Goal: Task Accomplishment & Management: Manage account settings

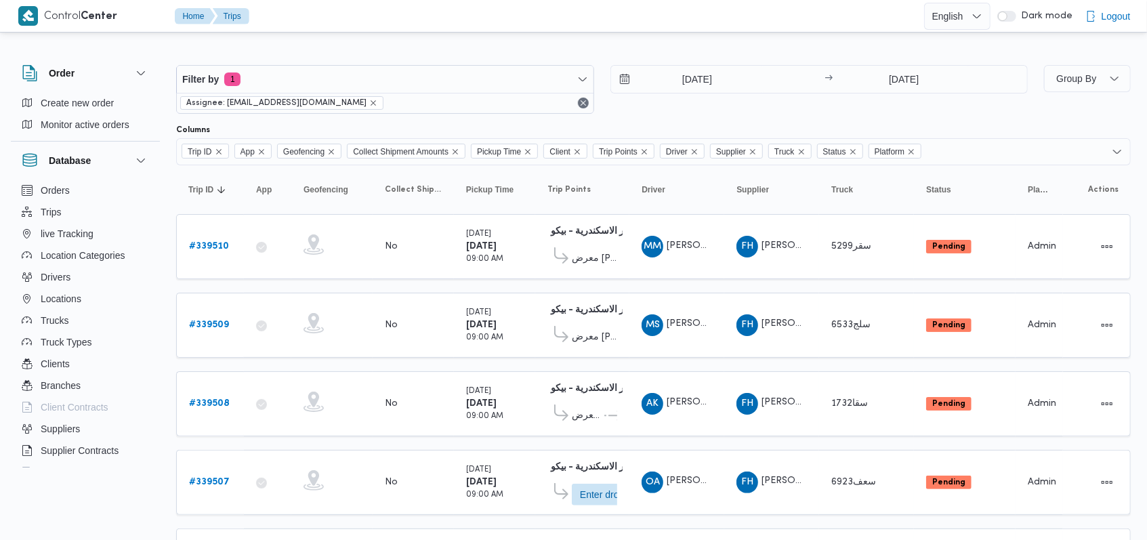
click at [626, 108] on div "[DATE] → [DATE]" at bounding box center [819, 89] width 418 height 49
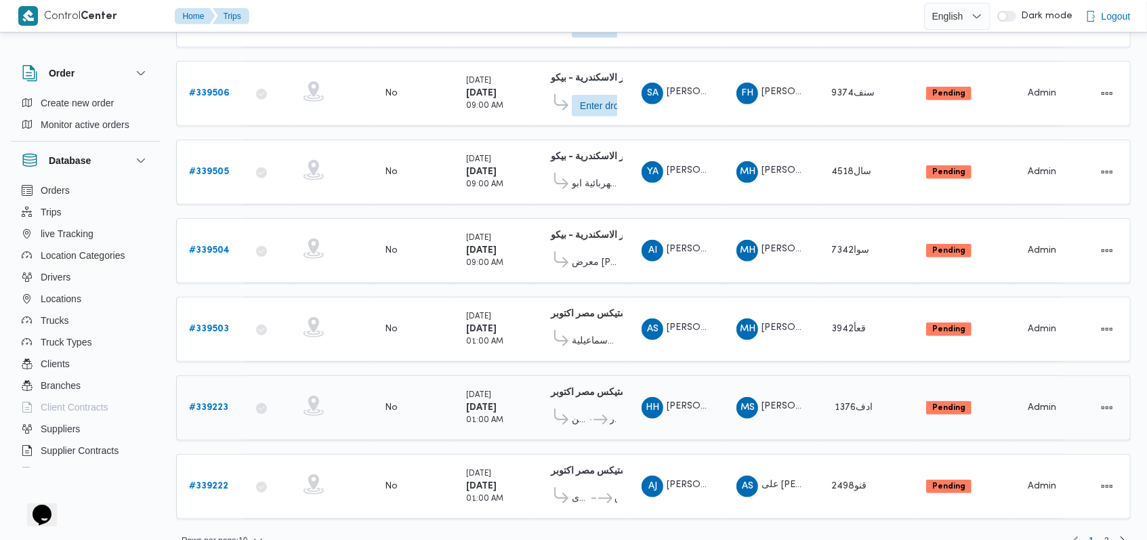
scroll to position [475, 0]
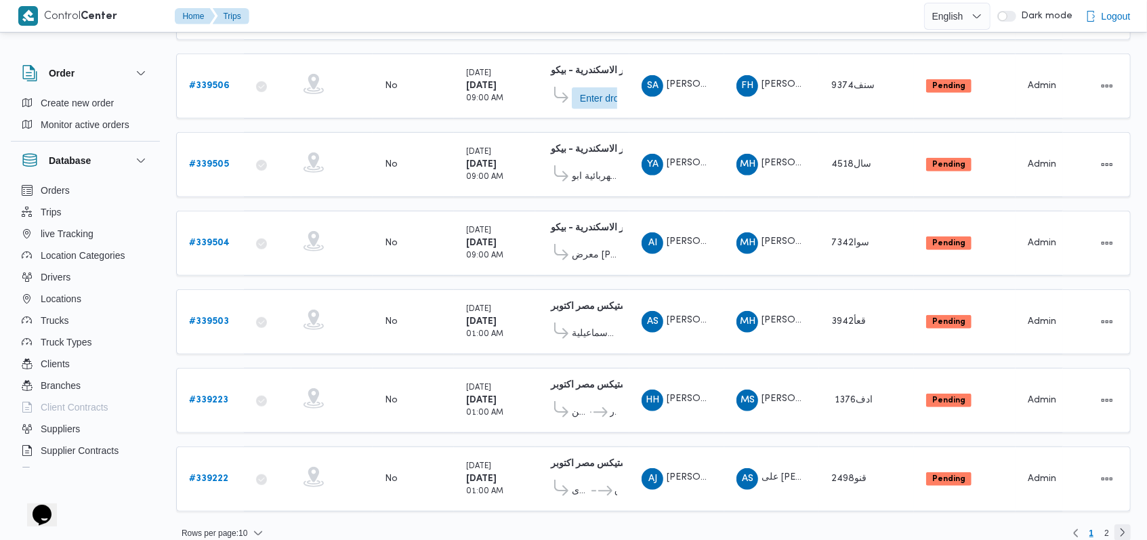
click at [1118, 524] on link "Next page, 2" at bounding box center [1122, 532] width 16 height 16
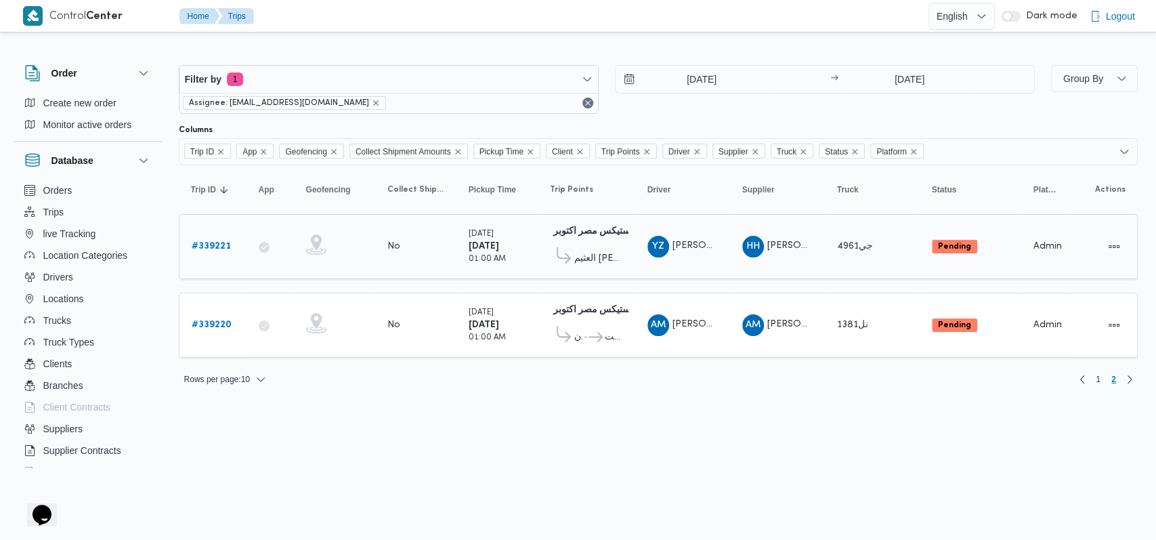
click at [211, 242] on b "# 339221" at bounding box center [211, 246] width 39 height 9
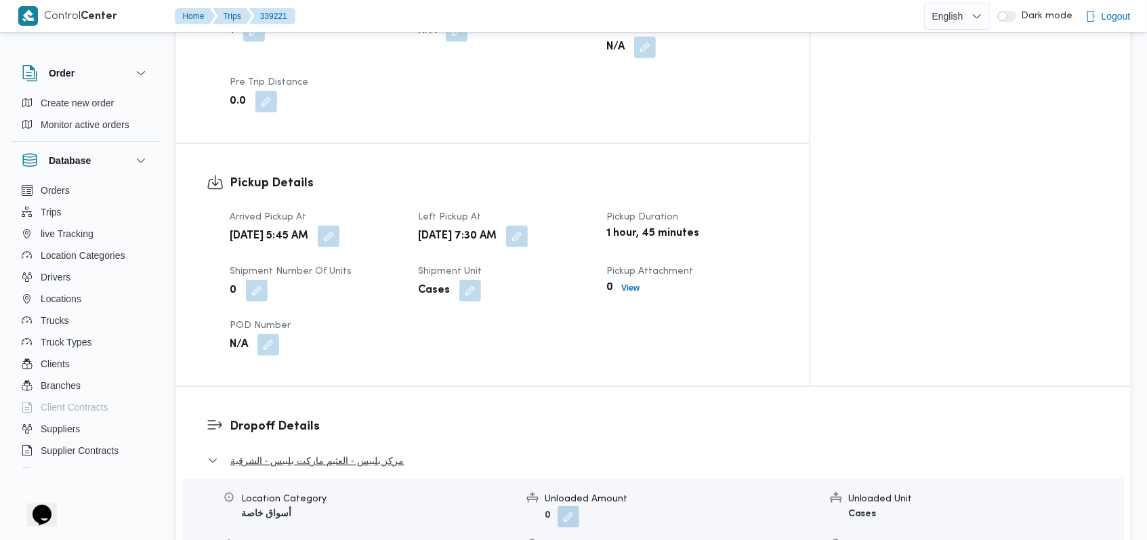
scroll to position [903, 0]
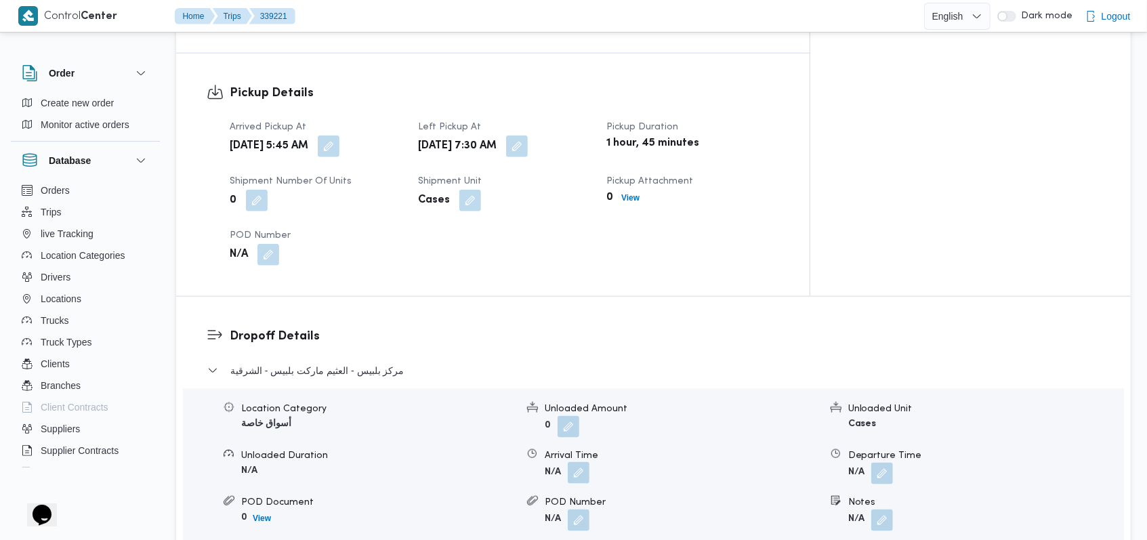
click at [574, 462] on button "button" at bounding box center [579, 473] width 22 height 22
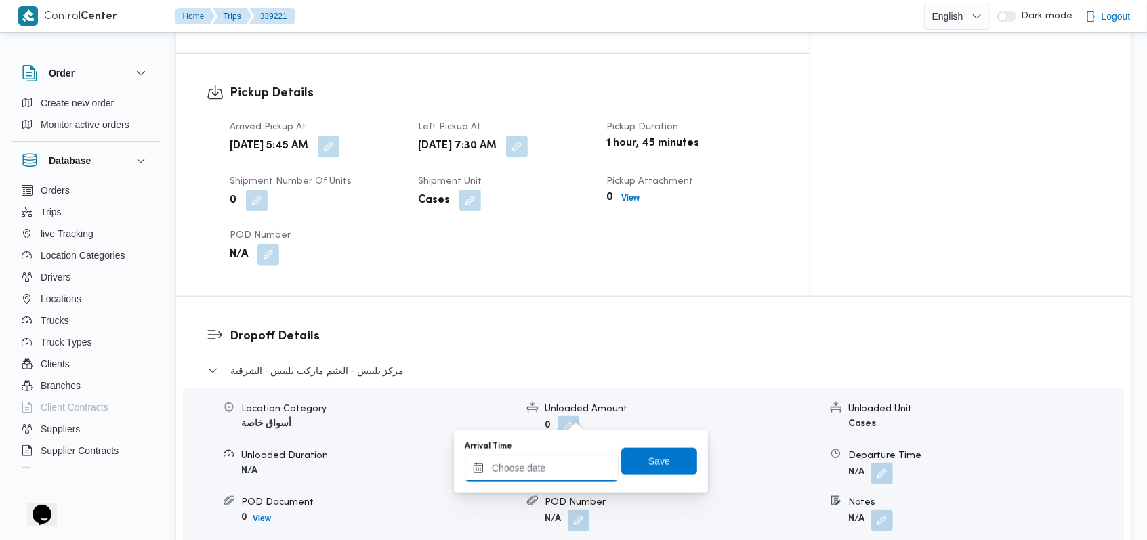
click at [555, 458] on input "Arrival Time" at bounding box center [542, 467] width 154 height 27
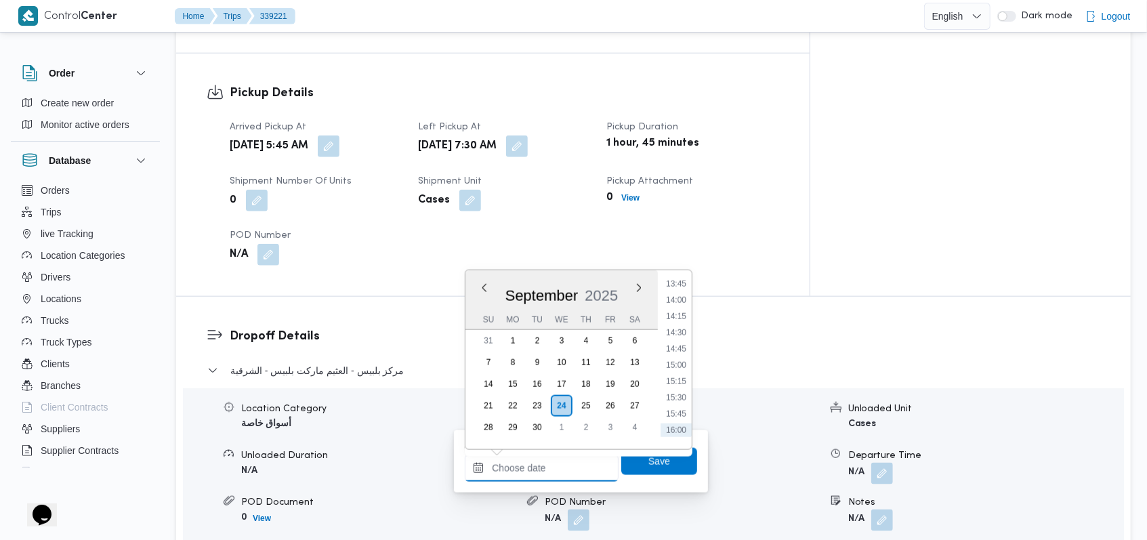
scroll to position [597, 0]
click at [675, 343] on li "10:00" at bounding box center [675, 342] width 31 height 14
type input "24/09/2025 10:00"
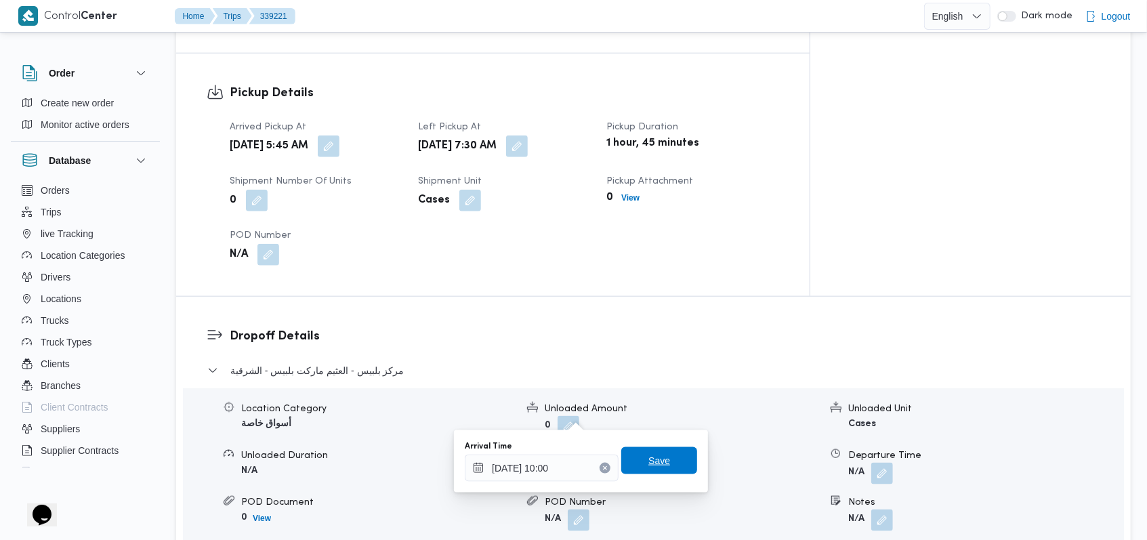
click at [661, 447] on span "Save" at bounding box center [659, 460] width 76 height 27
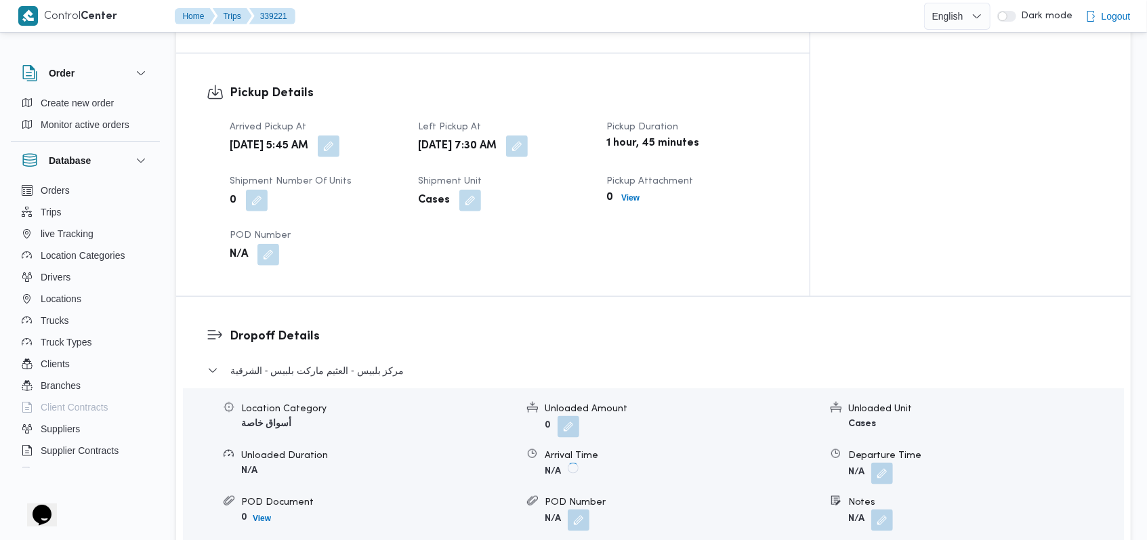
click at [887, 463] on button "button" at bounding box center [882, 474] width 22 height 22
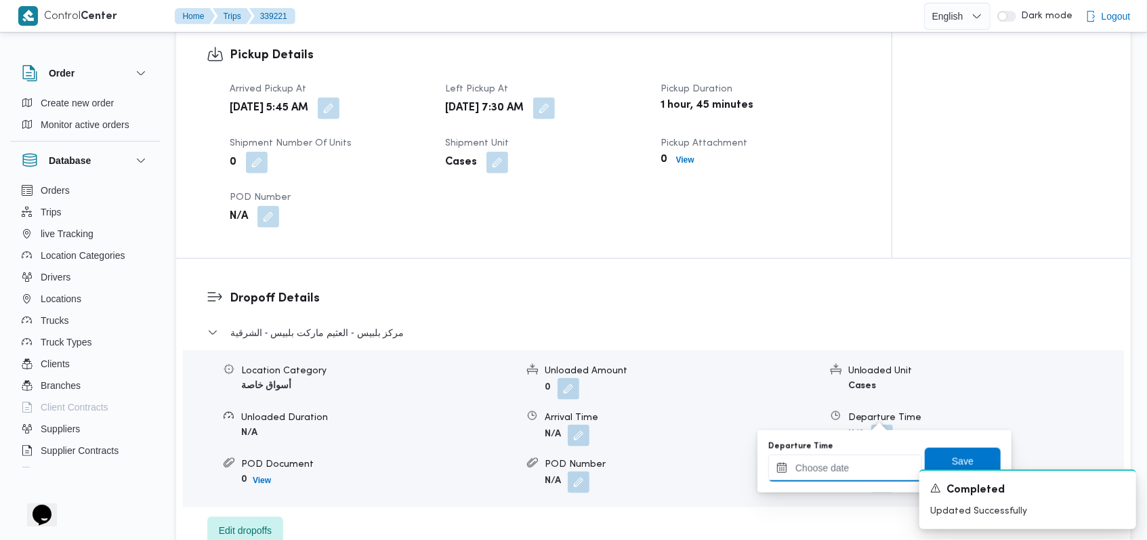
click at [856, 467] on input "Departure Time" at bounding box center [845, 467] width 154 height 27
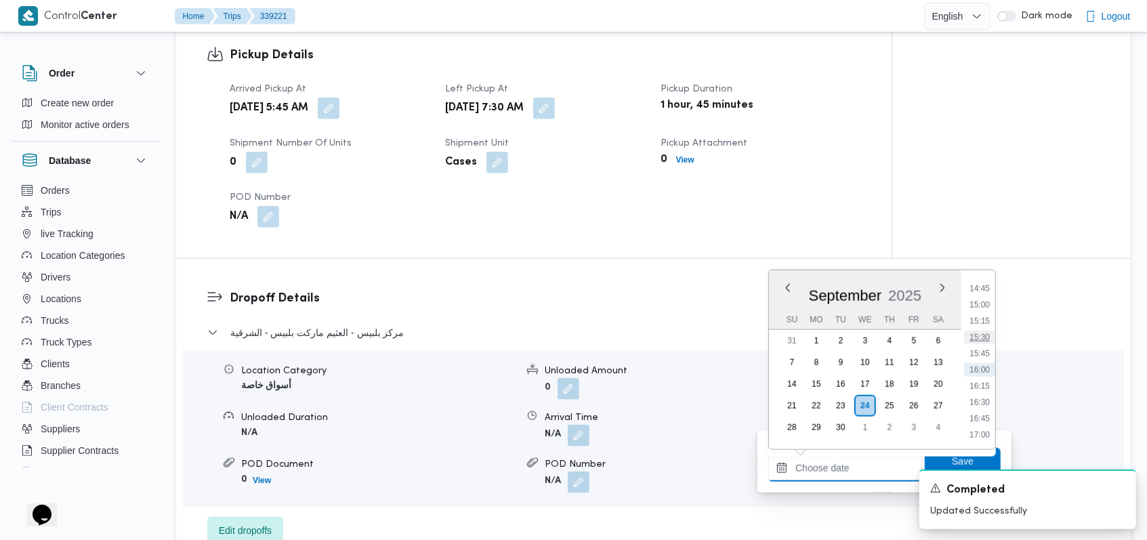
scroll to position [777, 0]
click at [980, 329] on ul "00:00 00:15 00:30 00:45 01:00 01:15 01:30 01:45 02:00 02:15 02:30 02:45 03:00 0…" at bounding box center [979, 359] width 31 height 157
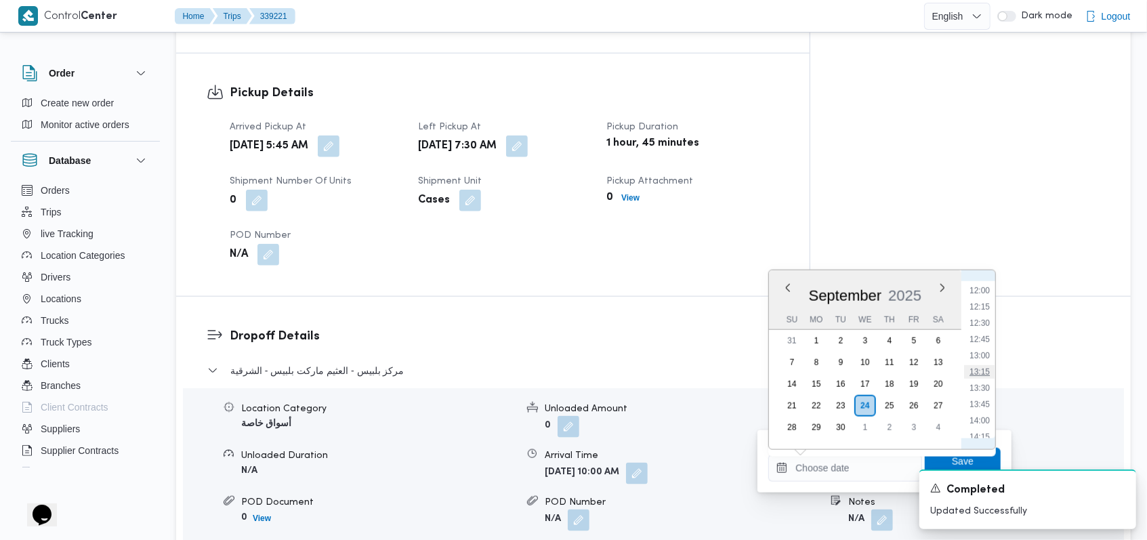
click at [986, 368] on li "13:15" at bounding box center [979, 372] width 31 height 14
type input "24/09/2025 13:15"
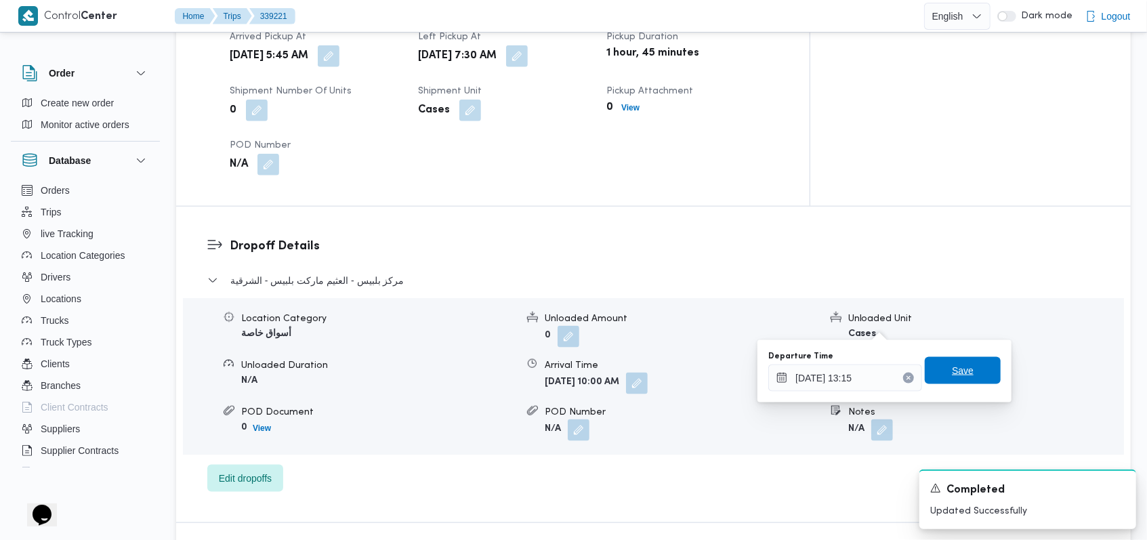
click at [963, 366] on span "Save" at bounding box center [962, 370] width 76 height 27
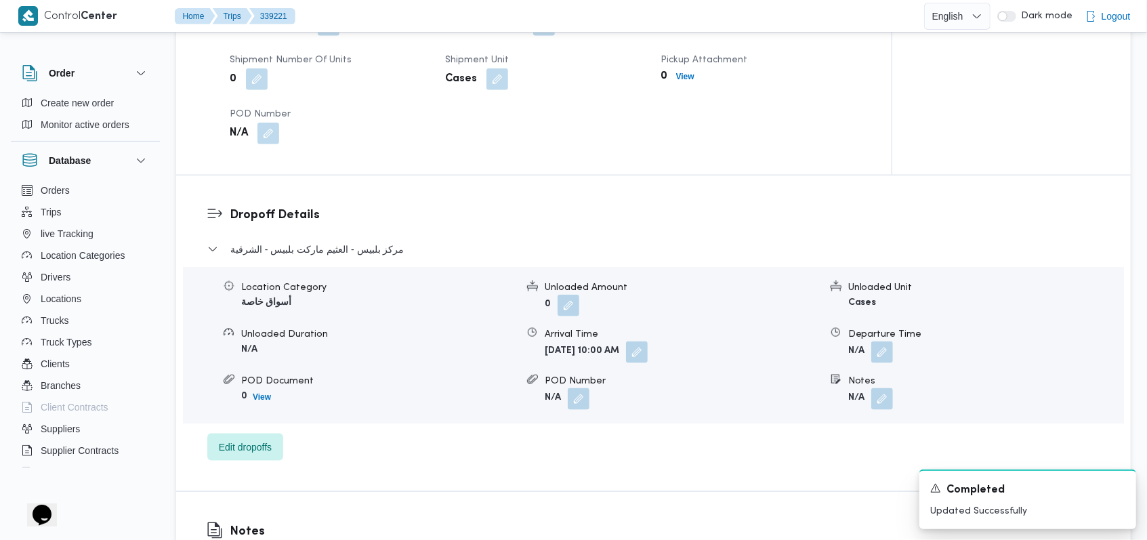
scroll to position [542, 0]
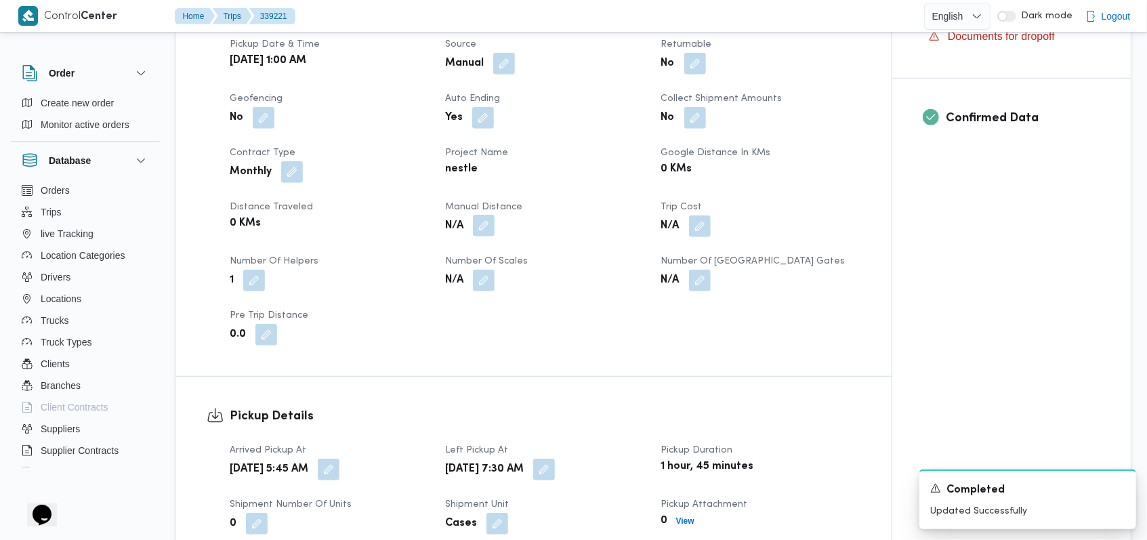
click at [481, 215] on button "button" at bounding box center [484, 226] width 22 height 22
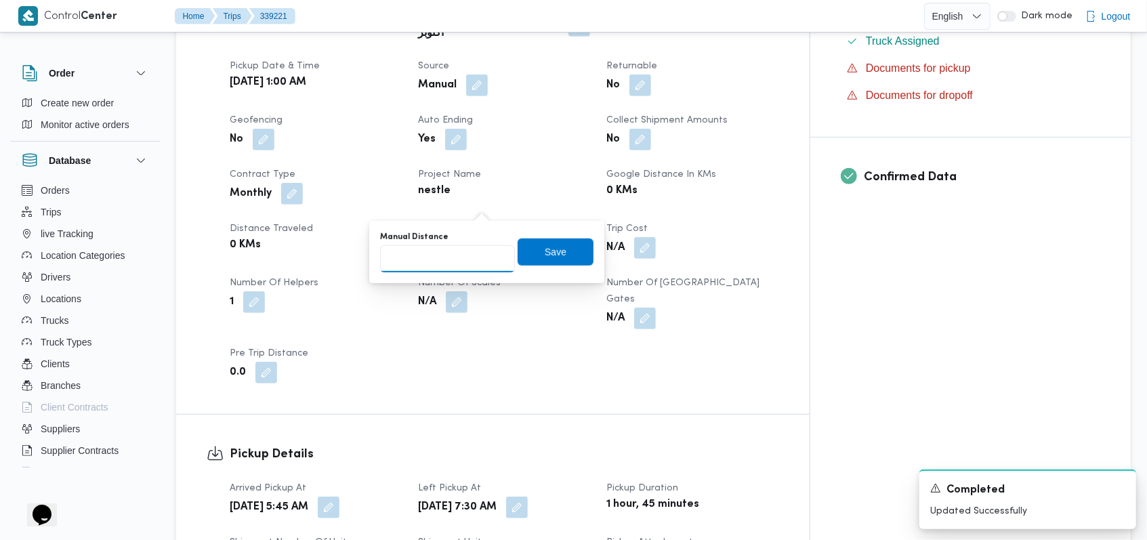
click at [444, 258] on input "Manual Distance" at bounding box center [447, 258] width 135 height 27
type input "152"
click at [551, 263] on span "Save" at bounding box center [555, 251] width 76 height 27
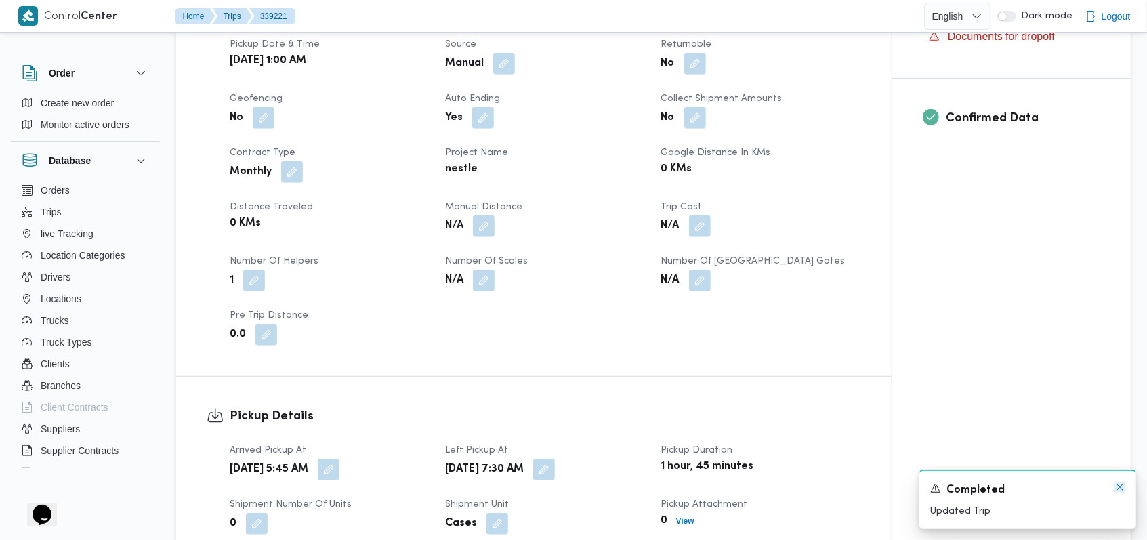
click at [1118, 490] on icon "Dismiss toast" at bounding box center [1119, 487] width 11 height 11
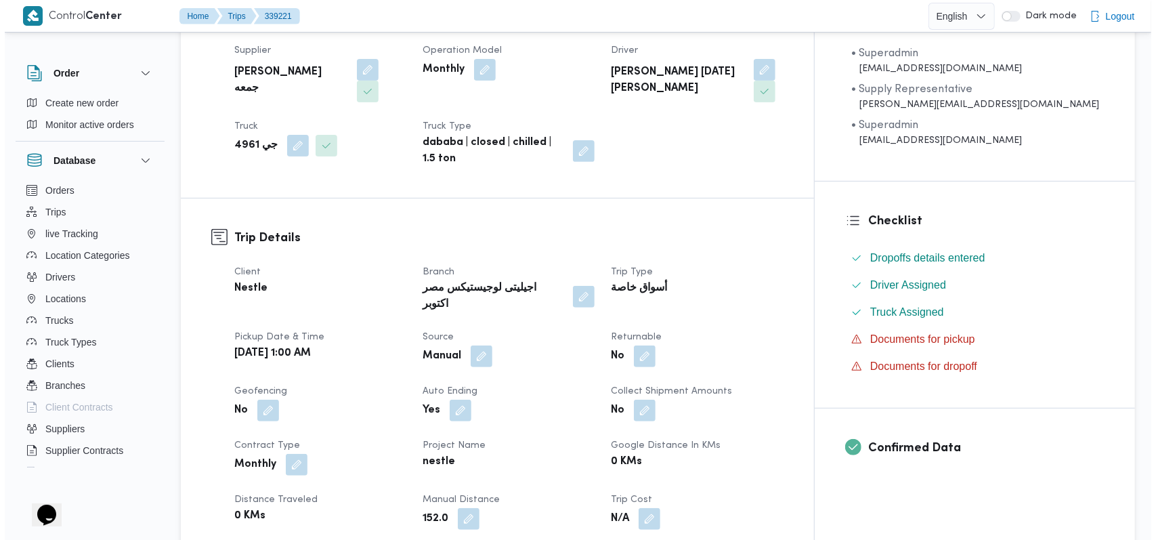
scroll to position [0, 0]
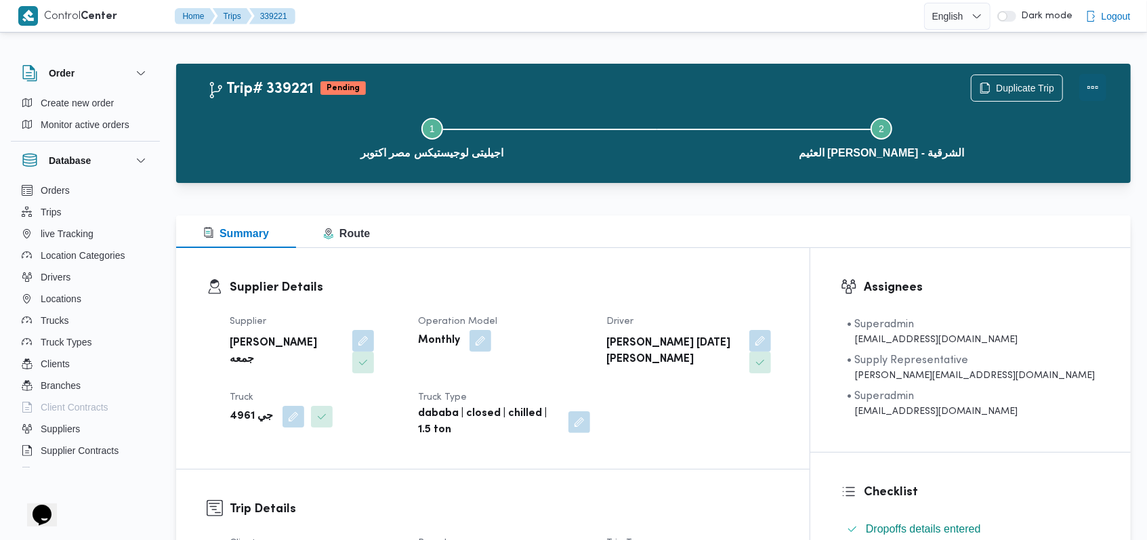
click at [1099, 89] on button "Actions" at bounding box center [1092, 87] width 27 height 27
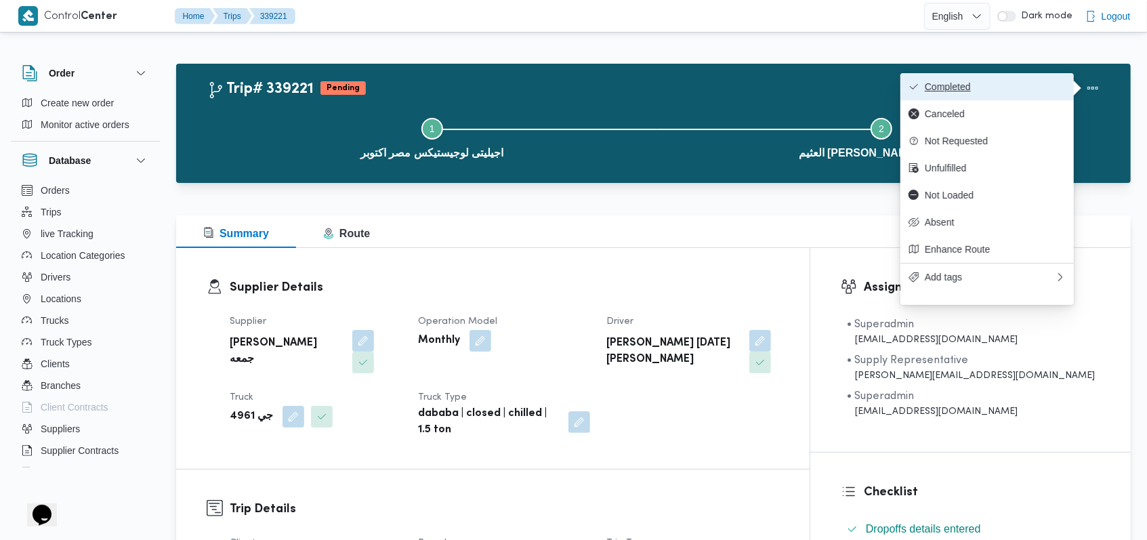
click at [1047, 81] on span "Completed" at bounding box center [994, 86] width 141 height 11
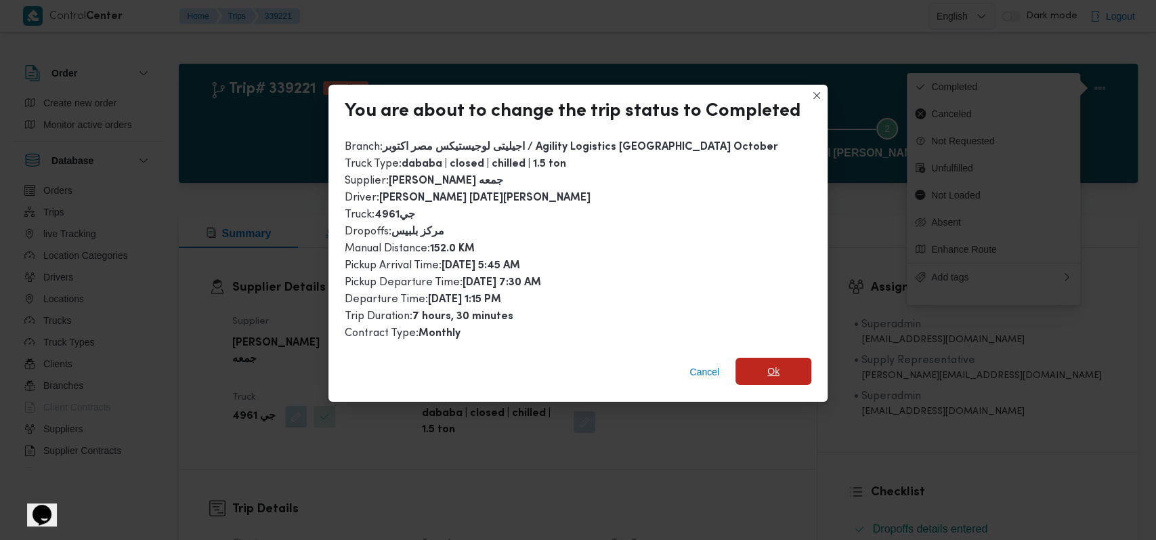
click at [760, 366] on span "Ok" at bounding box center [773, 371] width 76 height 27
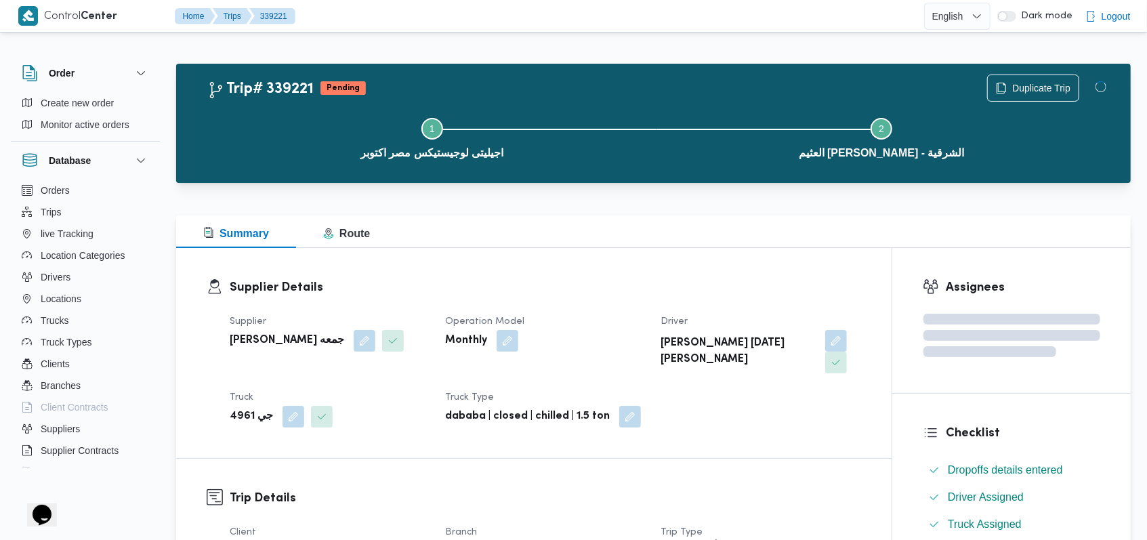
click at [775, 408] on div "Supplier حسام حسن زين جمعه Operation Model Monthly Driver ياسر زين جمعة محمود T…" at bounding box center [544, 370] width 647 height 130
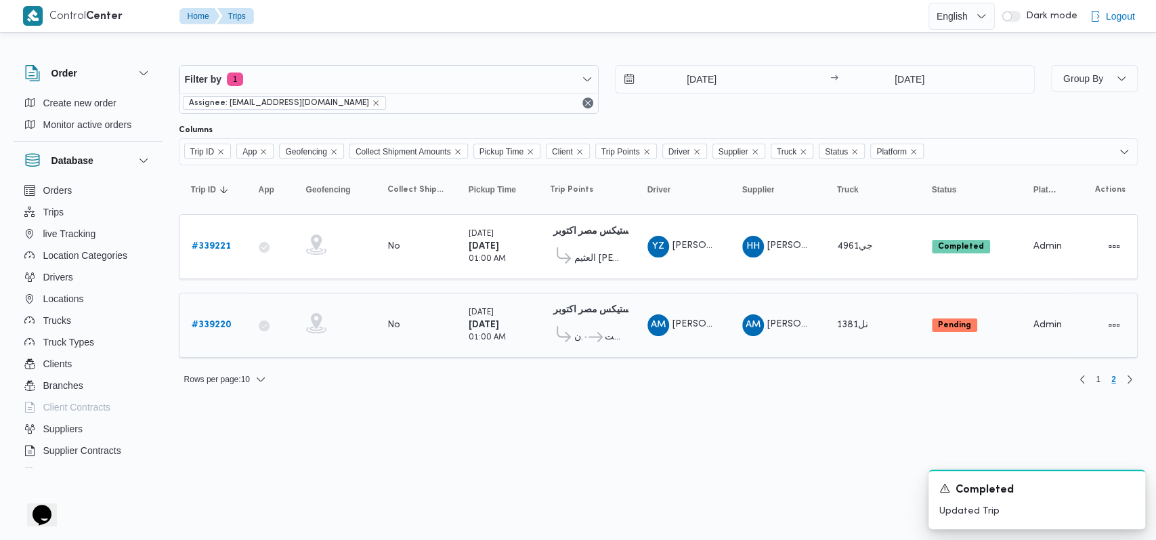
click at [226, 323] on b "# 339220" at bounding box center [212, 324] width 40 height 9
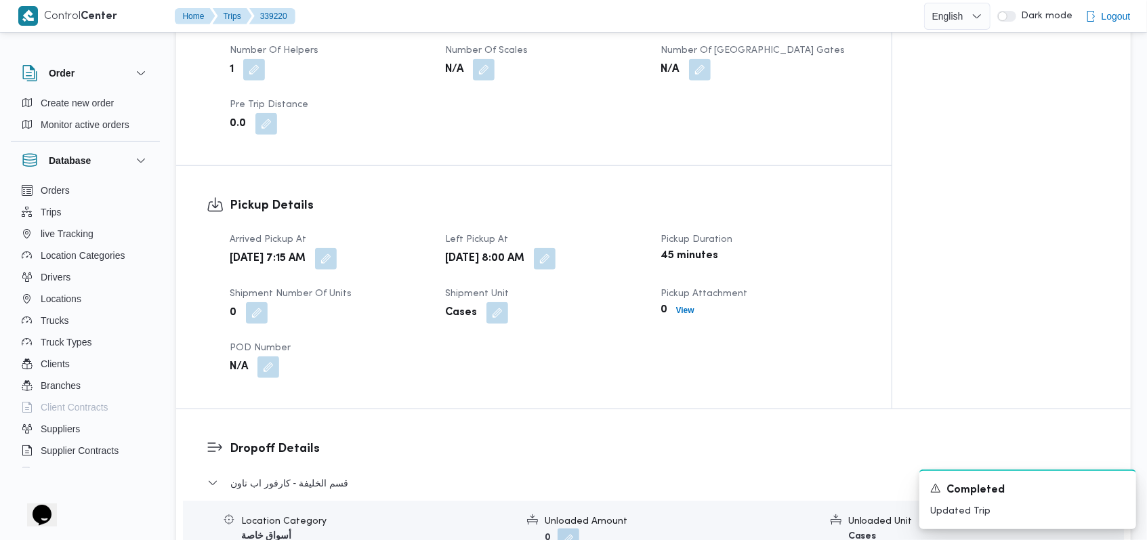
scroll to position [903, 0]
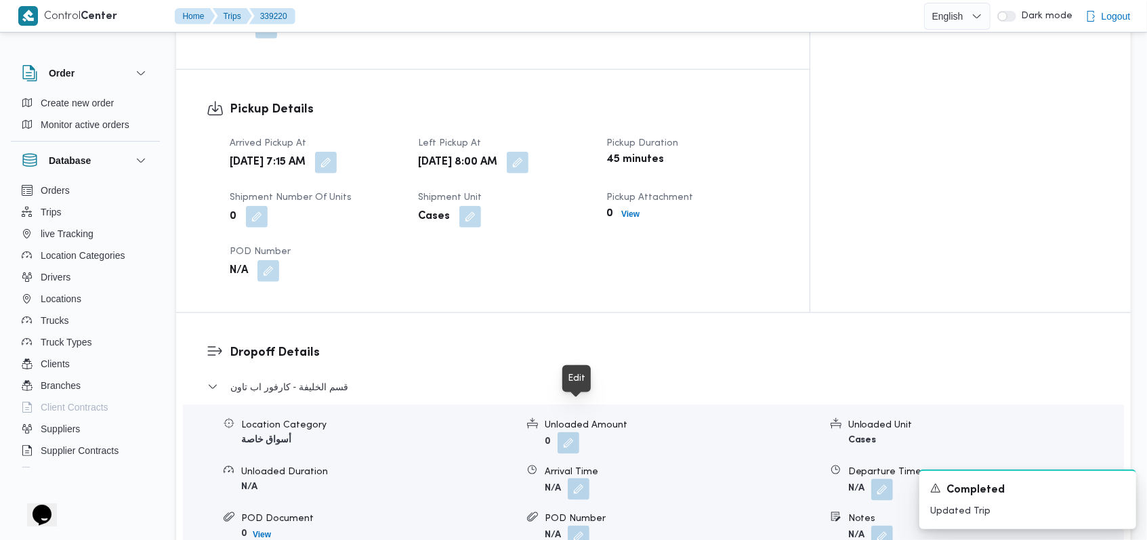
click at [579, 478] on button "button" at bounding box center [579, 489] width 22 height 22
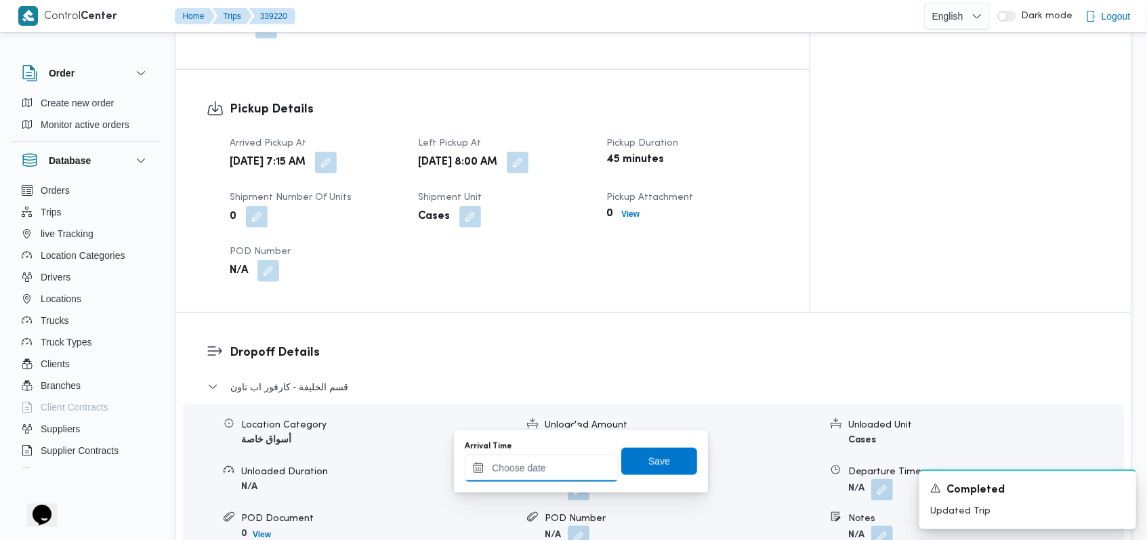
click at [552, 464] on input "Arrival Time" at bounding box center [542, 467] width 154 height 27
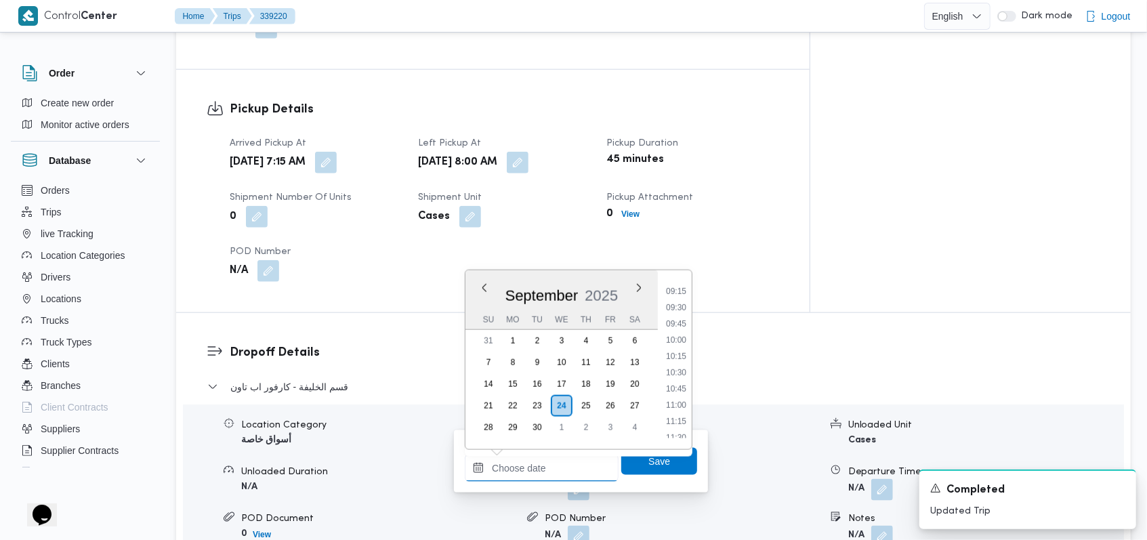
scroll to position [597, 0]
click at [685, 312] on li "09:30" at bounding box center [675, 309] width 31 height 14
type input "24/09/2025 09:30"
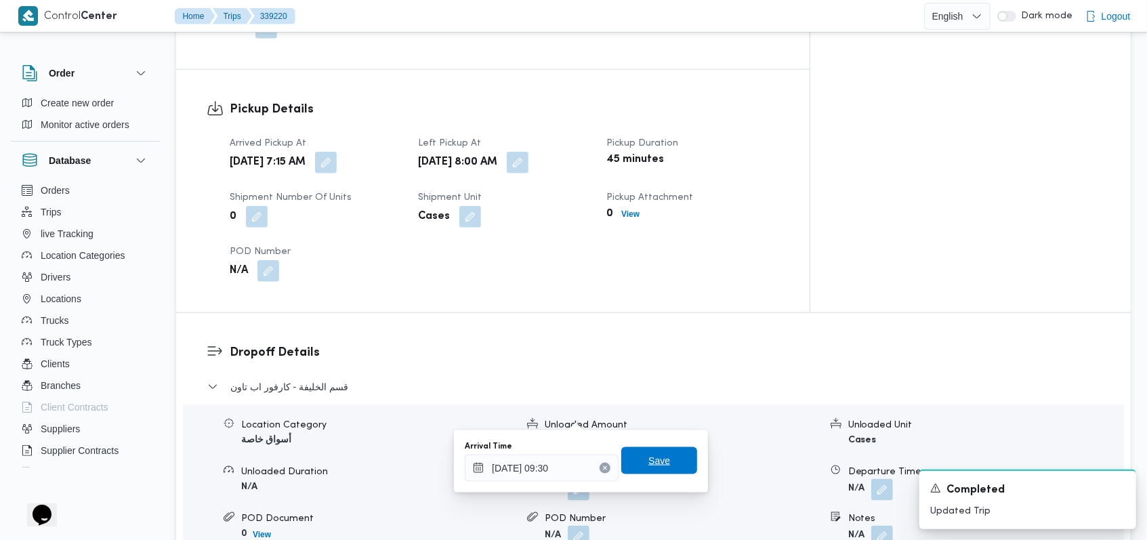
click at [666, 454] on span "Save" at bounding box center [659, 460] width 76 height 27
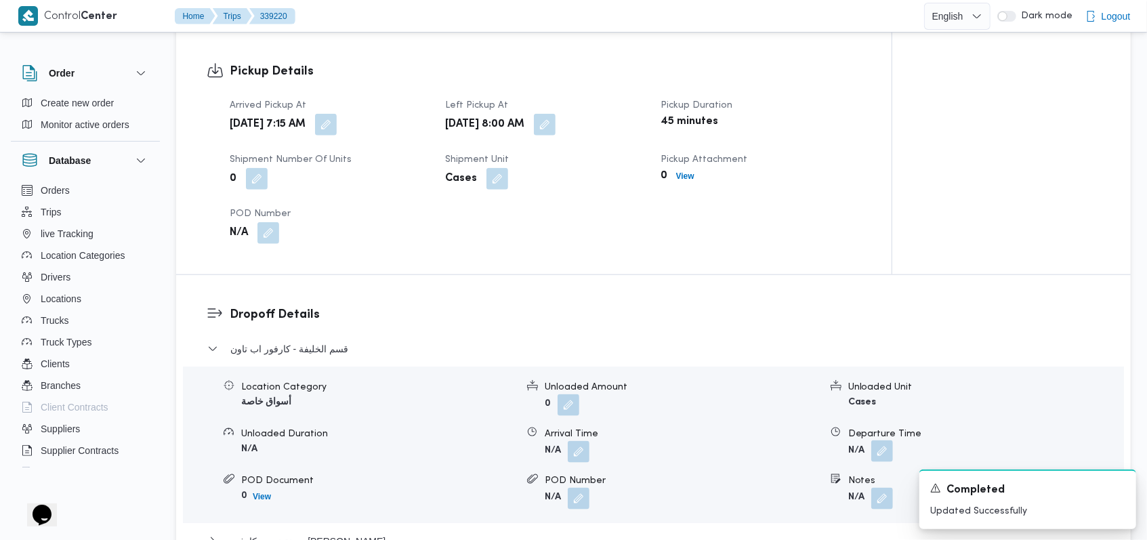
click at [886, 440] on button "button" at bounding box center [882, 451] width 22 height 22
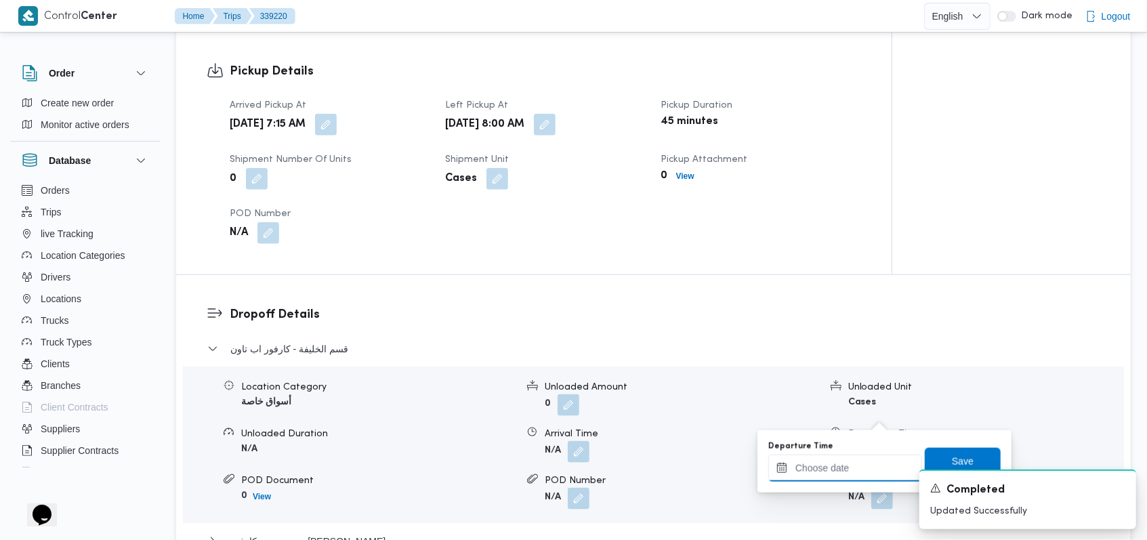
click at [851, 470] on input "Departure Time" at bounding box center [845, 467] width 154 height 27
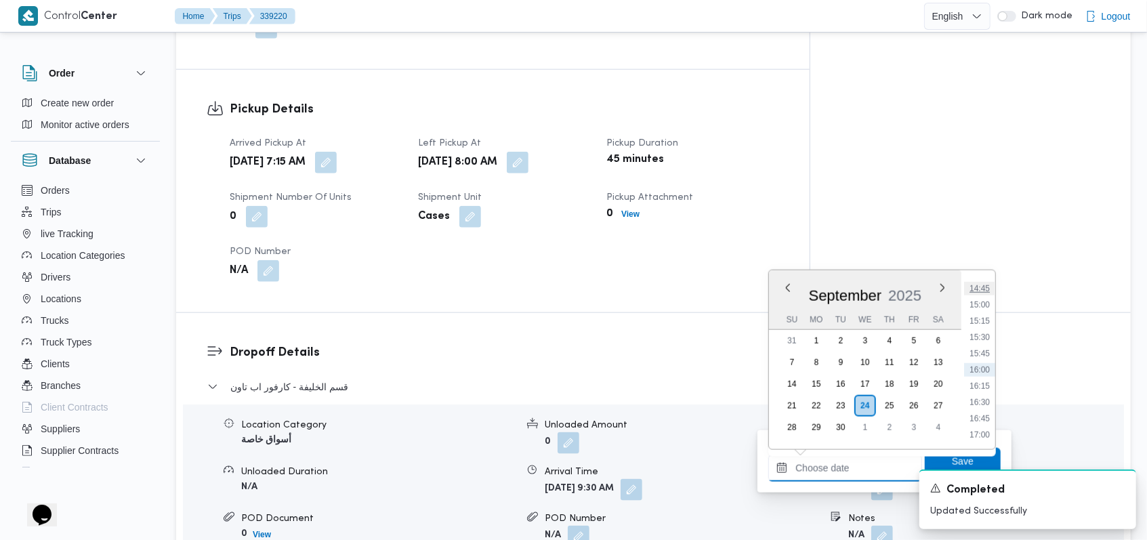
scroll to position [687, 0]
click at [986, 302] on li "10:45" at bounding box center [979, 300] width 31 height 14
type input "24/09/2025 10:45"
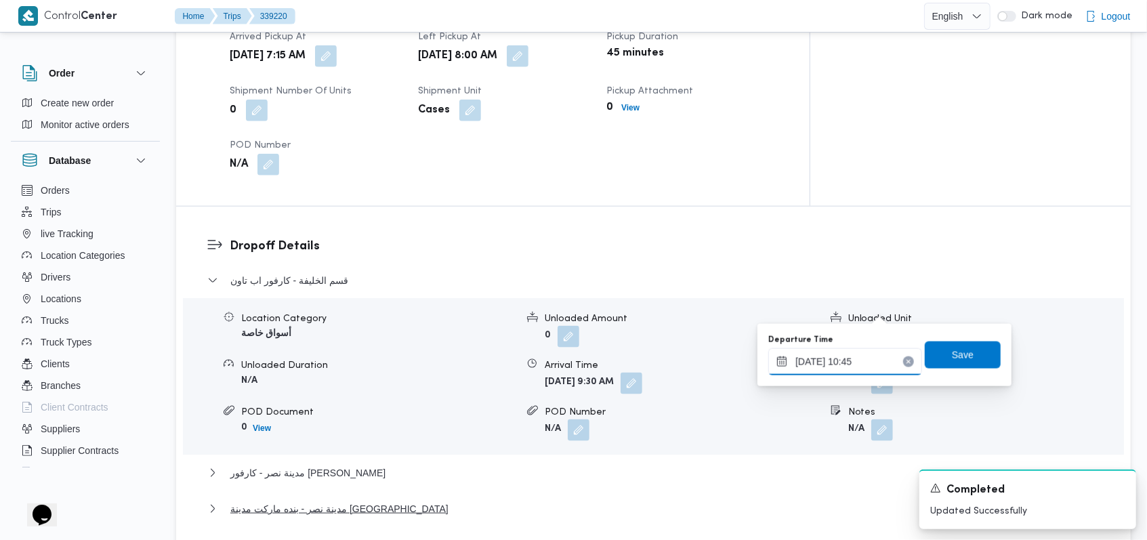
scroll to position [1084, 0]
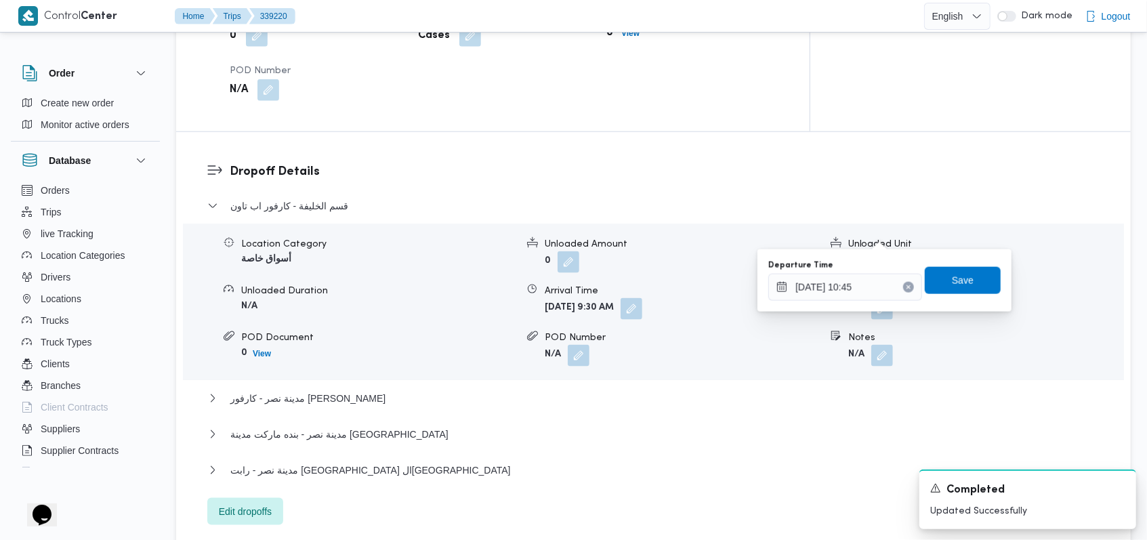
click at [855, 301] on div "Departure Time 24/09/2025 10:45 Save" at bounding box center [884, 280] width 235 height 43
click at [938, 277] on span "Save" at bounding box center [962, 279] width 76 height 27
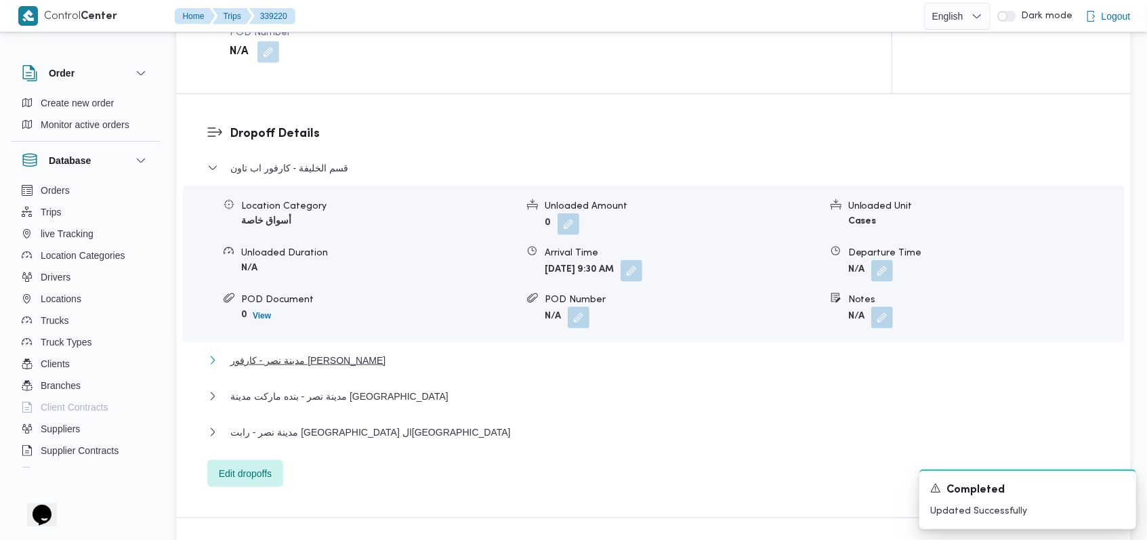
click at [331, 352] on span "مدينة نصر - كارفور مهدى عرفة" at bounding box center [307, 360] width 155 height 16
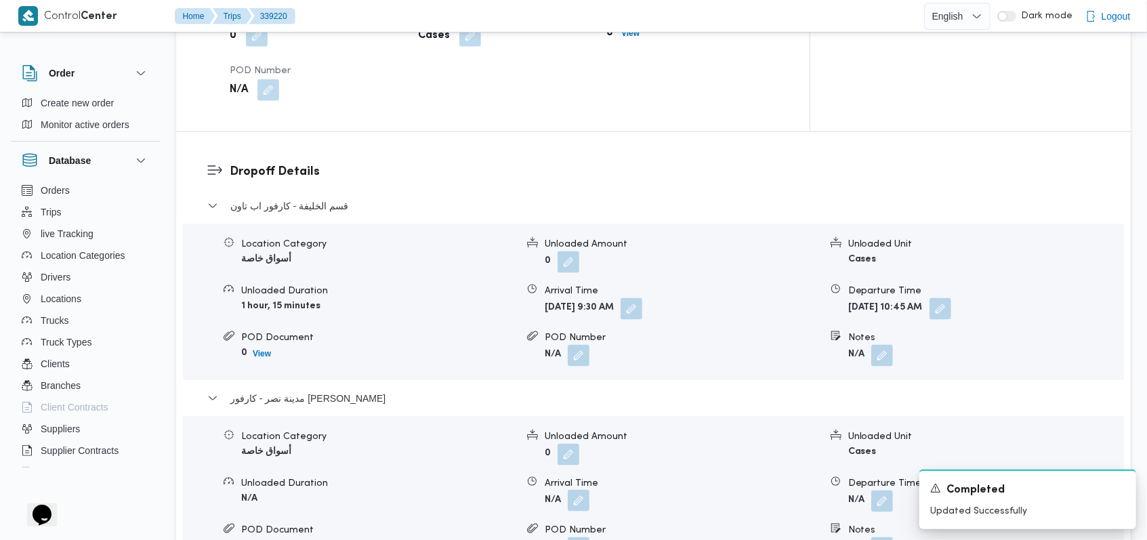
click at [583, 490] on button "button" at bounding box center [579, 501] width 22 height 22
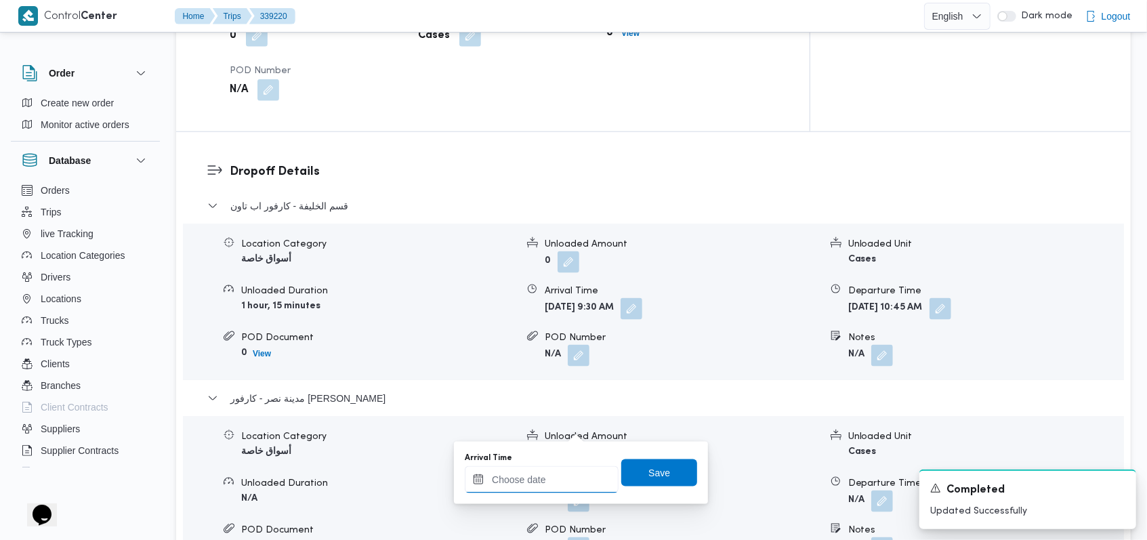
click at [543, 490] on input "Arrival Time" at bounding box center [542, 479] width 154 height 27
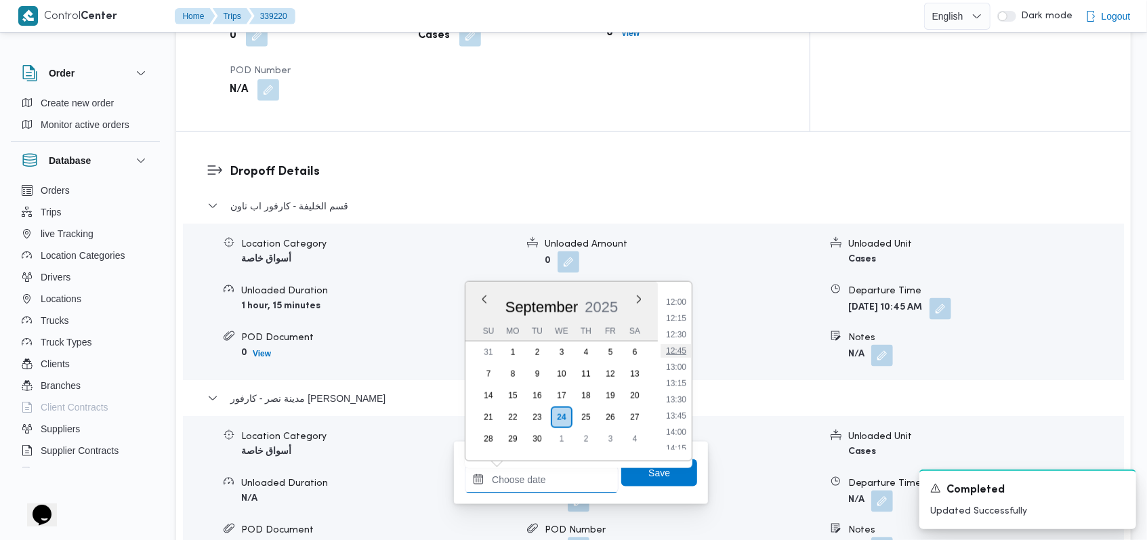
scroll to position [687, 0]
click at [683, 326] on li "11:00" at bounding box center [675, 327] width 31 height 14
type input "24/09/2025 11:00"
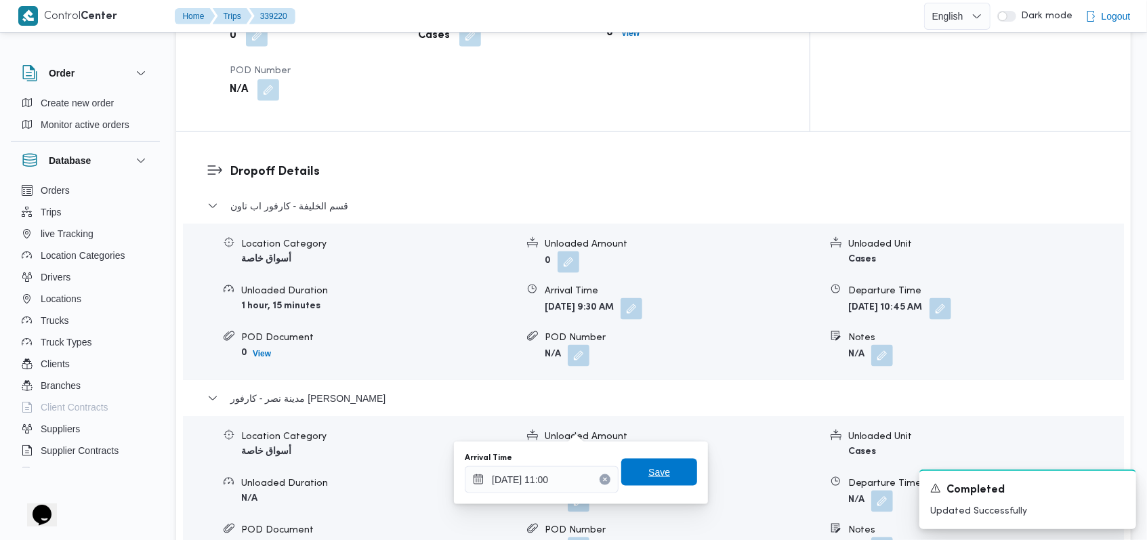
click at [668, 478] on span "Save" at bounding box center [659, 471] width 76 height 27
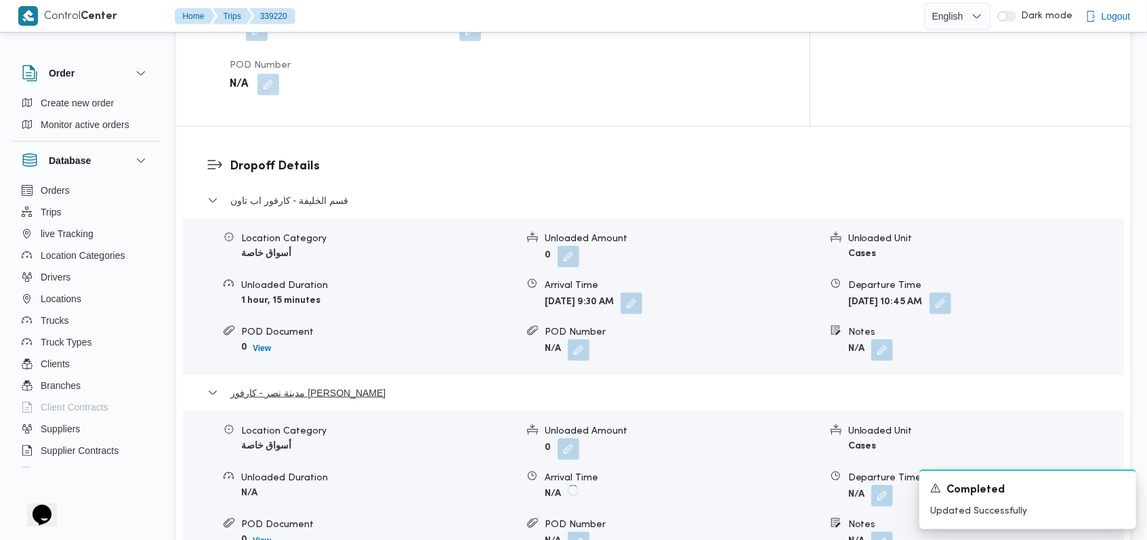
scroll to position [1264, 0]
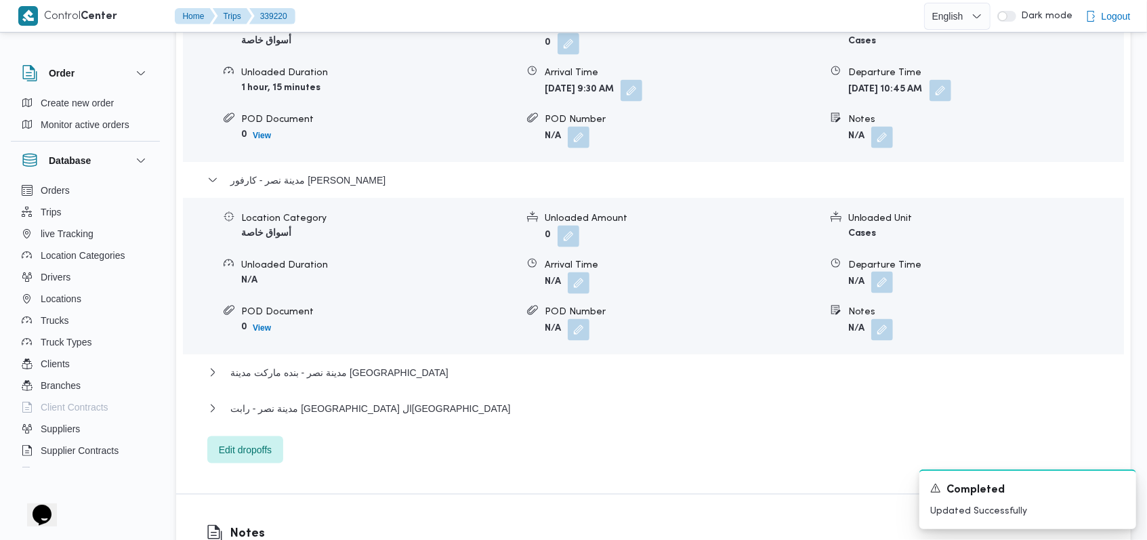
click at [889, 272] on button "button" at bounding box center [882, 283] width 22 height 22
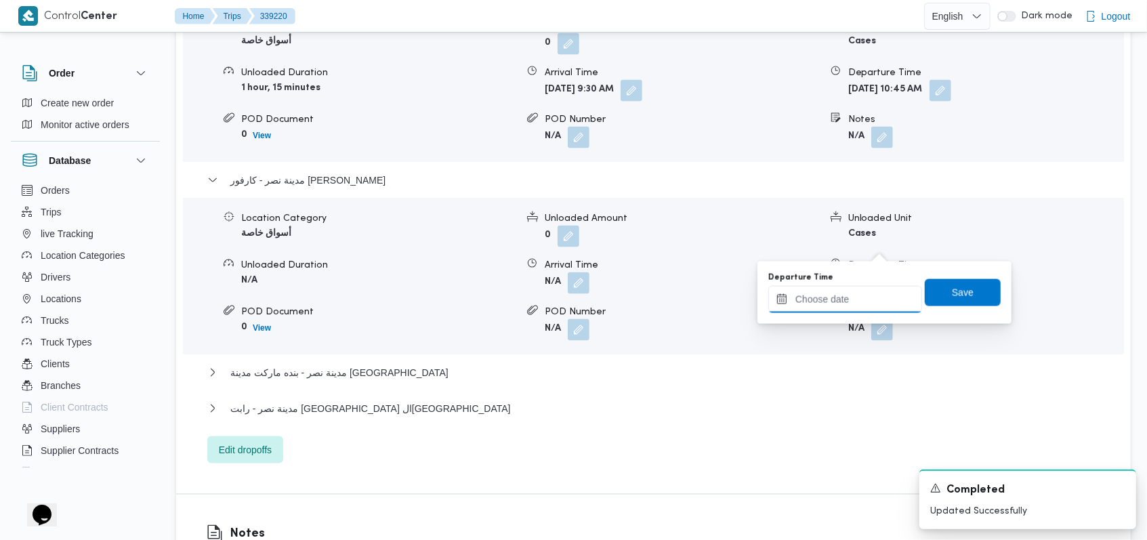
click at [864, 288] on input "Departure Time" at bounding box center [845, 299] width 154 height 27
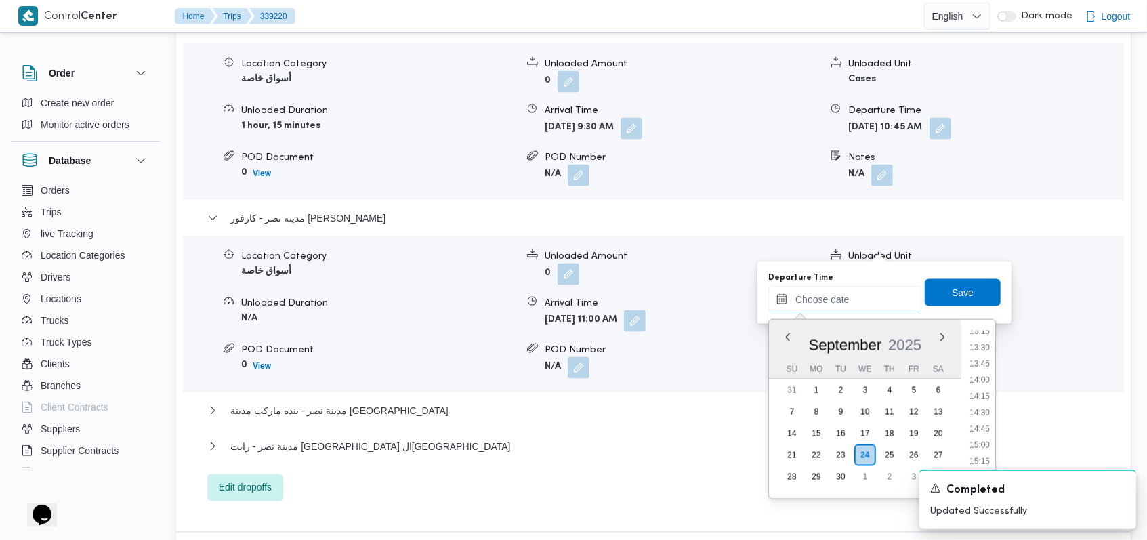
scroll to position [777, 0]
click at [984, 355] on li "12:15" at bounding box center [979, 356] width 31 height 14
type input "24/09/2025 12:15"
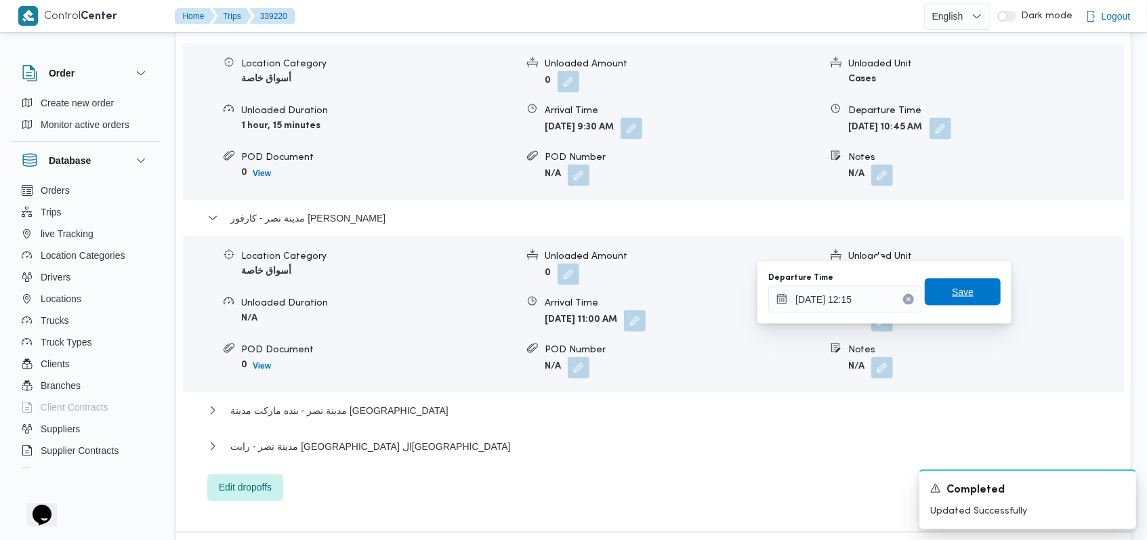
click at [975, 295] on span "Save" at bounding box center [962, 291] width 76 height 27
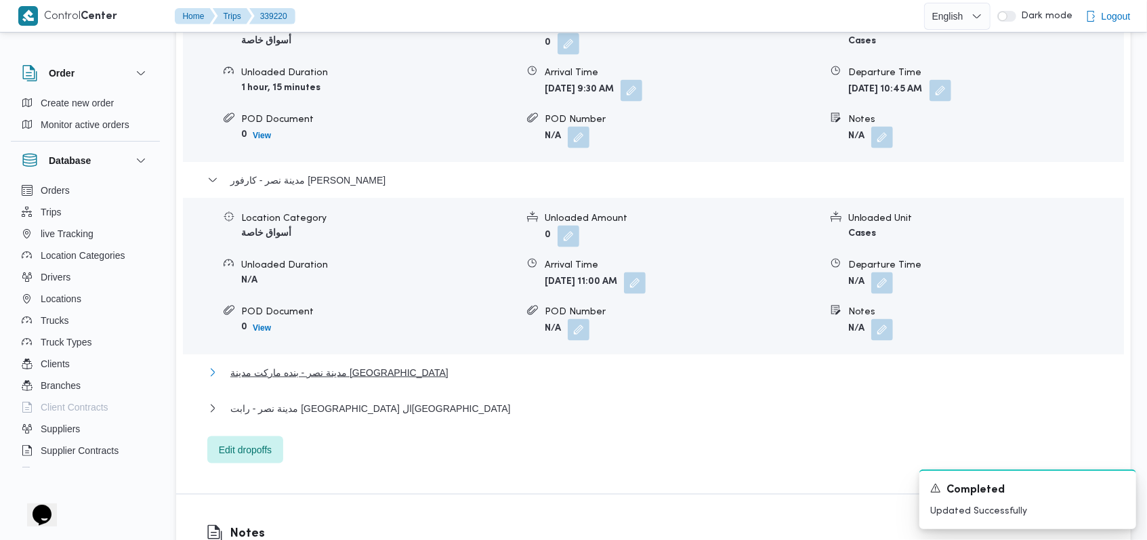
click at [339, 364] on span "مدينة نصر - بنده ماركت مدينة نصر" at bounding box center [339, 372] width 218 height 16
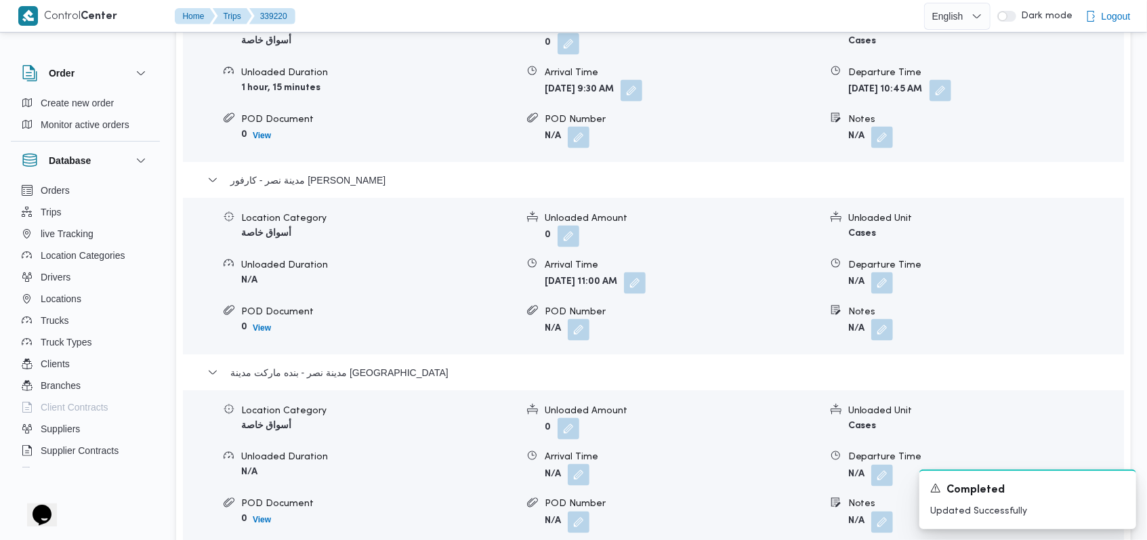
click at [578, 464] on button "button" at bounding box center [579, 475] width 22 height 22
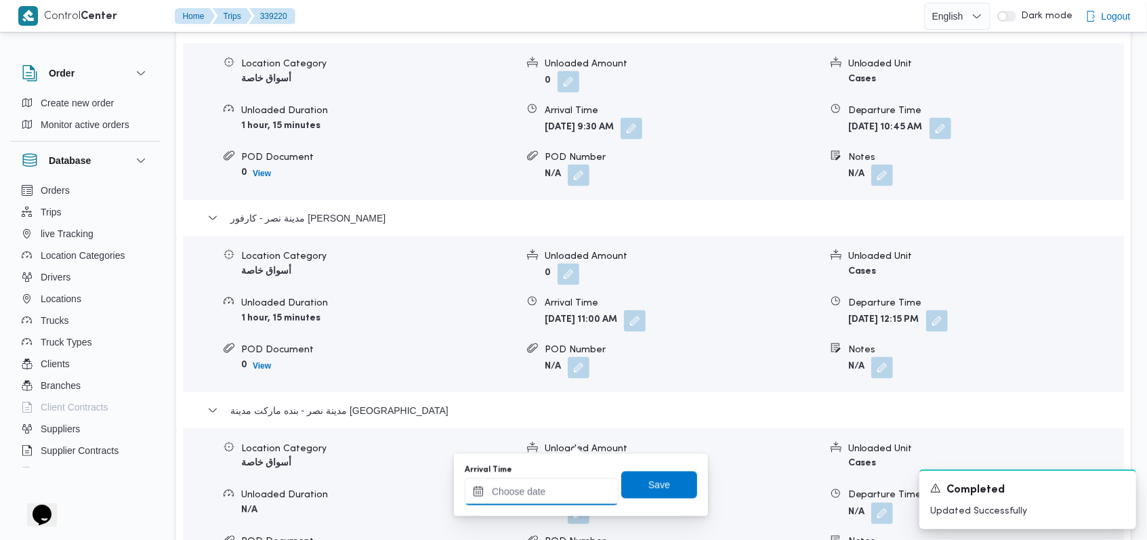
click at [547, 483] on input "Arrival Time" at bounding box center [542, 491] width 154 height 27
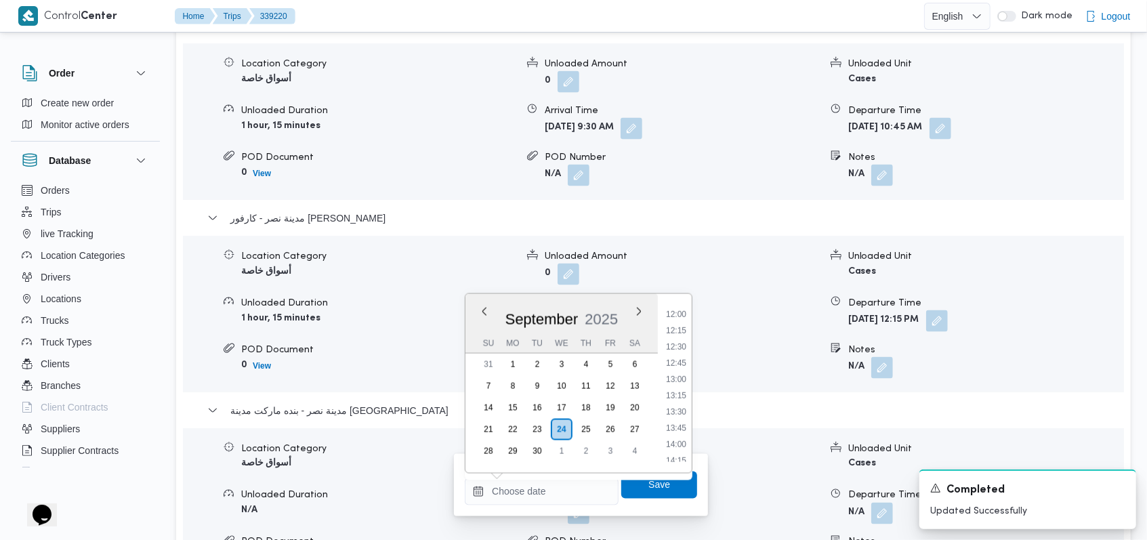
click at [675, 369] on ul "00:00 00:15 00:30 00:45 01:00 01:15 01:30 01:45 02:00 02:15 02:30 02:45 03:00 0…" at bounding box center [675, 383] width 31 height 157
click at [676, 366] on li "12:45" at bounding box center [675, 363] width 31 height 14
type input "24/09/2025 12:45"
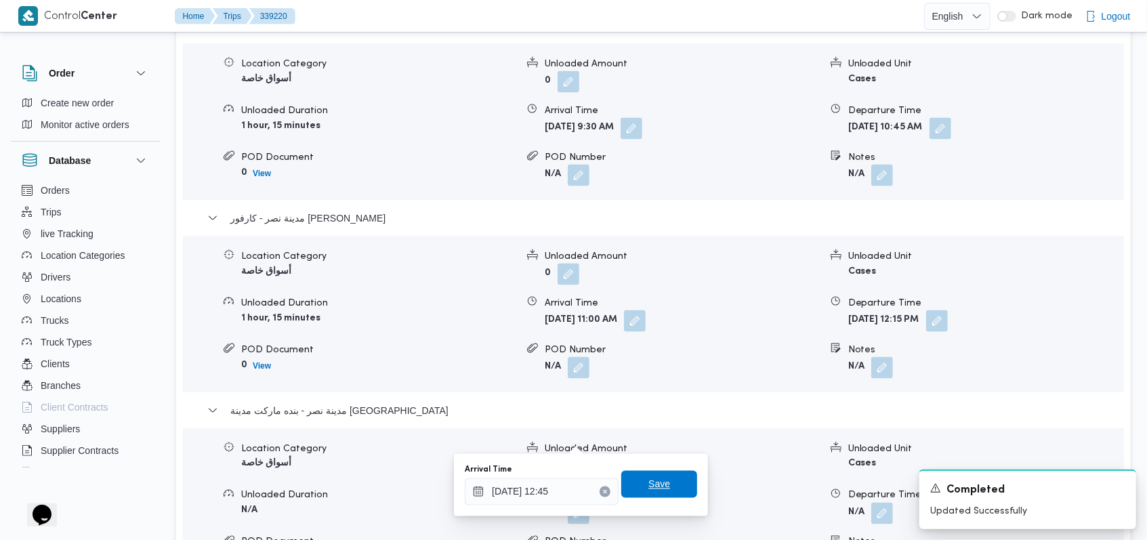
click at [656, 479] on span "Save" at bounding box center [659, 484] width 22 height 16
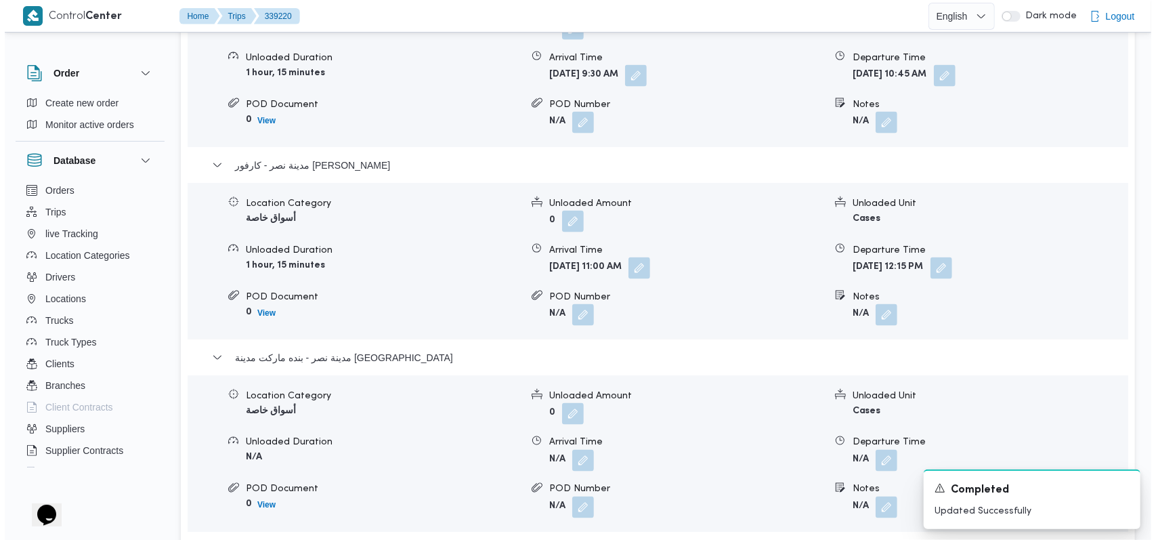
scroll to position [1445, 0]
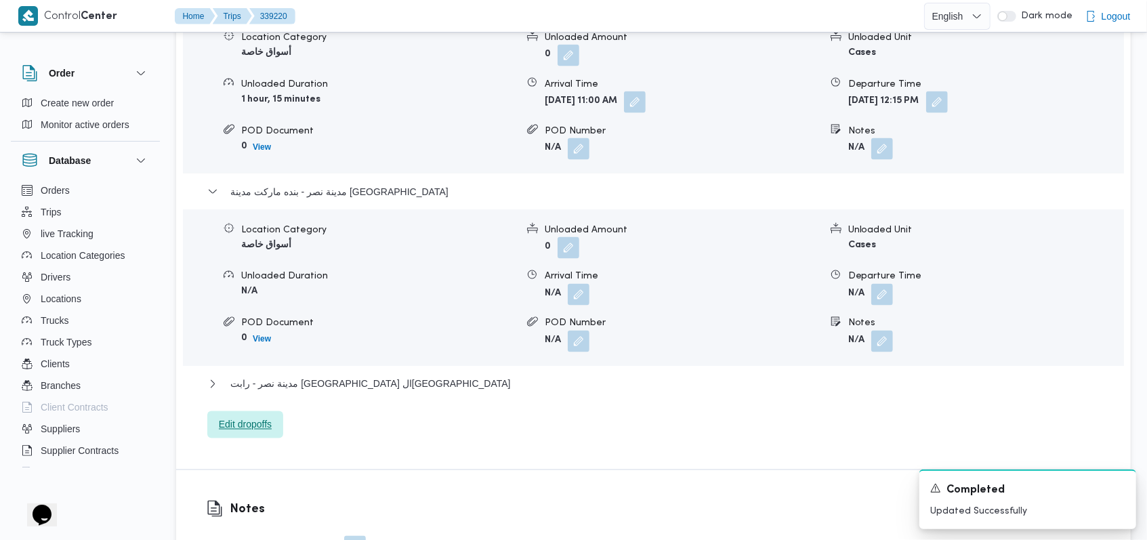
click at [265, 416] on span "Edit dropoffs" at bounding box center [245, 424] width 53 height 16
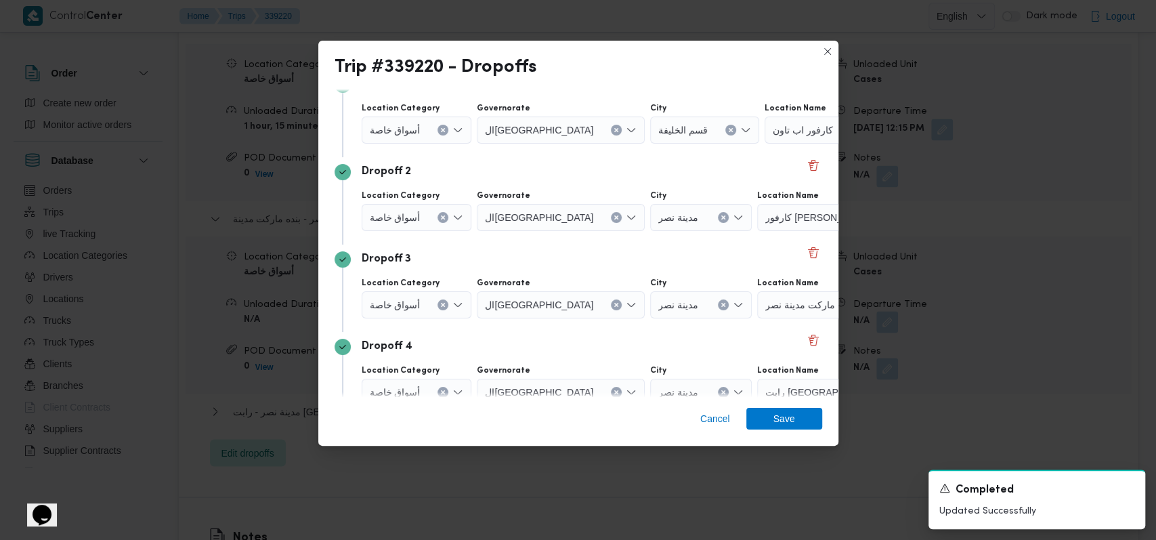
scroll to position [85, 0]
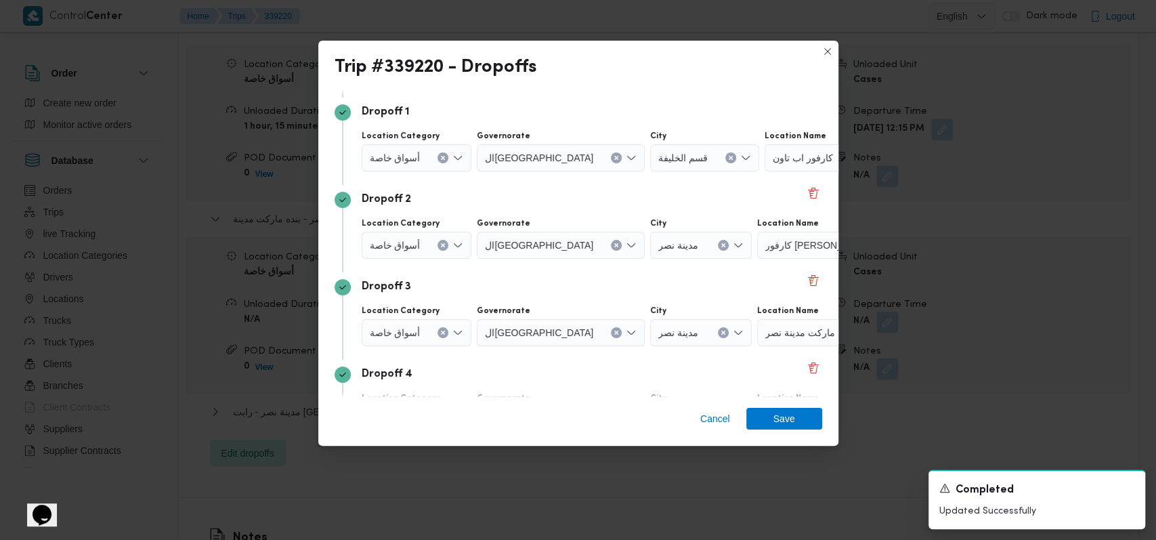
click at [611, 158] on button "Clear input" at bounding box center [616, 157] width 11 height 11
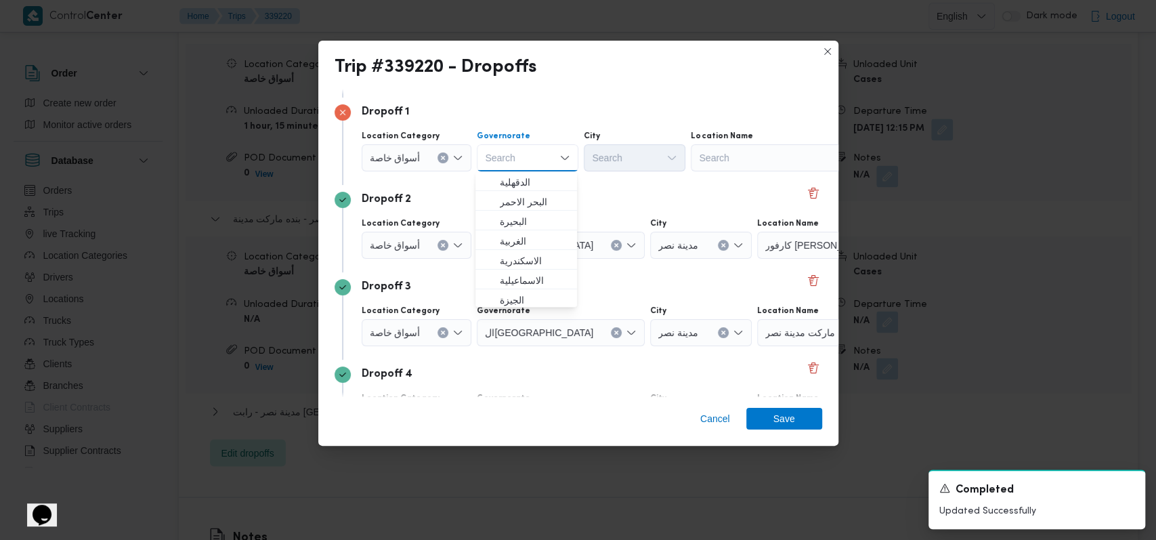
click at [754, 161] on div "Search" at bounding box center [775, 157] width 169 height 27
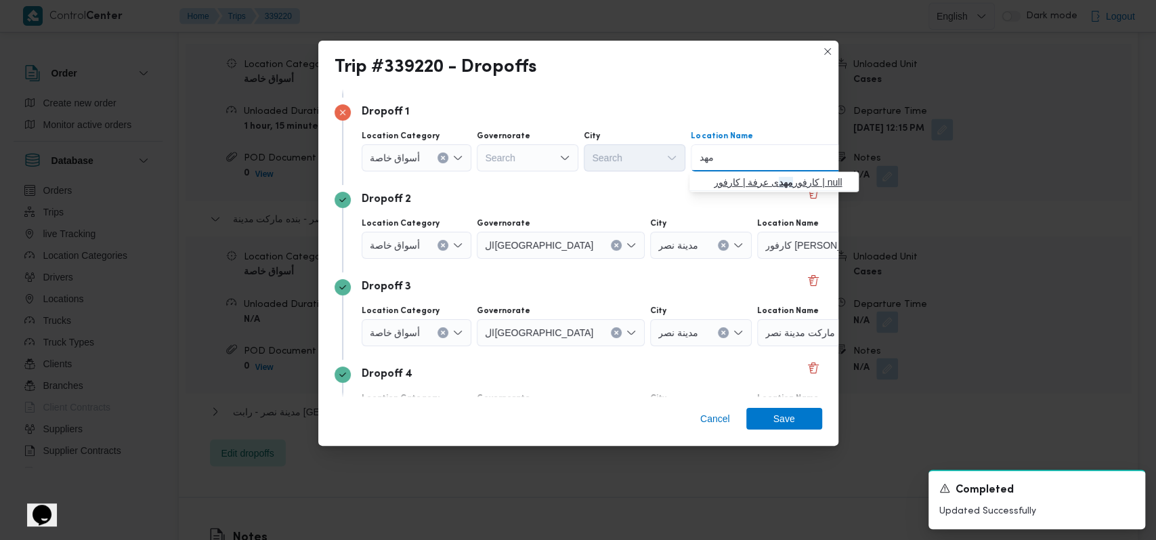
type input "مهد"
click at [748, 179] on span "كارفور مهد ى عرفة | كارفور | null" at bounding box center [782, 182] width 137 height 16
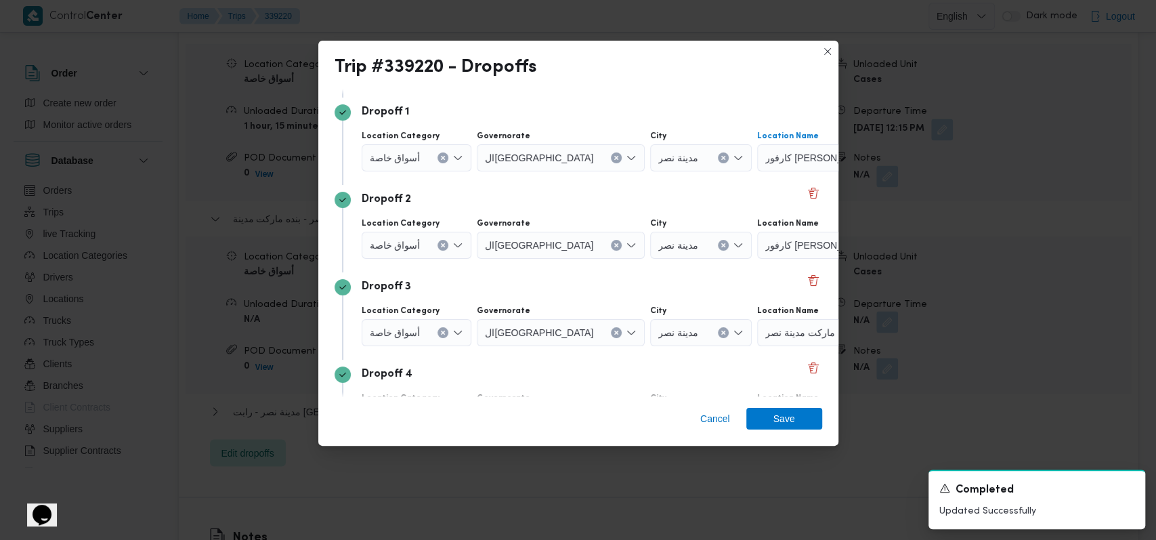
click at [440, 244] on icon "Clear input" at bounding box center [442, 244] width 5 height 5
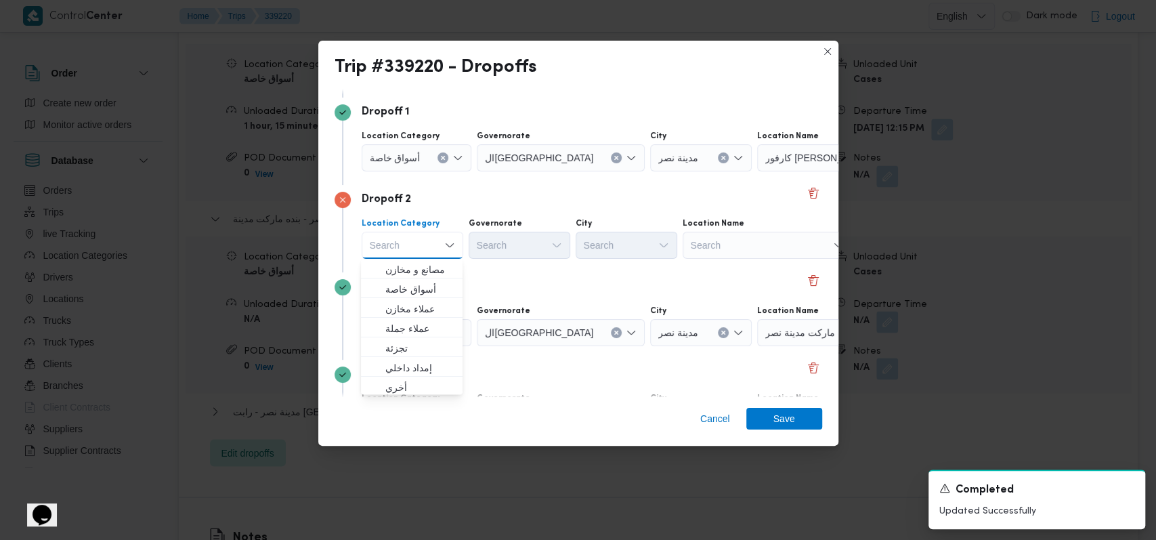
click at [712, 253] on div "Search" at bounding box center [767, 245] width 169 height 27
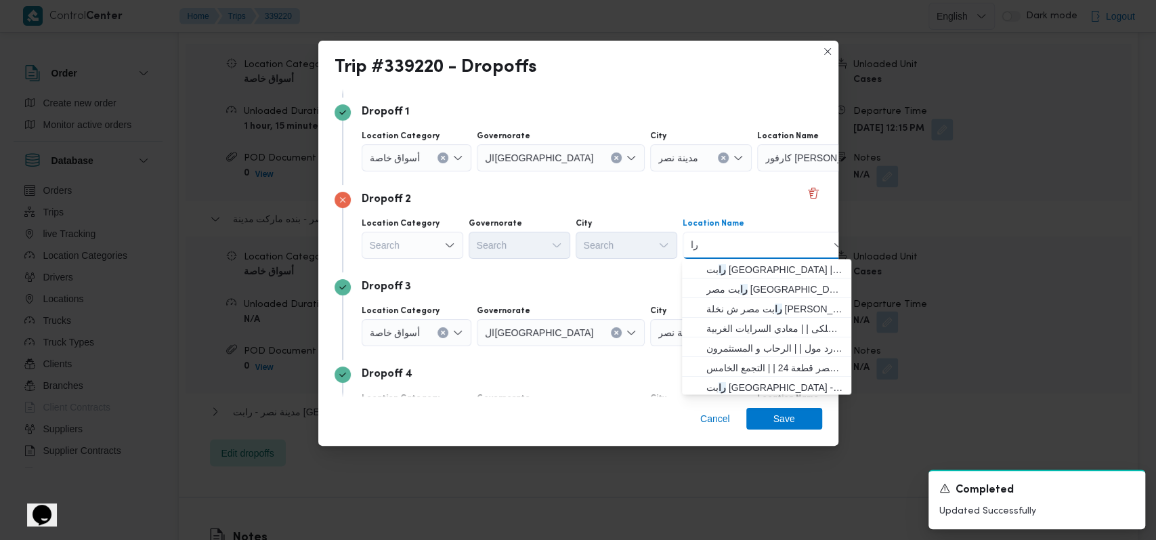
type input "ر"
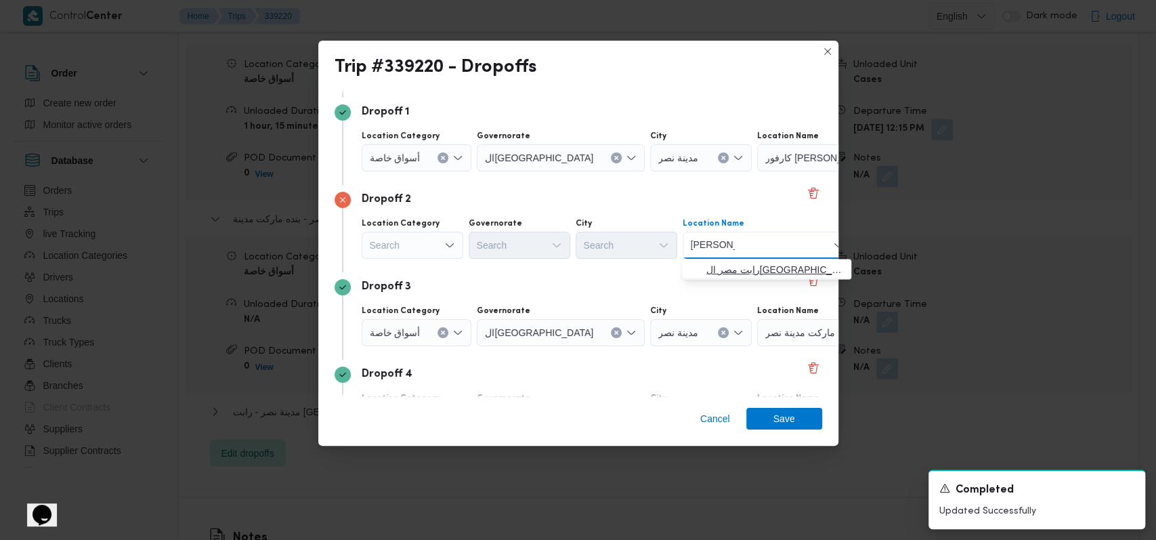
type input "هشام لبيب"
click at [716, 259] on span "رابت مصر القاهرة | رابت | المنطقة الثامنة" at bounding box center [766, 270] width 158 height 22
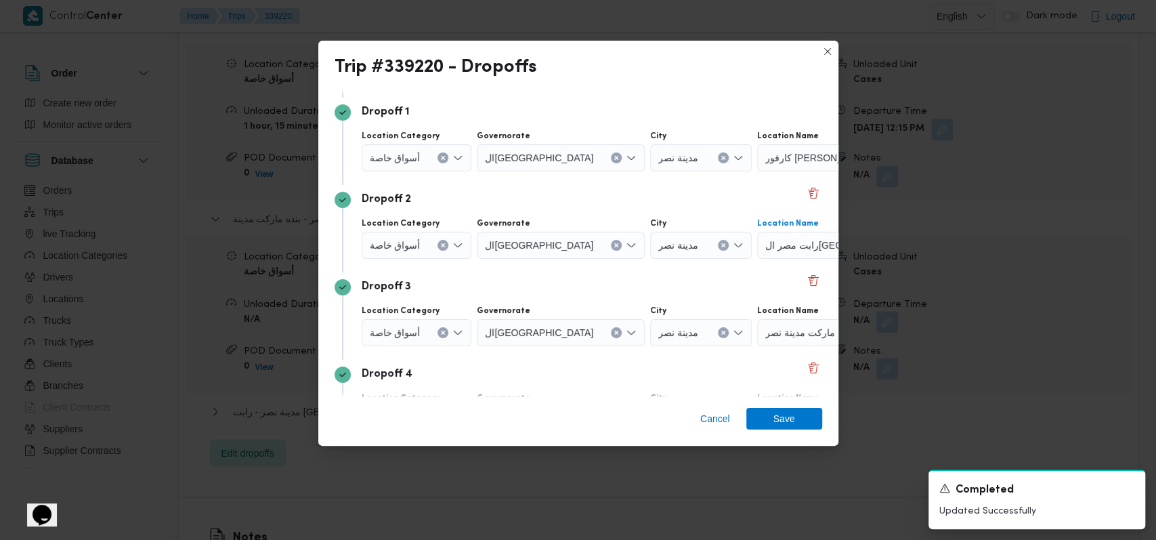
click at [671, 287] on div "Dropoff 3" at bounding box center [579, 287] width 488 height 16
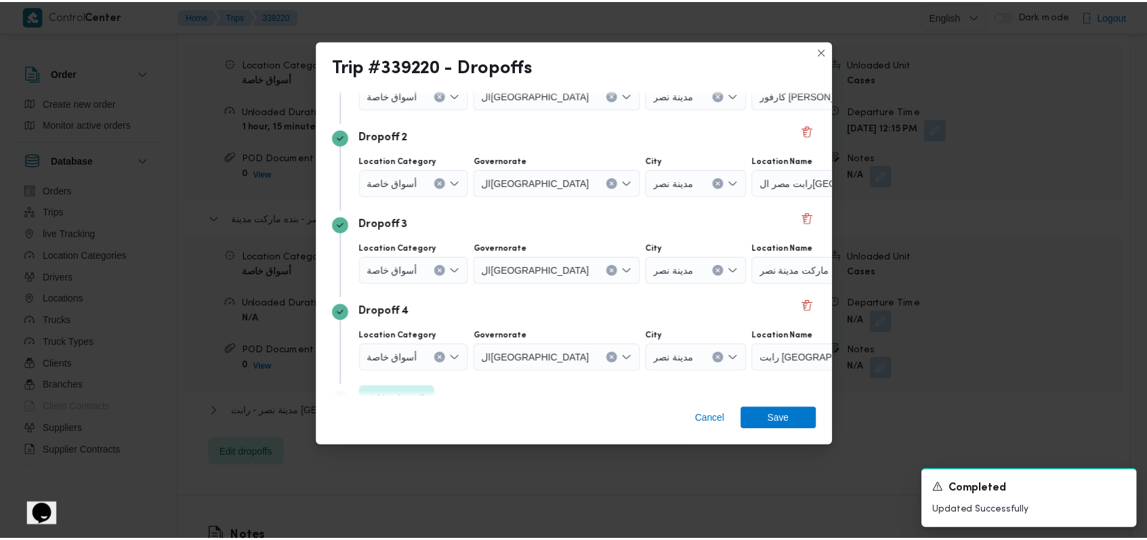
scroll to position [175, 0]
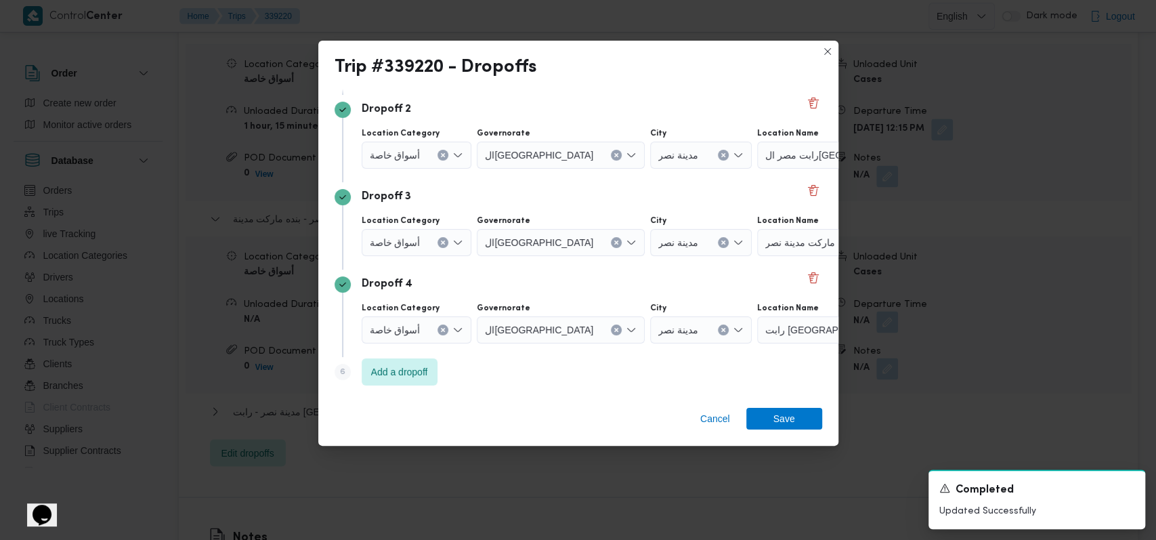
click at [442, 332] on button "Clear input" at bounding box center [442, 329] width 11 height 11
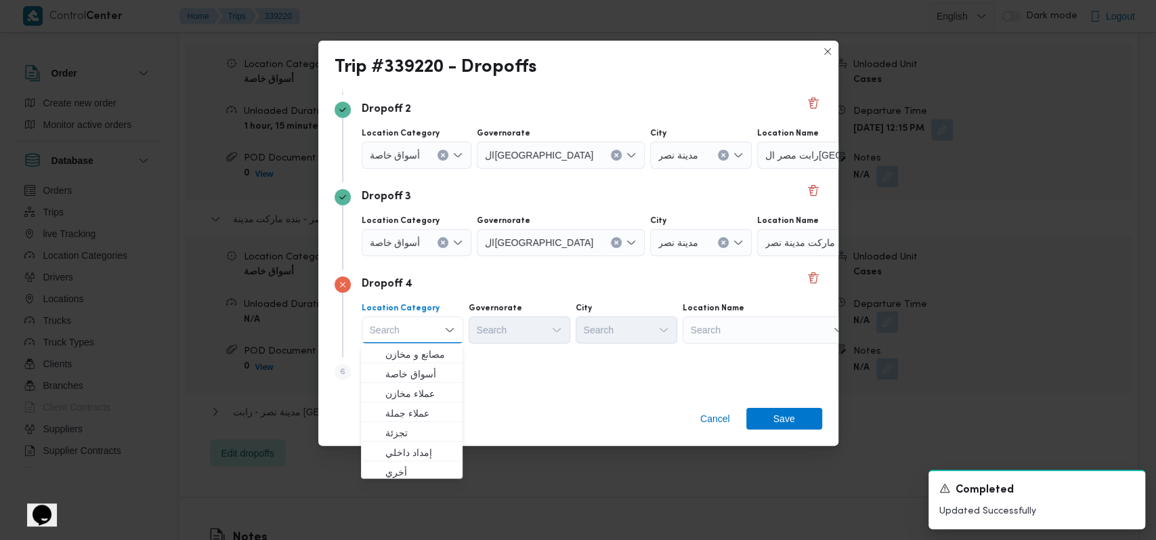
click at [719, 330] on div "Search" at bounding box center [767, 329] width 169 height 27
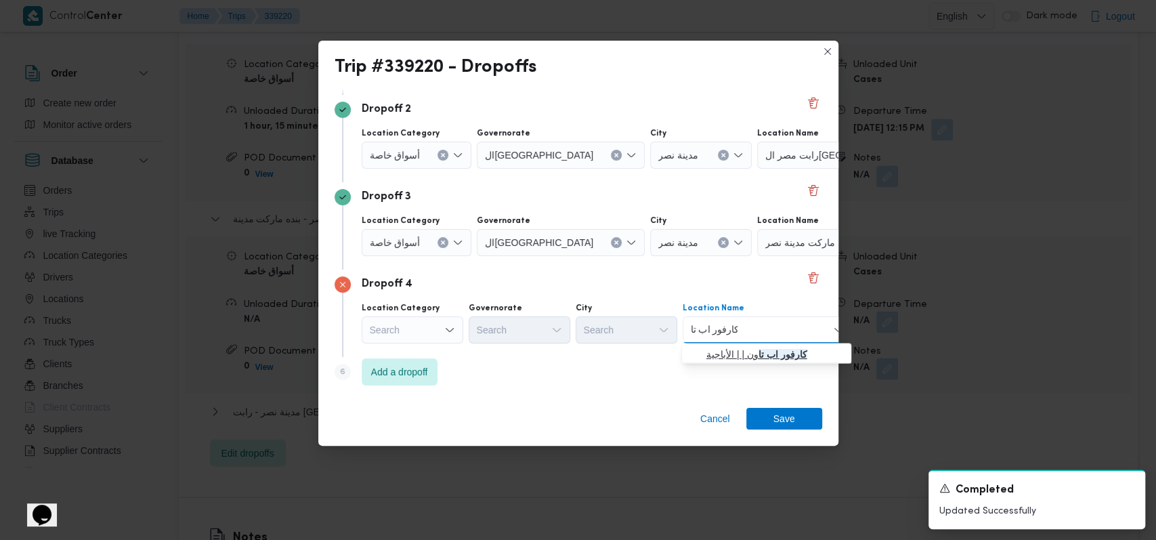
type input "كارفور اب تا"
click at [742, 355] on span "كارفور اب تا ون | | الأباجية" at bounding box center [774, 353] width 137 height 16
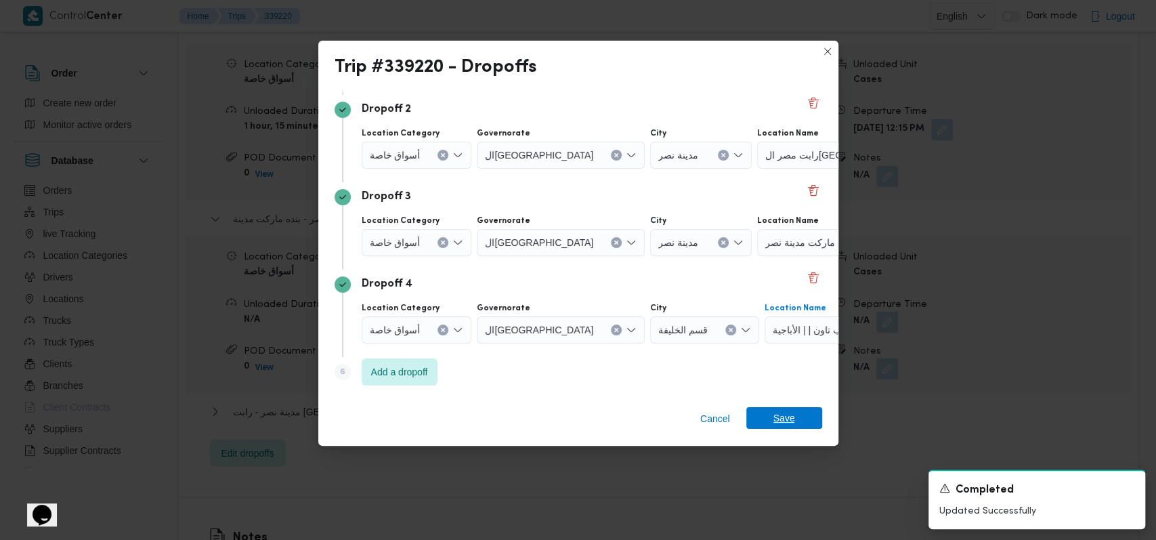
click at [793, 410] on span "Save" at bounding box center [784, 418] width 22 height 22
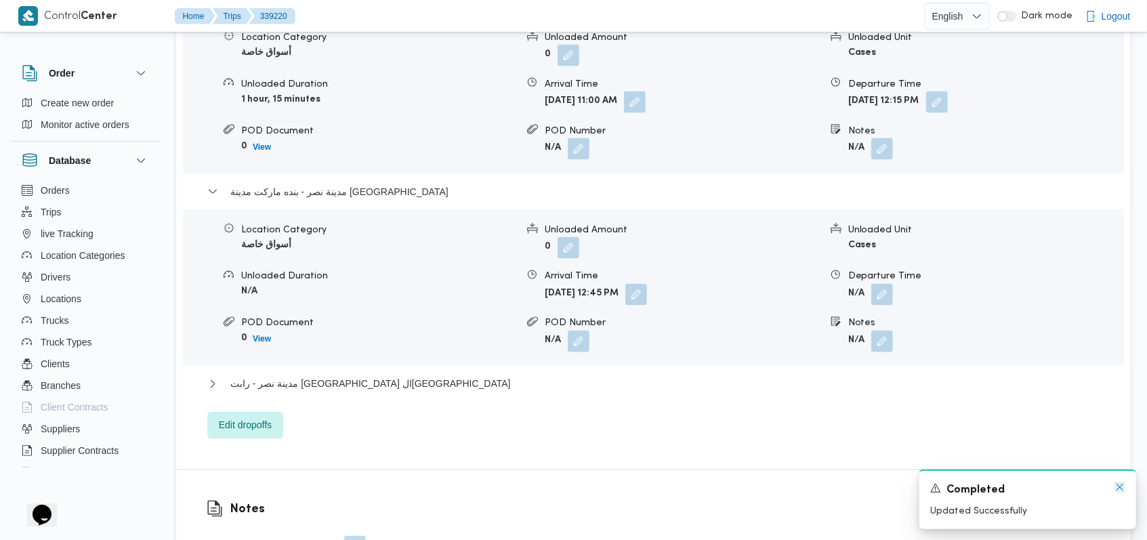
click at [1117, 487] on icon "Dismiss toast" at bounding box center [1119, 487] width 11 height 11
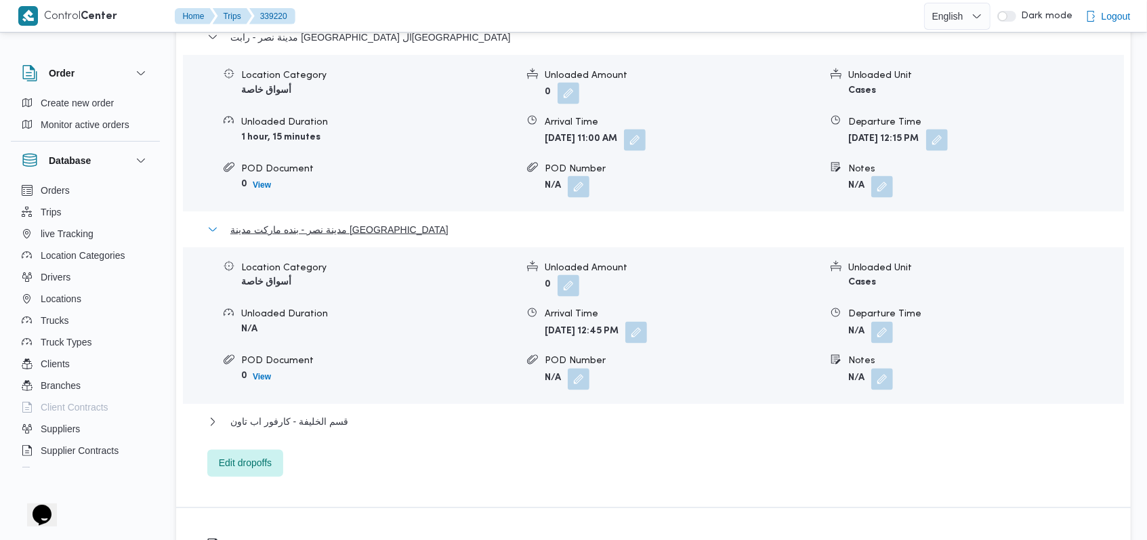
click at [303, 221] on span "مدينة نصر - بنده ماركت مدينة نصر" at bounding box center [339, 229] width 218 height 16
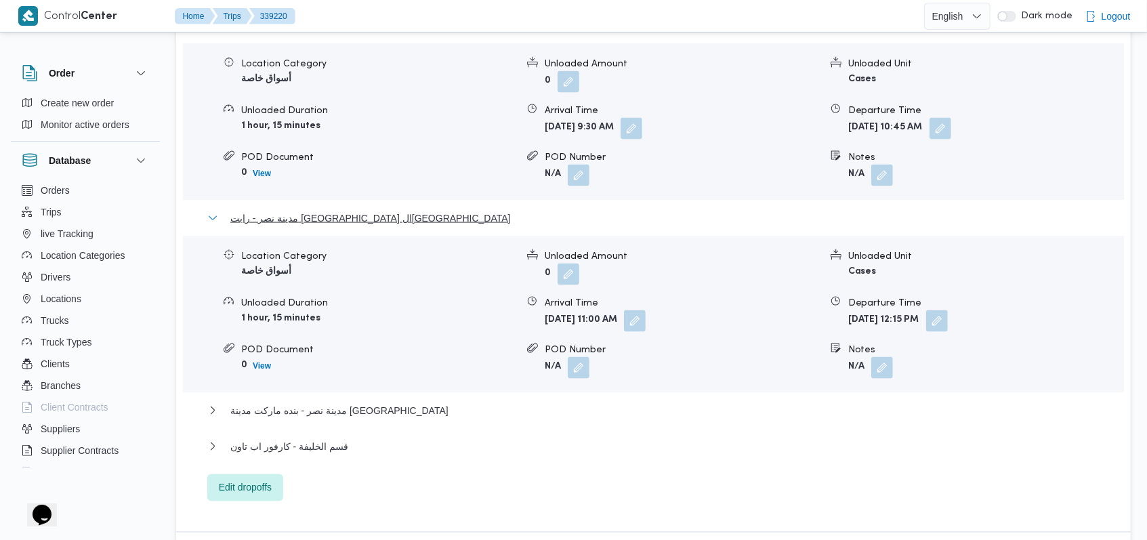
click at [318, 210] on span "مدينة نصر - رابت مصر القاهرة" at bounding box center [370, 218] width 280 height 16
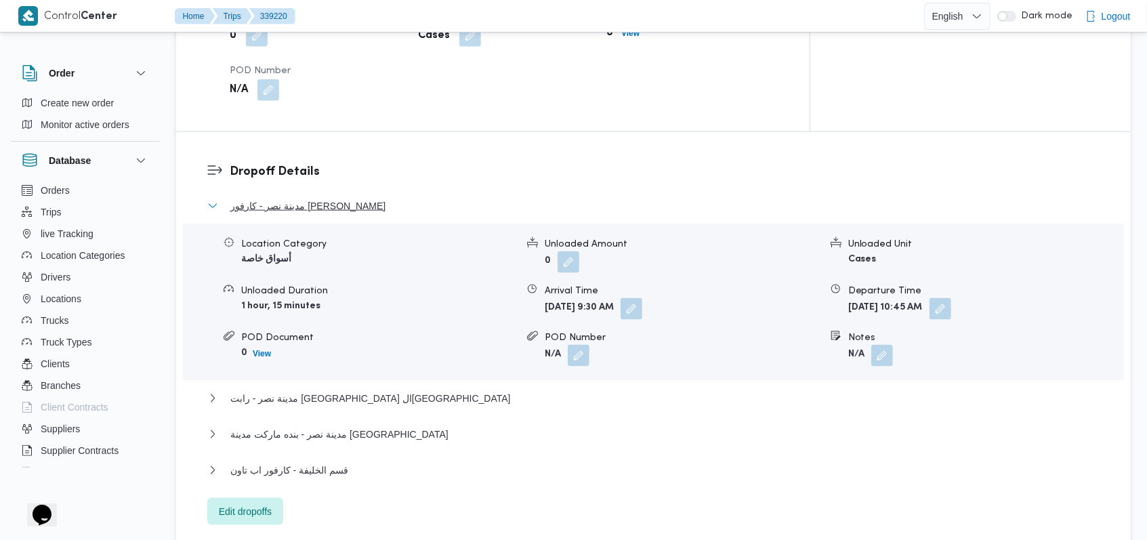
click at [324, 198] on span "مدينة نصر - كارفور مهدى عرفة" at bounding box center [307, 206] width 155 height 16
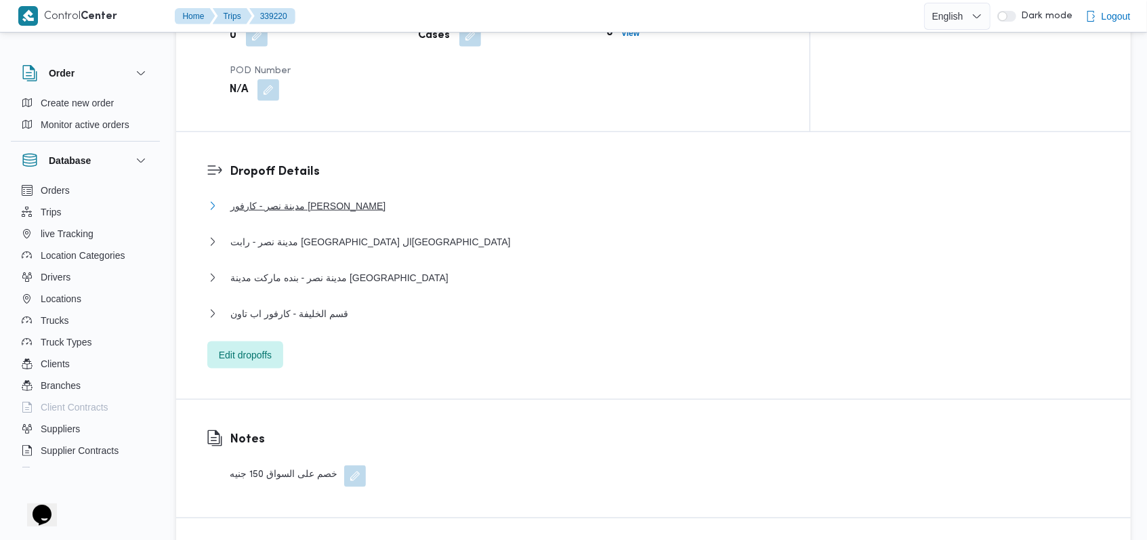
scroll to position [632, 0]
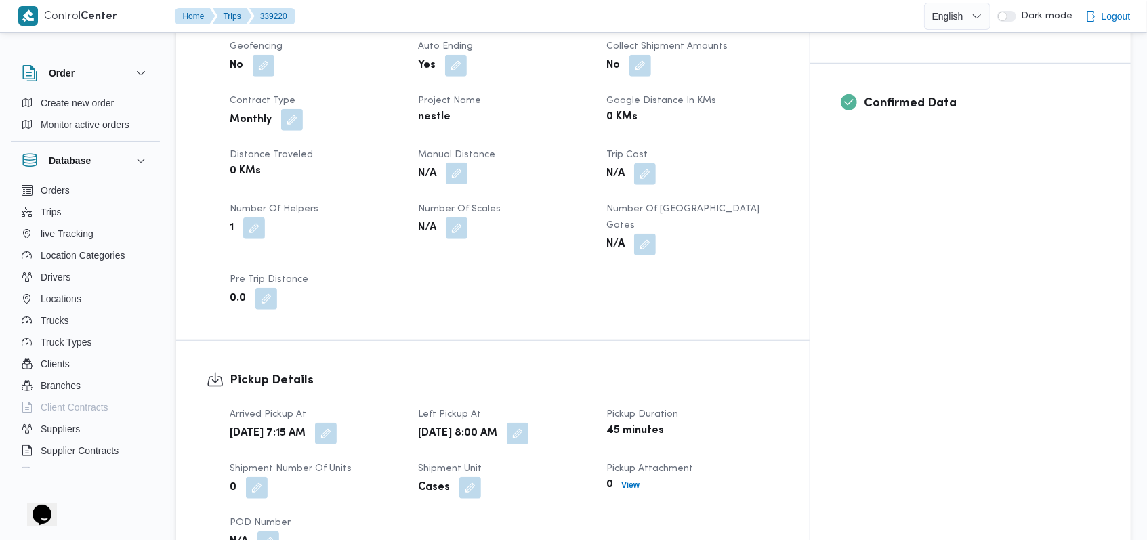
click at [467, 163] on button "button" at bounding box center [457, 174] width 22 height 22
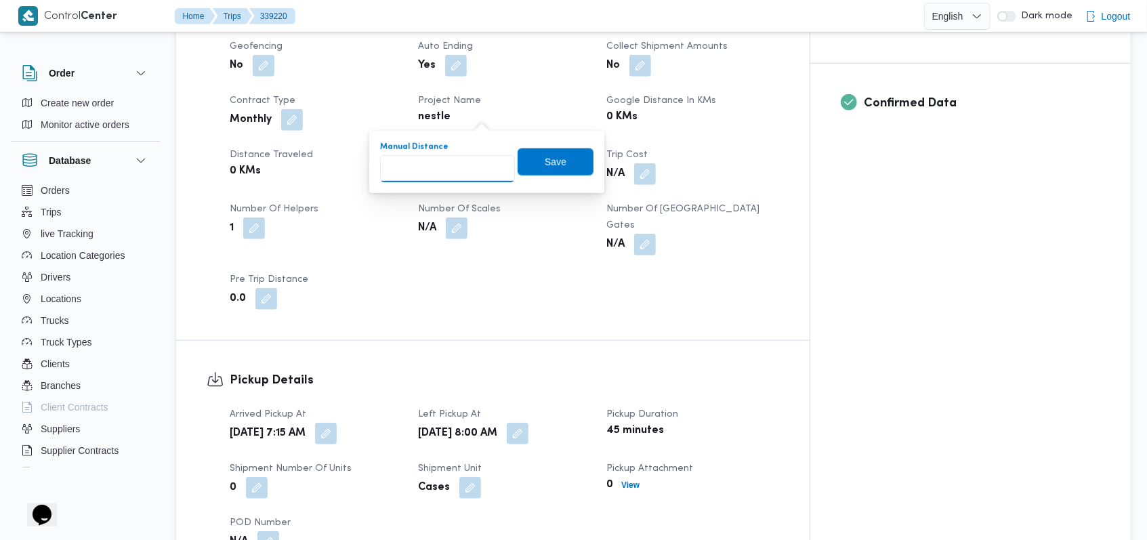
click at [442, 168] on input "Manual Distance" at bounding box center [447, 168] width 135 height 27
type input "165"
click at [551, 164] on span "Save" at bounding box center [555, 161] width 22 height 16
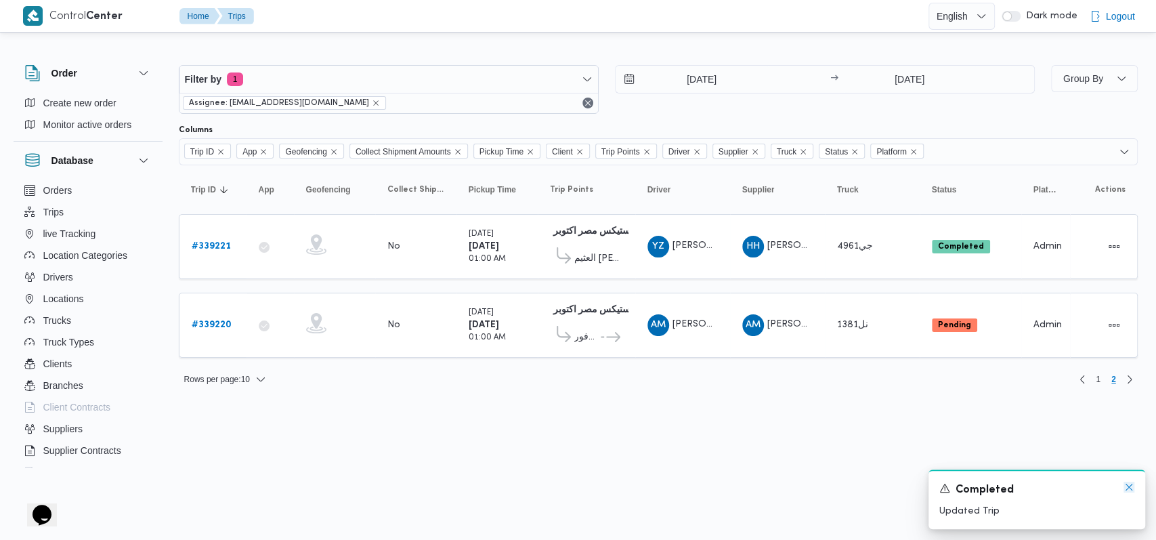
click at [1130, 490] on icon "Dismiss toast" at bounding box center [1129, 487] width 11 height 11
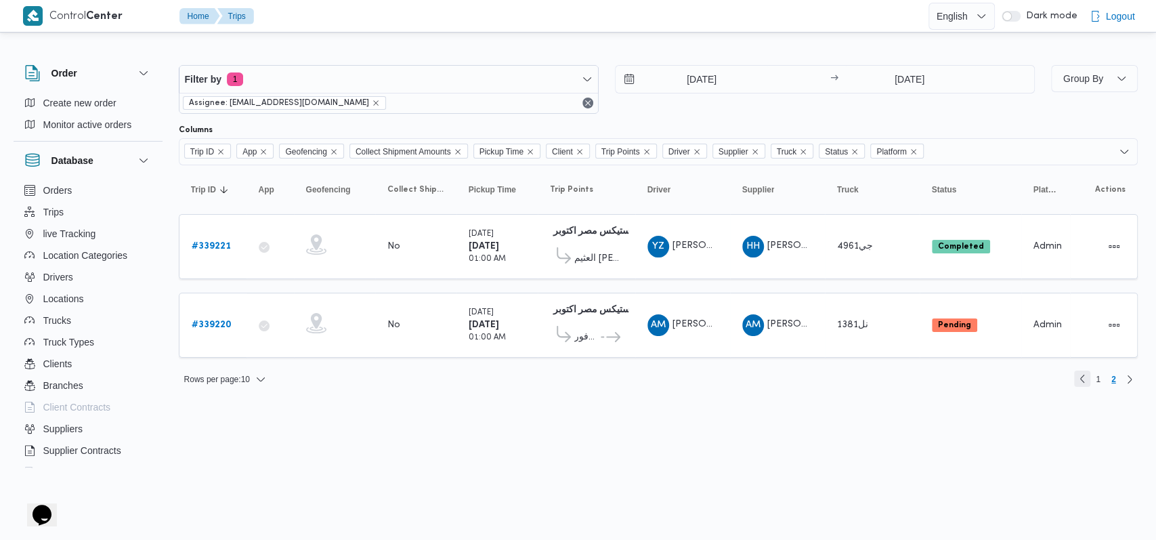
click at [1088, 370] on link "Previous page, 1" at bounding box center [1082, 378] width 16 height 16
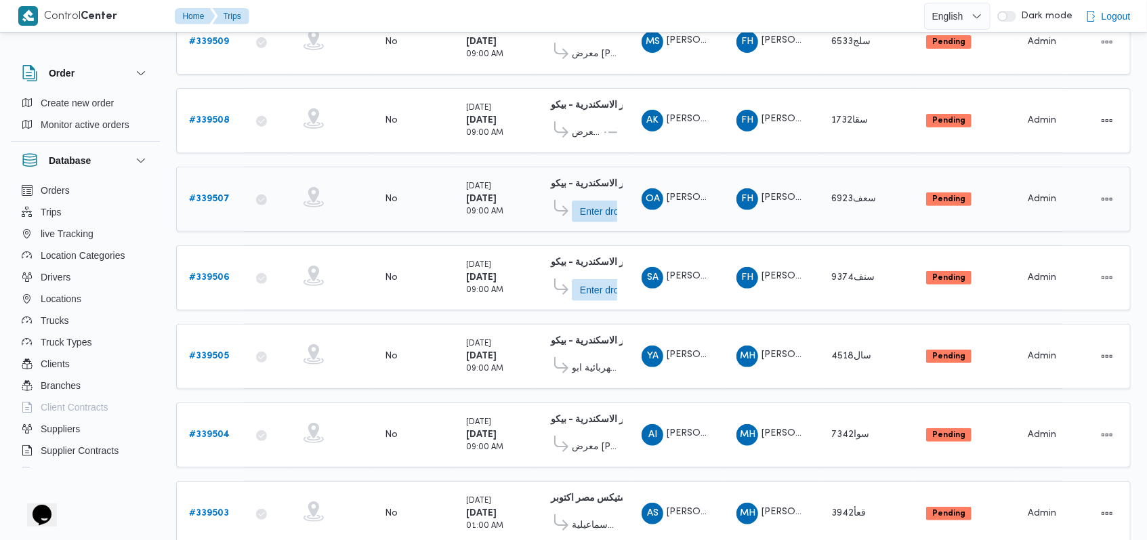
scroll to position [475, 0]
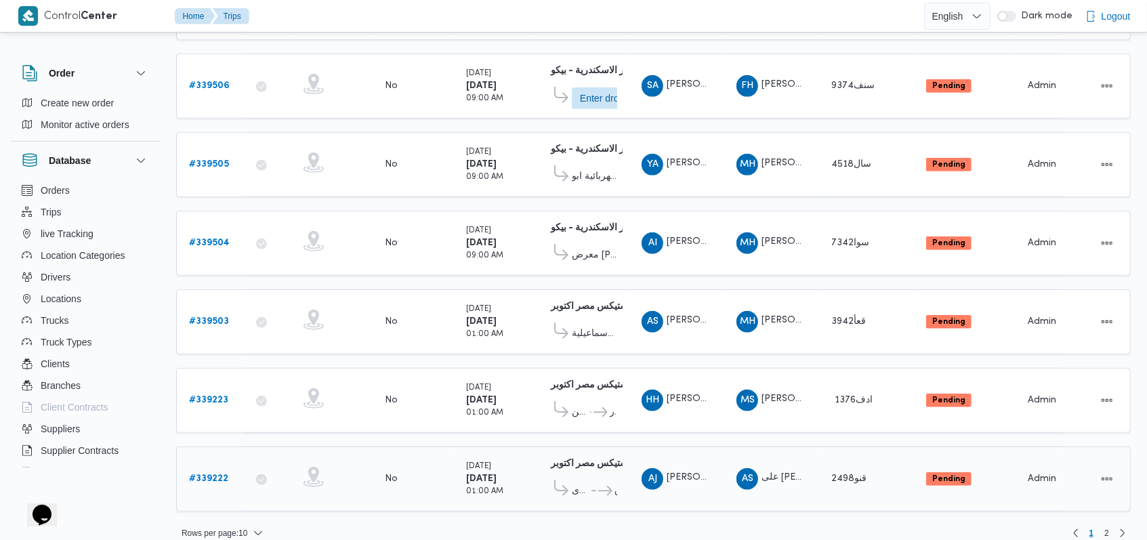
click at [213, 474] on b "# 339222" at bounding box center [208, 478] width 39 height 9
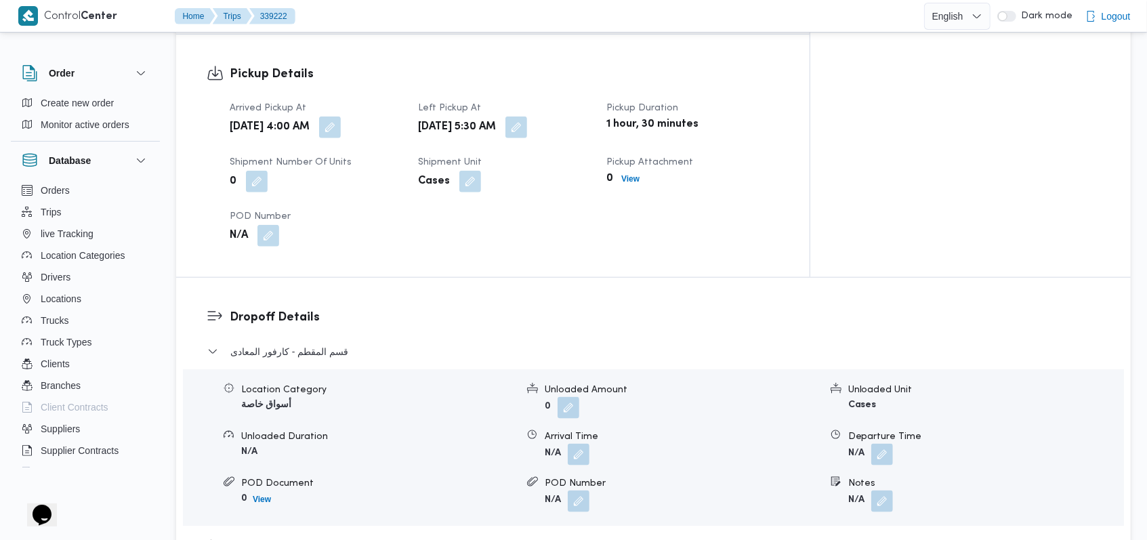
scroll to position [903, 0]
click at [574, 440] on button "button" at bounding box center [579, 451] width 22 height 22
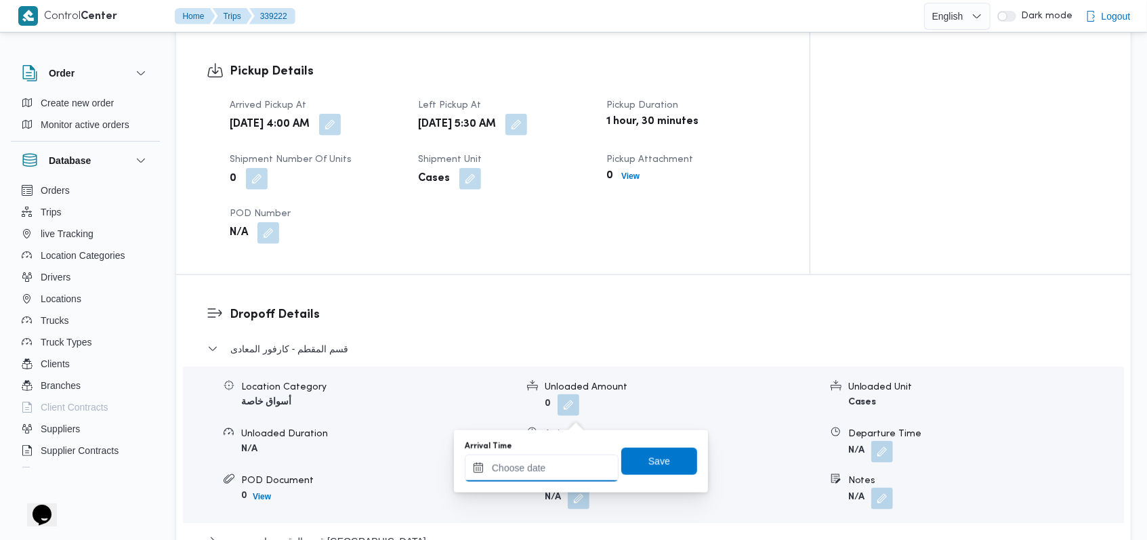
click at [542, 465] on input "Arrival Time" at bounding box center [542, 467] width 154 height 27
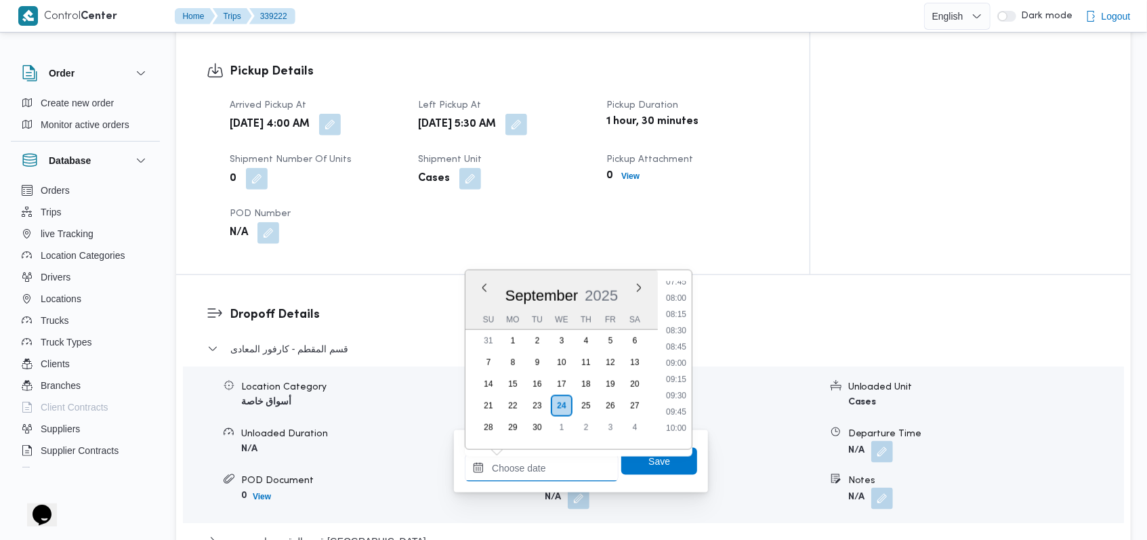
scroll to position [416, 0]
click at [684, 324] on li "07:00" at bounding box center [675, 327] width 31 height 14
type input "24/09/2025 07:00"
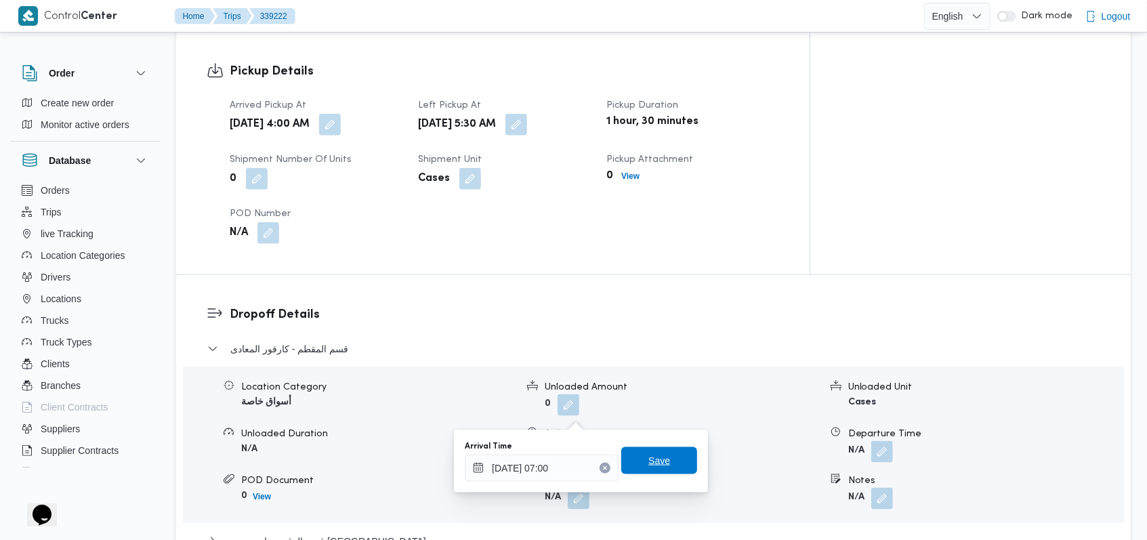
click at [660, 456] on span "Save" at bounding box center [659, 460] width 76 height 27
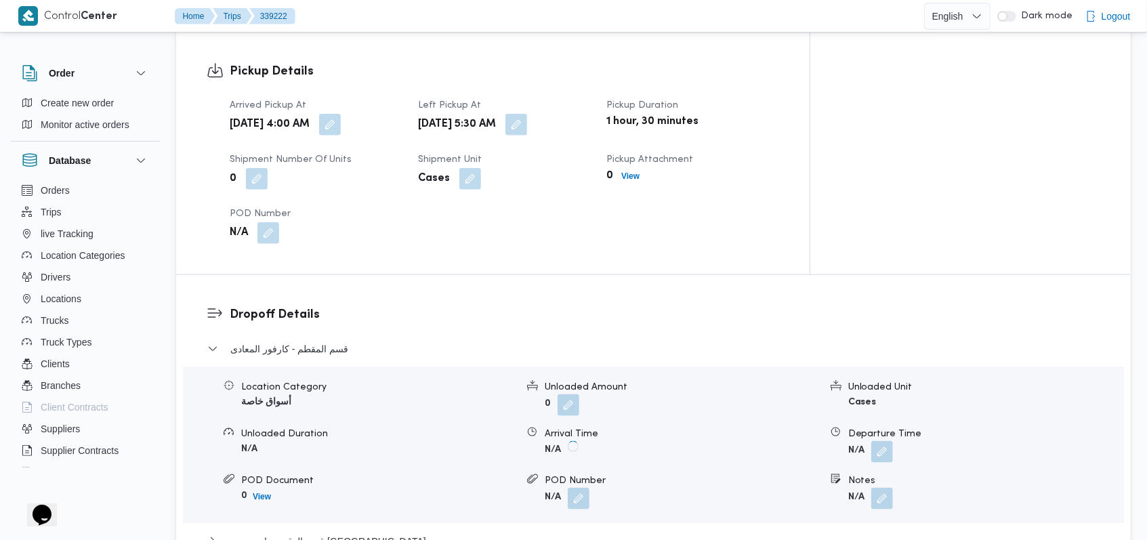
click at [885, 441] on button "button" at bounding box center [882, 452] width 22 height 22
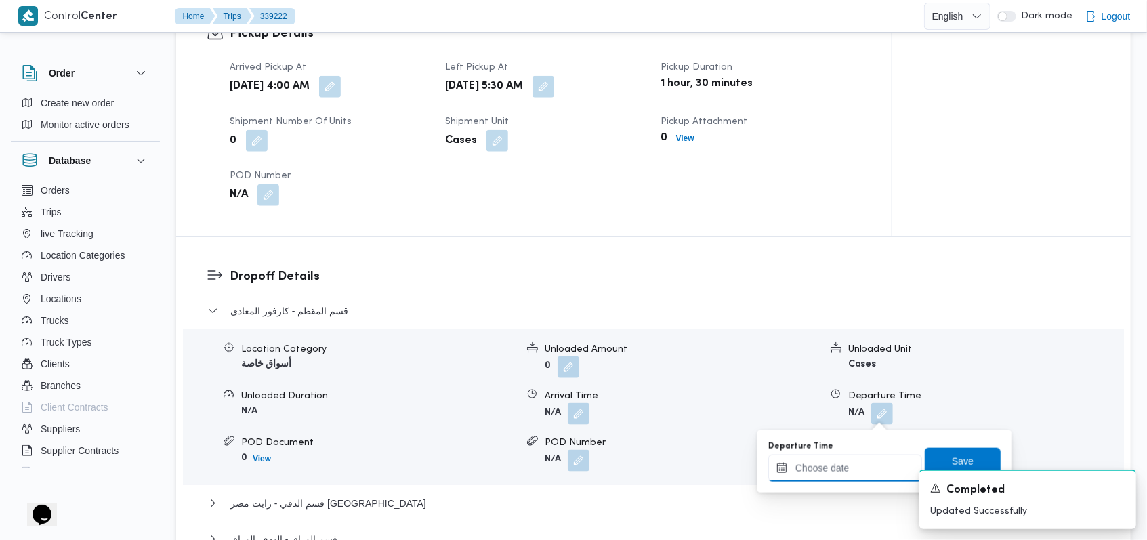
click at [851, 465] on input "Departure Time" at bounding box center [845, 467] width 154 height 27
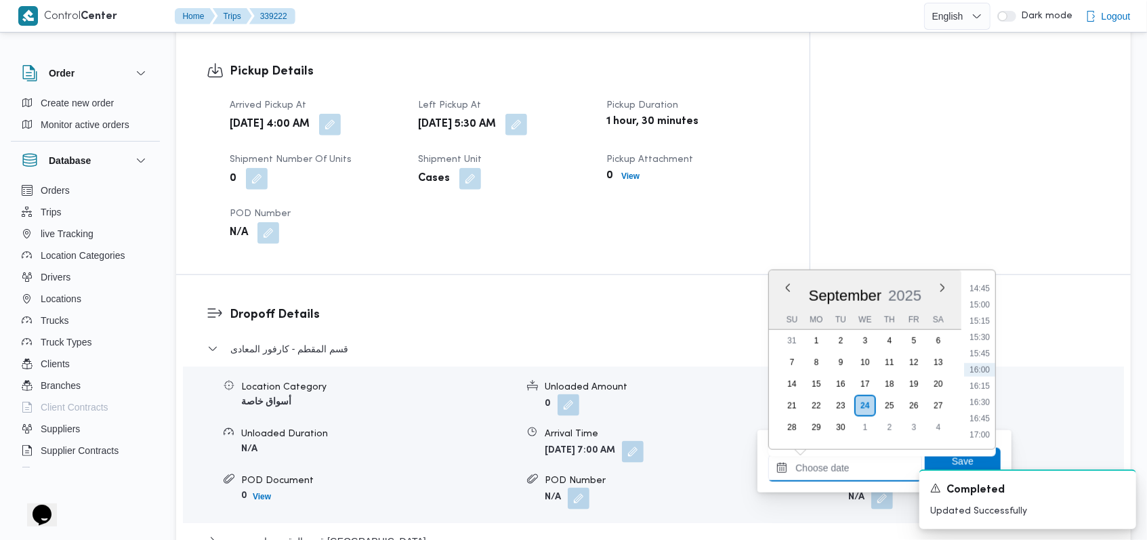
scroll to position [597, 0]
click at [984, 296] on li "09:15" at bounding box center [979, 293] width 31 height 14
type input "24/09/2025 09:15"
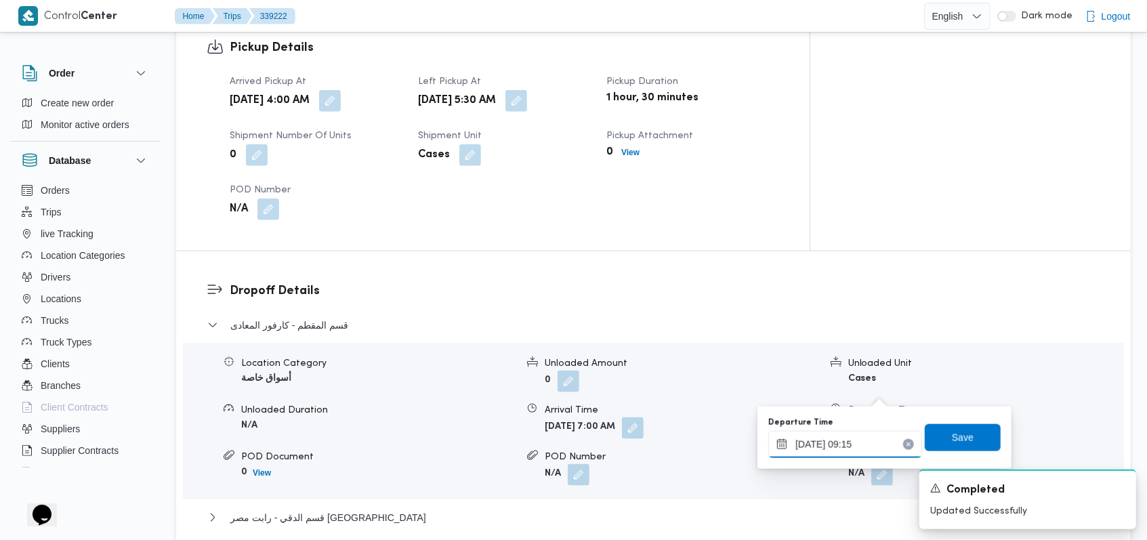
scroll to position [1084, 0]
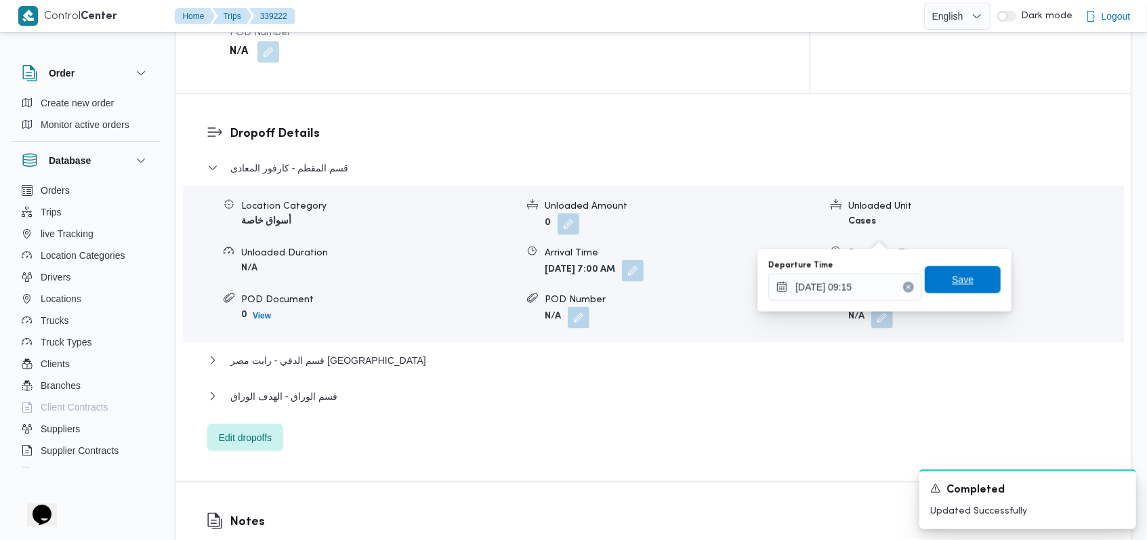
click at [958, 280] on span "Save" at bounding box center [962, 280] width 22 height 16
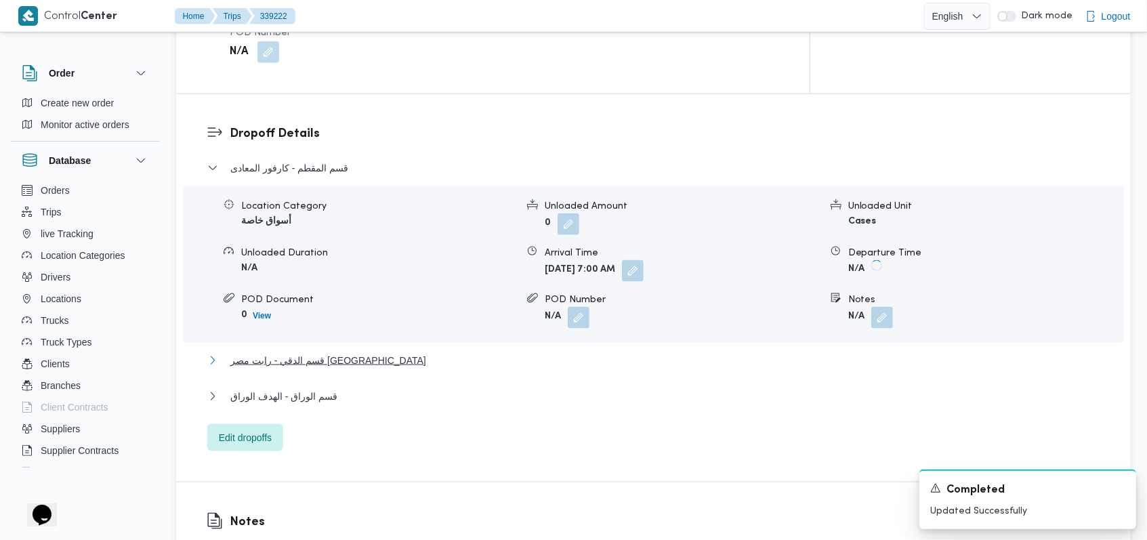
click at [301, 352] on span "قسم الدقي - رابت مصر شارع الكوثر" at bounding box center [328, 360] width 196 height 16
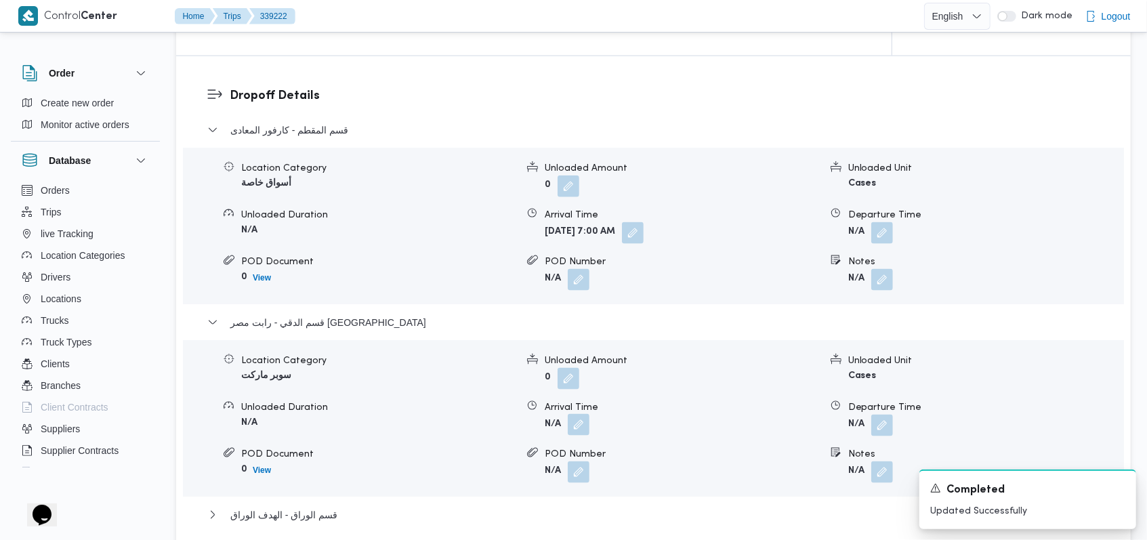
click at [582, 425] on button "button" at bounding box center [579, 425] width 22 height 22
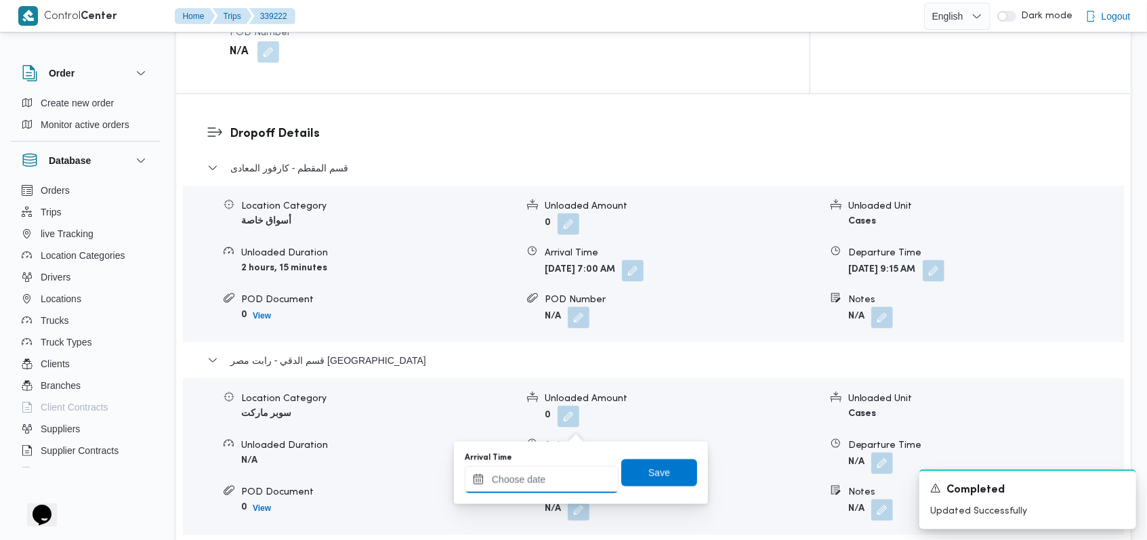
click at [553, 471] on div at bounding box center [542, 479] width 154 height 27
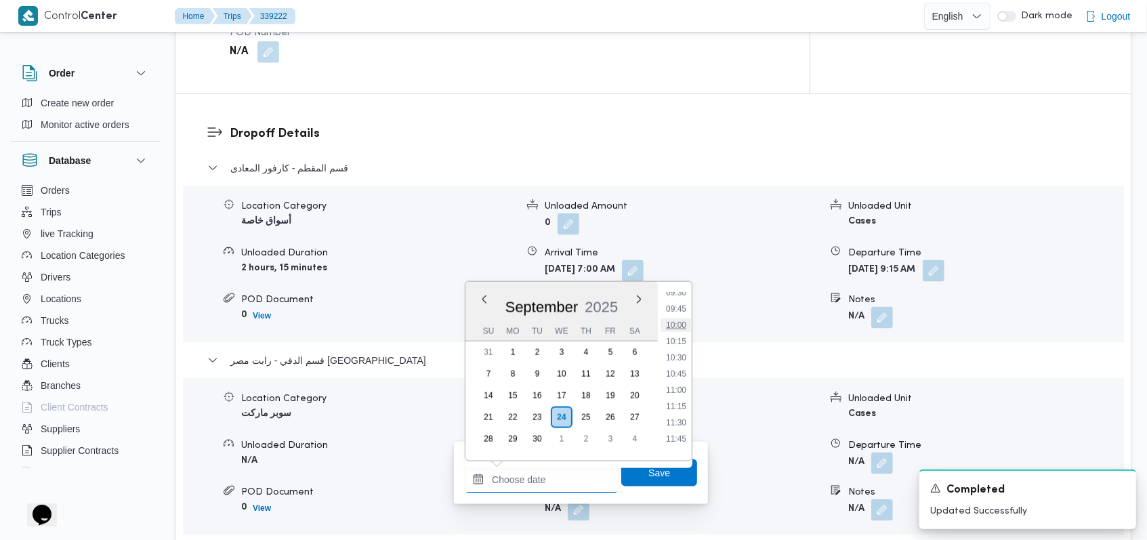
scroll to position [597, 0]
click at [684, 355] on li "10:00" at bounding box center [675, 353] width 31 height 14
type input "24/09/2025 10:00"
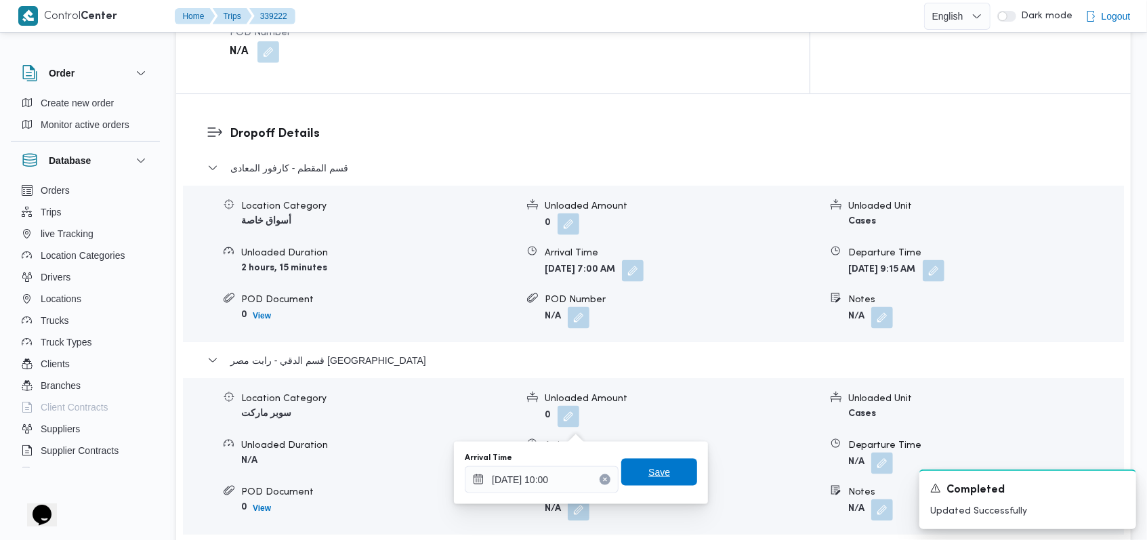
click at [665, 462] on span "Save" at bounding box center [659, 471] width 76 height 27
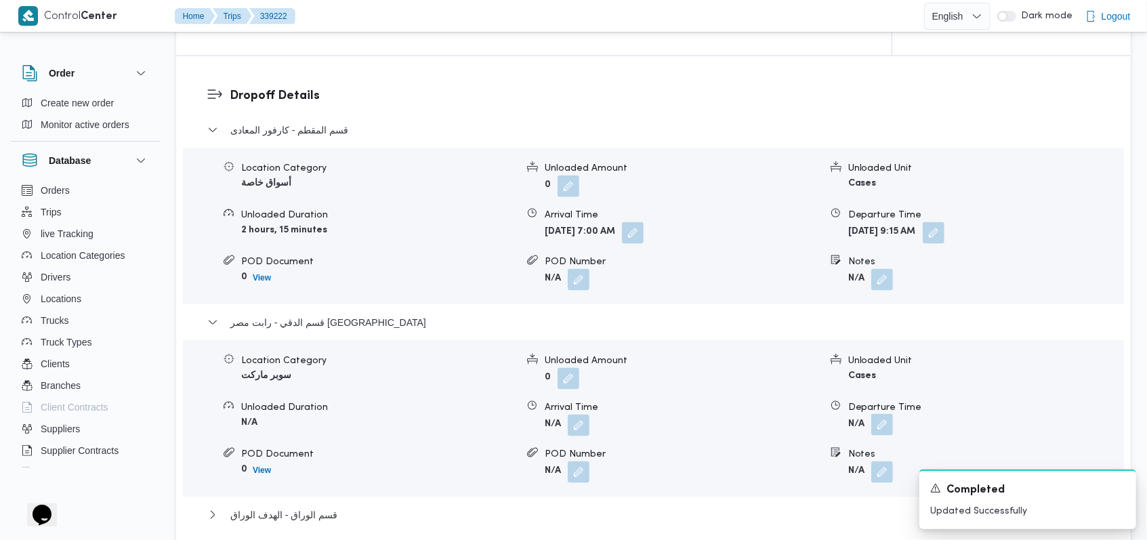
click at [883, 421] on button "button" at bounding box center [882, 425] width 22 height 22
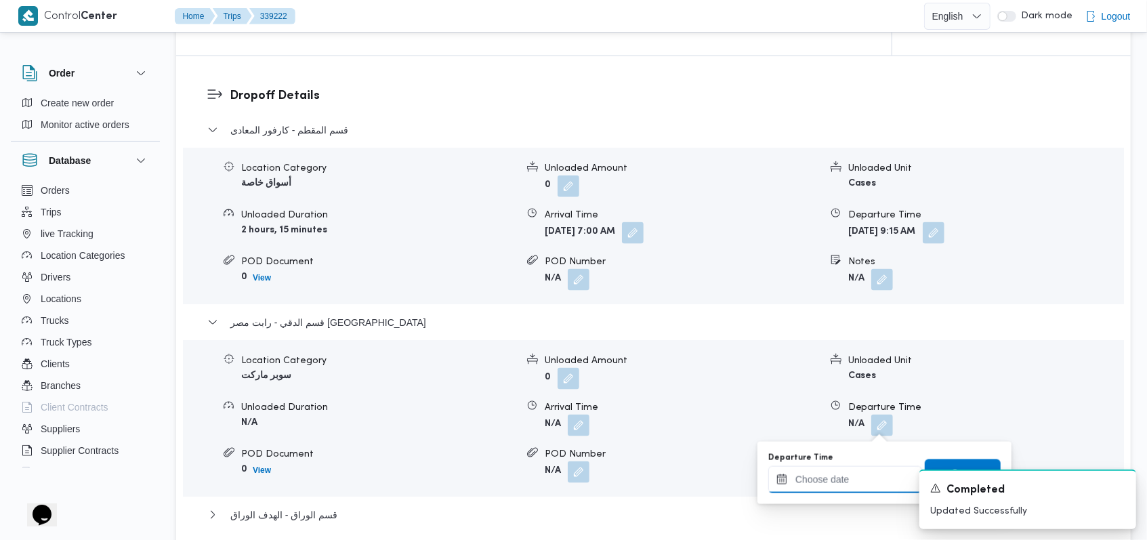
click at [857, 479] on input "Departure Time" at bounding box center [845, 479] width 154 height 27
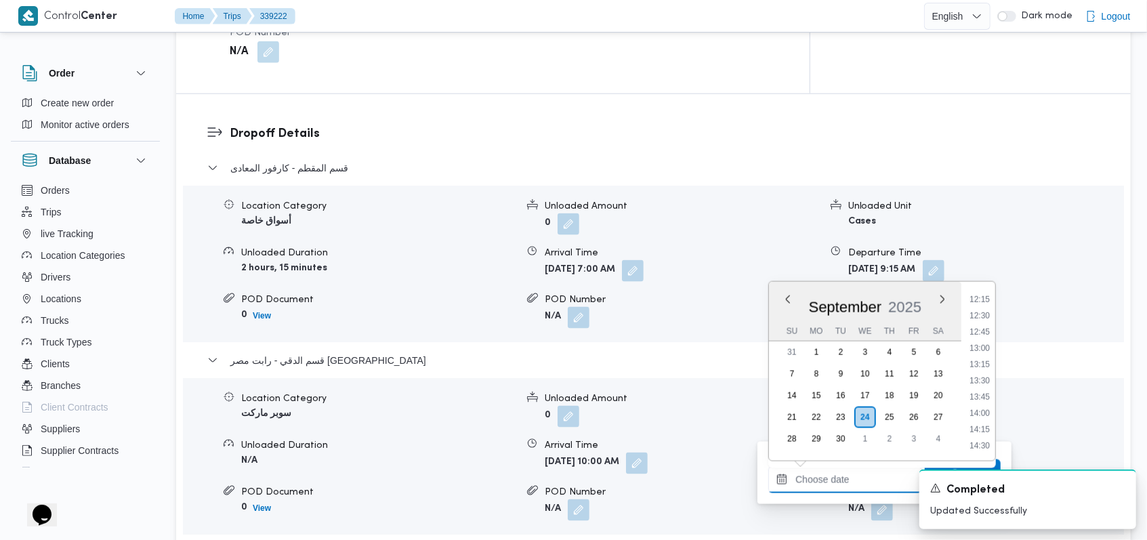
scroll to position [687, 0]
click at [983, 319] on ul "00:00 00:15 00:30 00:45 01:00 01:15 01:30 01:45 02:00 02:15 02:30 02:45 03:00 0…" at bounding box center [979, 371] width 31 height 157
click at [983, 322] on li "11:00" at bounding box center [979, 327] width 31 height 14
type input "24/09/2025 11:00"
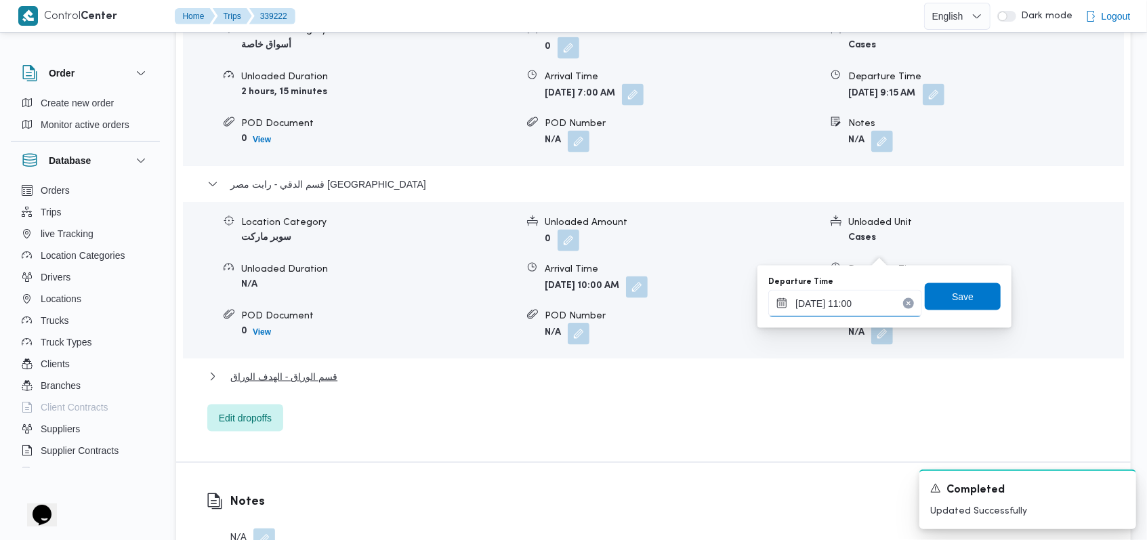
scroll to position [1264, 0]
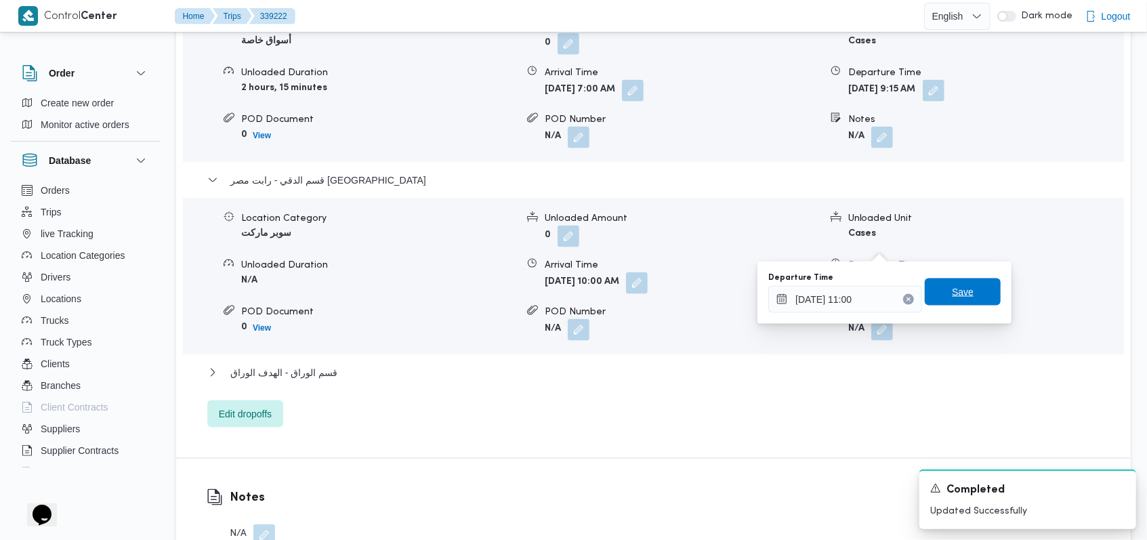
click at [972, 300] on span "Save" at bounding box center [962, 291] width 76 height 27
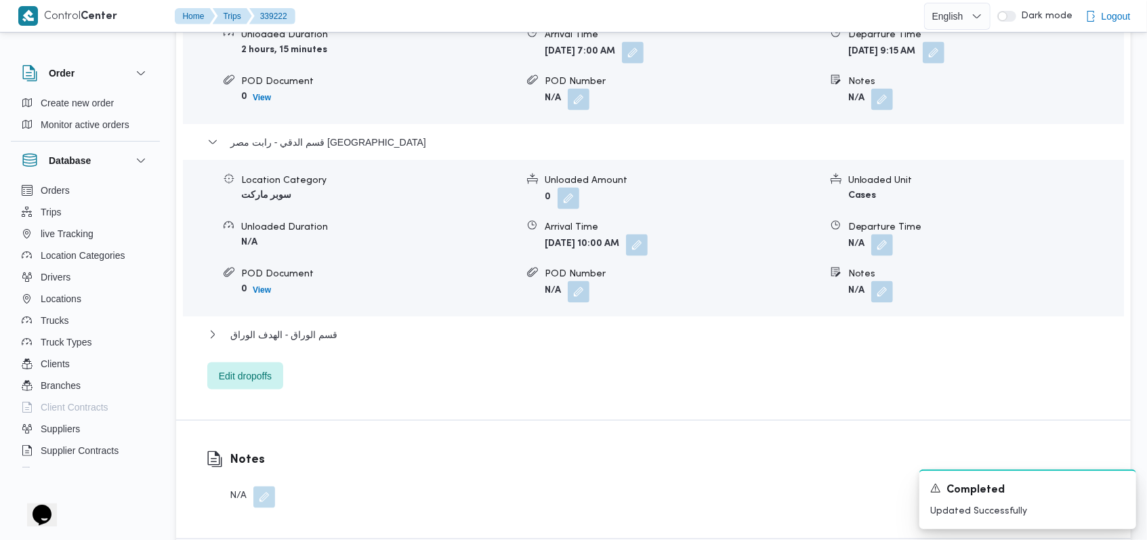
click at [259, 317] on div "قسم المقطم - كارفور المعادى Location Category أسواق خاصة Unloaded Amount 0 Unlo…" at bounding box center [653, 166] width 893 height 448
click at [295, 330] on span "قسم الوراق - الهدف الوراق" at bounding box center [283, 334] width 107 height 16
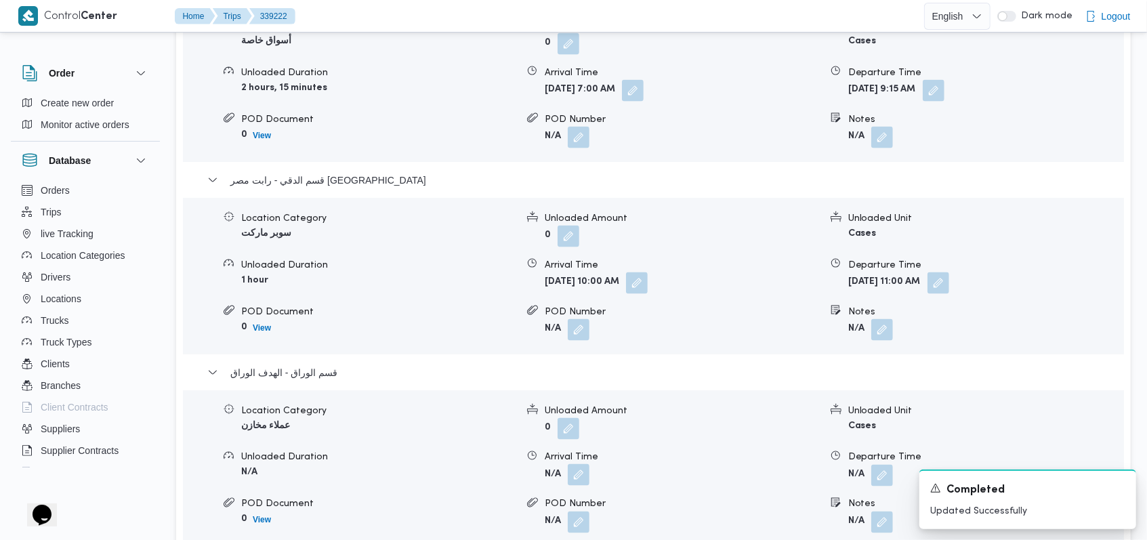
click at [572, 464] on button "button" at bounding box center [579, 475] width 22 height 22
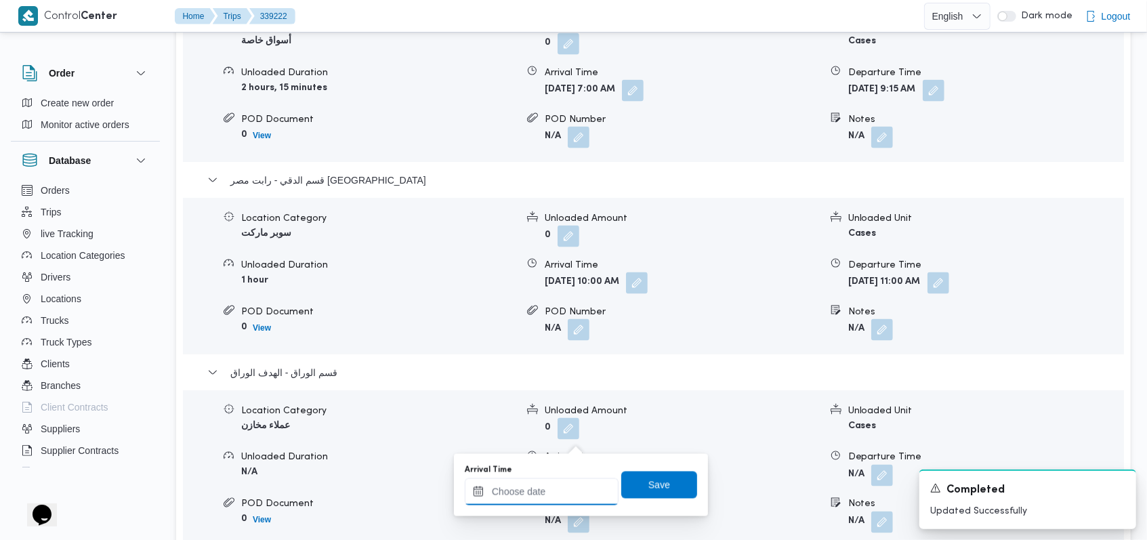
click at [548, 484] on div at bounding box center [542, 491] width 154 height 27
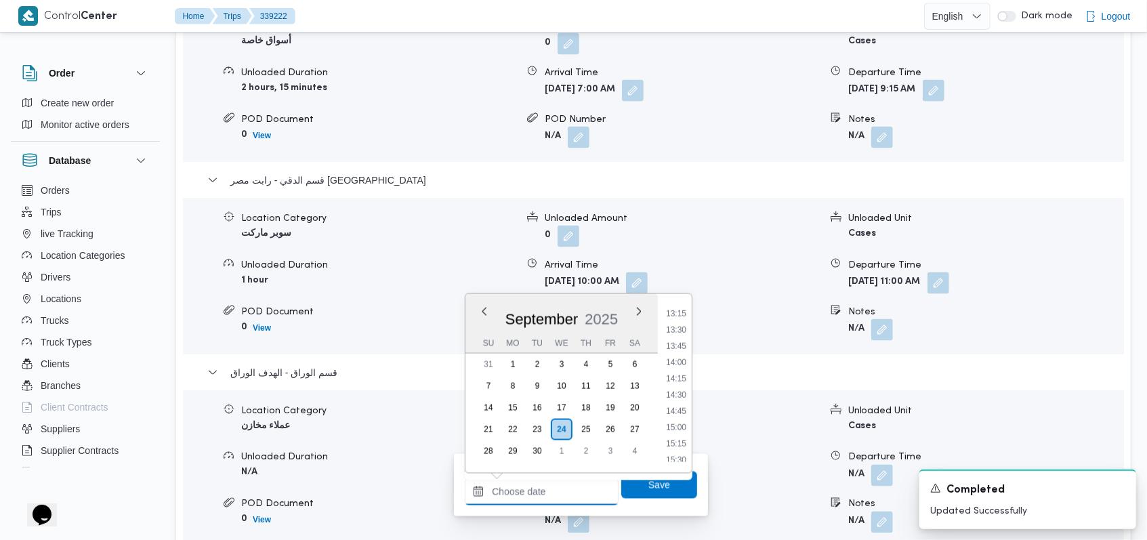
scroll to position [687, 0]
click at [681, 403] on li "12:00" at bounding box center [675, 405] width 31 height 14
type input "24/09/2025 12:00"
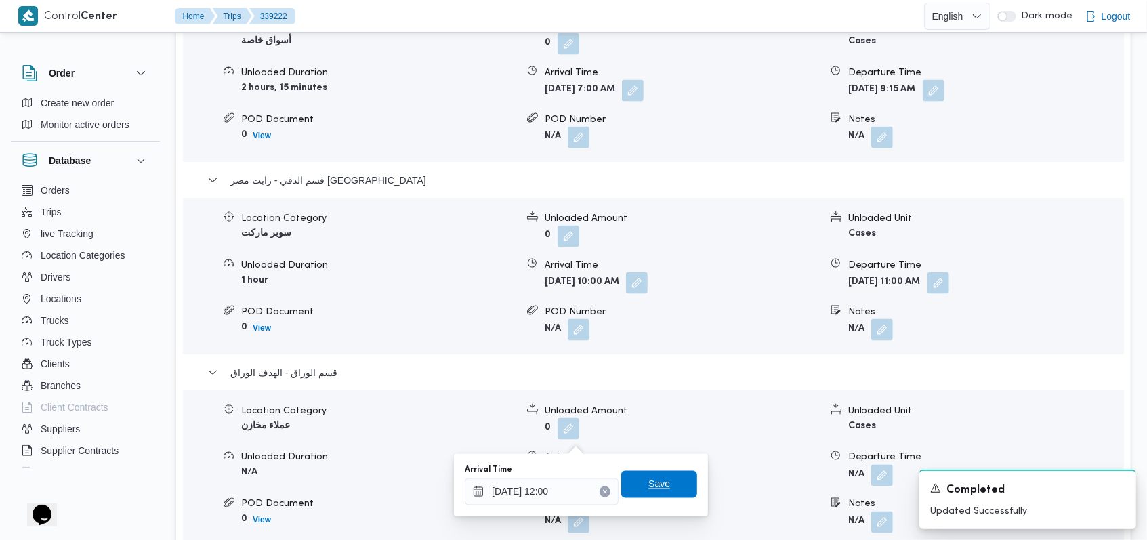
click at [660, 484] on span "Save" at bounding box center [659, 484] width 76 height 27
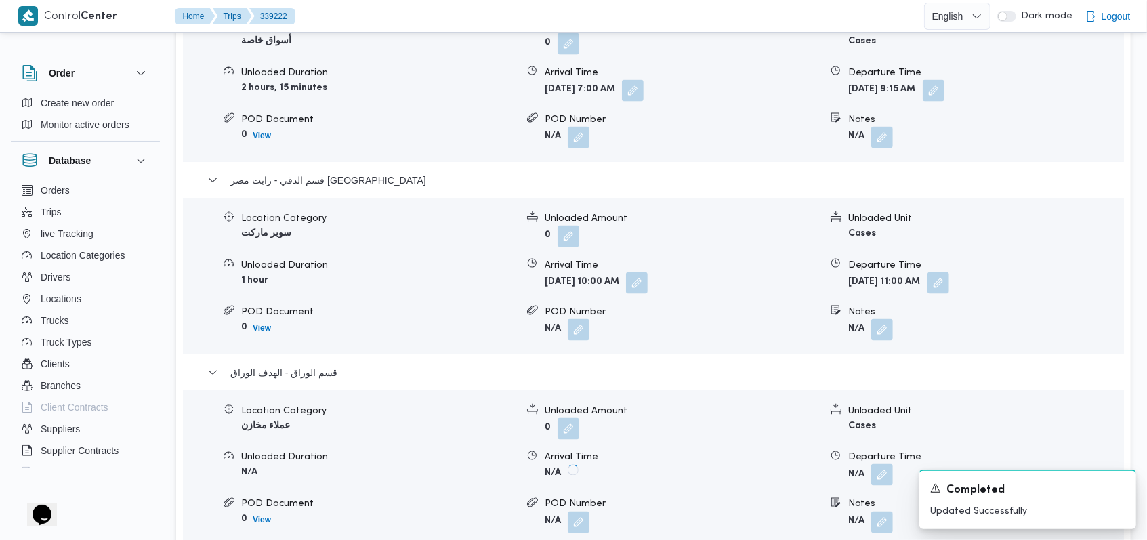
click at [882, 464] on button "button" at bounding box center [882, 475] width 22 height 22
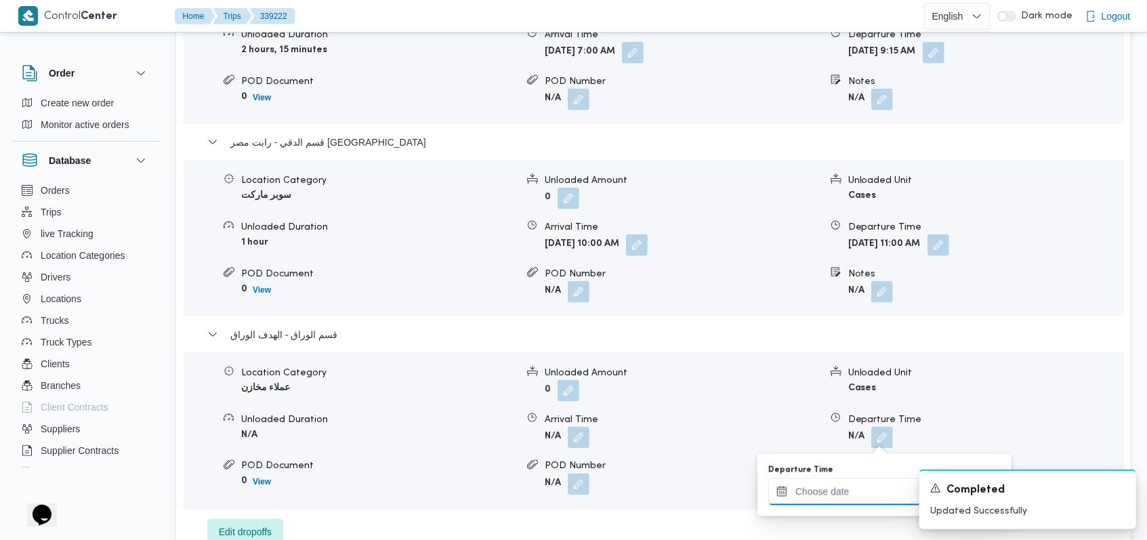
click at [856, 485] on input "Departure Time" at bounding box center [845, 491] width 154 height 27
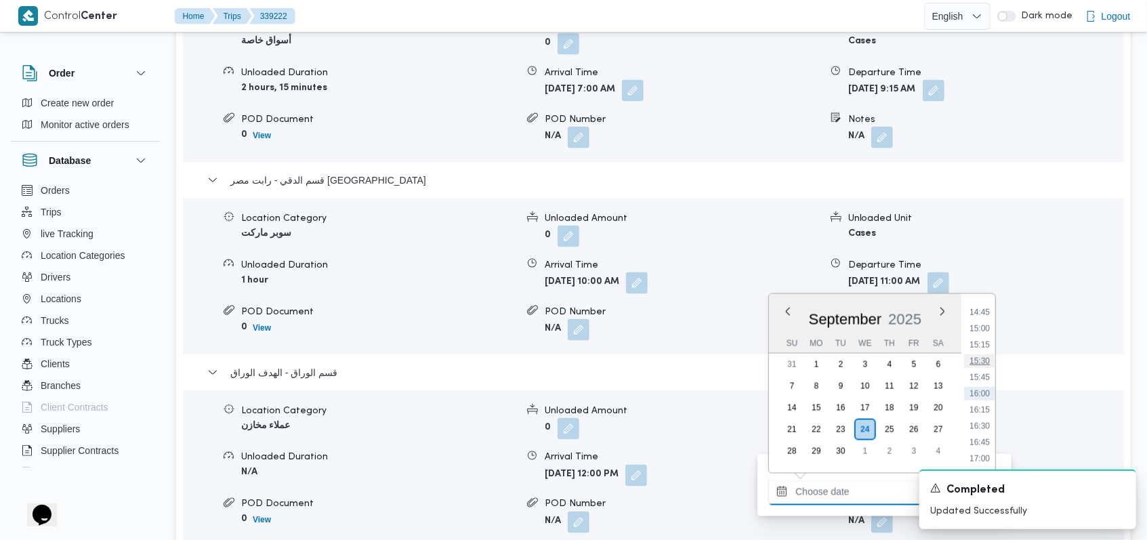
scroll to position [868, 0]
click at [984, 322] on li "13:30" at bounding box center [979, 322] width 31 height 14
type input "24/09/2025 13:30"
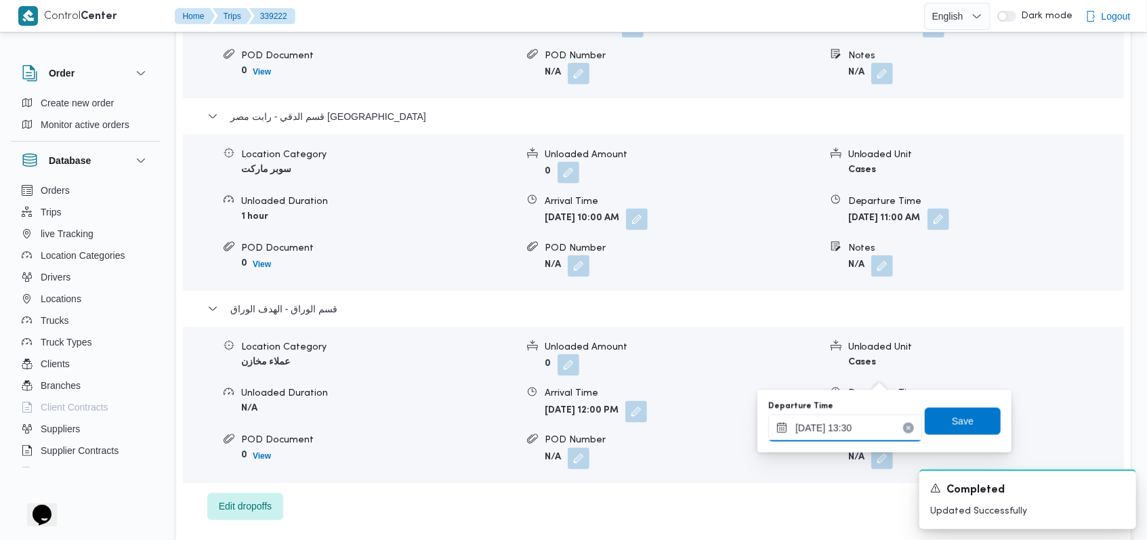
scroll to position [1354, 0]
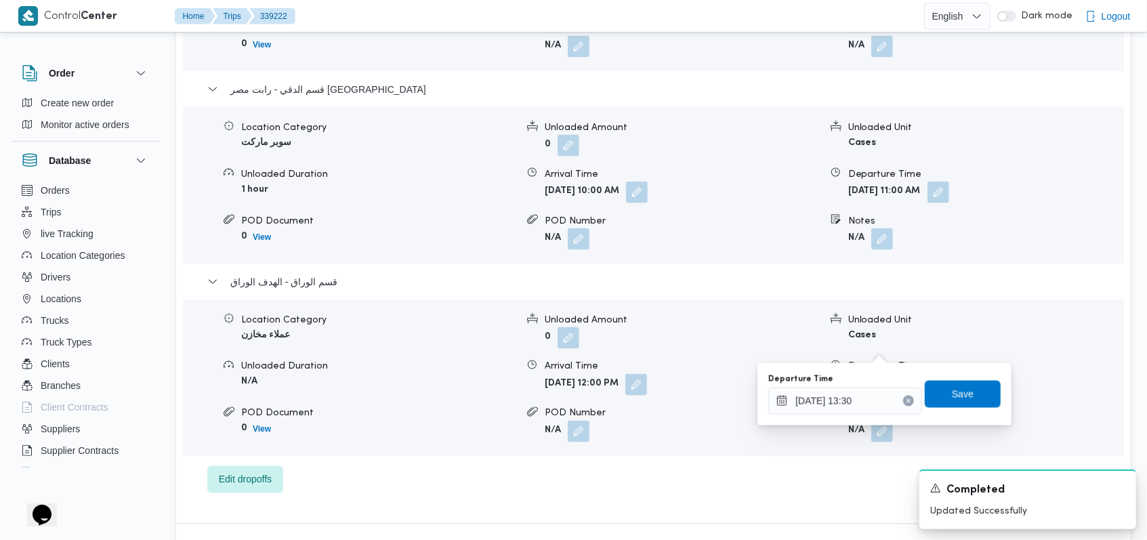
click at [975, 377] on div "Departure Time 24/09/2025 13:30 Save" at bounding box center [884, 393] width 235 height 43
click at [965, 404] on span "Save" at bounding box center [962, 393] width 76 height 27
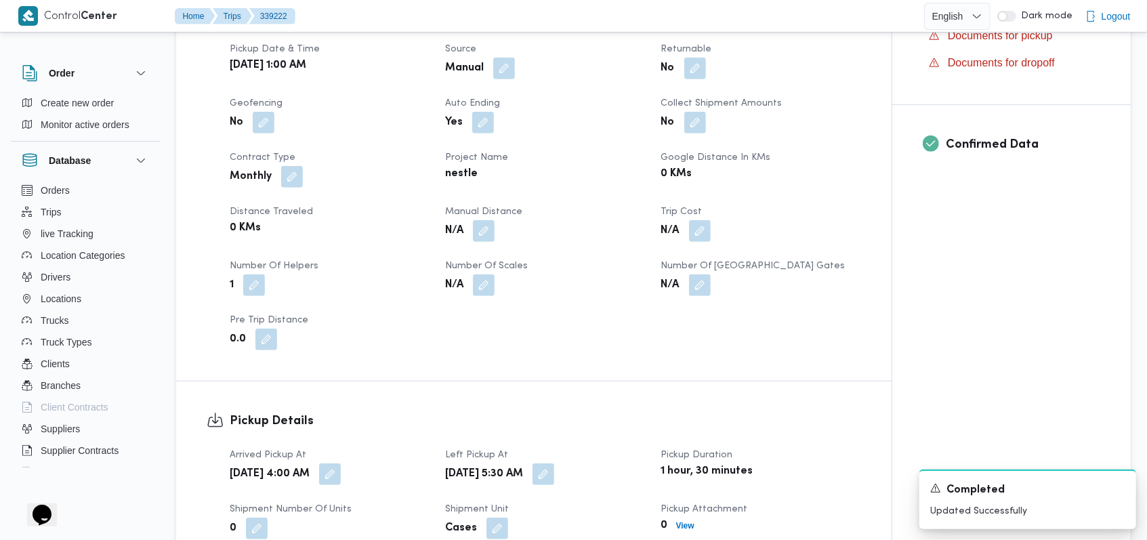
scroll to position [451, 0]
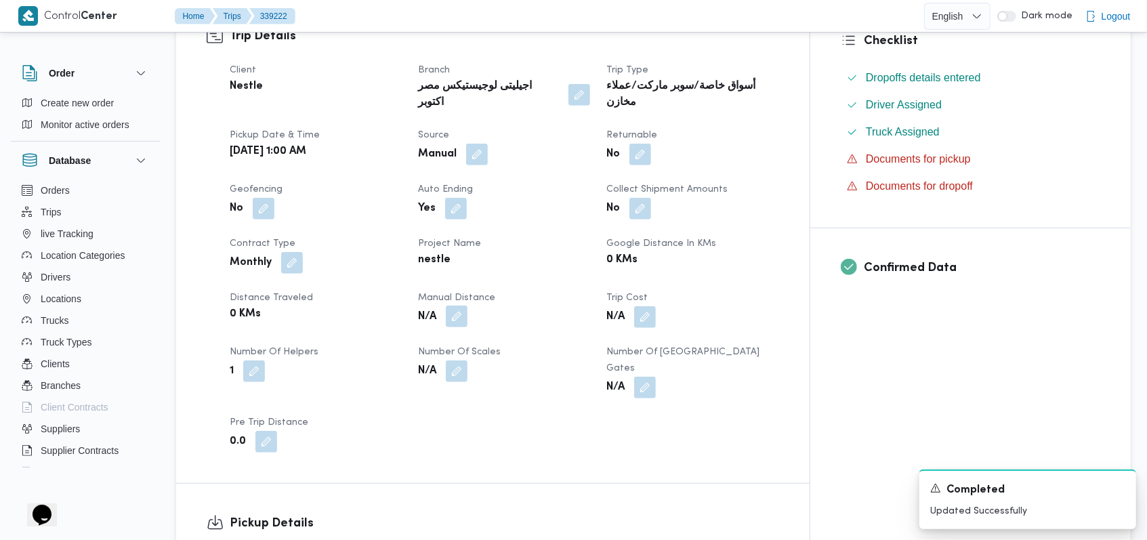
click at [467, 305] on button "button" at bounding box center [457, 316] width 22 height 22
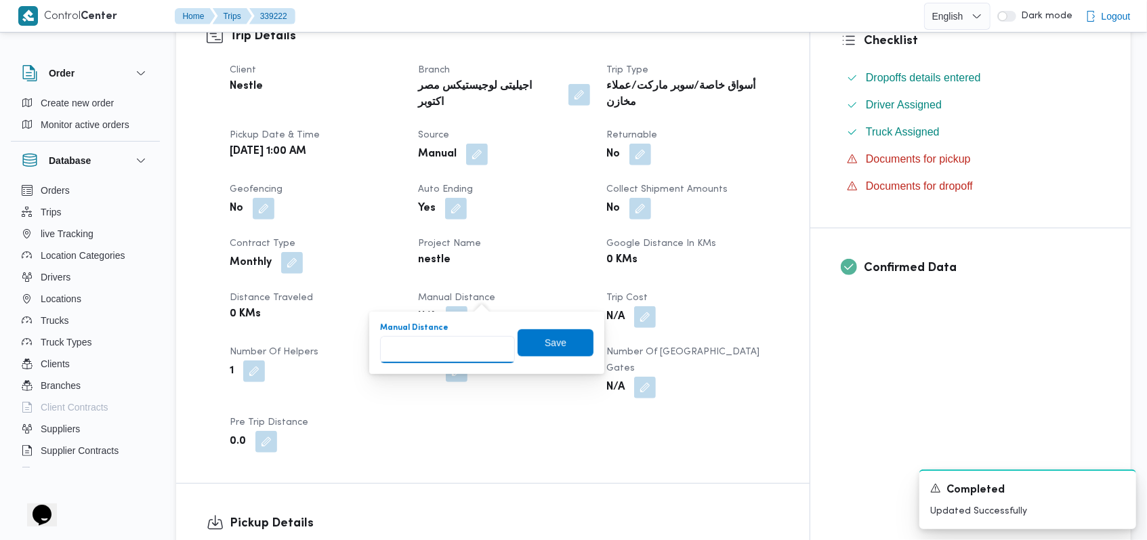
click at [440, 341] on input "Manual Distance" at bounding box center [447, 349] width 135 height 27
type input "144"
click at [558, 344] on span "Save" at bounding box center [555, 341] width 76 height 27
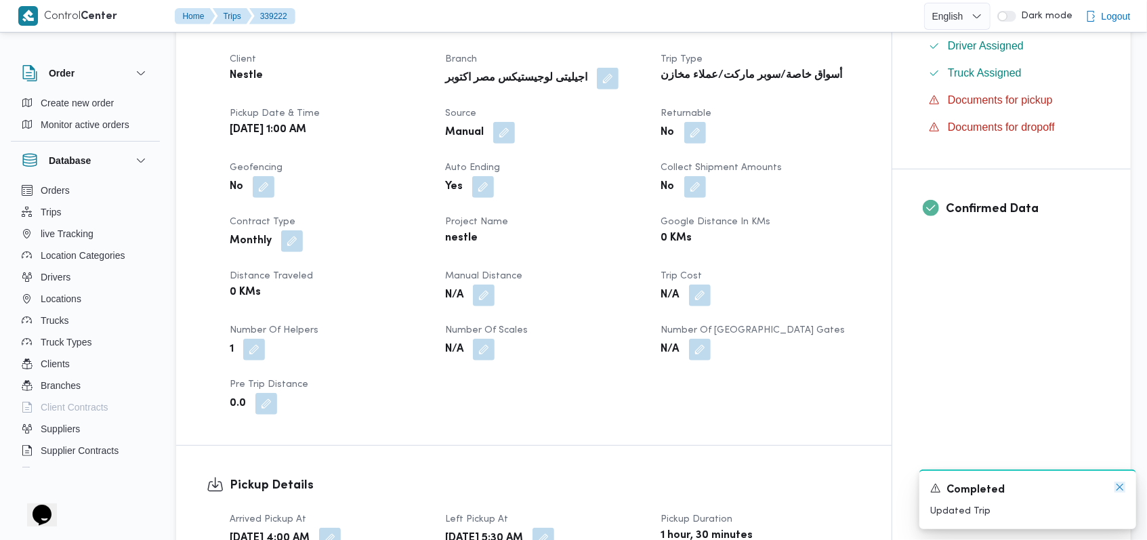
click at [1124, 487] on icon "Dismiss toast" at bounding box center [1119, 487] width 11 height 11
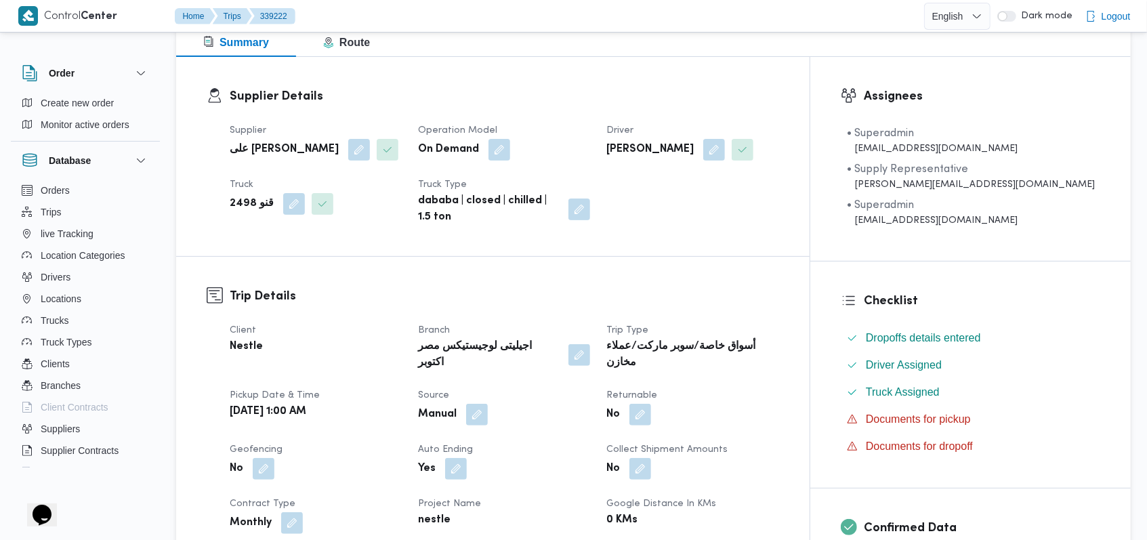
scroll to position [0, 0]
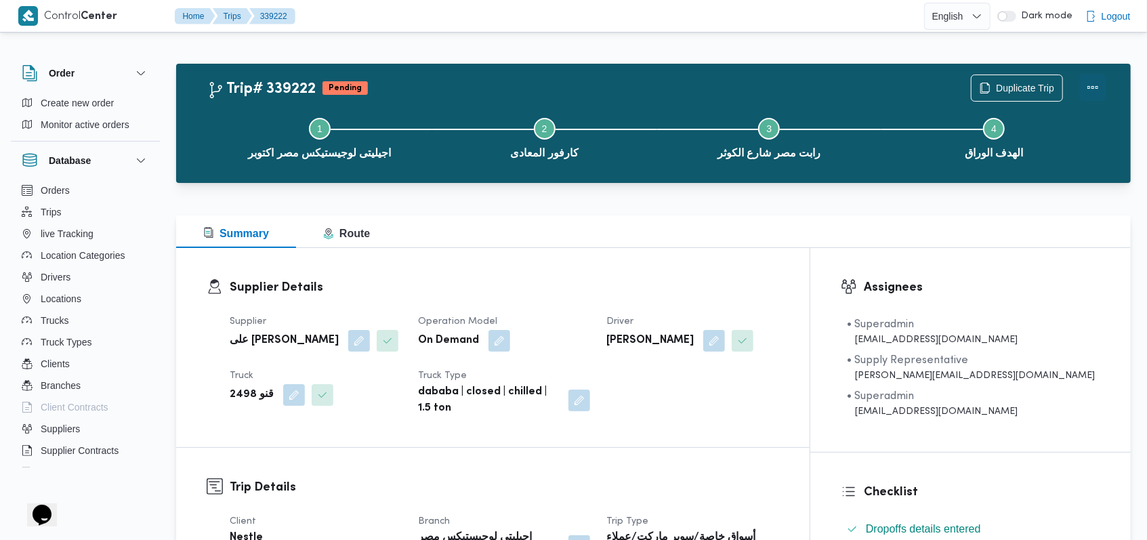
click at [1091, 91] on button "Actions" at bounding box center [1092, 87] width 27 height 27
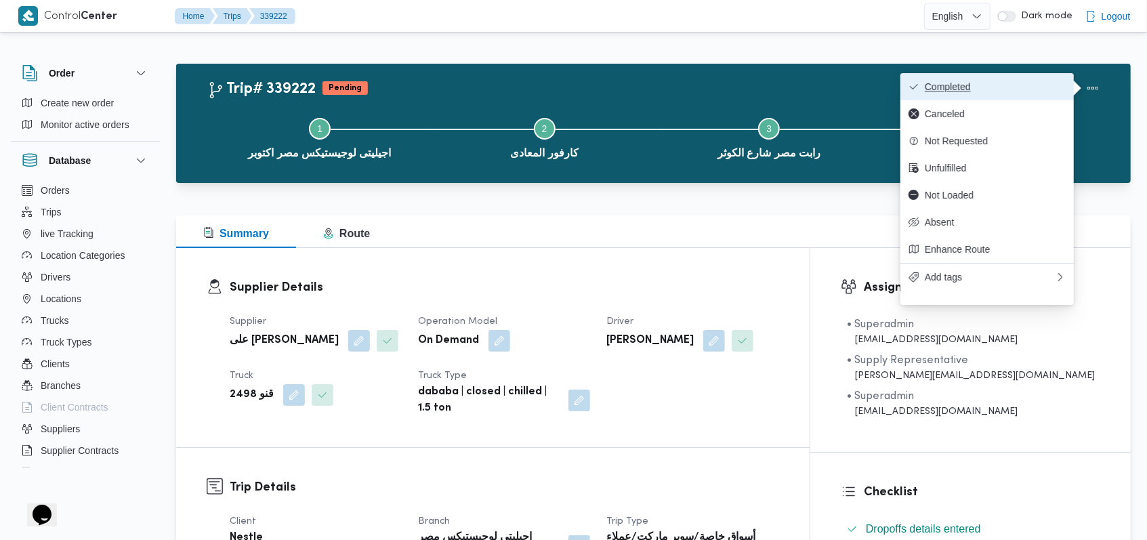
click at [1025, 83] on span "Completed" at bounding box center [994, 86] width 141 height 11
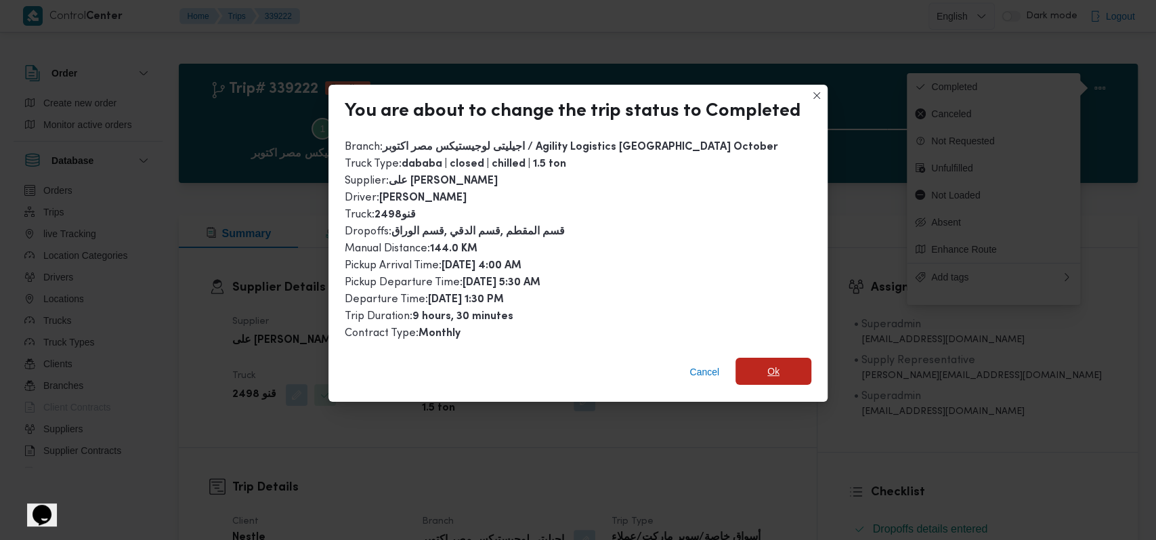
click at [761, 370] on span "Ok" at bounding box center [773, 371] width 76 height 27
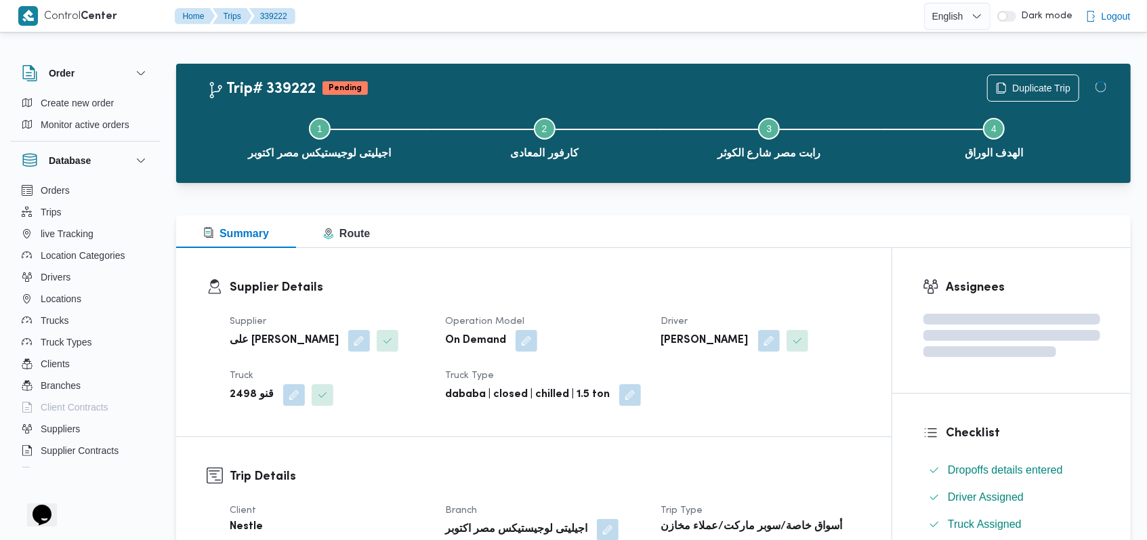
click at [605, 324] on dt "Operation Model" at bounding box center [544, 322] width 199 height 16
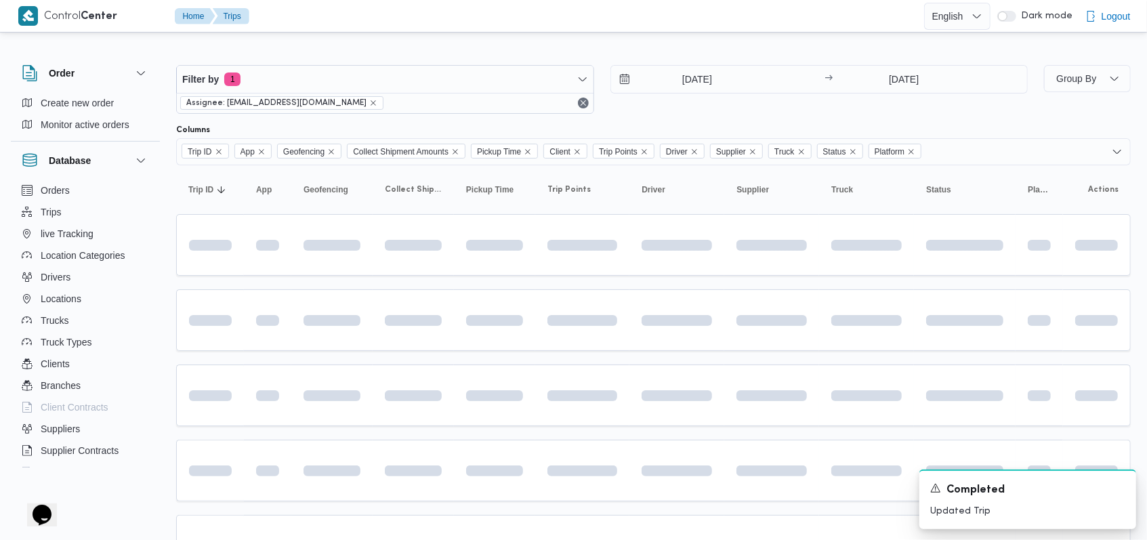
scroll to position [453, 0]
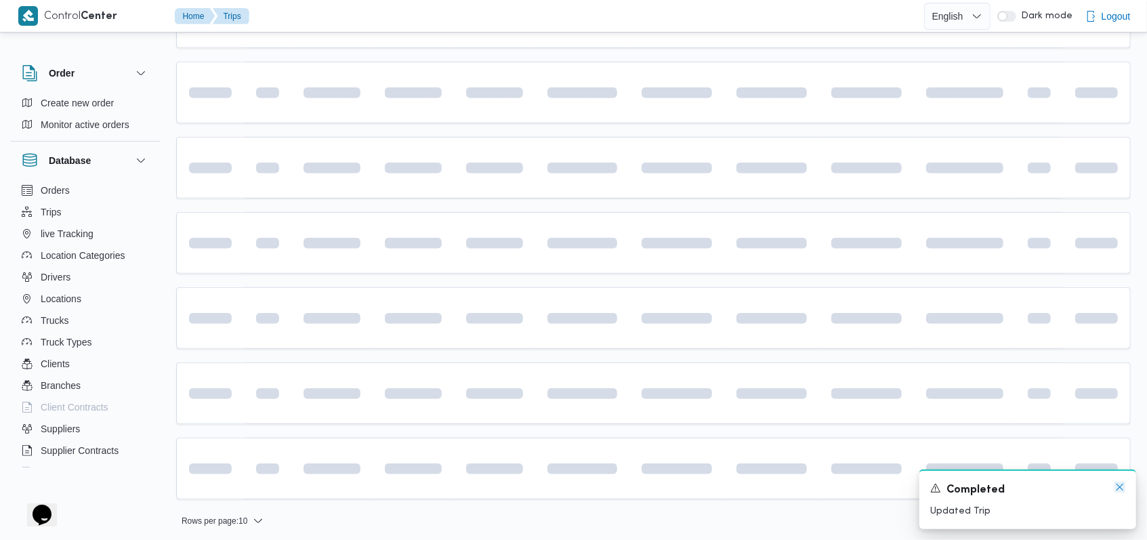
click at [1124, 488] on icon "Dismiss toast" at bounding box center [1119, 487] width 11 height 11
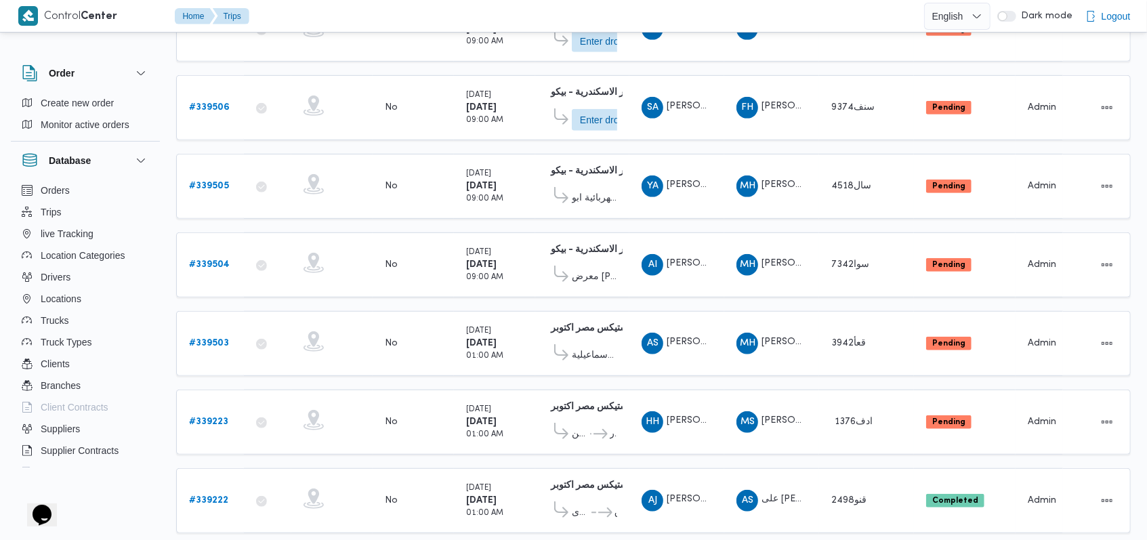
scroll to position [458, 0]
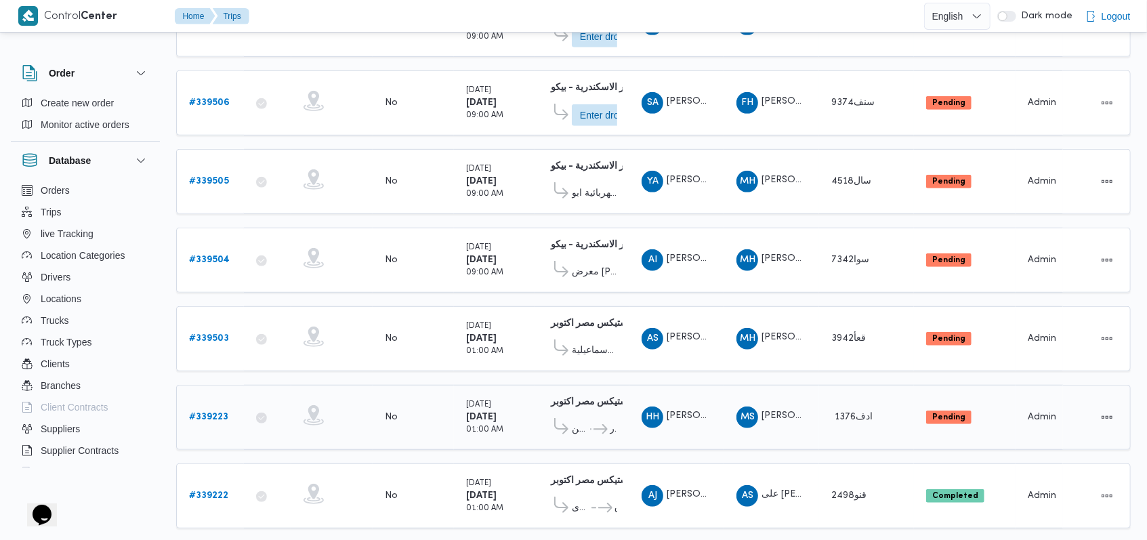
click at [201, 412] on b "# 339223" at bounding box center [208, 416] width 39 height 9
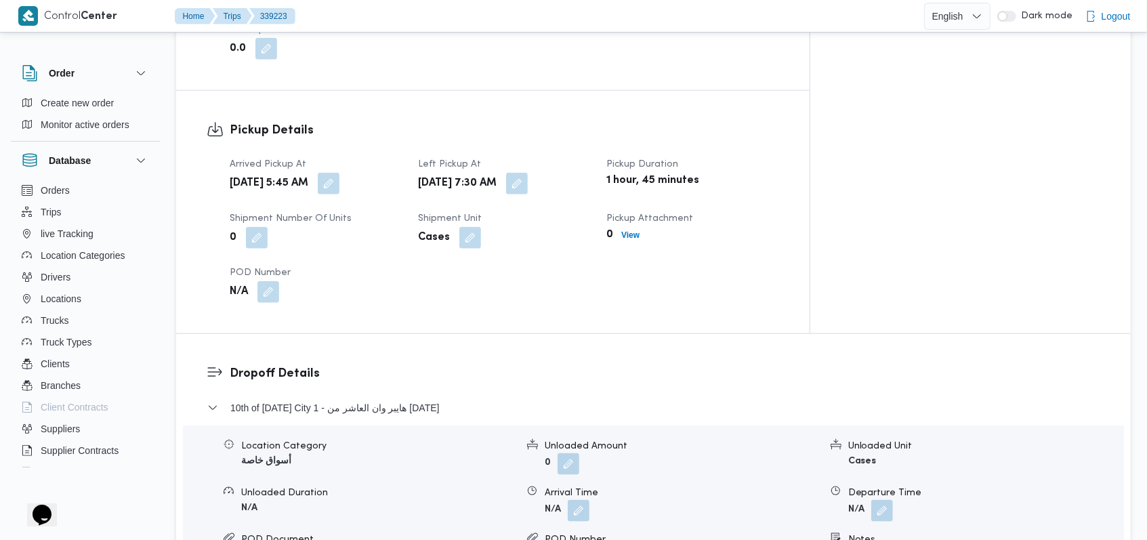
scroll to position [819, 0]
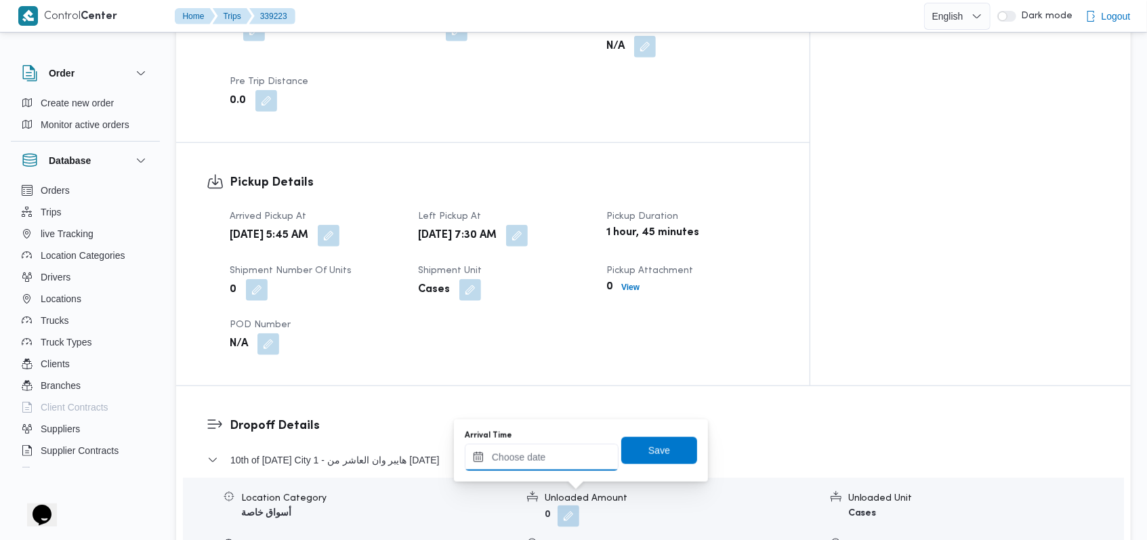
click at [559, 458] on input "Arrival Time" at bounding box center [542, 457] width 154 height 27
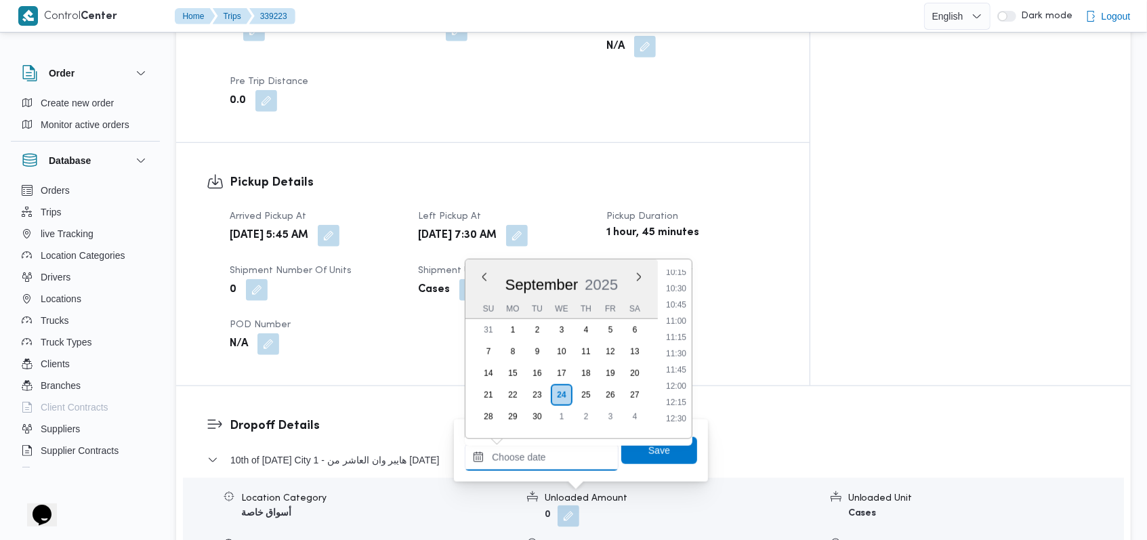
scroll to position [507, 0]
click at [682, 390] on li "09:30" at bounding box center [675, 388] width 31 height 14
type input "24/09/2025 09:30"
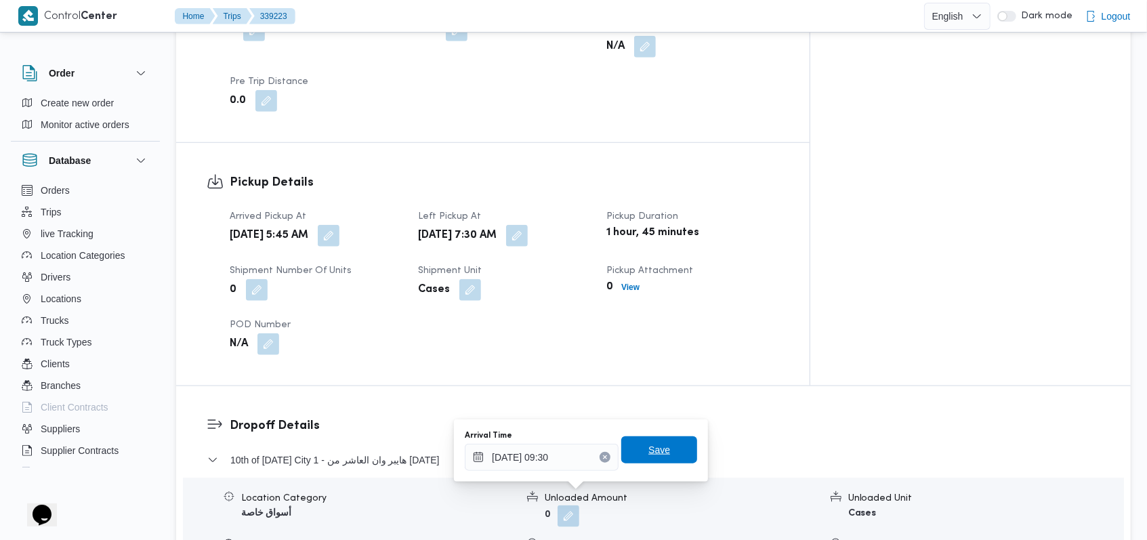
click at [663, 454] on span "Save" at bounding box center [659, 449] width 76 height 27
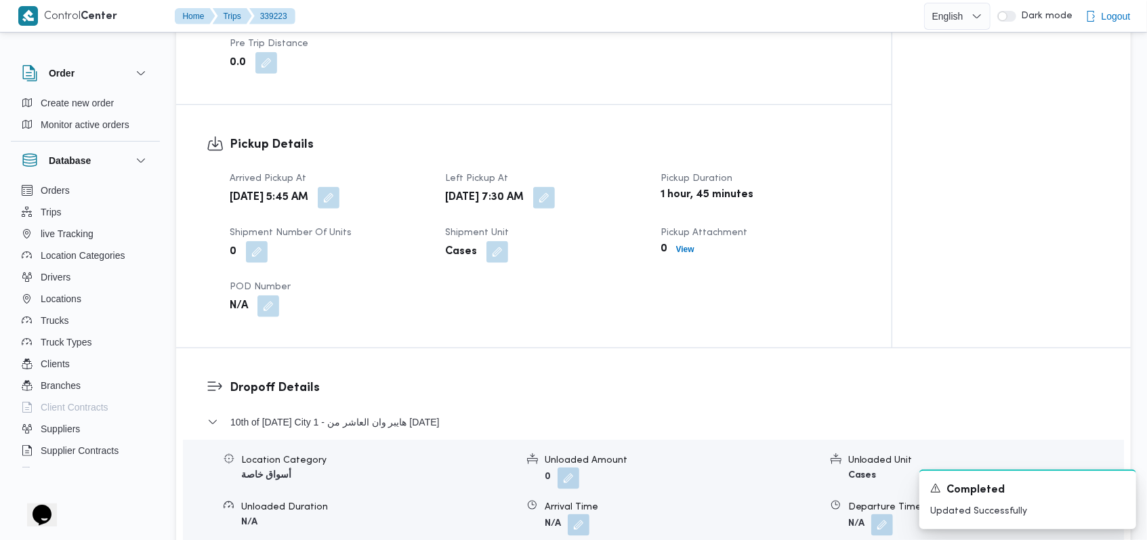
scroll to position [1090, 0]
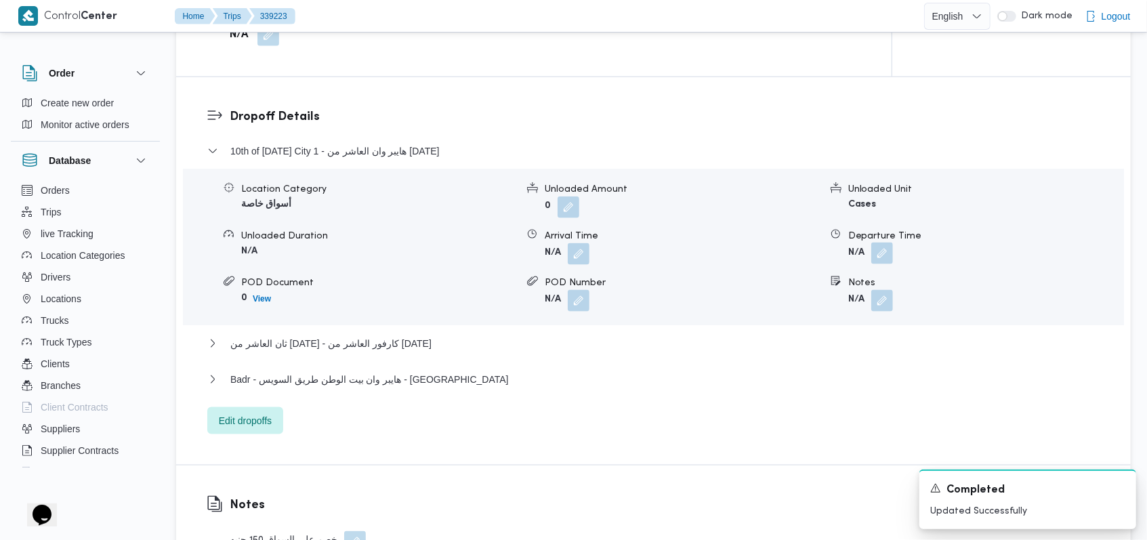
click at [890, 242] on button "button" at bounding box center [882, 253] width 22 height 22
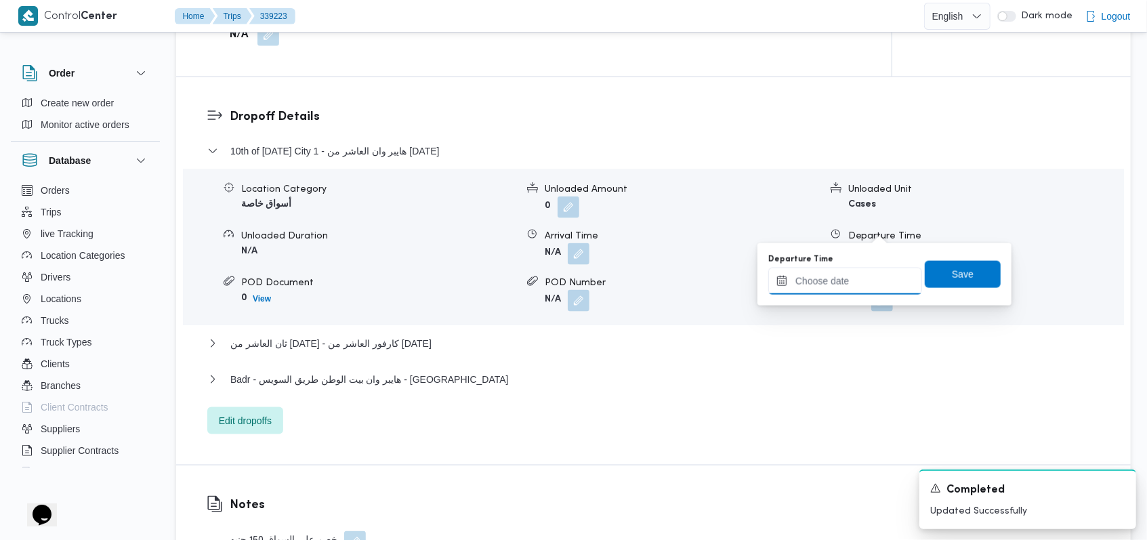
click at [861, 284] on input "Departure Time" at bounding box center [845, 281] width 154 height 27
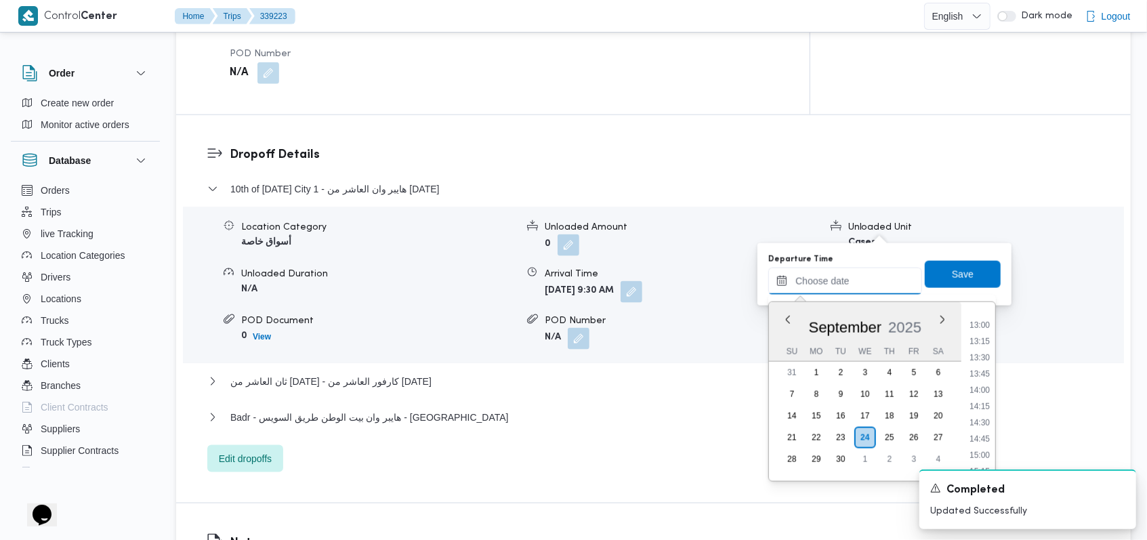
scroll to position [687, 0]
click at [983, 342] on li "11:00" at bounding box center [979, 348] width 31 height 14
type input "24/09/2025 11:00"
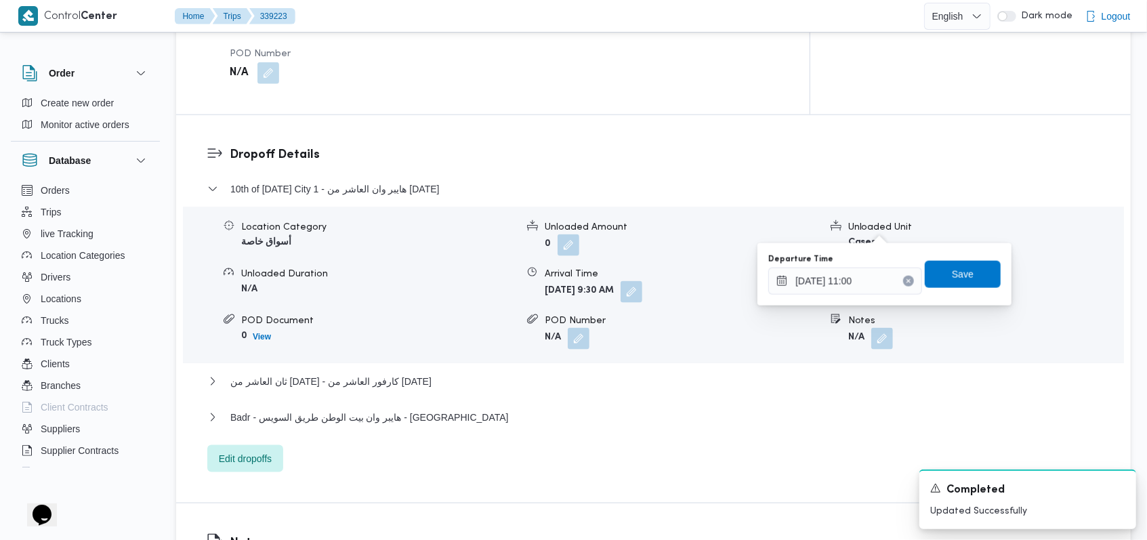
click at [962, 243] on div "You are in a dialog. To close this dialog, hit escape. Departure Time 24/09/202…" at bounding box center [884, 274] width 254 height 62
click at [955, 268] on span "Save" at bounding box center [962, 273] width 22 height 16
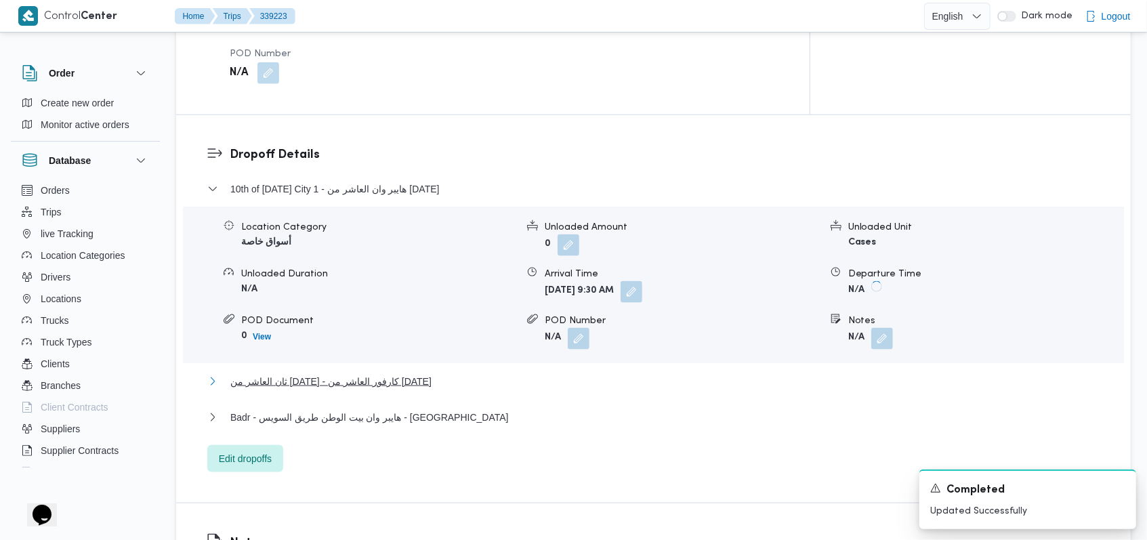
click at [467, 373] on button "ثان العاشر من رمضان - كارفور العاشر من رمضان" at bounding box center [653, 381] width 893 height 16
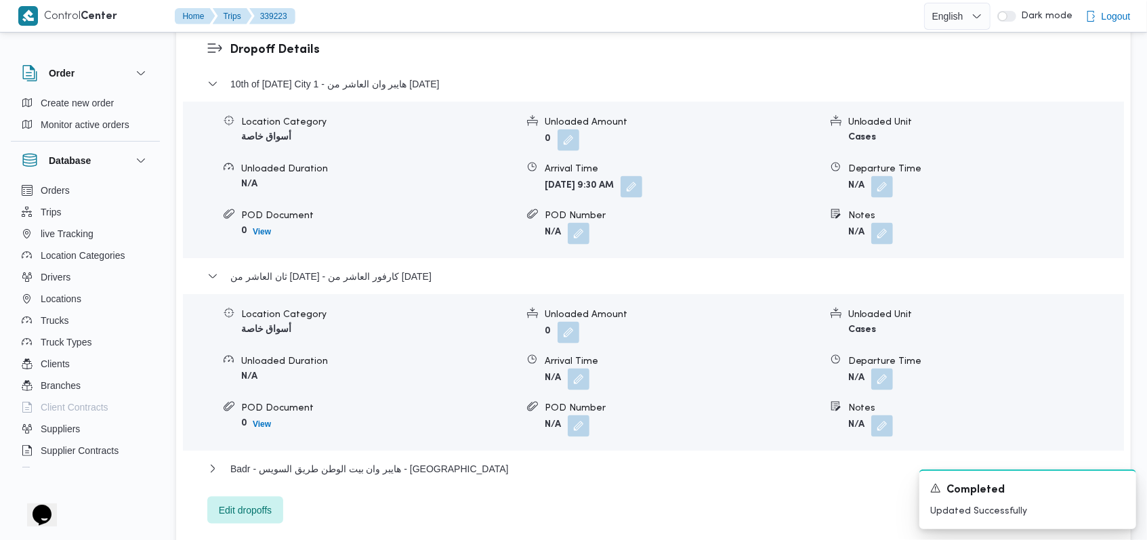
scroll to position [1180, 0]
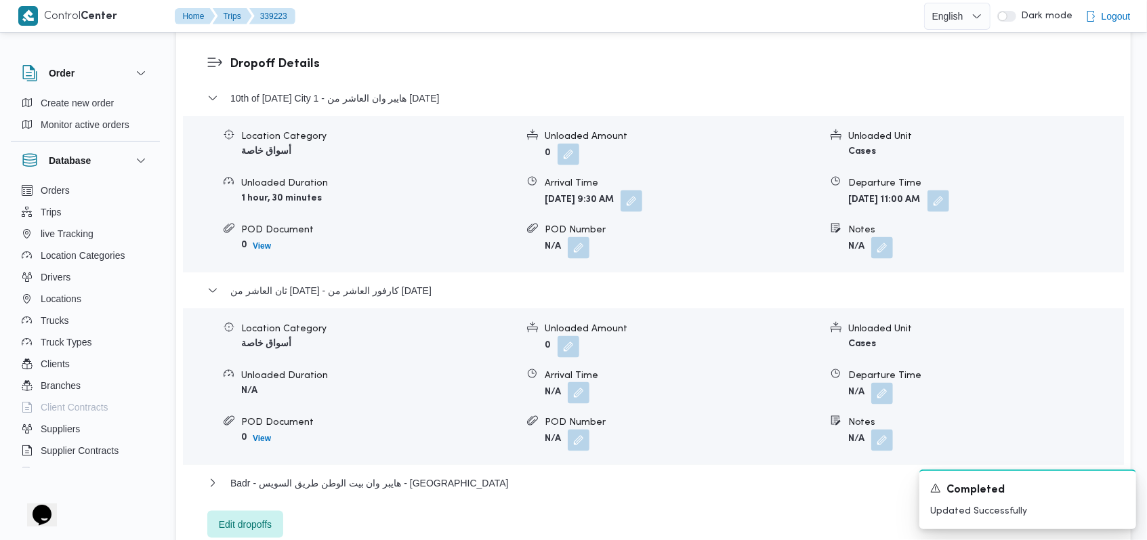
click at [588, 382] on button "button" at bounding box center [579, 393] width 22 height 22
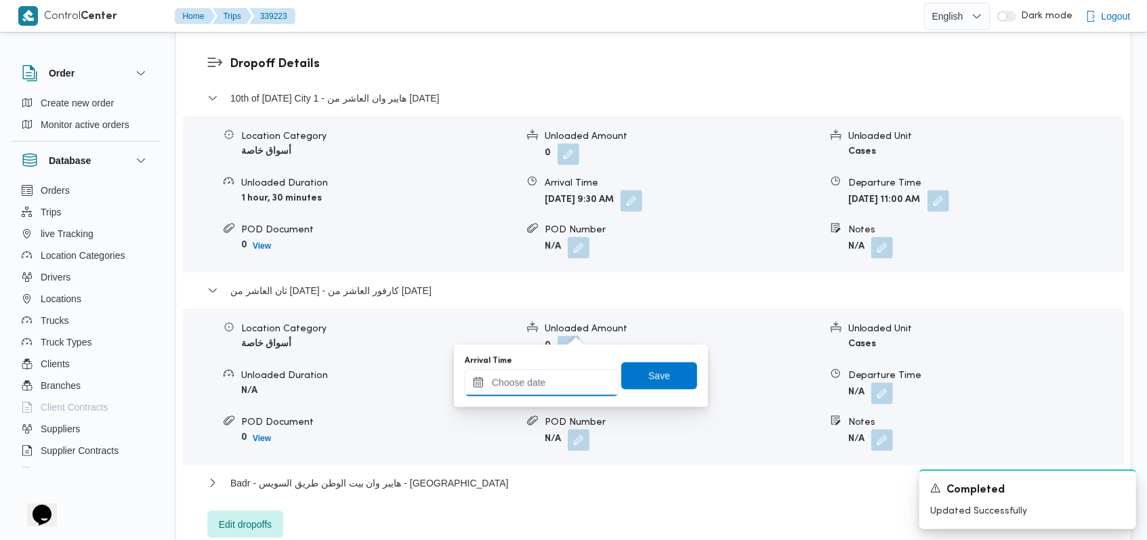
click at [558, 389] on input "Arrival Time" at bounding box center [542, 382] width 154 height 27
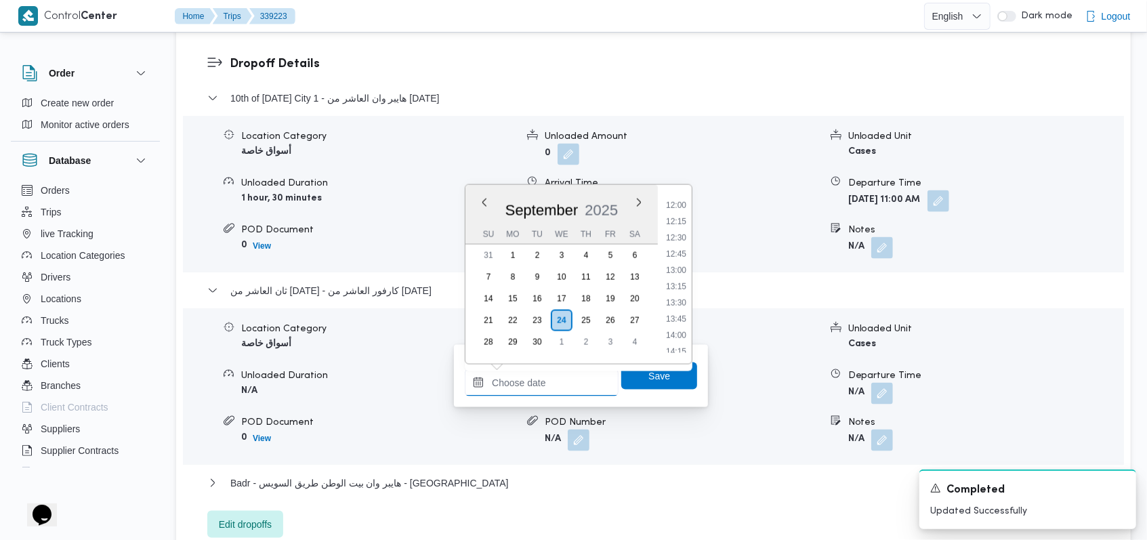
scroll to position [687, 0]
click at [677, 268] on li "11:30" at bounding box center [675, 263] width 31 height 14
type input "24/09/2025 11:30"
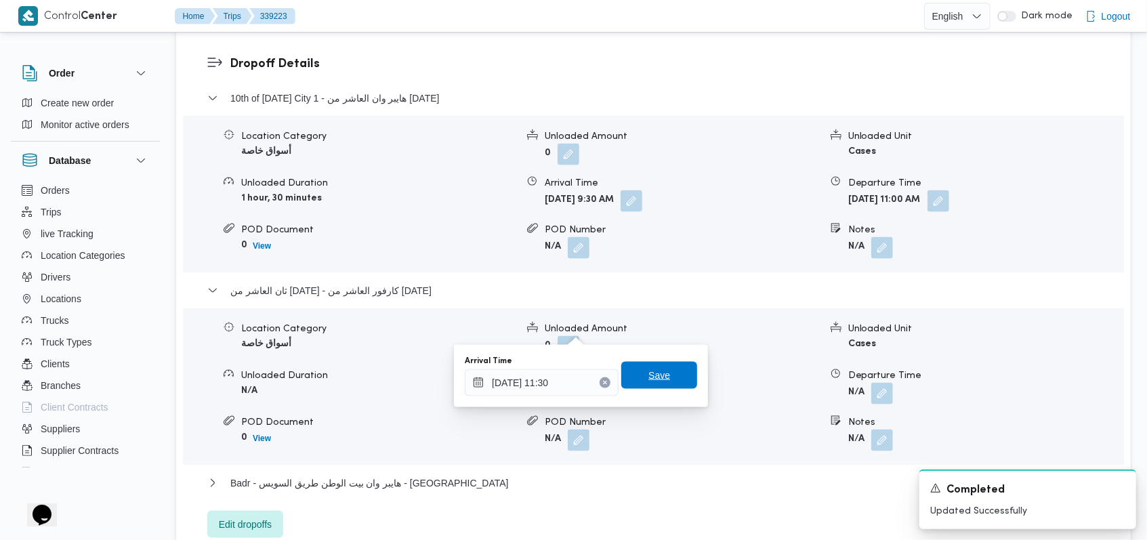
click at [652, 374] on span "Save" at bounding box center [659, 375] width 22 height 16
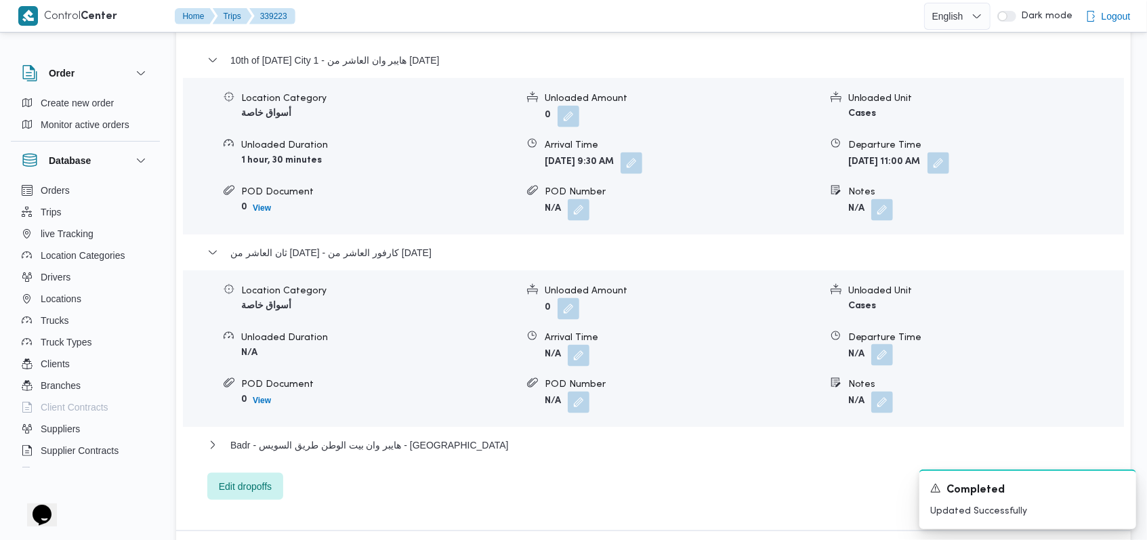
click at [872, 344] on button "button" at bounding box center [882, 355] width 22 height 22
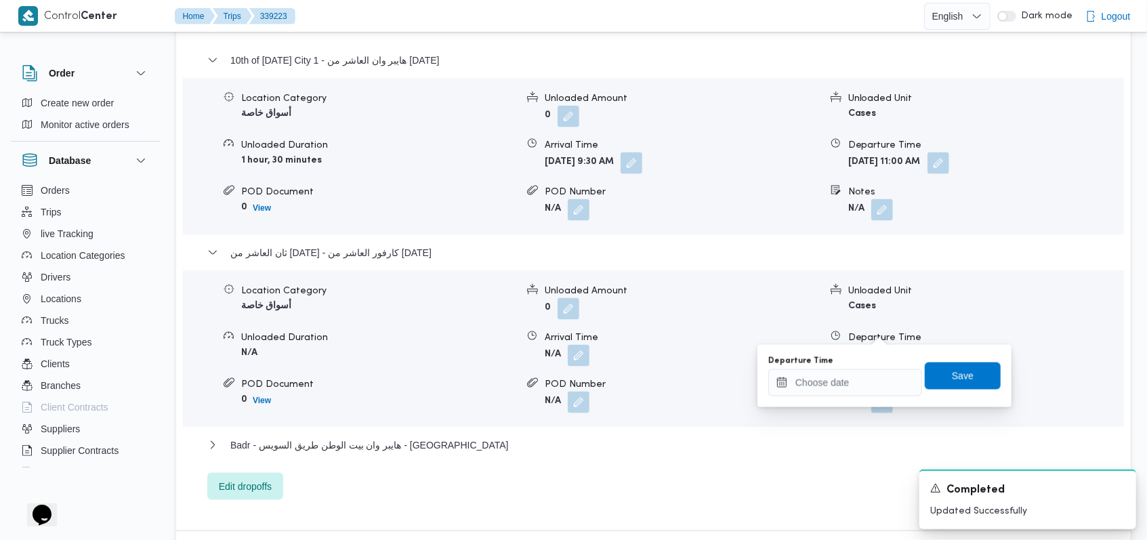
click at [865, 367] on div "Departure Time" at bounding box center [845, 376] width 154 height 41
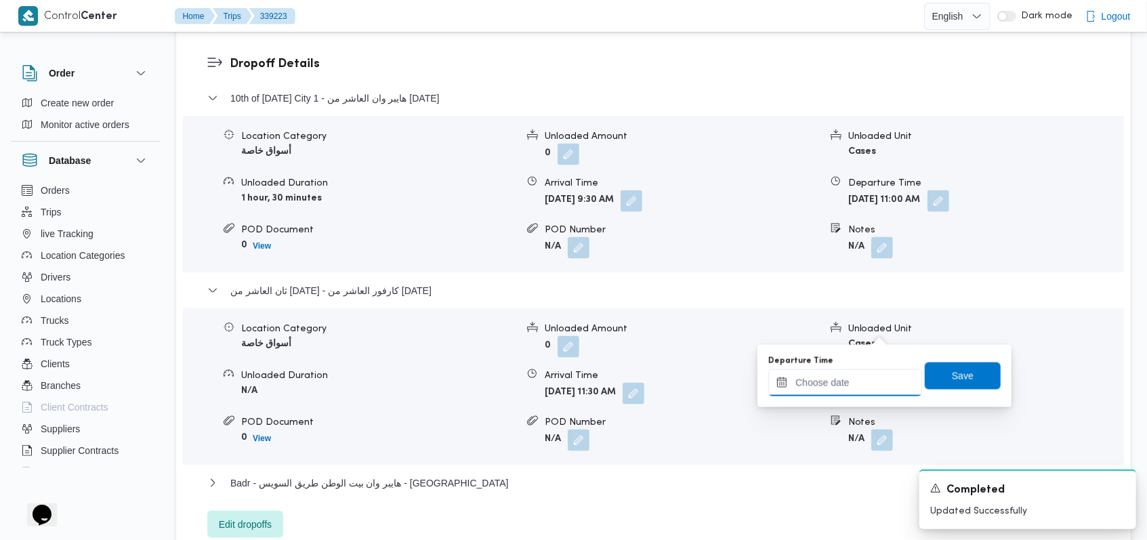
click at [836, 383] on input "Departure Time" at bounding box center [845, 382] width 154 height 27
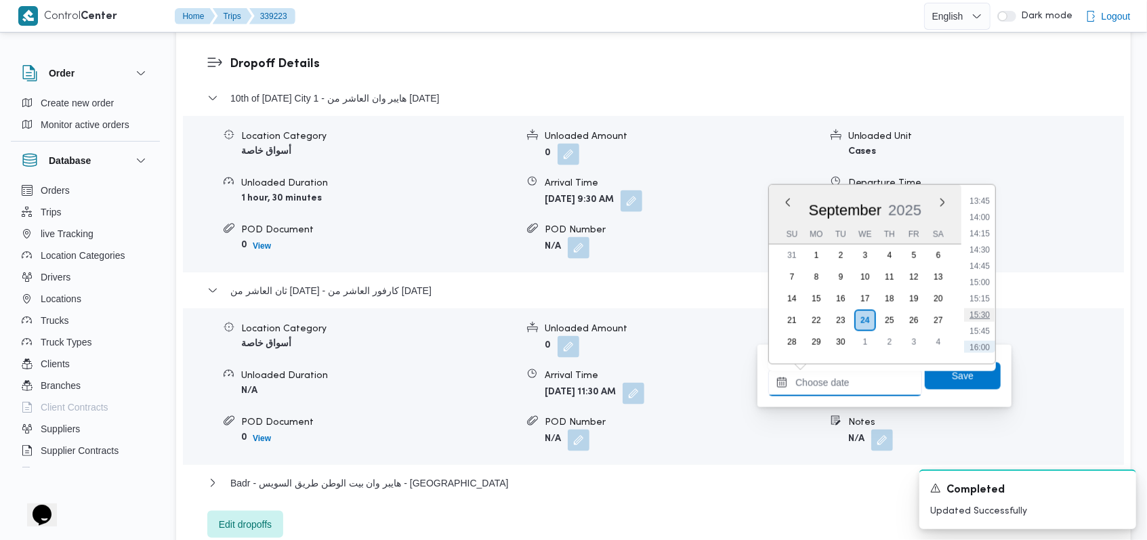
scroll to position [868, 0]
click at [989, 257] on li "14:15" at bounding box center [979, 262] width 31 height 14
type input "24/09/2025 14:15"
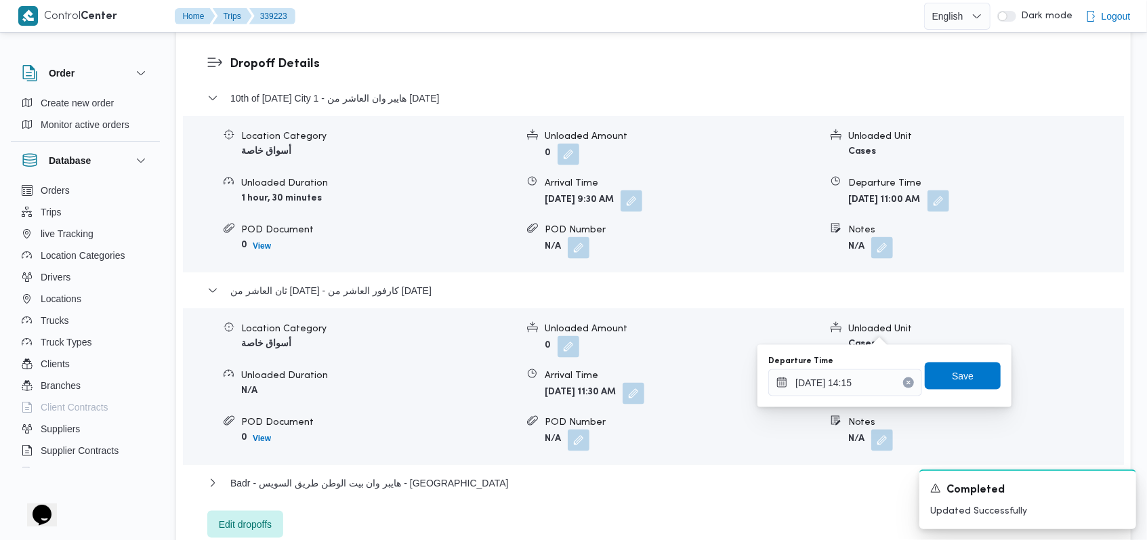
click at [965, 358] on div "Departure Time 24/09/2025 14:15 Save" at bounding box center [884, 375] width 235 height 43
click at [965, 360] on div "Departure Time 24/09/2025 14:15 Save" at bounding box center [884, 375] width 235 height 43
click at [965, 366] on span "Save" at bounding box center [962, 375] width 76 height 27
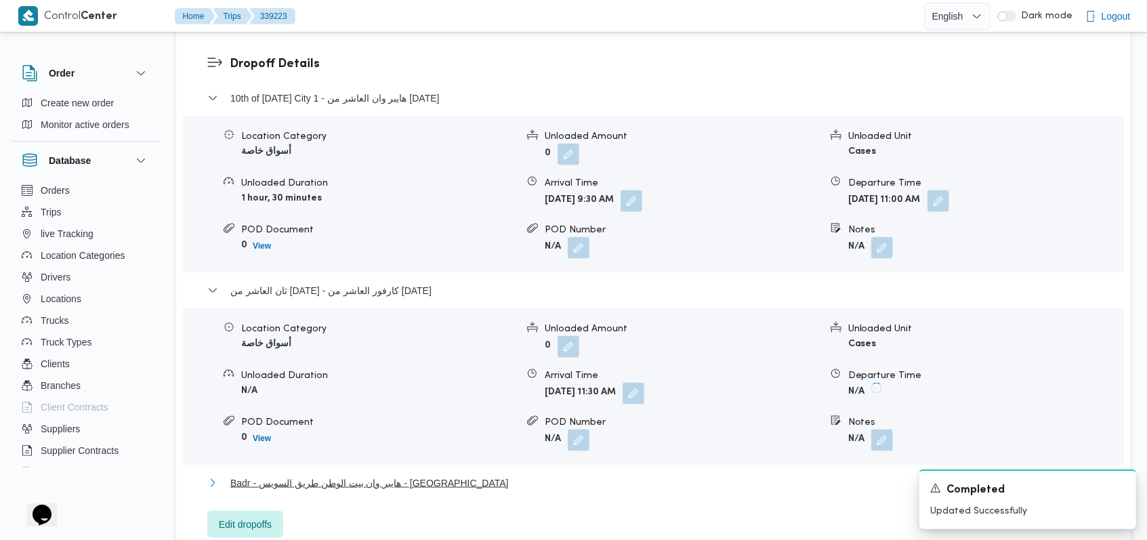
click at [441, 475] on button "Badr - هايبر وان بيت الوطن طريق السويس - بدر" at bounding box center [653, 483] width 893 height 16
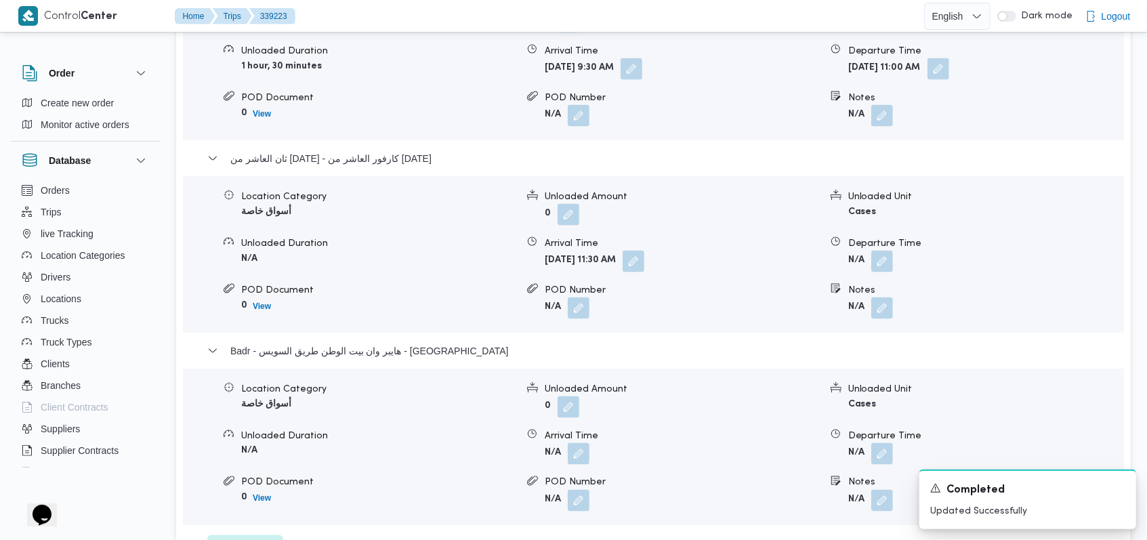
scroll to position [1361, 0]
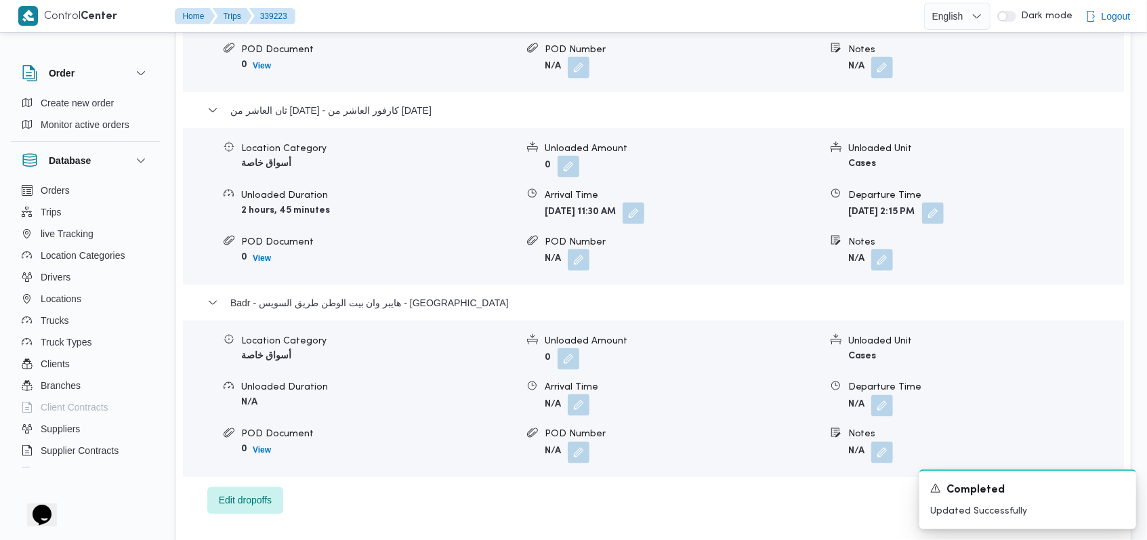
click at [585, 394] on button "button" at bounding box center [579, 405] width 22 height 22
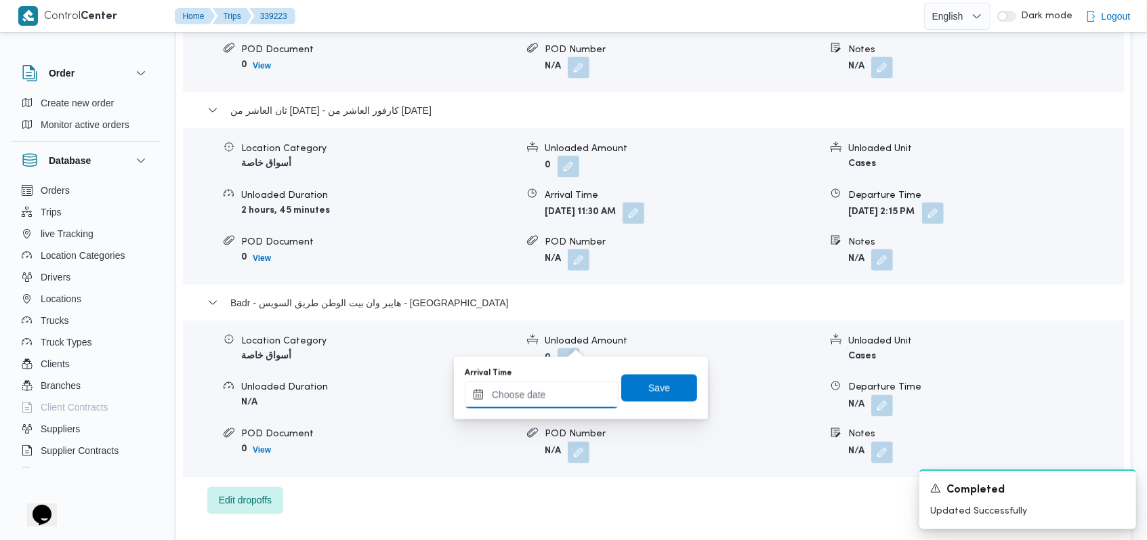
click at [545, 402] on input "Arrival Time" at bounding box center [542, 394] width 154 height 27
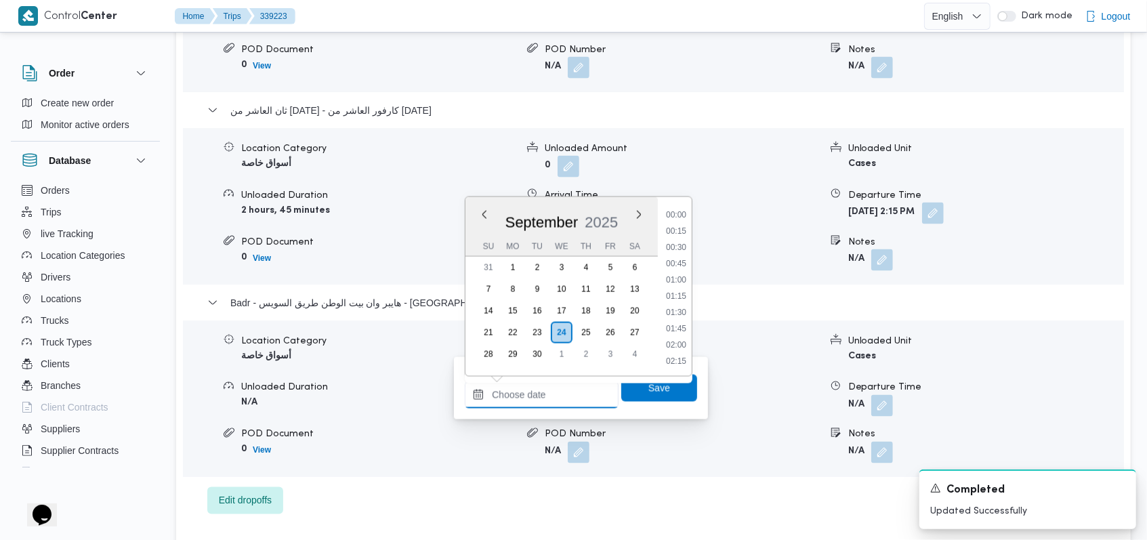
scroll to position [958, 0]
click at [943, 202] on button "button" at bounding box center [933, 213] width 22 height 22
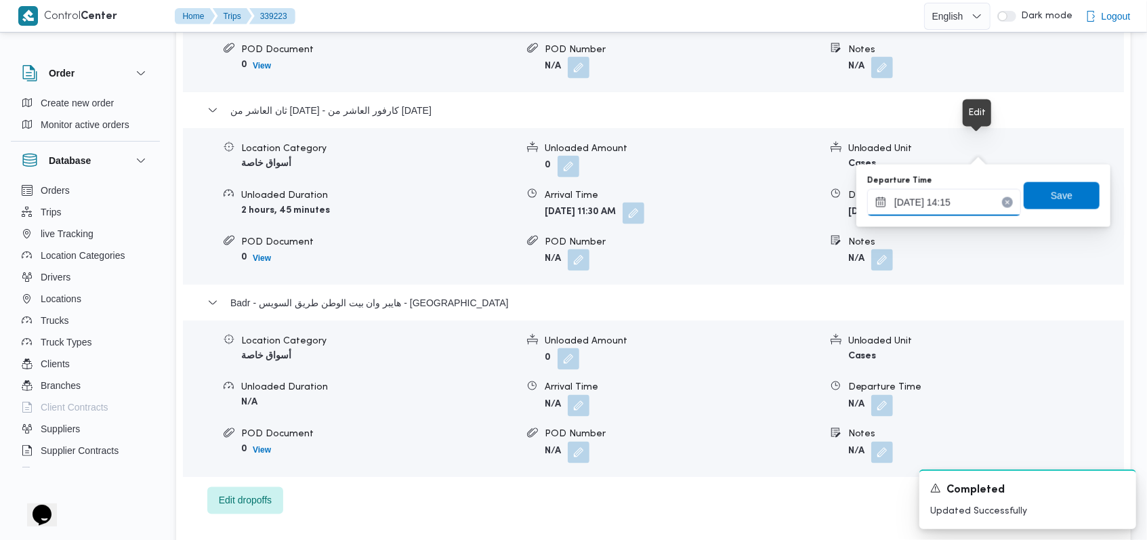
click at [955, 199] on input "24/09/2025 14:15" at bounding box center [944, 202] width 154 height 27
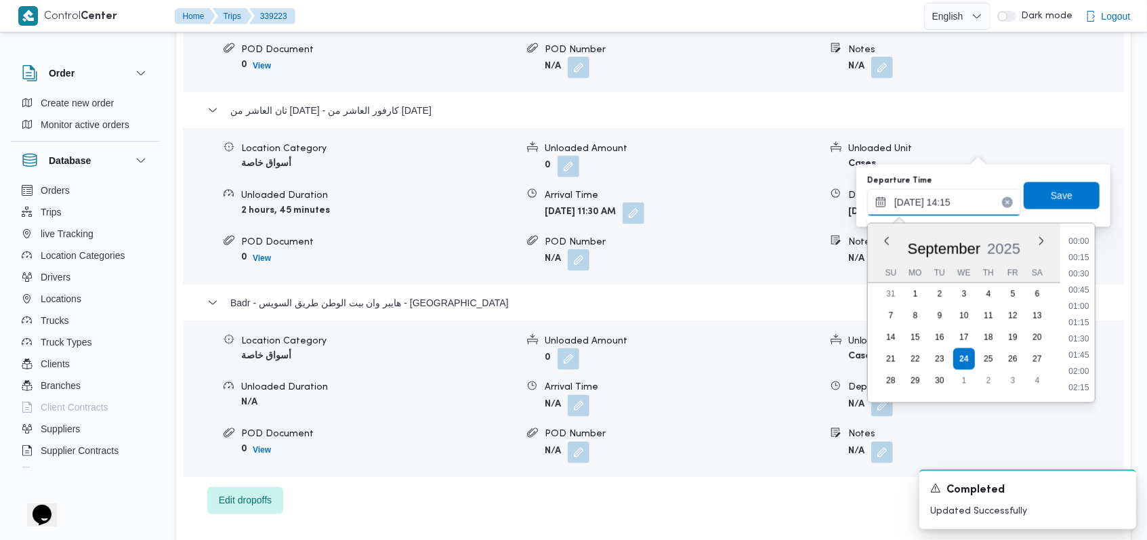
scroll to position [844, 0]
click at [1083, 290] on li "13:45" at bounding box center [1078, 291] width 31 height 14
type input "24/09/2025 13:45"
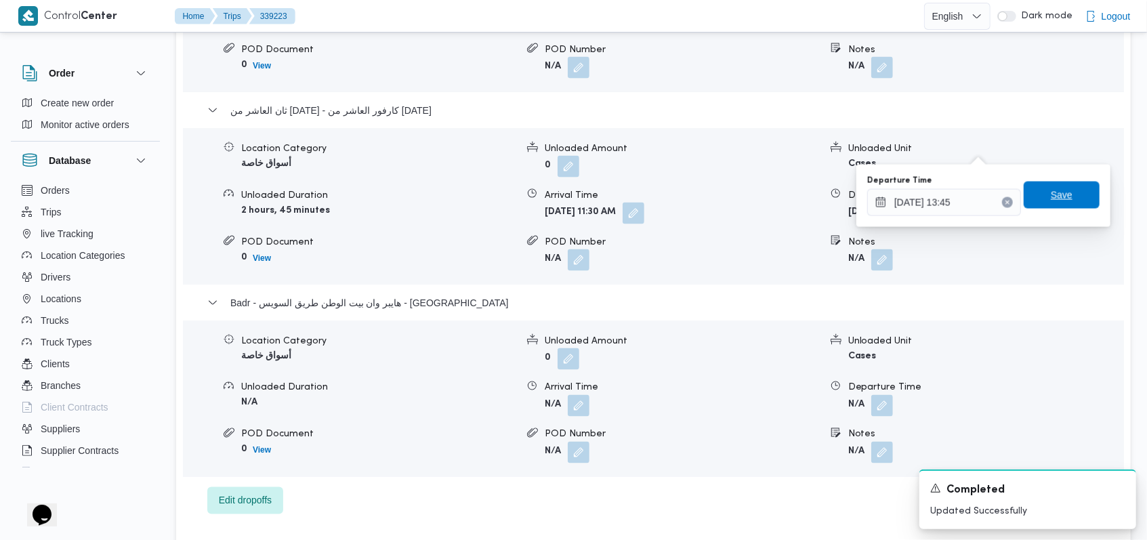
click at [1052, 208] on span "Save" at bounding box center [1061, 194] width 76 height 27
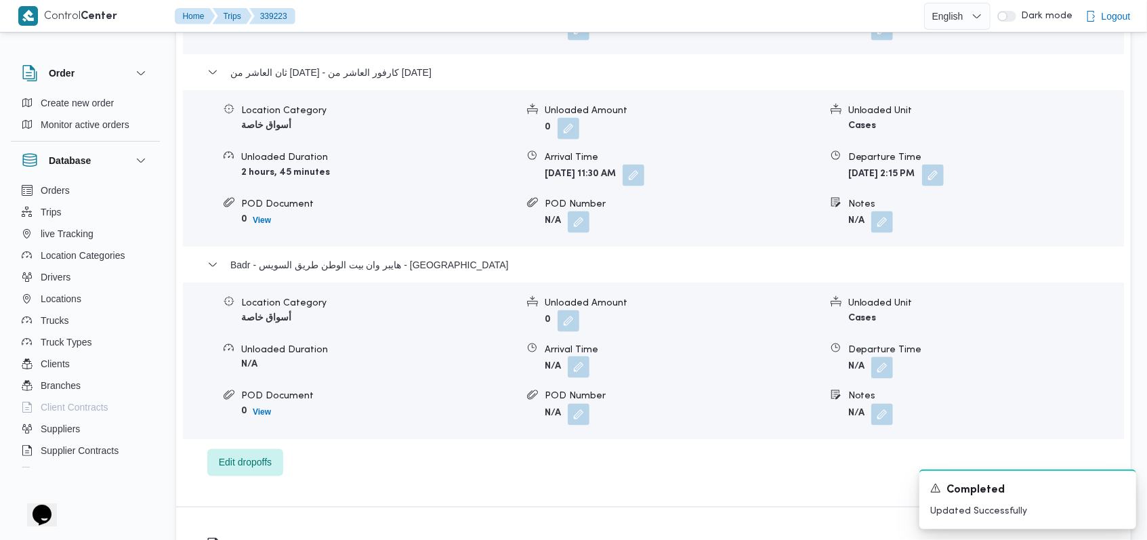
click at [580, 356] on button "button" at bounding box center [579, 367] width 22 height 22
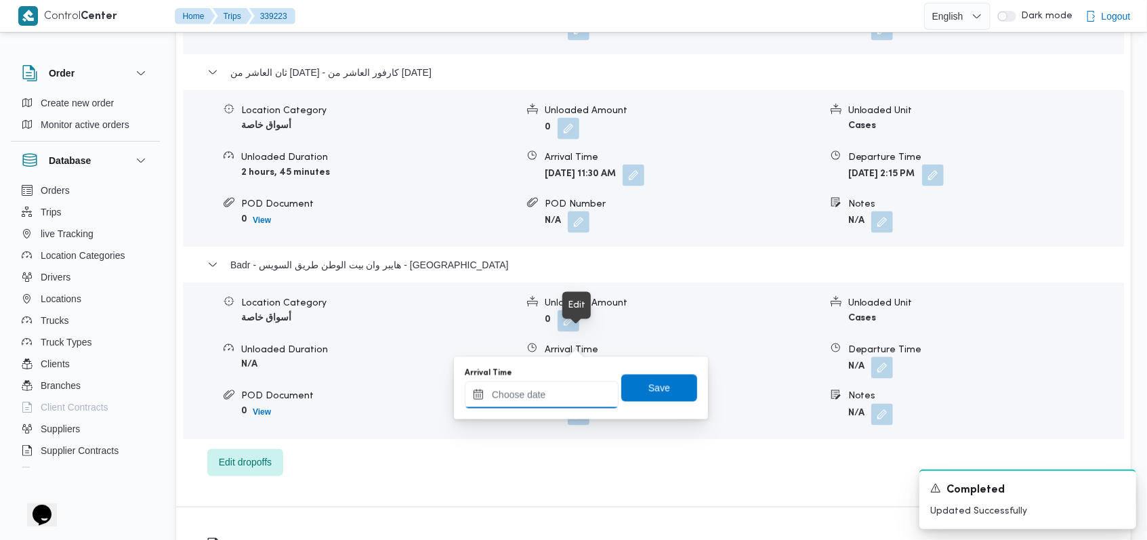
click at [556, 383] on input "Arrival Time" at bounding box center [542, 394] width 154 height 27
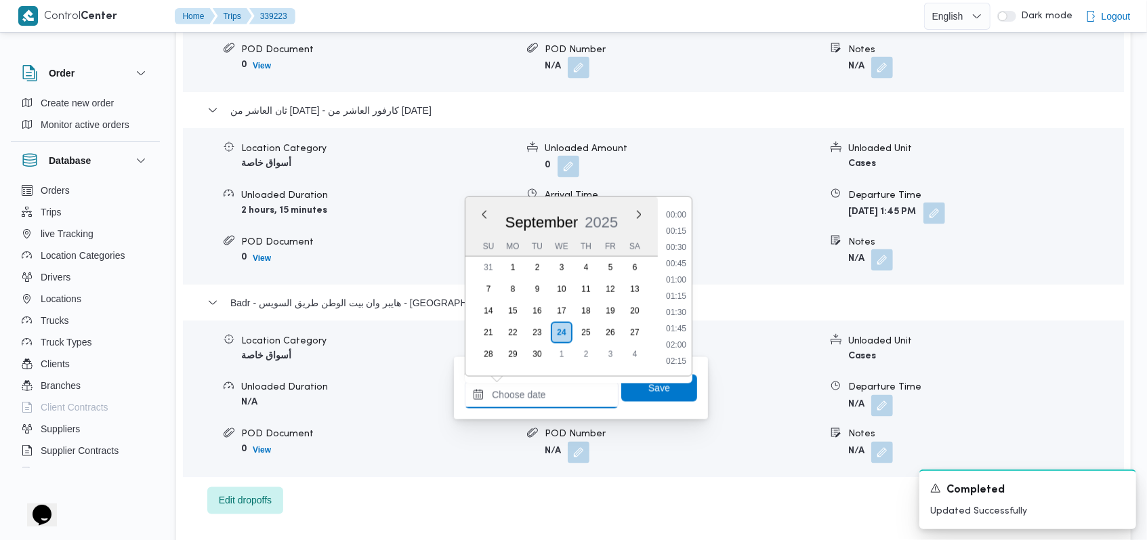
scroll to position [958, 0]
click at [679, 217] on li "14:45" at bounding box center [675, 216] width 31 height 14
type input "24/09/2025 14:45"
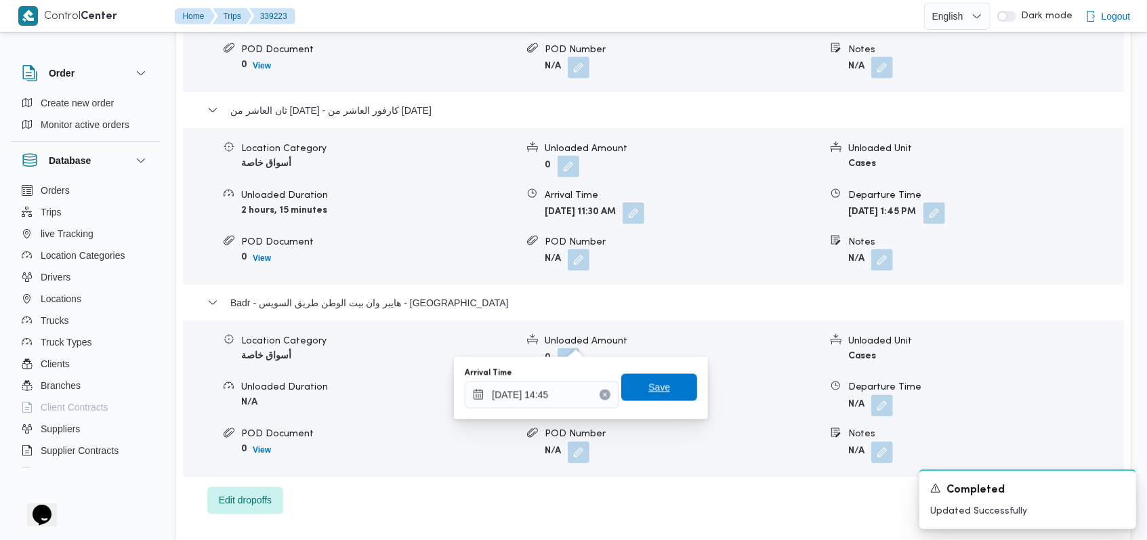
click at [658, 387] on span "Save" at bounding box center [659, 387] width 76 height 27
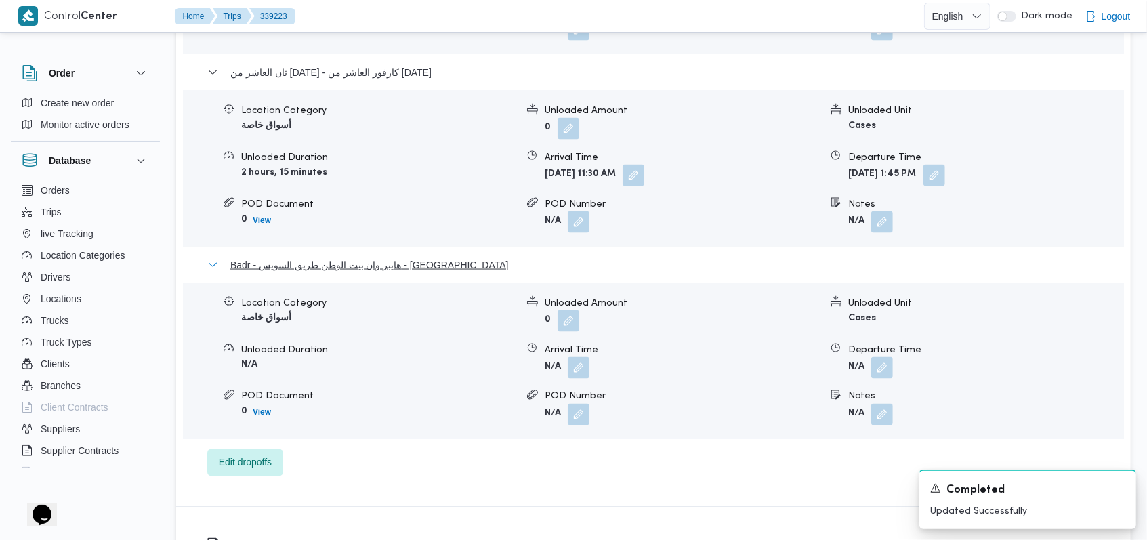
click at [397, 257] on span "Badr - هايبر وان بيت الوطن طريق السويس - بدر" at bounding box center [369, 265] width 278 height 16
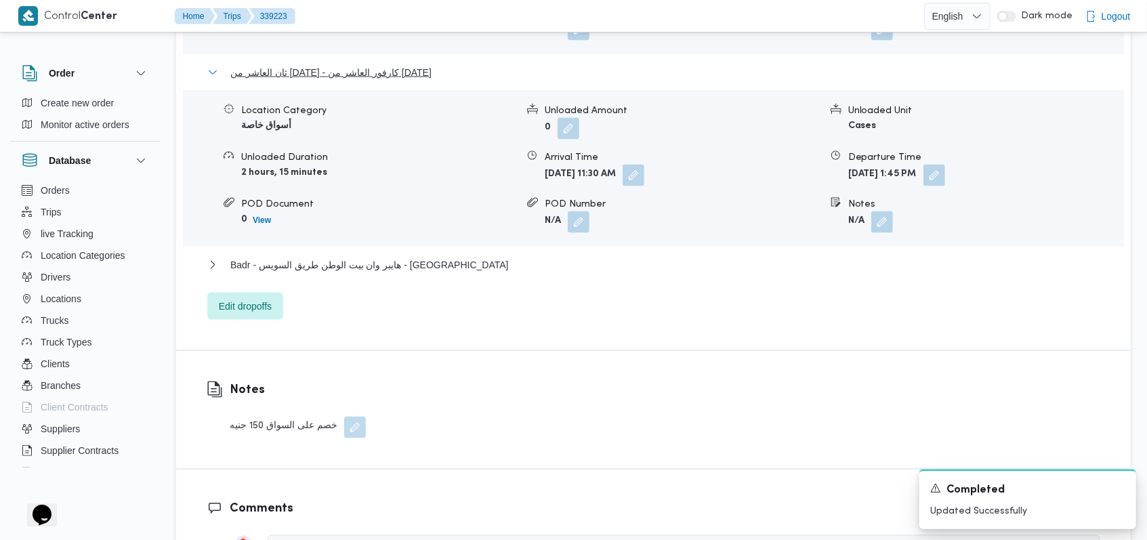
click at [389, 64] on span "ثان العاشر من رمضان - كارفور العاشر من رمضان" at bounding box center [330, 72] width 201 height 16
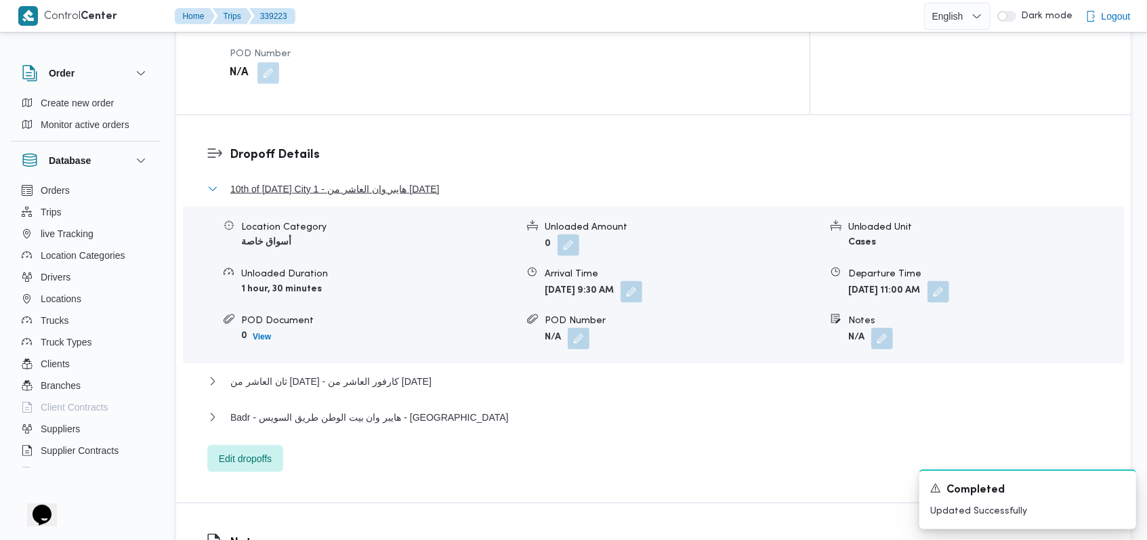
click at [368, 181] on span "10th of Ramadan City 1 - هايبر وان العاشر من رمضان" at bounding box center [334, 189] width 209 height 16
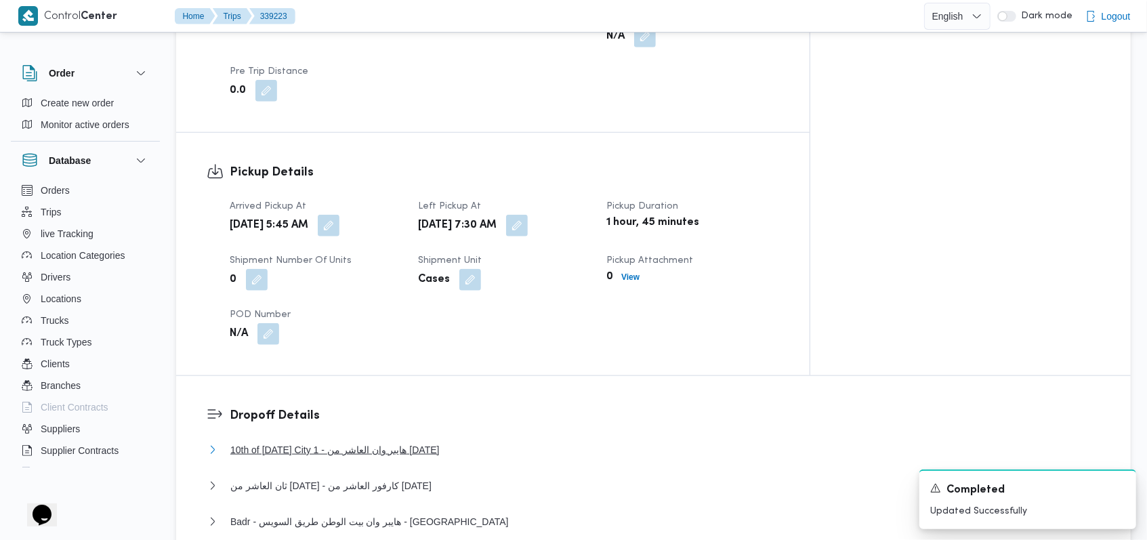
scroll to position [639, 0]
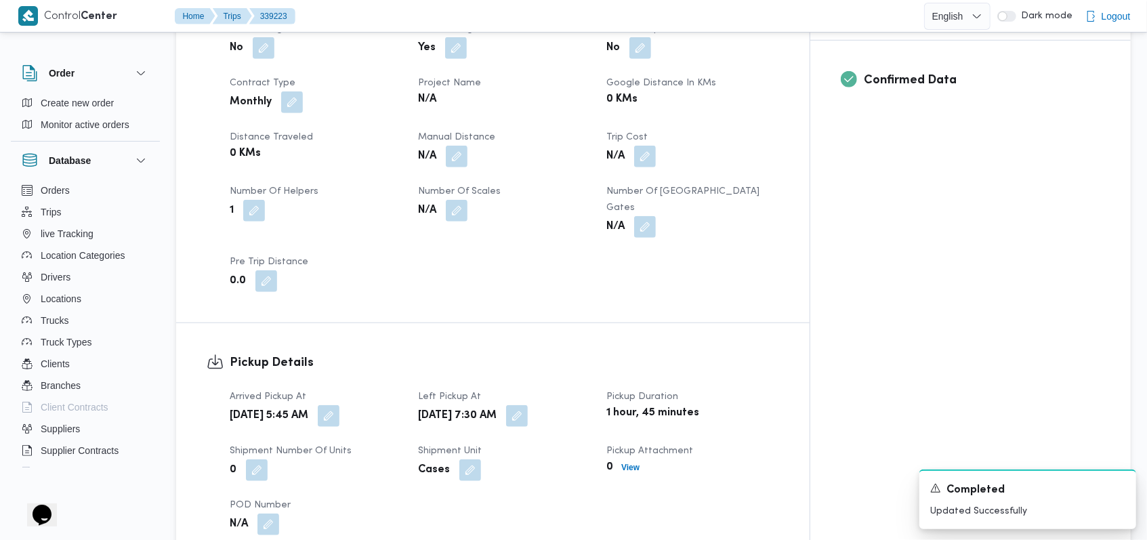
click at [478, 121] on div "Client Nestle Branch اجيليتى لوجيستيكس مصر اكتوبر Trip Type أسواق خاصة Pickup d…" at bounding box center [503, 97] width 565 height 406
click at [467, 145] on button "button" at bounding box center [457, 156] width 22 height 22
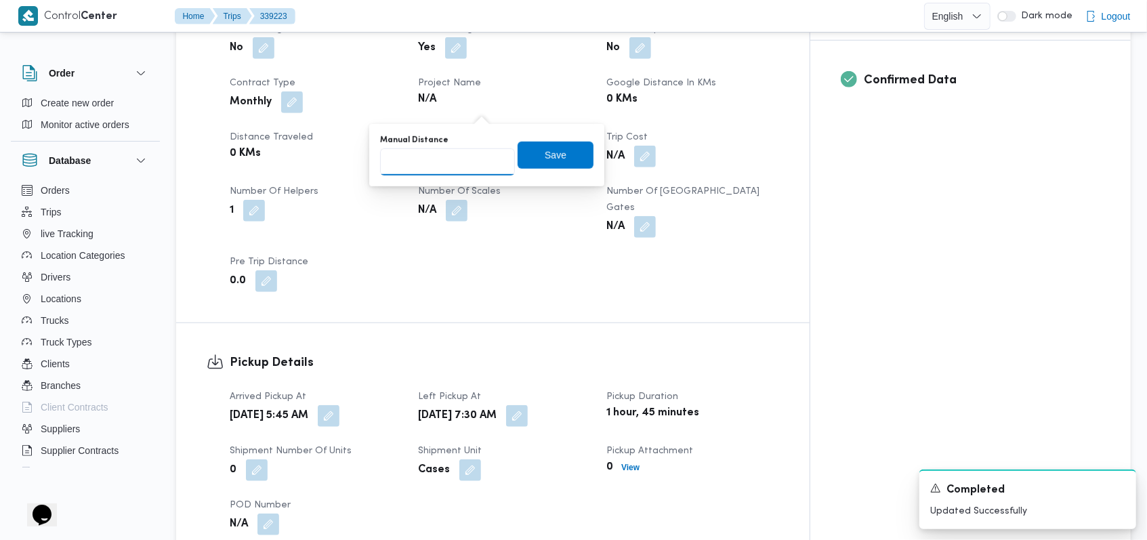
click at [442, 164] on input "Manual Distance" at bounding box center [447, 161] width 135 height 27
type input "245"
click at [554, 162] on span "Save" at bounding box center [555, 154] width 22 height 16
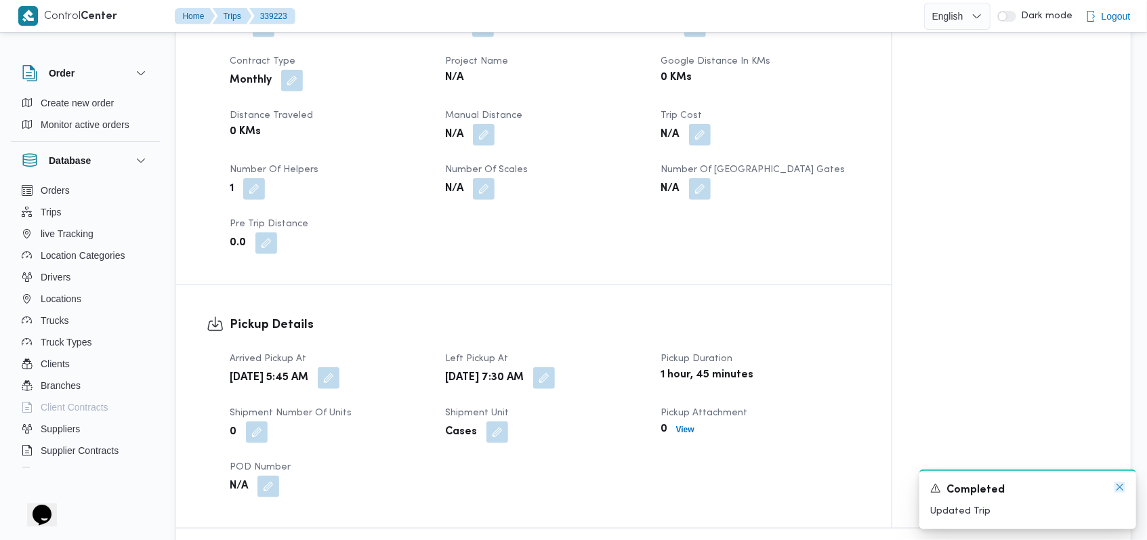
click at [1119, 489] on icon "Dismiss toast" at bounding box center [1119, 487] width 11 height 11
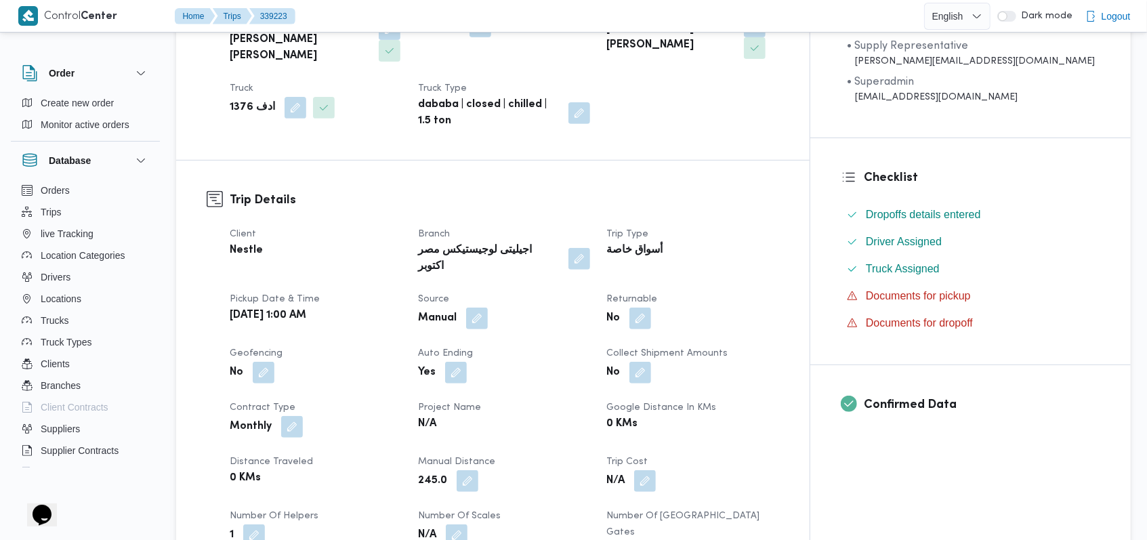
scroll to position [0, 0]
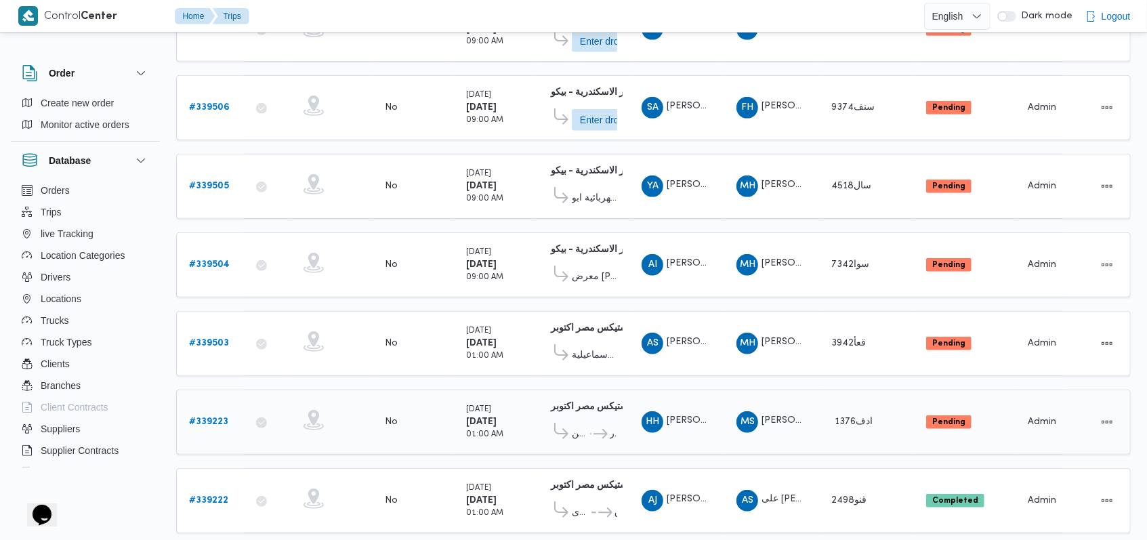
scroll to position [458, 0]
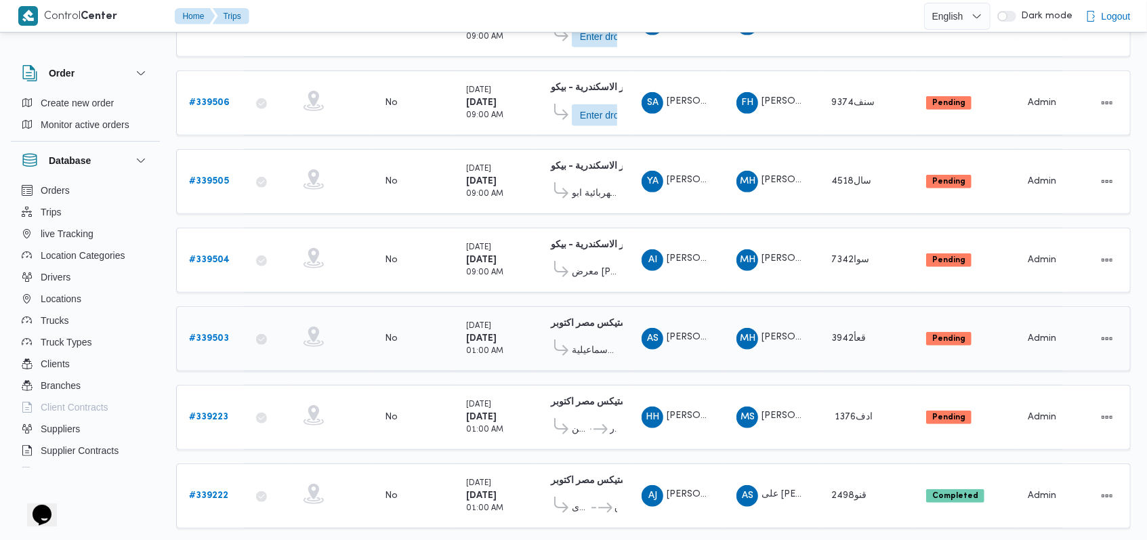
click at [218, 334] on b "# 339503" at bounding box center [209, 338] width 40 height 9
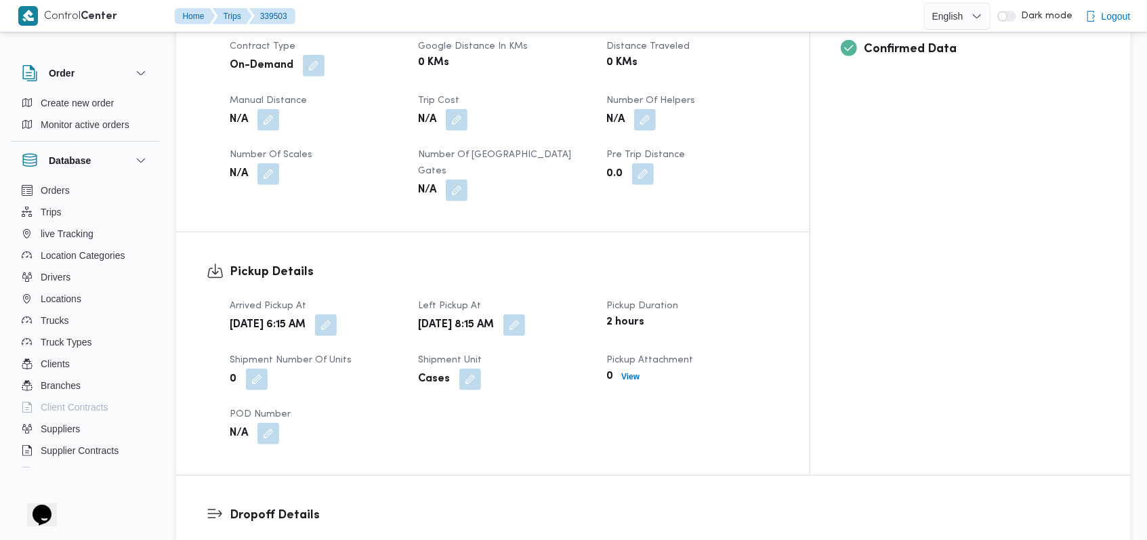
scroll to position [819, 0]
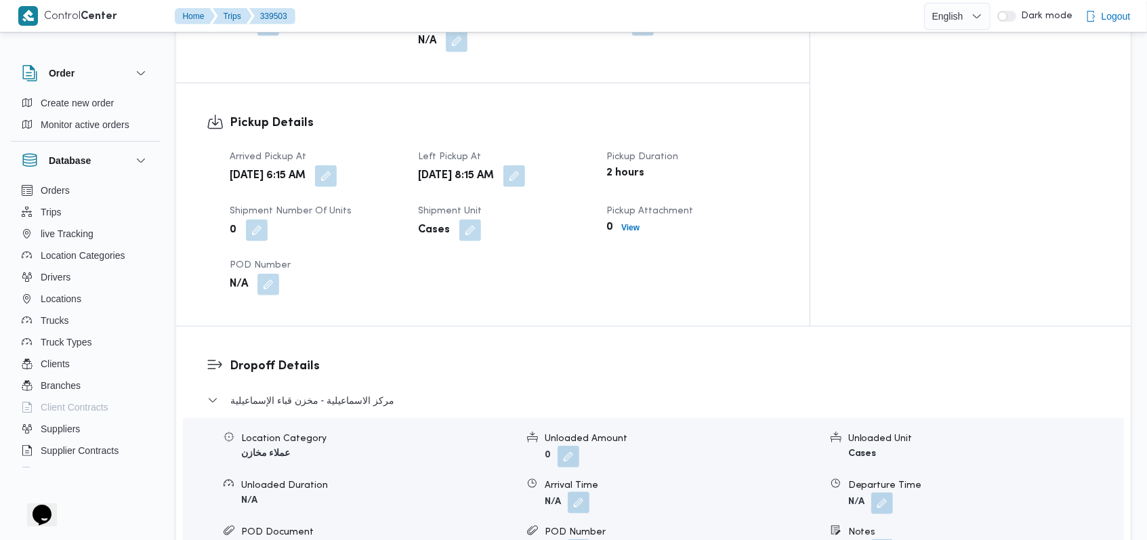
click at [574, 492] on button "button" at bounding box center [579, 503] width 22 height 22
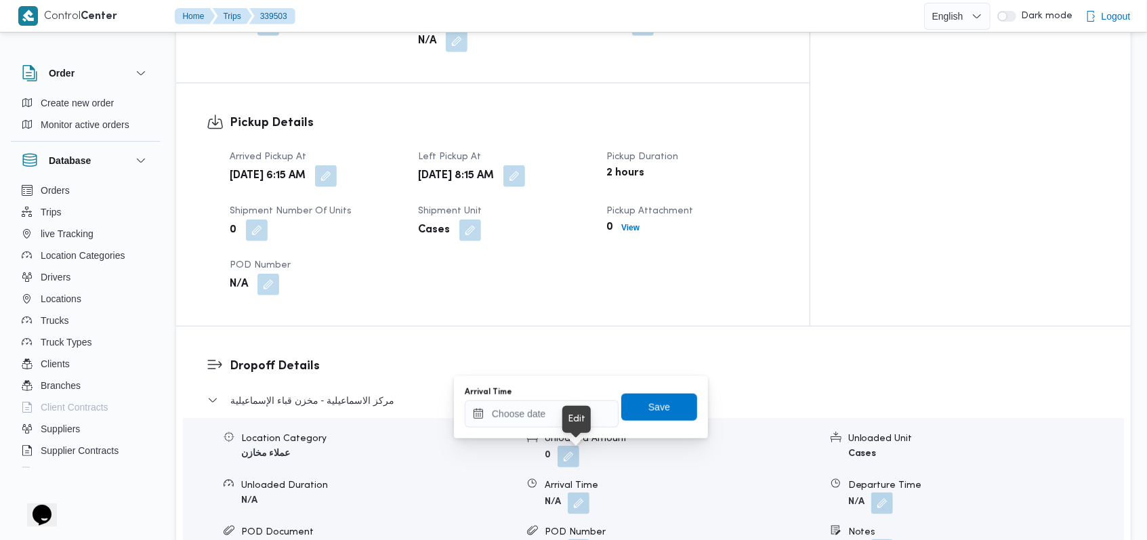
click at [542, 525] on div "POD Number N/A" at bounding box center [673, 543] width 293 height 36
click at [540, 416] on input "Arrival Time" at bounding box center [542, 413] width 154 height 27
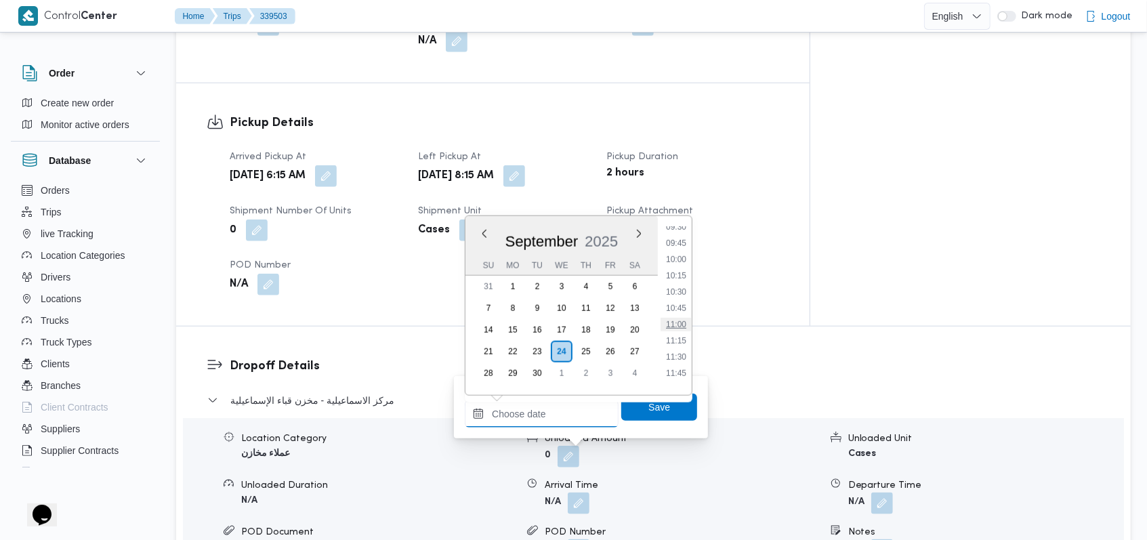
scroll to position [597, 0]
click at [679, 320] on li "10:30" at bounding box center [675, 320] width 31 height 14
type input "24/09/2025 10:30"
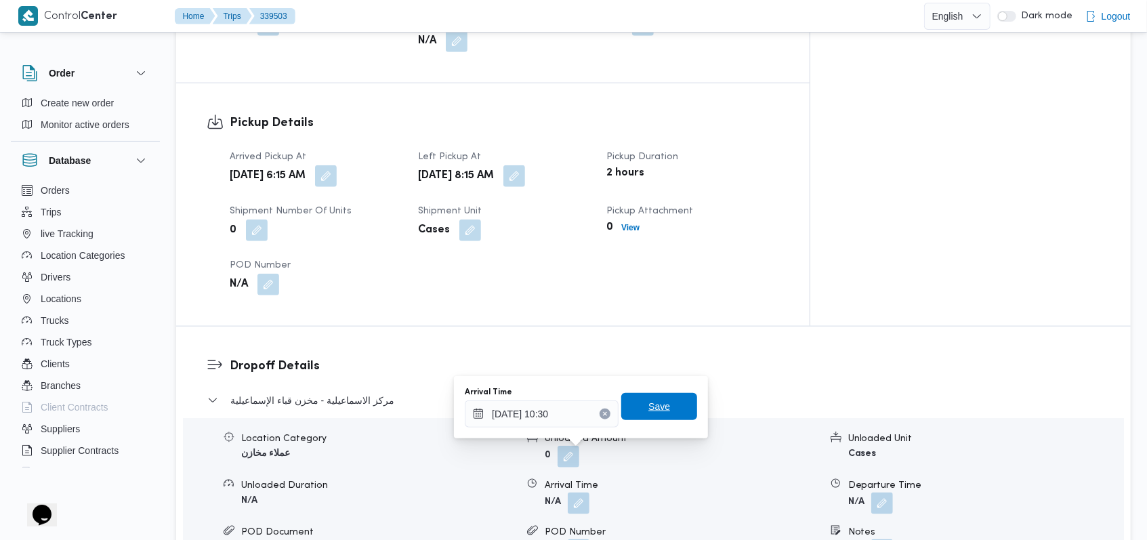
click at [661, 395] on span "Save" at bounding box center [659, 406] width 76 height 27
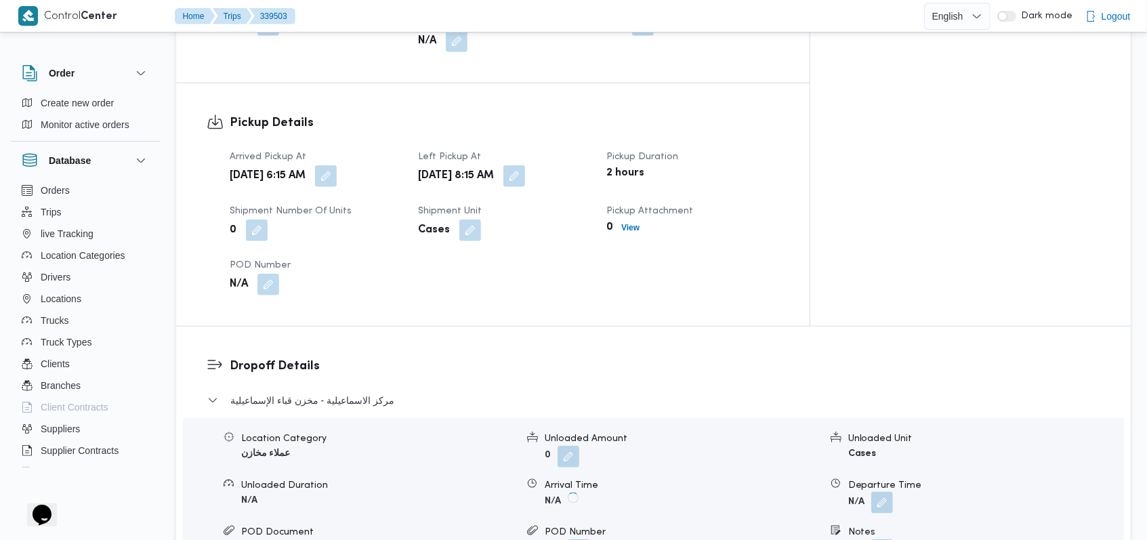
click at [889, 492] on button "button" at bounding box center [882, 503] width 22 height 22
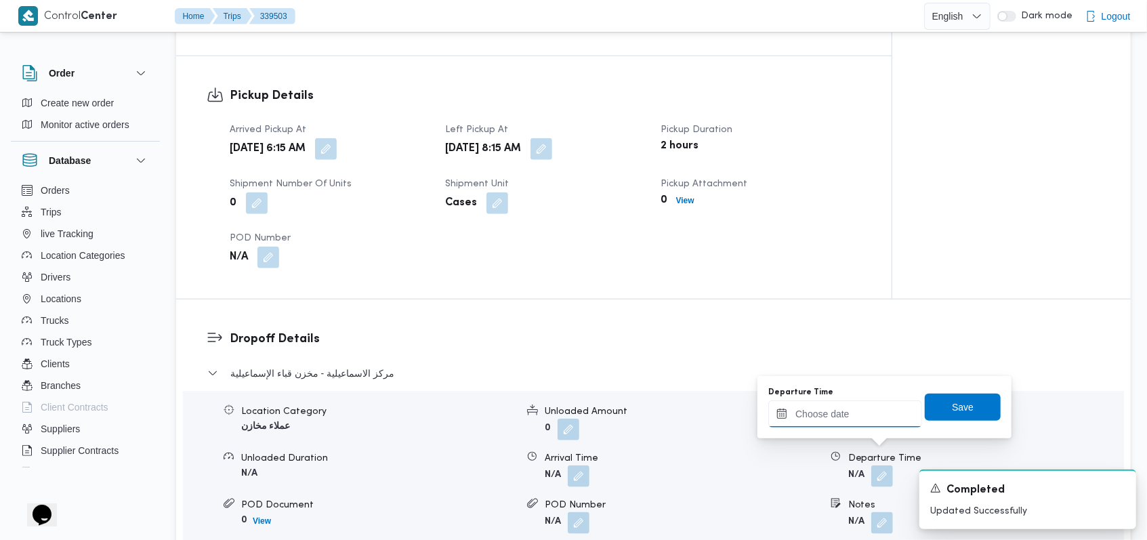
click at [855, 421] on input "Departure Time" at bounding box center [845, 413] width 154 height 27
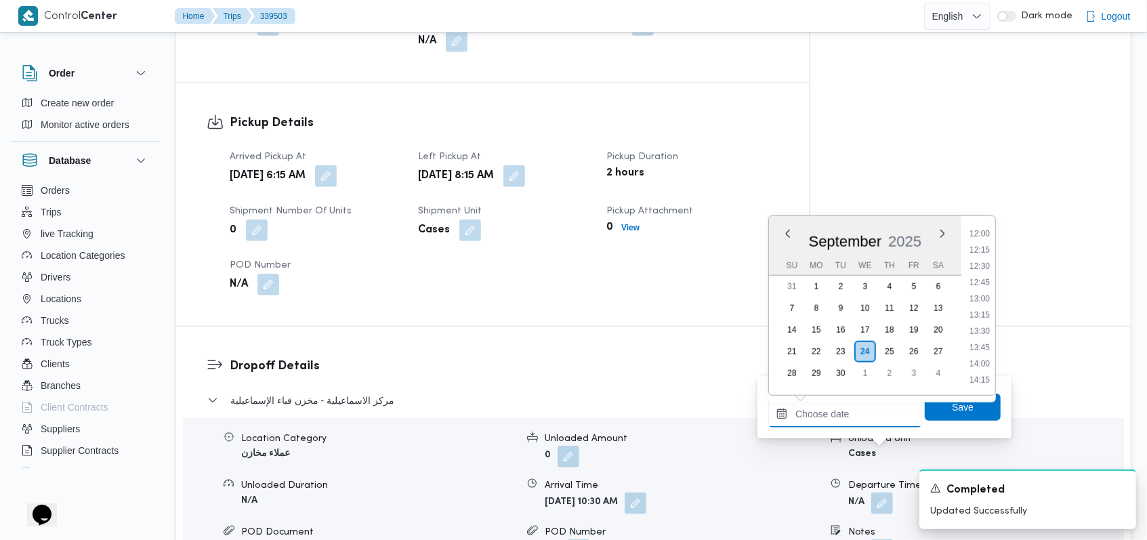
scroll to position [777, 0]
click at [982, 271] on li "12:30" at bounding box center [979, 269] width 31 height 14
type input "24/09/2025 12:30"
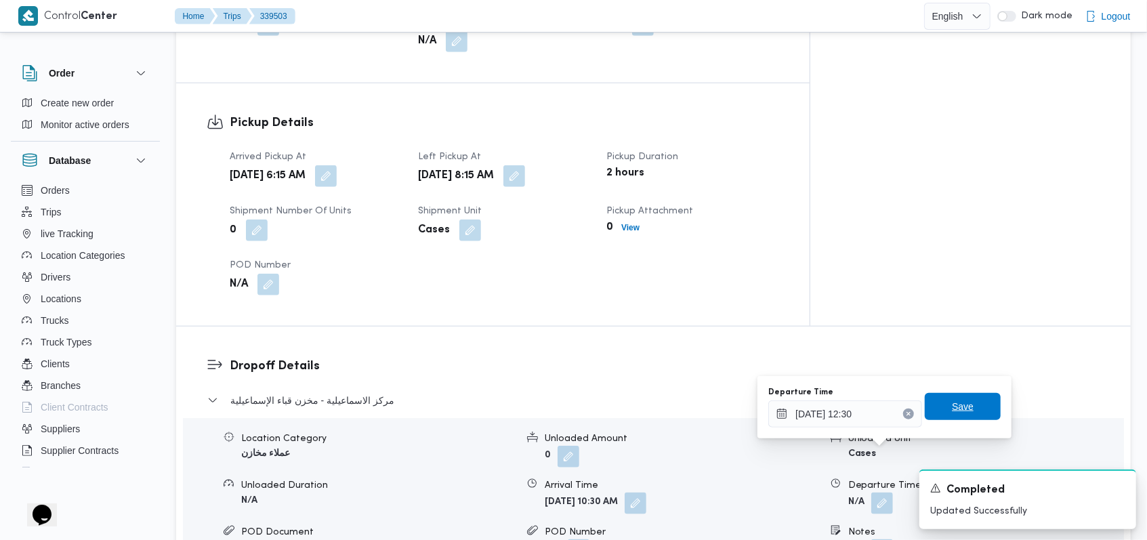
click at [958, 394] on span "Save" at bounding box center [962, 406] width 76 height 27
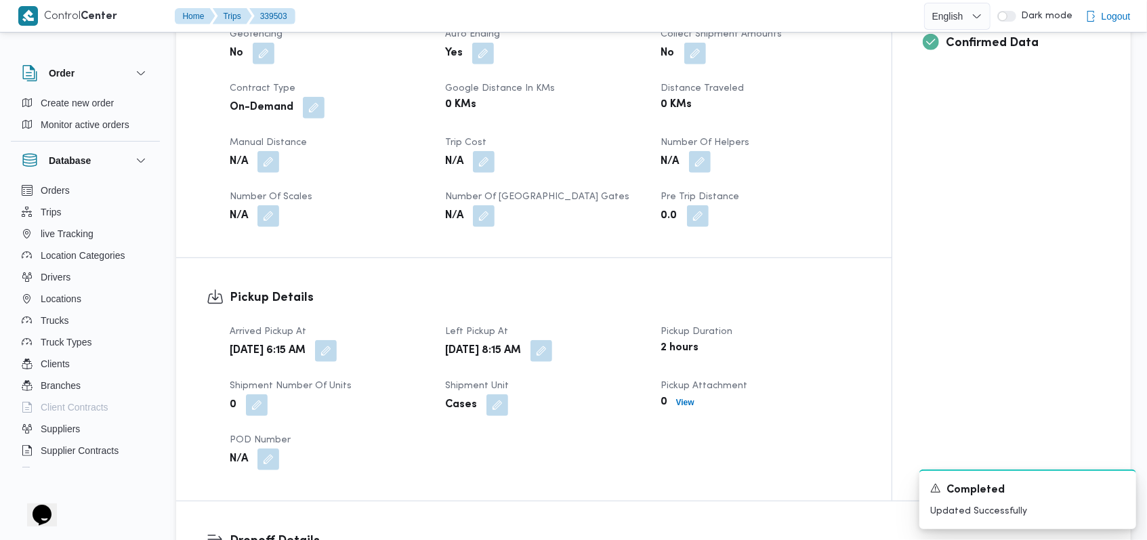
scroll to position [458, 0]
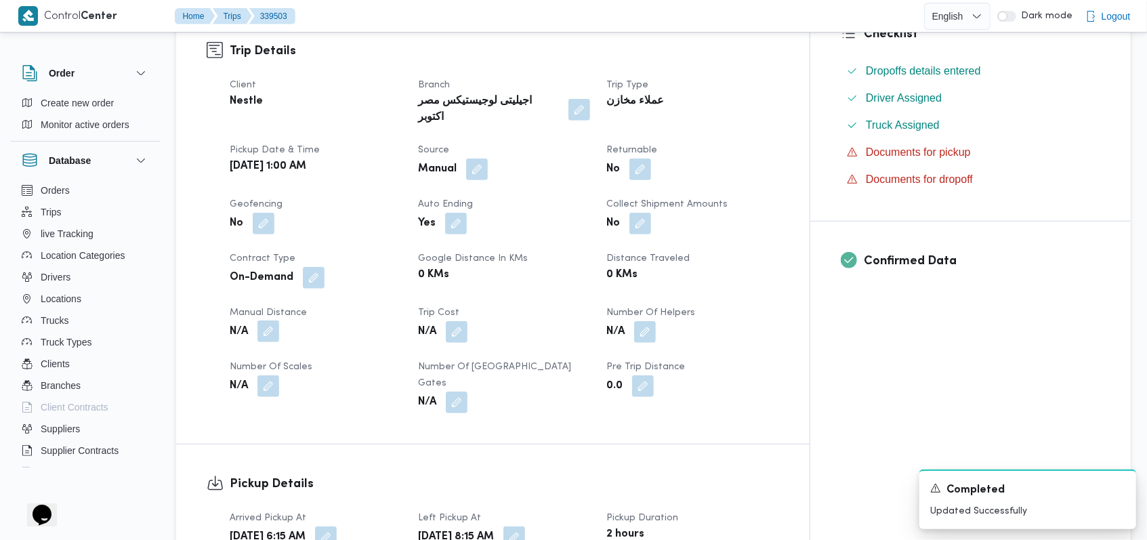
click at [260, 320] on button "button" at bounding box center [268, 331] width 22 height 22
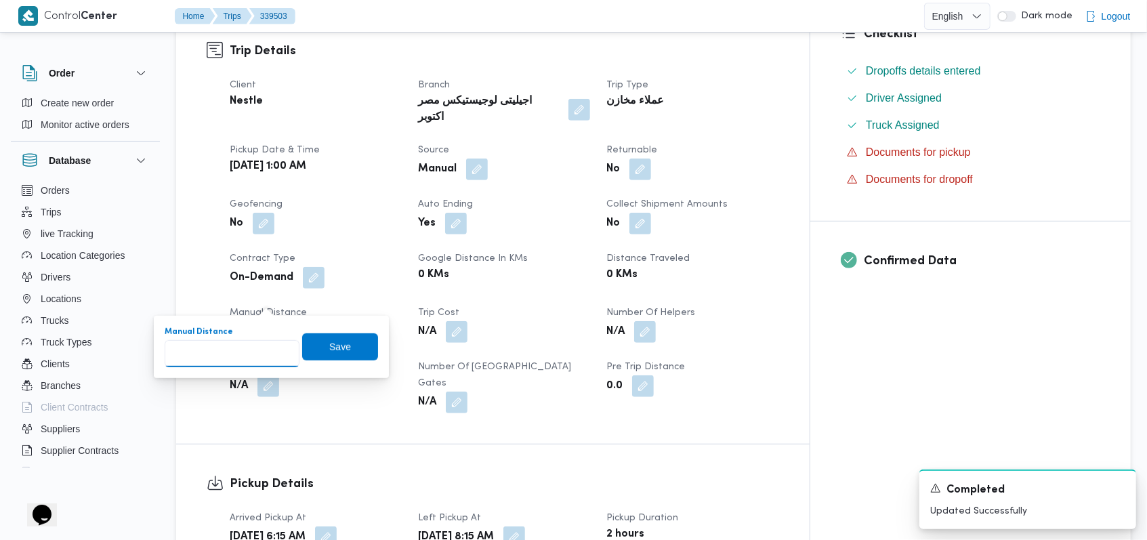
click at [211, 356] on input "Manual Distance" at bounding box center [232, 353] width 135 height 27
type input "200"
click at [335, 343] on span "Save" at bounding box center [340, 346] width 22 height 16
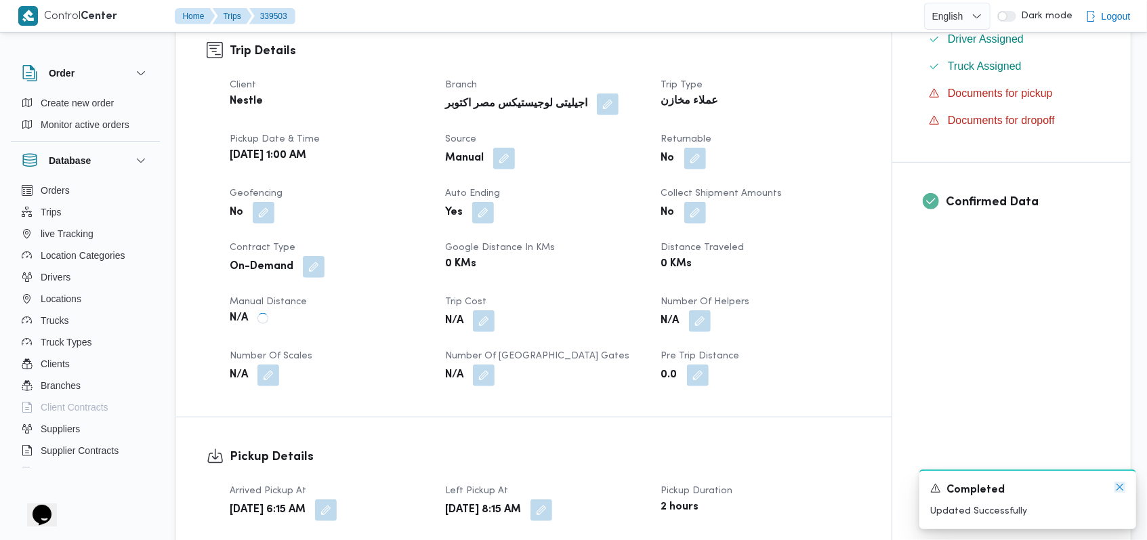
click at [1118, 490] on icon "Dismiss toast" at bounding box center [1119, 487] width 11 height 11
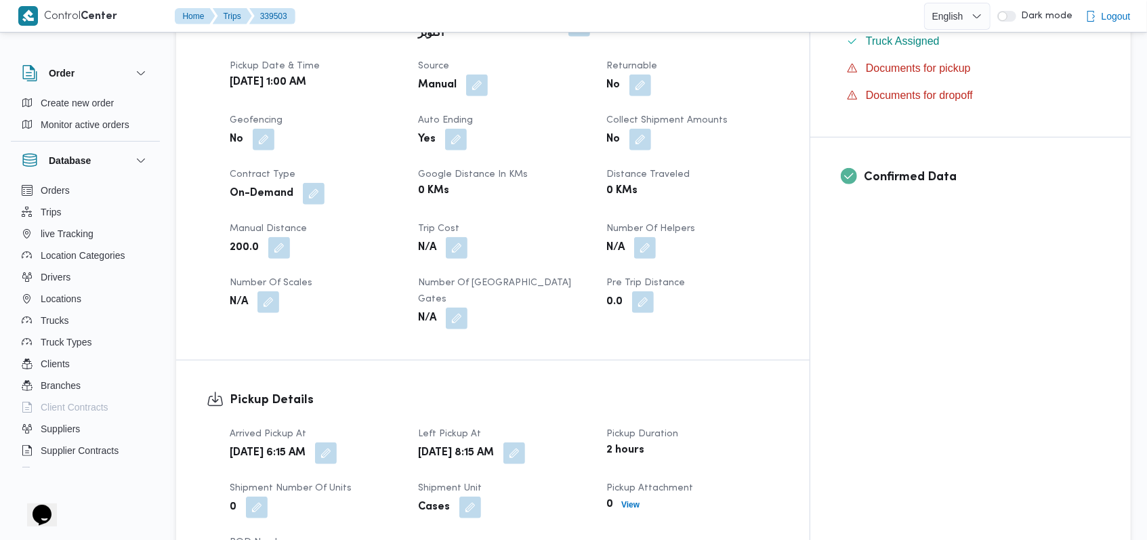
scroll to position [0, 0]
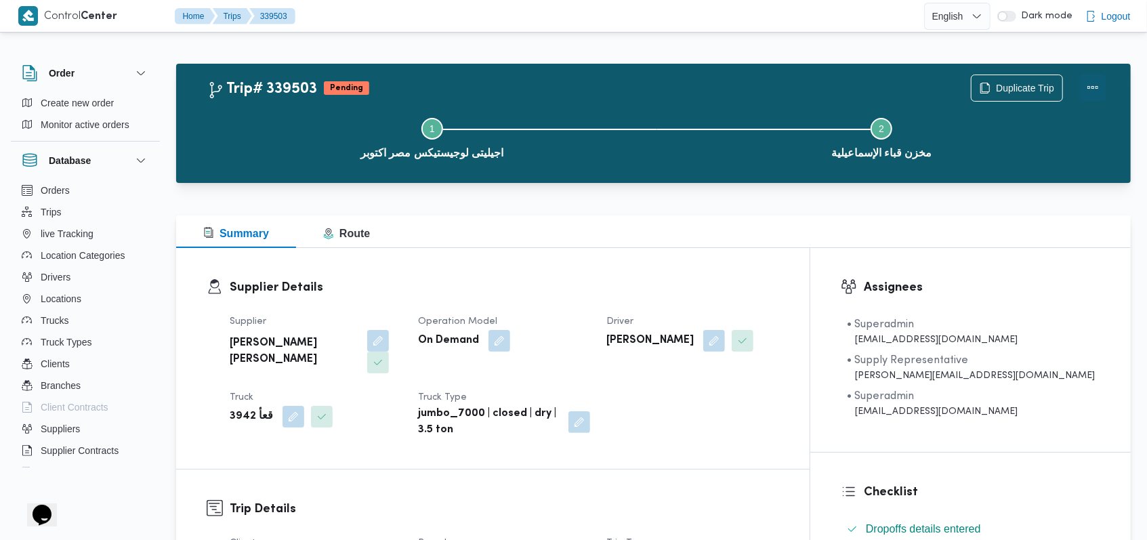
click at [1092, 89] on button "Actions" at bounding box center [1092, 87] width 27 height 27
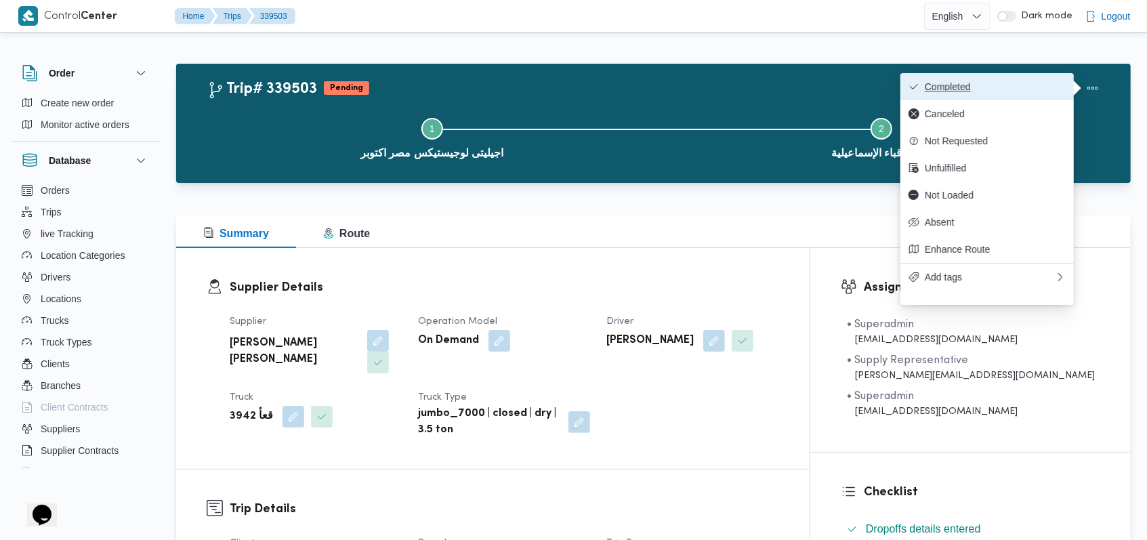
click at [1024, 77] on button "Completed" at bounding box center [986, 86] width 173 height 27
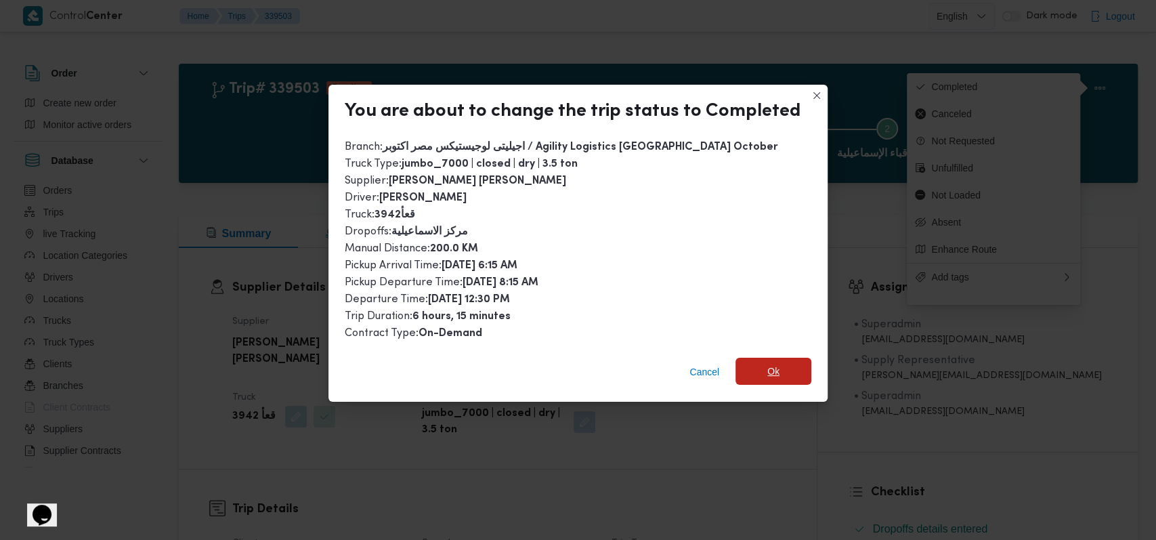
click at [777, 377] on span "Ok" at bounding box center [773, 371] width 76 height 27
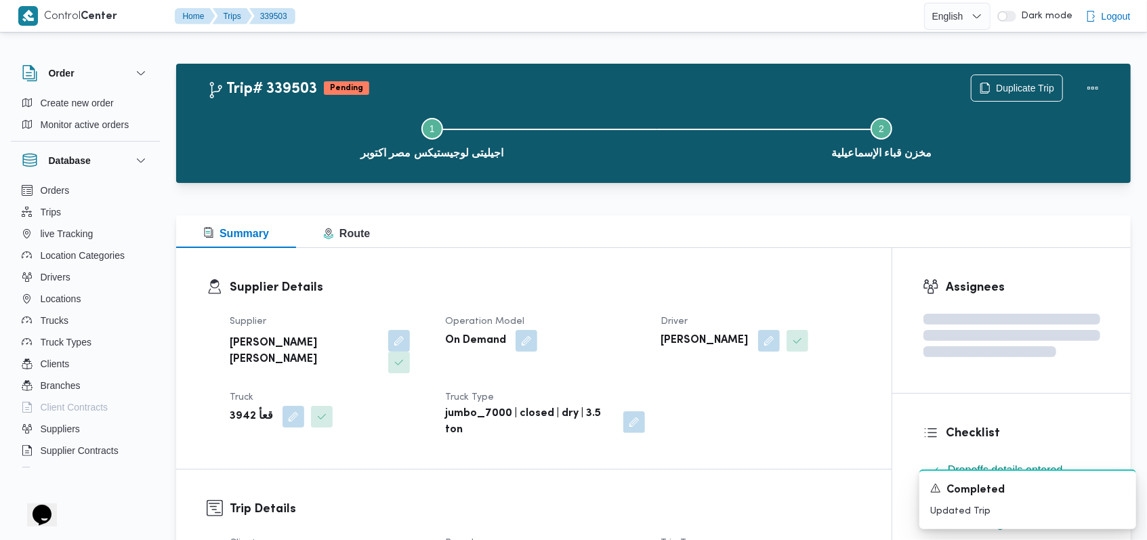
scroll to position [451, 0]
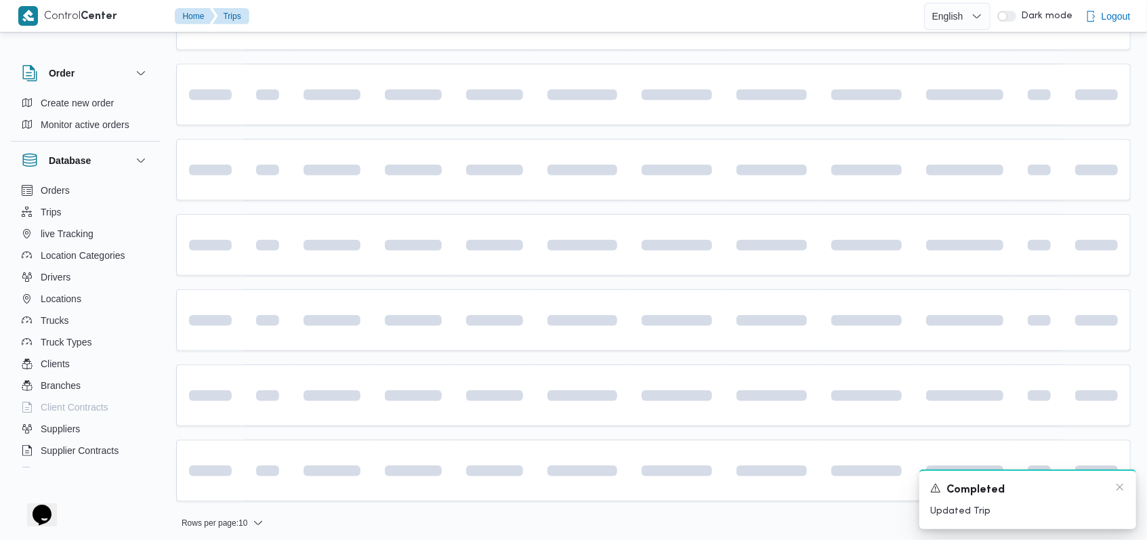
scroll to position [453, 0]
click at [1118, 496] on div "Completed" at bounding box center [1027, 490] width 195 height 17
click at [1118, 494] on div "Completed" at bounding box center [1027, 490] width 195 height 17
click at [1118, 485] on icon "Dismiss toast" at bounding box center [1119, 487] width 11 height 11
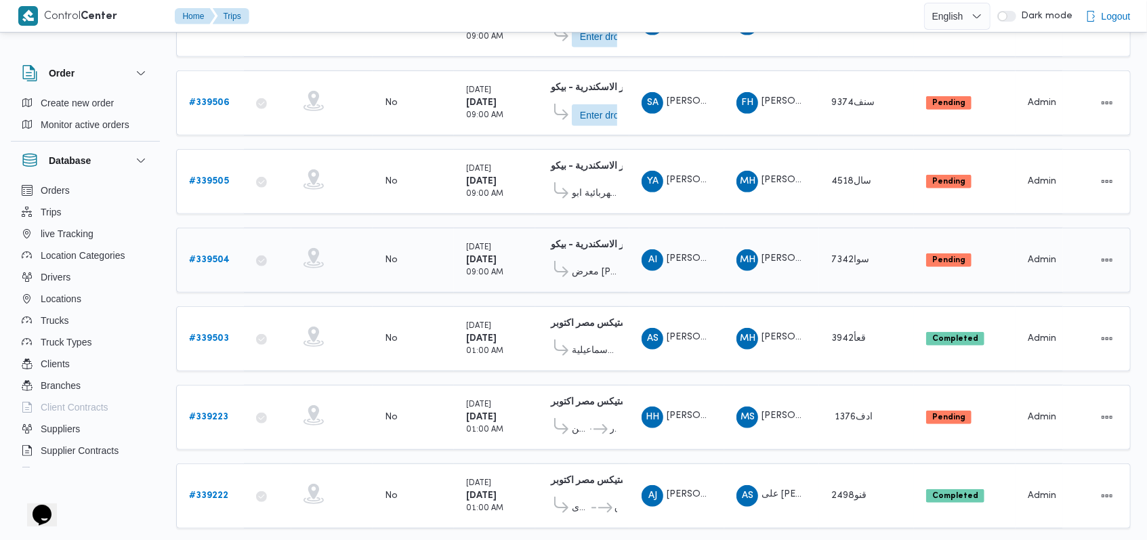
click at [210, 255] on b "# 339504" at bounding box center [209, 259] width 41 height 9
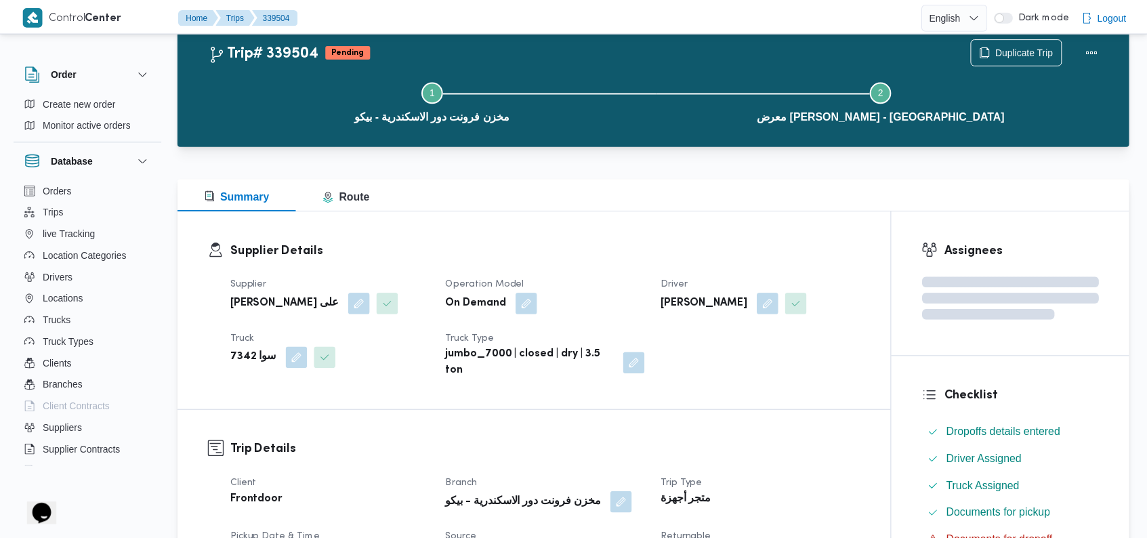
scroll to position [458, 0]
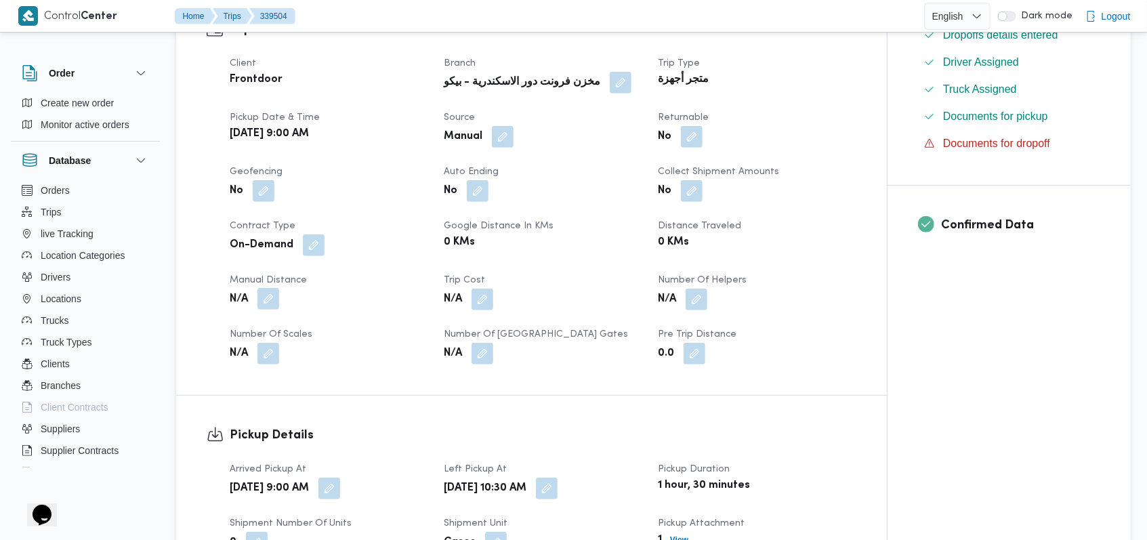
click at [278, 299] on button "button" at bounding box center [268, 299] width 22 height 22
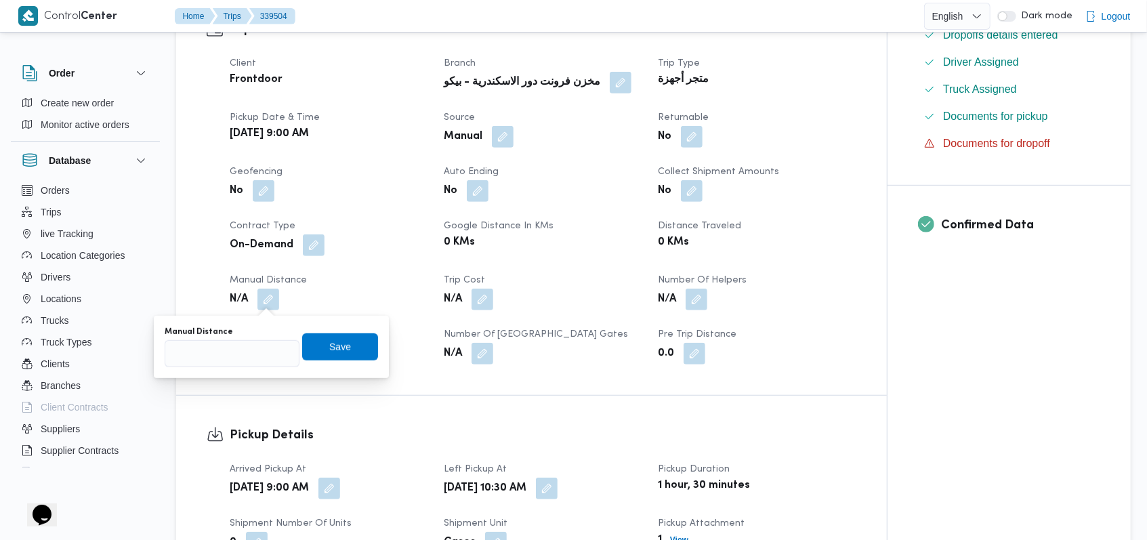
click at [256, 339] on div "Manual Distance" at bounding box center [232, 346] width 135 height 41
click at [250, 344] on input "Manual Distance" at bounding box center [232, 353] width 135 height 27
type input "86"
click at [329, 341] on span "Save" at bounding box center [340, 346] width 22 height 16
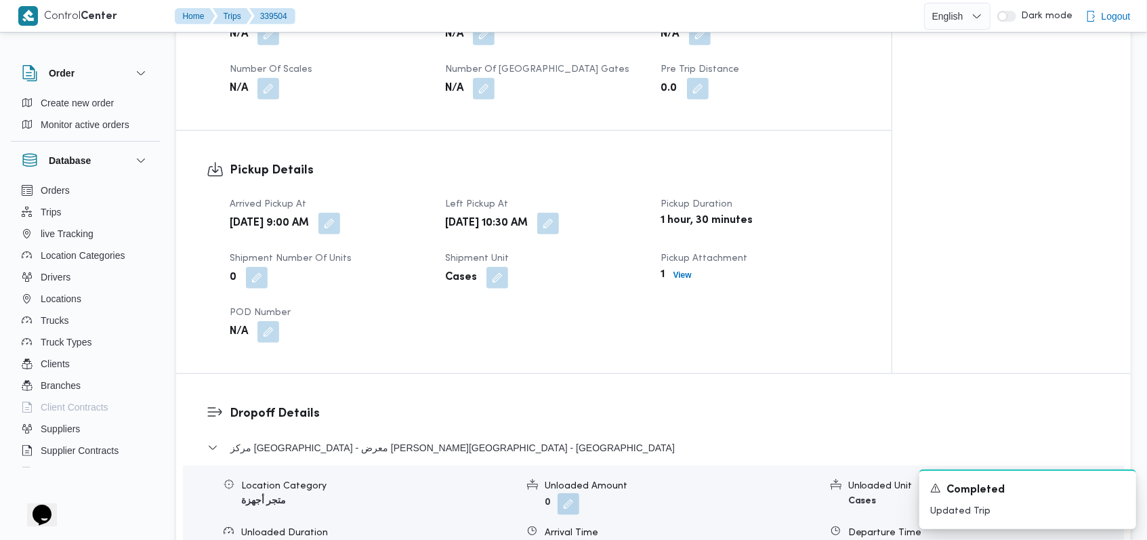
scroll to position [819, 0]
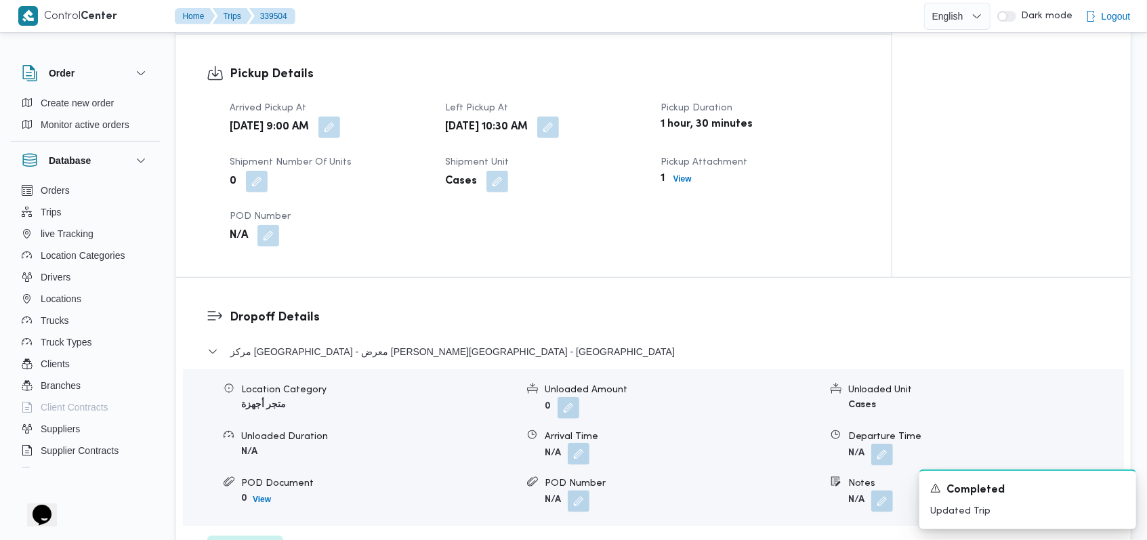
click at [582, 452] on button "button" at bounding box center [579, 454] width 22 height 22
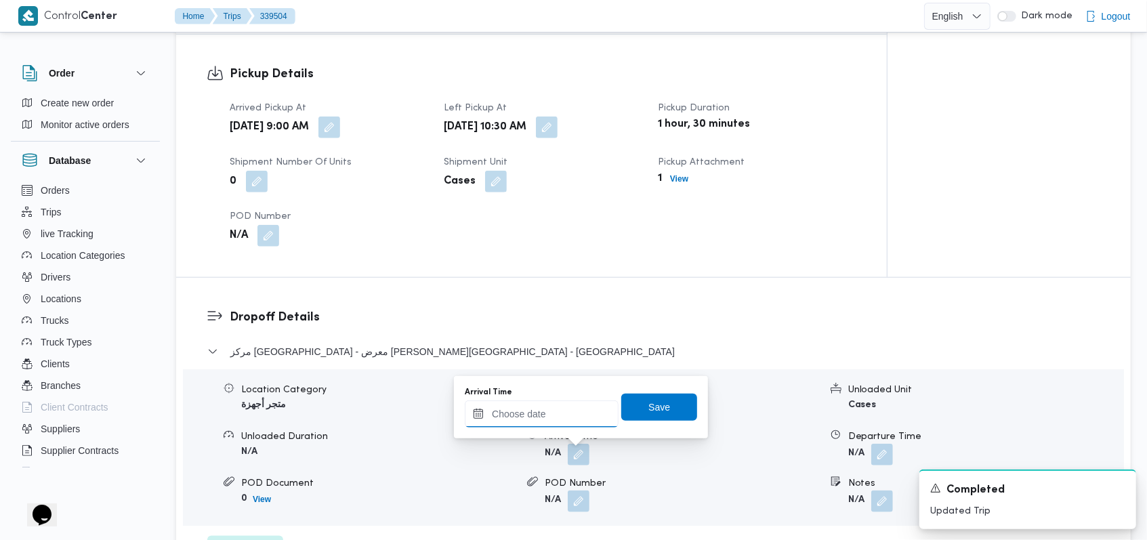
click at [558, 419] on input "Arrival Time" at bounding box center [542, 413] width 154 height 27
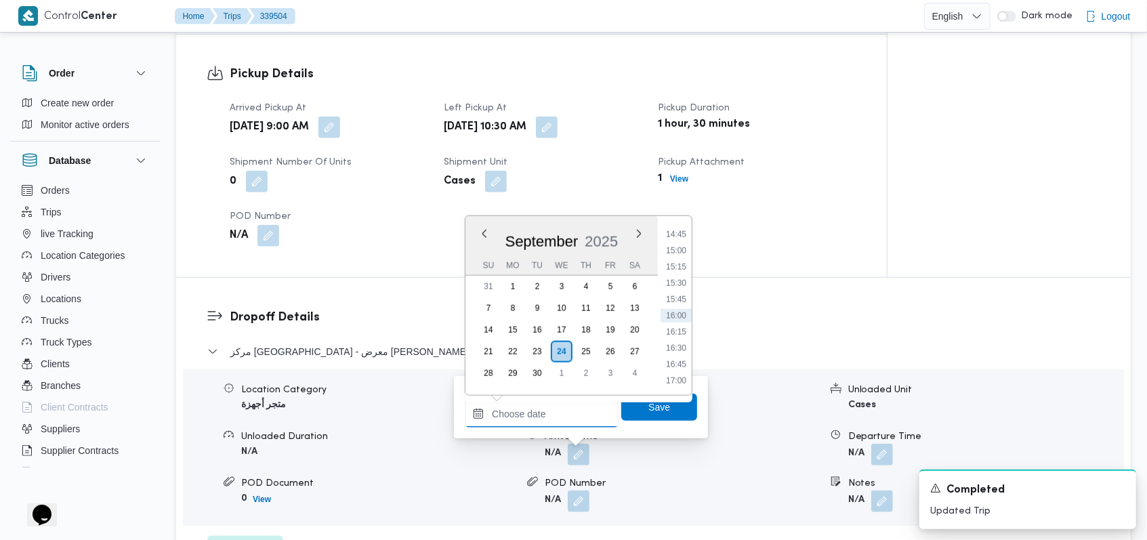
scroll to position [687, 0]
click at [687, 322] on li "12:00" at bounding box center [675, 327] width 31 height 14
type input "24/09/2025 12:00"
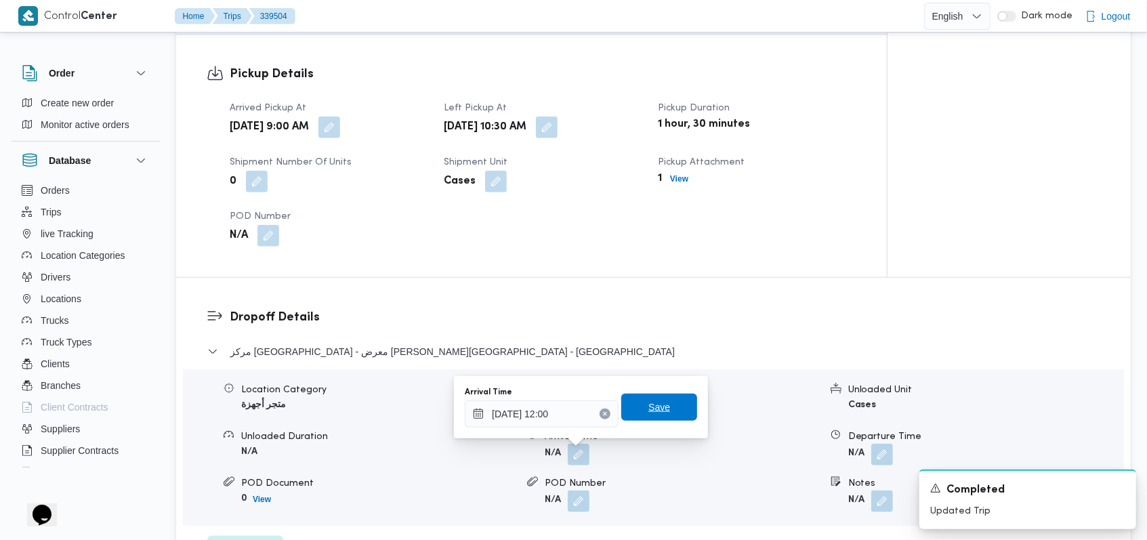
click at [671, 396] on span "Save" at bounding box center [659, 406] width 76 height 27
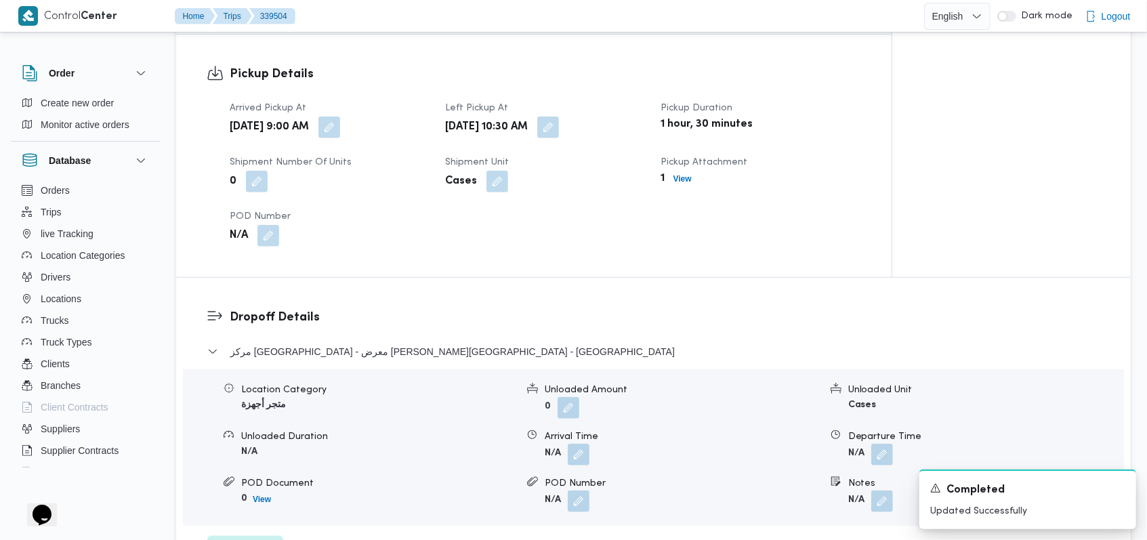
scroll to position [1000, 0]
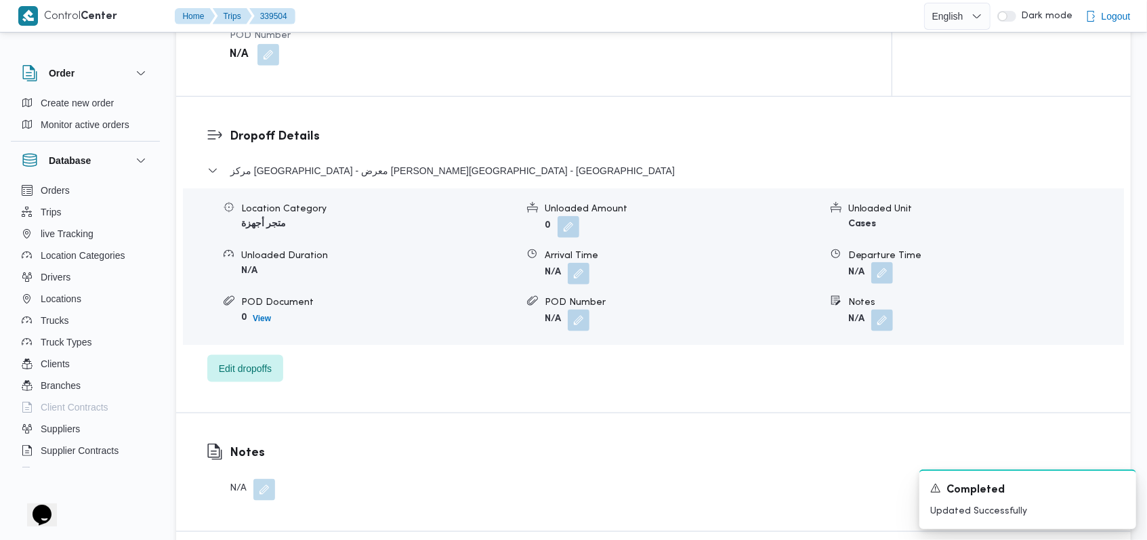
click at [876, 273] on button "button" at bounding box center [882, 273] width 22 height 22
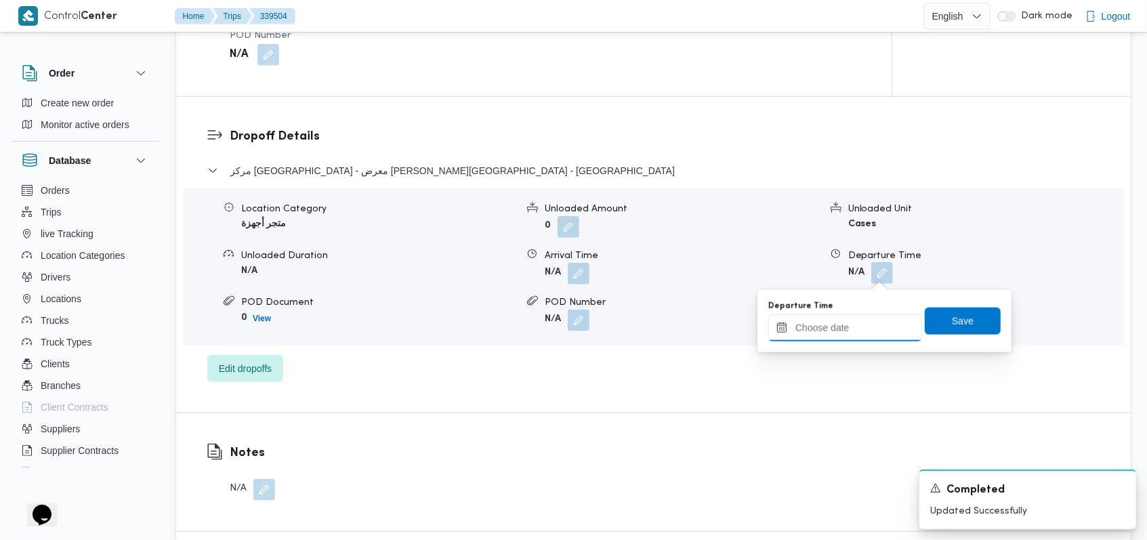
click at [848, 326] on input "Departure Time" at bounding box center [845, 327] width 154 height 27
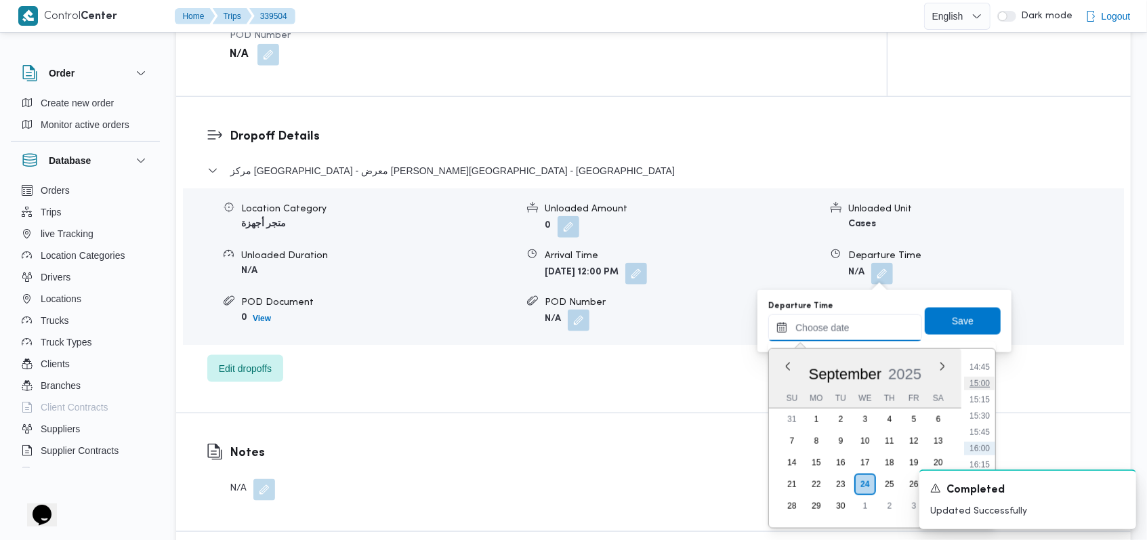
scroll to position [868, 0]
click at [990, 380] on li "13:30" at bounding box center [979, 377] width 31 height 14
type input "24/09/2025 13:30"
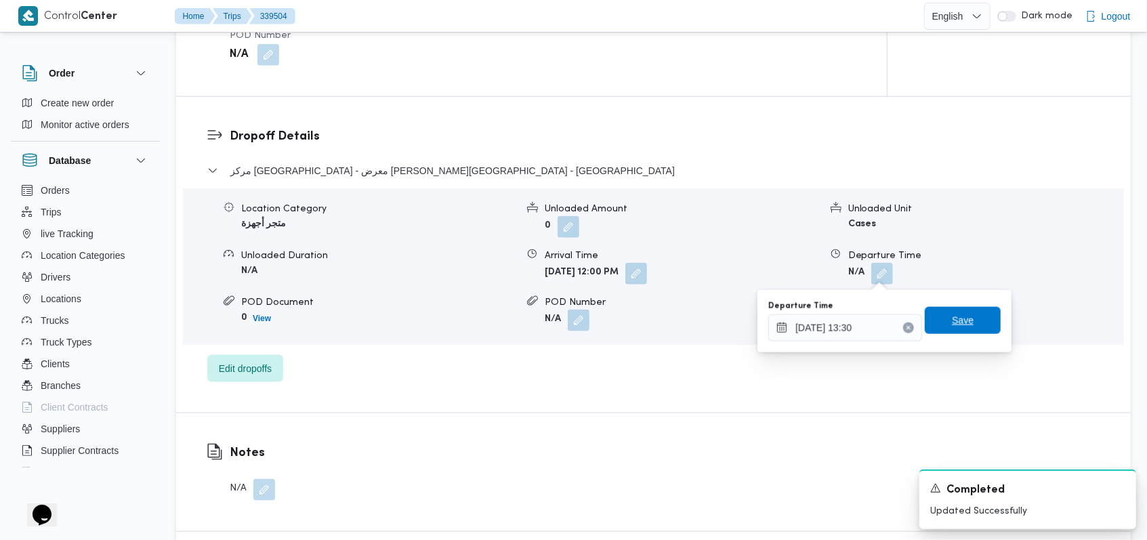
click at [981, 330] on span "Save" at bounding box center [962, 320] width 76 height 27
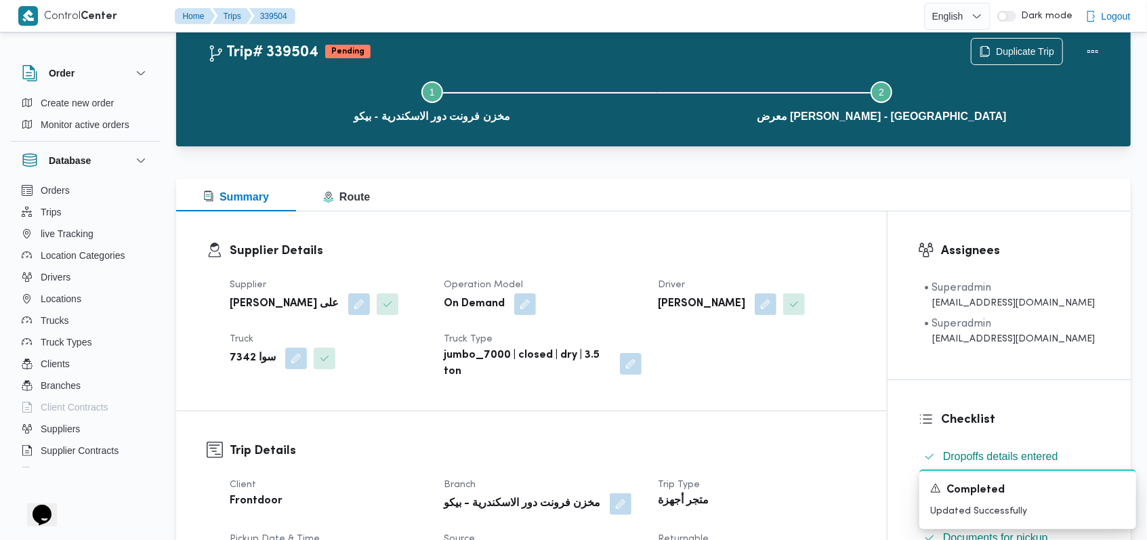
scroll to position [0, 0]
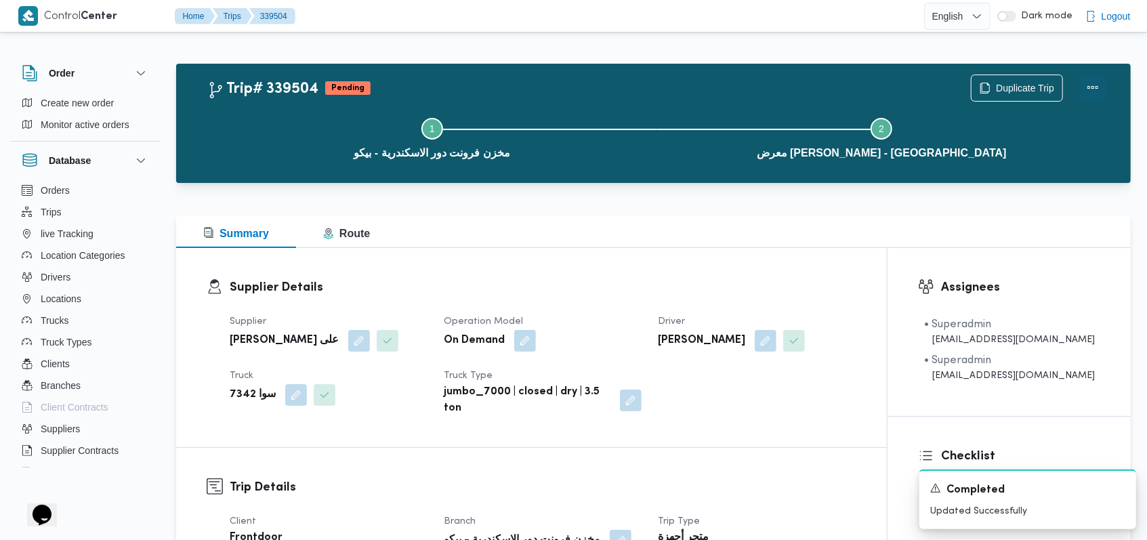
click at [1092, 89] on button "Actions" at bounding box center [1092, 87] width 27 height 27
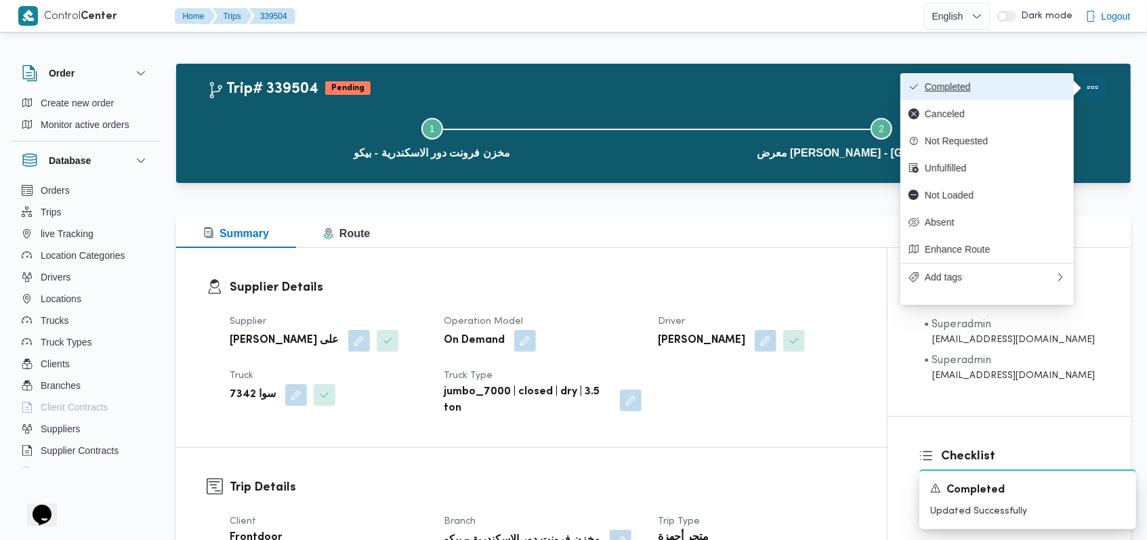
click at [1024, 81] on span "Completed" at bounding box center [994, 86] width 141 height 11
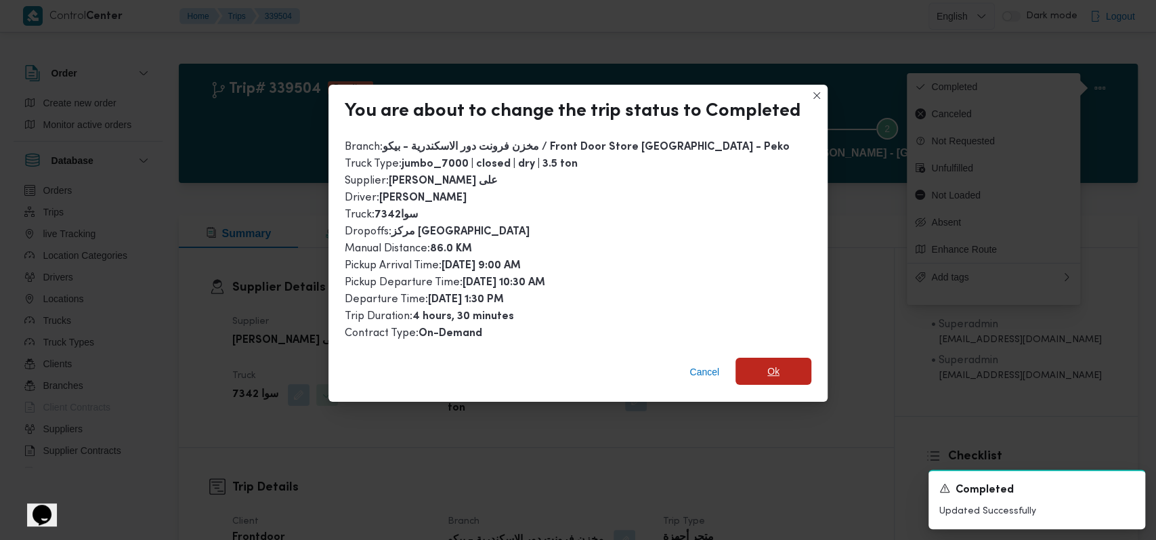
click at [756, 365] on span "Ok" at bounding box center [773, 371] width 76 height 27
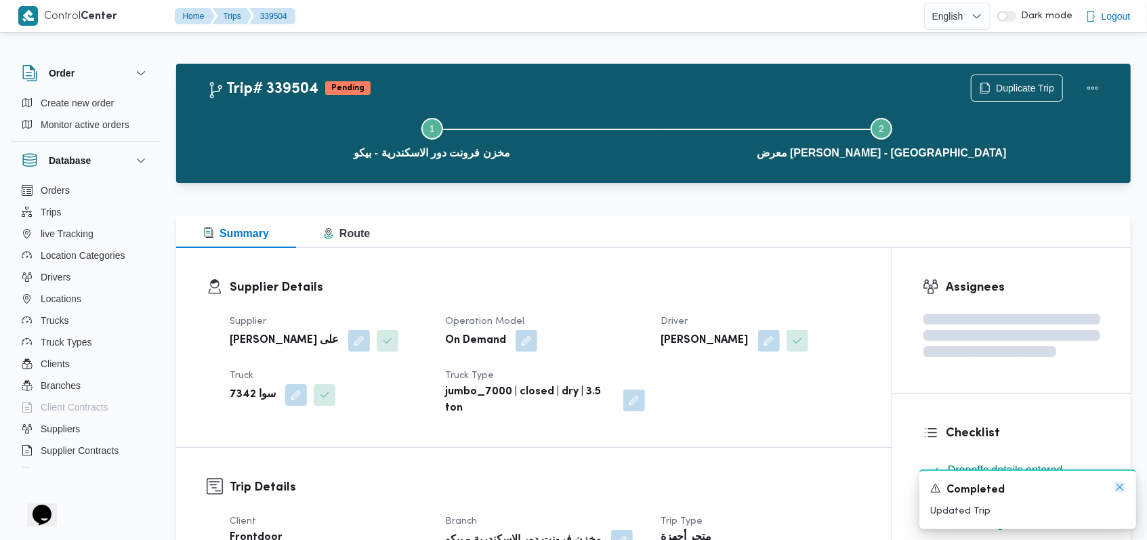
click at [1117, 486] on icon "Dismiss toast" at bounding box center [1119, 487] width 11 height 11
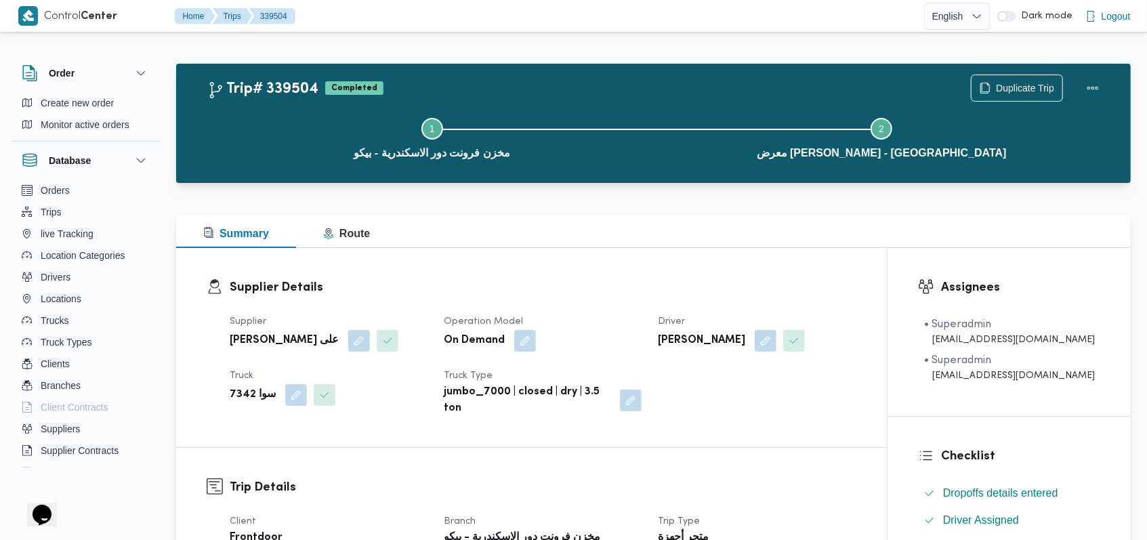
click at [765, 437] on div "Supplier Details Supplier مروه حسام الدين سعد على Operation Model On Demand Dri…" at bounding box center [531, 347] width 710 height 199
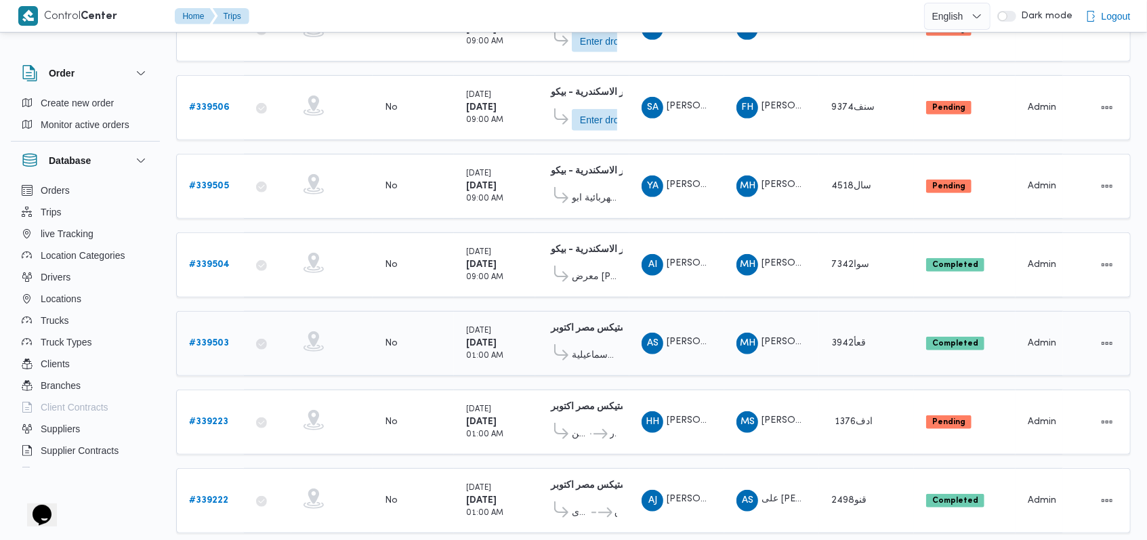
scroll to position [458, 0]
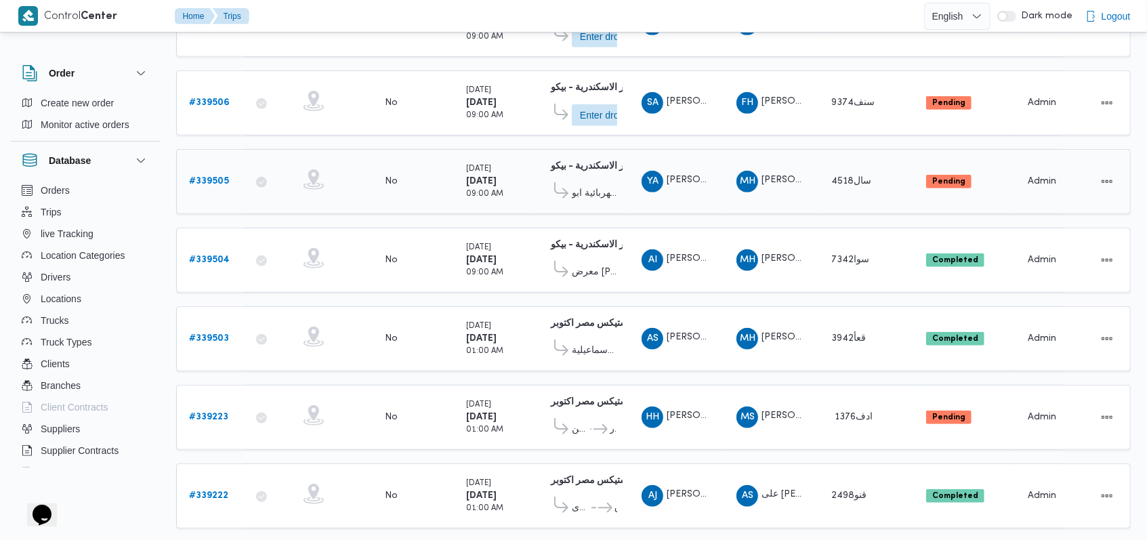
click at [211, 177] on b "# 339505" at bounding box center [209, 181] width 40 height 9
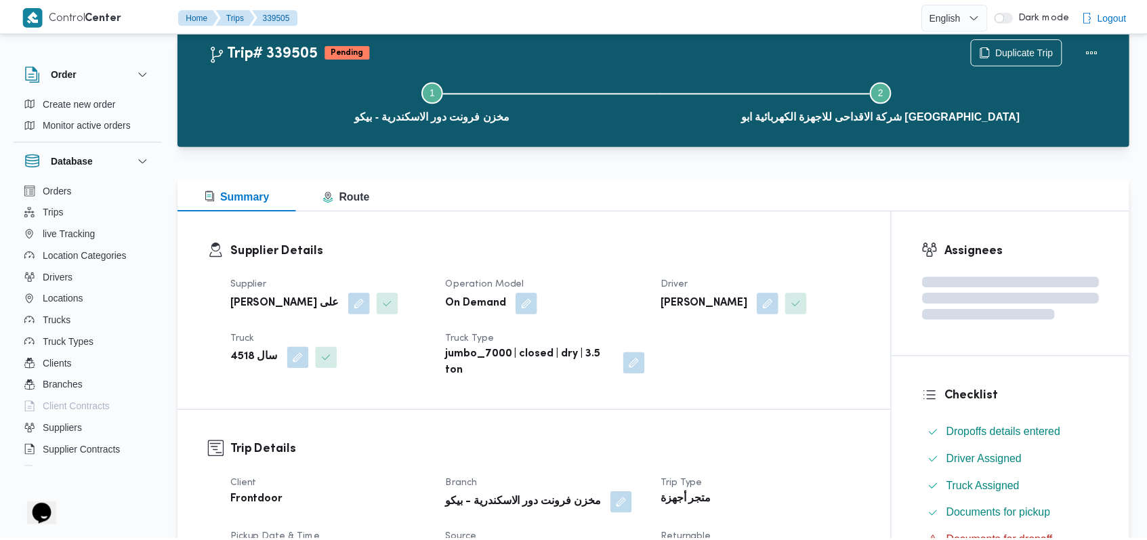
scroll to position [458, 0]
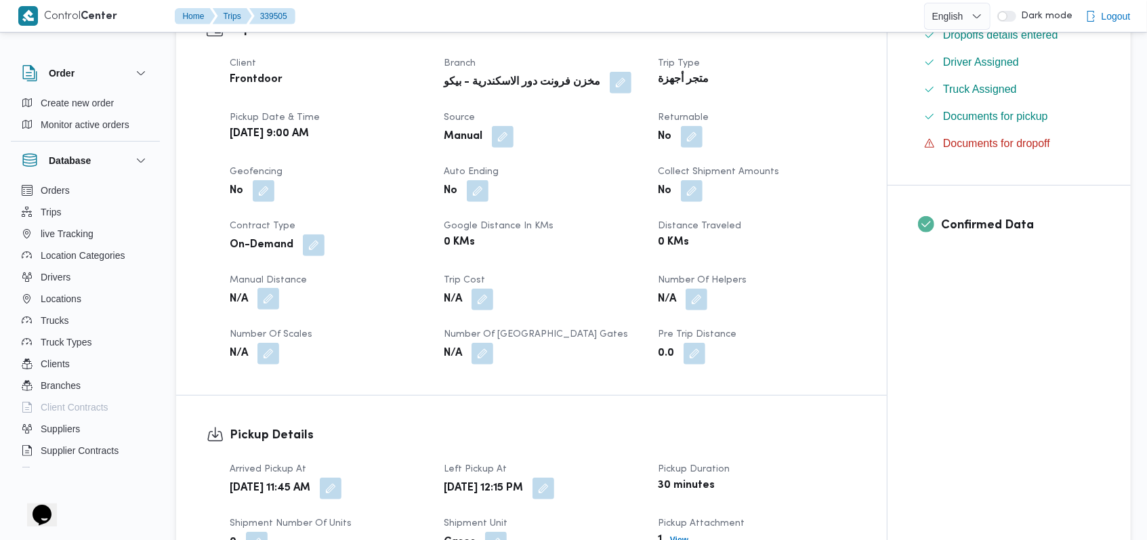
click at [270, 293] on button "button" at bounding box center [268, 299] width 22 height 22
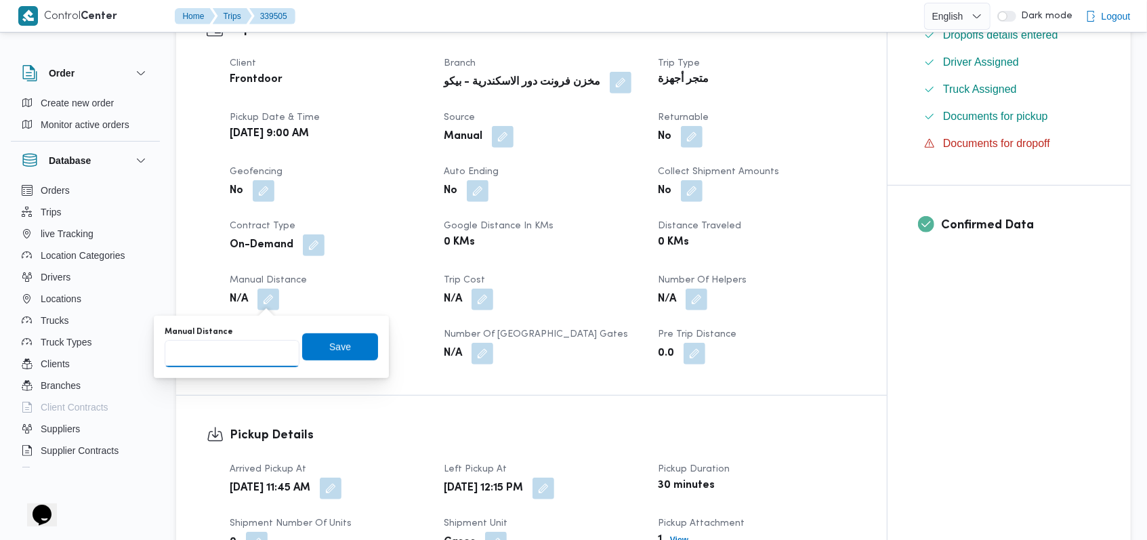
click at [218, 360] on input "Manual Distance" at bounding box center [232, 353] width 135 height 27
type input "96"
click at [329, 345] on span "Save" at bounding box center [340, 346] width 22 height 16
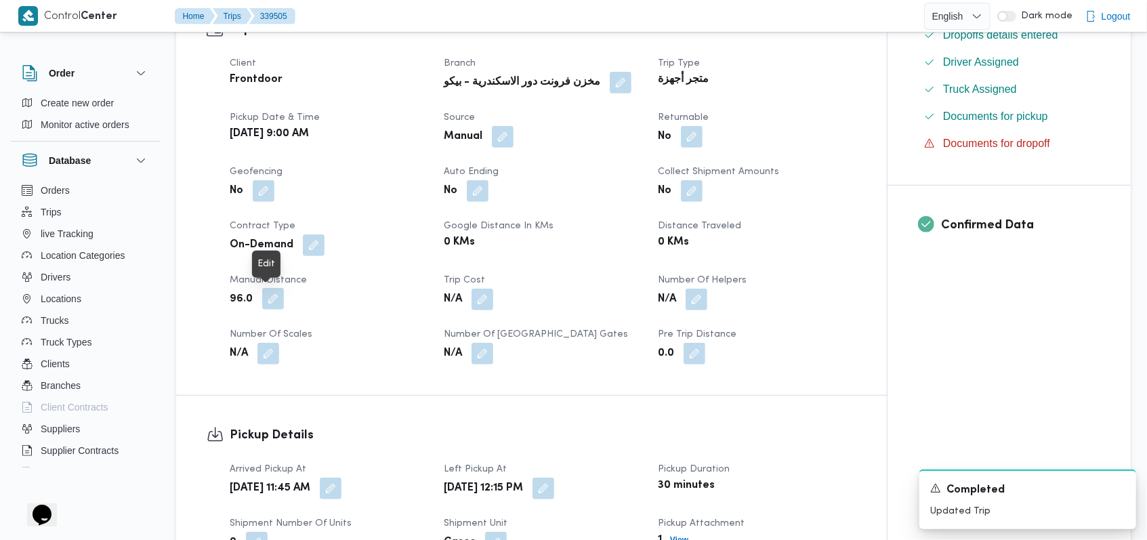
click at [278, 298] on button "button" at bounding box center [273, 299] width 22 height 22
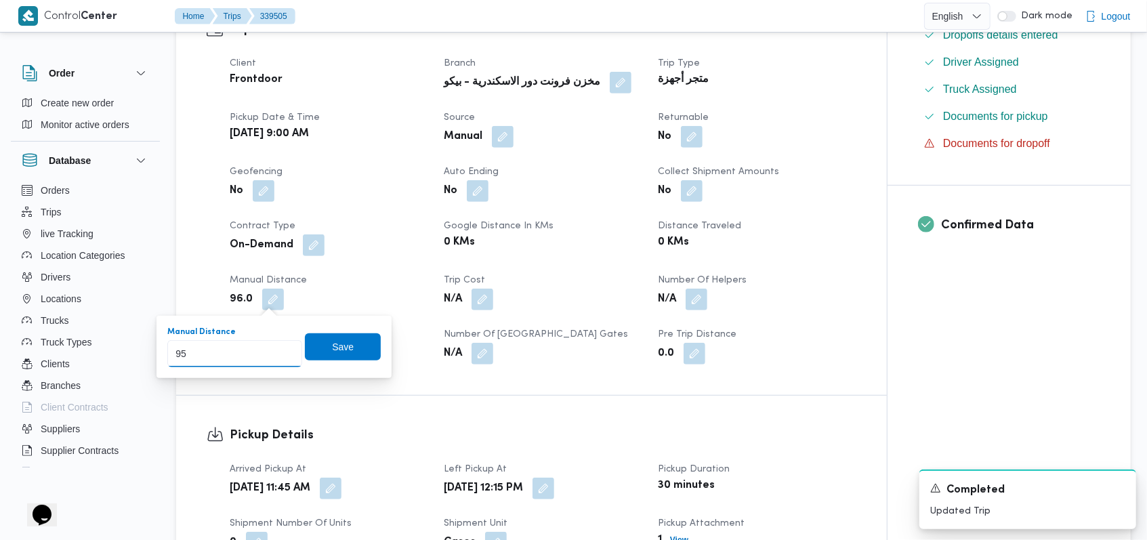
type input "95"
click at [277, 358] on input "95" at bounding box center [234, 353] width 135 height 27
click at [336, 348] on span "Save" at bounding box center [343, 347] width 22 height 16
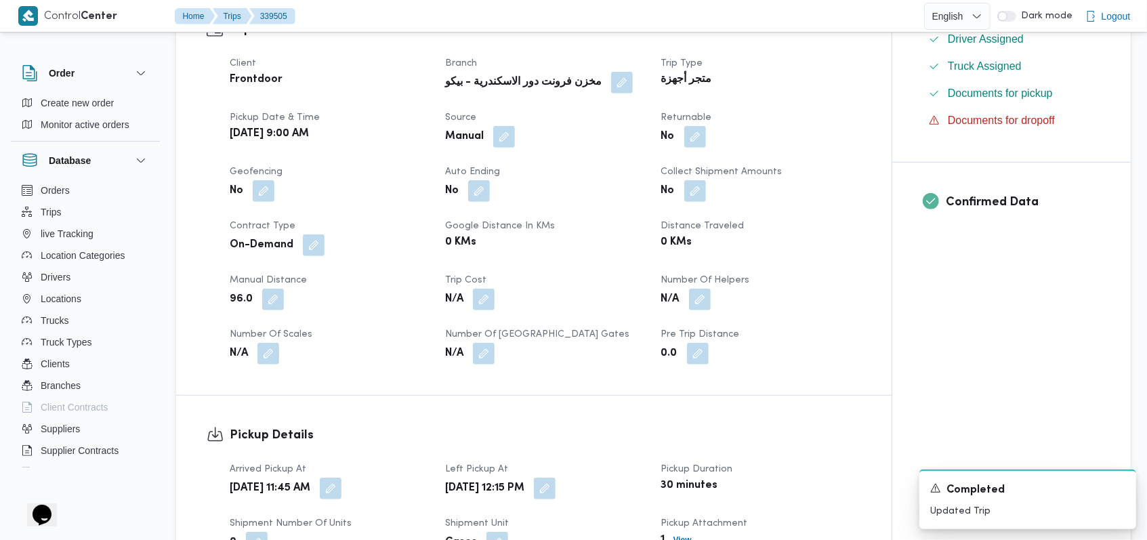
scroll to position [910, 0]
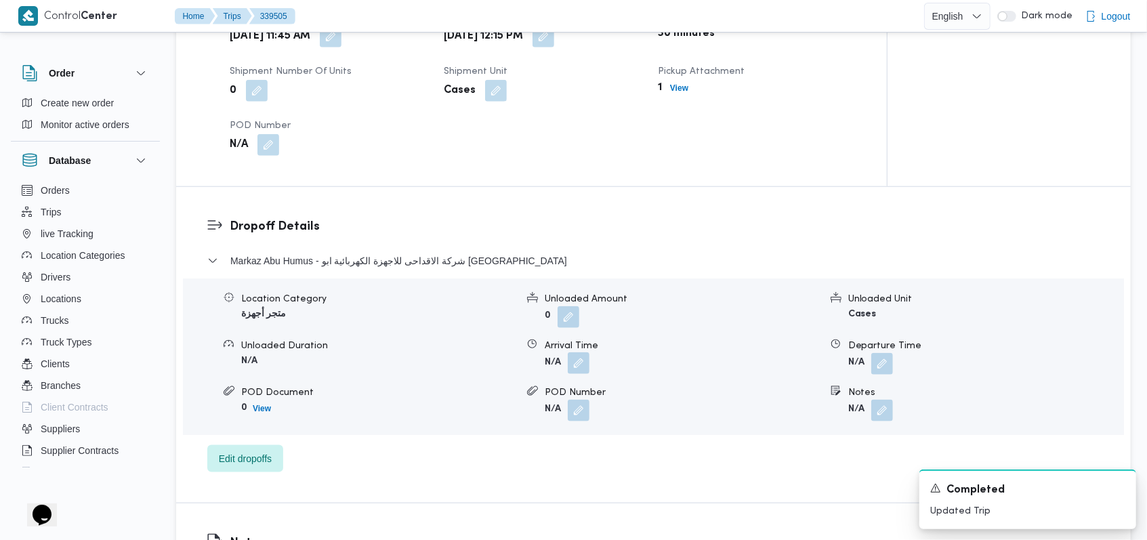
click at [585, 367] on button "button" at bounding box center [579, 363] width 22 height 22
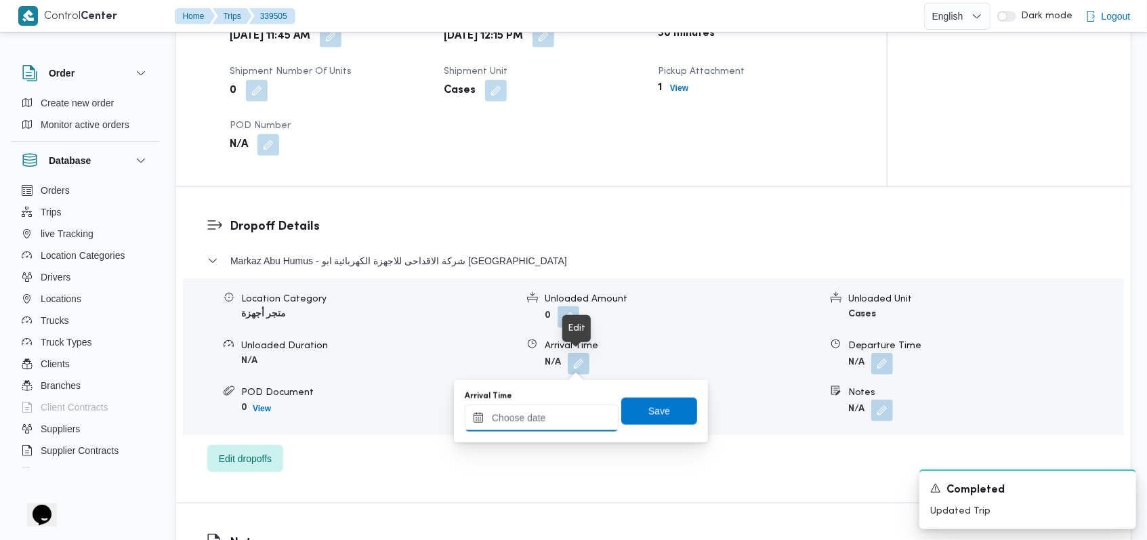
click at [561, 404] on div at bounding box center [542, 417] width 154 height 27
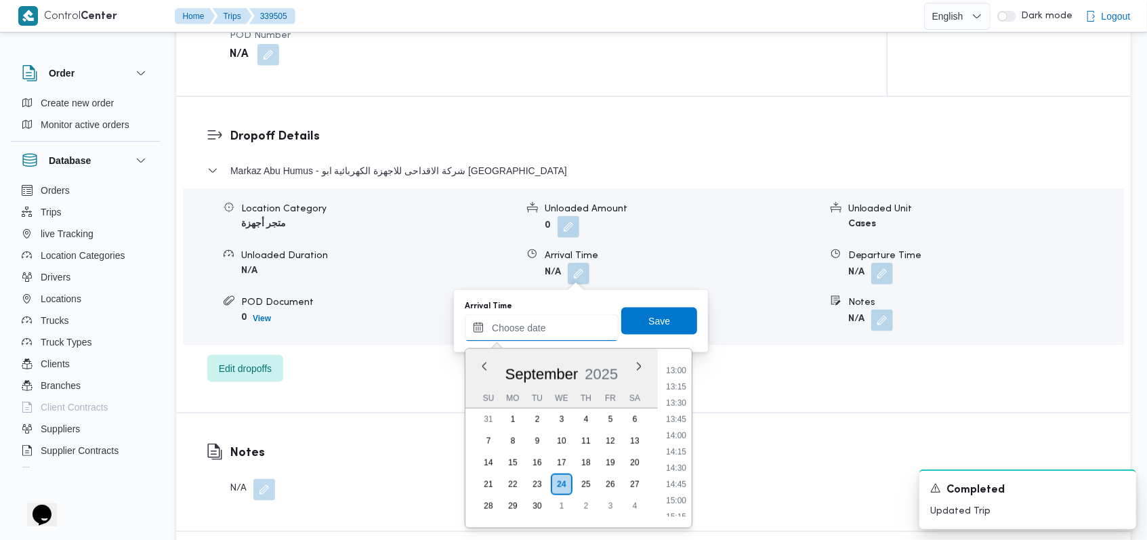
scroll to position [777, 0]
click at [677, 463] on li "13:30" at bounding box center [675, 467] width 31 height 14
type input "24/09/2025 13:30"
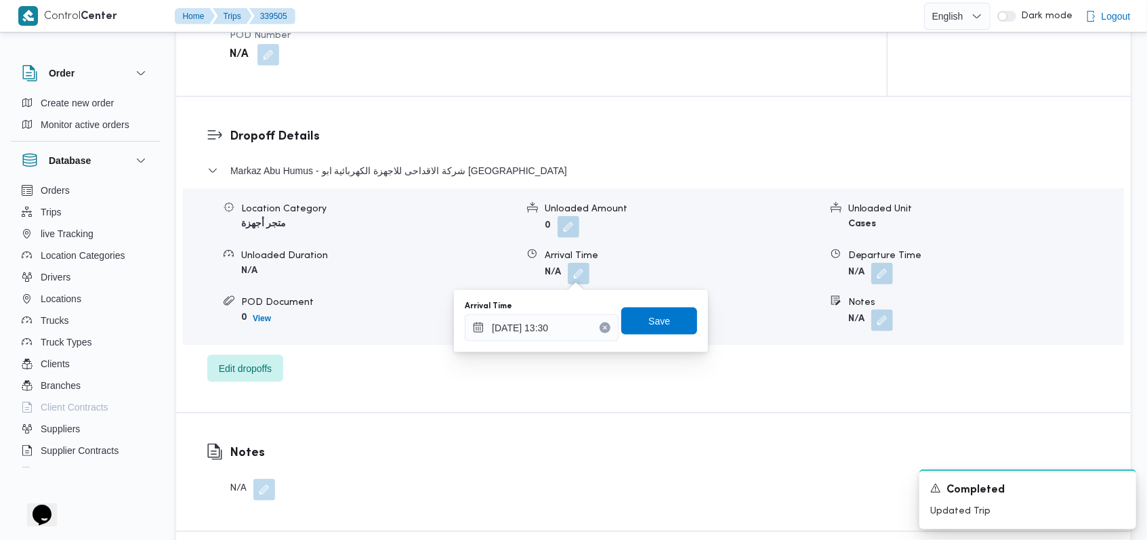
click at [656, 306] on div "Arrival Time 24/09/2025 13:30 Save" at bounding box center [580, 320] width 235 height 43
click at [661, 322] on span "Save" at bounding box center [659, 320] width 76 height 27
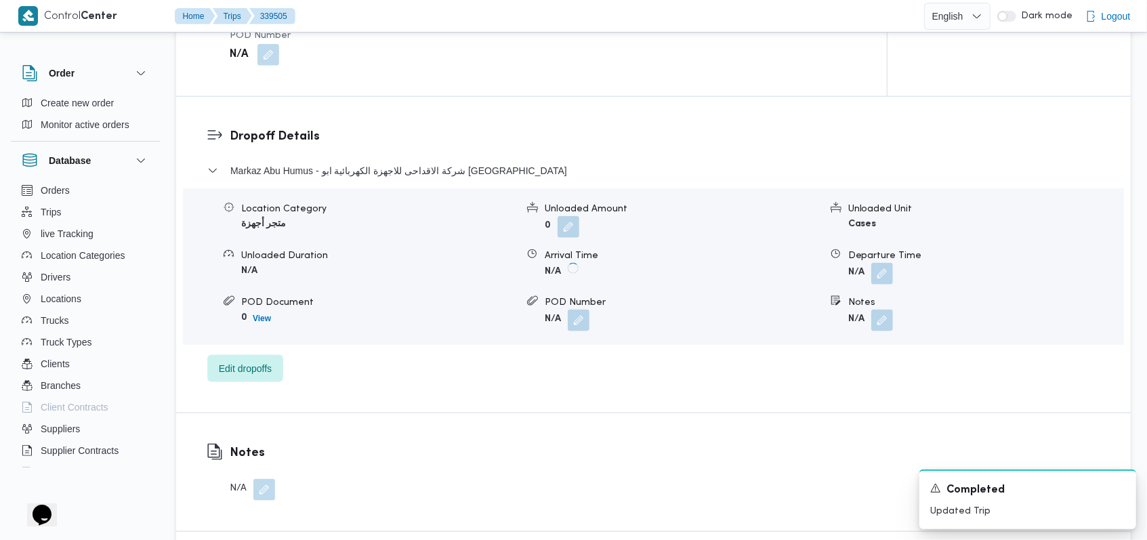
click at [883, 272] on button "button" at bounding box center [882, 274] width 22 height 22
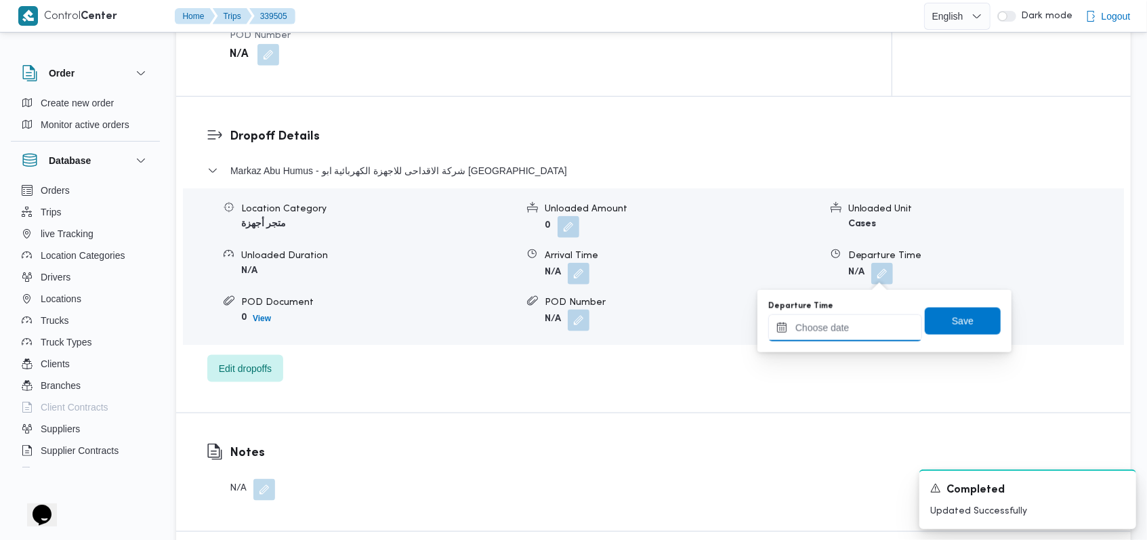
click at [847, 324] on input "Departure Time" at bounding box center [845, 327] width 154 height 27
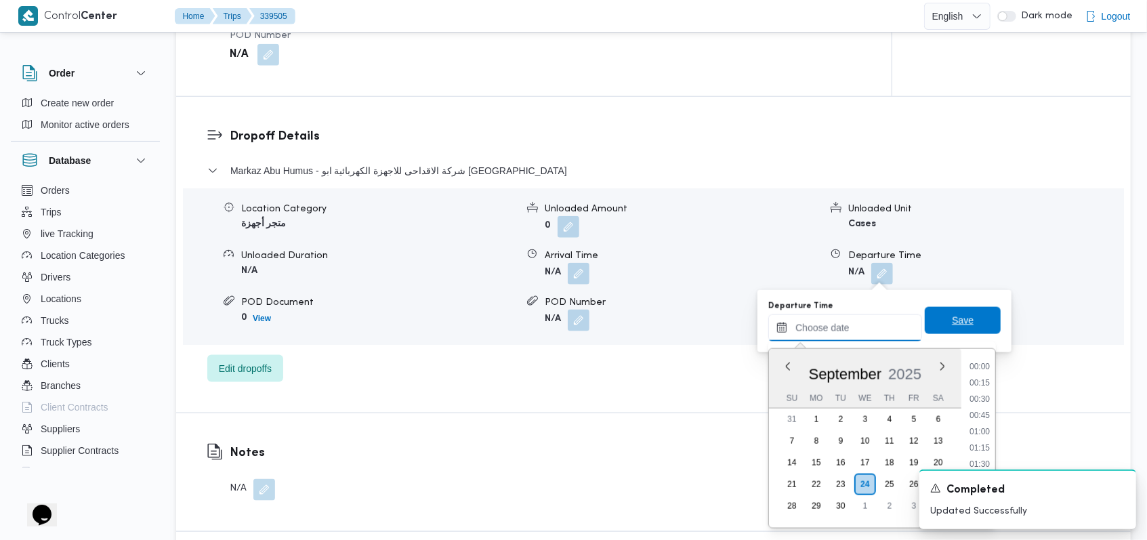
scroll to position [958, 0]
click at [987, 377] on li "15:00" at bounding box center [979, 384] width 31 height 14
type input "24/09/2025 15:00"
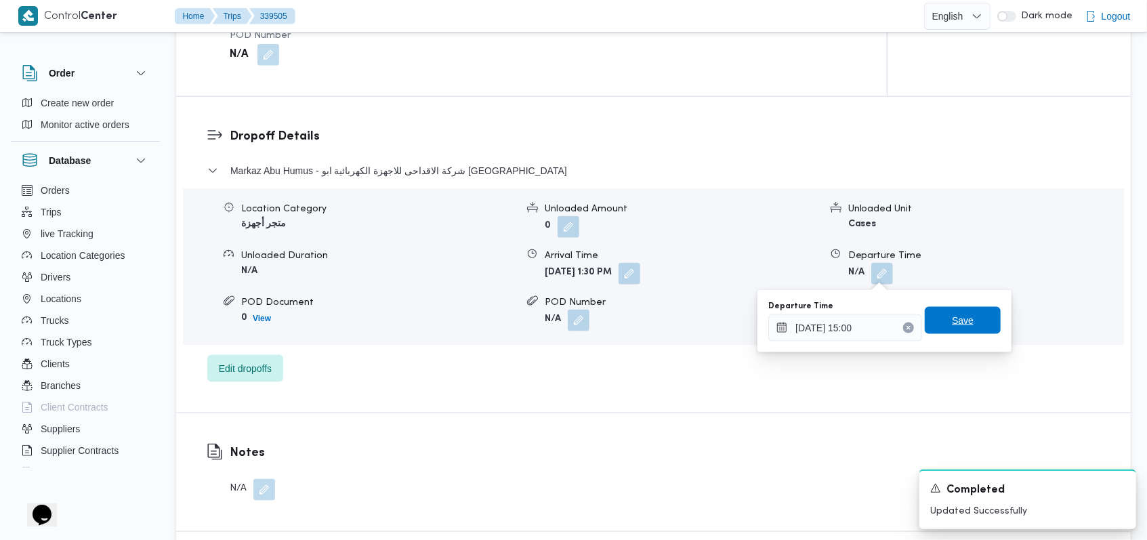
click at [975, 328] on span "Save" at bounding box center [962, 320] width 76 height 27
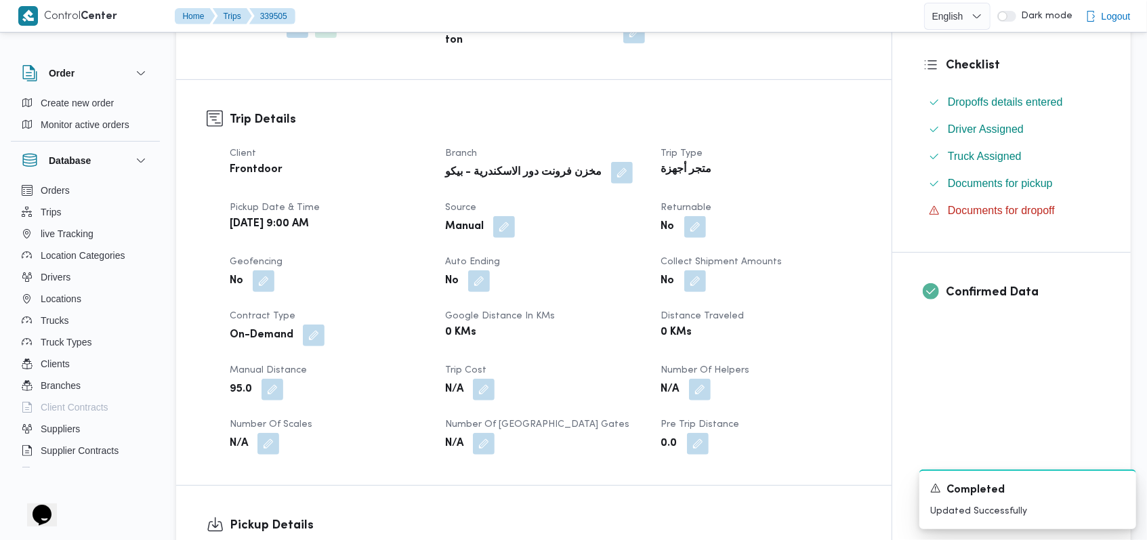
scroll to position [0, 0]
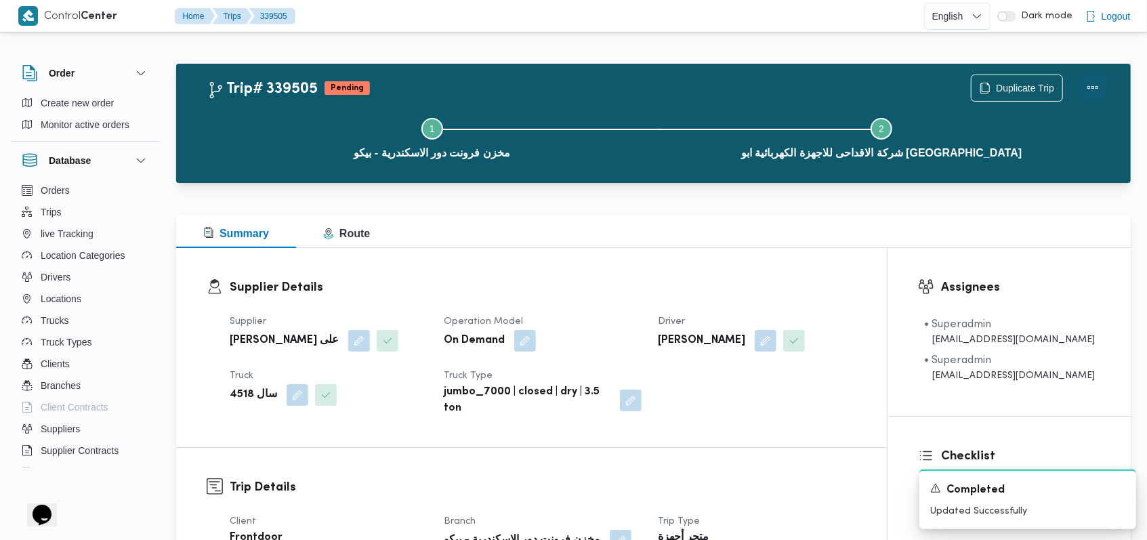
click at [1105, 89] on button "Actions" at bounding box center [1092, 87] width 27 height 27
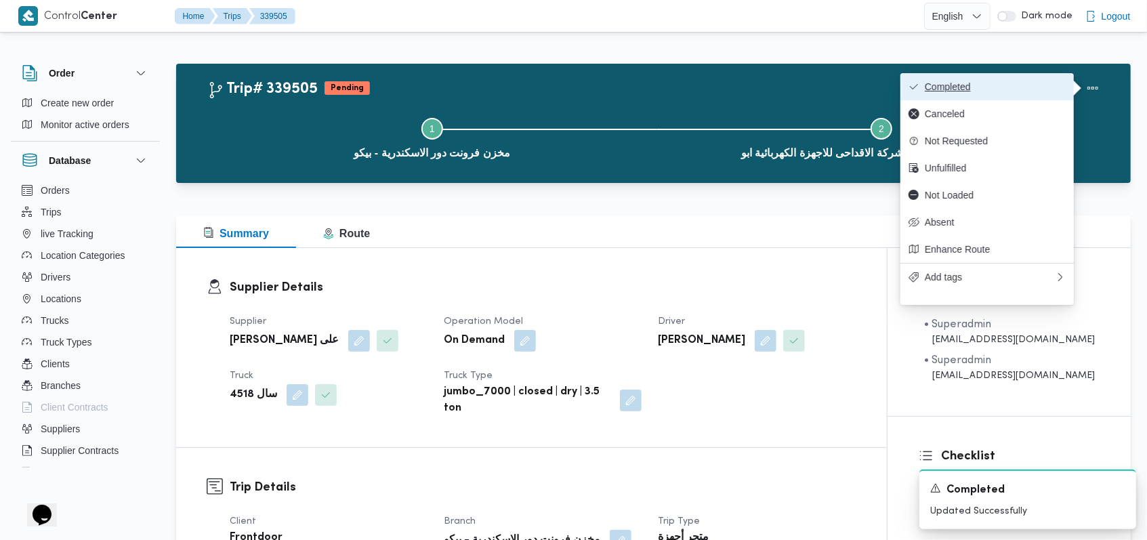
click at [1040, 82] on span "Completed" at bounding box center [994, 86] width 141 height 11
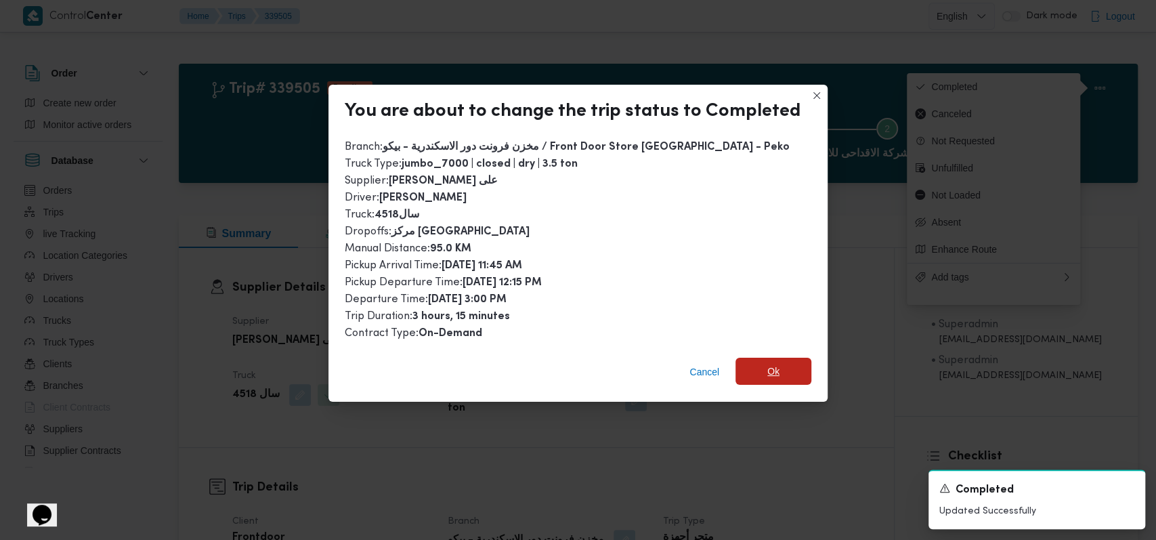
click at [772, 372] on span "Ok" at bounding box center [773, 371] width 12 height 16
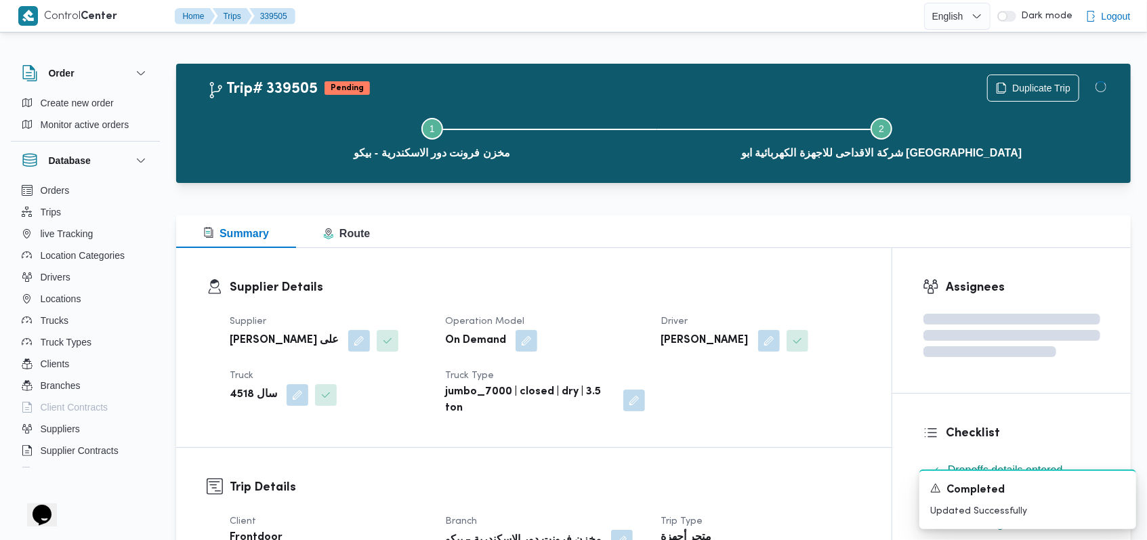
click at [766, 421] on div "Supplier مروه حسام الدين سعد على Operation Model On Demand Driver ياسر عبدالجوا…" at bounding box center [544, 364] width 647 height 119
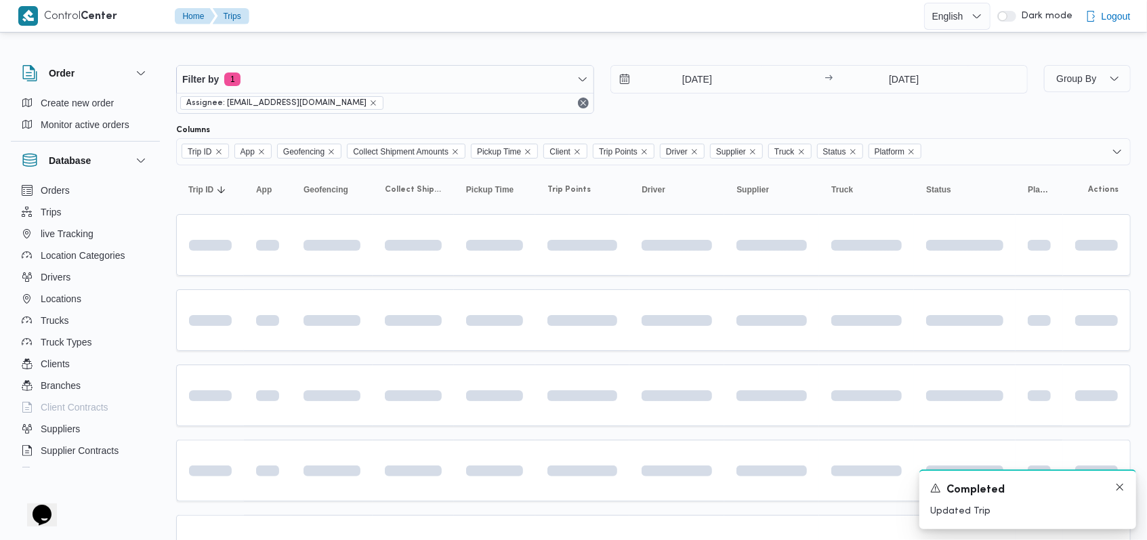
scroll to position [453, 0]
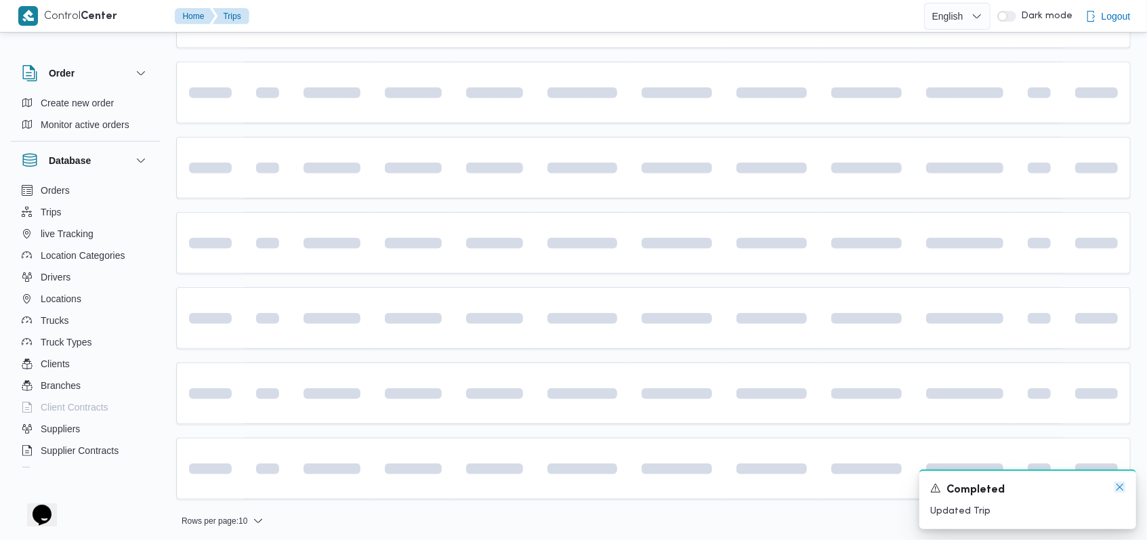
click at [1120, 488] on icon "Dismiss toast" at bounding box center [1119, 487] width 7 height 7
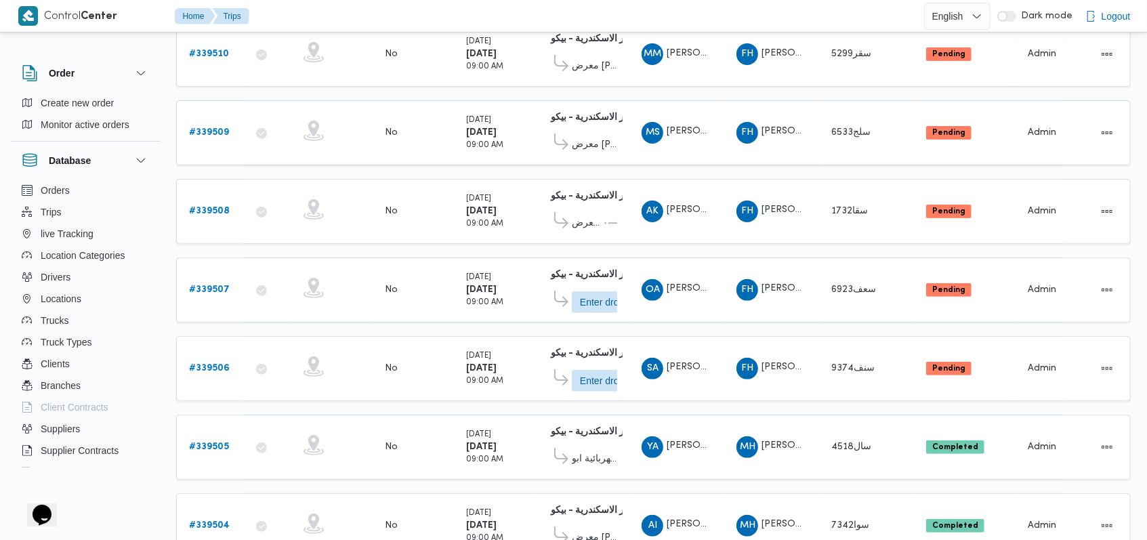
scroll to position [187, 0]
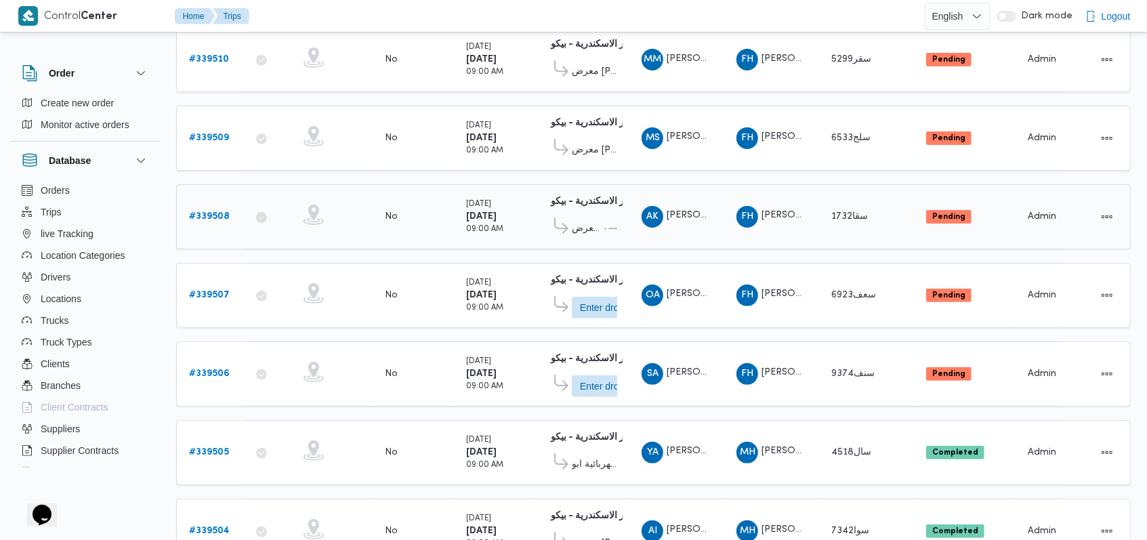
click at [196, 212] on b "# 339508" at bounding box center [209, 216] width 41 height 9
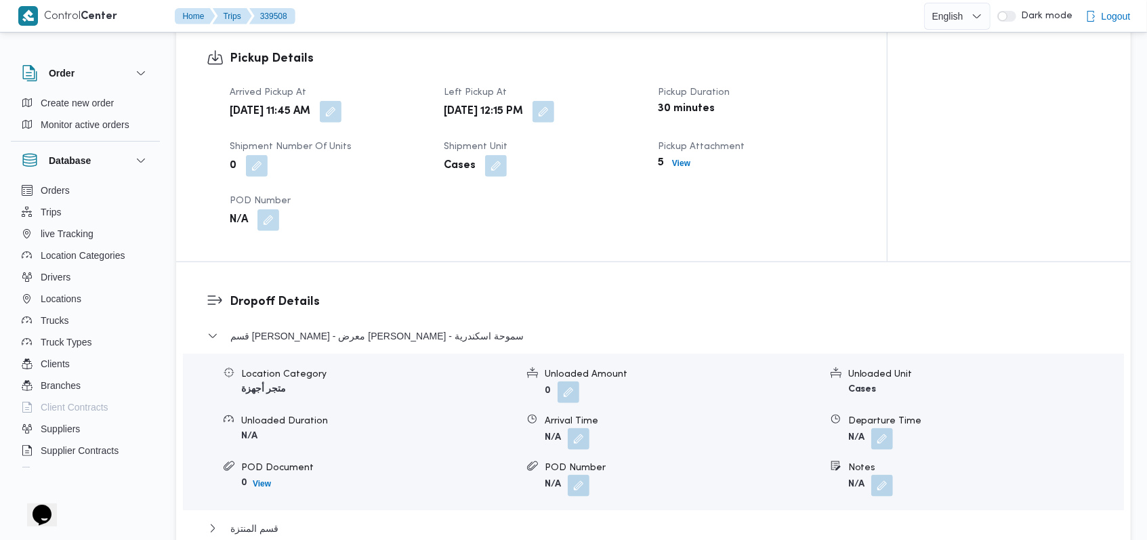
scroll to position [1000, 0]
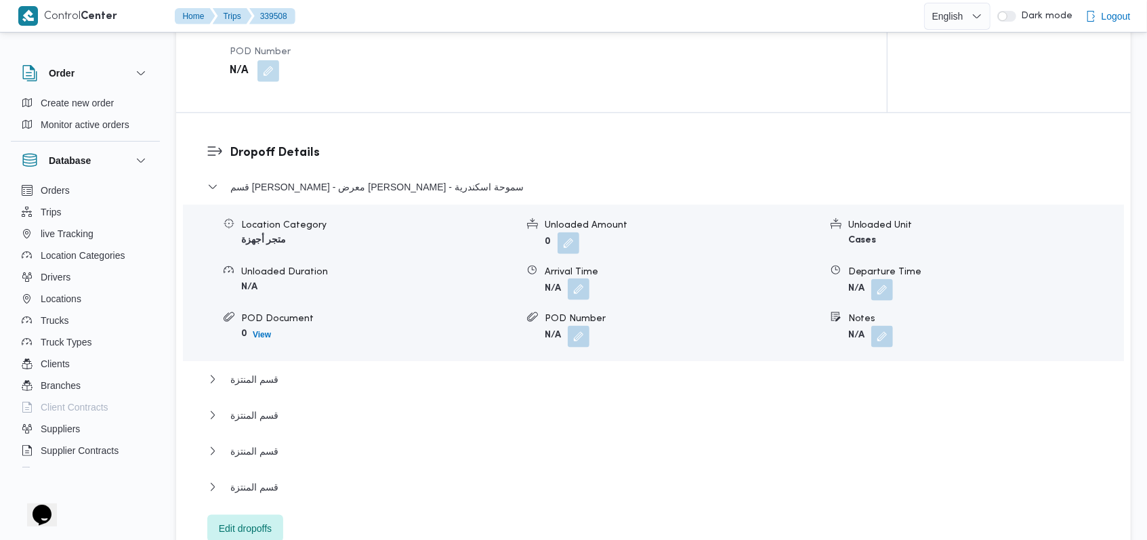
click at [576, 282] on button "button" at bounding box center [579, 289] width 22 height 22
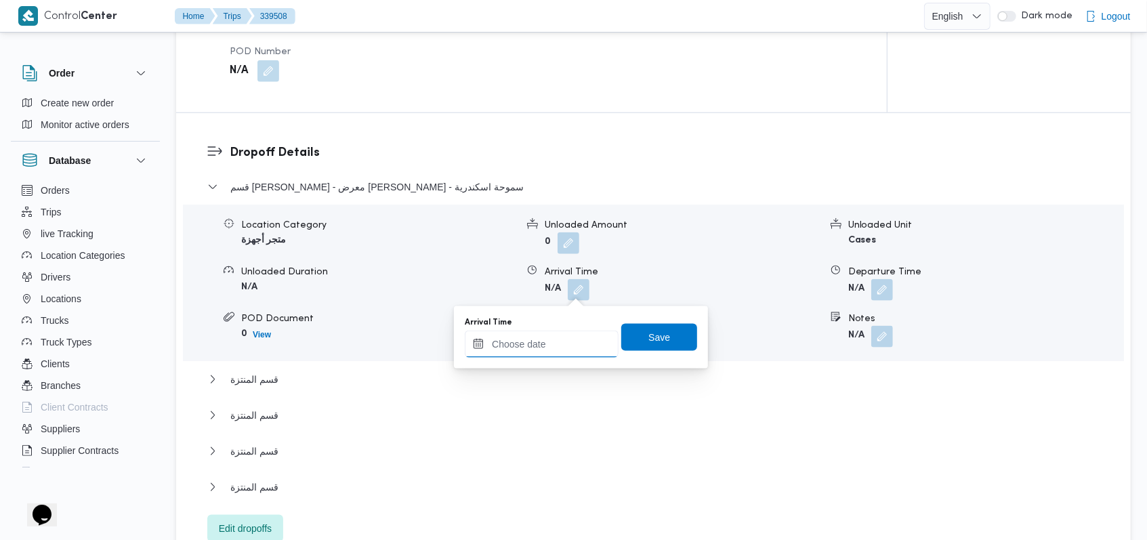
click at [552, 343] on input "Arrival Time" at bounding box center [542, 343] width 154 height 27
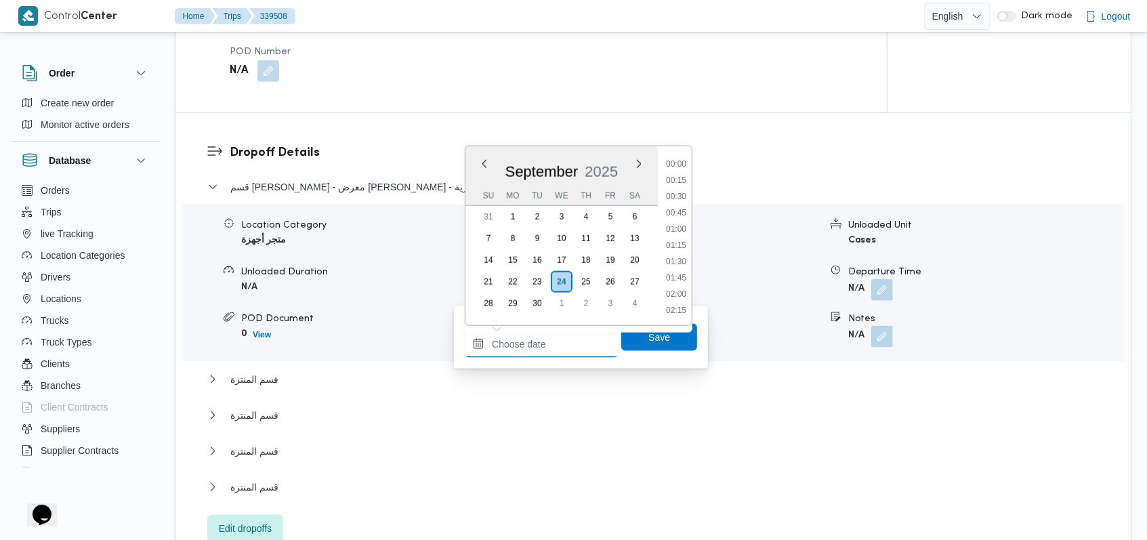
scroll to position [958, 0]
click at [743, 171] on dl "Dropoff Details قسم سيدى جابر - معرض ايهاب سنتر - سموحة اسكندرية Location Categ…" at bounding box center [665, 343] width 870 height 398
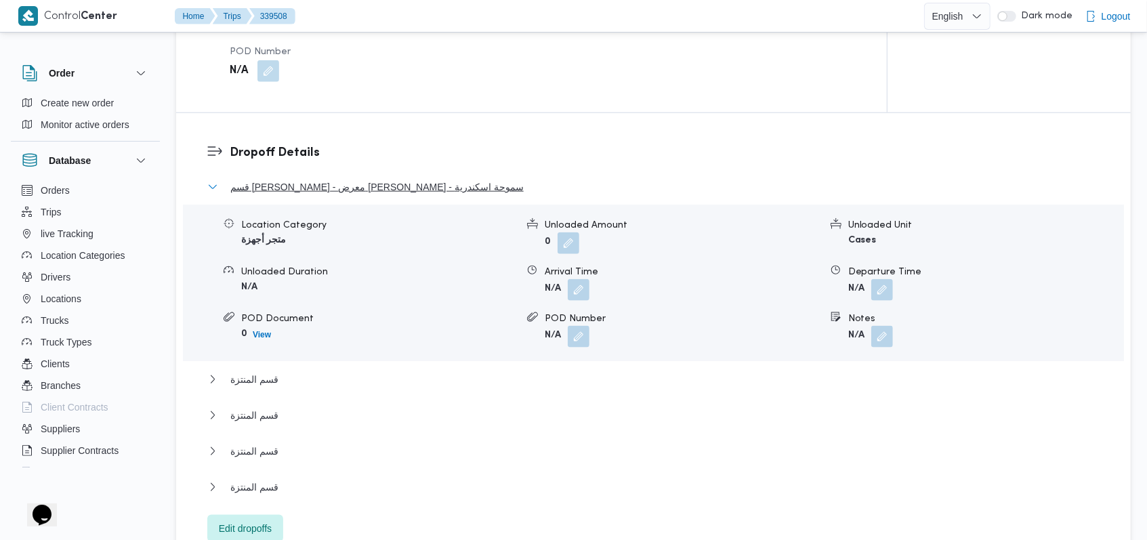
click at [499, 187] on button "قسم سيدى جابر - معرض ايهاب سنتر - سموحة اسكندرية" at bounding box center [653, 187] width 893 height 16
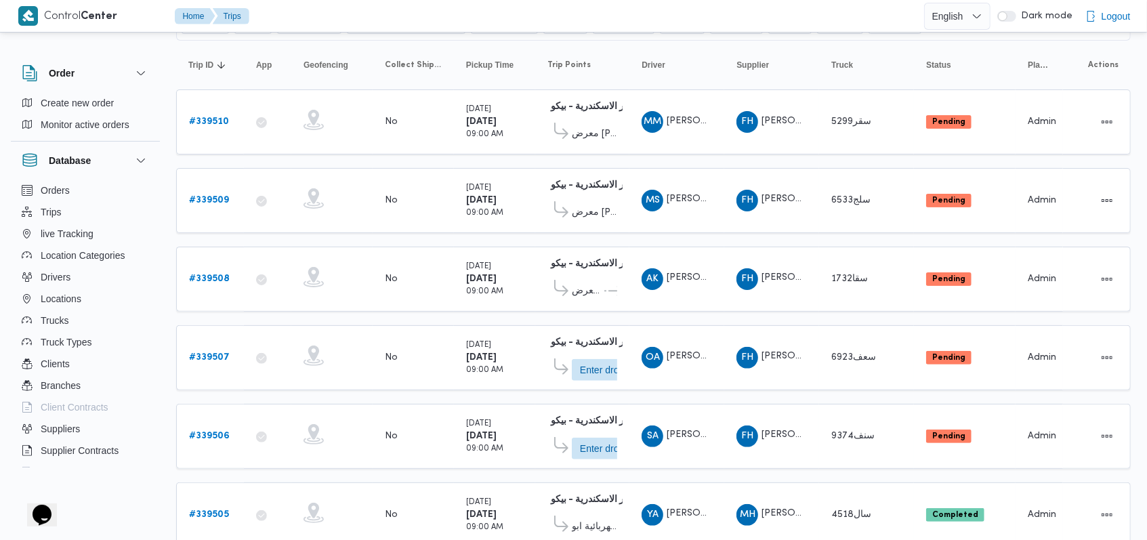
scroll to position [97, 0]
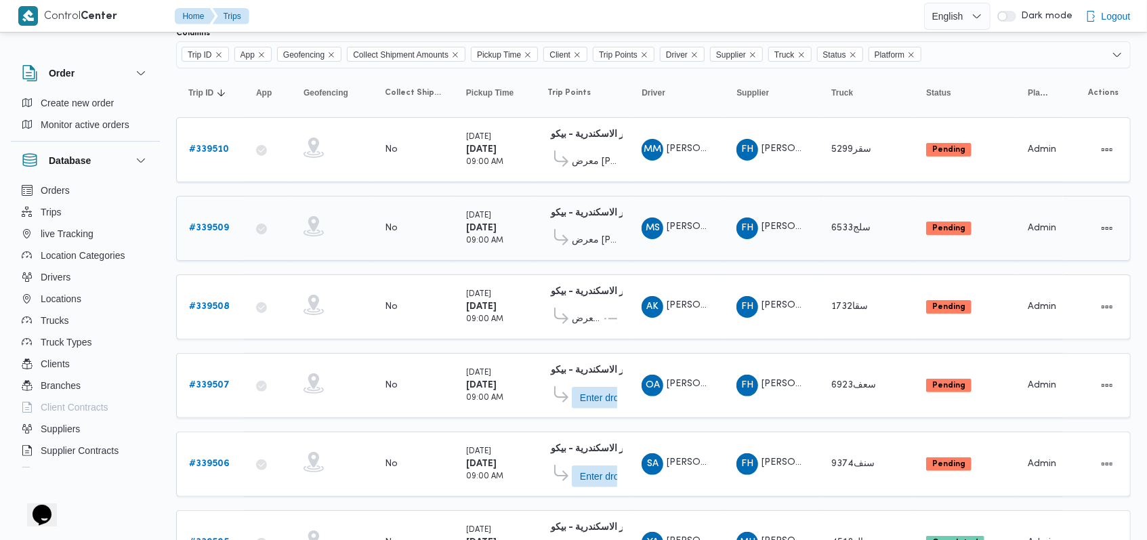
click at [226, 223] on b "# 339509" at bounding box center [209, 227] width 40 height 9
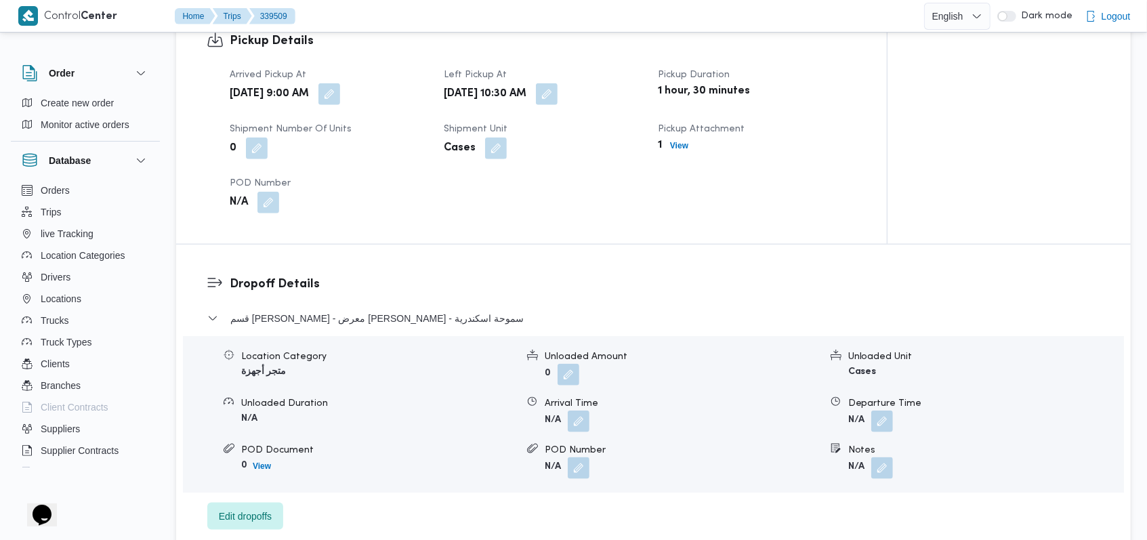
scroll to position [819, 0]
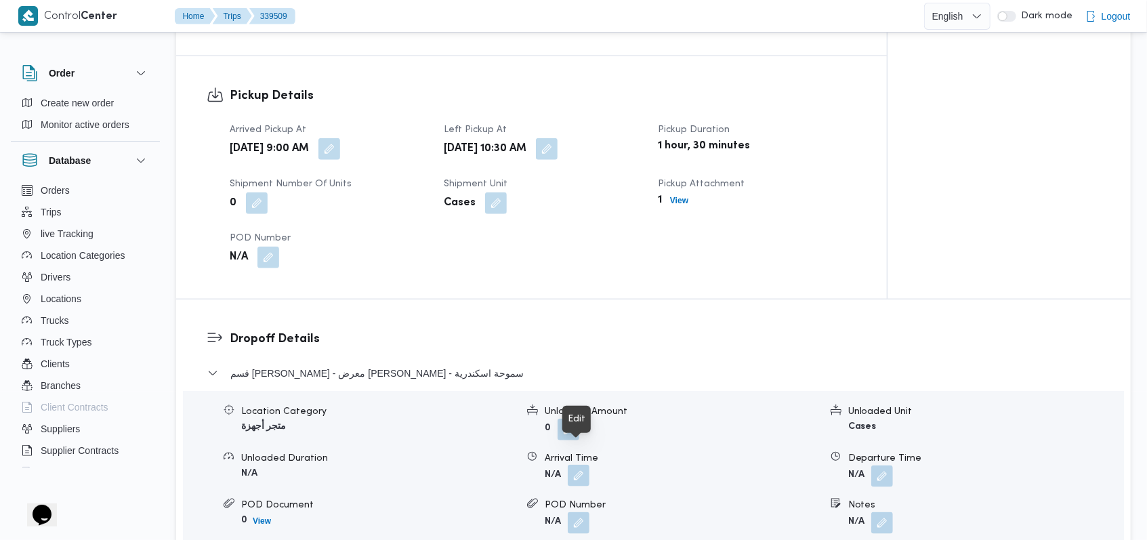
click at [584, 465] on button "button" at bounding box center [579, 476] width 22 height 22
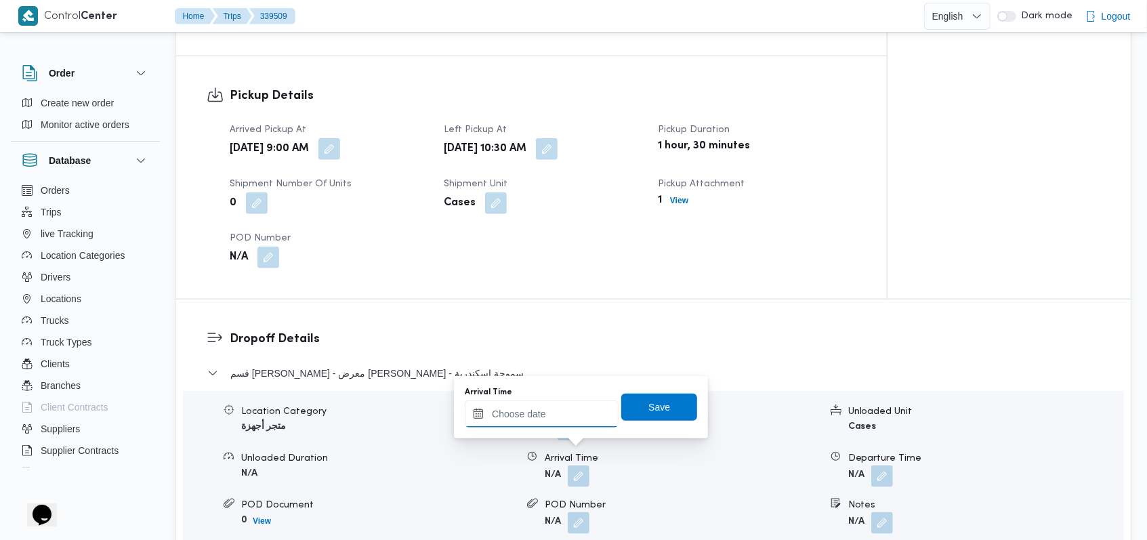
click at [542, 419] on input "Arrival Time" at bounding box center [542, 413] width 154 height 27
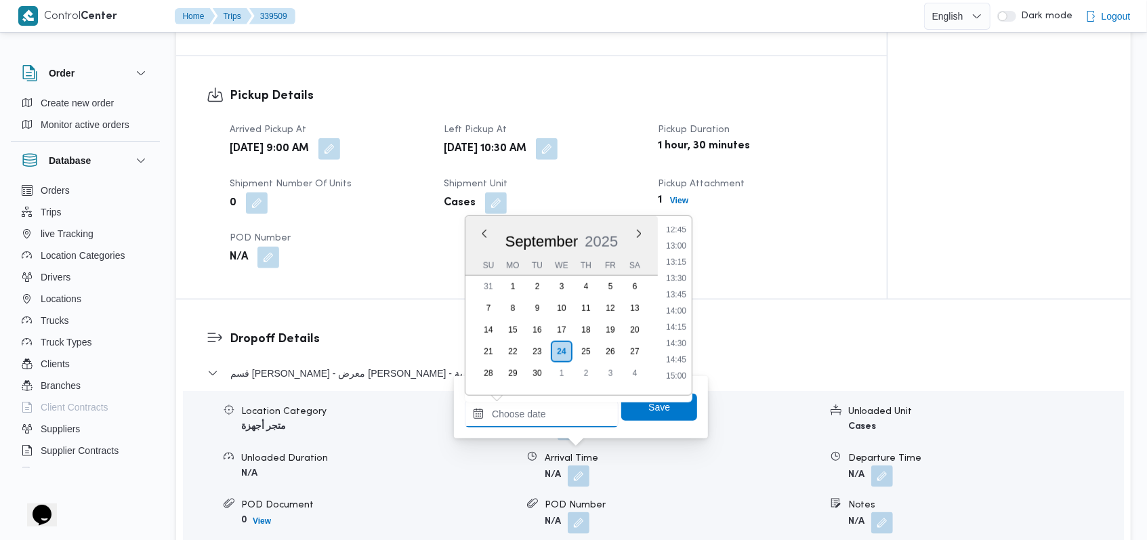
scroll to position [687, 0]
click at [685, 260] on li "11:00" at bounding box center [675, 262] width 31 height 14
type input "24/09/2025 11:00"
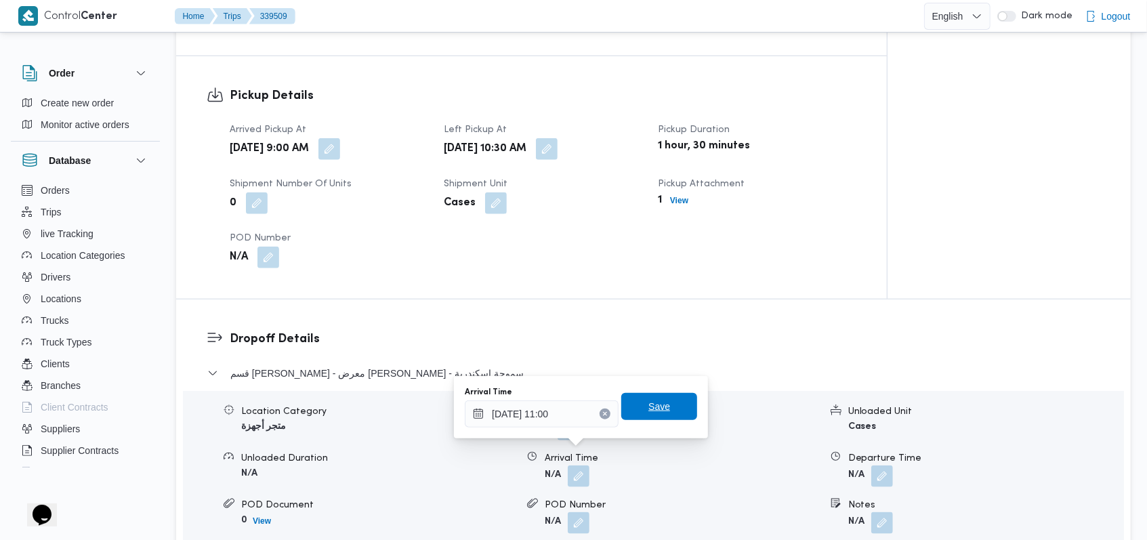
click at [648, 404] on span "Save" at bounding box center [659, 406] width 22 height 16
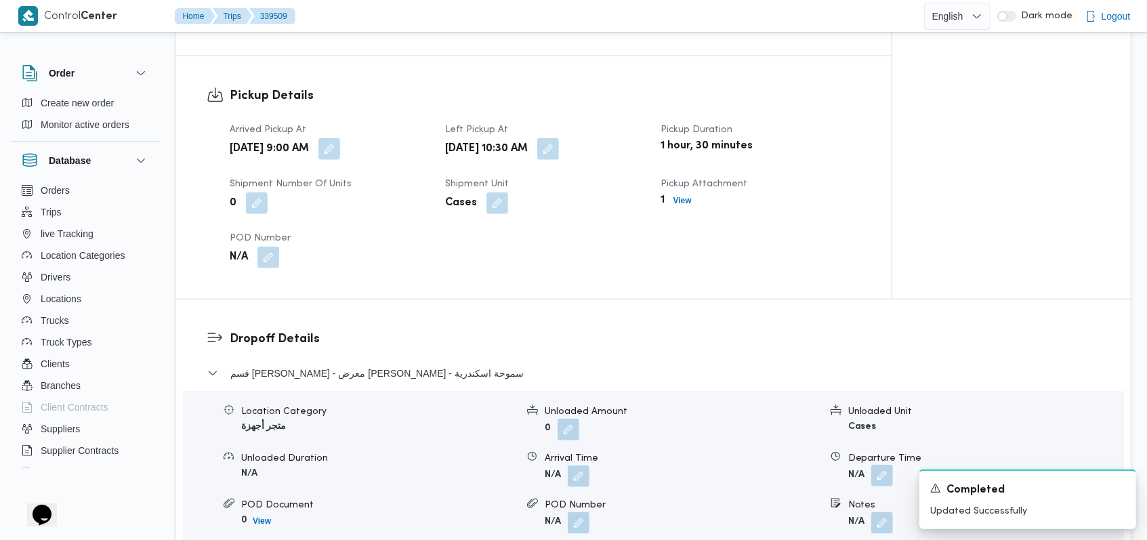
click at [880, 465] on button "button" at bounding box center [882, 476] width 22 height 22
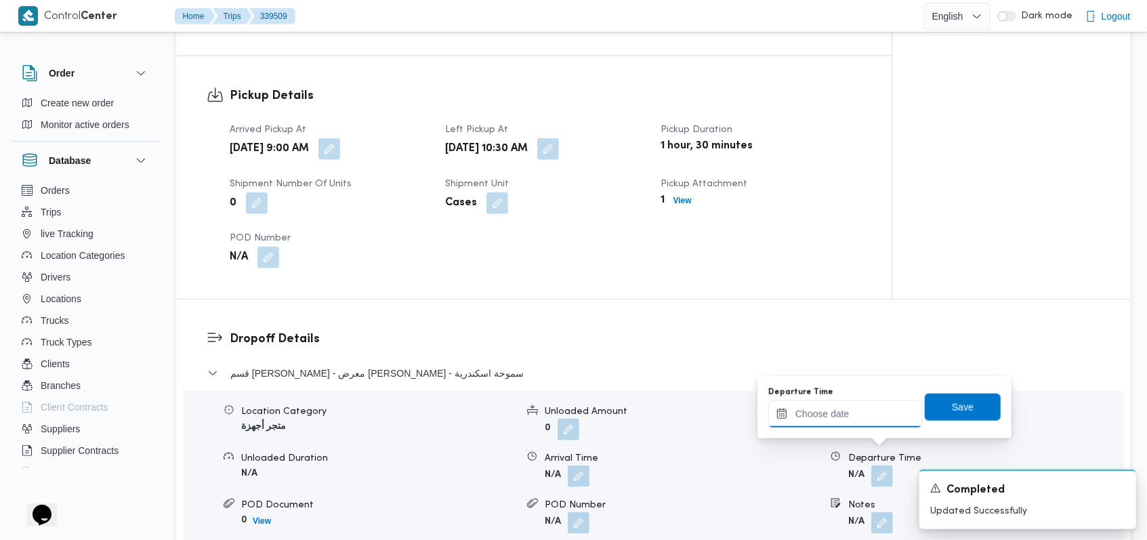
click at [851, 416] on input "Departure Time" at bounding box center [845, 413] width 154 height 27
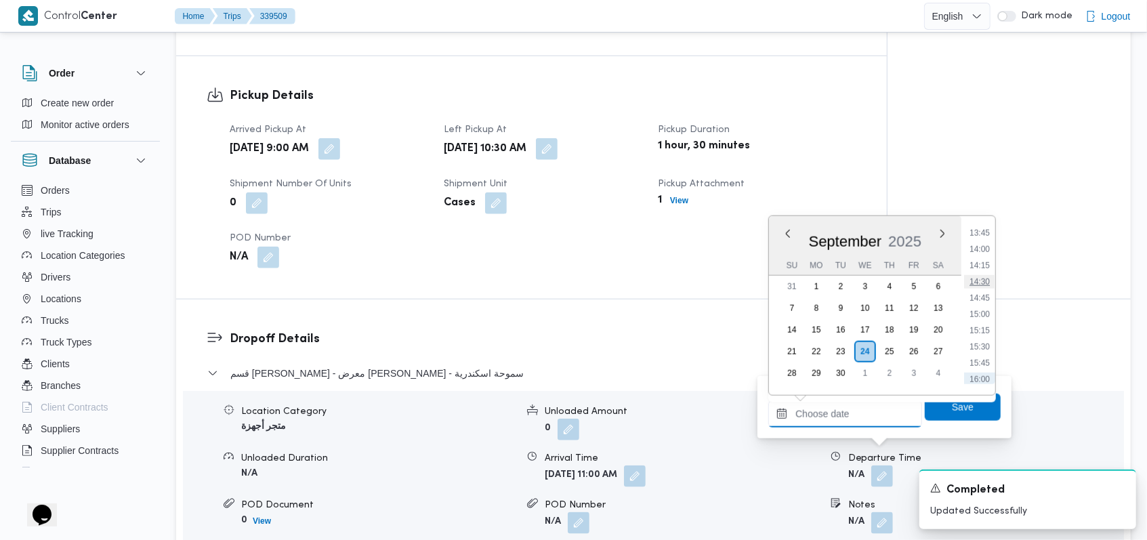
scroll to position [868, 0]
click at [986, 304] on li "14:30" at bounding box center [979, 309] width 31 height 14
type input "24/09/2025 14:30"
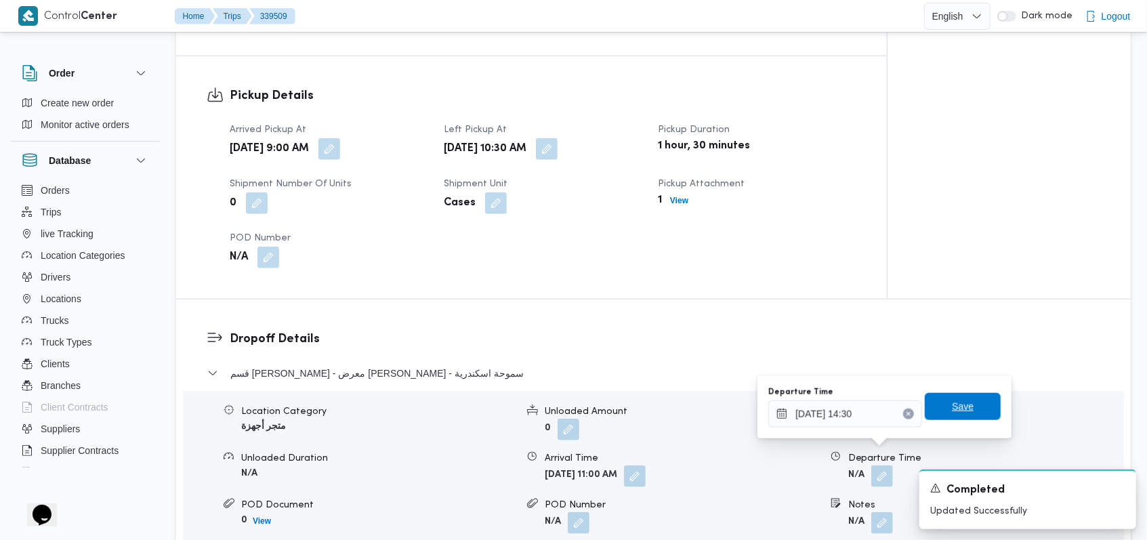
click at [972, 402] on span "Save" at bounding box center [962, 406] width 76 height 27
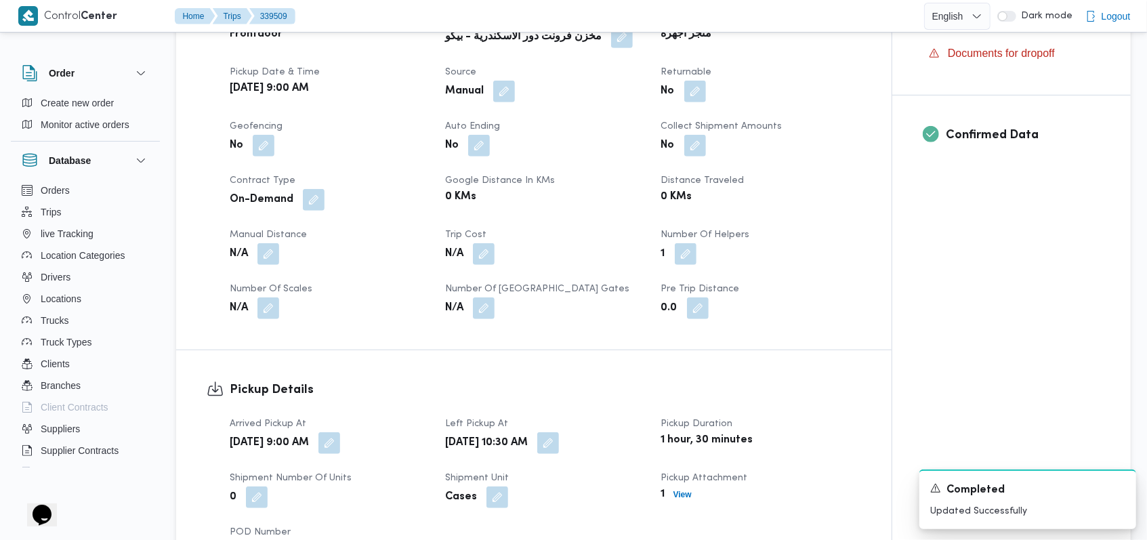
scroll to position [458, 0]
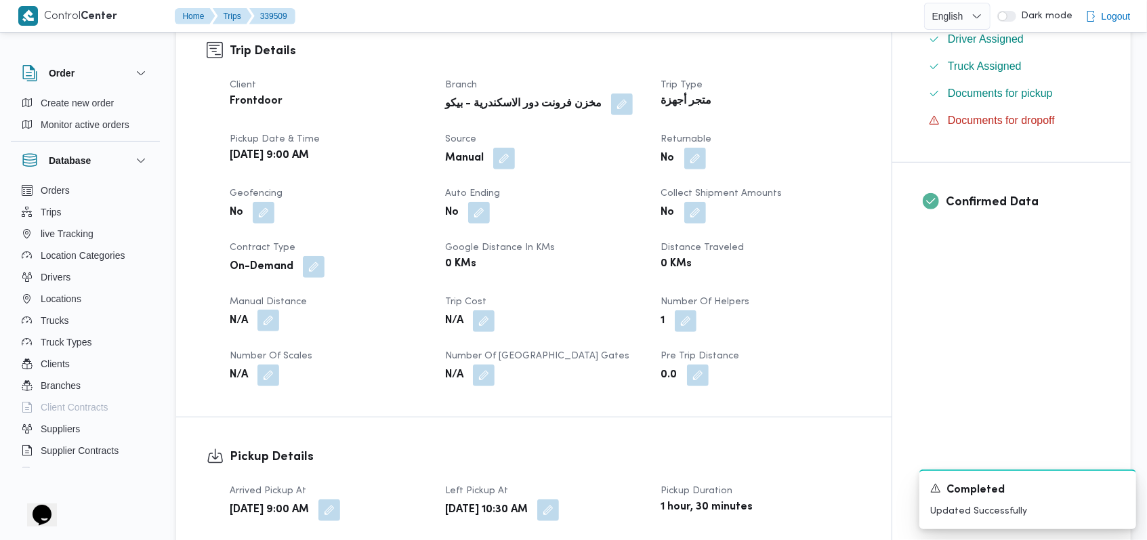
click at [276, 309] on button "button" at bounding box center [268, 320] width 22 height 22
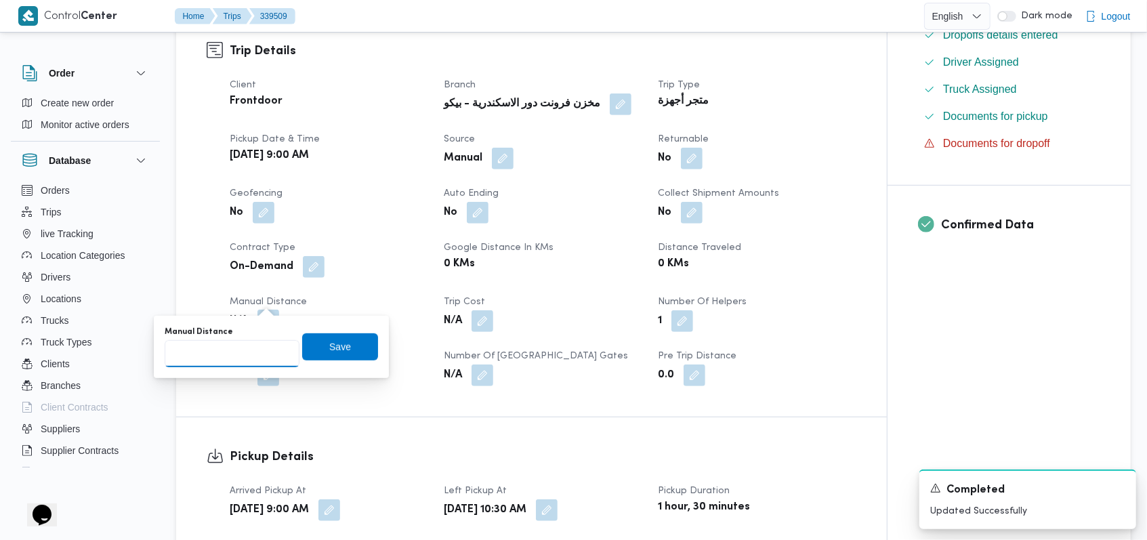
click at [234, 346] on input "Manual Distance" at bounding box center [232, 353] width 135 height 27
type input "18"
click at [349, 343] on span "Save" at bounding box center [340, 346] width 76 height 27
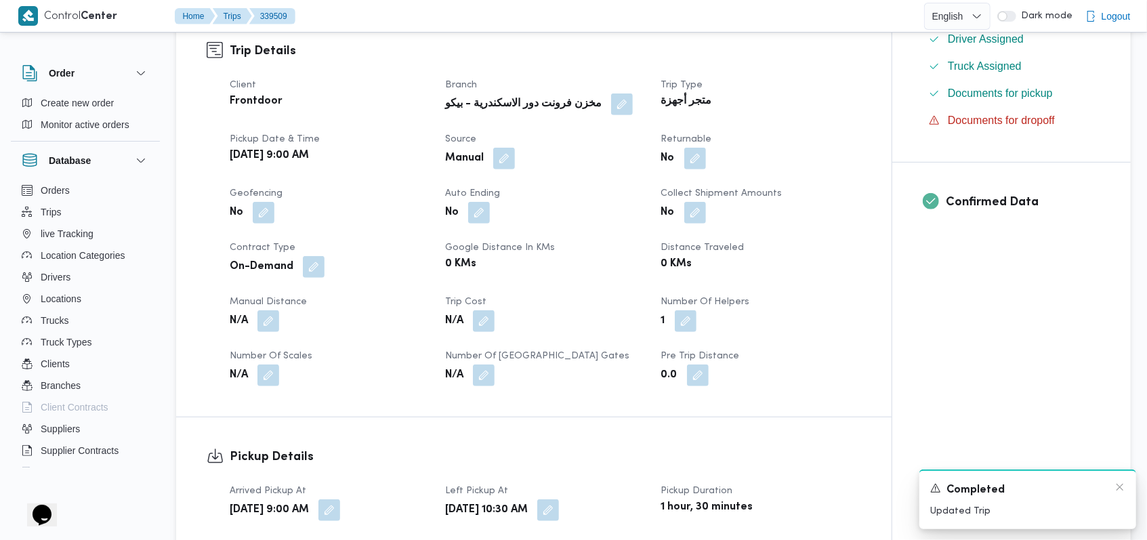
click at [1125, 489] on div "A new notification appears Completed Updated Trip" at bounding box center [1027, 499] width 217 height 60
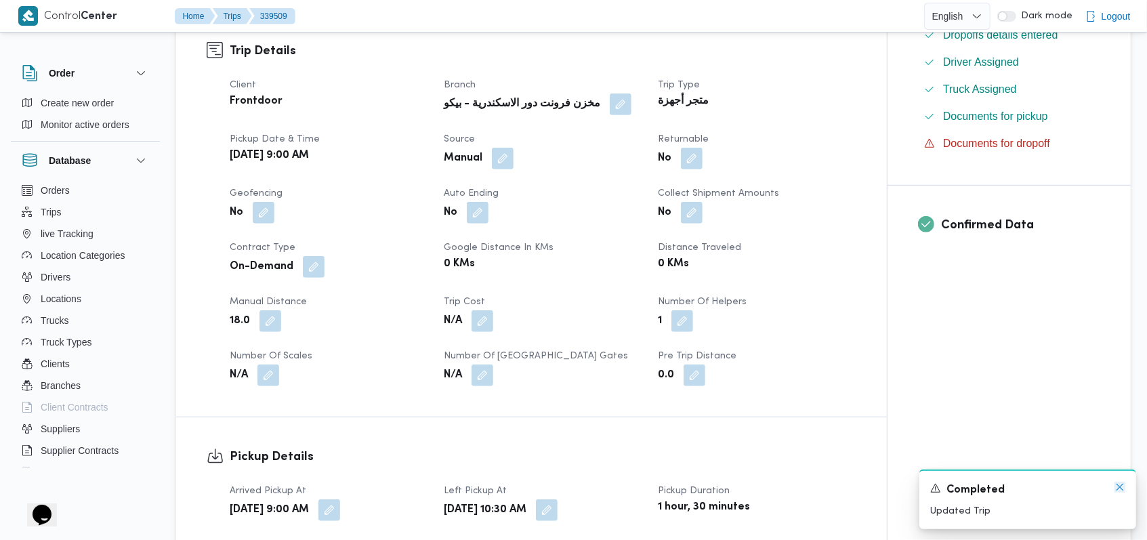
click at [1117, 486] on icon "Dismiss toast" at bounding box center [1119, 487] width 11 height 11
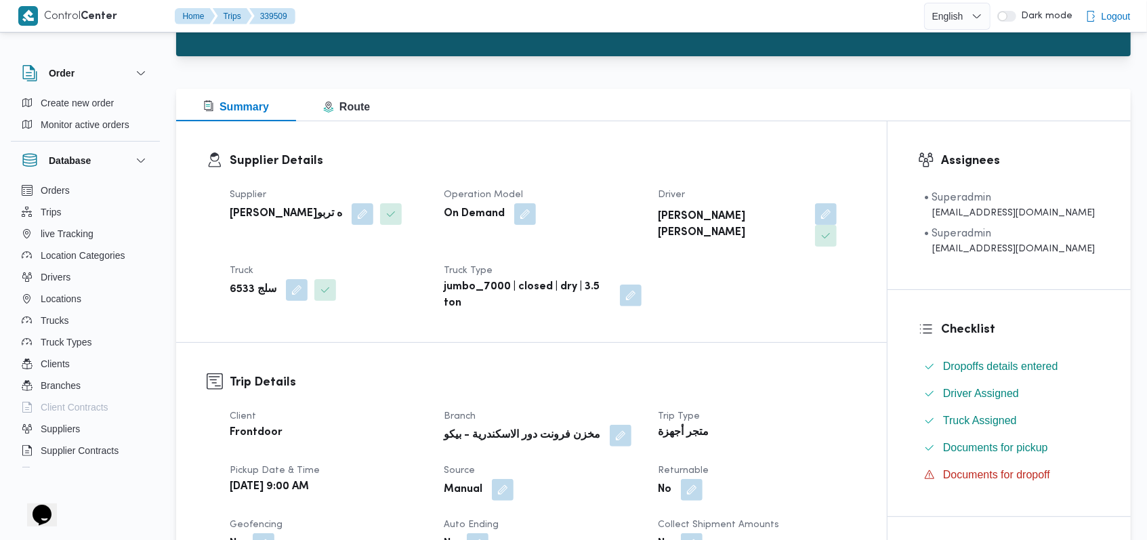
scroll to position [0, 0]
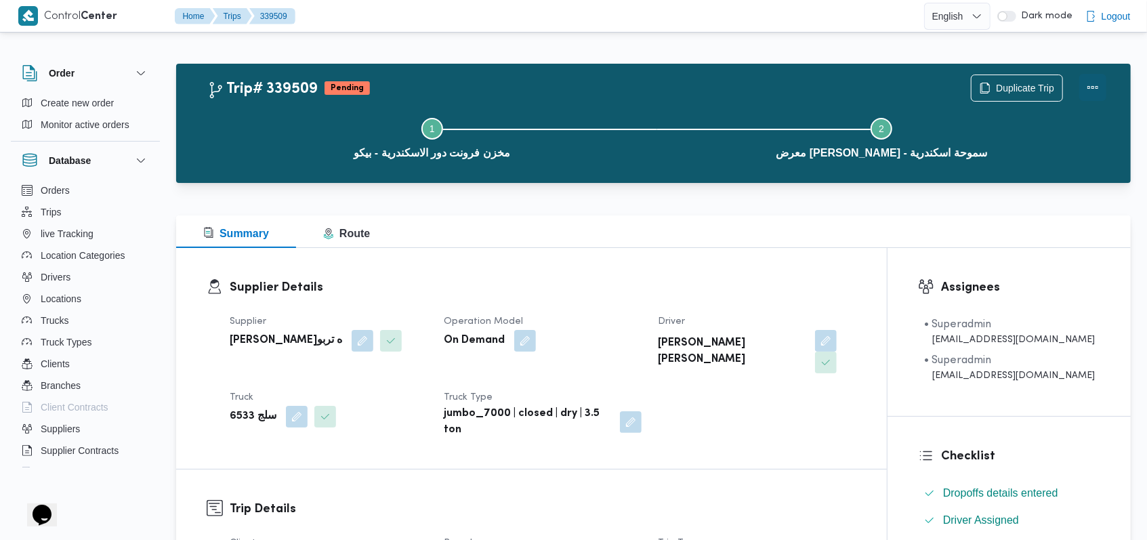
click at [1096, 83] on button "Actions" at bounding box center [1092, 87] width 27 height 27
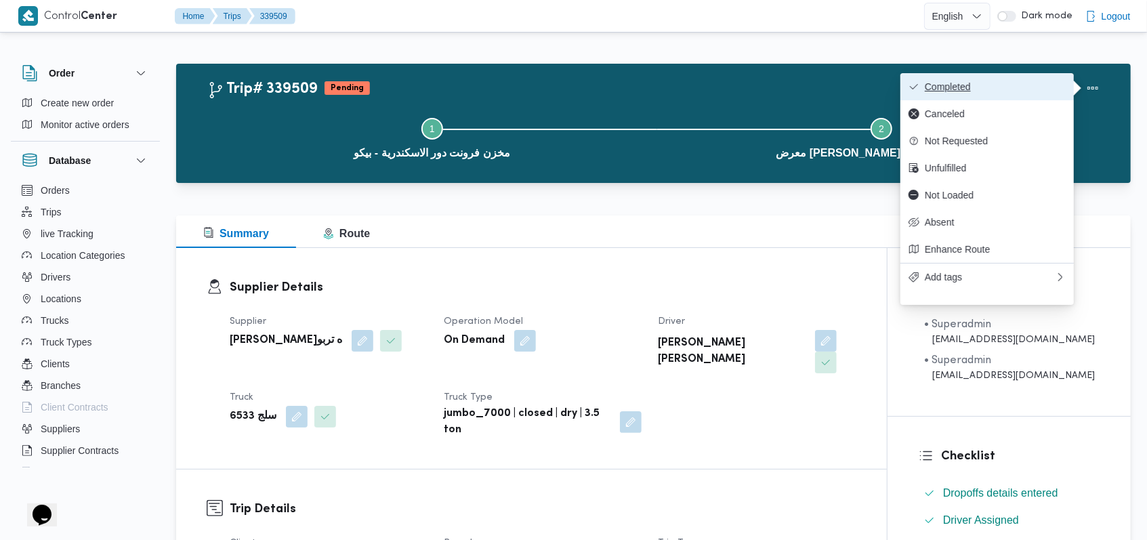
click at [1035, 86] on span "Completed" at bounding box center [994, 86] width 141 height 11
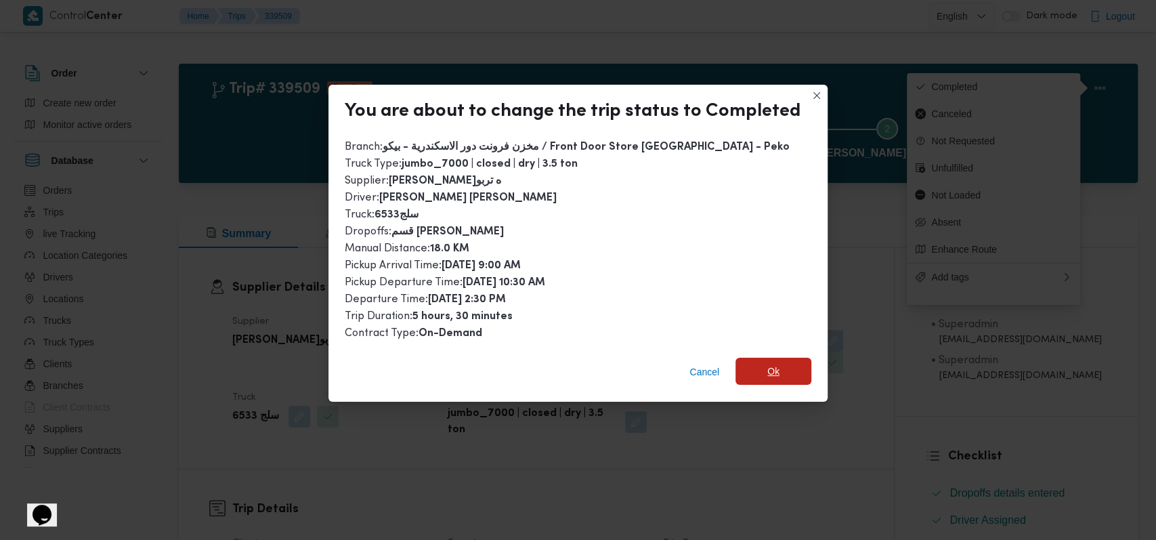
click at [771, 366] on span "Ok" at bounding box center [773, 371] width 12 height 16
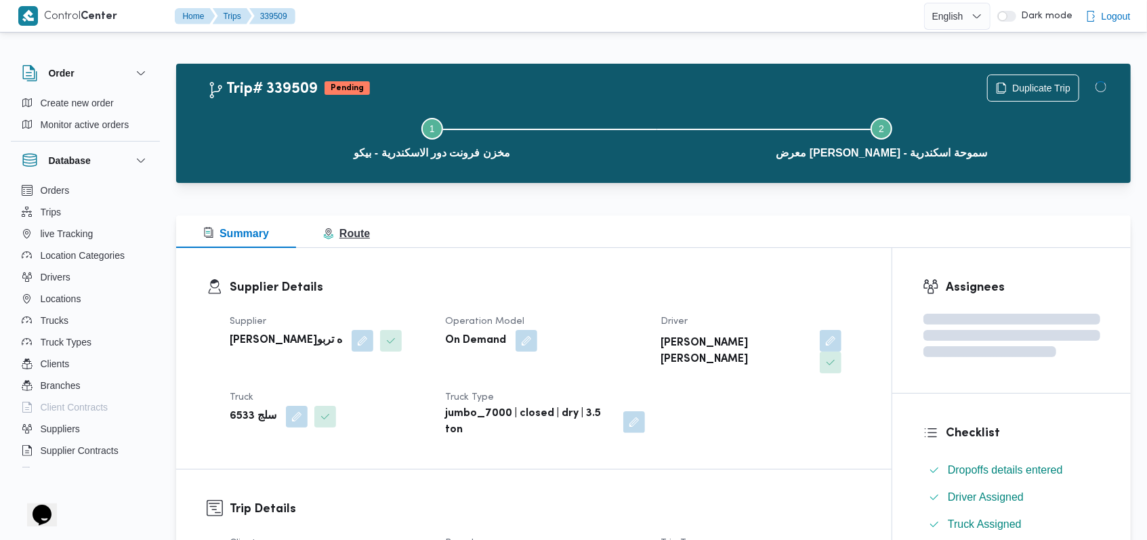
click at [628, 296] on h3 "Supplier Details" at bounding box center [545, 287] width 631 height 18
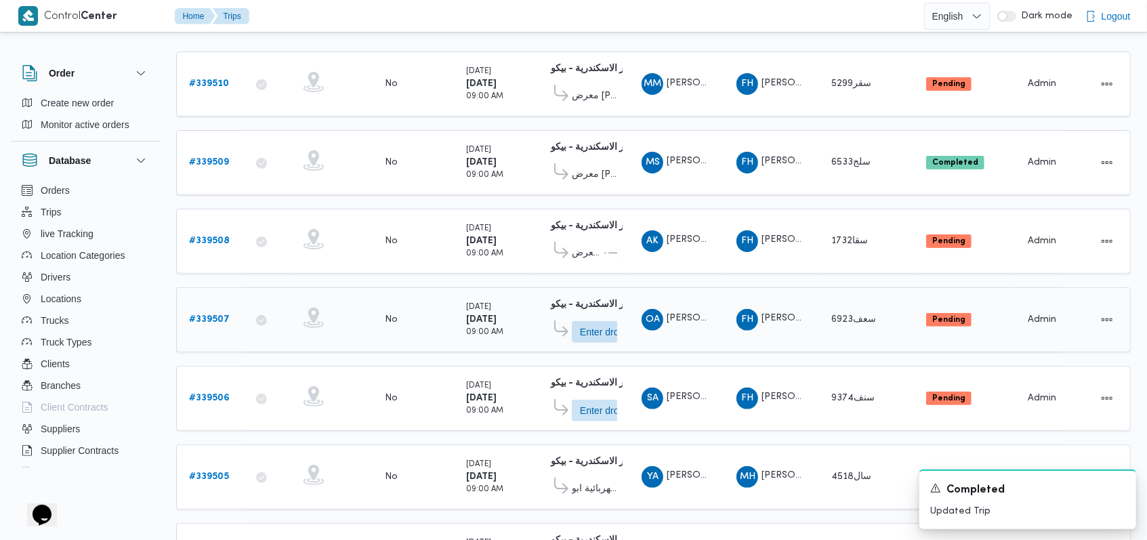
scroll to position [187, 0]
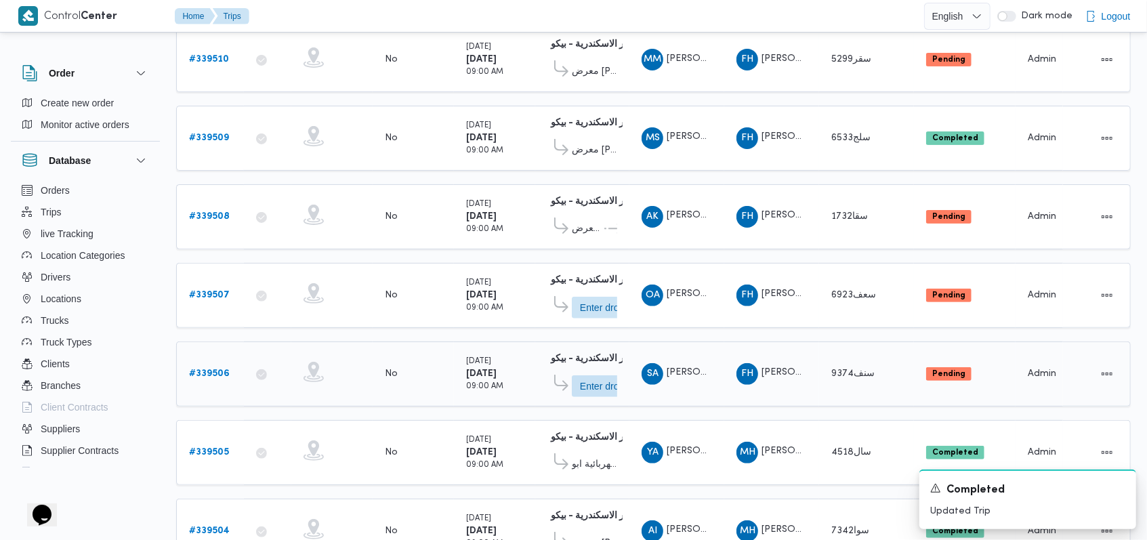
click at [217, 369] on b "# 339506" at bounding box center [209, 373] width 41 height 9
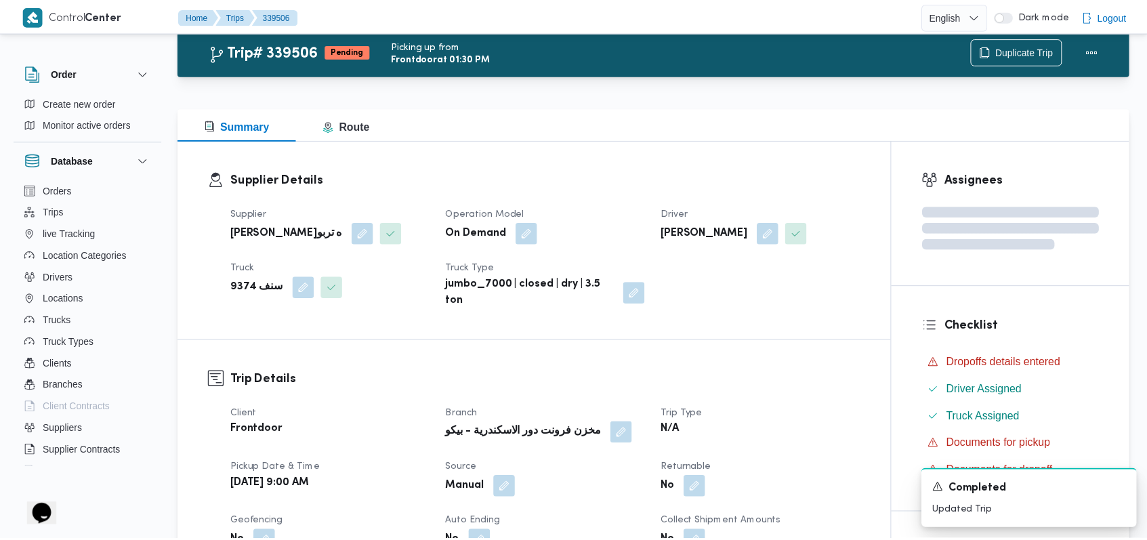
scroll to position [187, 0]
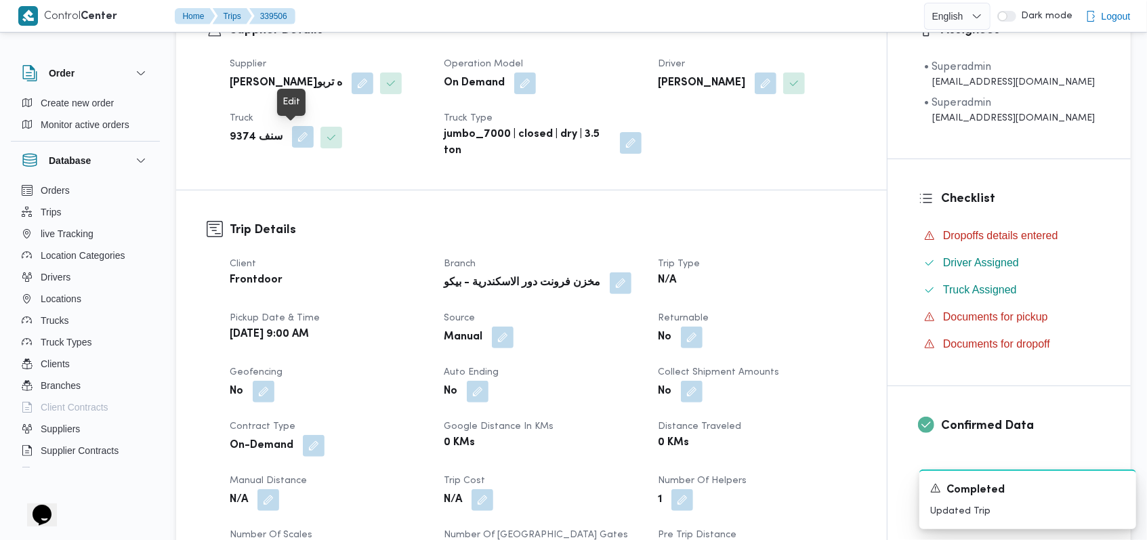
click at [298, 135] on button "button" at bounding box center [303, 137] width 22 height 22
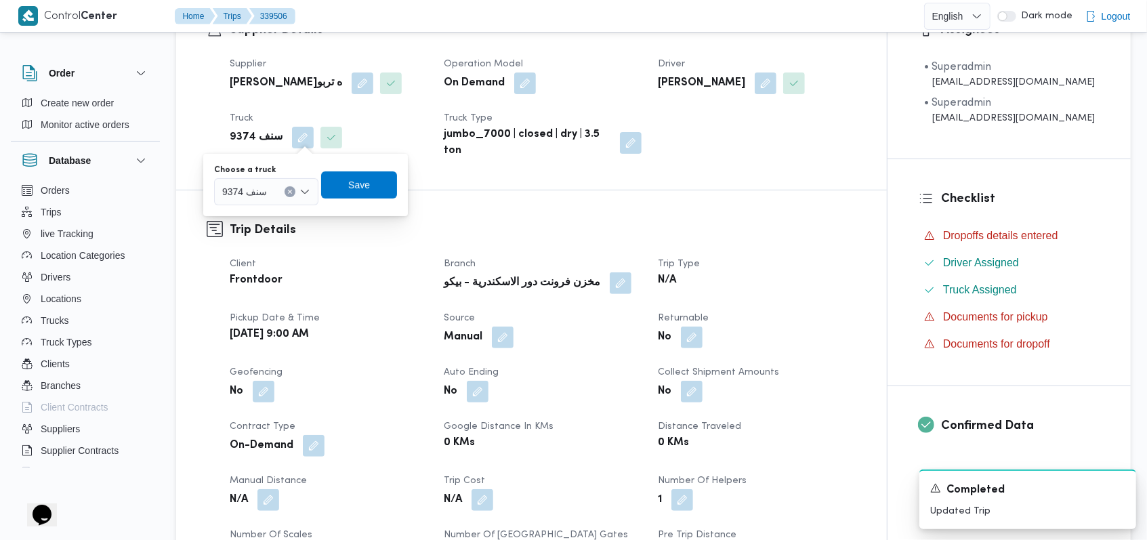
click at [275, 190] on div at bounding box center [273, 192] width 7 height 22
type input "7921"
click at [268, 218] on span "سقب 7921 | null" at bounding box center [273, 216] width 69 height 16
click at [347, 192] on span "Save" at bounding box center [370, 184] width 76 height 27
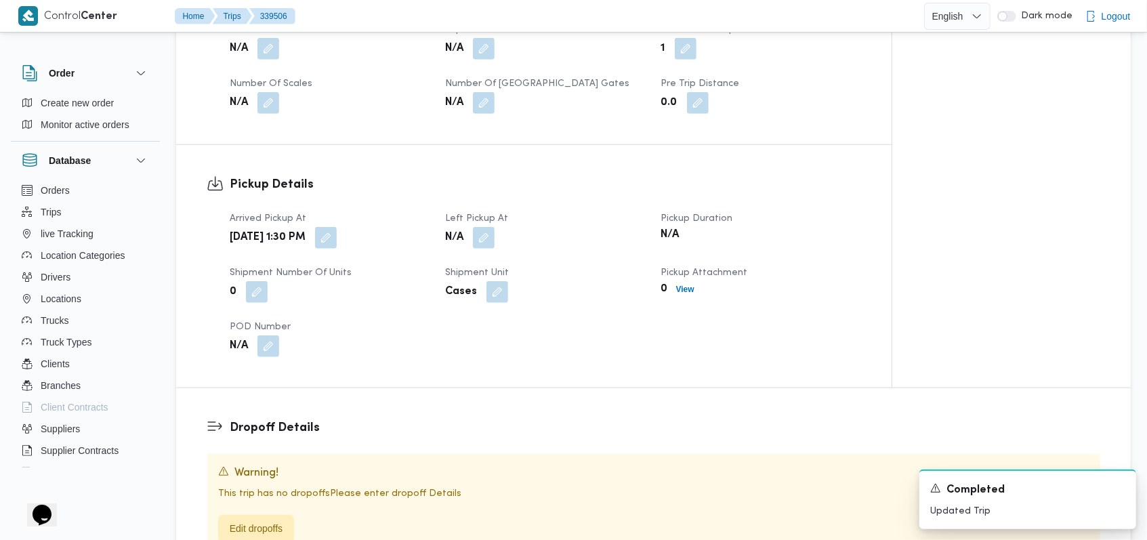
scroll to position [639, 0]
click at [478, 241] on button "button" at bounding box center [482, 237] width 22 height 22
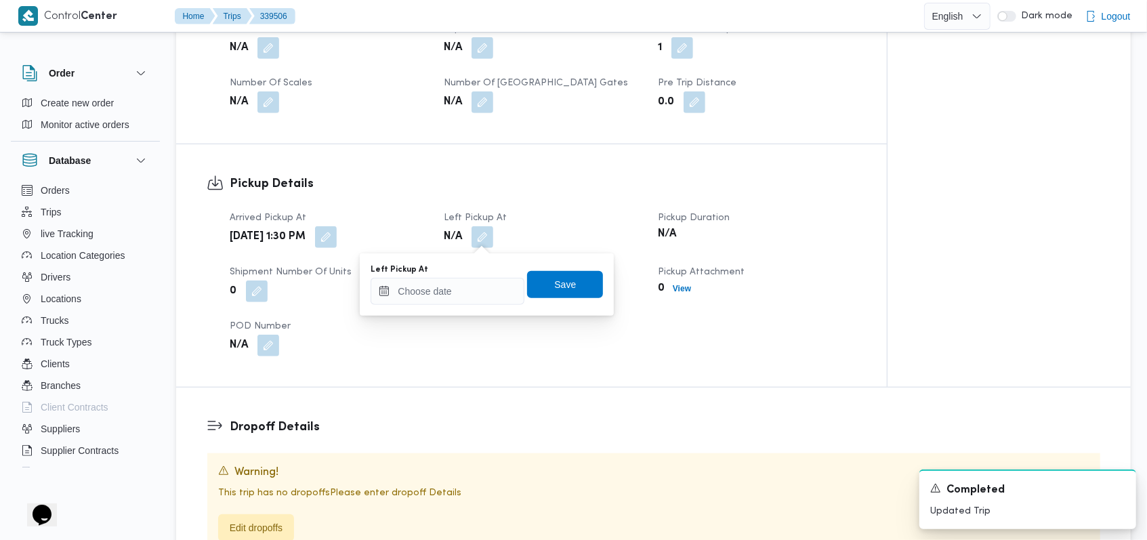
click at [465, 275] on div "Left Pickup At" at bounding box center [447, 284] width 154 height 41
click at [458, 293] on input "Left Pickup At" at bounding box center [447, 291] width 154 height 27
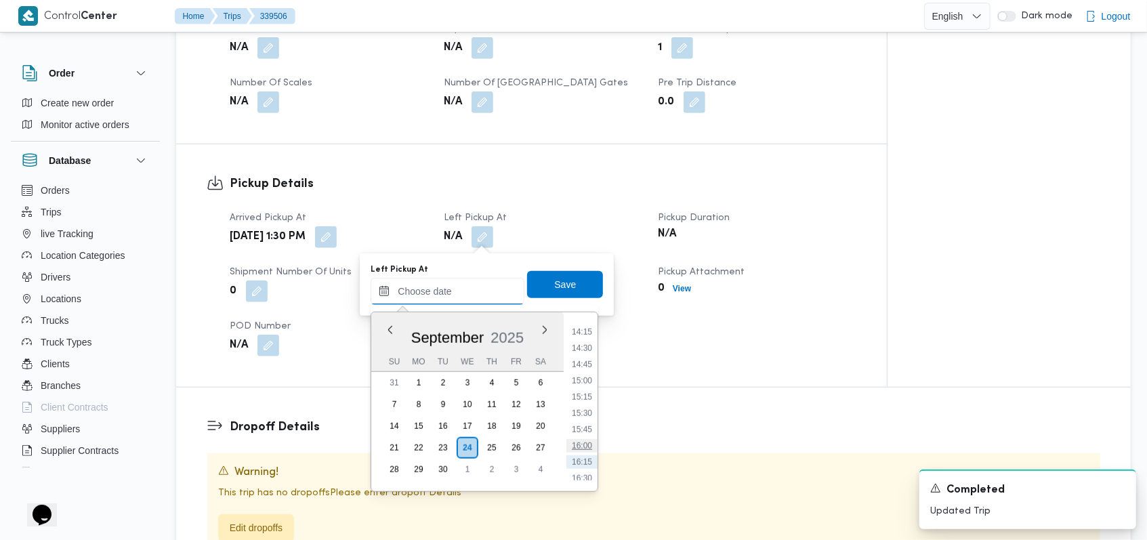
scroll to position [884, 0]
click at [588, 358] on li "14:00" at bounding box center [581, 356] width 31 height 14
type input "24/09/2025 14:00"
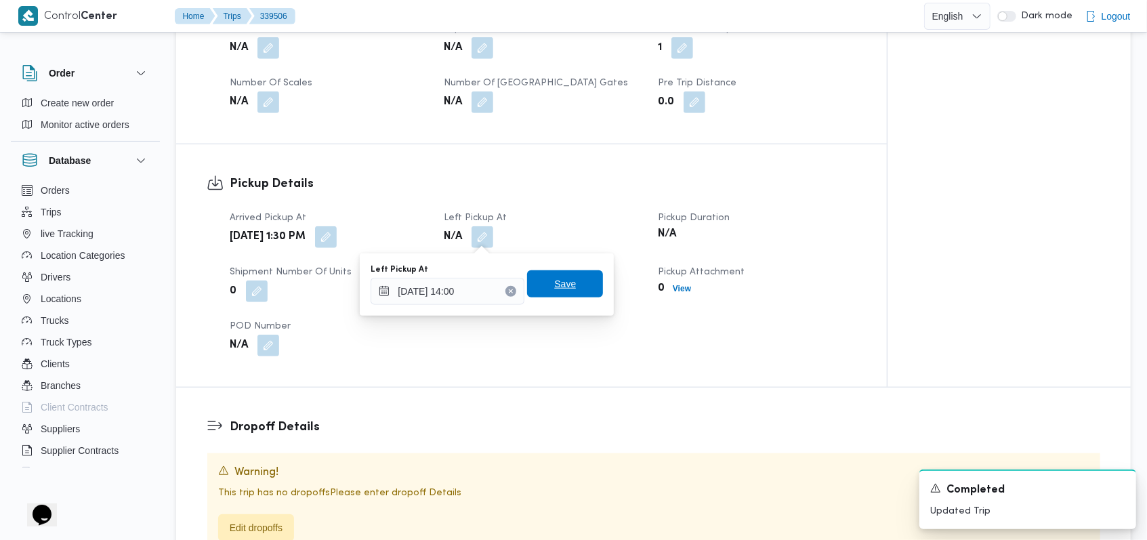
click at [576, 284] on span "Save" at bounding box center [565, 283] width 76 height 27
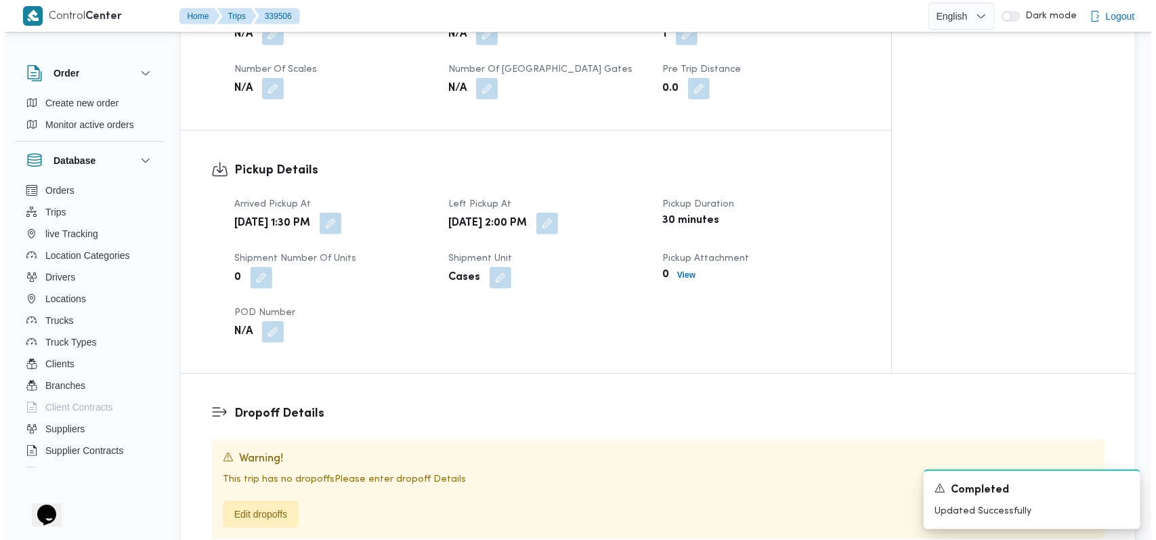
scroll to position [819, 0]
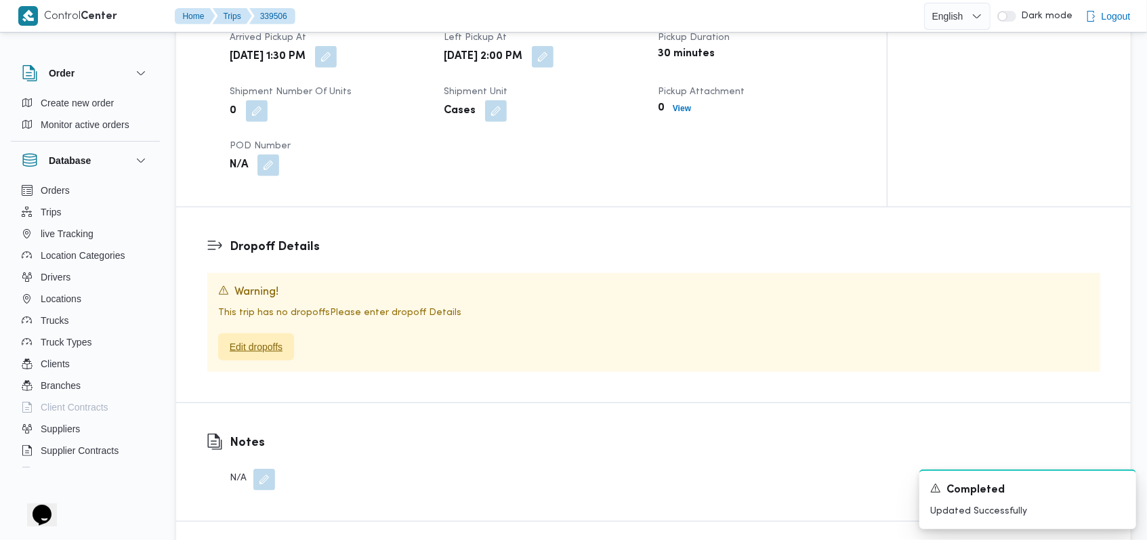
click at [274, 352] on span "Edit dropoffs" at bounding box center [256, 347] width 53 height 16
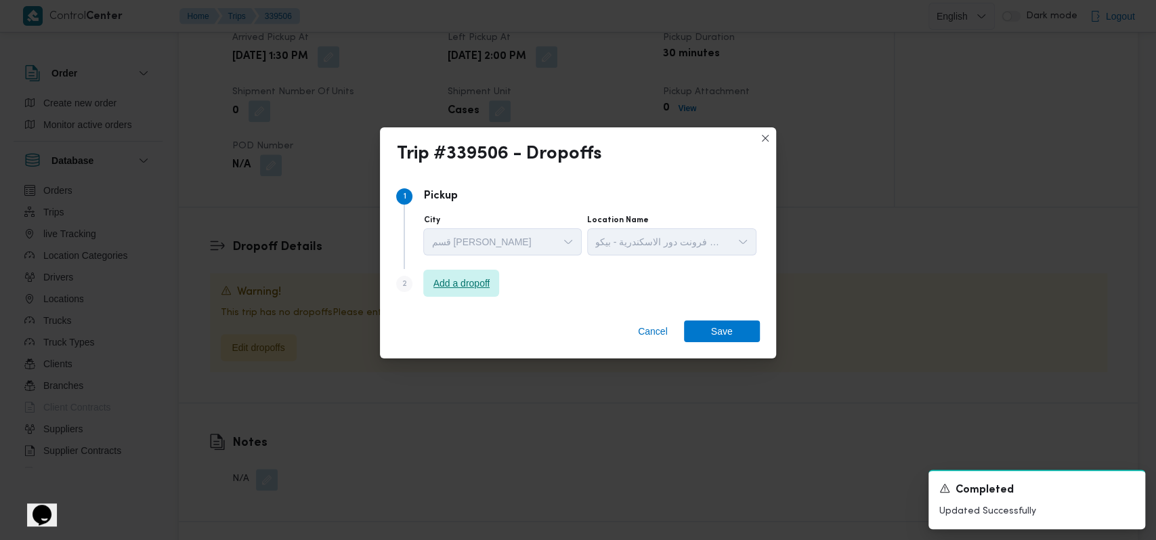
click at [490, 279] on span "Add a dropoff" at bounding box center [461, 283] width 57 height 16
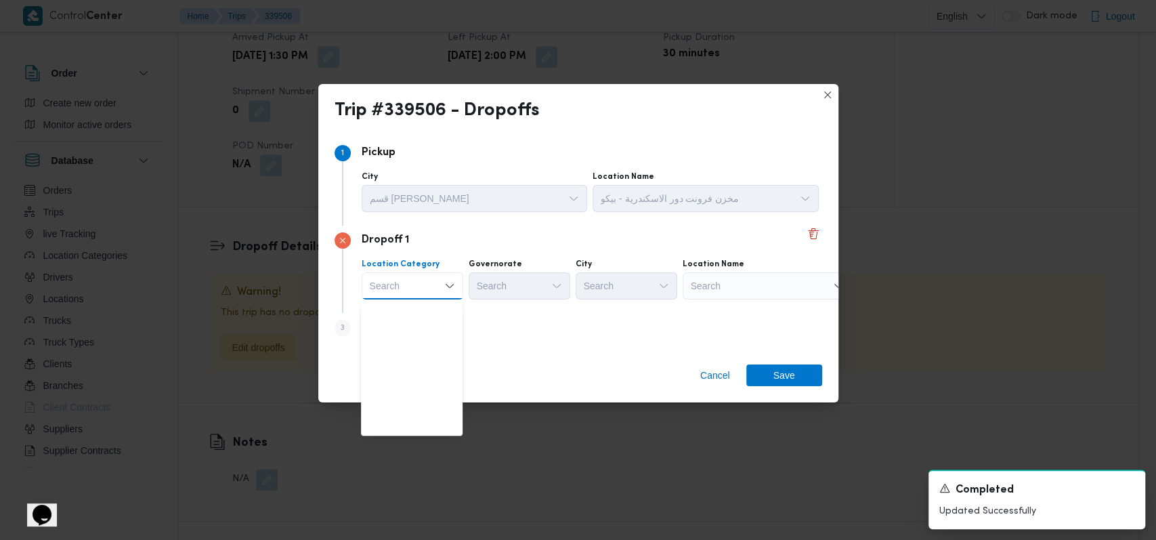
scroll to position [356, 0]
click at [431, 429] on span "متجر أجهزة" at bounding box center [419, 427] width 69 height 16
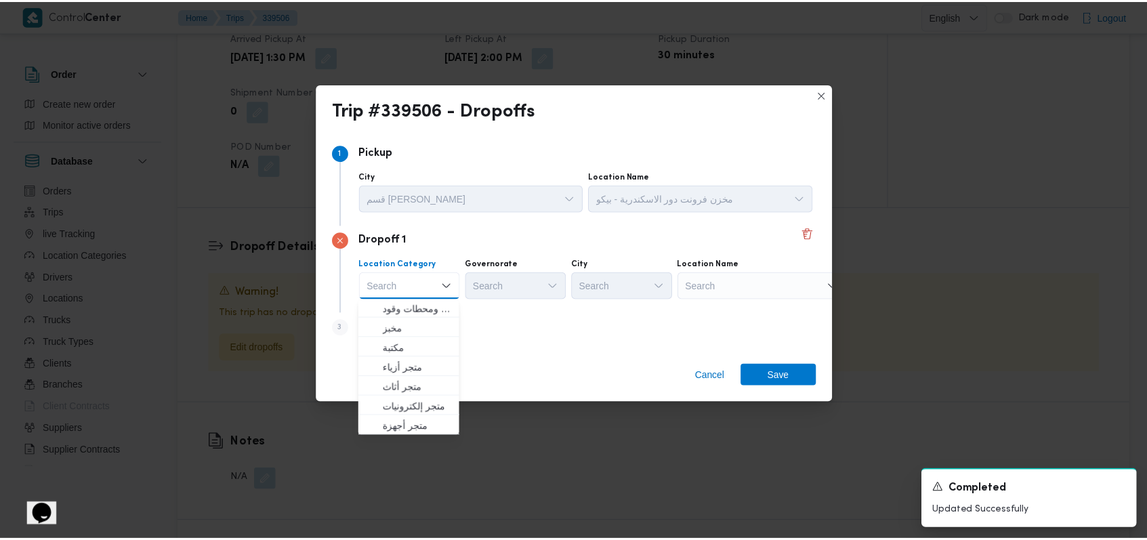
scroll to position [0, 0]
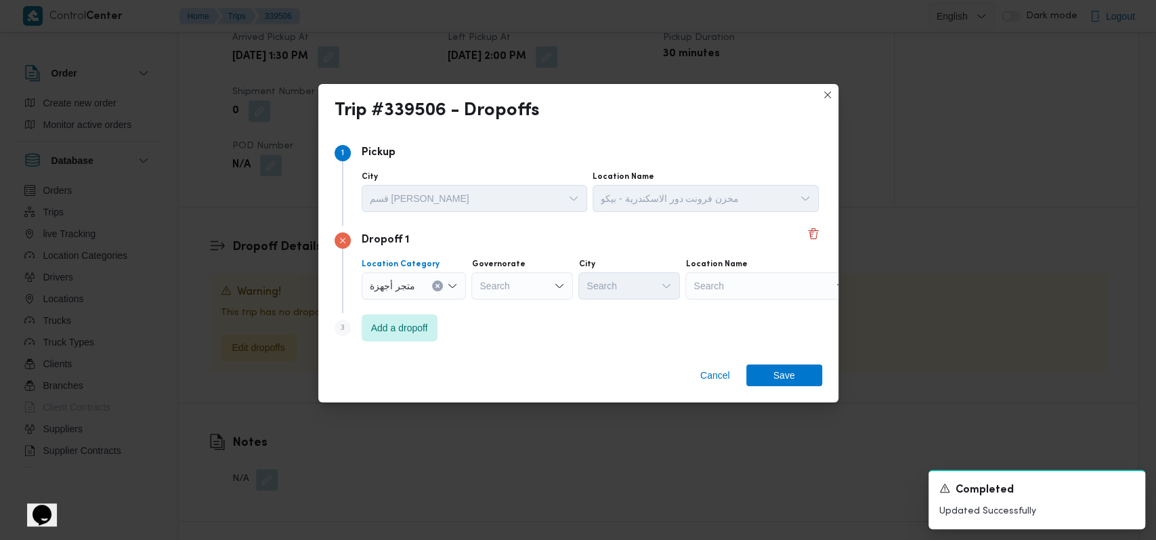
click at [775, 280] on div "Search" at bounding box center [769, 285] width 169 height 27
type input "عون"
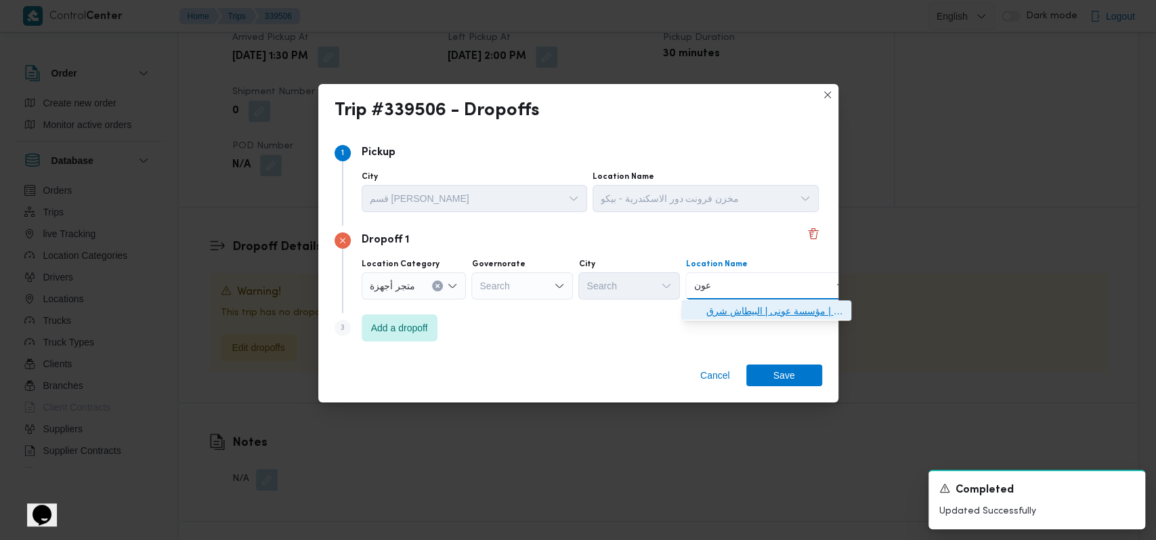
click at [788, 307] on span "معرض عون ى - البيطاش الدخيلة | مؤسسة عونى | البيطاش شرق" at bounding box center [774, 311] width 137 height 16
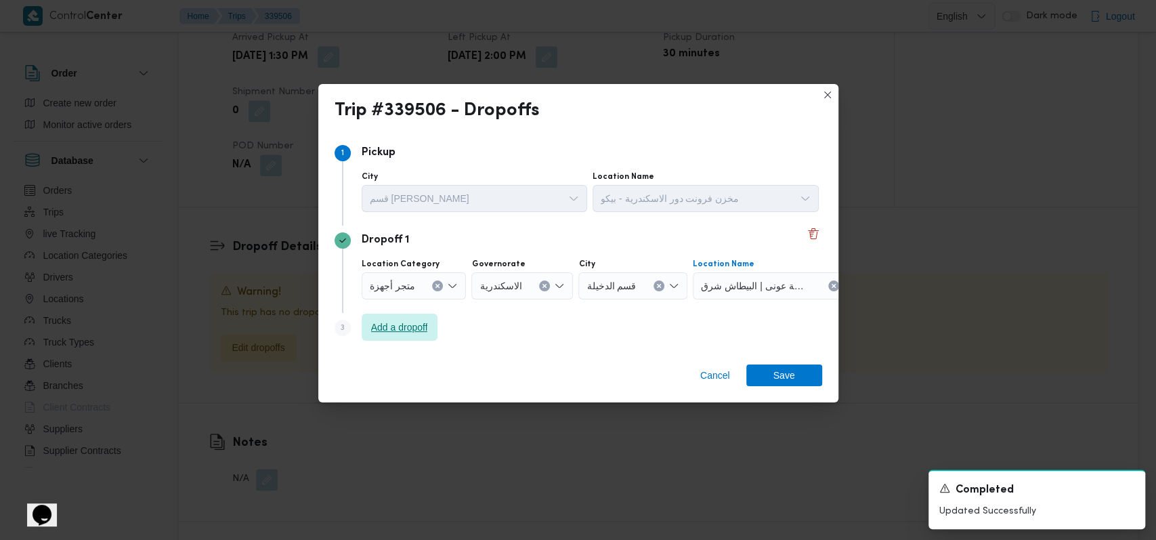
click at [373, 332] on span "Add a dropoff" at bounding box center [399, 327] width 57 height 16
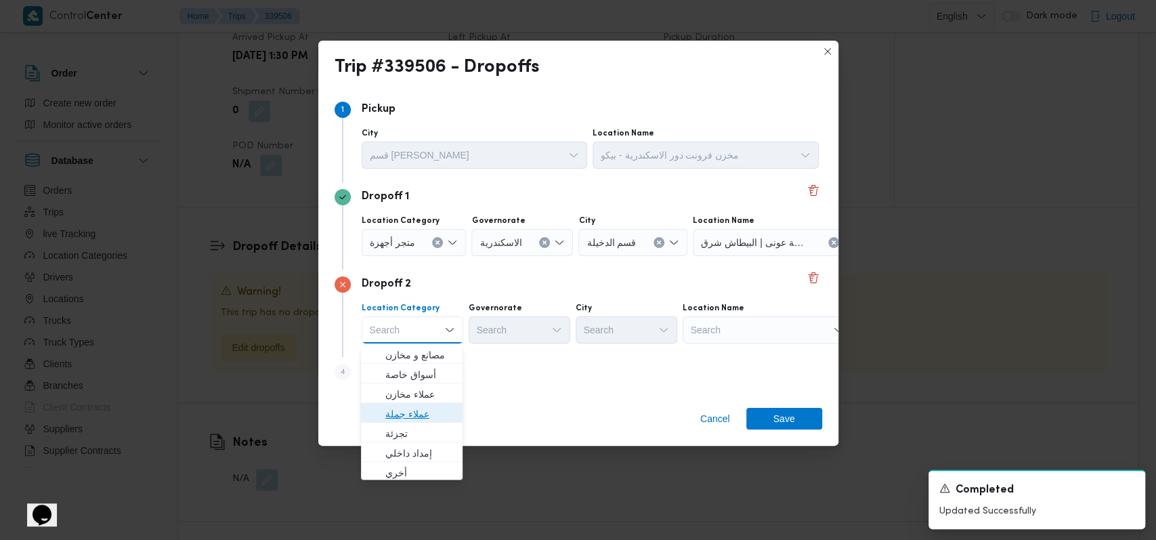
click at [426, 410] on span "عملاء جملة" at bounding box center [419, 414] width 69 height 16
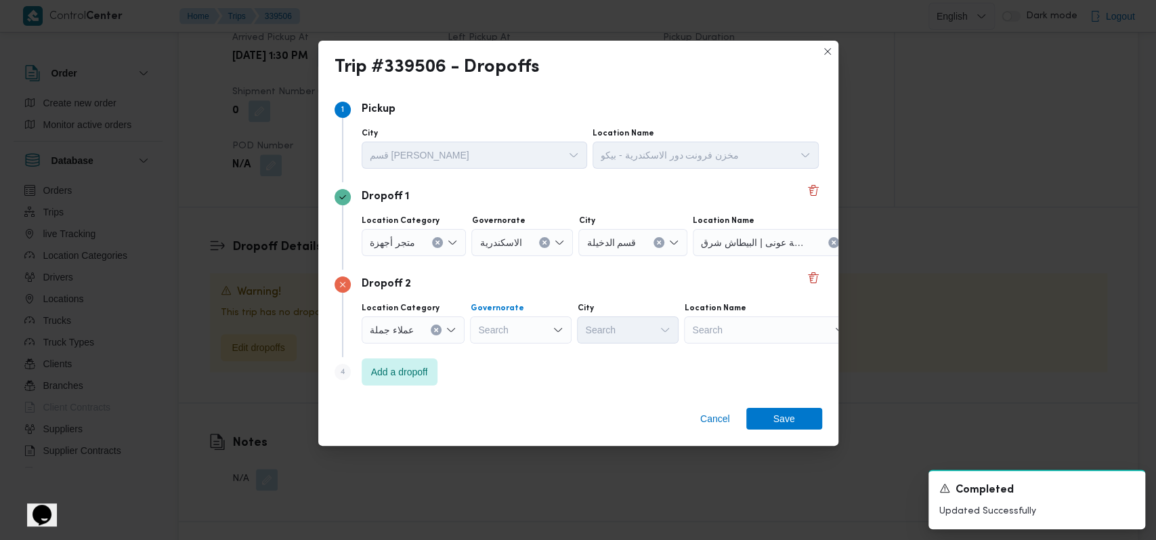
click at [526, 322] on div "Search" at bounding box center [521, 329] width 102 height 27
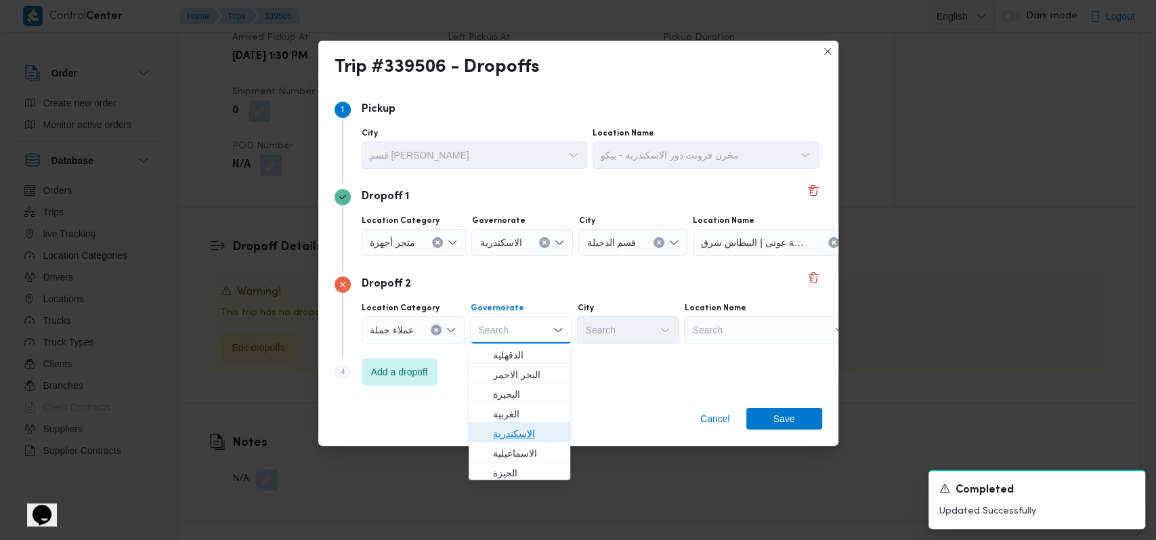
click at [542, 426] on span "الاسكندرية" at bounding box center [527, 433] width 69 height 16
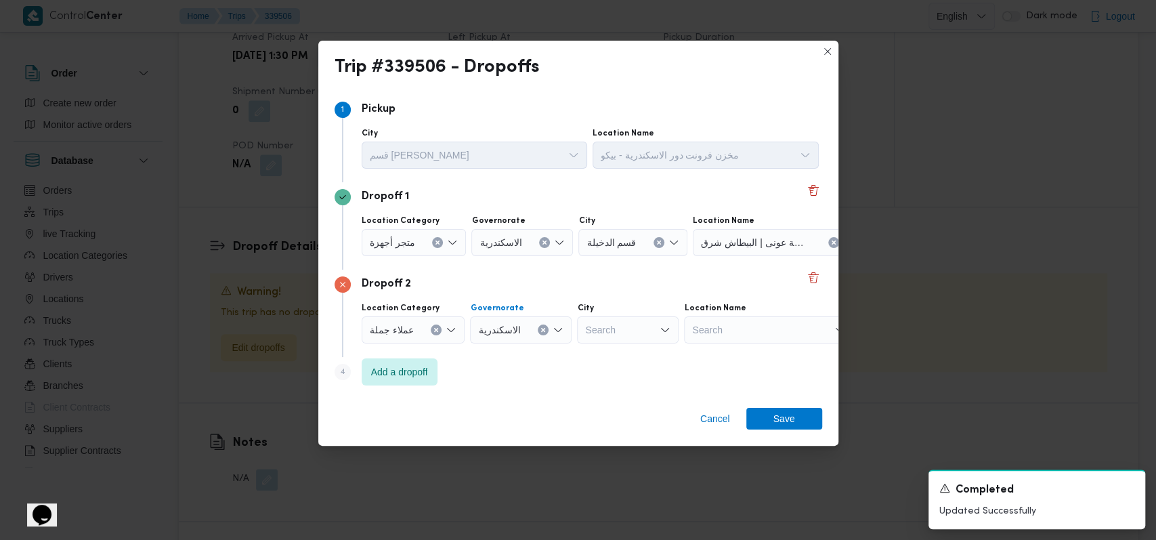
click at [619, 326] on div "Search" at bounding box center [628, 329] width 102 height 27
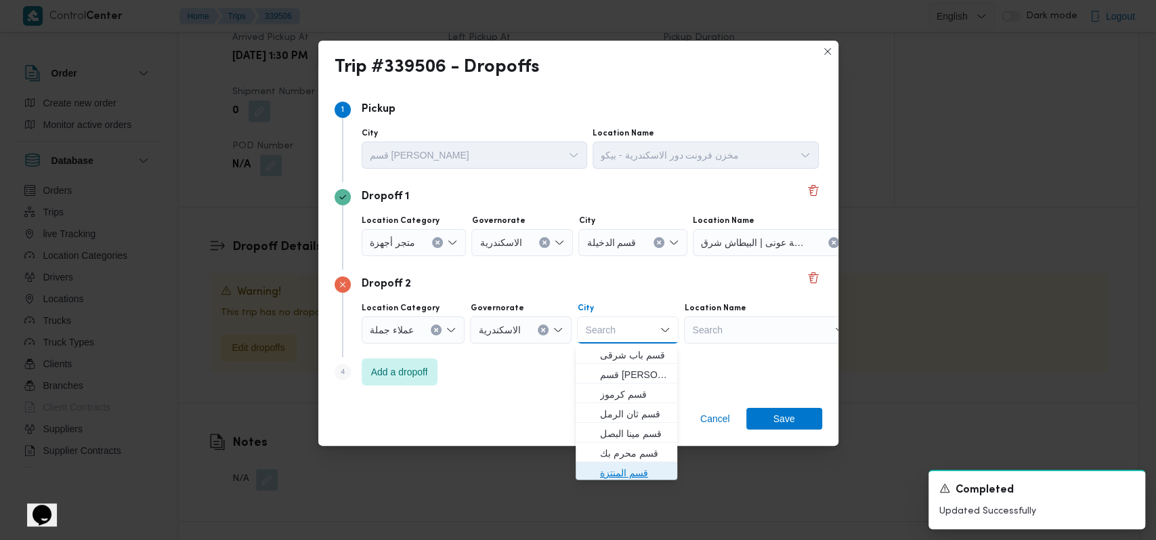
click at [631, 471] on span "قسم المنتزة" at bounding box center [634, 473] width 69 height 16
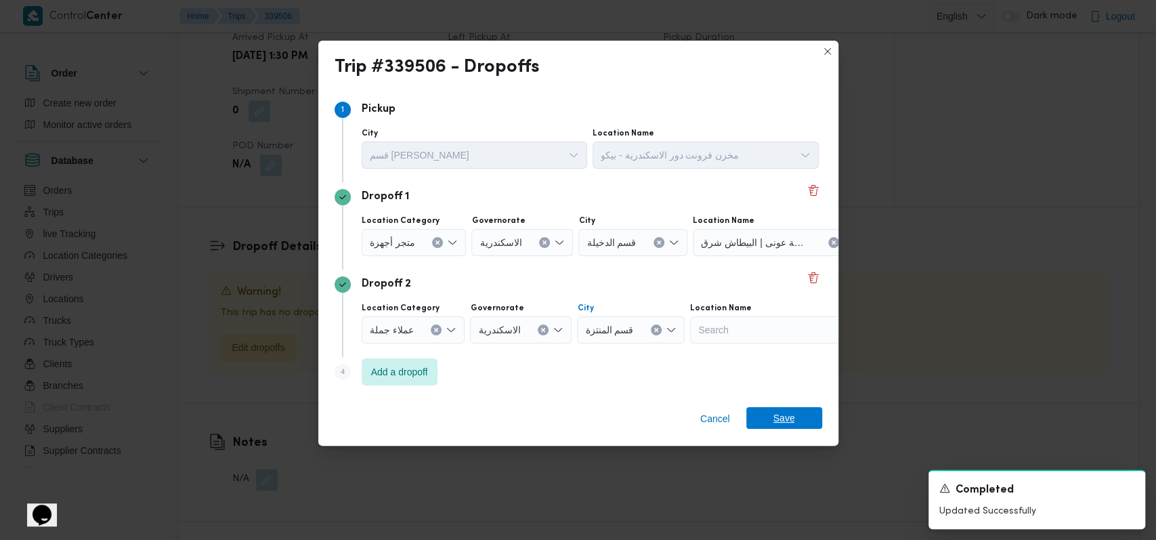
click at [782, 423] on span "Save" at bounding box center [784, 418] width 22 height 22
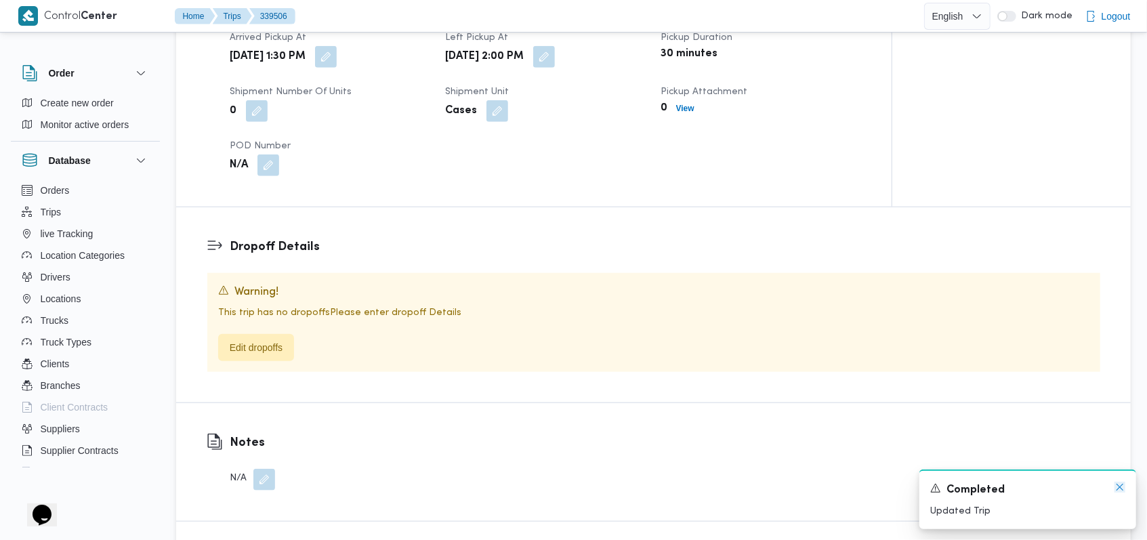
click at [1119, 485] on icon "Dismiss toast" at bounding box center [1119, 487] width 11 height 11
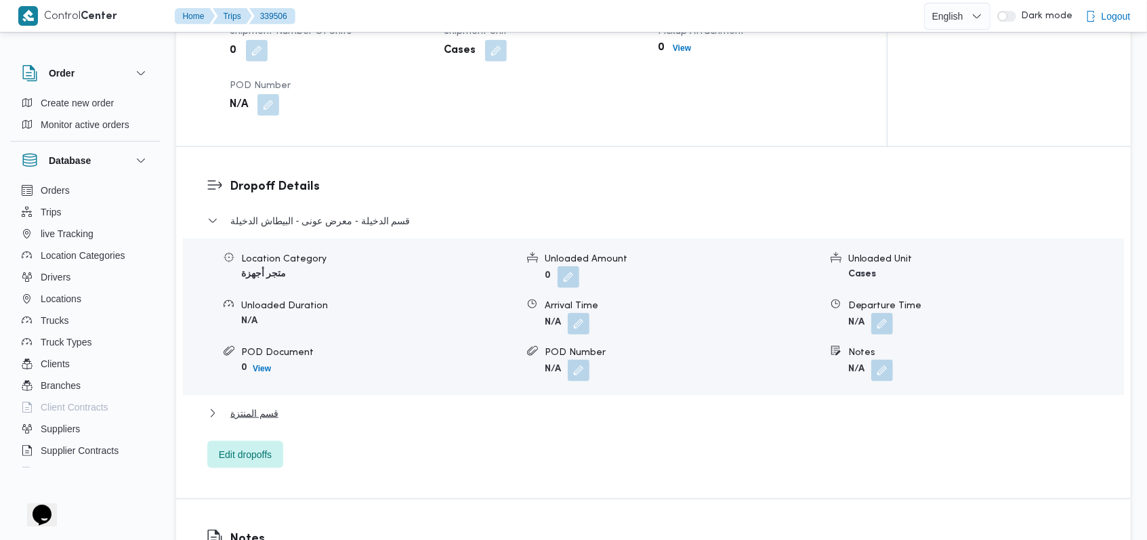
scroll to position [980, 0]
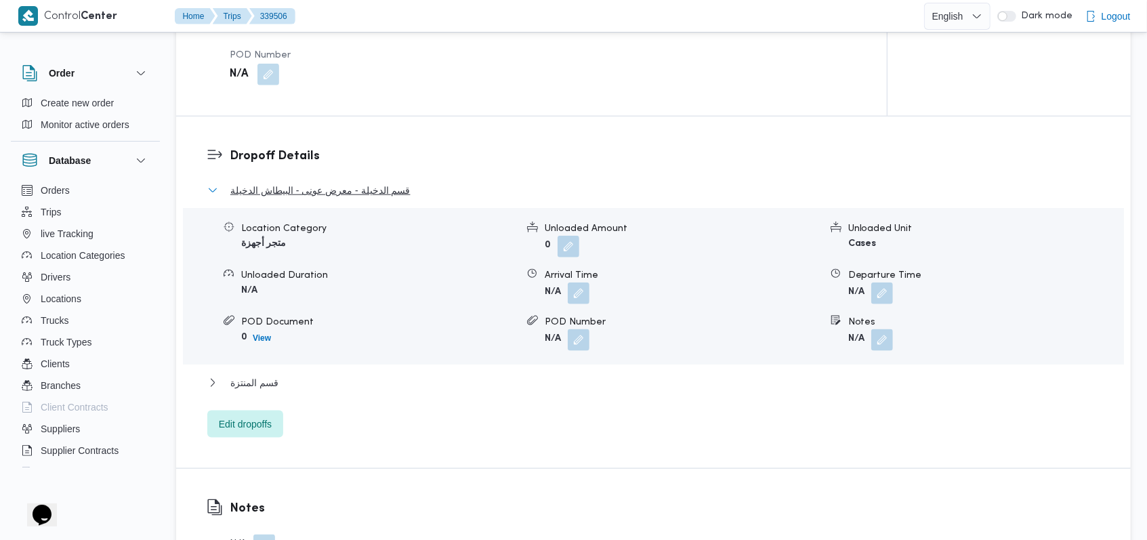
click at [324, 186] on span "قسم الدخيلة - معرض عونى - البيطاش الدخيلة" at bounding box center [320, 190] width 180 height 16
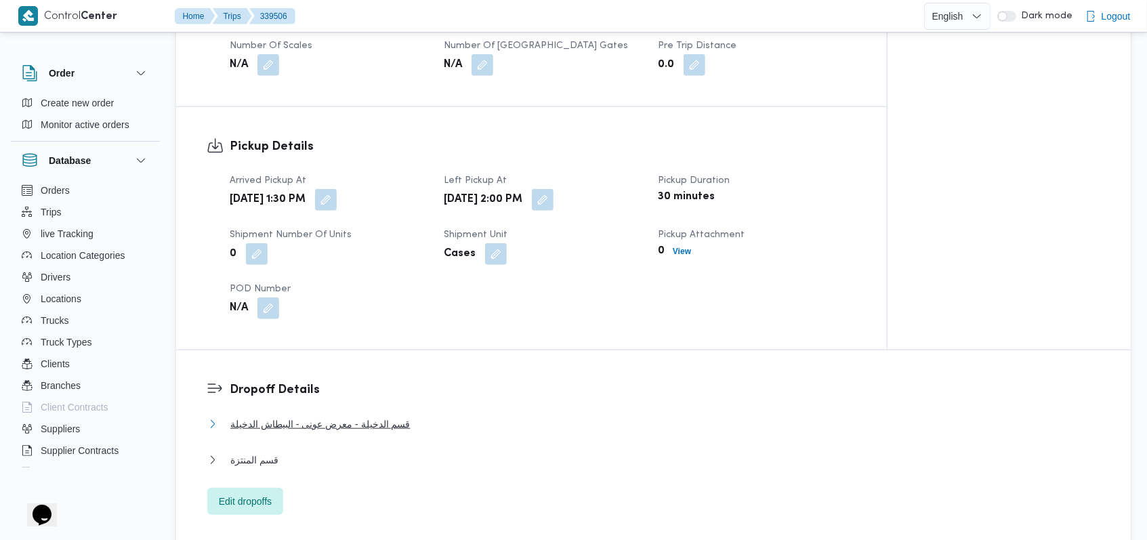
scroll to position [889, 0]
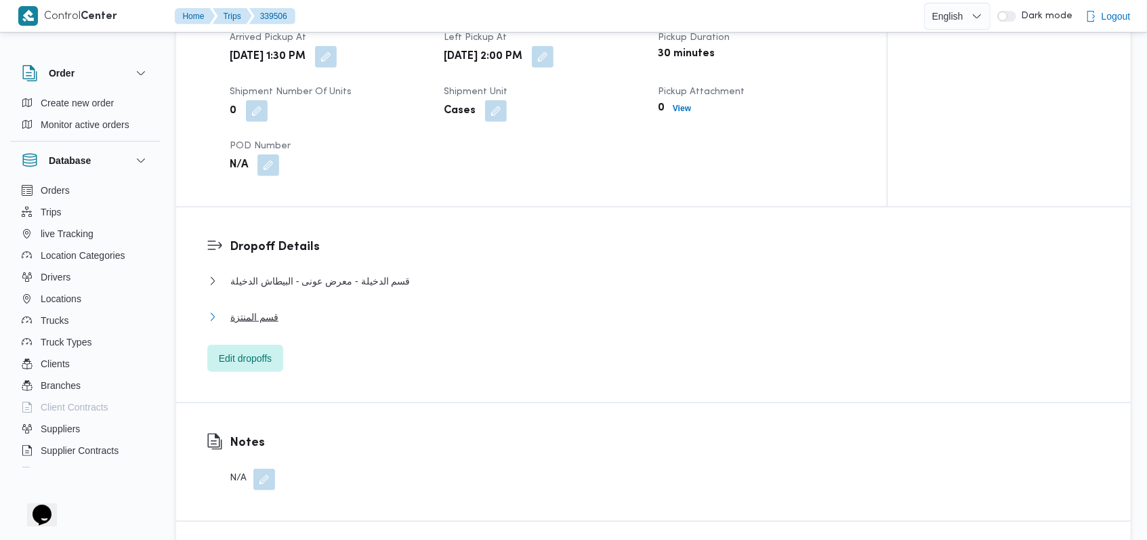
click at [270, 322] on span "قسم المنتزة" at bounding box center [254, 317] width 48 height 16
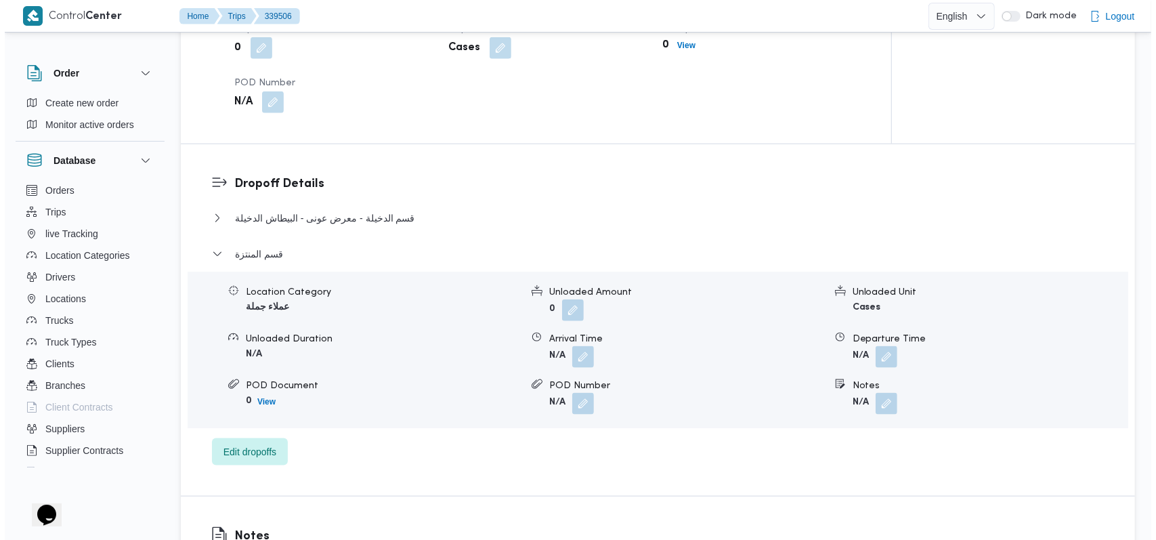
scroll to position [980, 0]
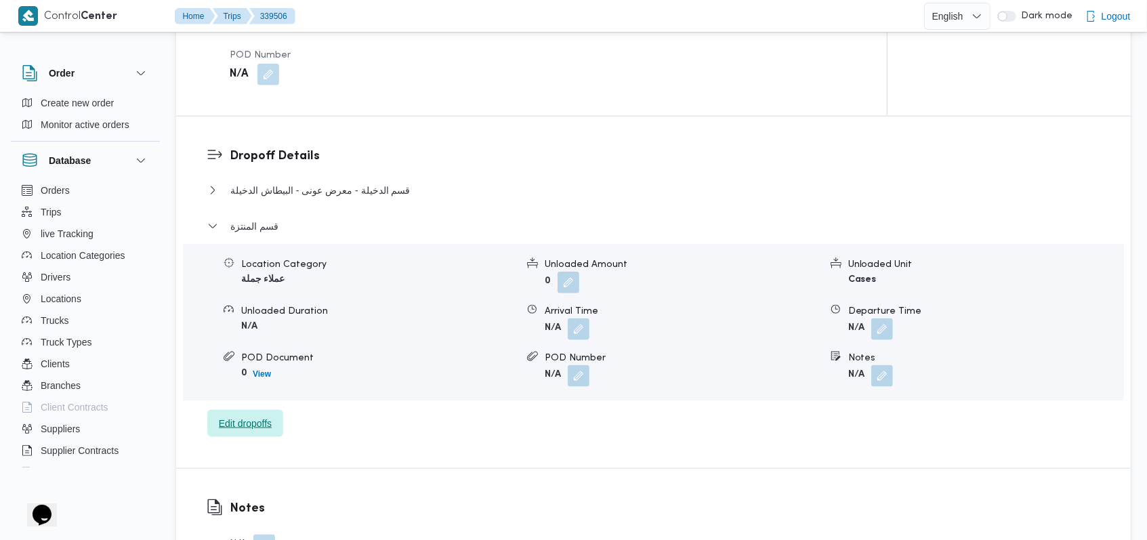
click at [262, 436] on span "Edit dropoffs" at bounding box center [245, 423] width 76 height 27
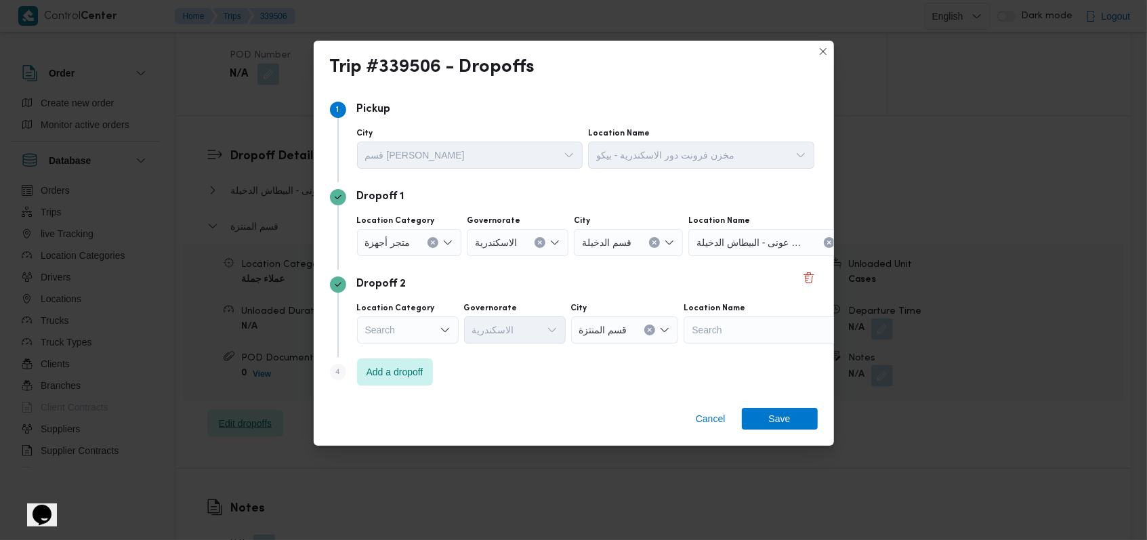
click at [262, 421] on div "Trip #339506 - Dropoffs Step 1 1 Pickup City قسم سيدى جابر Location Name مخزن ف…" at bounding box center [573, 270] width 1147 height 540
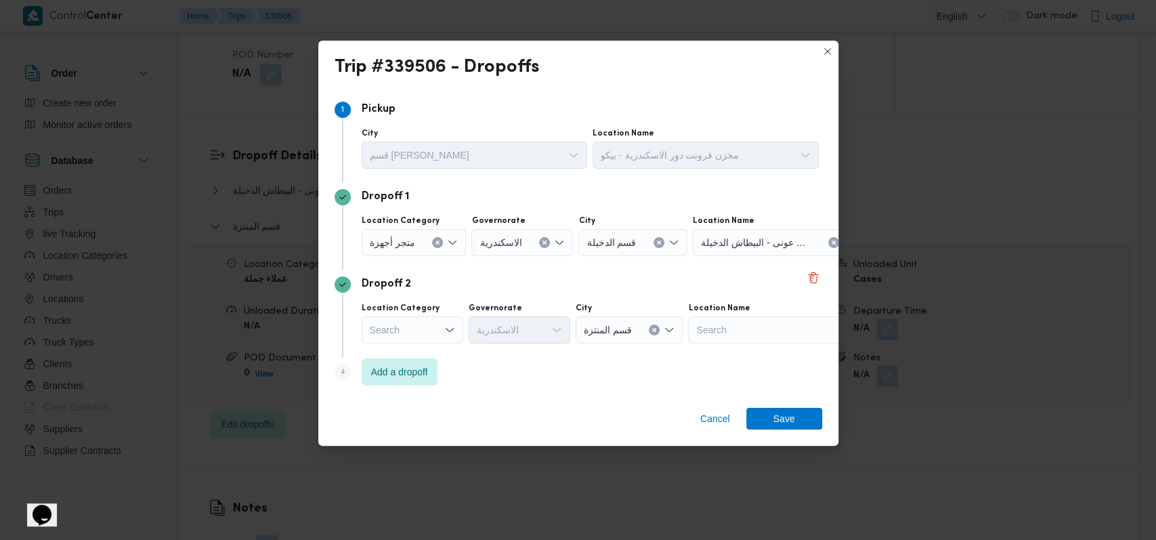
click at [450, 335] on icon "Open list of options" at bounding box center [449, 329] width 11 height 11
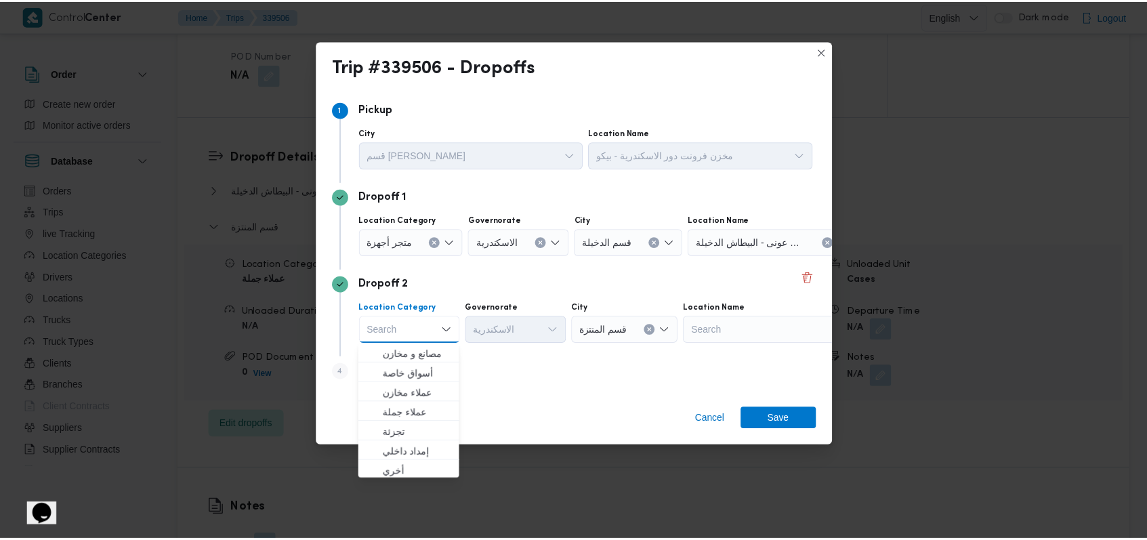
scroll to position [356, 0]
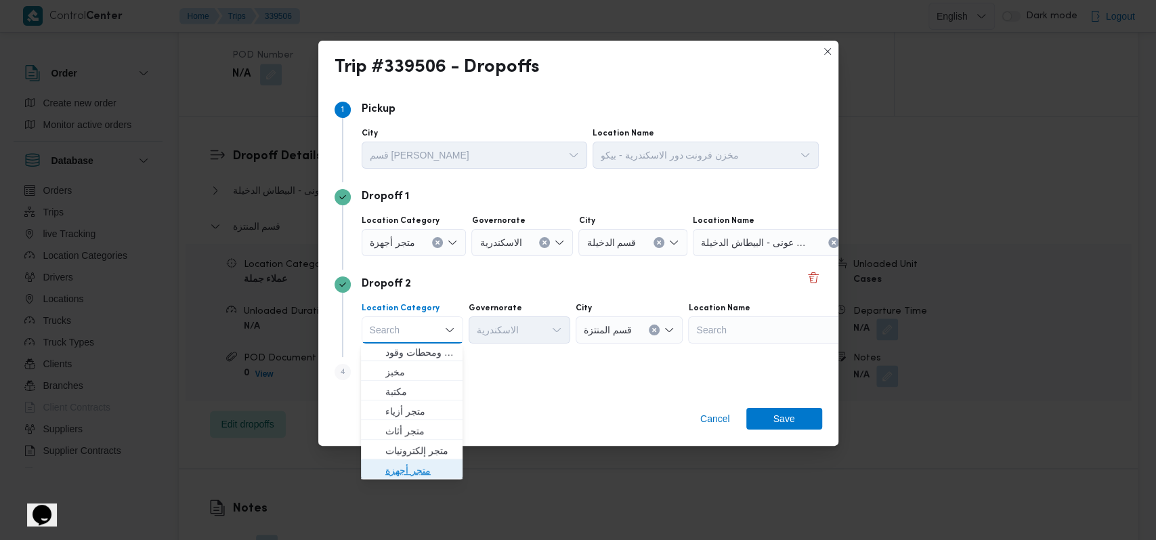
click at [425, 467] on span "متجر أجهزة" at bounding box center [419, 470] width 69 height 16
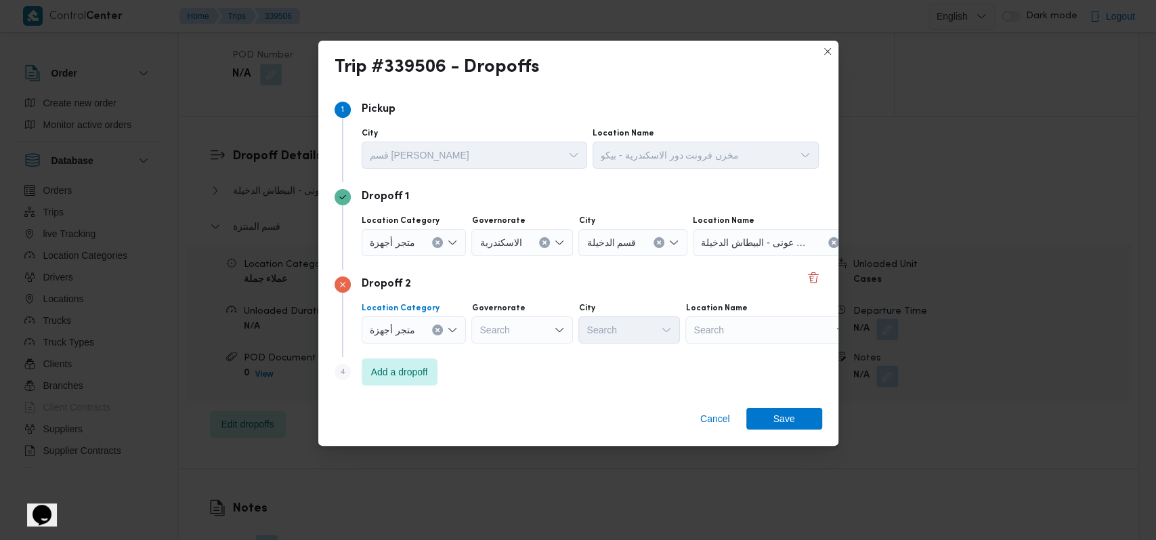
click at [769, 329] on div "Search" at bounding box center [769, 329] width 169 height 27
type input "اسكاروس"
click at [772, 346] on span "معرض اسكاروس - الدخيلة | أسكاروس للأجهزة الكهربائية | العجمي البحري" at bounding box center [774, 354] width 137 height 16
click at [802, 406] on div "Cancel Save" at bounding box center [578, 421] width 520 height 49
click at [802, 413] on span "Save" at bounding box center [784, 418] width 76 height 22
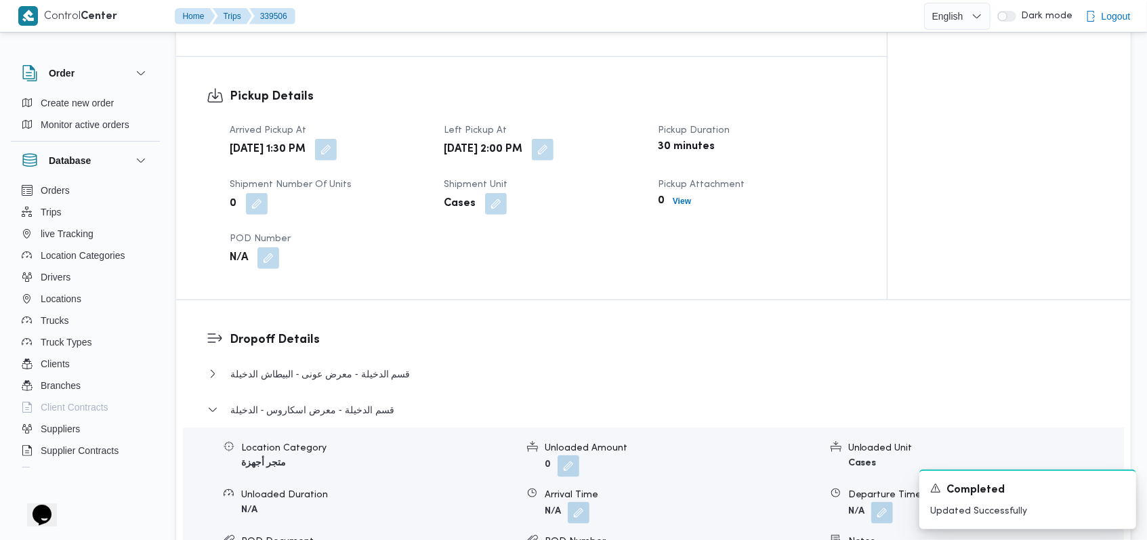
scroll to position [799, 0]
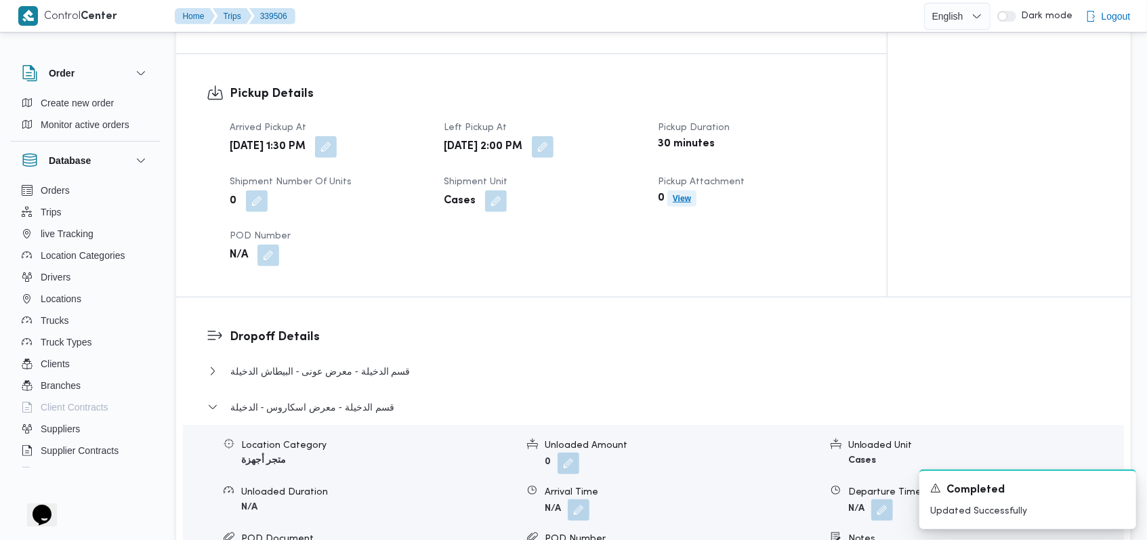
click at [687, 202] on b "View" at bounding box center [681, 198] width 18 height 9
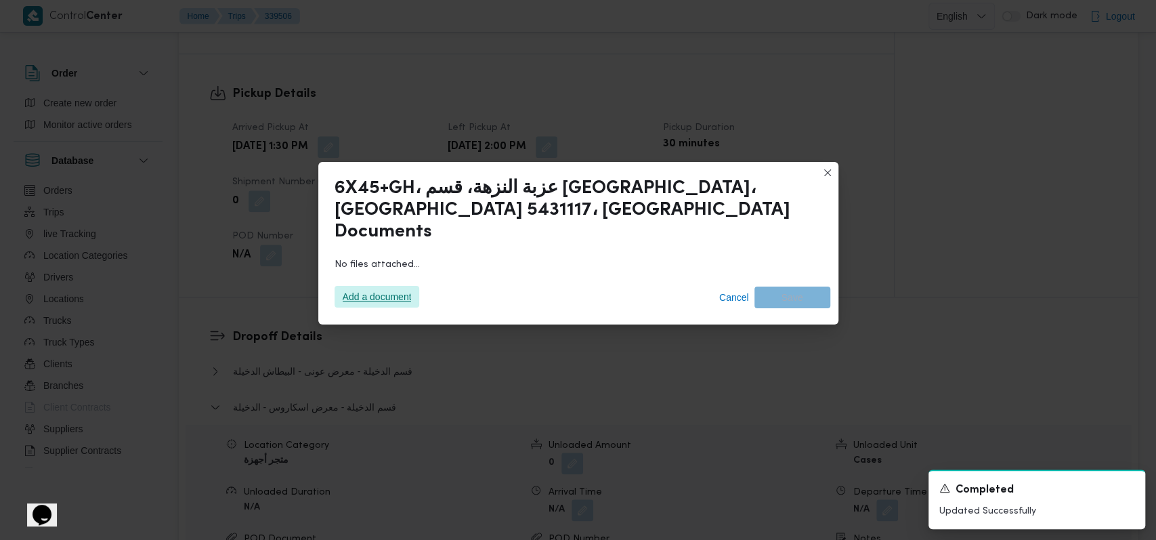
click at [355, 286] on span "Add a document" at bounding box center [377, 297] width 69 height 22
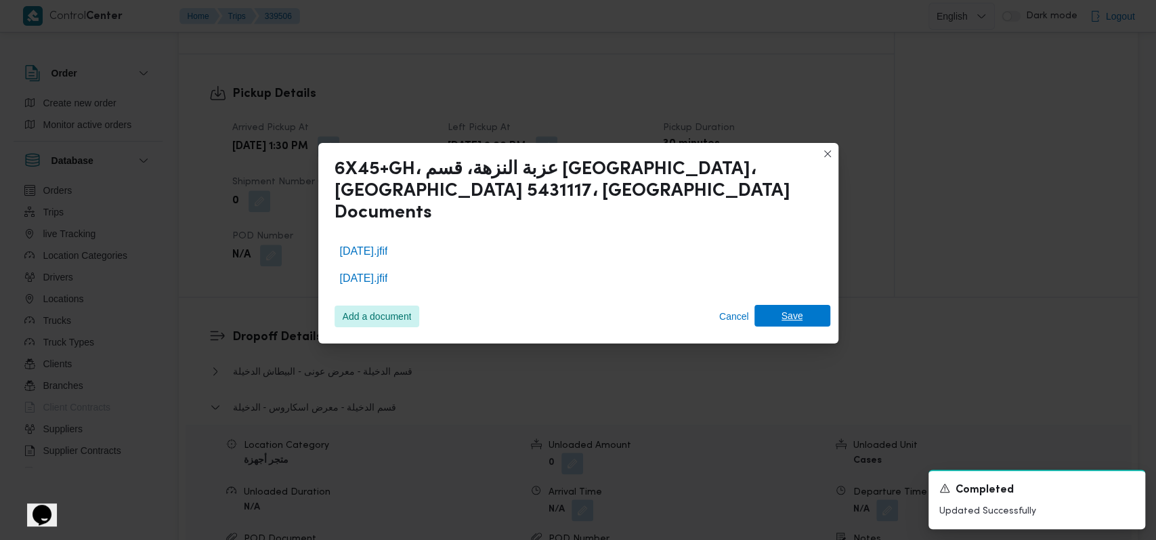
click at [779, 306] on span "Save" at bounding box center [792, 316] width 76 height 22
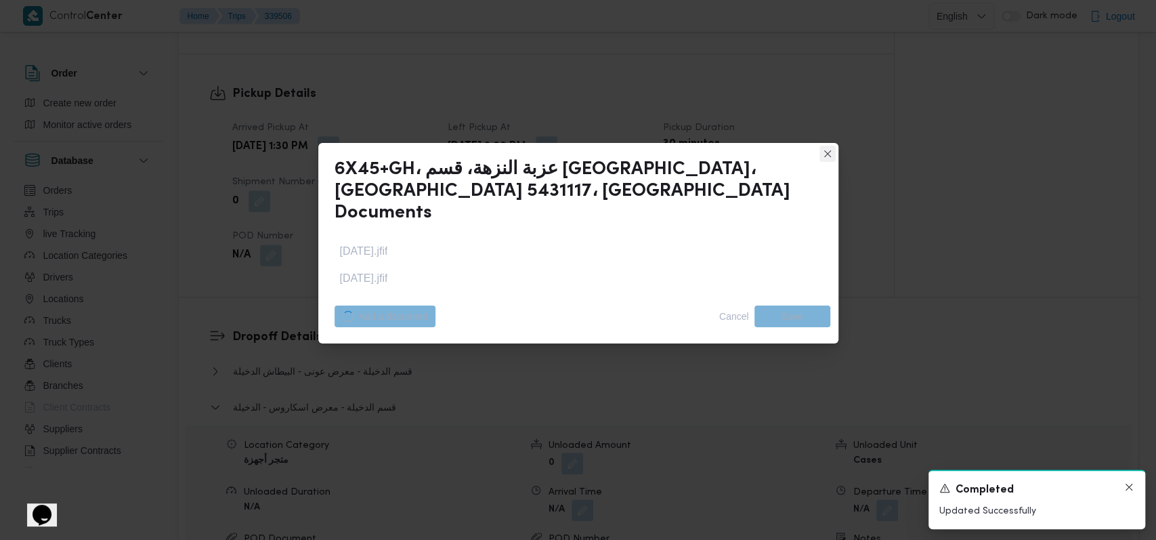
click at [1128, 489] on icon "Dismiss toast" at bounding box center [1129, 487] width 11 height 11
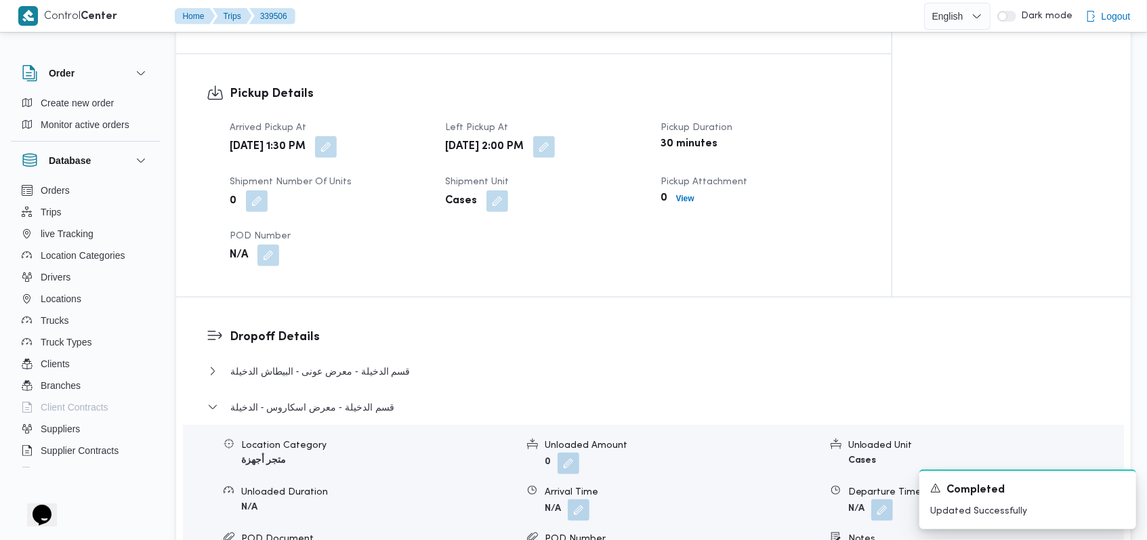
click at [688, 385] on div "قسم الدخيلة - معرض عونى - البيطاش الدخيلة" at bounding box center [653, 376] width 893 height 26
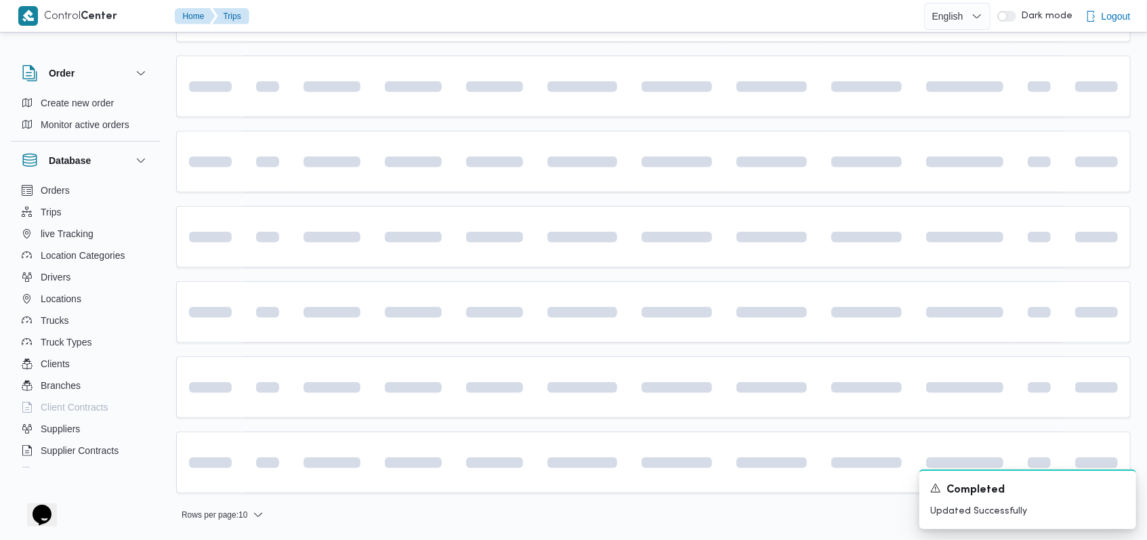
scroll to position [187, 0]
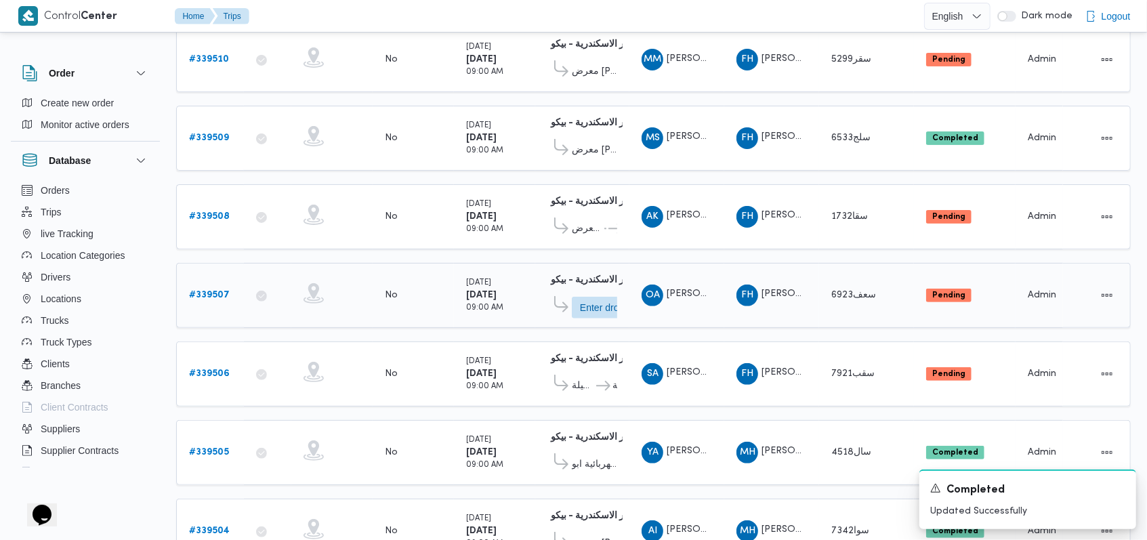
click at [200, 291] on b "# 339507" at bounding box center [209, 295] width 41 height 9
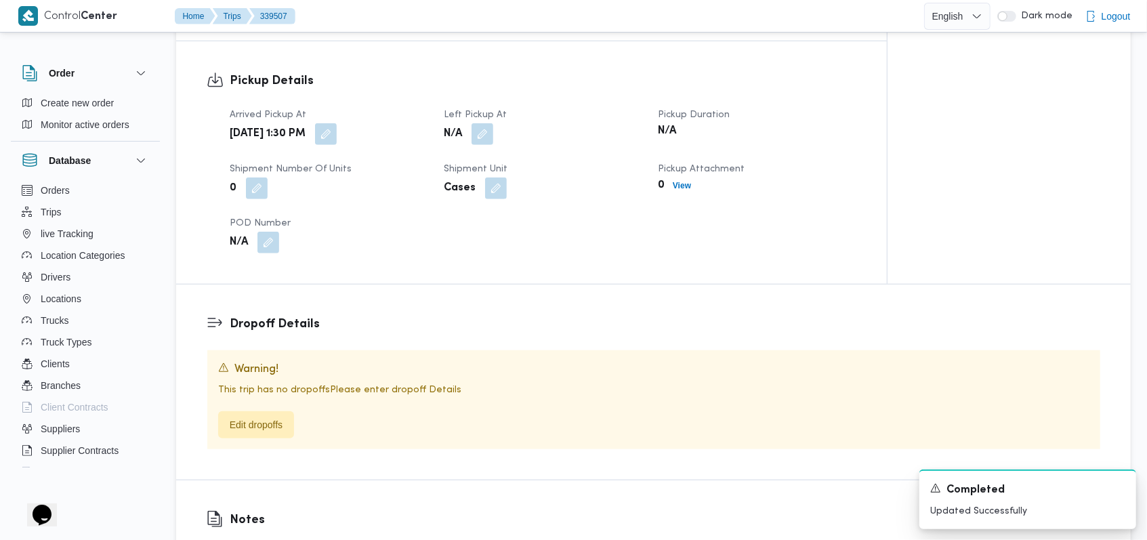
scroll to position [819, 0]
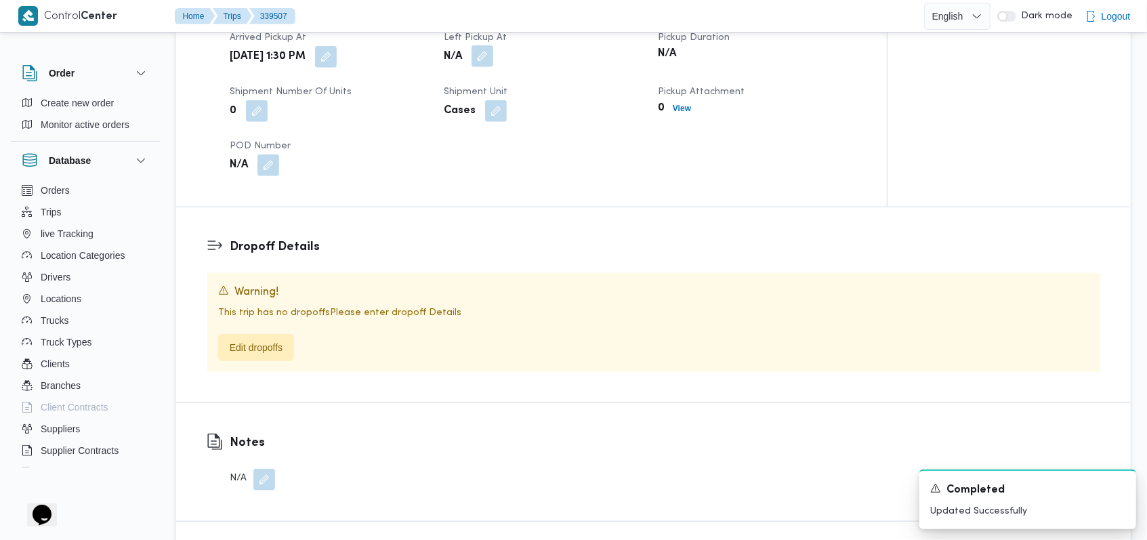
click at [488, 61] on button "button" at bounding box center [482, 56] width 22 height 22
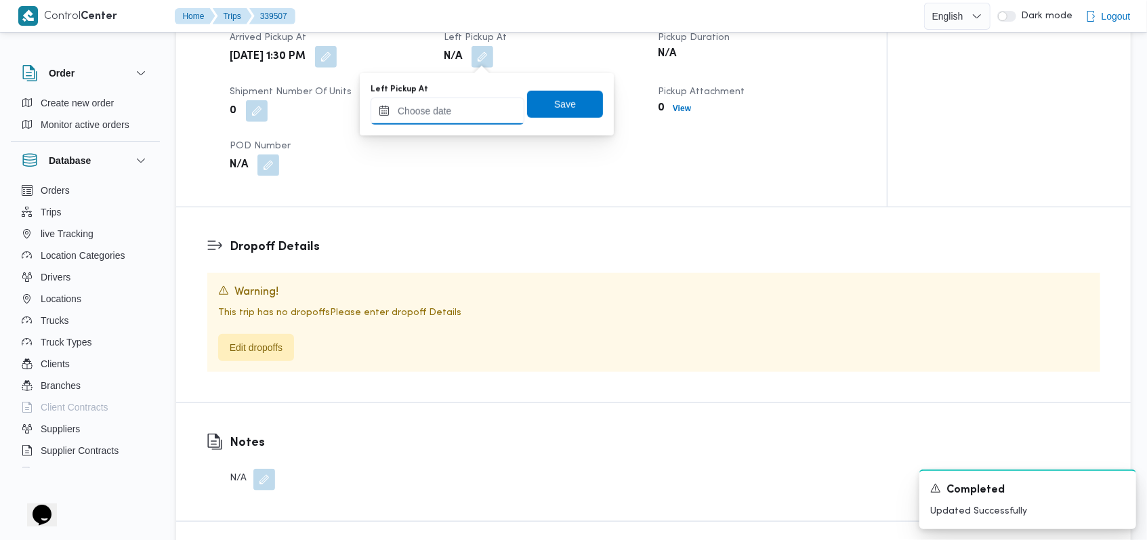
click at [459, 115] on input "Left Pickup At" at bounding box center [447, 111] width 154 height 27
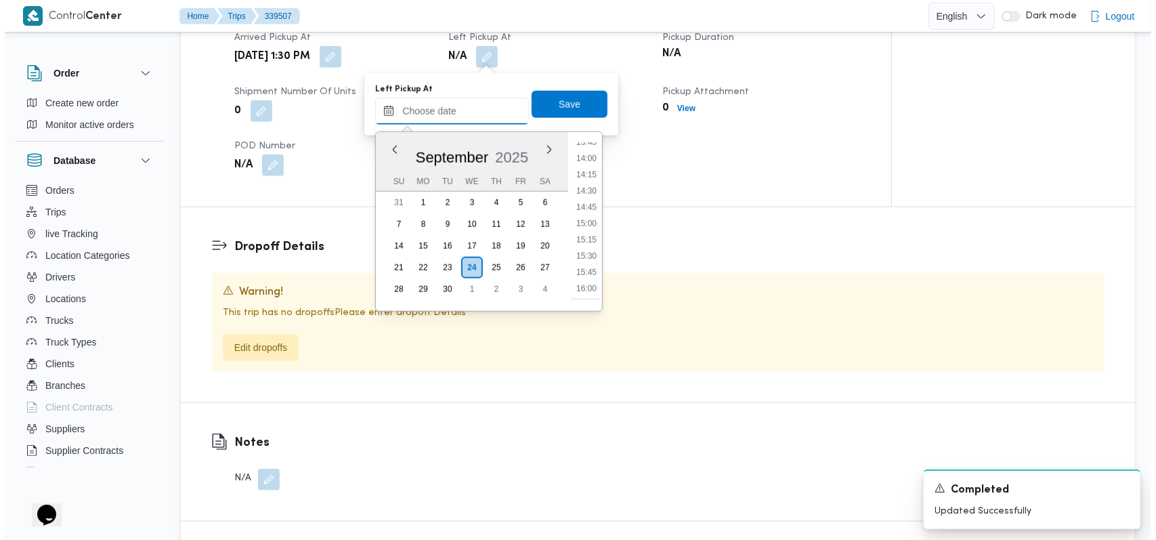
scroll to position [794, 0]
click at [588, 265] on li "14:00" at bounding box center [581, 266] width 31 height 14
type input "24/09/2025 14:00"
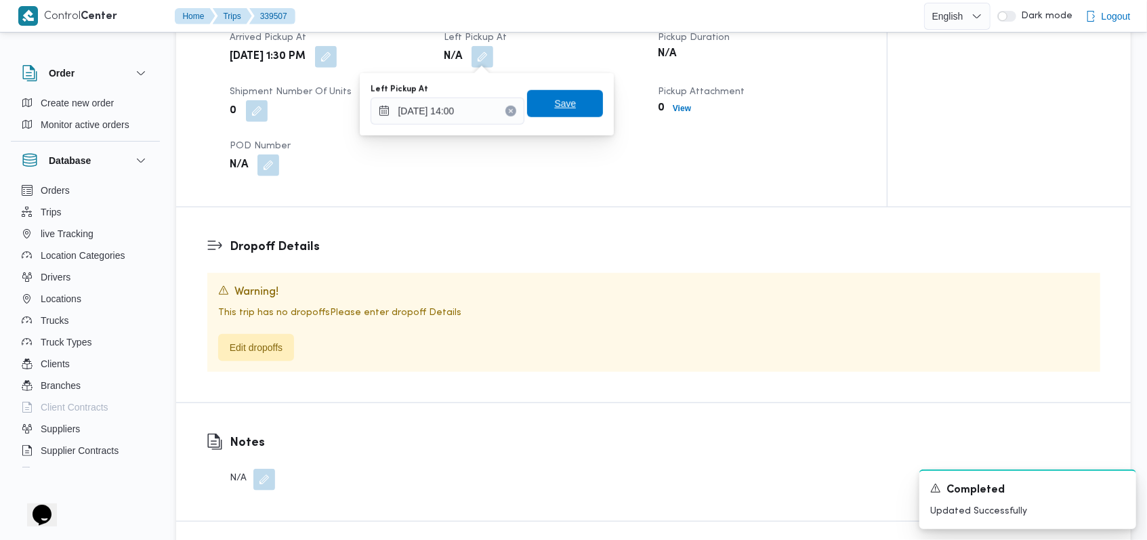
click at [574, 108] on span "Save" at bounding box center [565, 103] width 76 height 27
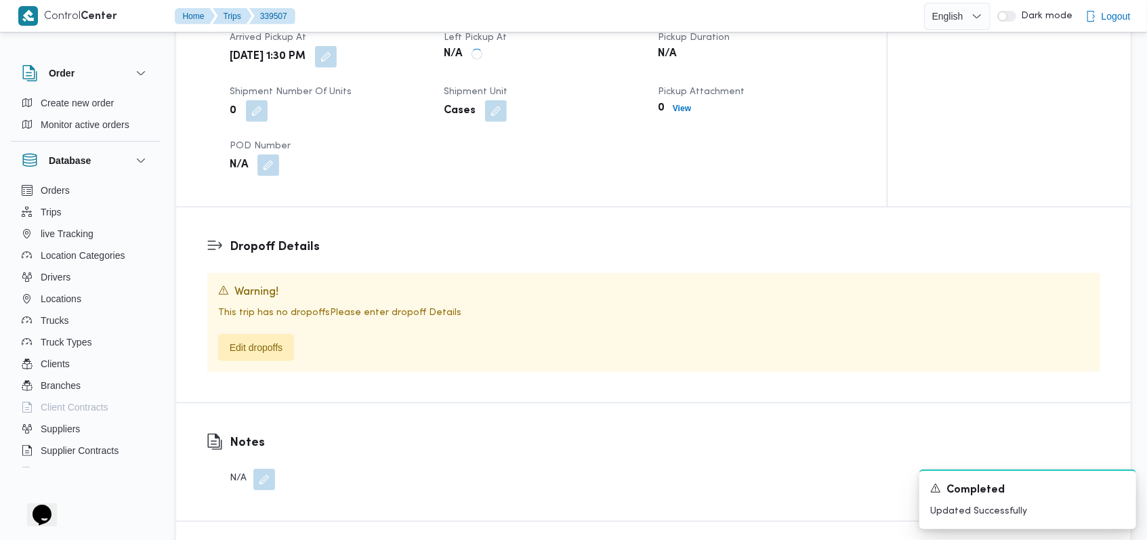
click at [688, 122] on div "Arrived Pickup At Wed, Sep 24, 2025 1:30 PM Left Pickup At N/A Pickup Duration …" at bounding box center [542, 103] width 643 height 163
click at [686, 114] on span "View" at bounding box center [685, 108] width 18 height 16
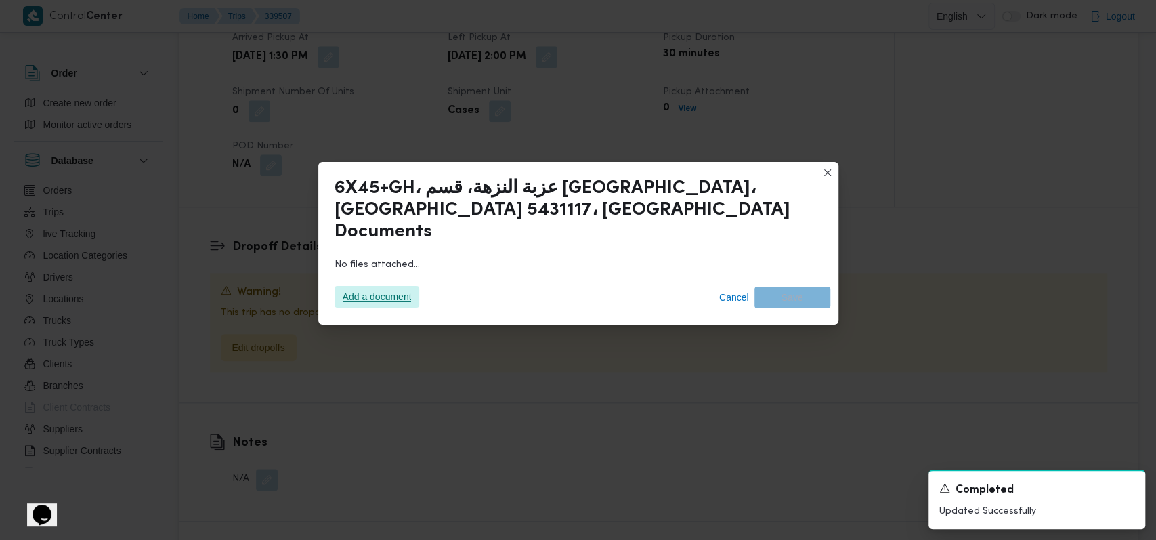
click at [407, 286] on span "Add a document" at bounding box center [377, 297] width 69 height 22
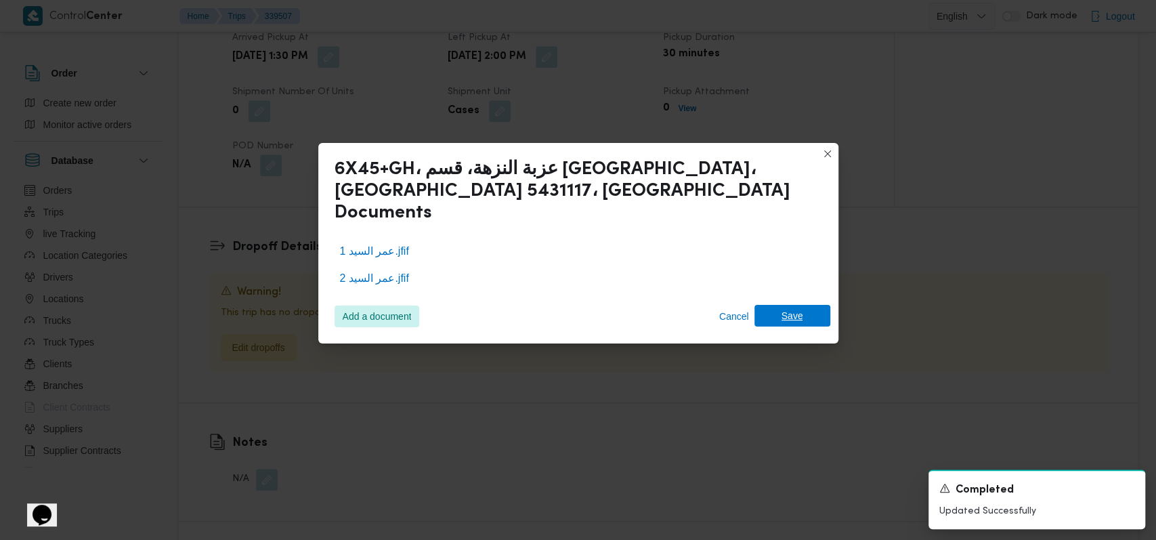
click at [796, 305] on span "Save" at bounding box center [793, 316] width 22 height 22
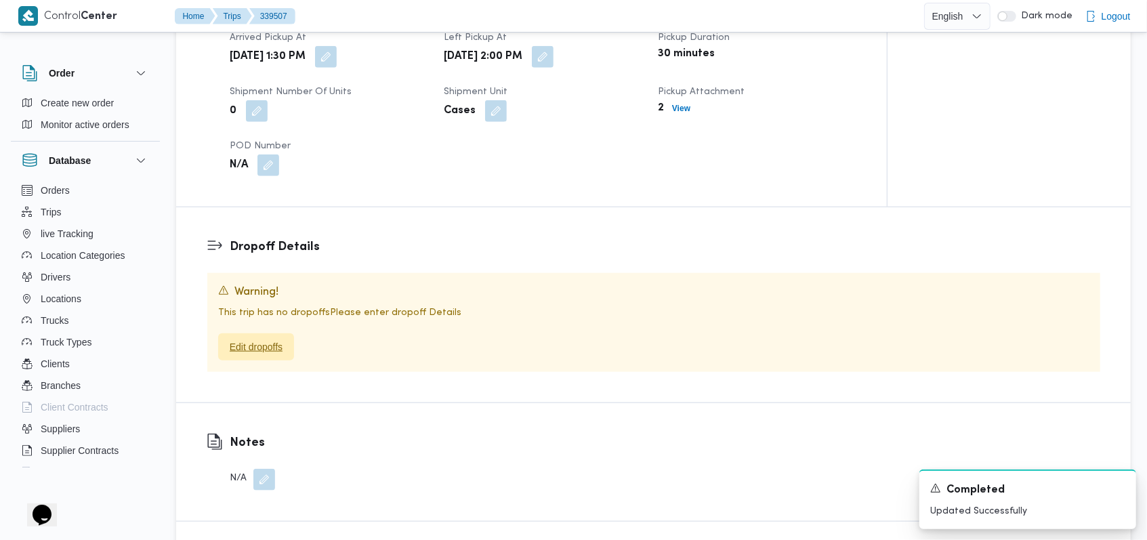
click at [248, 351] on span "Edit dropoffs" at bounding box center [256, 347] width 53 height 16
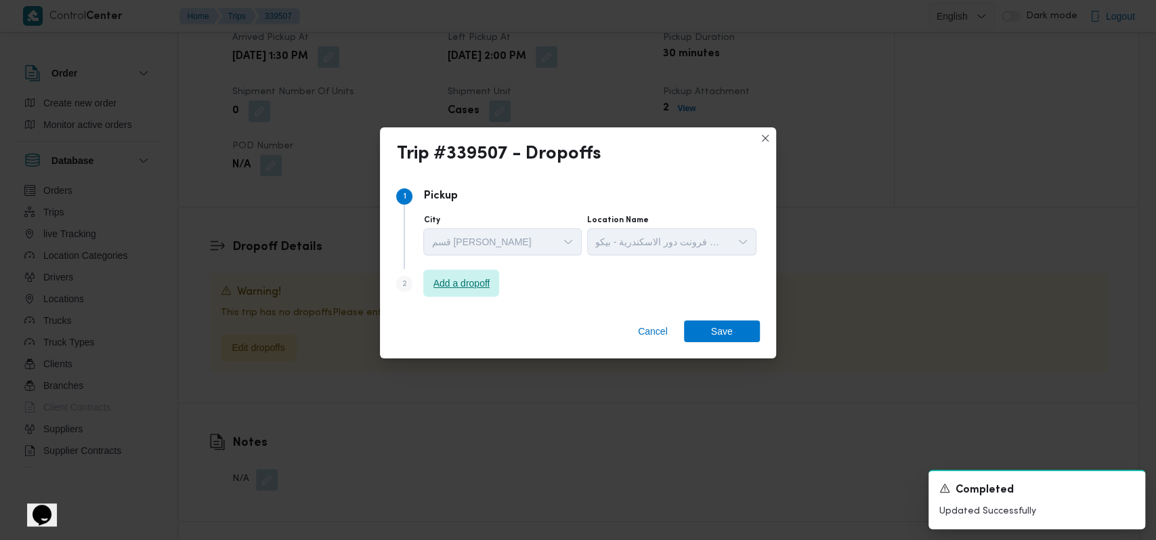
click at [484, 283] on span "Add a dropoff" at bounding box center [461, 283] width 57 height 16
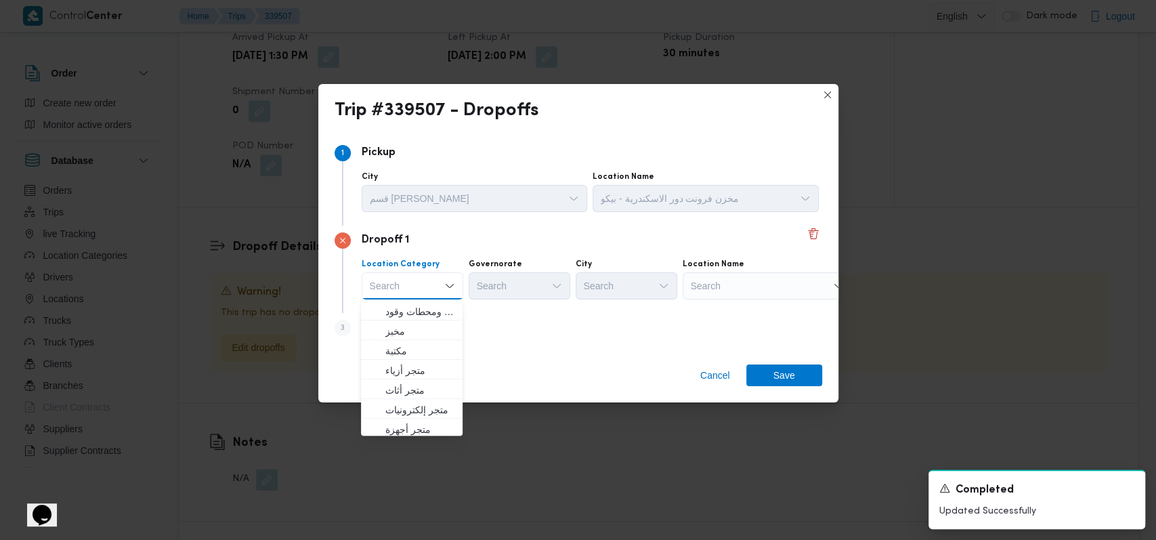
scroll to position [356, 0]
click at [417, 416] on span "متجر أجهزة" at bounding box center [411, 427] width 91 height 22
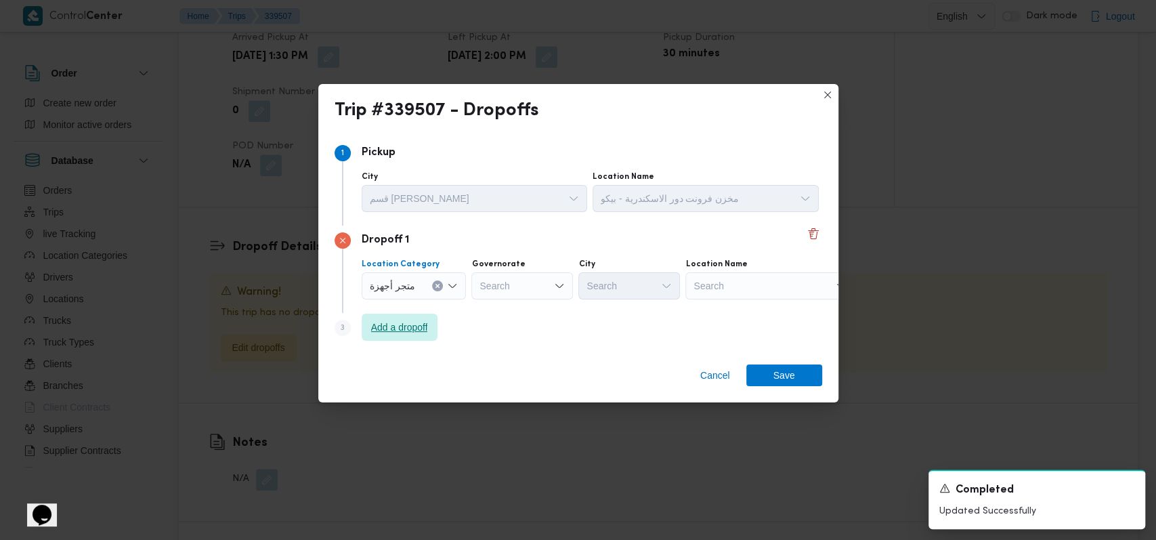
click at [410, 325] on span "Add a dropoff" at bounding box center [399, 327] width 57 height 16
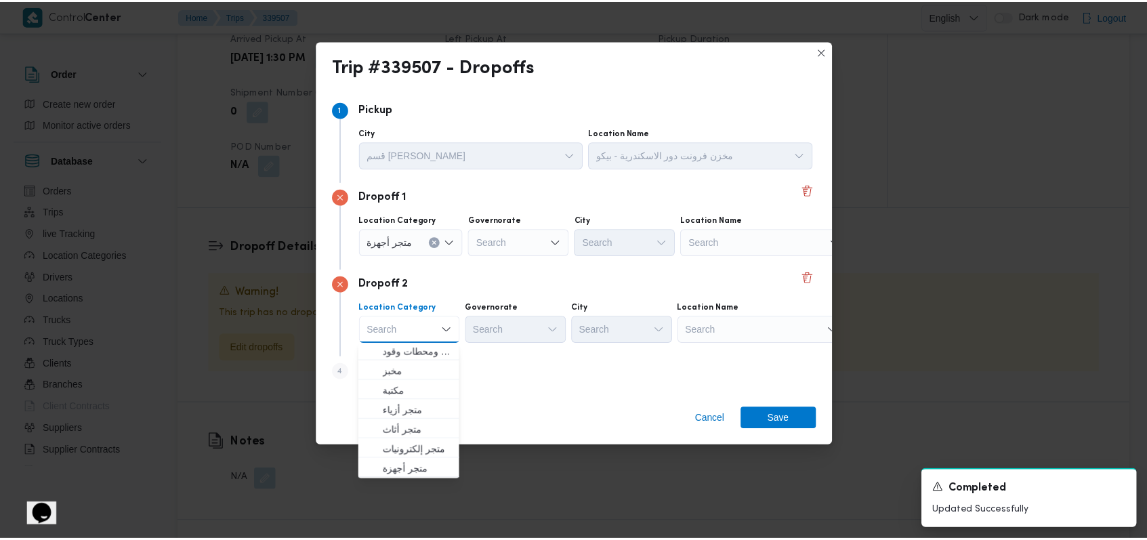
scroll to position [358, 0]
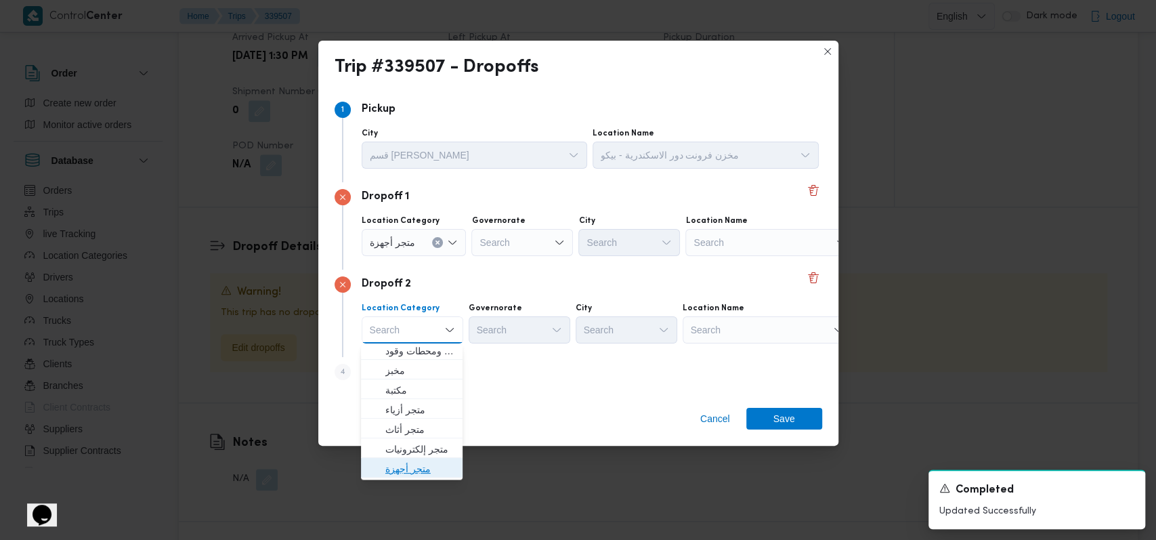
click at [425, 464] on span "متجر أجهزة" at bounding box center [419, 469] width 69 height 16
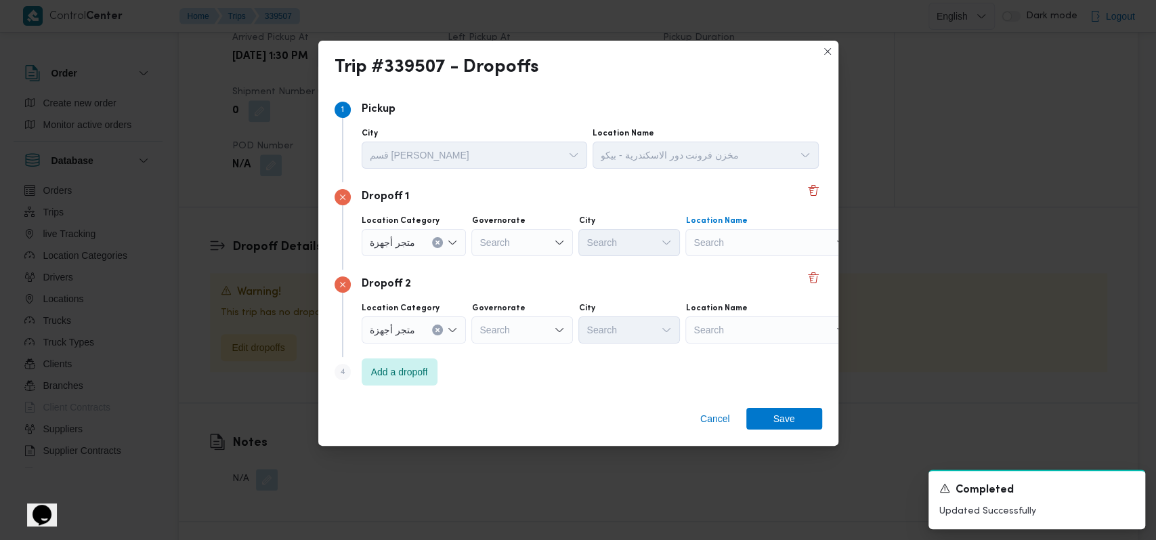
click at [721, 237] on div "Search" at bounding box center [769, 242] width 169 height 27
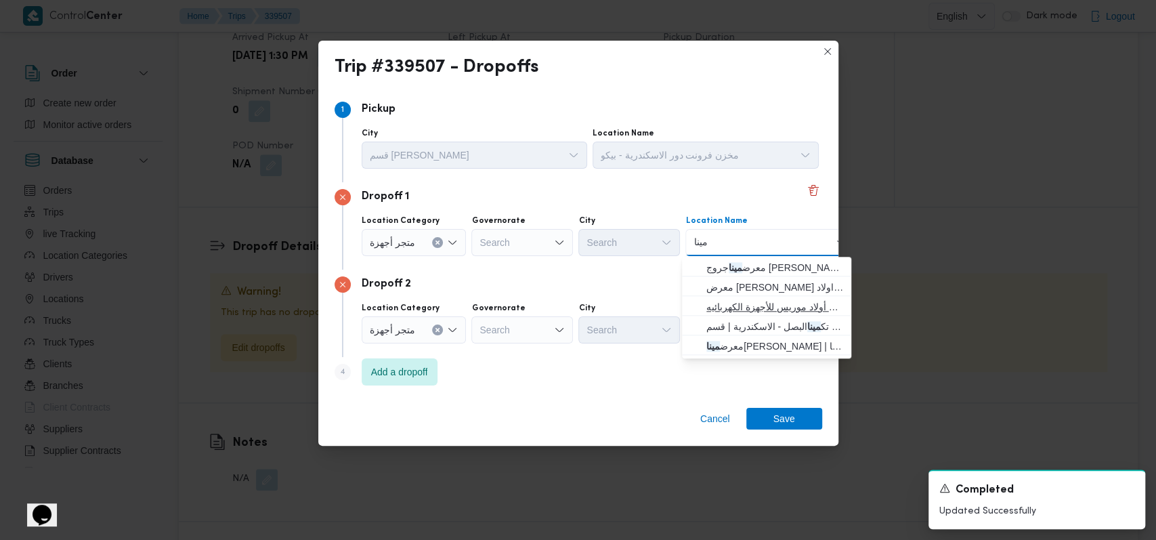
type input "مينا"
click at [777, 299] on span "معرض مينا موريس - سيدى بشر اسكندرية | معرض أولاد موريس للأجهزة الكهربائيه | الع…" at bounding box center [774, 307] width 137 height 16
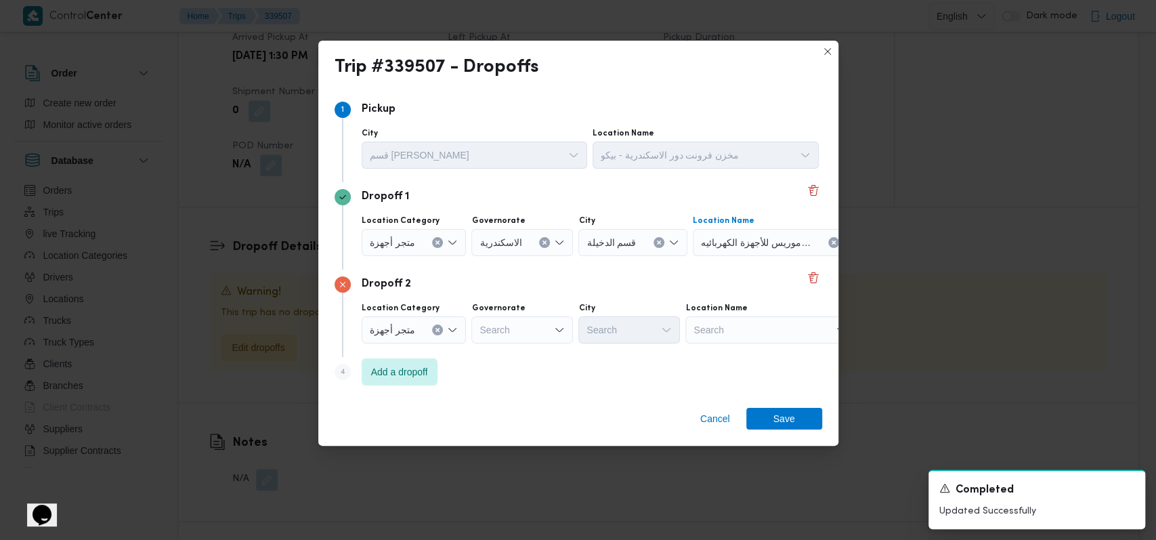
click at [761, 330] on div "Search" at bounding box center [769, 329] width 169 height 27
type input "برتى"
click at [762, 353] on span "برتى سنتر - الرمل اسكندرية | برتى سنتر - Berty Center | دنا الجديدة وعزبة الوسط…" at bounding box center [774, 355] width 137 height 16
click at [780, 422] on span "Save" at bounding box center [784, 418] width 22 height 22
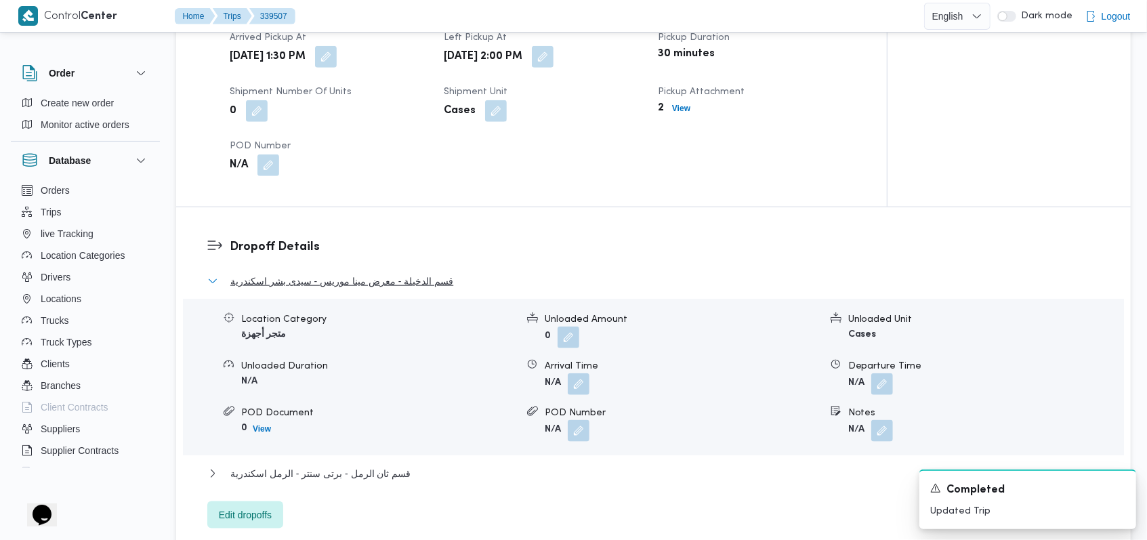
click at [320, 274] on span "قسم الدخيلة - معرض مينا موريس - سيدى بشر اسكندرية" at bounding box center [341, 281] width 223 height 16
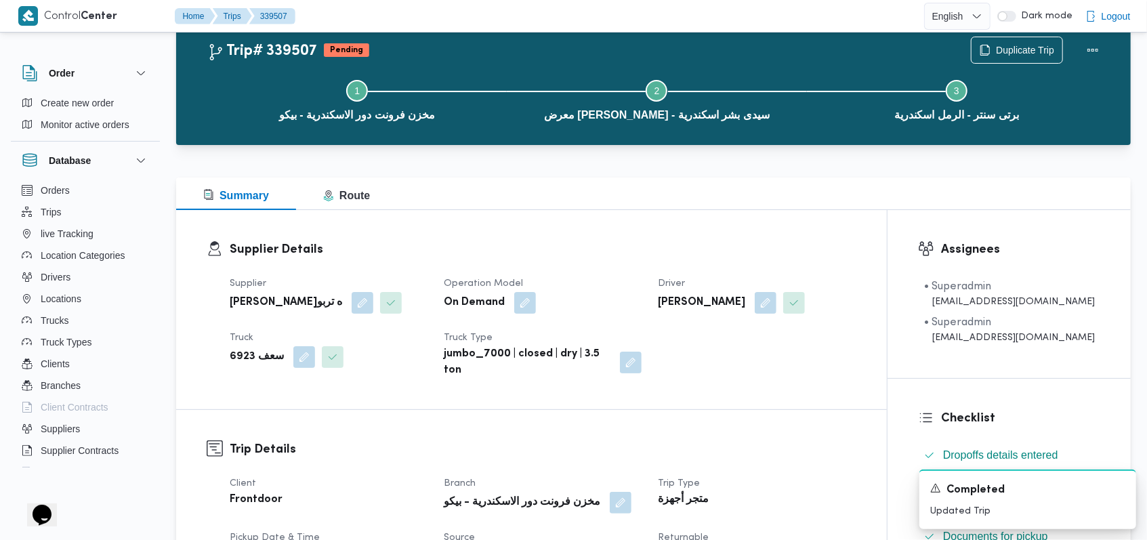
scroll to position [0, 0]
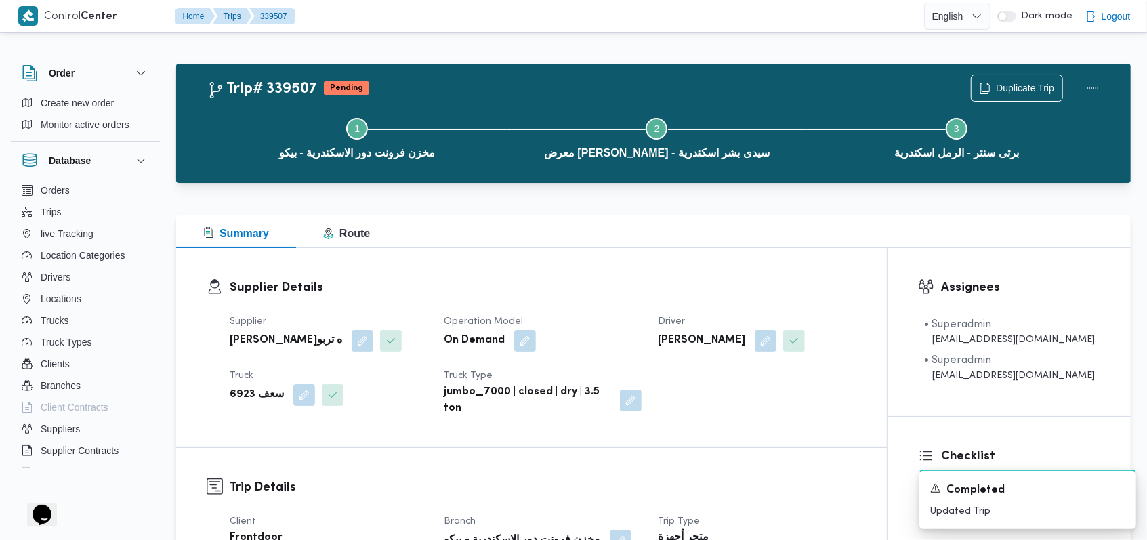
click at [597, 328] on div "On Demand" at bounding box center [542, 340] width 200 height 24
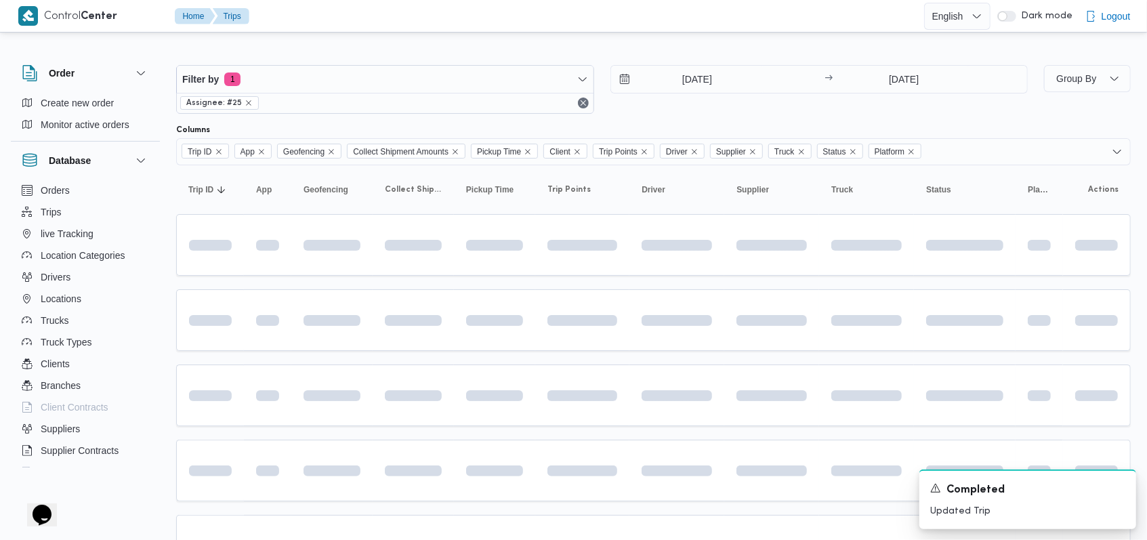
scroll to position [187, 0]
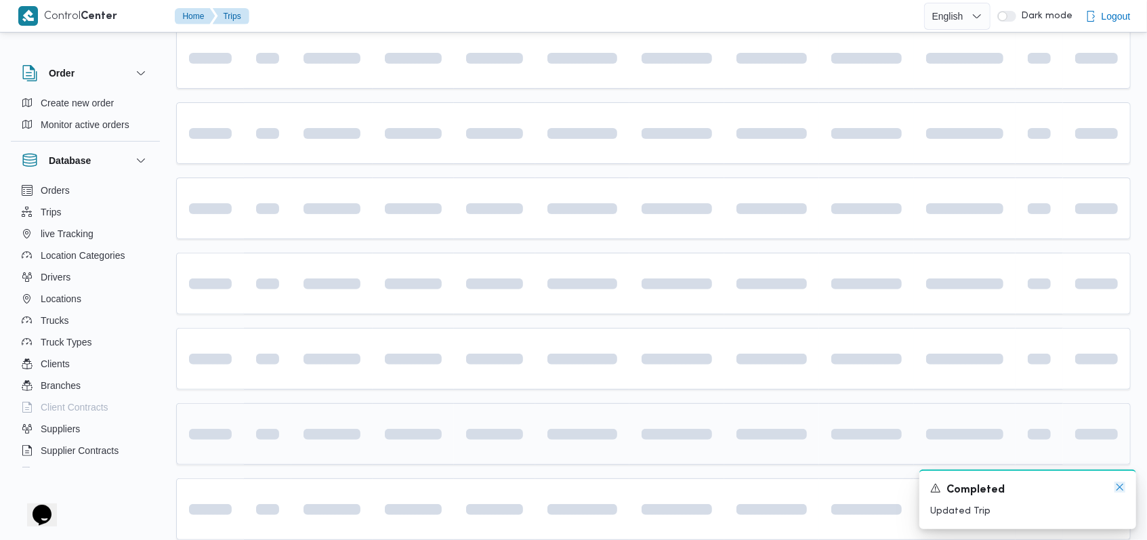
click at [1124, 486] on icon "Dismiss toast" at bounding box center [1119, 487] width 11 height 11
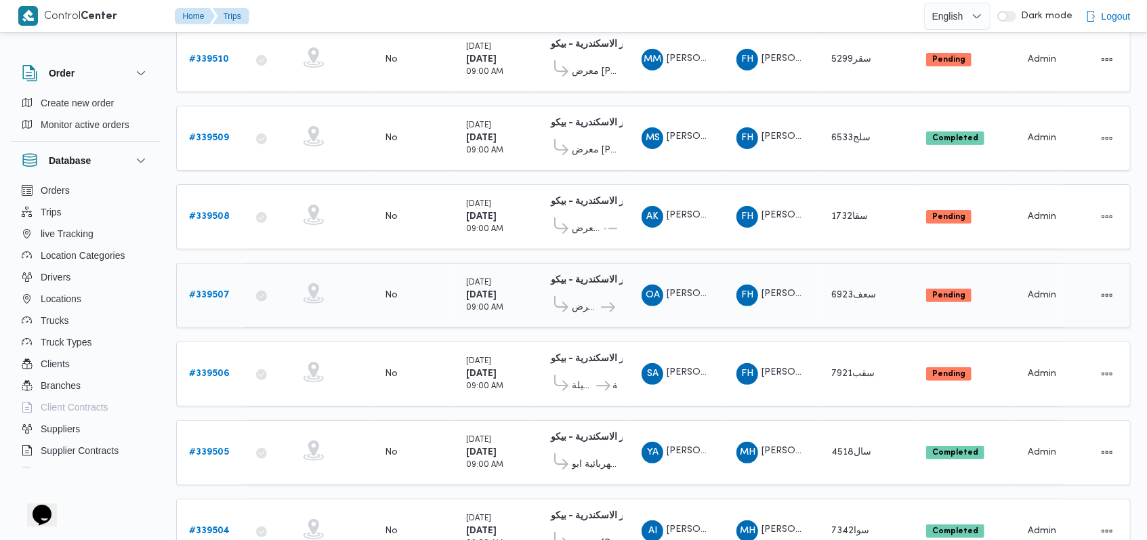
click at [225, 291] on b "# 339507" at bounding box center [209, 295] width 41 height 9
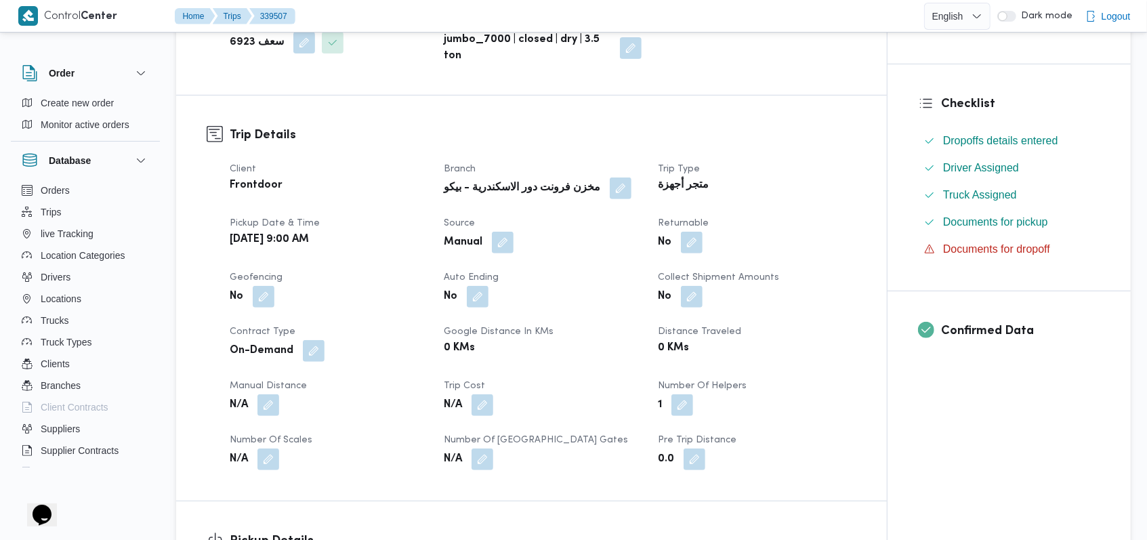
scroll to position [97, 0]
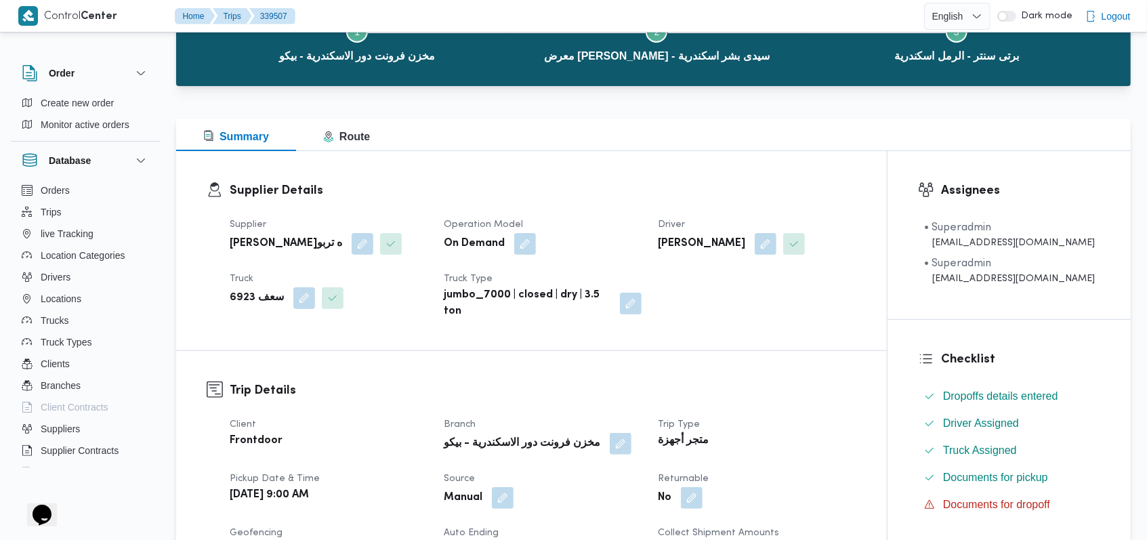
click at [286, 299] on span at bounding box center [300, 298] width 28 height 22
click at [293, 297] on button "button" at bounding box center [304, 297] width 22 height 22
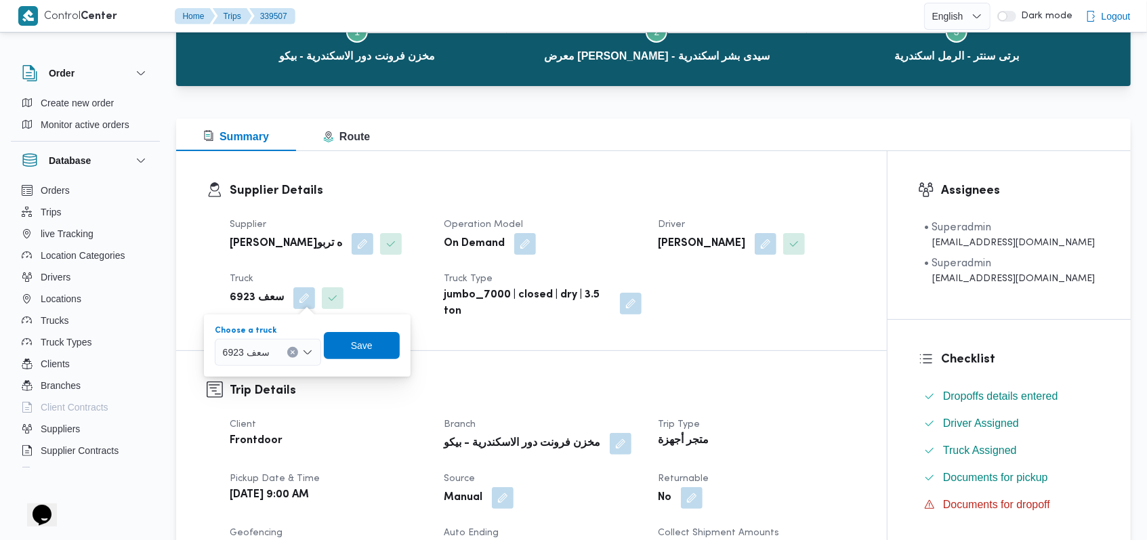
click at [269, 344] on div "سعف 6923" at bounding box center [268, 352] width 106 height 27
type input "7813"
click at [272, 378] on span "سوا 7813 | null" at bounding box center [275, 376] width 69 height 16
click at [352, 341] on span "Save" at bounding box center [368, 344] width 76 height 27
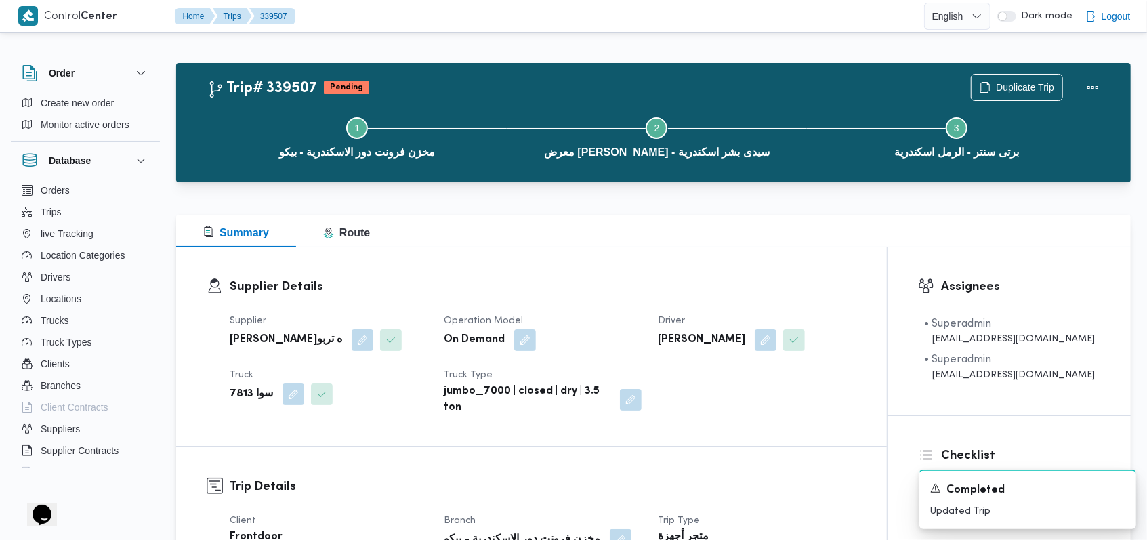
scroll to position [0, 0]
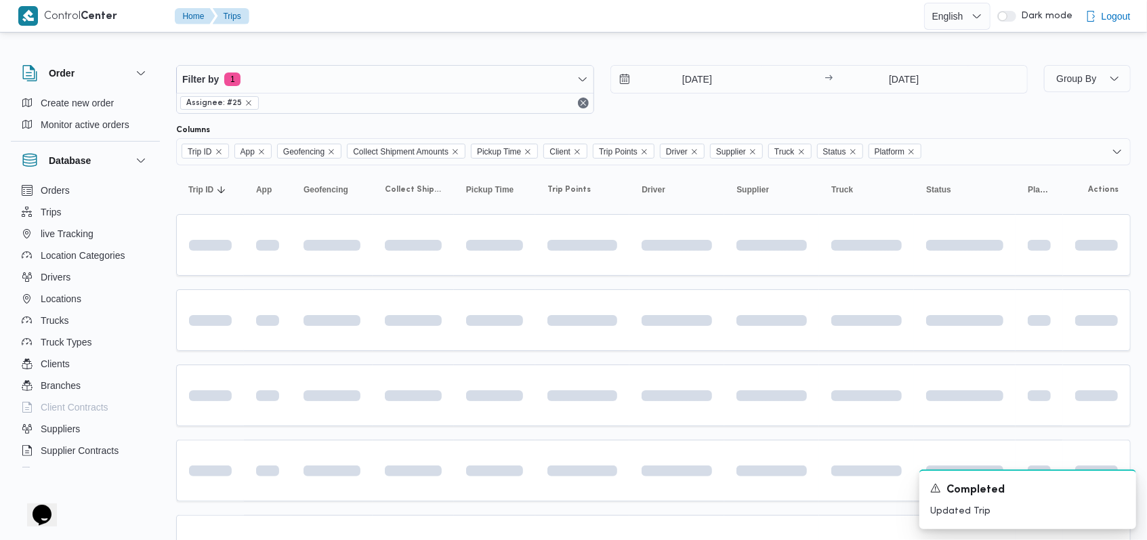
scroll to position [187, 0]
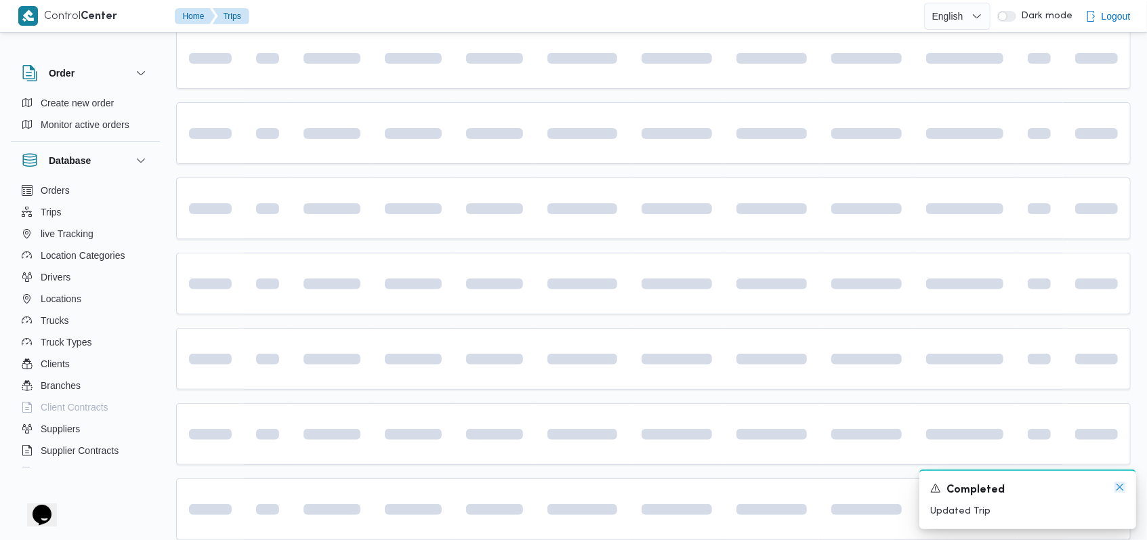
click at [1114, 482] on icon "Dismiss toast" at bounding box center [1119, 487] width 11 height 11
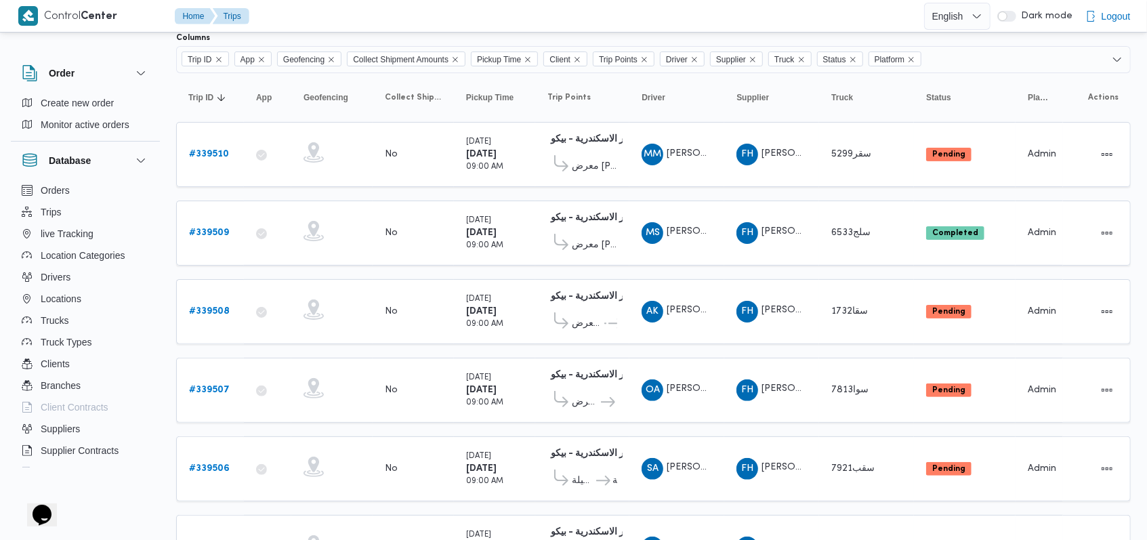
scroll to position [6, 0]
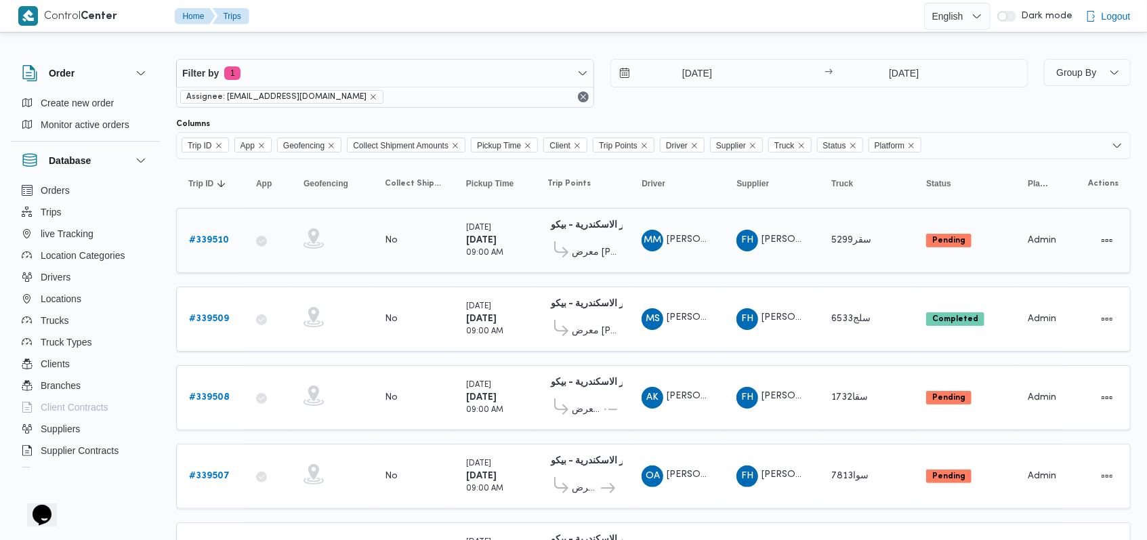
click at [213, 238] on b "# 339510" at bounding box center [209, 240] width 40 height 9
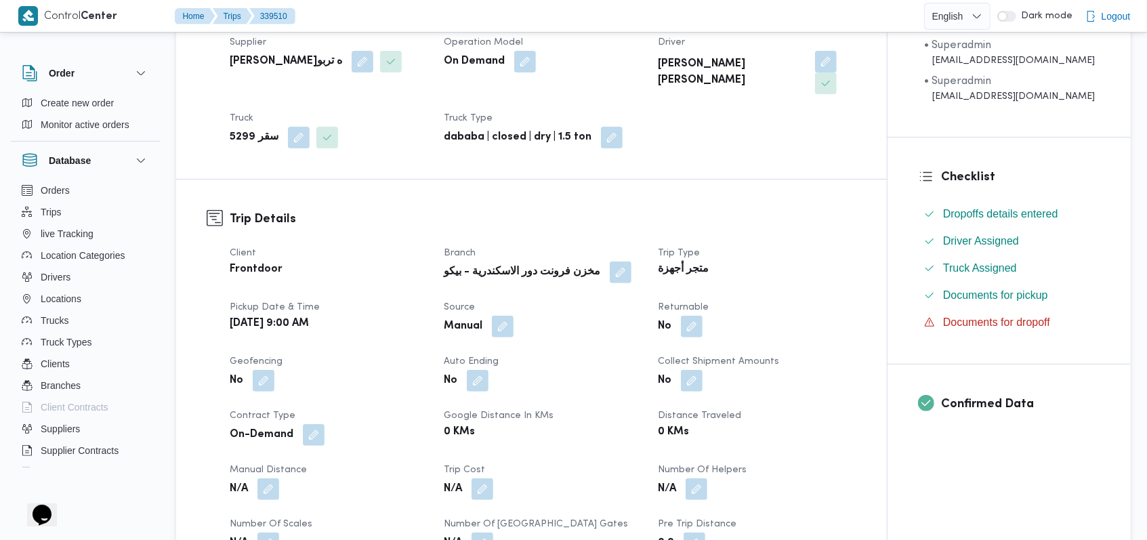
scroll to position [548, 0]
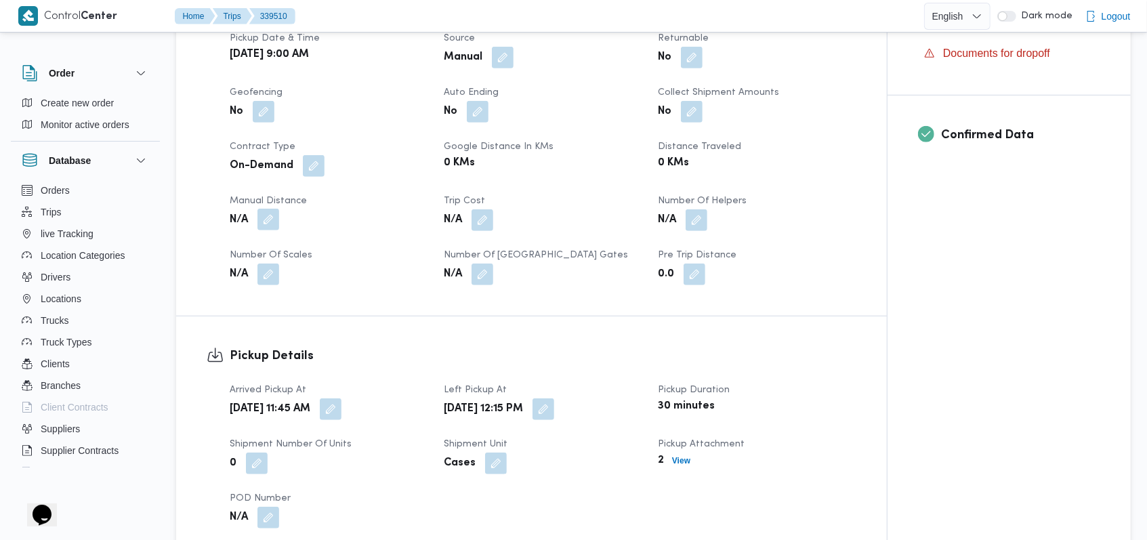
click at [251, 209] on span at bounding box center [265, 220] width 28 height 22
click at [260, 209] on button "button" at bounding box center [268, 220] width 22 height 22
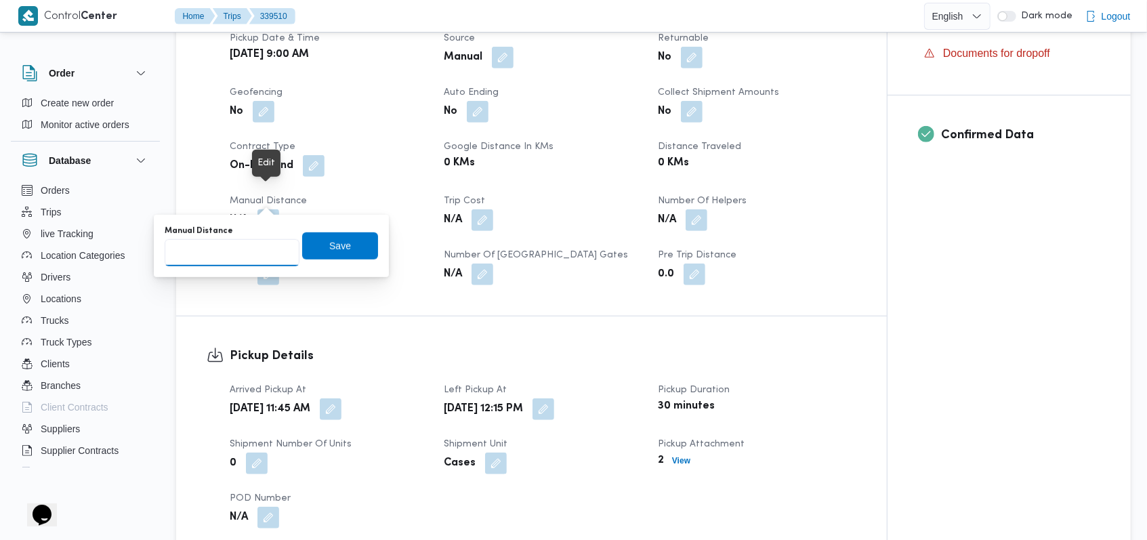
click at [228, 257] on input "Manual Distance" at bounding box center [232, 252] width 135 height 27
type input "150"
click at [312, 251] on span "Save" at bounding box center [340, 245] width 76 height 27
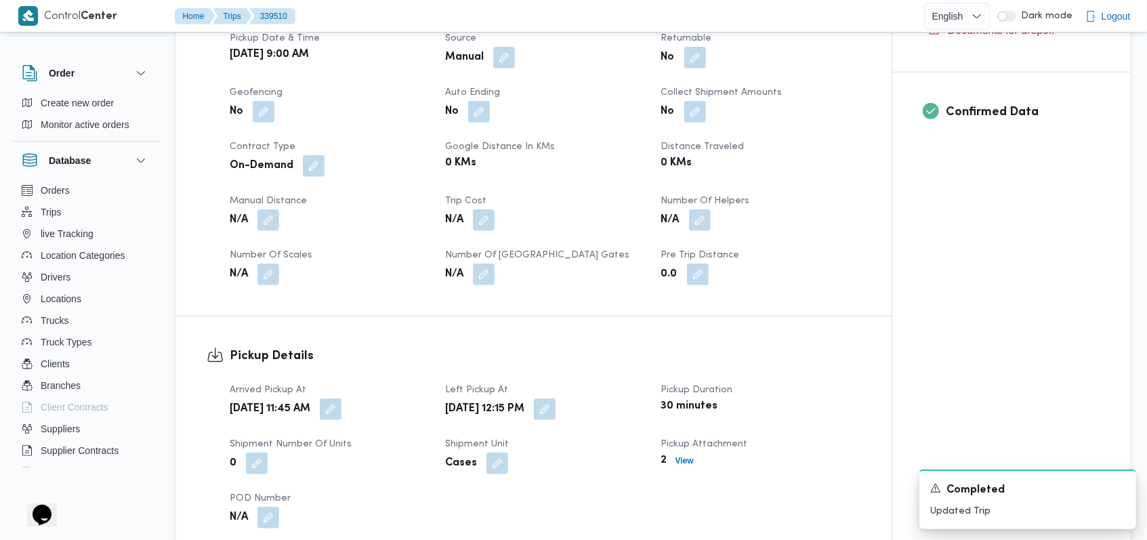
scroll to position [910, 0]
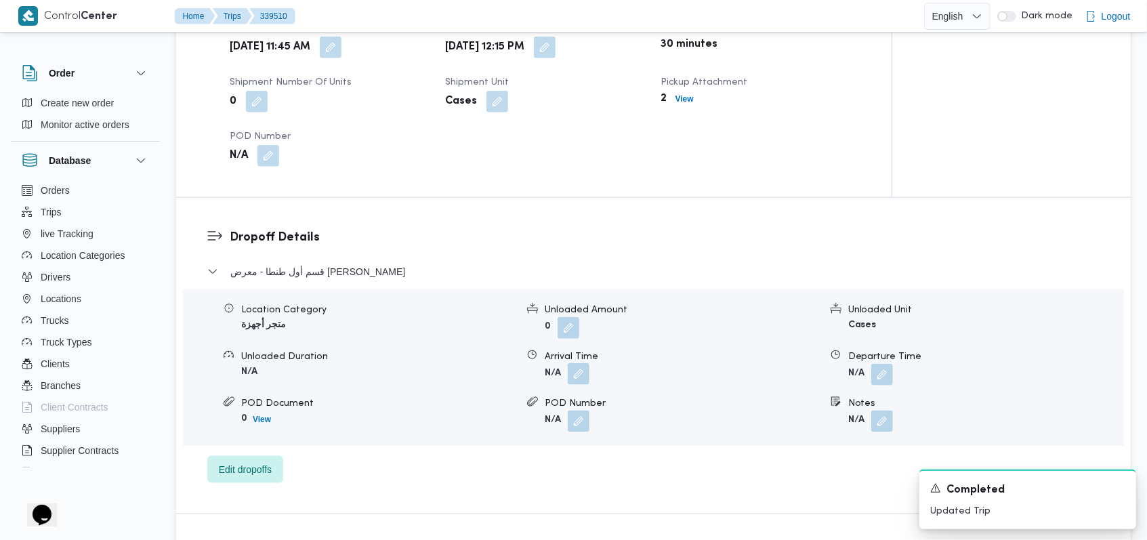
click at [580, 363] on button "button" at bounding box center [579, 374] width 22 height 22
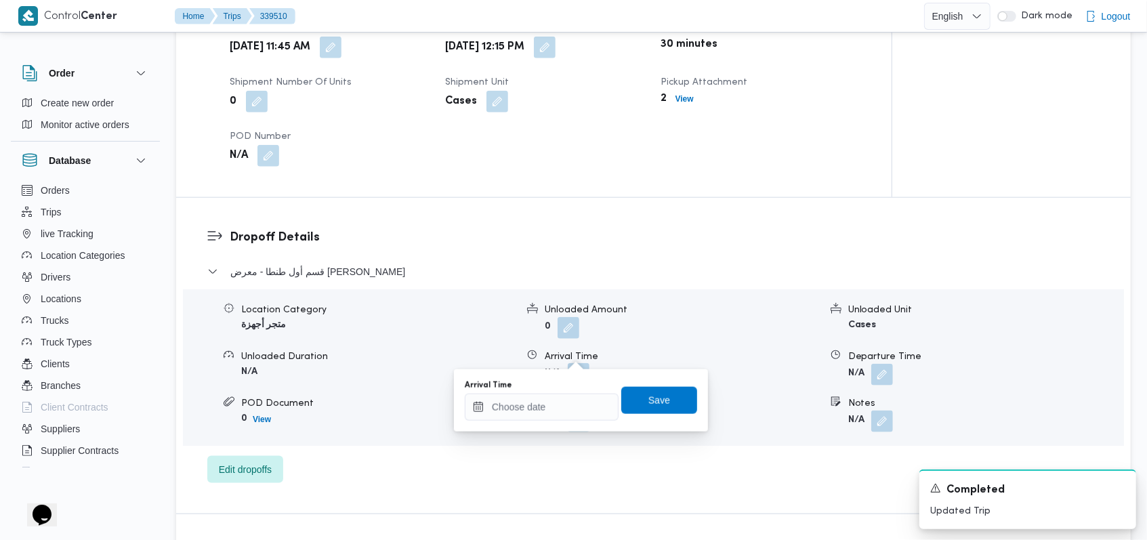
click at [549, 421] on div "Arrival Time Save" at bounding box center [580, 400] width 235 height 43
click at [576, 409] on input "Arrival Time" at bounding box center [542, 406] width 154 height 27
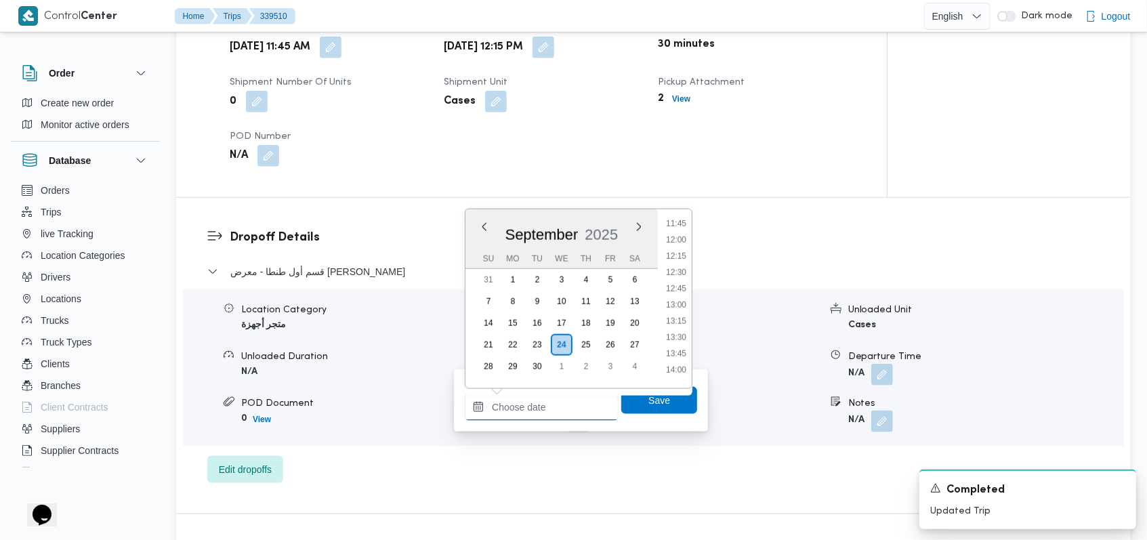
scroll to position [794, 0]
click at [683, 316] on li "13:30" at bounding box center [675, 311] width 31 height 14
type input "24/09/2025 13:30"
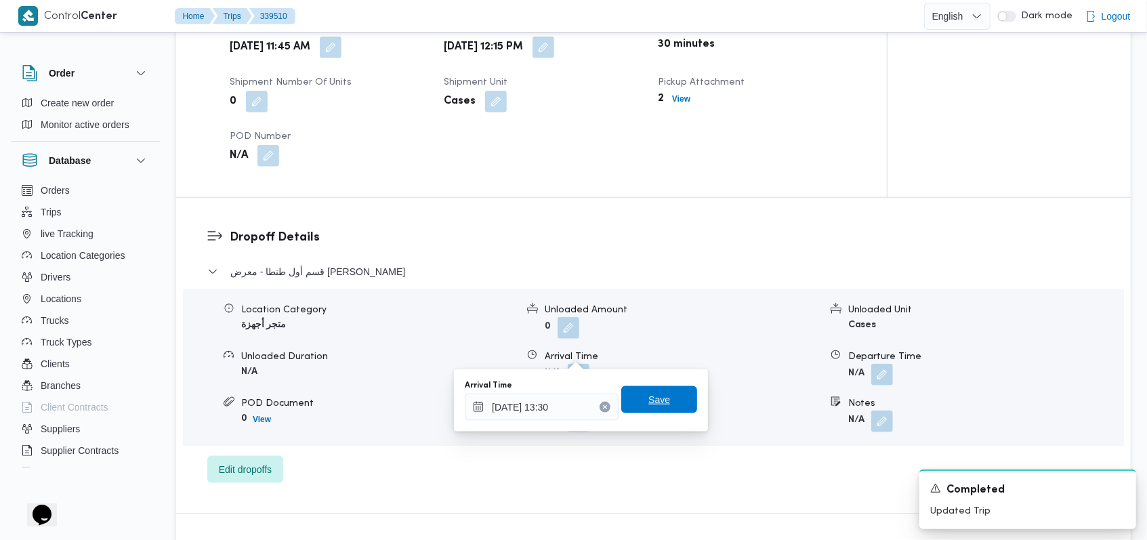
click at [666, 403] on span "Save" at bounding box center [659, 399] width 76 height 27
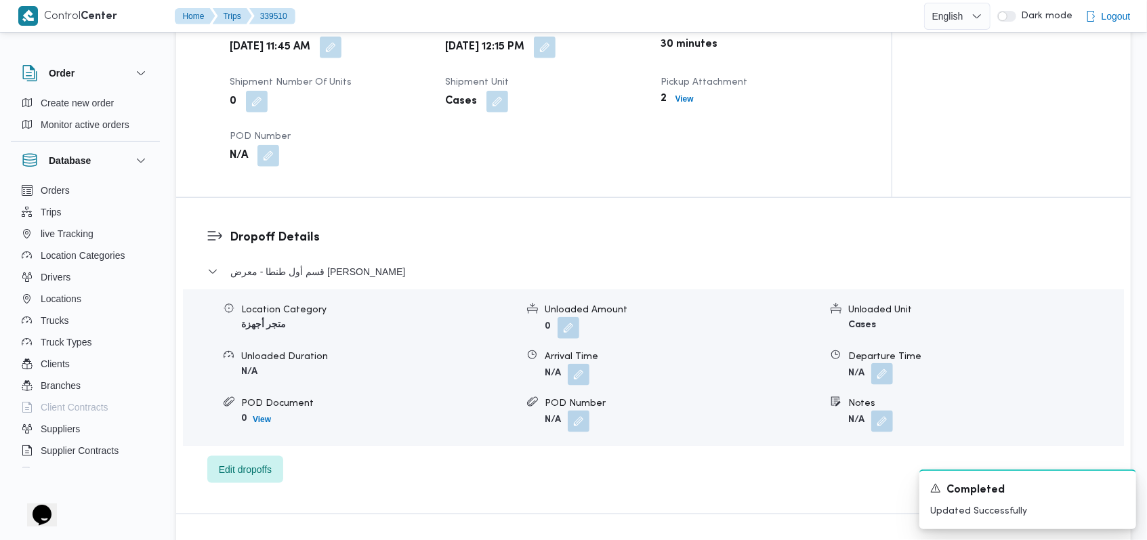
click at [889, 363] on button "button" at bounding box center [882, 374] width 22 height 22
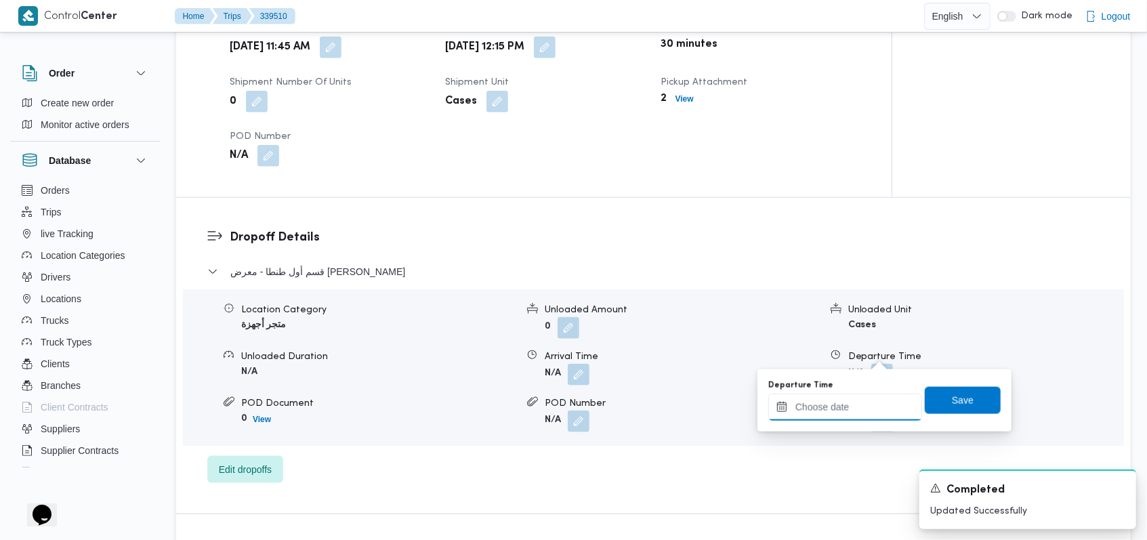
click at [861, 408] on input "Departure Time" at bounding box center [845, 406] width 154 height 27
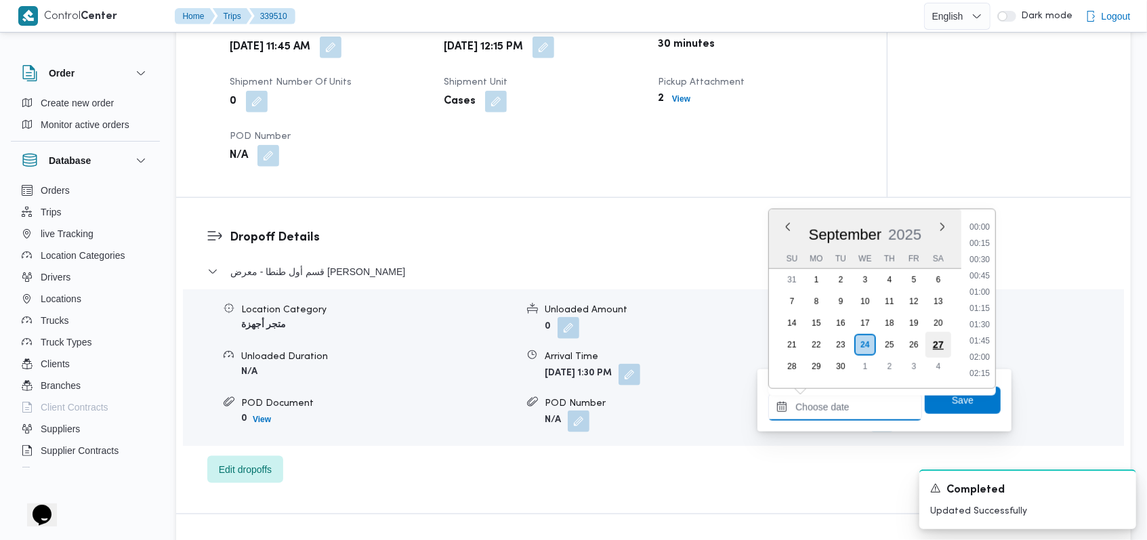
scroll to position [975, 0]
click at [976, 263] on li "15:30" at bounding box center [979, 260] width 31 height 14
type input "24/09/2025 15:30"
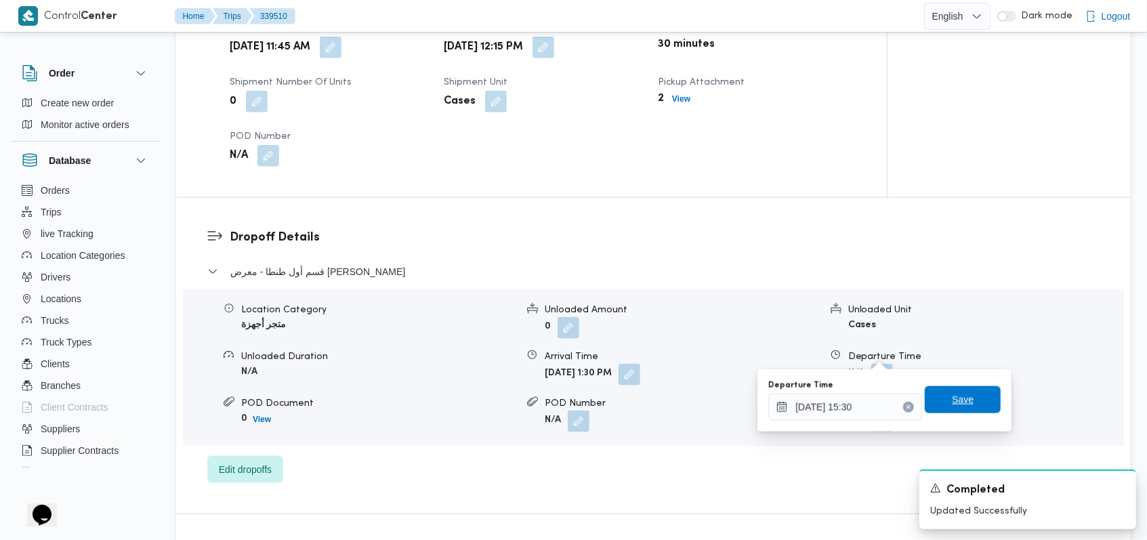
click at [964, 397] on span "Save" at bounding box center [962, 399] width 76 height 27
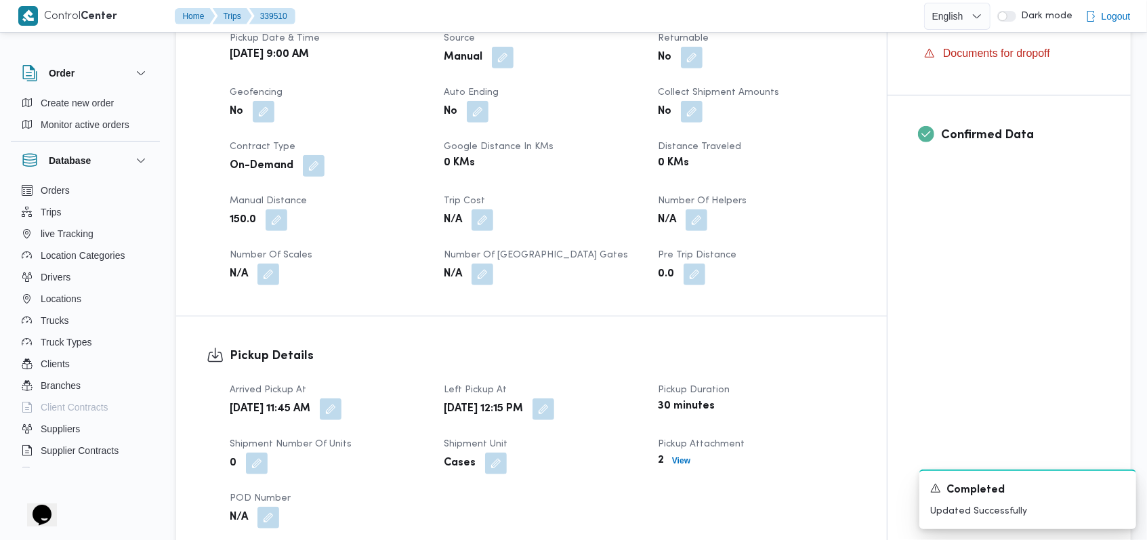
scroll to position [0, 0]
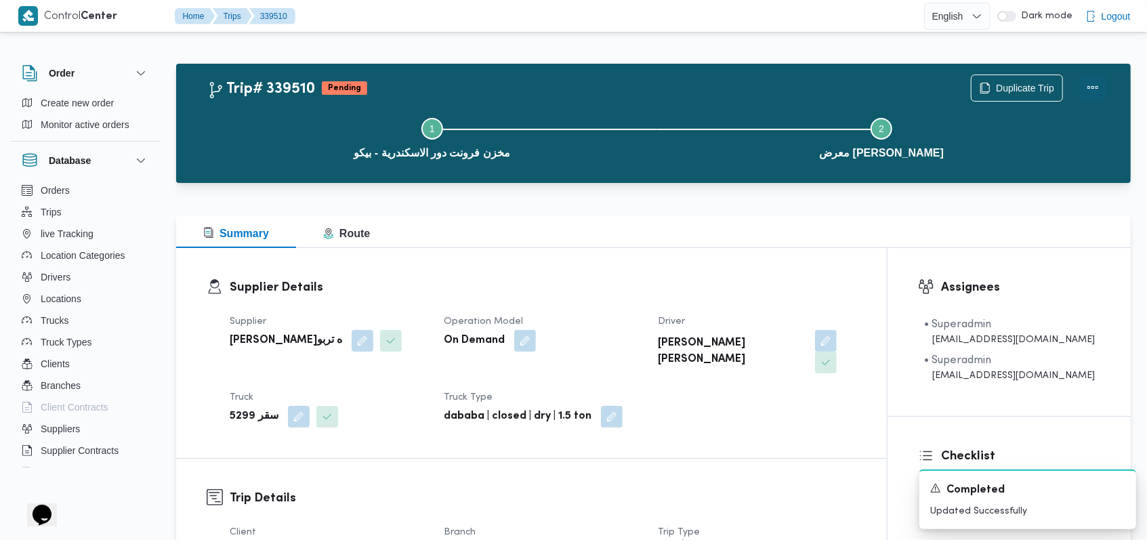
click at [1098, 95] on button "Actions" at bounding box center [1092, 87] width 27 height 27
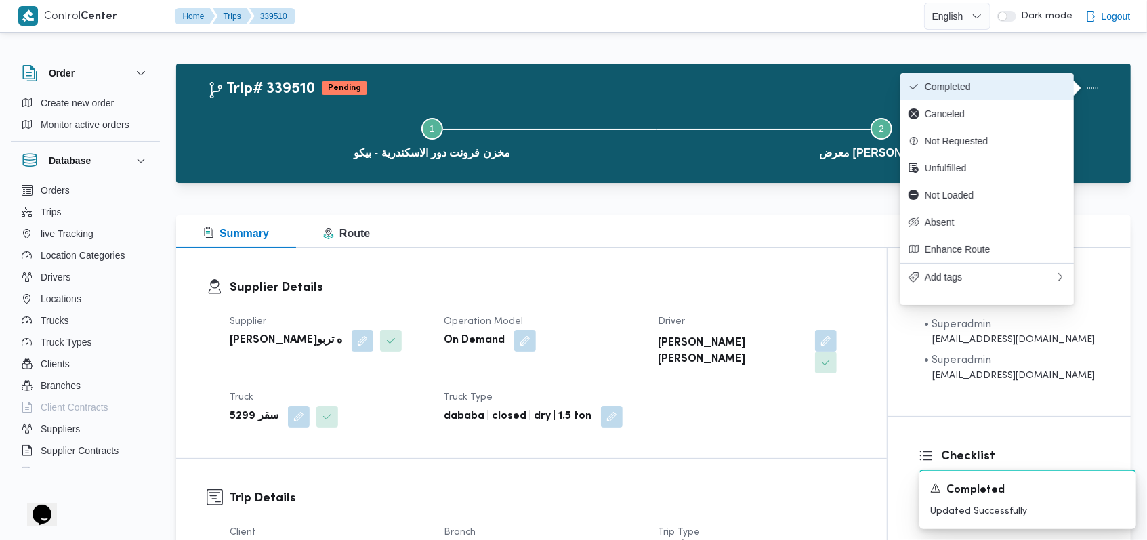
click at [1037, 84] on span "Completed" at bounding box center [994, 86] width 141 height 11
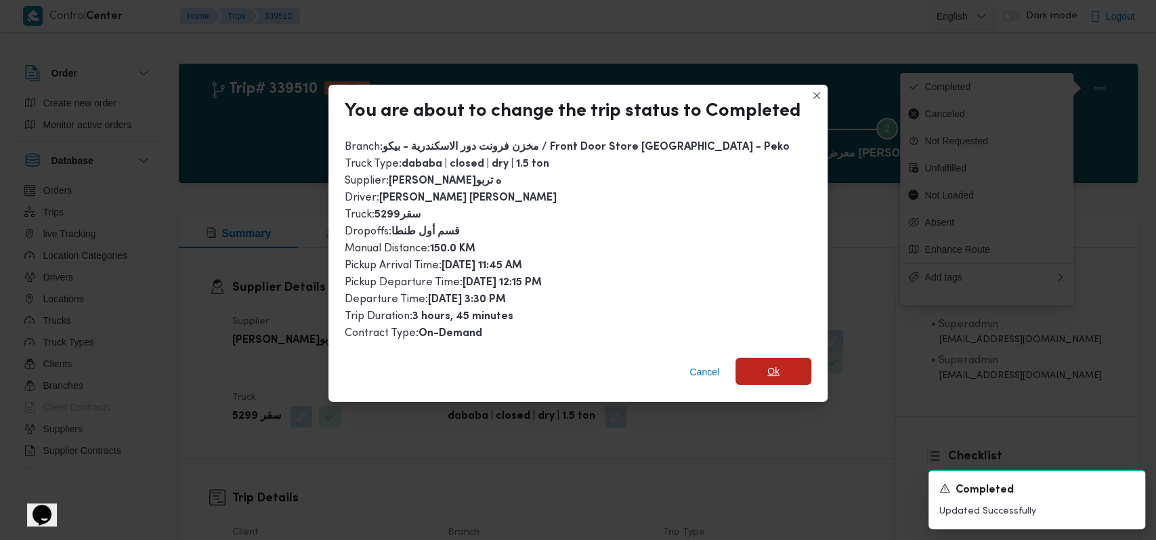
click at [763, 363] on span "Ok" at bounding box center [773, 371] width 76 height 27
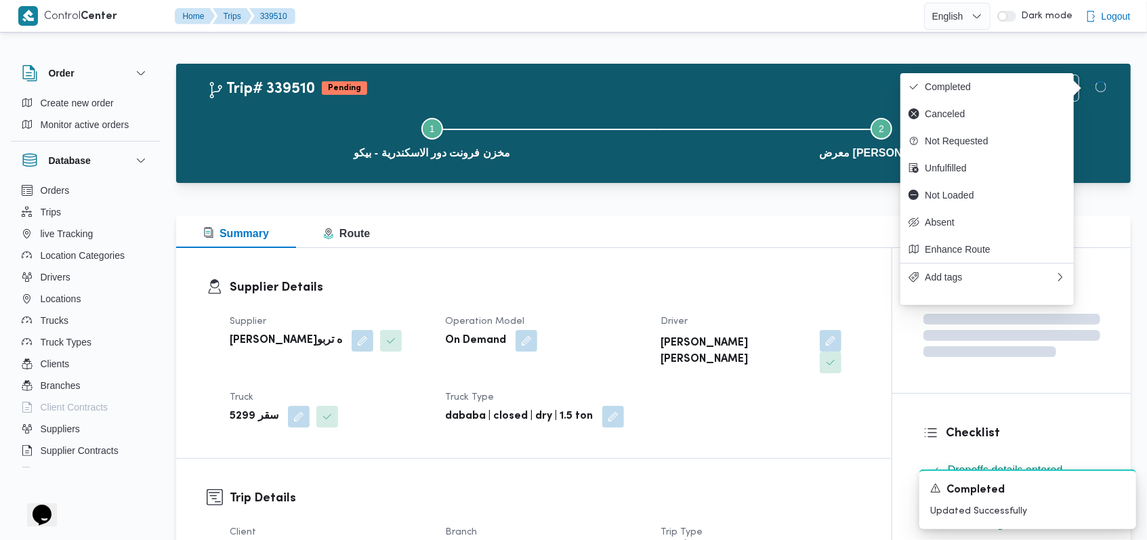
click at [805, 432] on div "Supplier Details Supplier فتحى حسن جلال ابو الحسن شركه تربو Operation Model On …" at bounding box center [533, 353] width 715 height 210
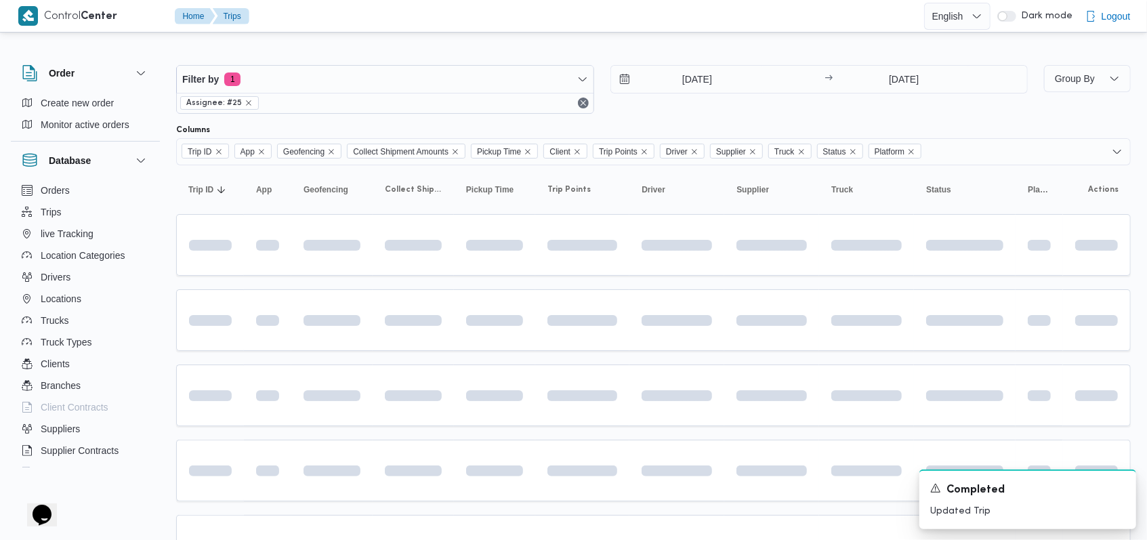
scroll to position [6, 0]
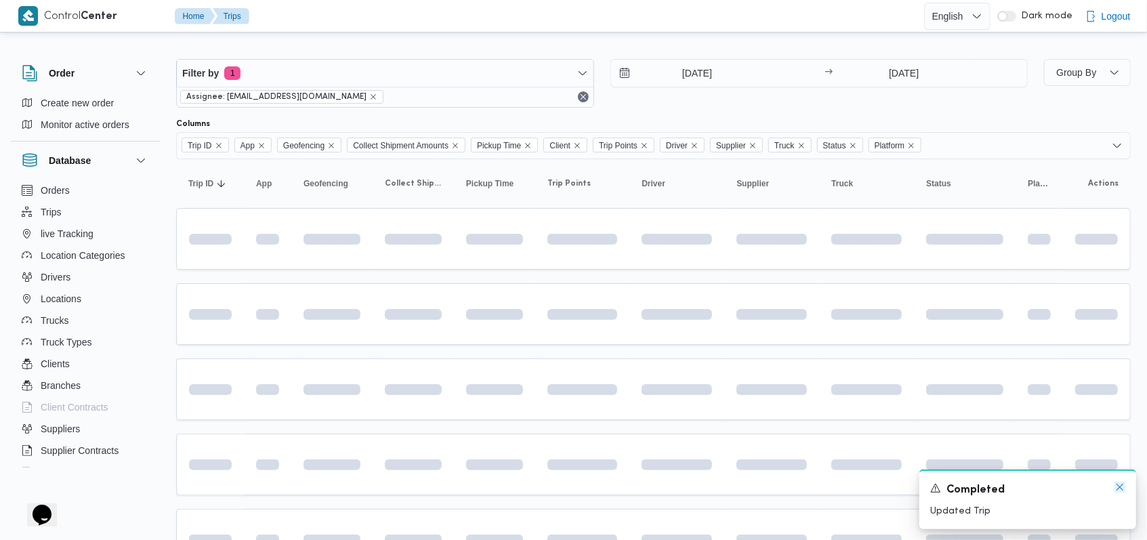
click at [1114, 491] on icon "Dismiss toast" at bounding box center [1119, 487] width 11 height 11
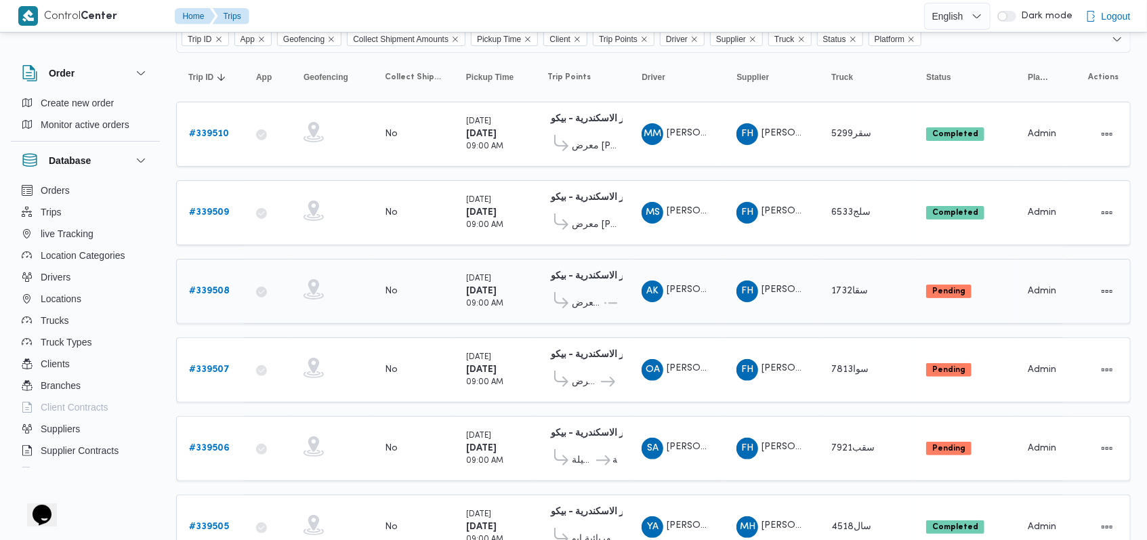
scroll to position [473, 0]
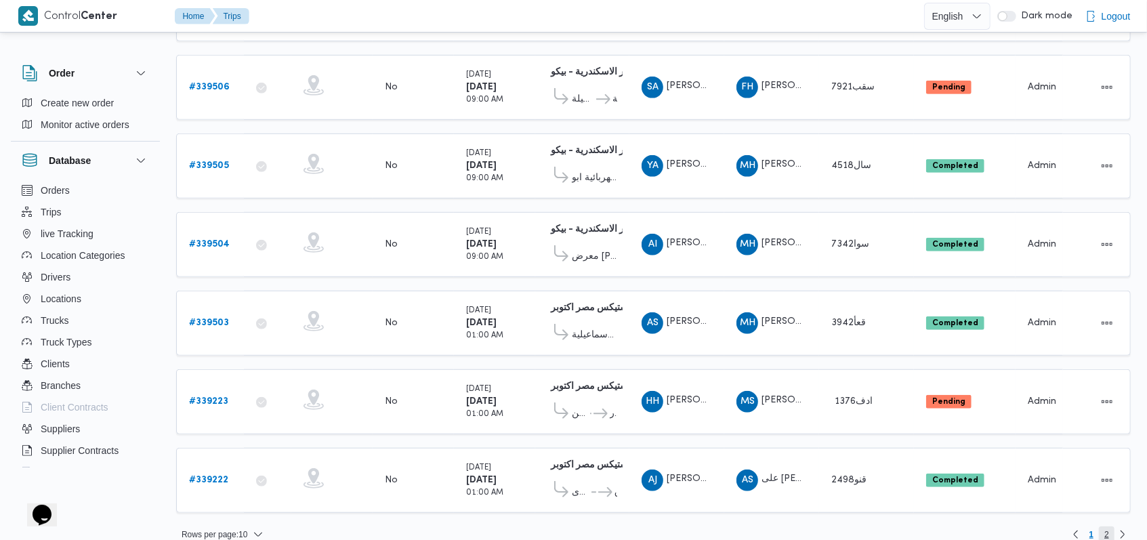
click at [1106, 526] on span "2" at bounding box center [1106, 534] width 5 height 16
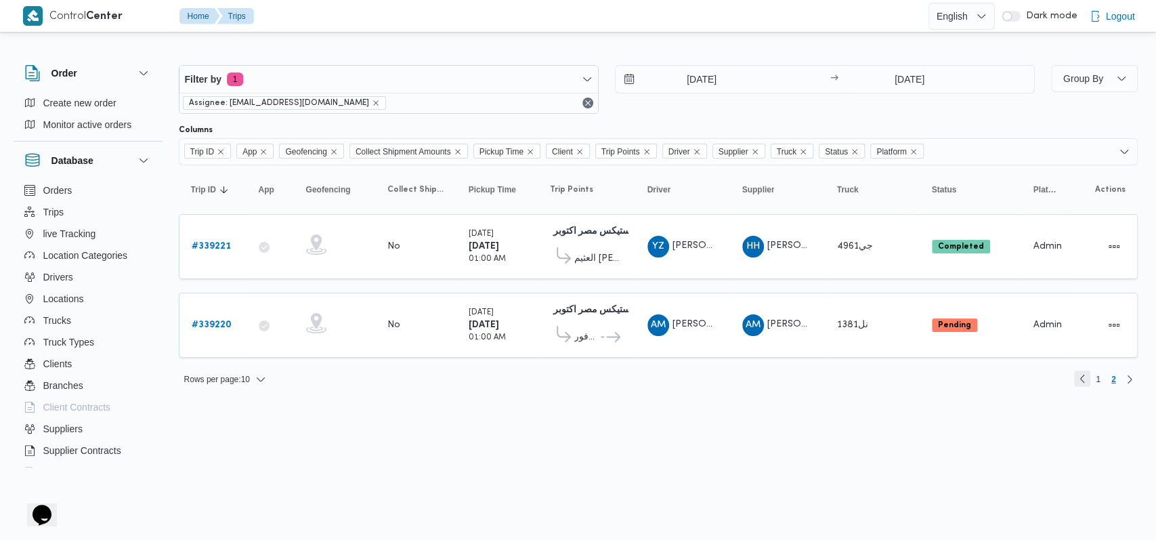
click at [1081, 381] on link "Previous page, 1" at bounding box center [1082, 378] width 16 height 16
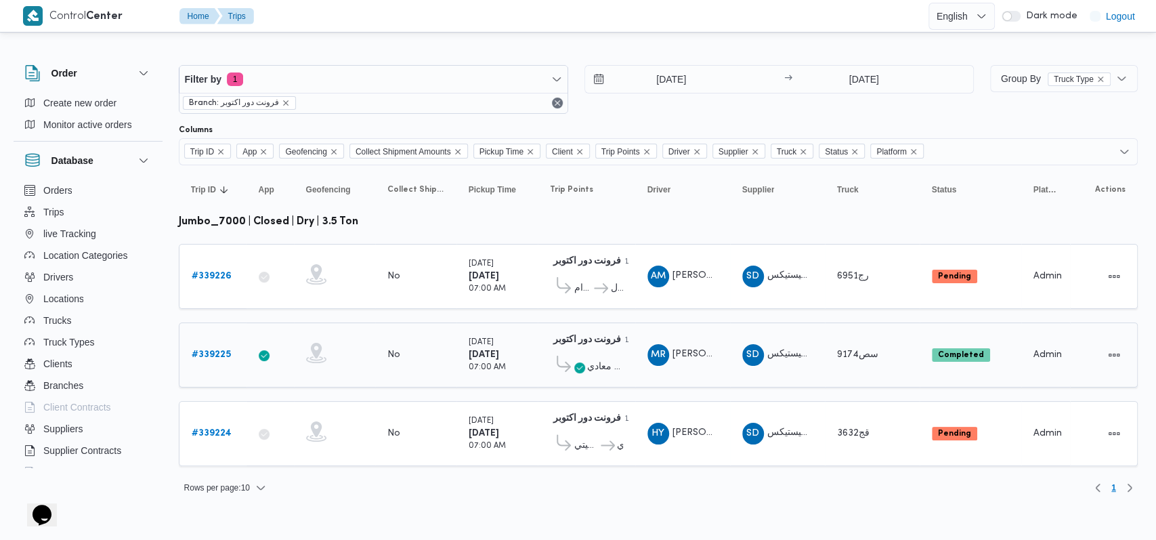
click at [214, 358] on link "# 339225" at bounding box center [211, 355] width 39 height 16
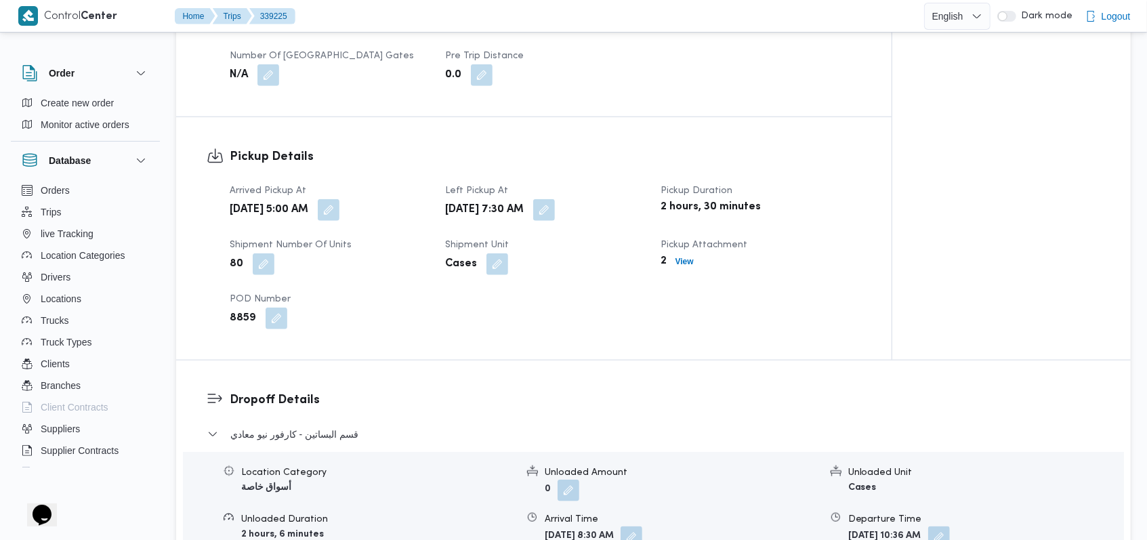
scroll to position [1084, 0]
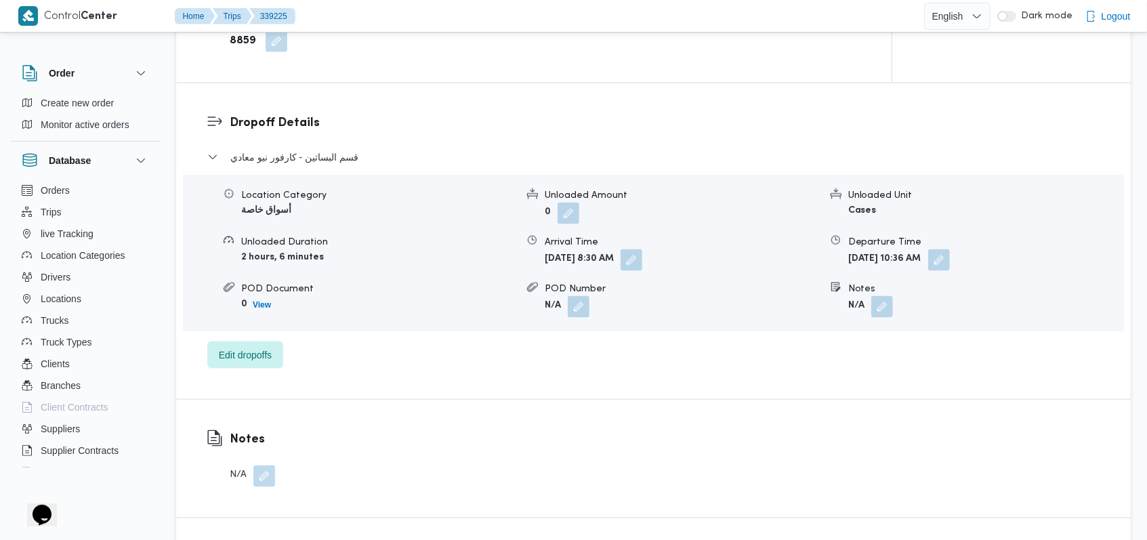
click at [316, 343] on div "قسم البساتين - كارفور نيو معادي Location Category أسواق خاصة Unloaded Amount 0 …" at bounding box center [653, 258] width 893 height 219
click at [280, 350] on span "Edit dropoffs" at bounding box center [245, 354] width 76 height 27
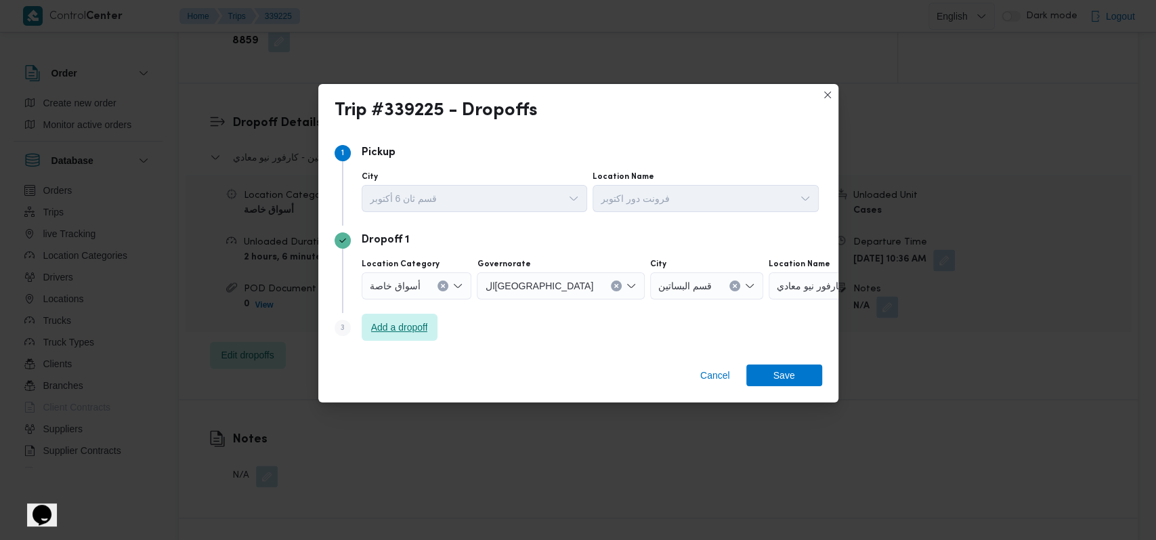
click at [398, 339] on span "Add a dropoff" at bounding box center [400, 327] width 76 height 27
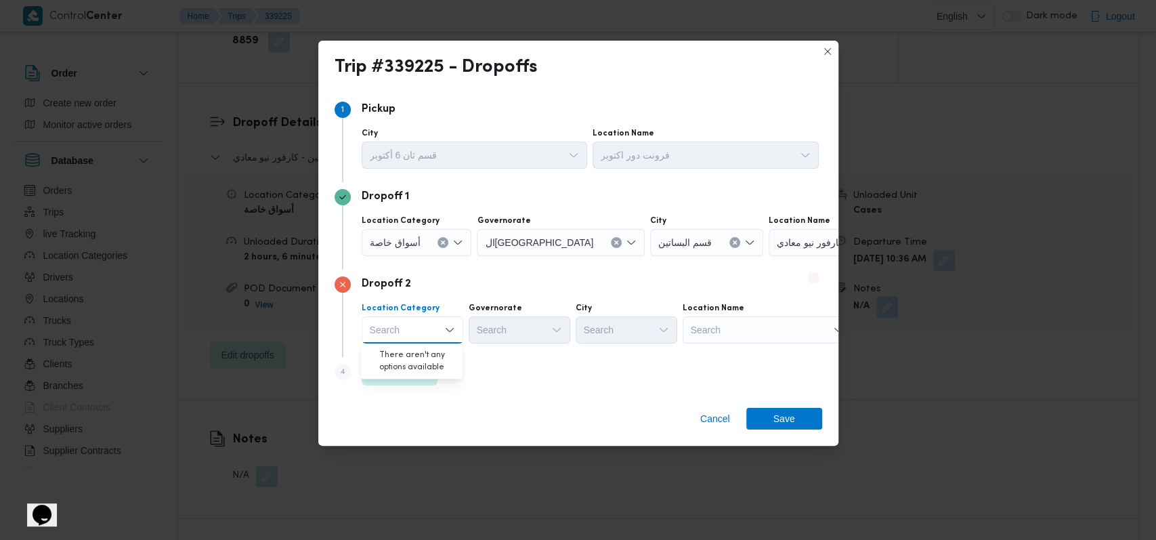
click at [462, 347] on div "Dropoff 2 Location Category Search Combo box. Selected. Combo box input. Search…" at bounding box center [579, 313] width 488 height 87
click at [462, 336] on div "Search" at bounding box center [767, 329] width 169 height 27
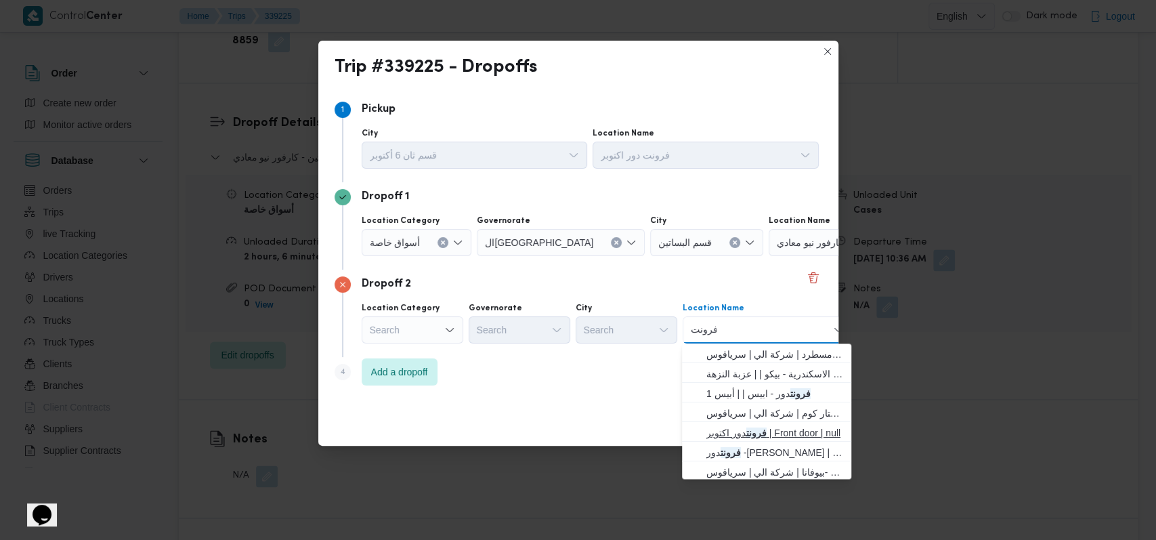
type input "فرونت"
click at [462, 370] on span "فرونت دور اكتوبر | Front door | null" at bounding box center [774, 433] width 137 height 16
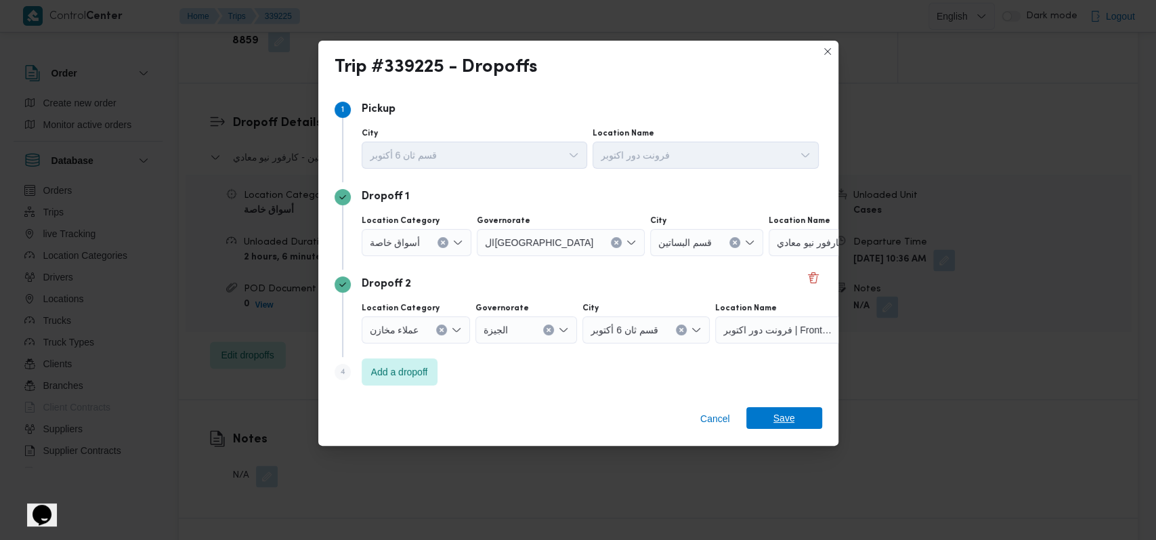
click at [462, 370] on span "Save" at bounding box center [784, 418] width 22 height 22
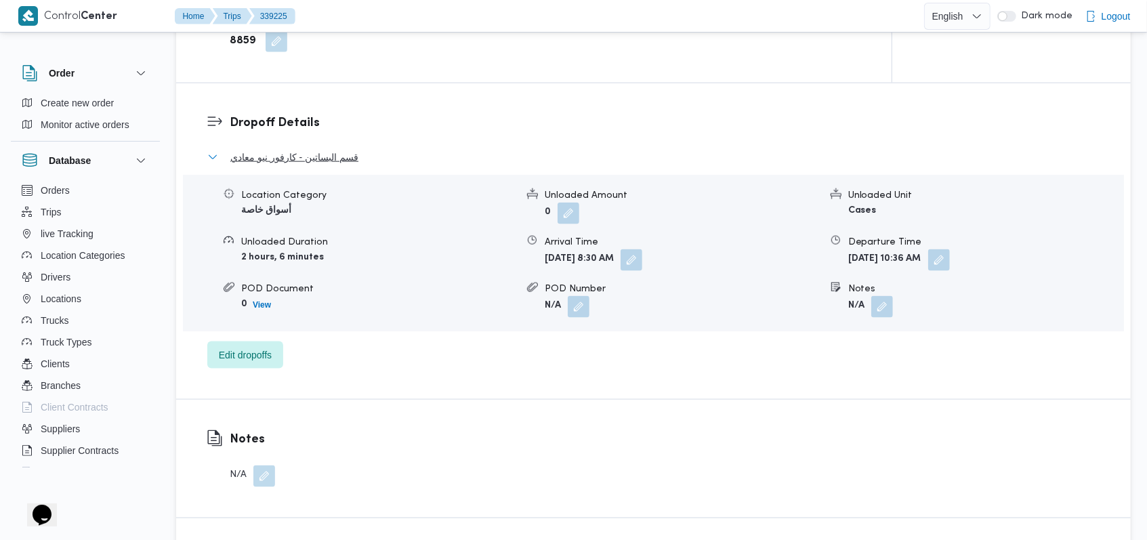
click at [341, 156] on span "قسم البساتين - كارفور نيو معادي" at bounding box center [294, 157] width 128 height 16
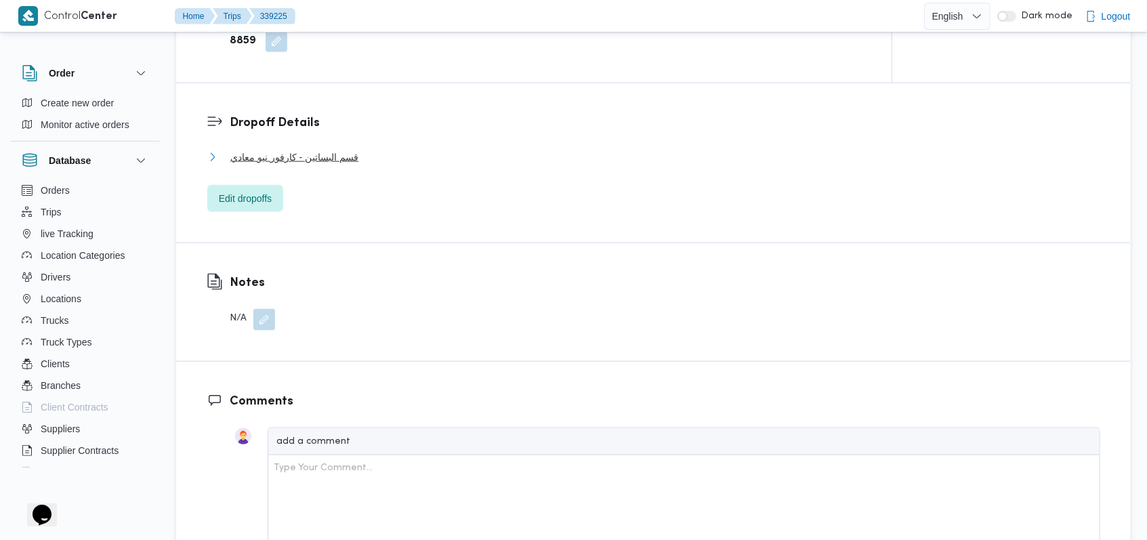
click at [341, 156] on span "قسم البساتين - كارفور نيو معادي" at bounding box center [294, 157] width 128 height 16
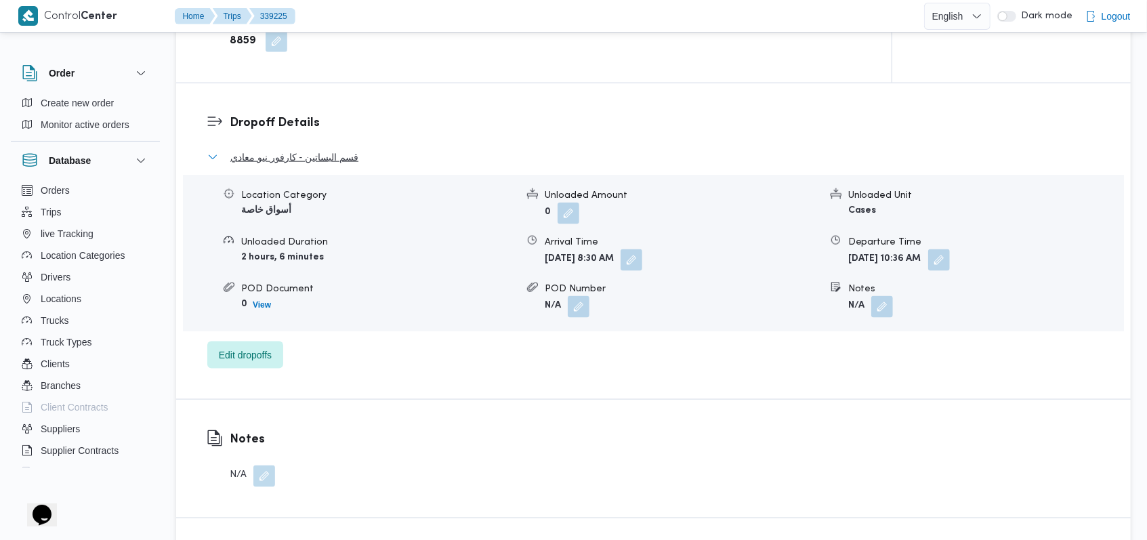
click at [324, 157] on span "قسم البساتين - كارفور نيو معادي" at bounding box center [294, 157] width 128 height 16
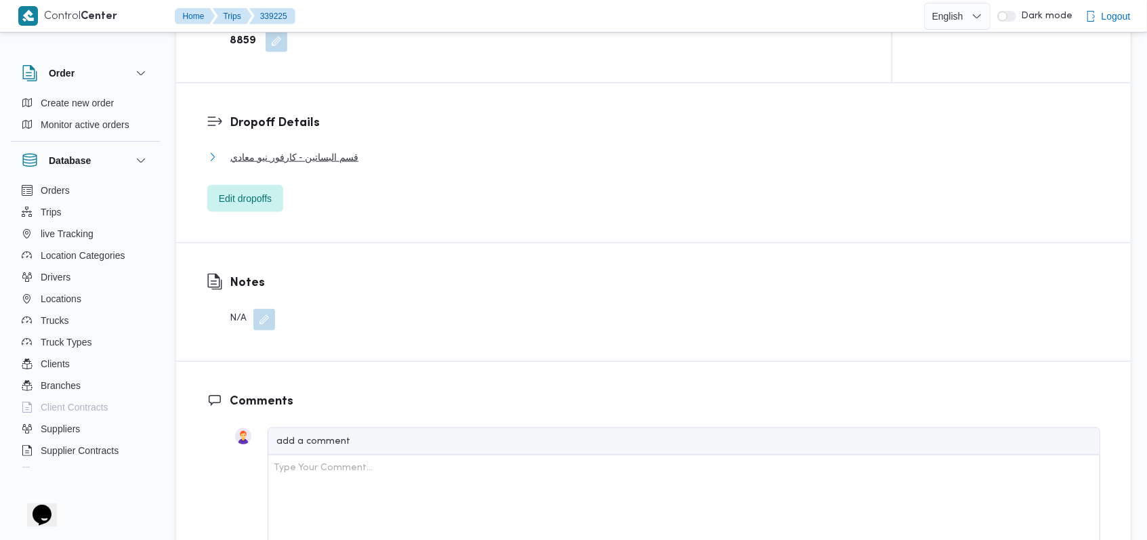
click at [324, 157] on span "قسم البساتين - كارفور نيو معادي" at bounding box center [294, 157] width 128 height 16
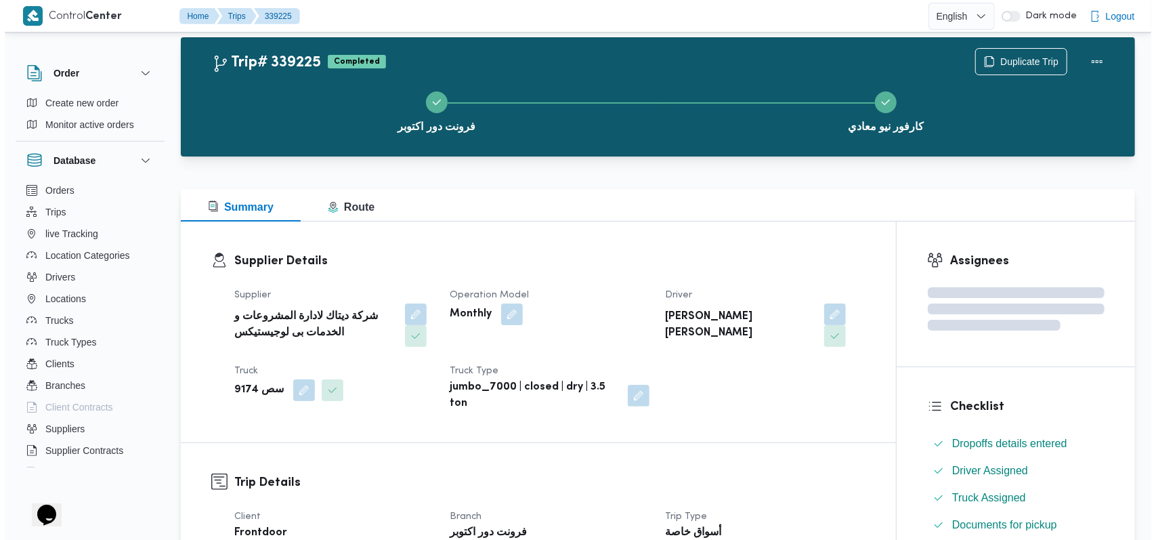
scroll to position [0, 0]
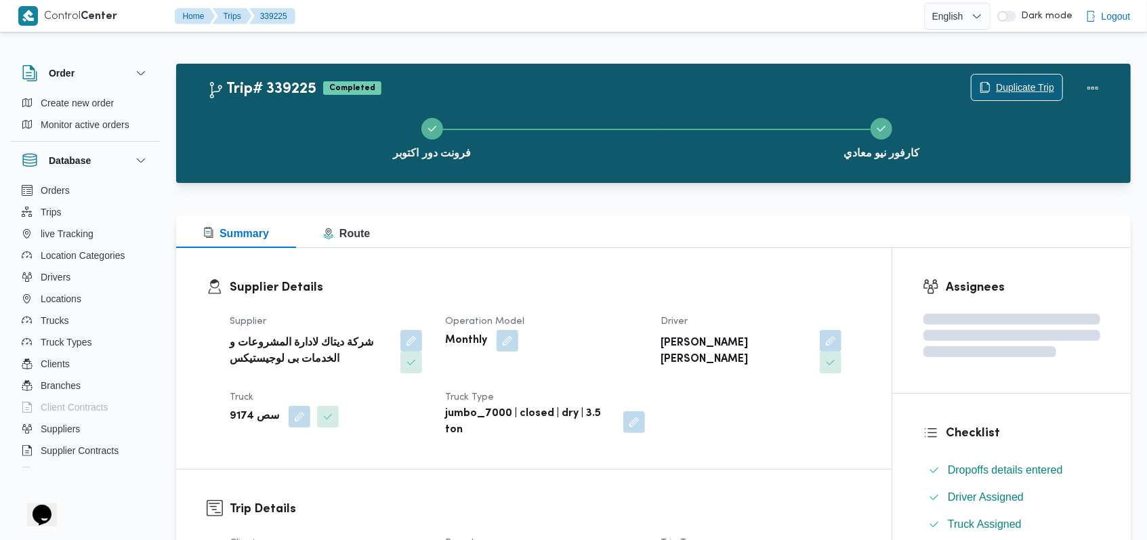
click at [462, 91] on span "Duplicate Trip" at bounding box center [1025, 87] width 58 height 16
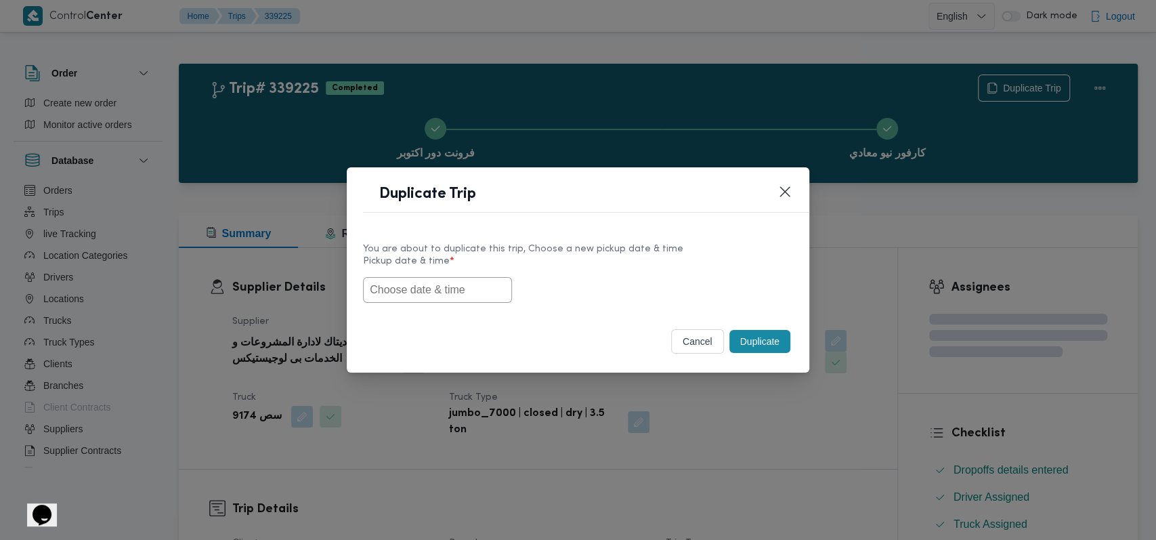
click at [413, 277] on input "text" at bounding box center [437, 290] width 149 height 26
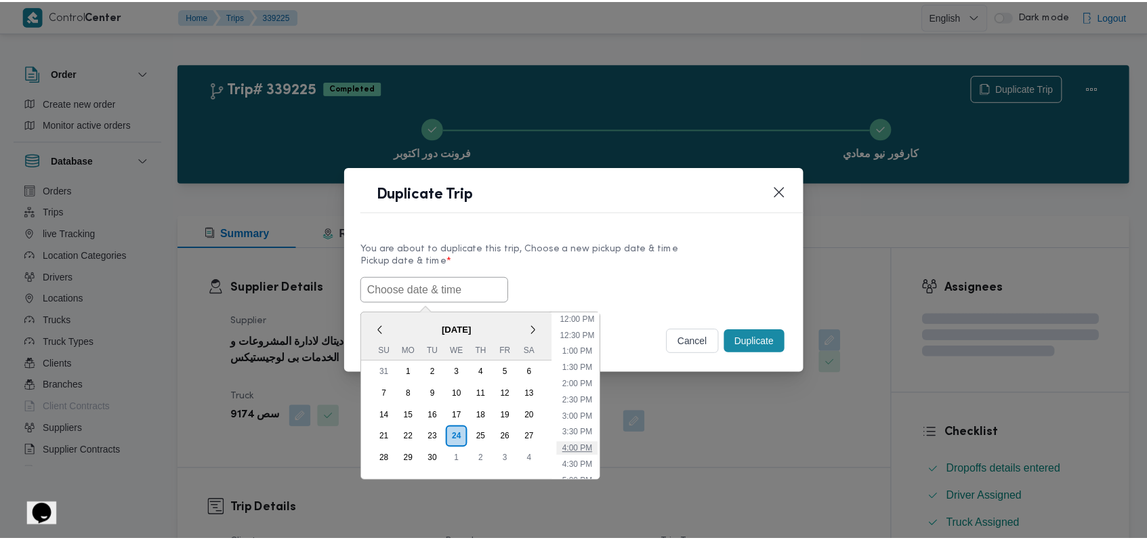
scroll to position [353, 0]
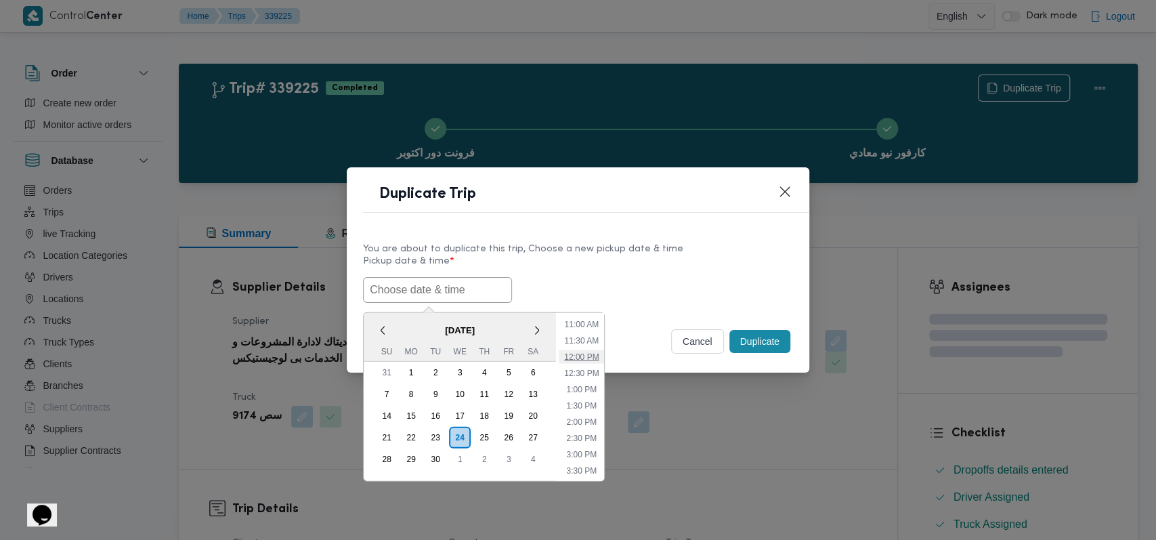
click at [462, 356] on li "12:00 PM" at bounding box center [581, 356] width 45 height 14
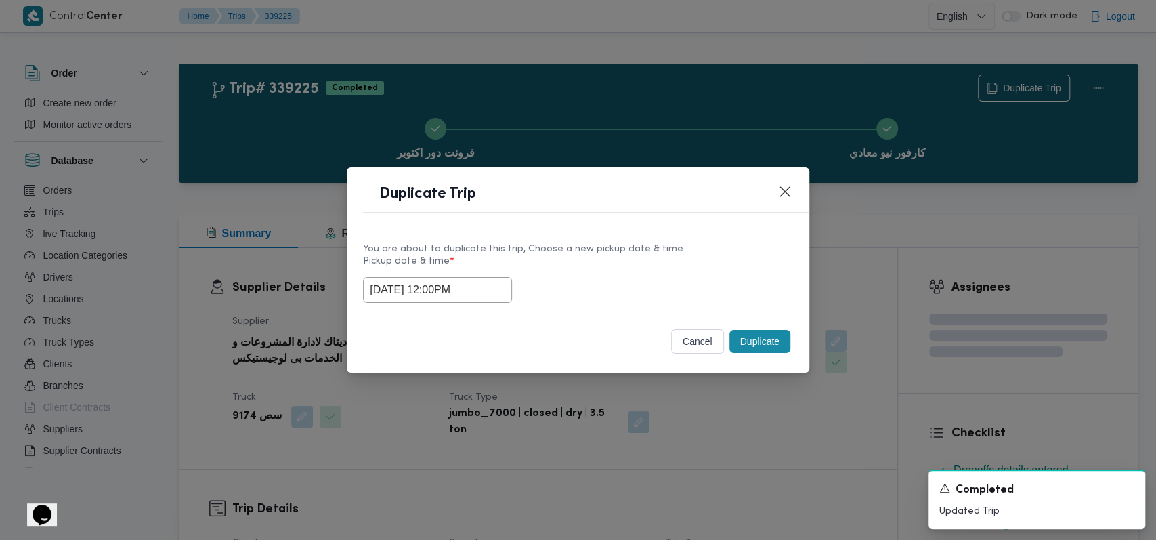
type input "24/09/2025 12:00PM"
click at [462, 339] on button "Duplicate" at bounding box center [759, 341] width 61 height 23
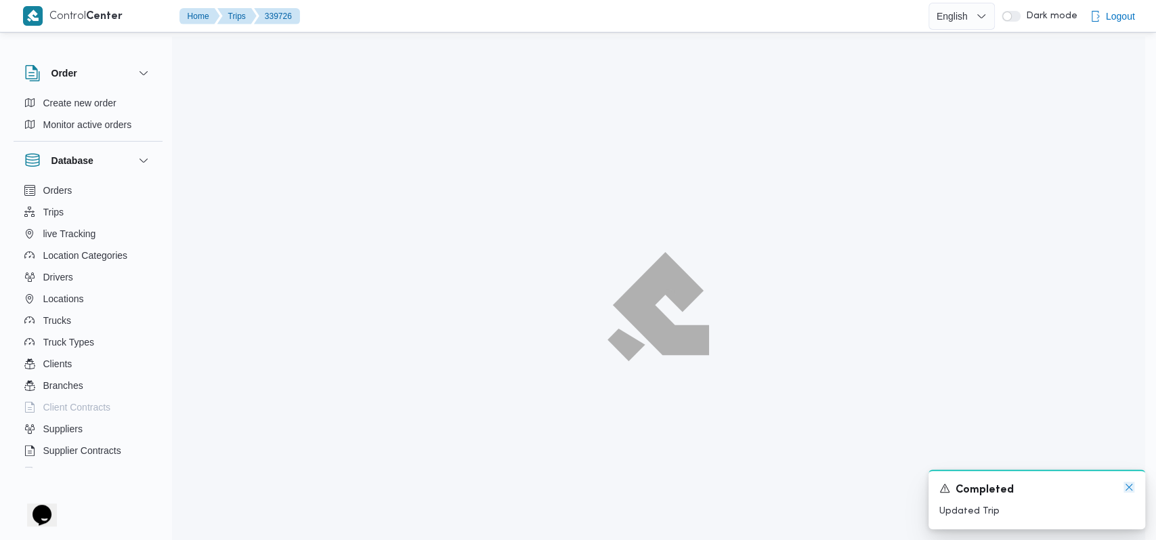
click at [462, 370] on icon "Dismiss toast" at bounding box center [1129, 487] width 11 height 11
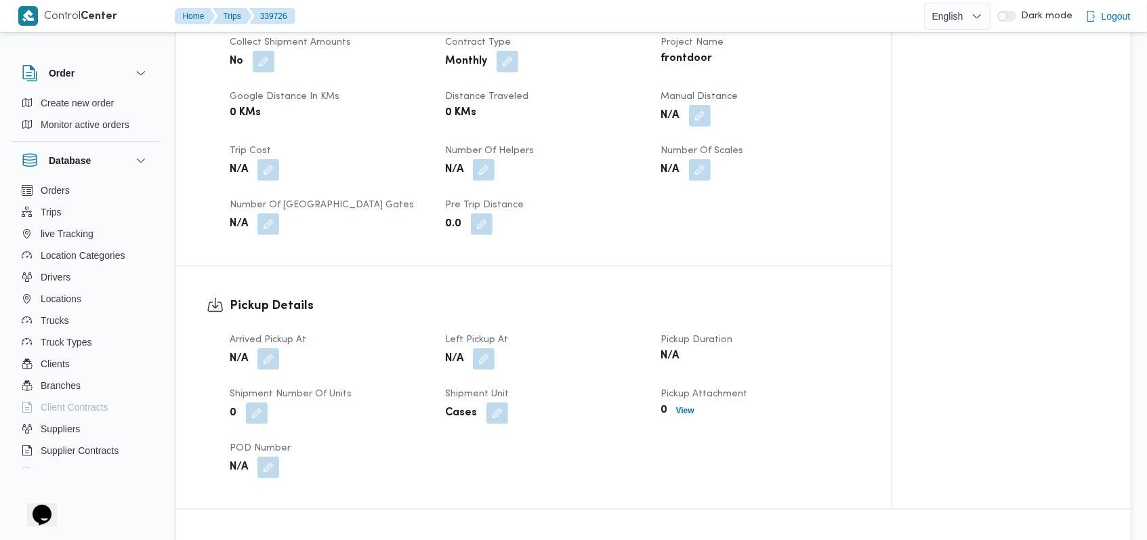
scroll to position [813, 0]
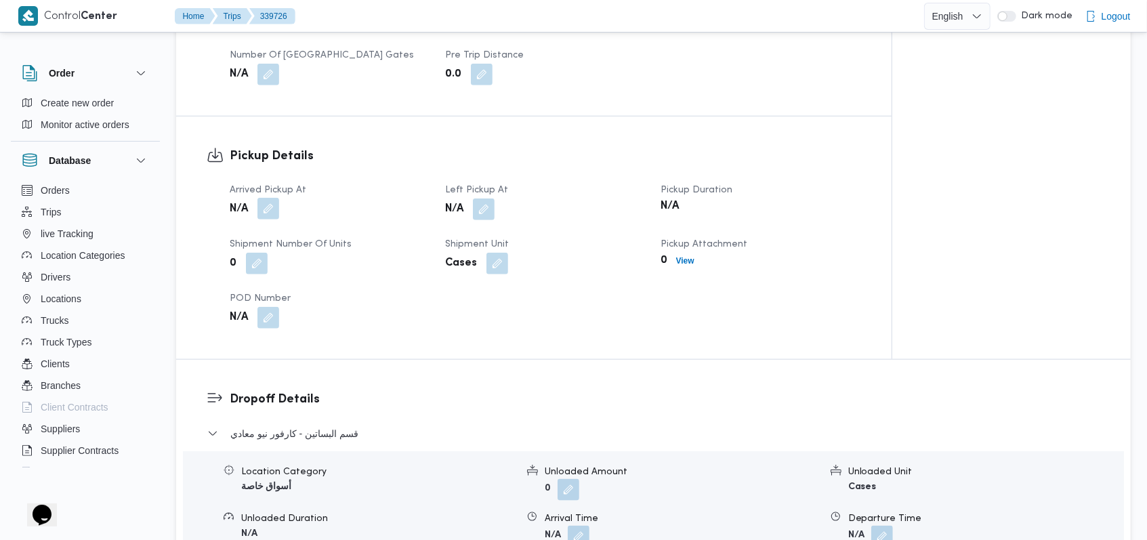
click at [263, 214] on button "button" at bounding box center [268, 209] width 22 height 22
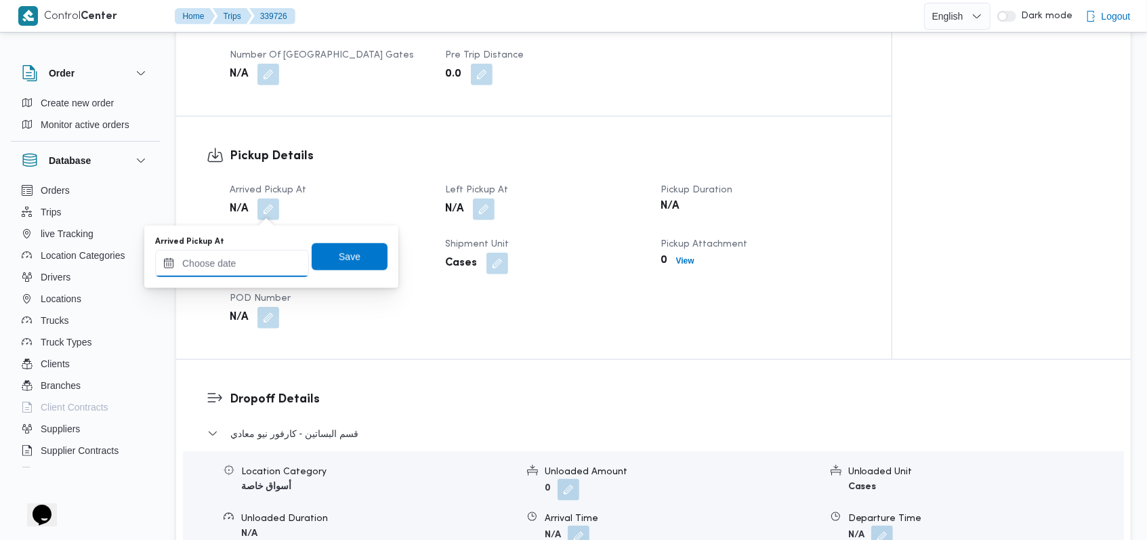
click at [236, 257] on input "Arrived Pickup At" at bounding box center [232, 263] width 154 height 27
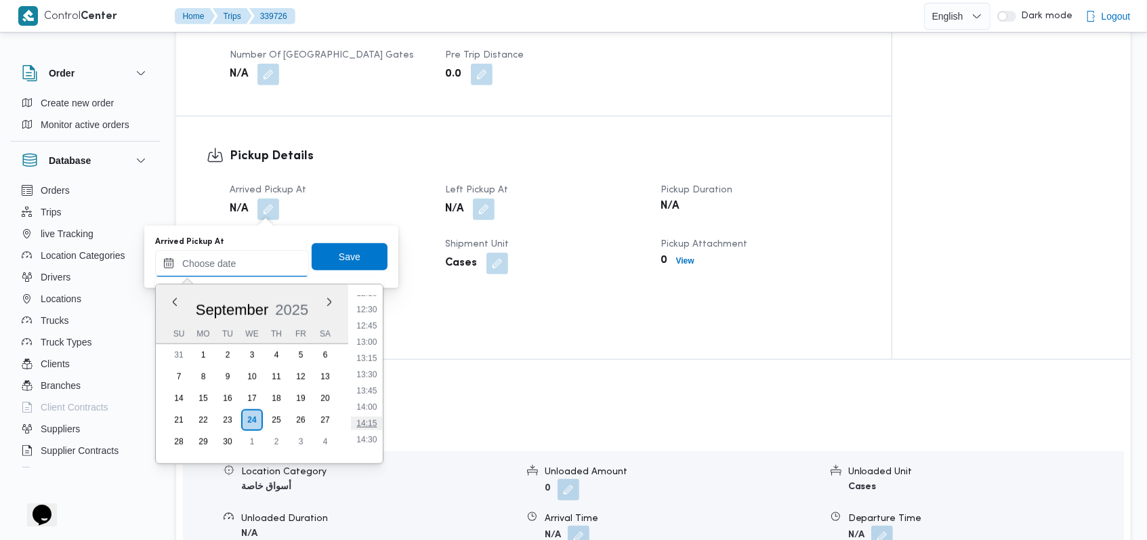
scroll to position [777, 0]
click at [370, 304] on li "12:00" at bounding box center [366, 305] width 31 height 14
type input "[DATE] 12:00"
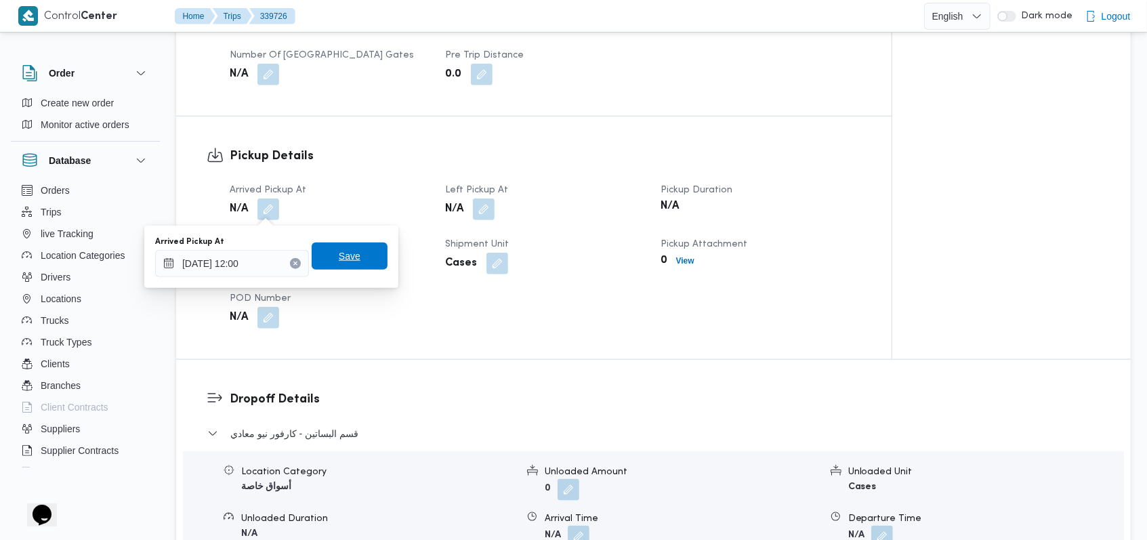
click at [349, 245] on span "Save" at bounding box center [350, 255] width 76 height 27
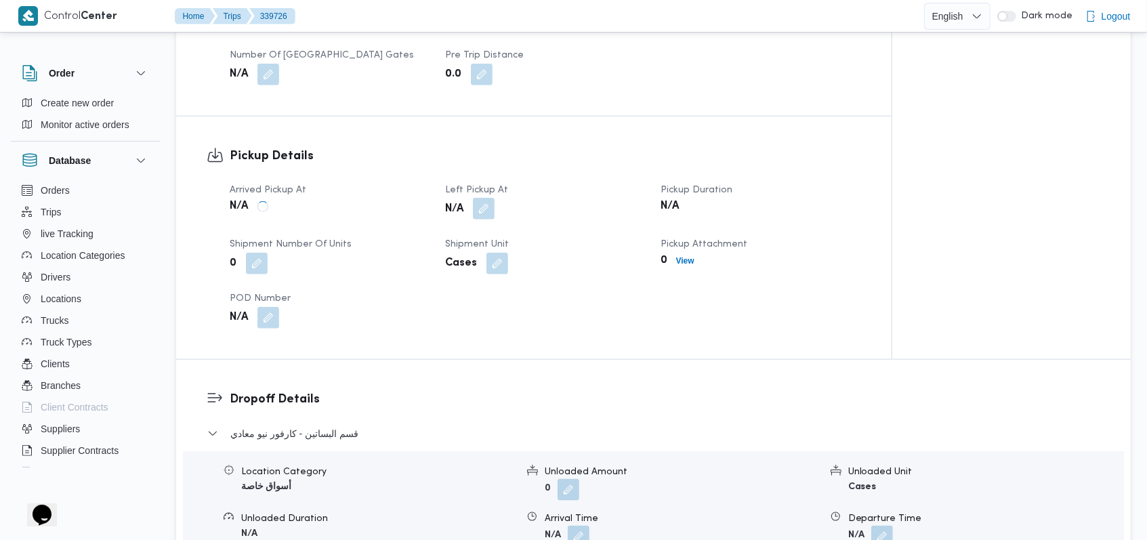
click at [462, 203] on button "button" at bounding box center [484, 209] width 22 height 22
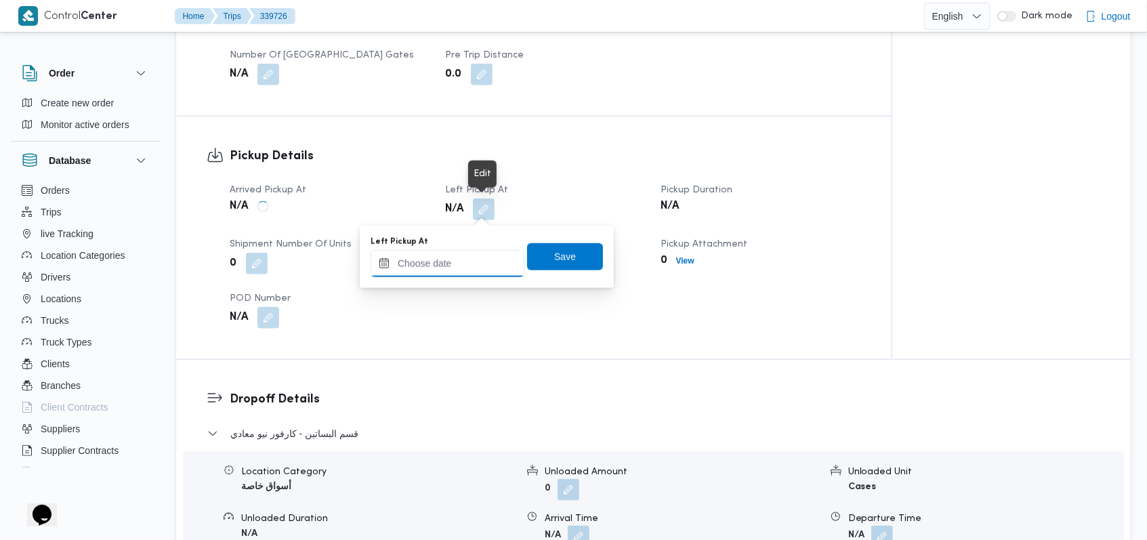
click at [461, 254] on input "Left Pickup At" at bounding box center [447, 263] width 154 height 27
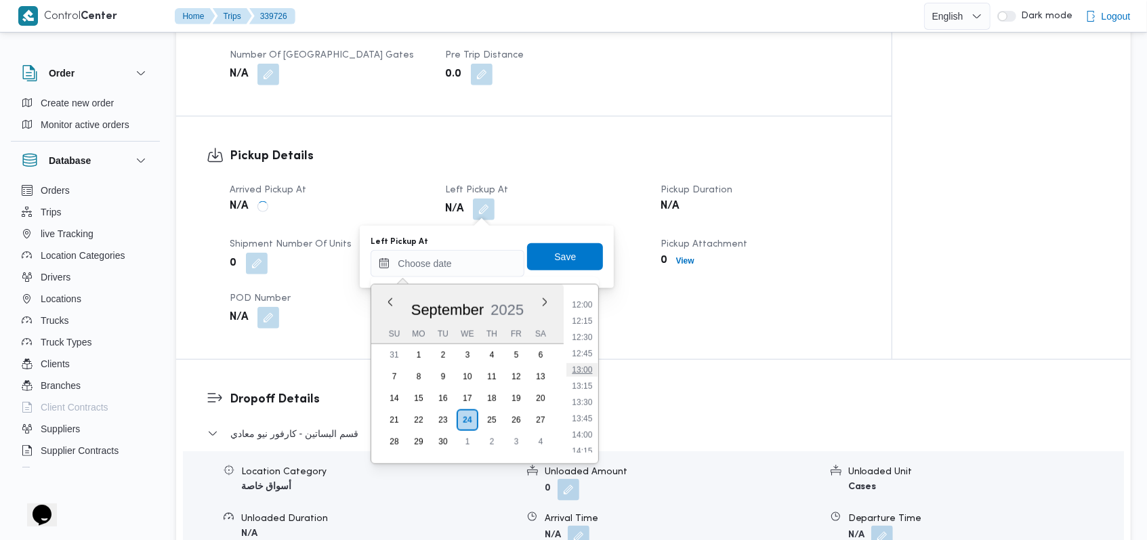
click at [462, 370] on li "13:00" at bounding box center [582, 370] width 31 height 14
type input "24/09/2025 13:00"
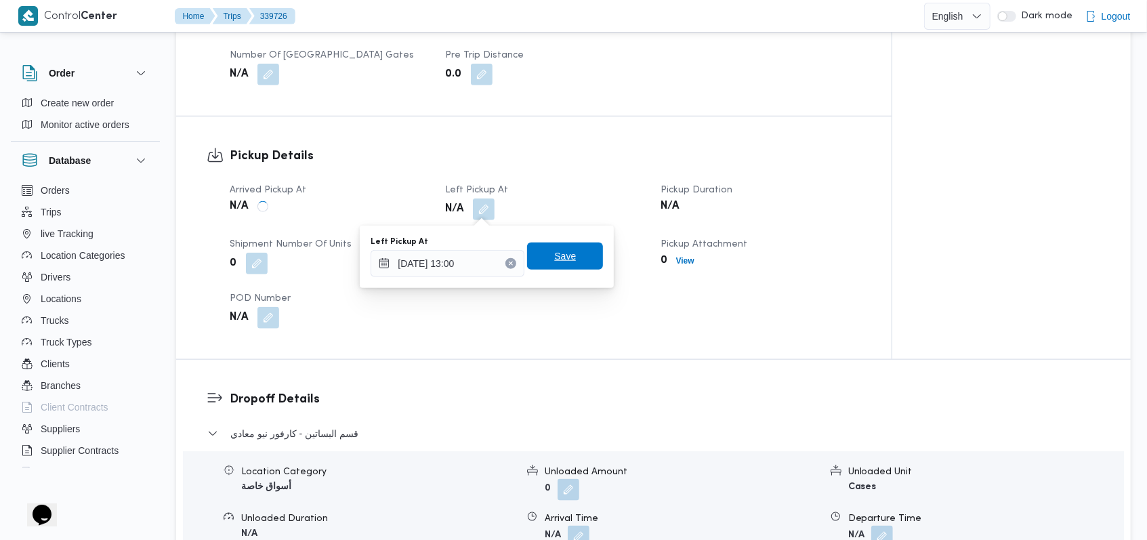
click at [462, 259] on span "Save" at bounding box center [565, 255] width 76 height 27
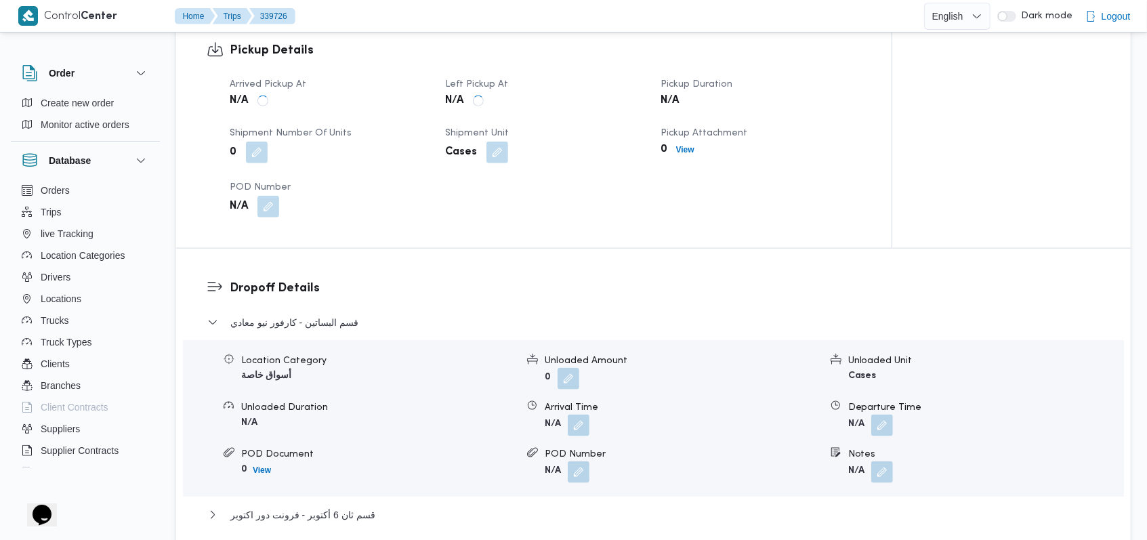
scroll to position [1084, 0]
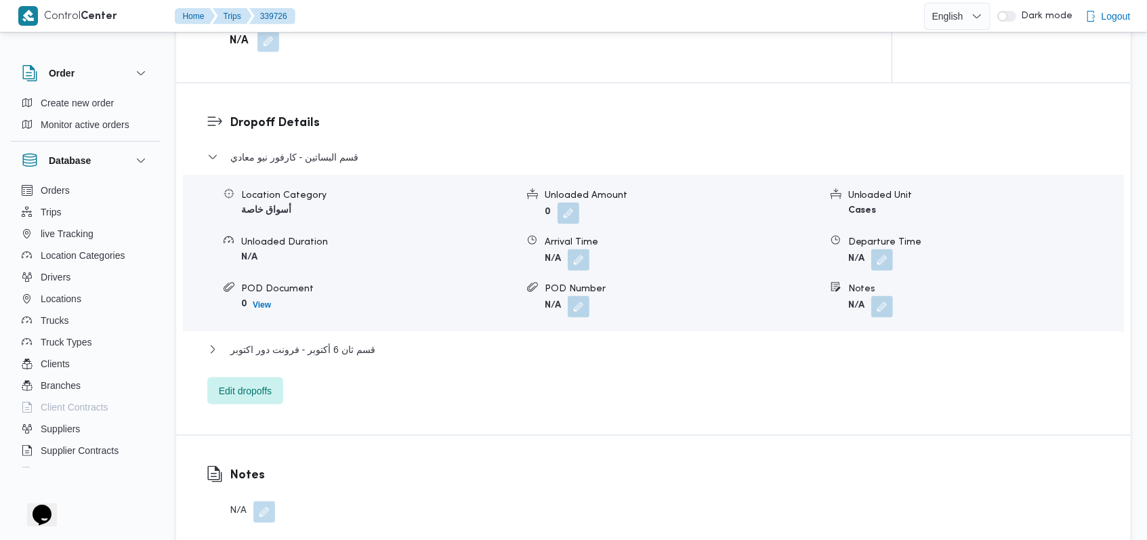
click at [274, 370] on div "Dropoff Details قسم البساتين - كارفور نيو معادي Location Category أسواق خاصة Un…" at bounding box center [653, 258] width 954 height 351
click at [257, 370] on span "Edit dropoffs" at bounding box center [245, 390] width 53 height 16
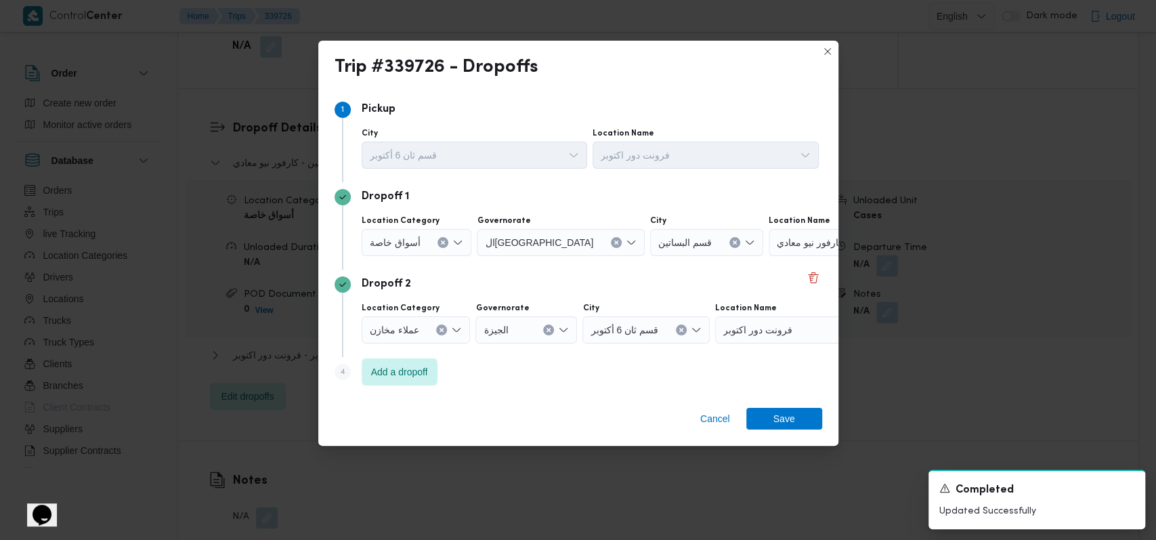
click at [423, 325] on div at bounding box center [424, 330] width 7 height 22
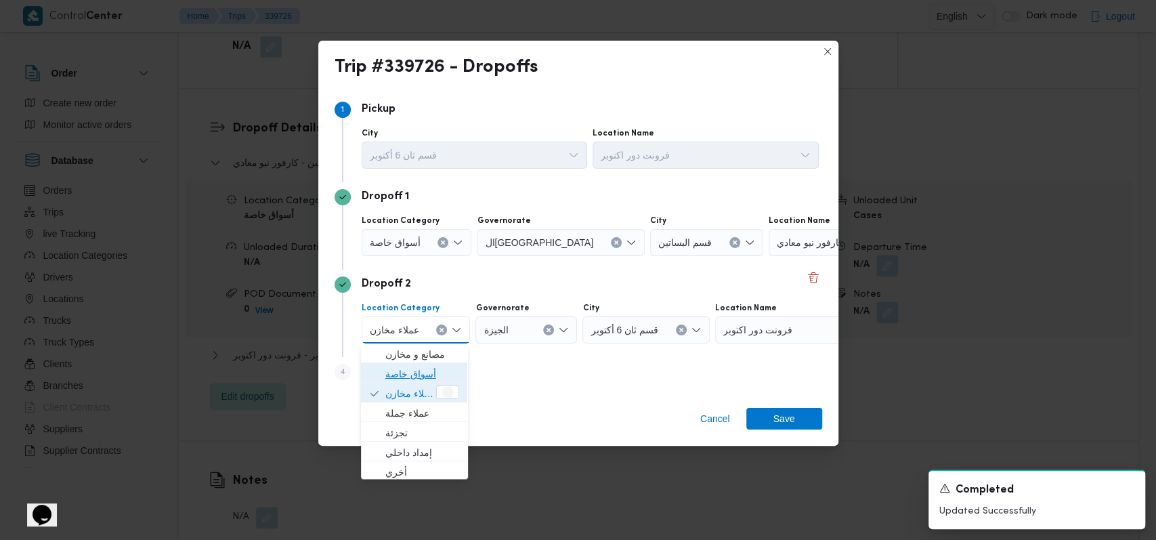
click at [417, 369] on span "أسواق خاصة" at bounding box center [422, 374] width 74 height 16
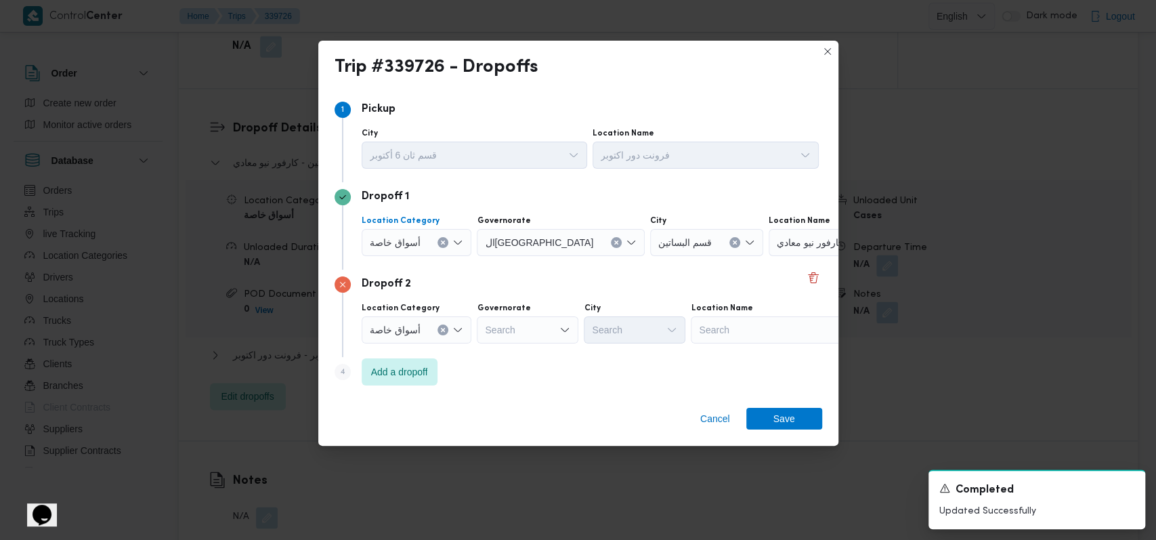
click at [408, 241] on span "أسواق خاصة" at bounding box center [395, 241] width 51 height 15
click at [409, 286] on span "أسواق خاصة" at bounding box center [410, 286] width 51 height 16
click at [462, 232] on div "Search" at bounding box center [775, 242] width 169 height 27
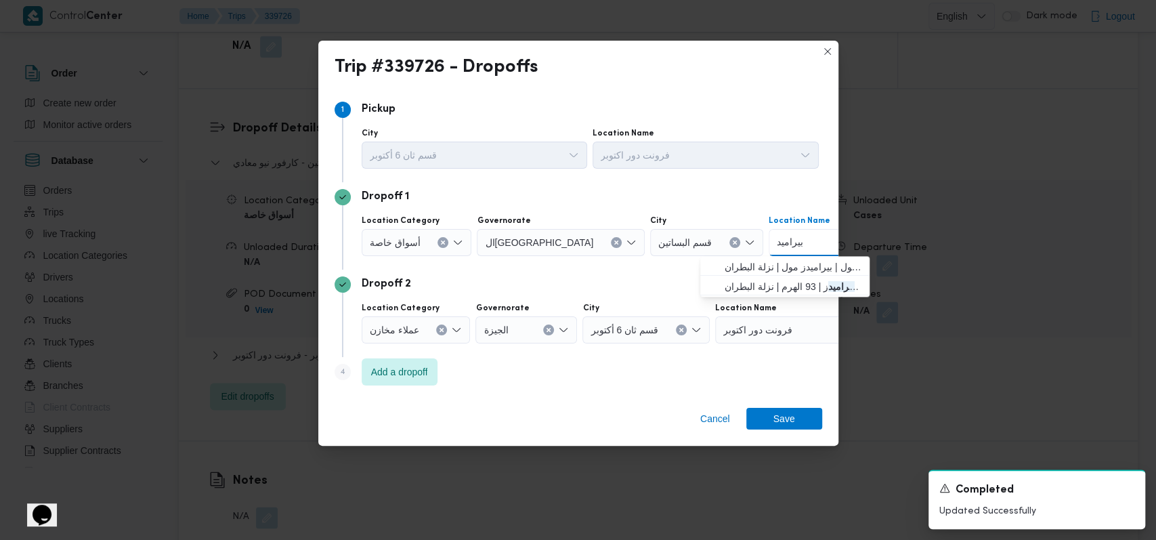
click at [462, 241] on button "Clear input" at bounding box center [616, 242] width 11 height 11
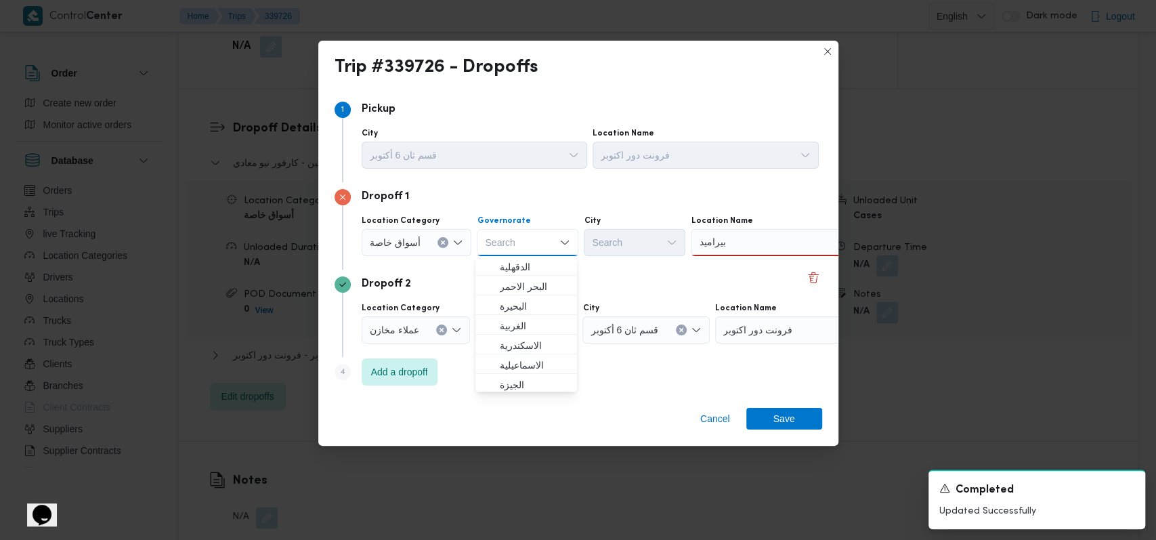
click at [462, 234] on div "بيراميد بيراميد" at bounding box center [775, 242] width 169 height 27
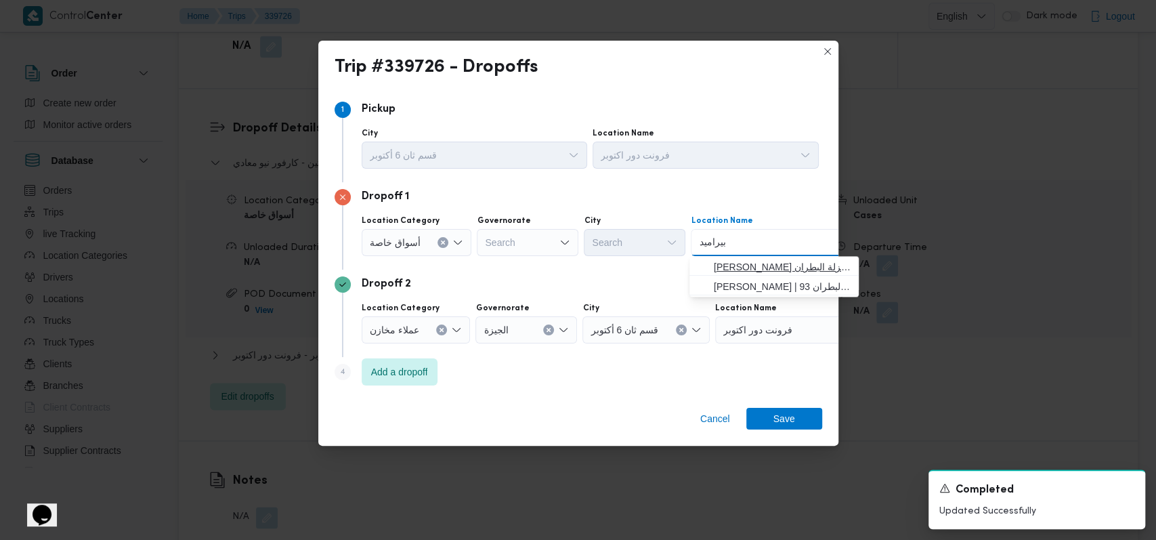
type input "بيراميد"
click at [462, 270] on span "كارفور بيراميدز مول | بيراميدز مول | نزلة البطران" at bounding box center [782, 267] width 137 height 16
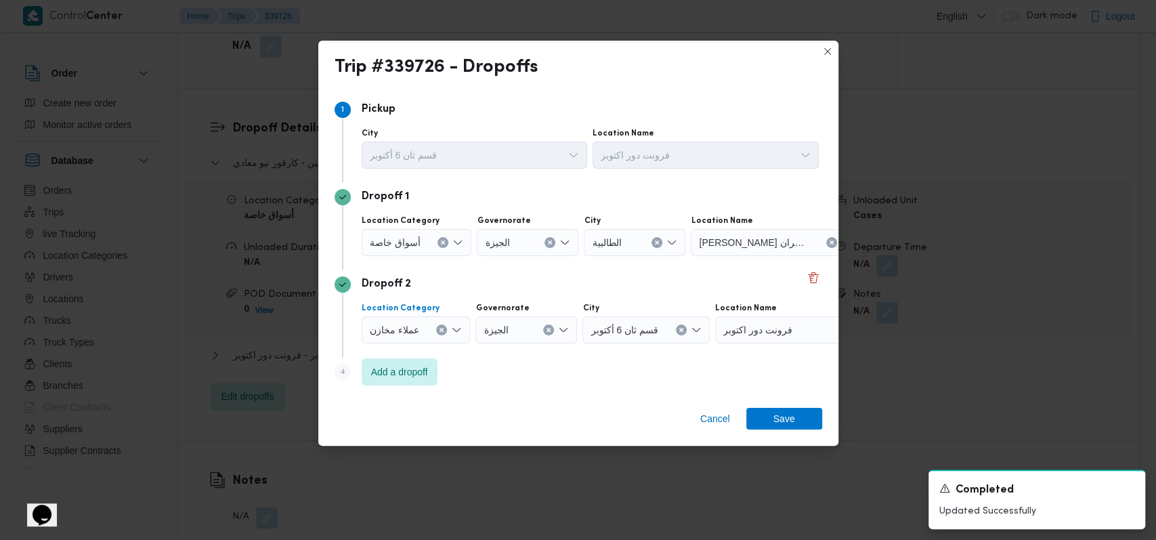
click at [444, 331] on button "Clear input" at bounding box center [441, 329] width 11 height 11
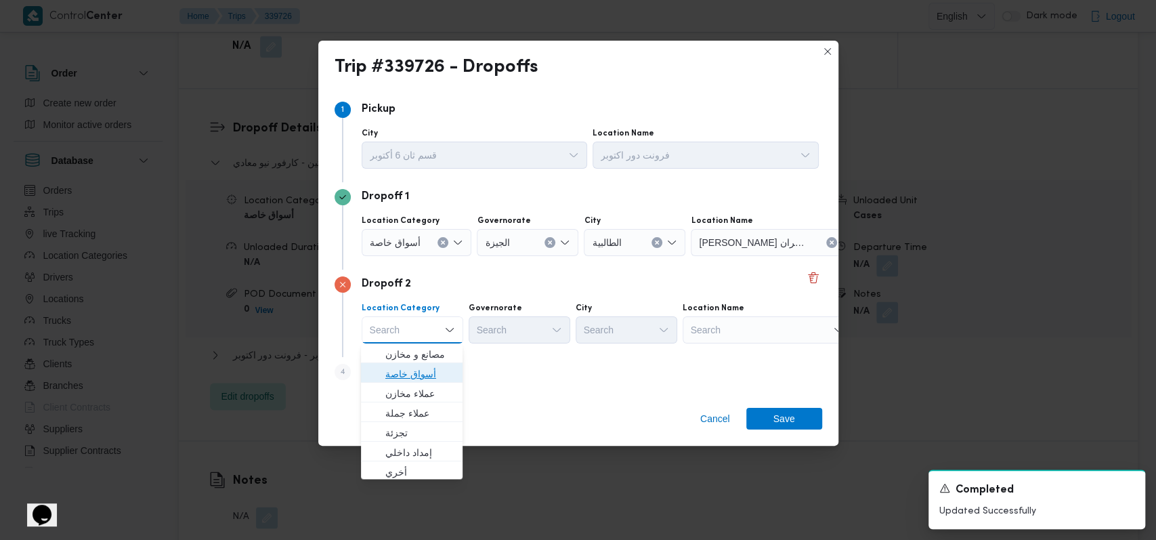
click at [421, 370] on span "أسواق خاصة" at bounding box center [419, 374] width 69 height 16
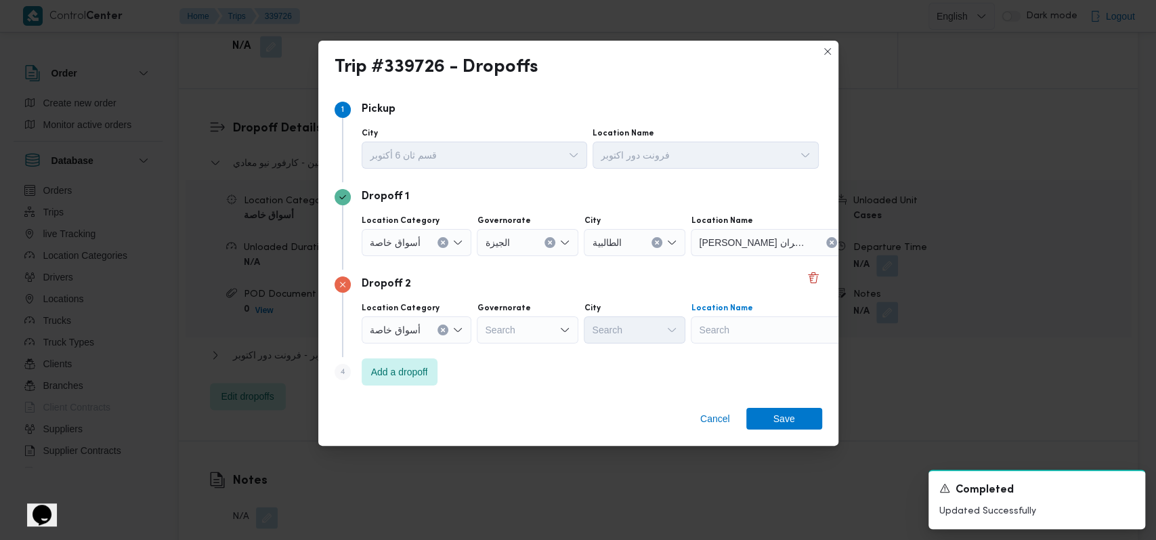
click at [462, 330] on div "Search" at bounding box center [775, 329] width 169 height 27
type input "الهرم فيو"
click at [462, 349] on span "كارفور الهرم فيو | 14 الأميرة فادية | نزلة السمان" at bounding box center [782, 354] width 137 height 16
click at [462, 370] on span "Save" at bounding box center [784, 418] width 22 height 22
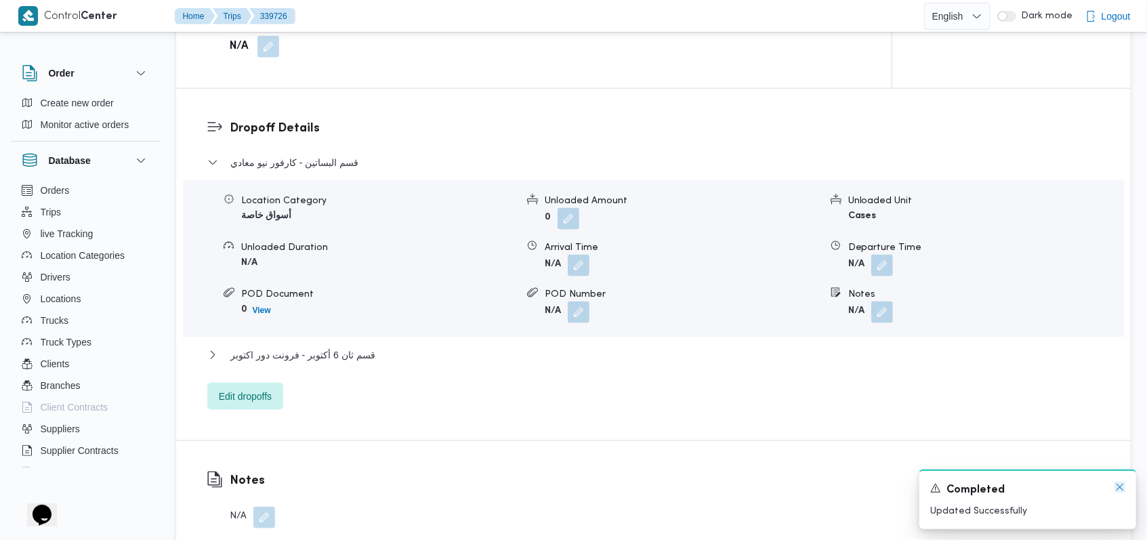
click at [462, 370] on icon "Dismiss toast" at bounding box center [1119, 487] width 7 height 7
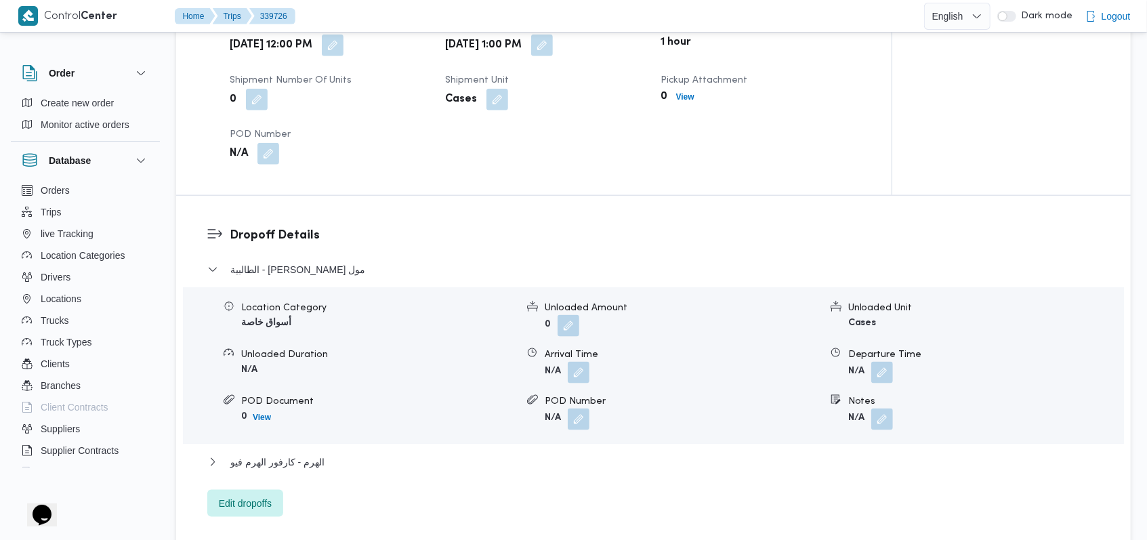
scroll to position [903, 0]
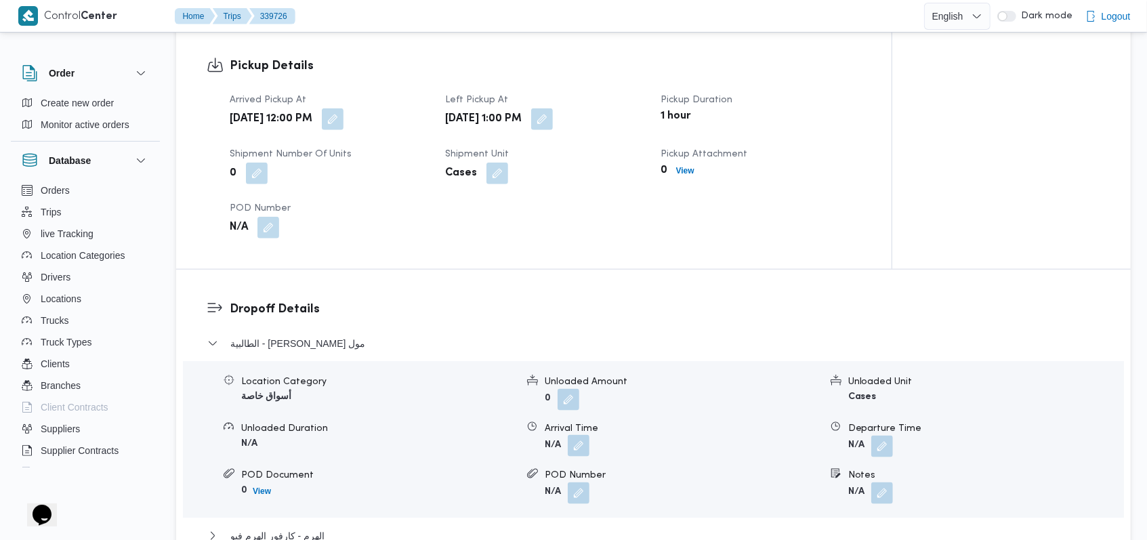
click at [462, 370] on button "button" at bounding box center [579, 446] width 22 height 22
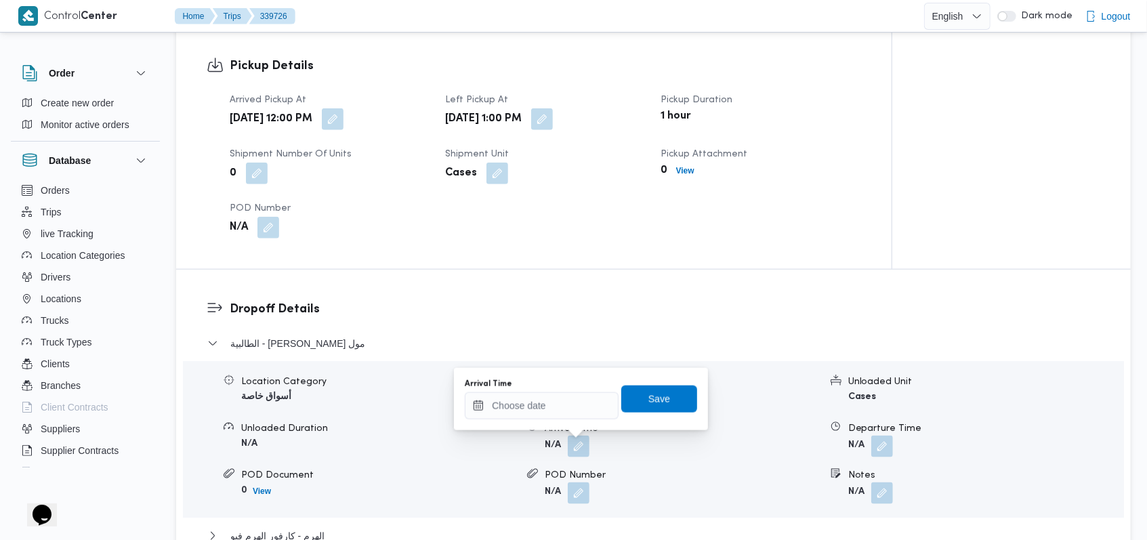
click at [462, 370] on div "You are in a dialog. To close this dialog, hit escape. Arrival Time Save" at bounding box center [581, 399] width 254 height 62
click at [462, 370] on input "Arrival Time" at bounding box center [542, 405] width 154 height 27
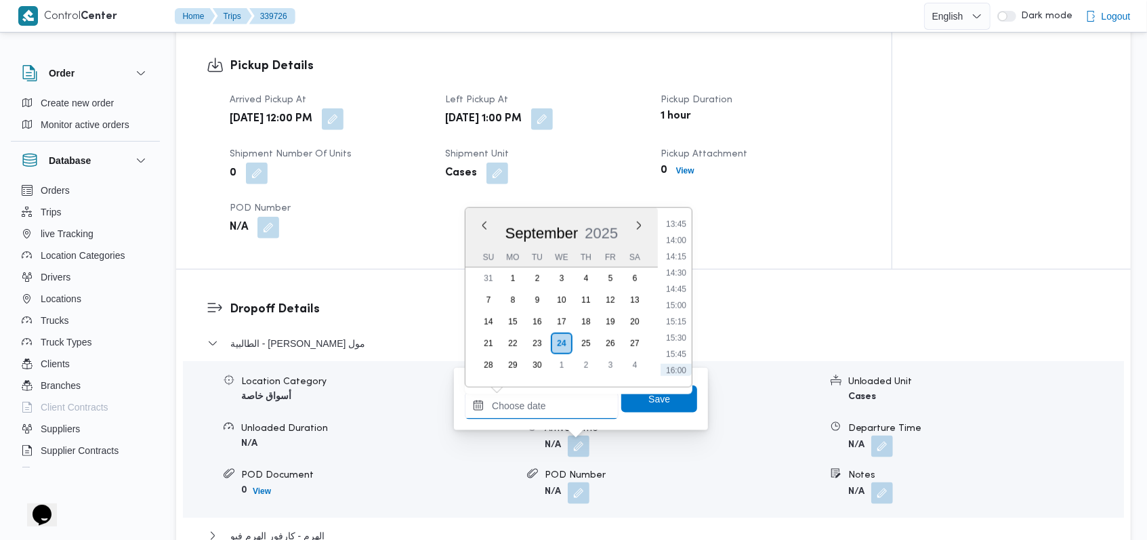
scroll to position [868, 0]
click at [462, 268] on li "14:00" at bounding box center [675, 268] width 31 height 14
type input "24/09/2025 14:00"
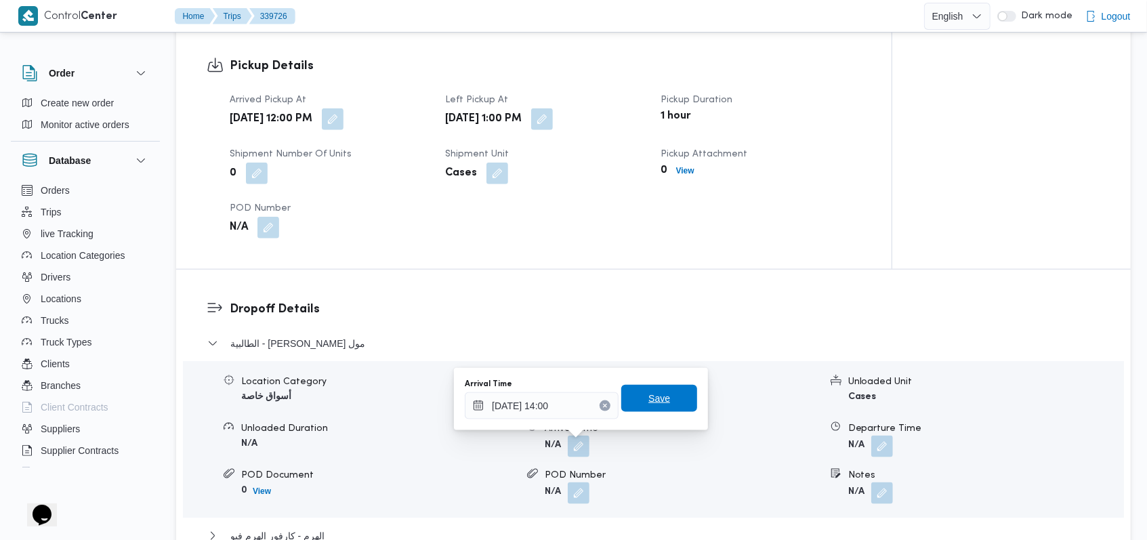
click at [462, 370] on span "Save" at bounding box center [659, 398] width 76 height 27
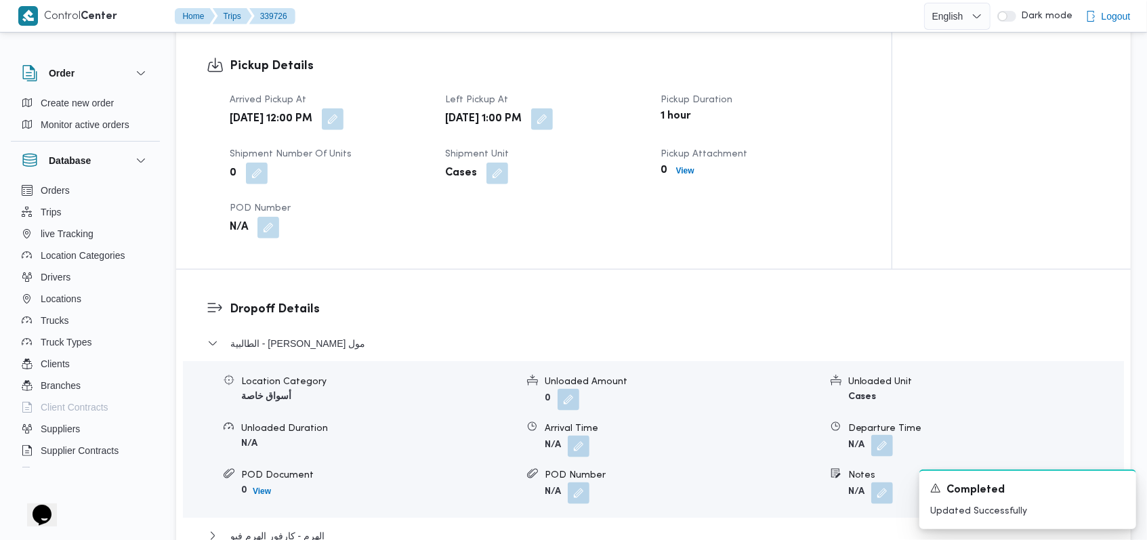
click at [462, 370] on button "button" at bounding box center [882, 446] width 22 height 22
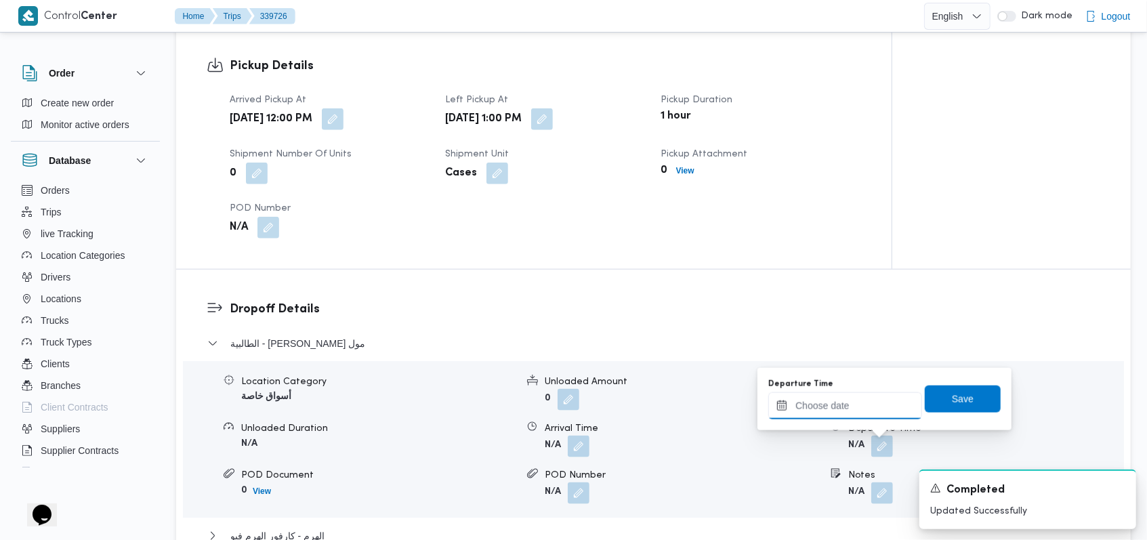
click at [462, 370] on input "Departure Time" at bounding box center [845, 405] width 154 height 27
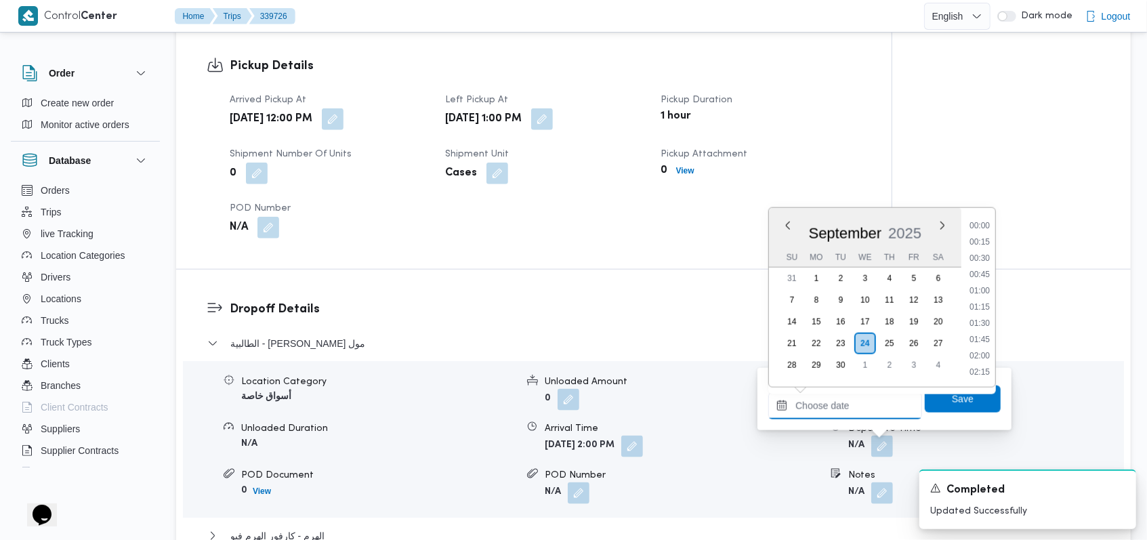
scroll to position [958, 0]
click at [462, 246] on li "15:00" at bounding box center [979, 243] width 31 height 14
type input "24/09/2025 15:00"
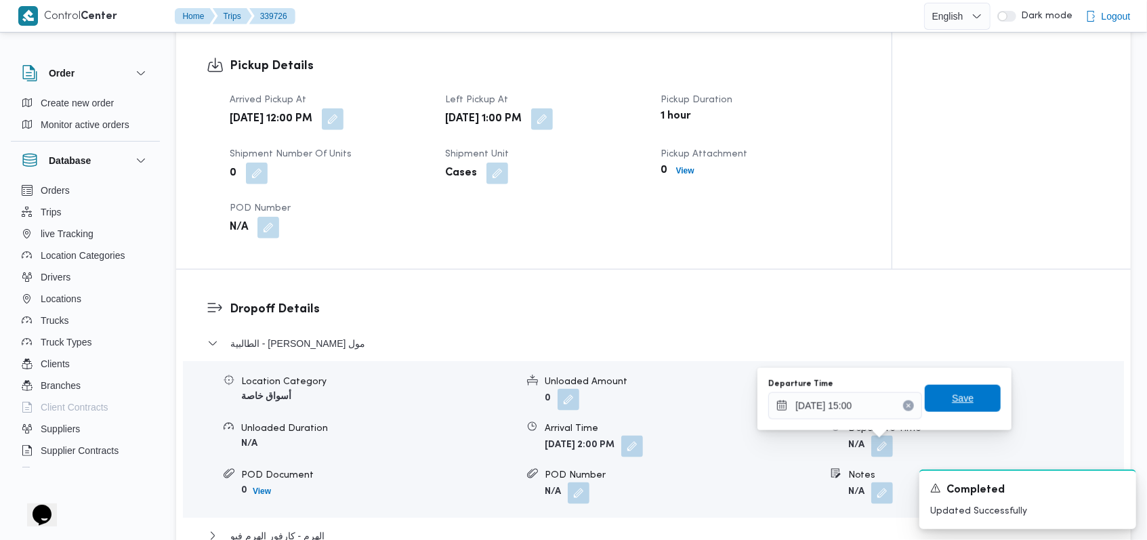
click at [462, 370] on span "Save" at bounding box center [962, 398] width 22 height 16
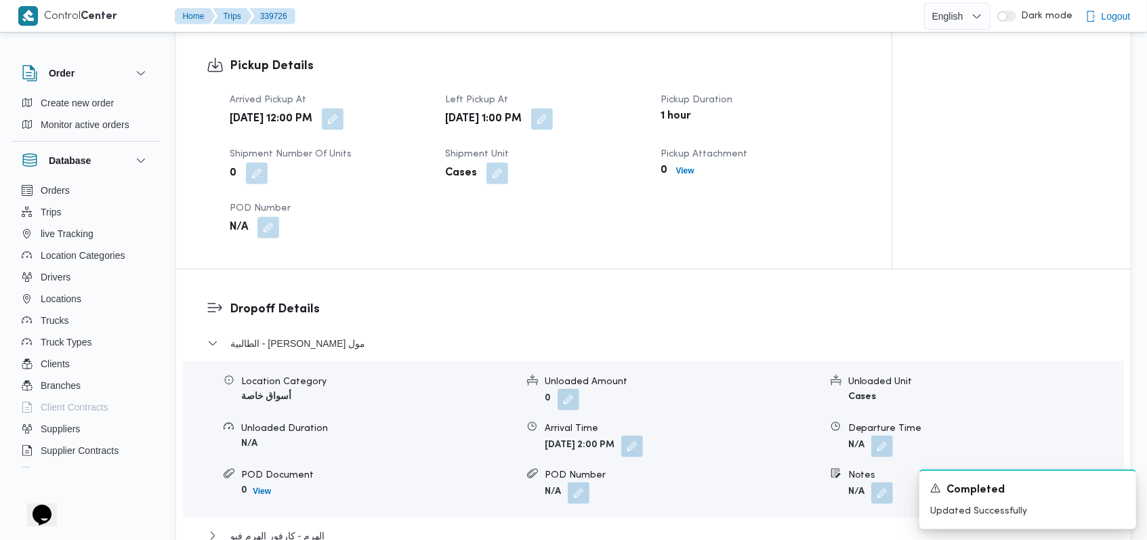
scroll to position [1174, 0]
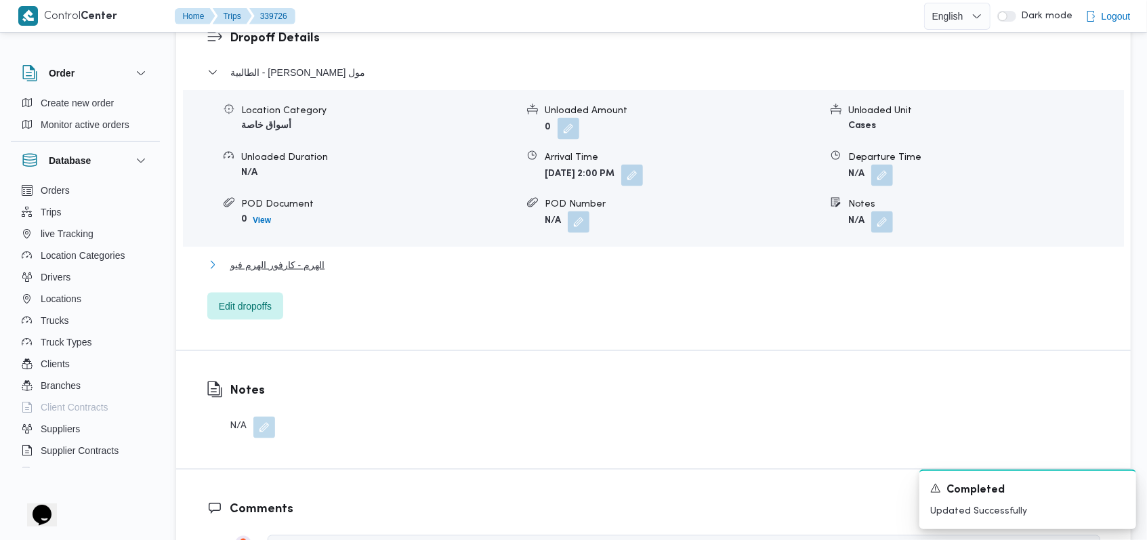
click at [314, 263] on span "الهرم - كارفور الهرم فيو" at bounding box center [277, 265] width 94 height 16
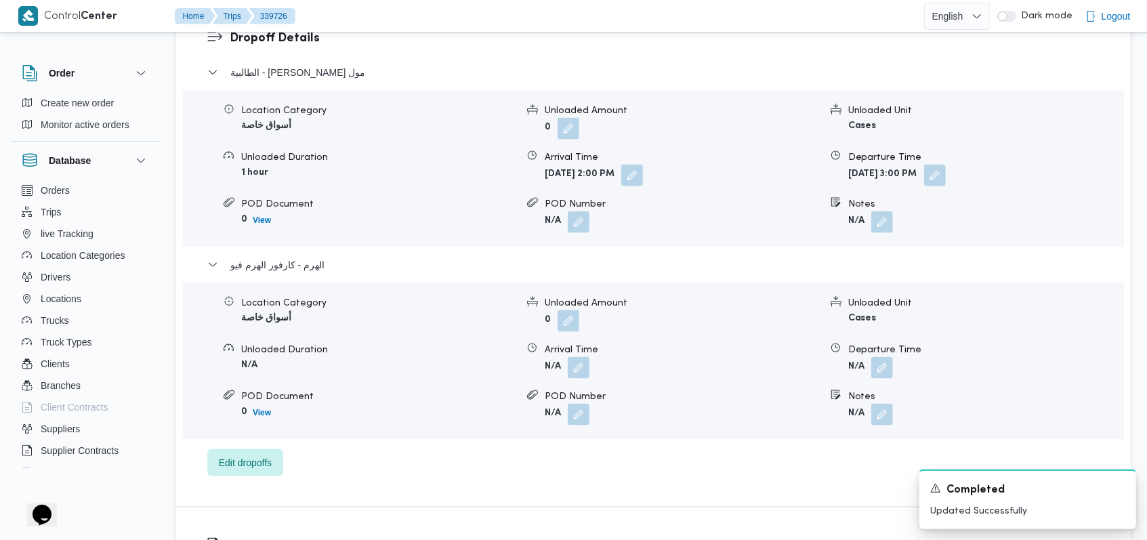
click at [462, 369] on form "N/A" at bounding box center [681, 368] width 275 height 22
click at [462, 366] on button "button" at bounding box center [579, 367] width 22 height 22
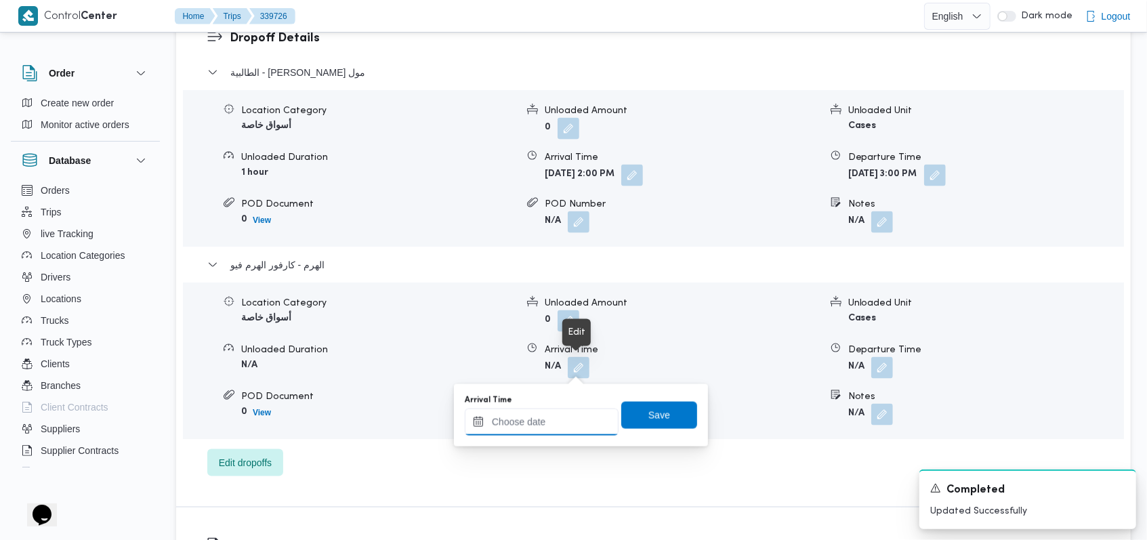
click at [462, 370] on input "Arrival Time" at bounding box center [542, 421] width 154 height 27
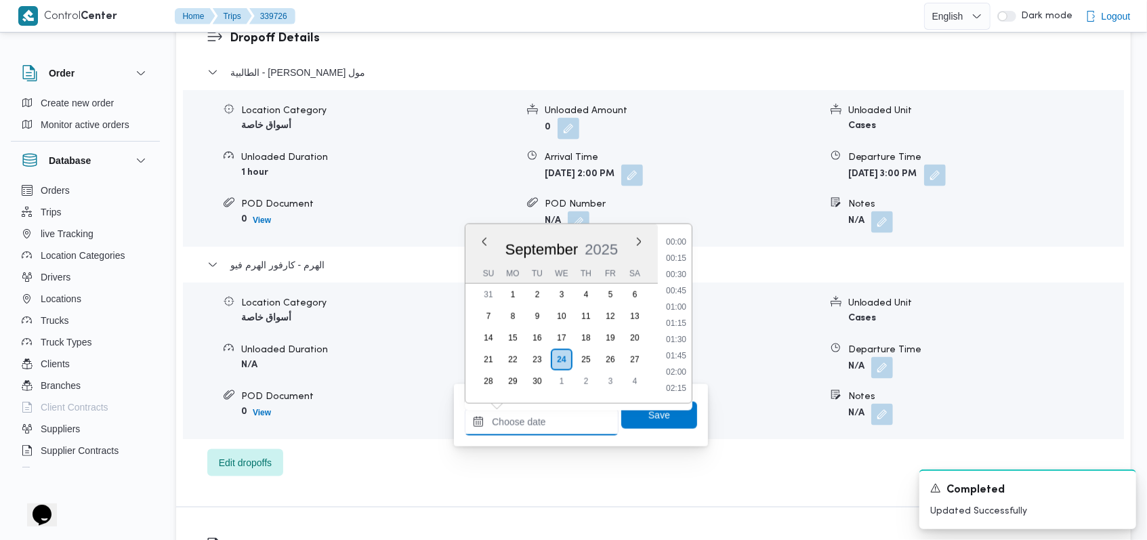
scroll to position [958, 0]
click at [462, 284] on li "15:30" at bounding box center [675, 291] width 31 height 14
type input "24/09/2025 15:30"
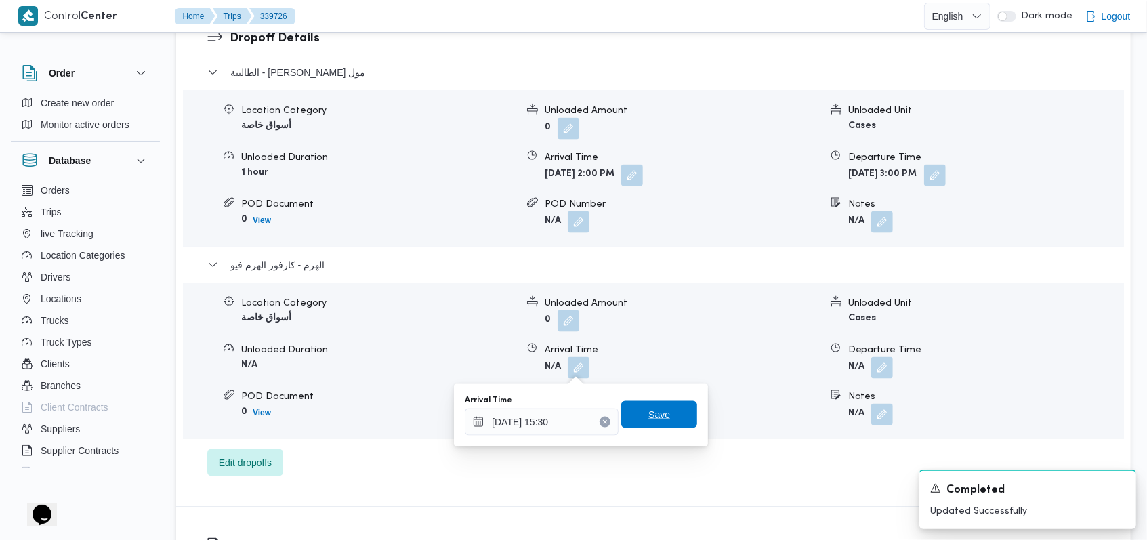
click at [462, 370] on span "Save" at bounding box center [659, 414] width 76 height 27
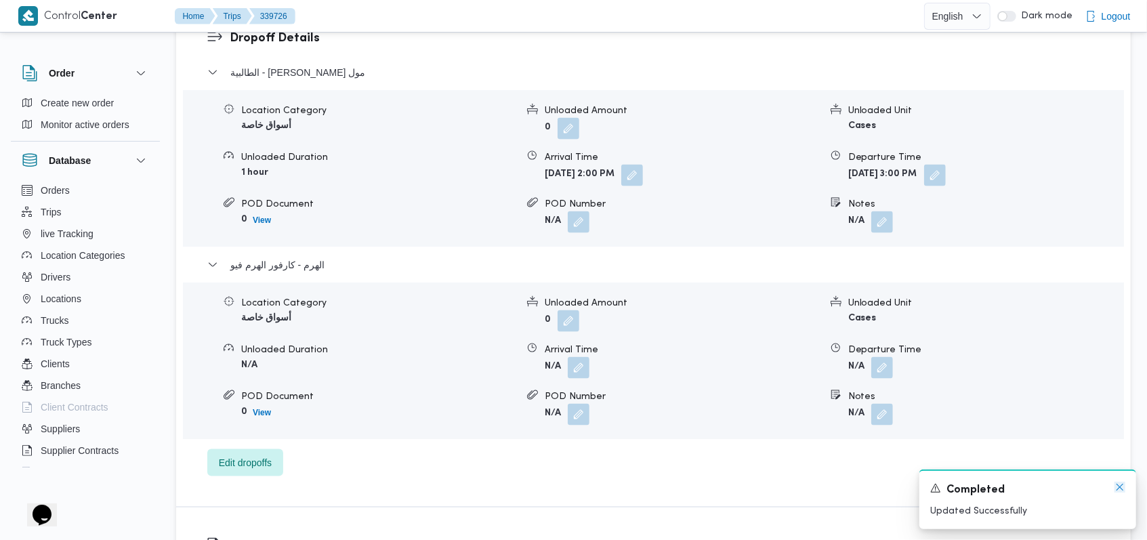
click at [462, 370] on icon "Dismiss toast" at bounding box center [1119, 487] width 11 height 11
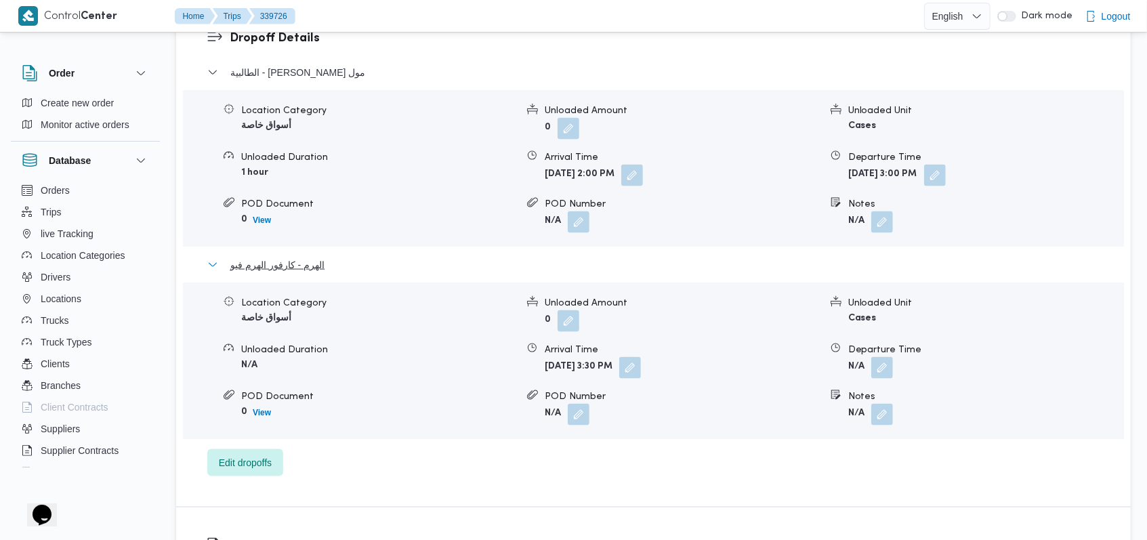
click at [310, 261] on span "الهرم - كارفور الهرم فيو" at bounding box center [277, 265] width 94 height 16
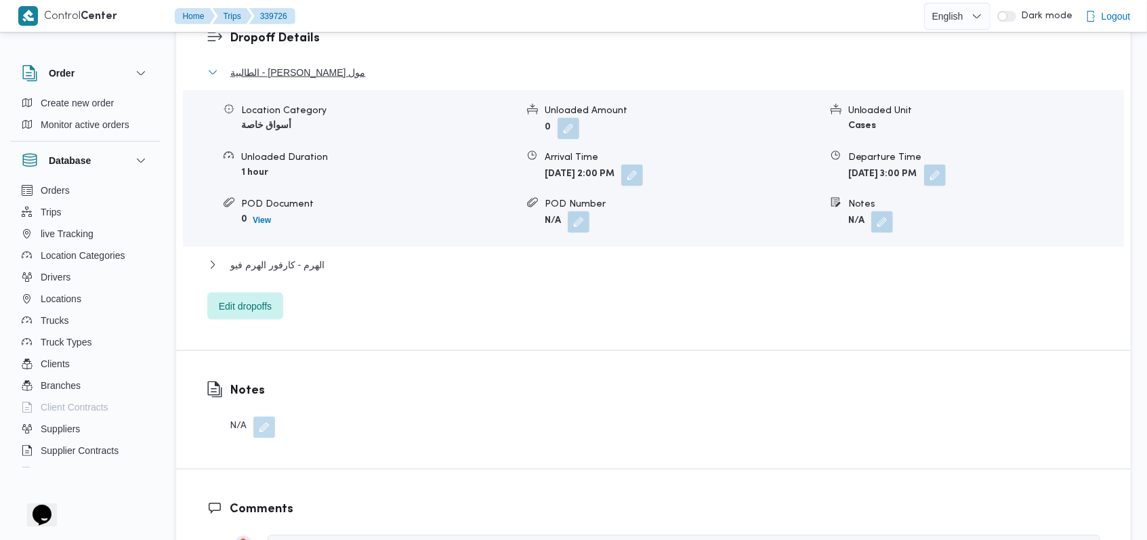
click at [327, 72] on span "الطالبية - كارفور بيراميدز مول" at bounding box center [297, 72] width 135 height 16
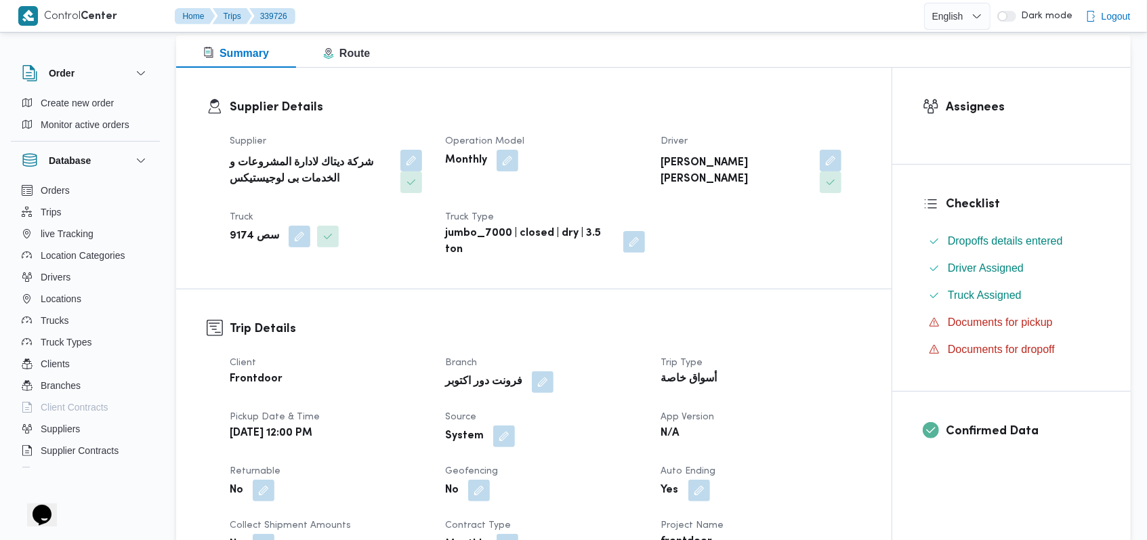
scroll to position [0, 0]
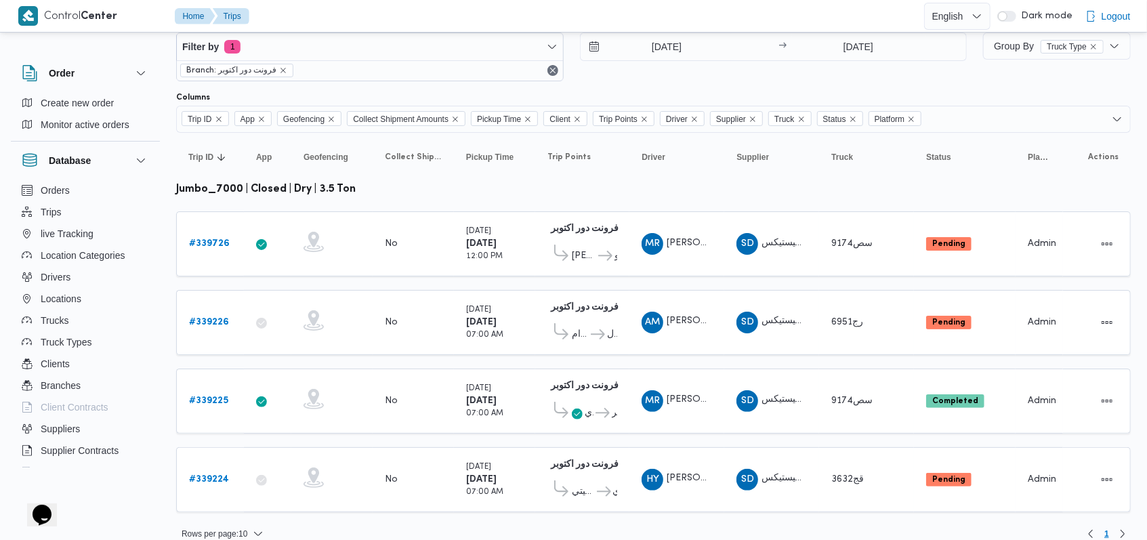
scroll to position [43, 0]
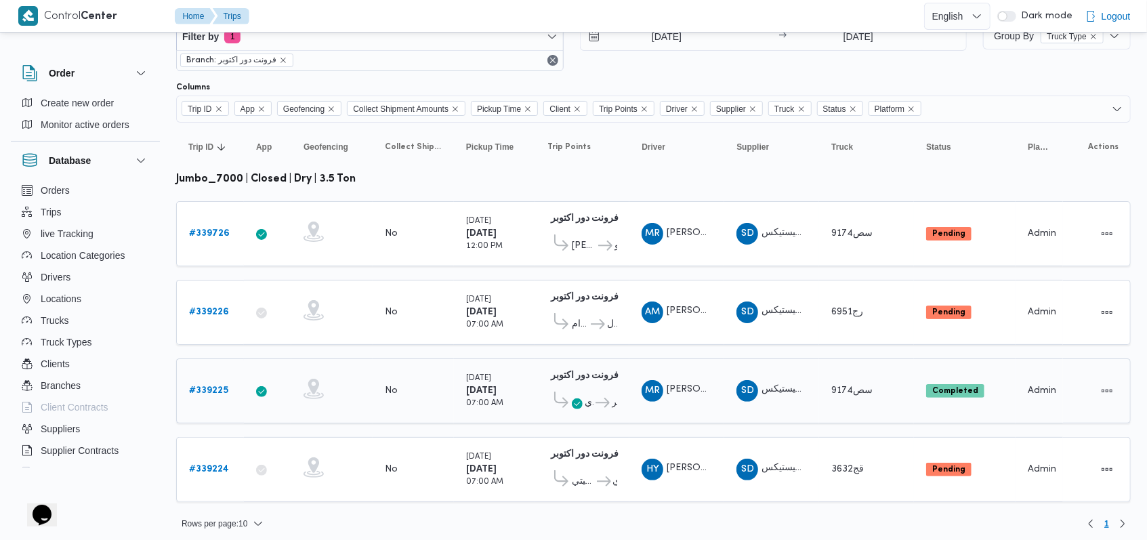
click at [200, 370] on b "# 339225" at bounding box center [208, 390] width 39 height 9
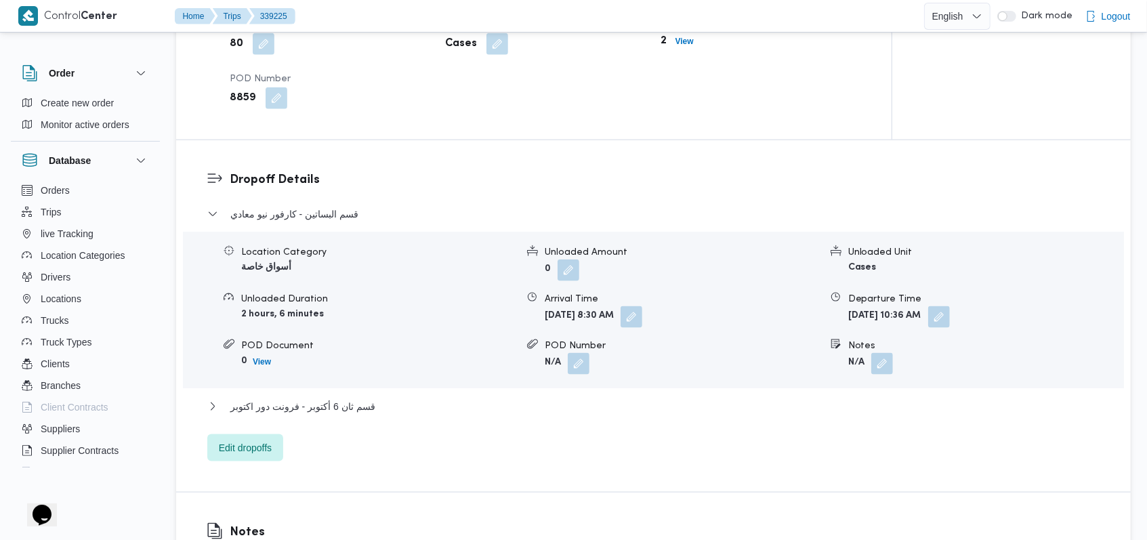
scroll to position [1084, 0]
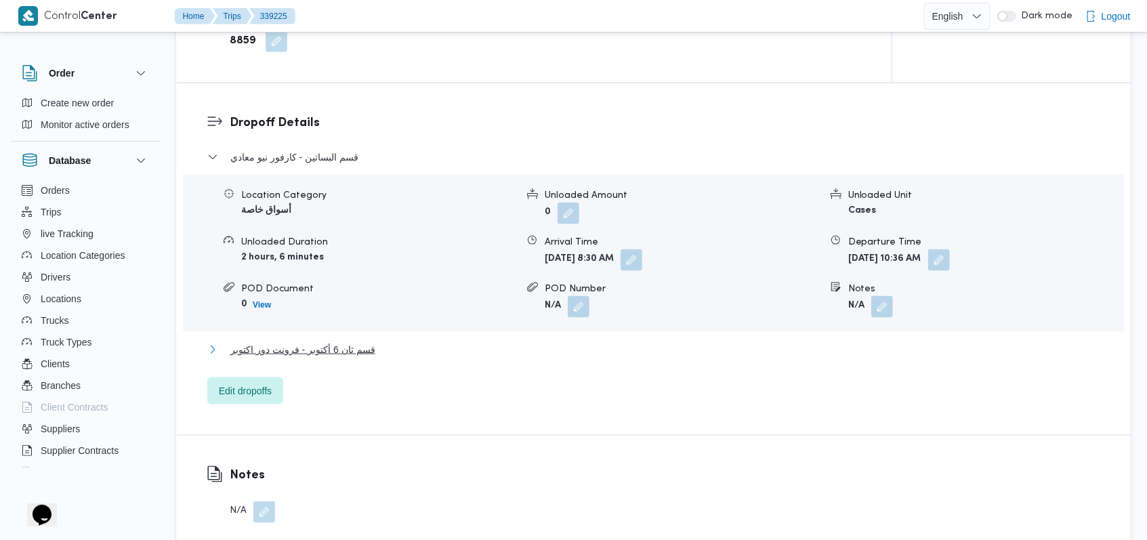
click at [368, 345] on span "قسم ثان 6 أكتوبر - فرونت دور اكتوبر" at bounding box center [302, 349] width 145 height 16
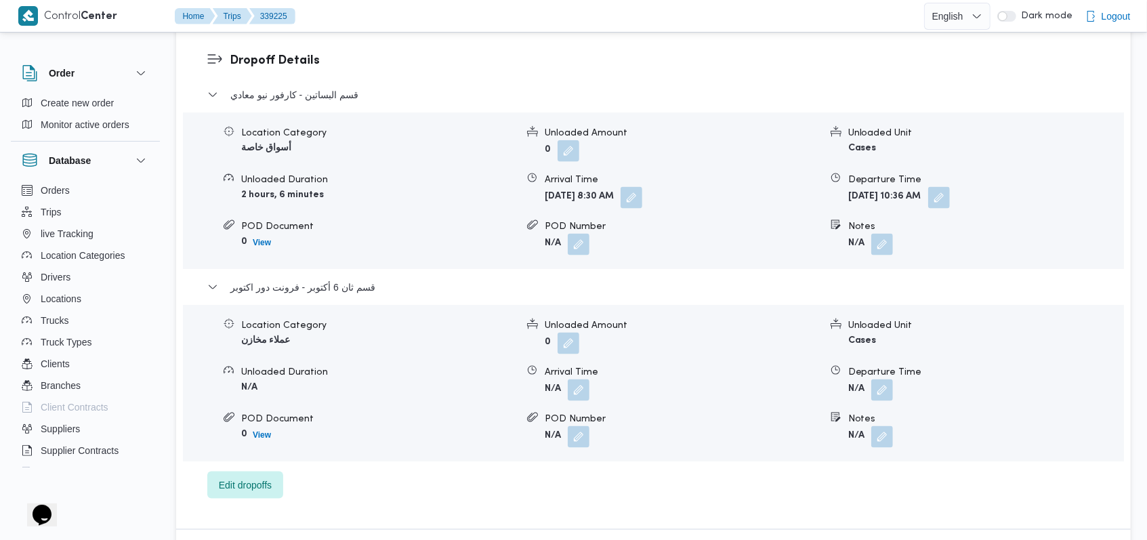
scroll to position [1174, 0]
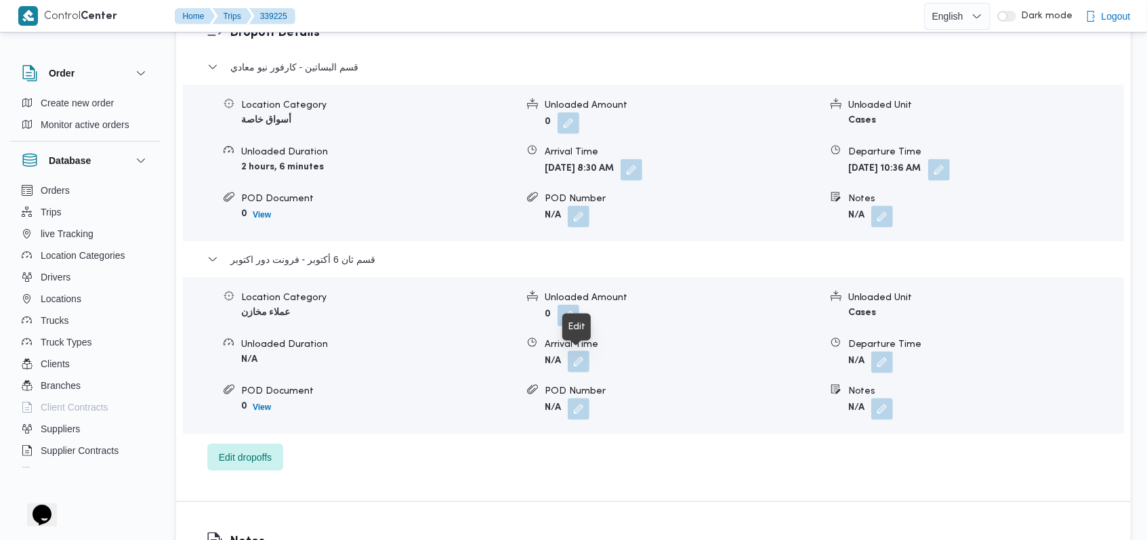
click at [462, 363] on button "button" at bounding box center [579, 362] width 22 height 22
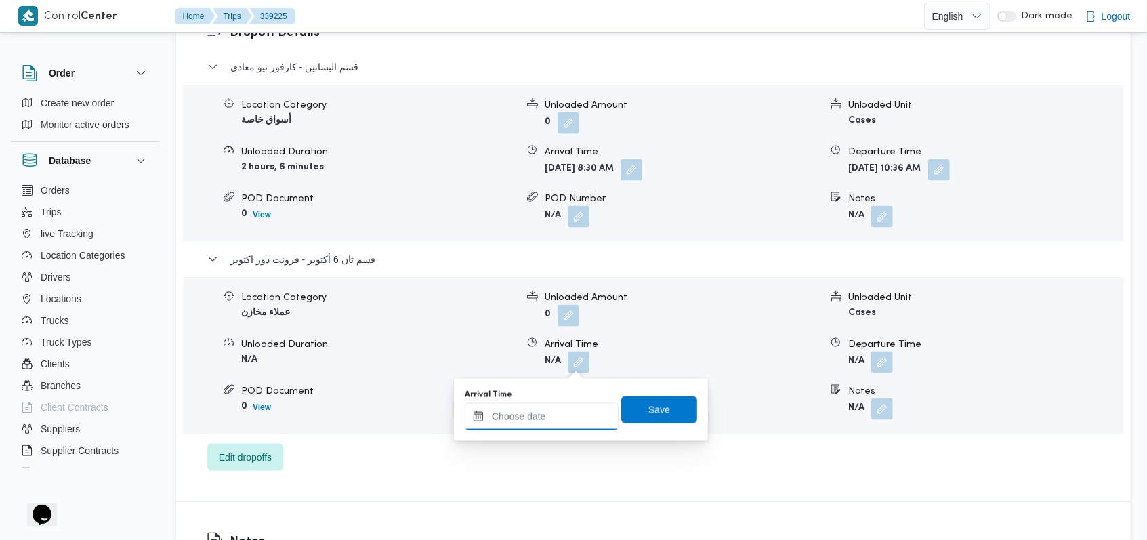
click at [462, 370] on input "Arrival Time" at bounding box center [542, 416] width 154 height 27
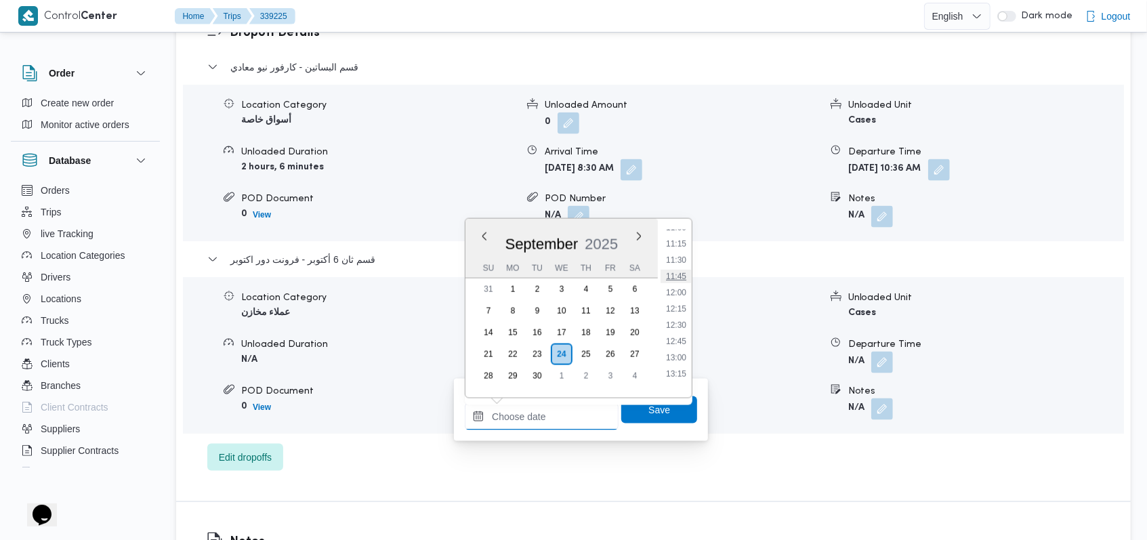
scroll to position [687, 0]
click at [462, 313] on li "11:45" at bounding box center [675, 313] width 31 height 14
type input "24/09/2025 11:45"
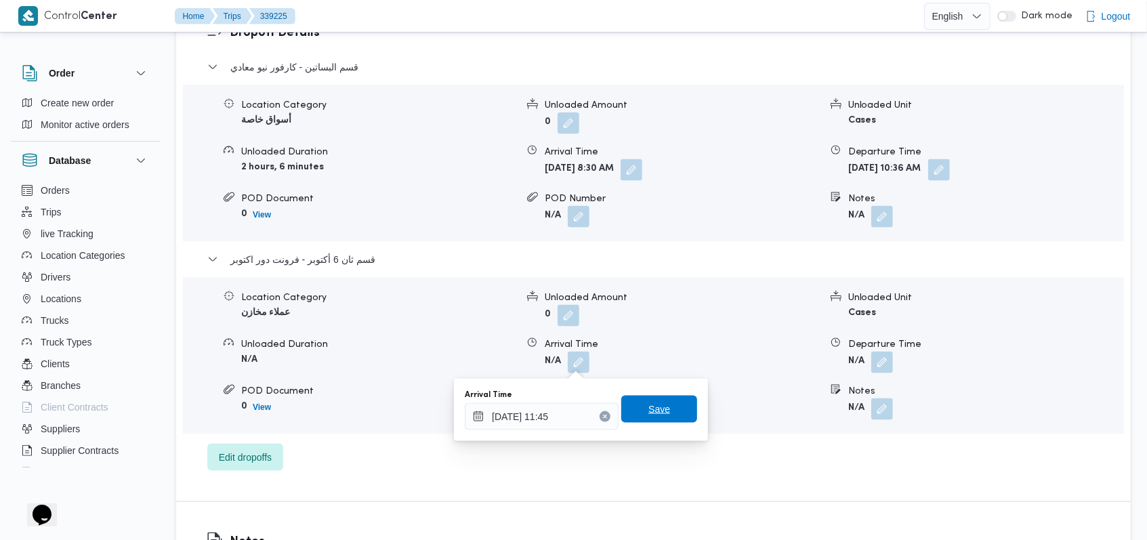
click at [462, 370] on span "Save" at bounding box center [659, 408] width 76 height 27
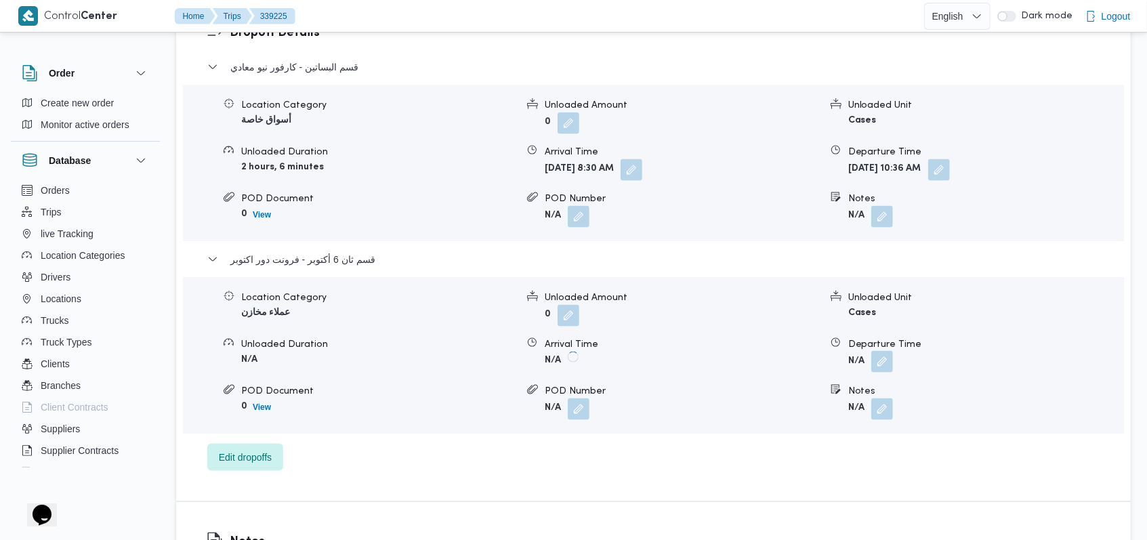
click at [462, 358] on button "button" at bounding box center [882, 362] width 22 height 22
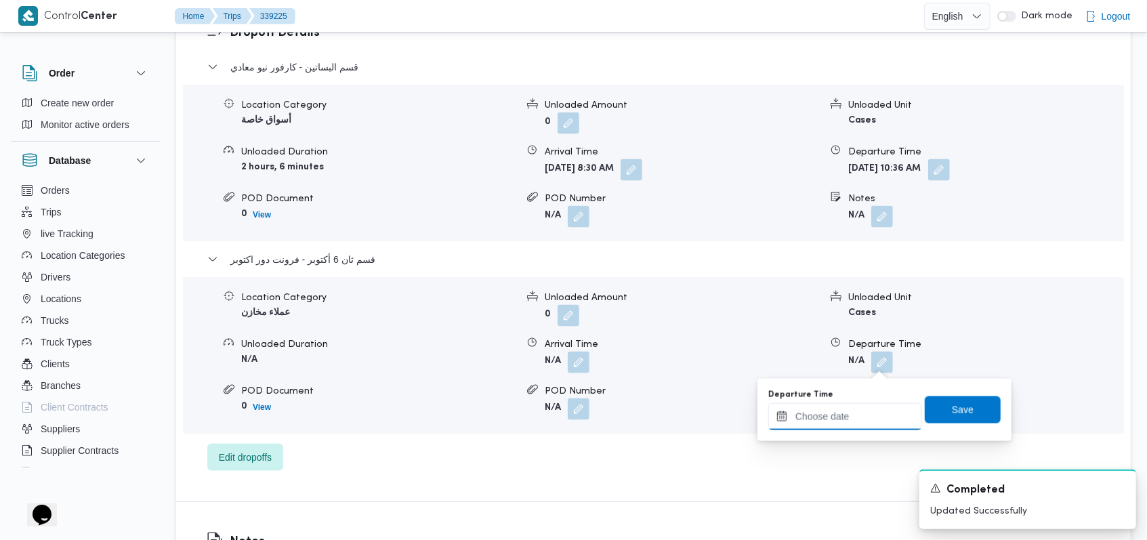
click at [462, 370] on input "Departure Time" at bounding box center [845, 416] width 154 height 27
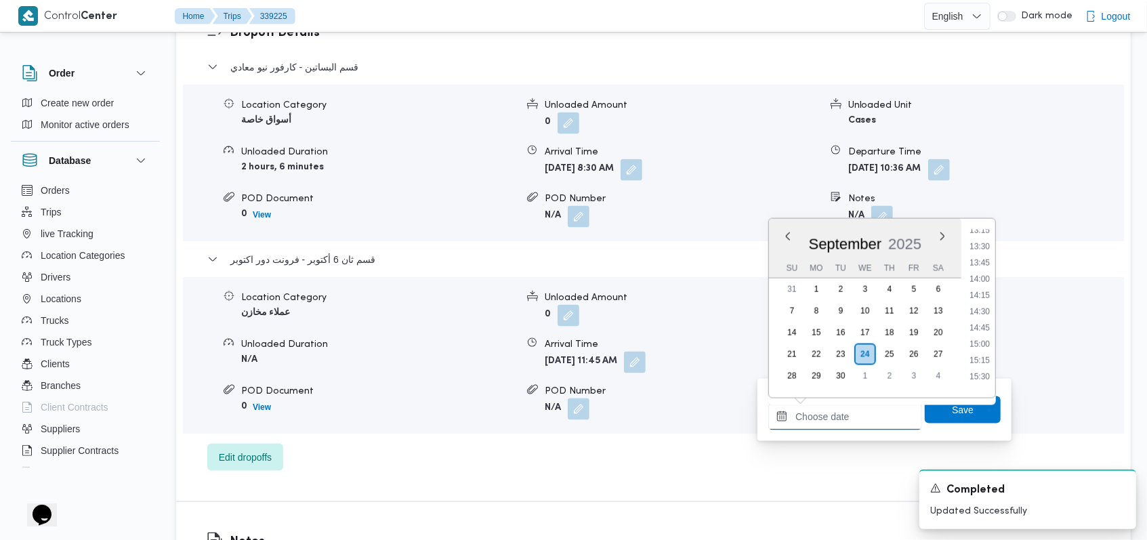
scroll to position [777, 0]
click at [462, 245] on ul "00:00 00:15 00:30 00:45 01:00 01:15 01:30 01:45 02:00 02:15 02:30 02:45 03:00 0…" at bounding box center [979, 308] width 31 height 157
click at [462, 244] on li "12:00" at bounding box center [979, 239] width 31 height 14
type input "24/09/2025 12:00"
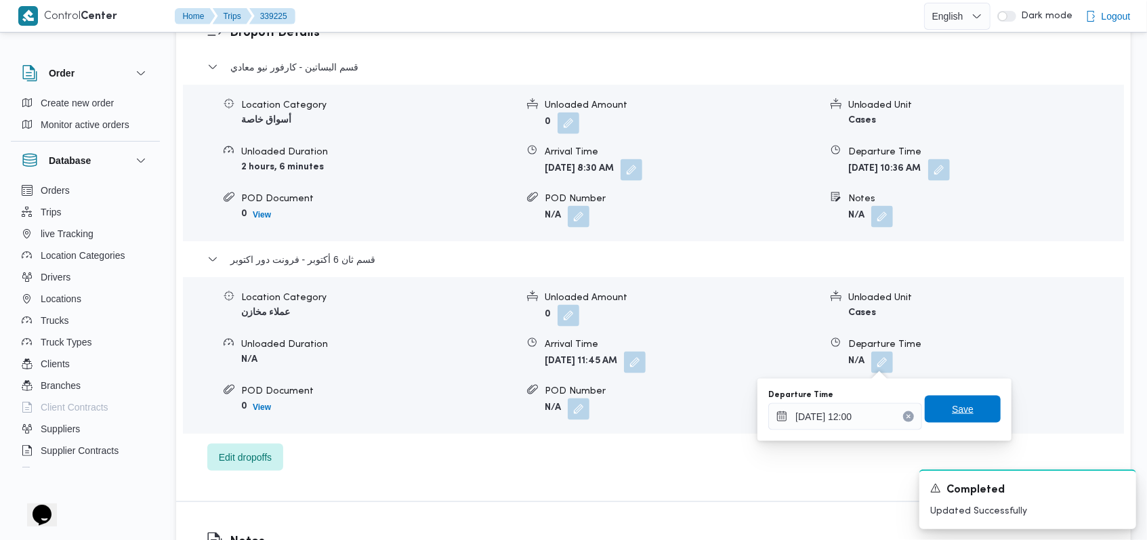
click at [462, 370] on span "Save" at bounding box center [962, 409] width 22 height 16
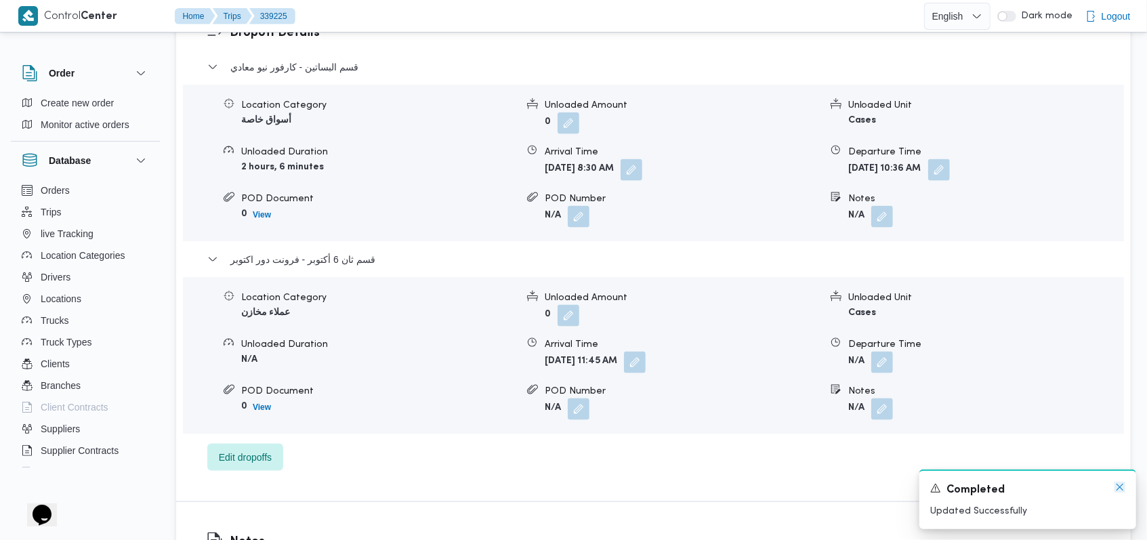
click at [462, 370] on icon "Dismiss toast" at bounding box center [1119, 487] width 11 height 11
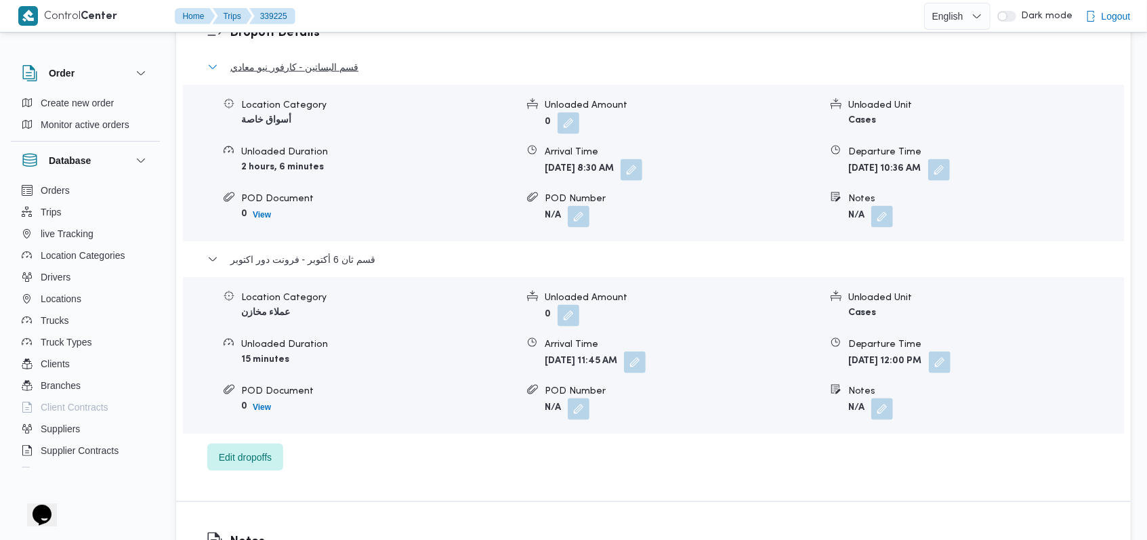
click at [312, 66] on span "قسم البساتين - كارفور نيو معادي" at bounding box center [294, 67] width 128 height 16
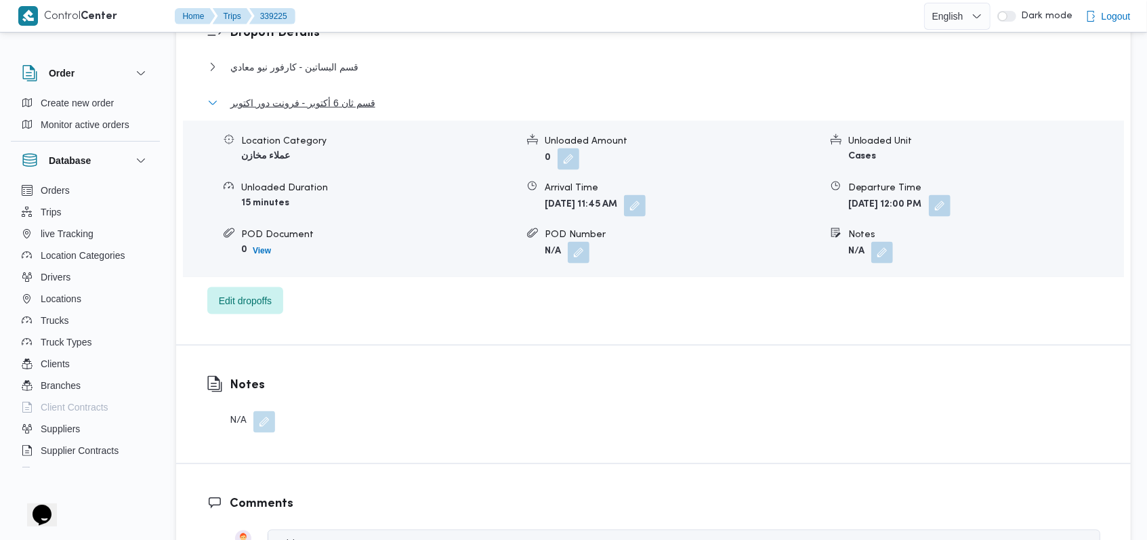
click at [310, 100] on span "قسم ثان 6 أكتوبر - فرونت دور اكتوبر" at bounding box center [302, 103] width 145 height 16
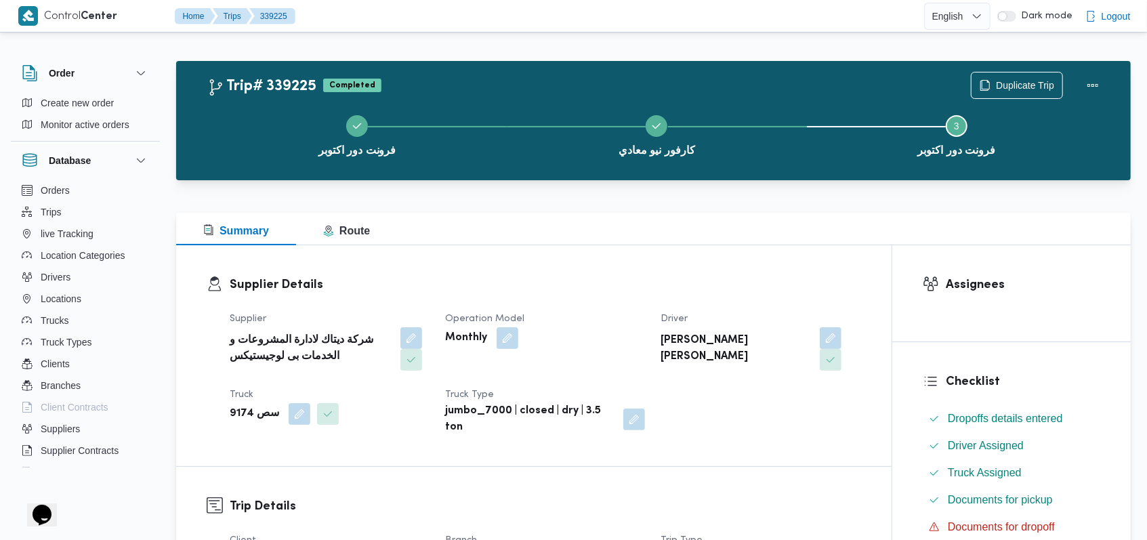
scroll to position [0, 0]
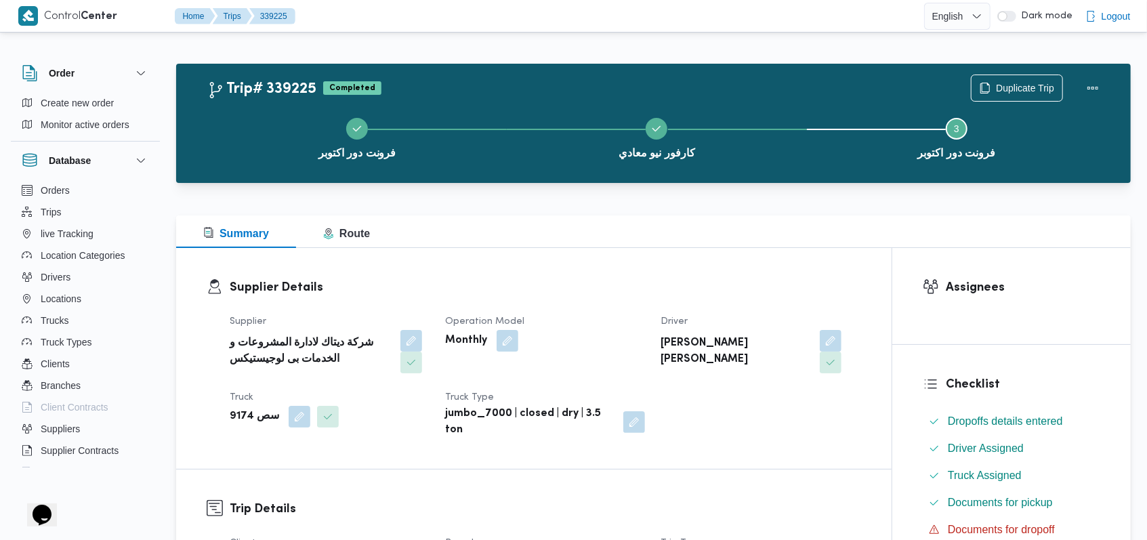
click at [462, 296] on h3 "Supplier Details" at bounding box center [545, 287] width 631 height 18
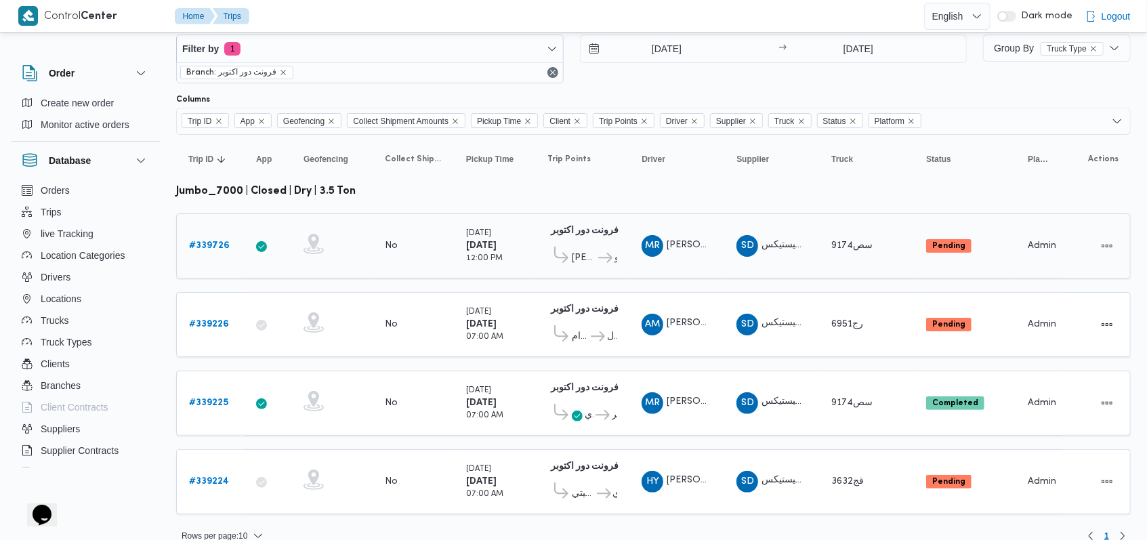
scroll to position [43, 0]
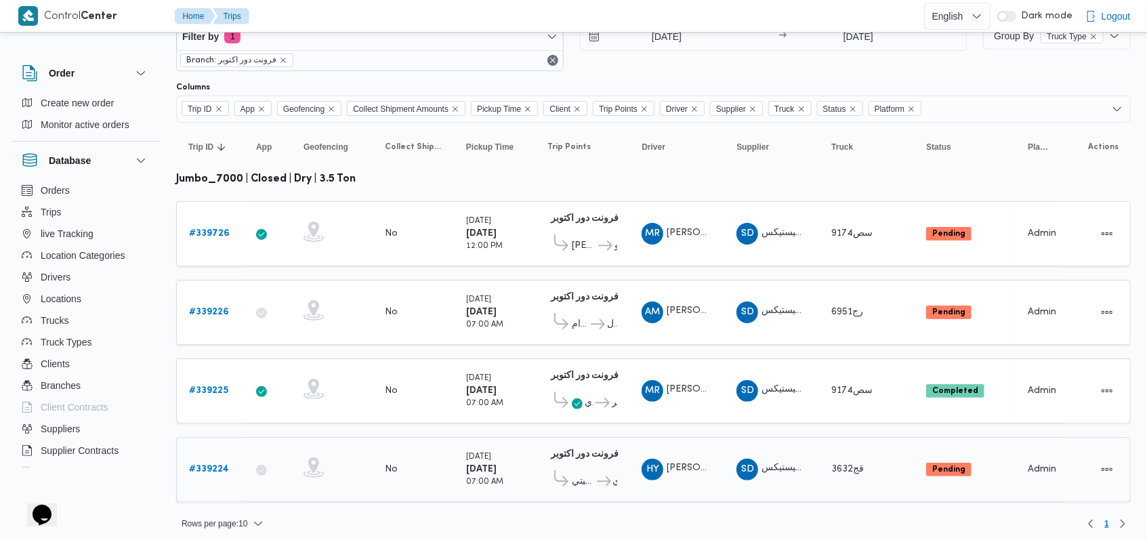
click at [207, 370] on b "# 339224" at bounding box center [209, 469] width 40 height 9
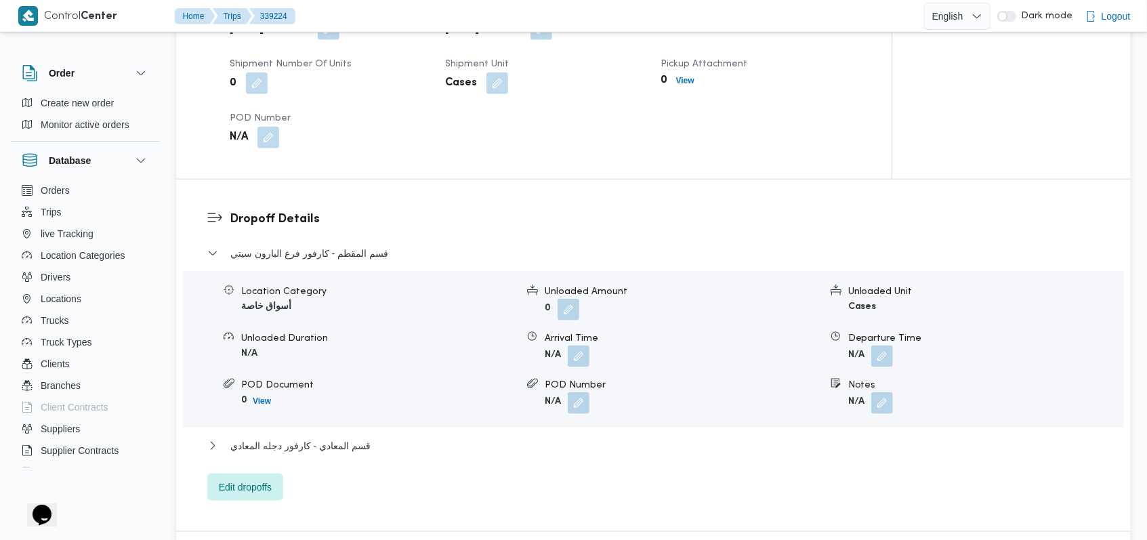
scroll to position [903, 0]
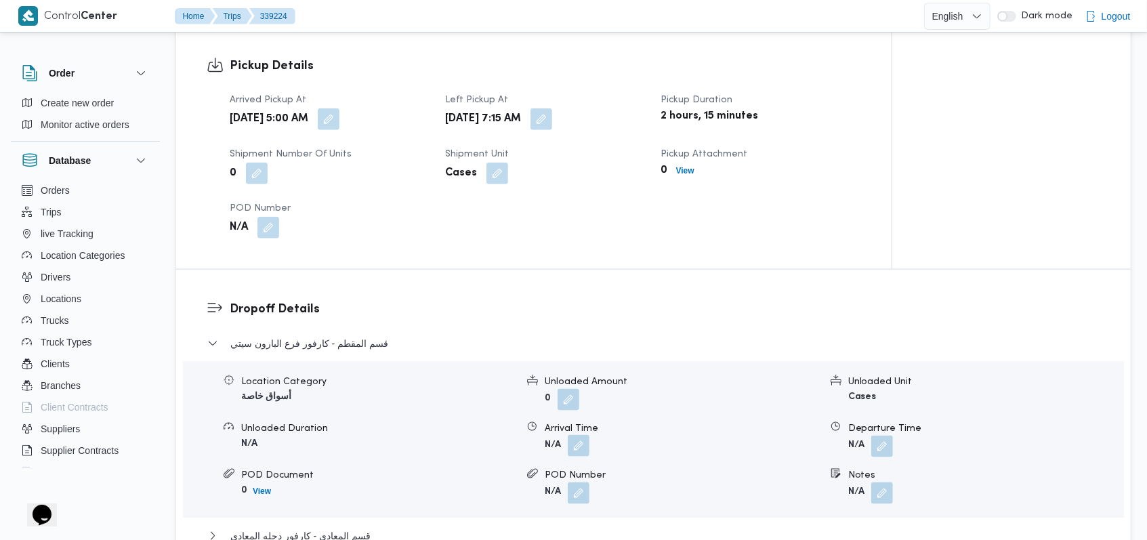
click at [462, 370] on button "button" at bounding box center [579, 446] width 22 height 22
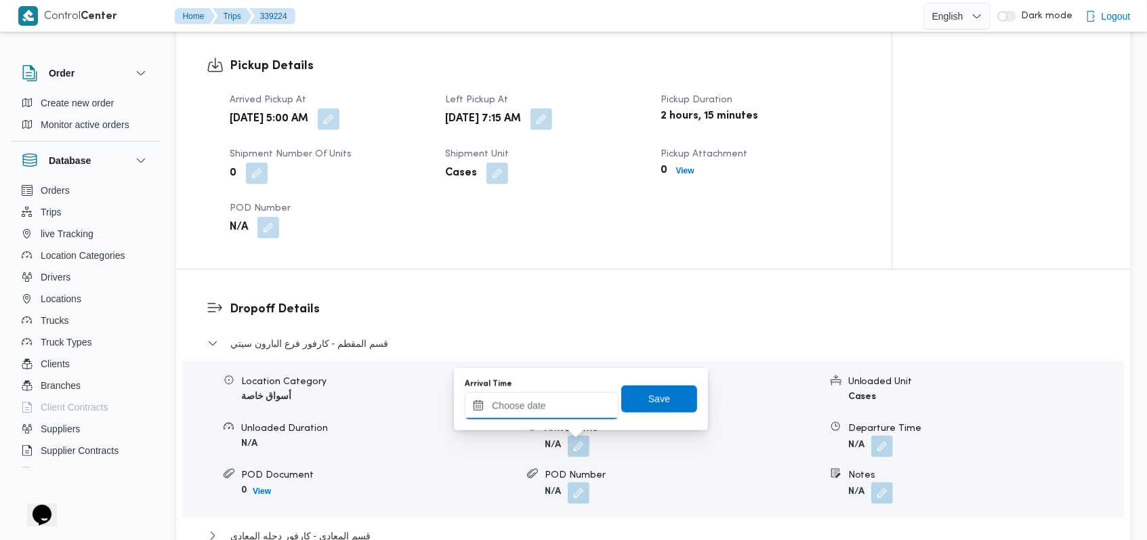
click at [462, 370] on input "Arrival Time" at bounding box center [542, 405] width 154 height 27
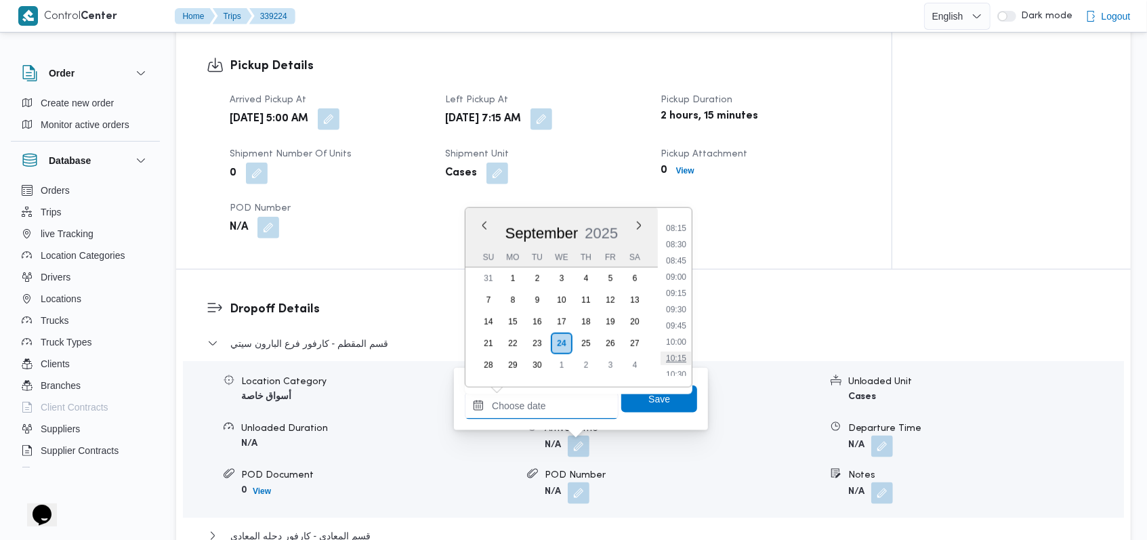
scroll to position [507, 0]
click at [462, 301] on li "09:00" at bounding box center [675, 304] width 31 height 14
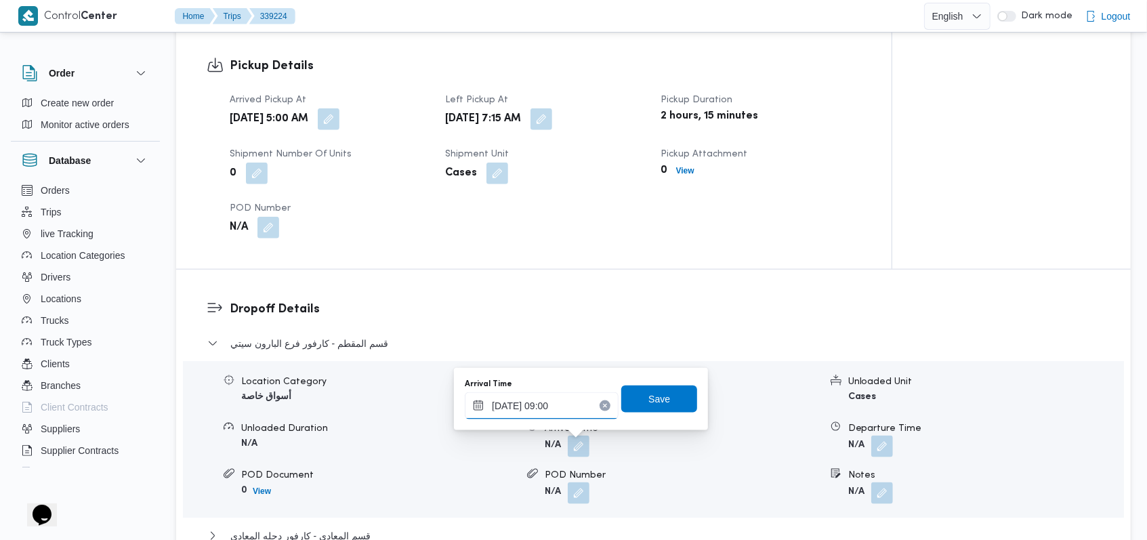
type input "24/09/2025 09:00"
click at [462, 370] on span "Save" at bounding box center [659, 398] width 76 height 27
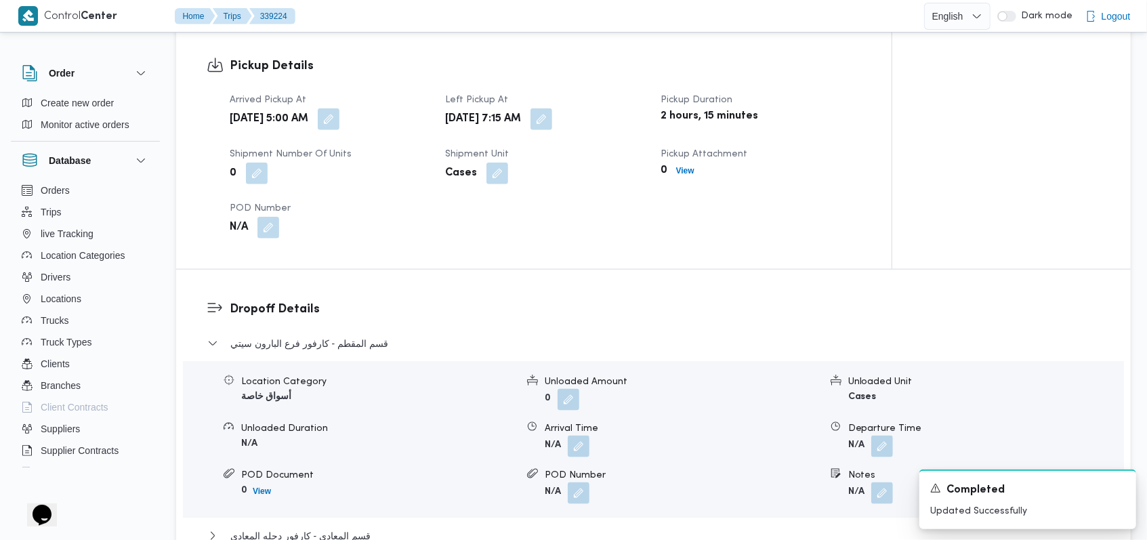
scroll to position [1174, 0]
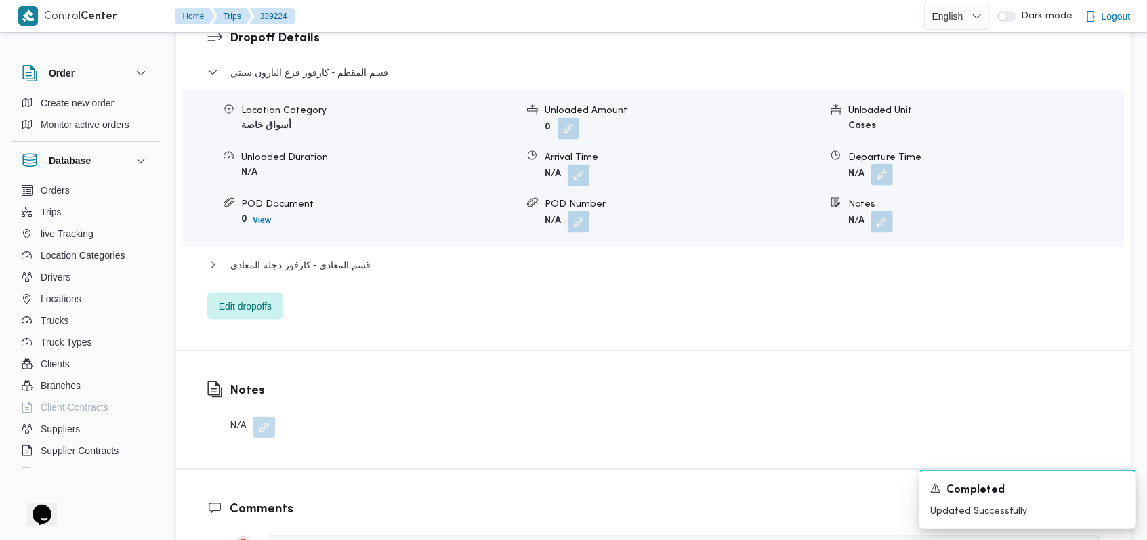
click at [462, 179] on button "button" at bounding box center [882, 175] width 22 height 22
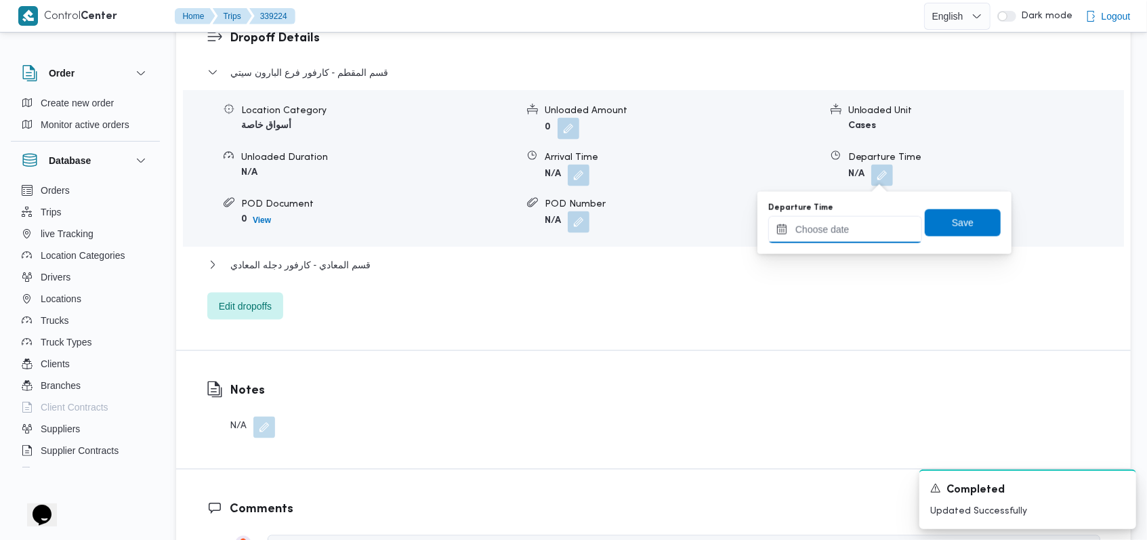
click at [462, 229] on input "Departure Time" at bounding box center [845, 229] width 154 height 27
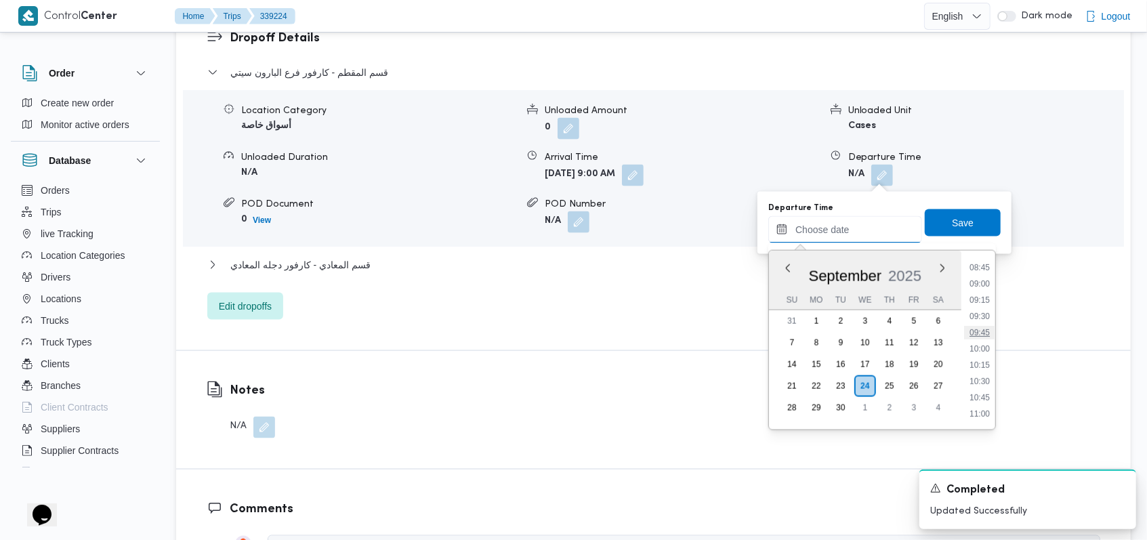
scroll to position [597, 0]
click at [462, 370] on li "10:45" at bounding box center [979, 371] width 31 height 14
type input "24/09/2025 10:45"
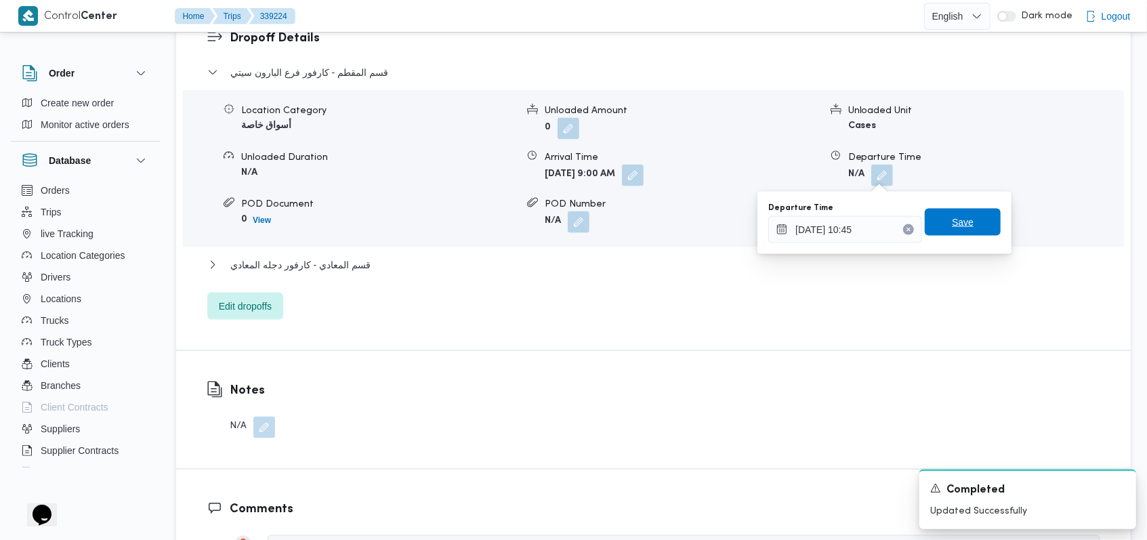
click at [462, 224] on span "Save" at bounding box center [962, 222] width 76 height 27
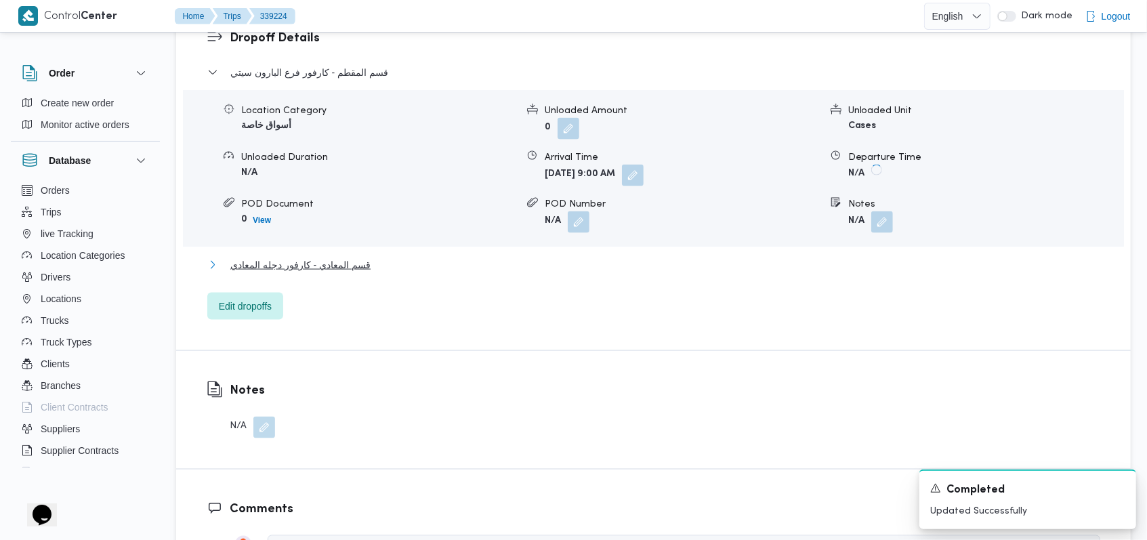
click at [337, 265] on span "قسم المعادي - كارفور دجله المعادي" at bounding box center [300, 265] width 140 height 16
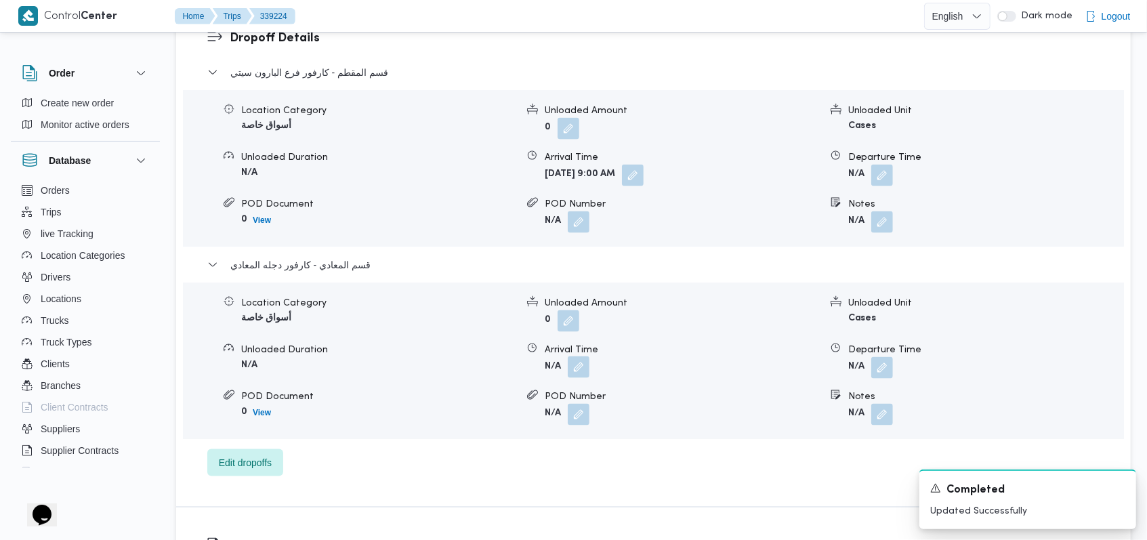
click at [462, 368] on button "button" at bounding box center [579, 367] width 22 height 22
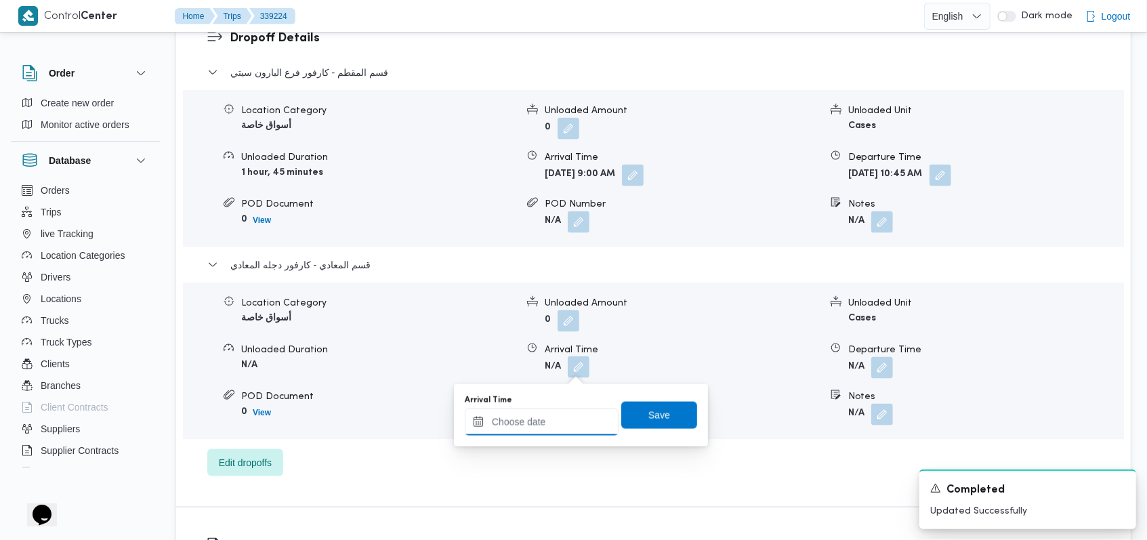
click at [462, 370] on input "Arrival Time" at bounding box center [542, 421] width 154 height 27
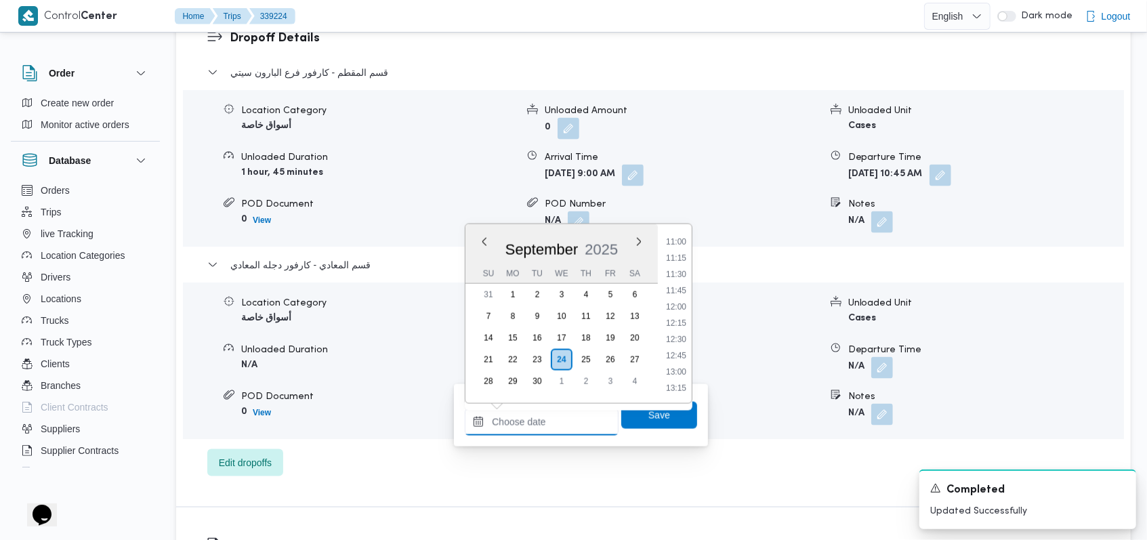
scroll to position [687, 0]
click at [462, 280] on li "11:15" at bounding box center [675, 286] width 31 height 14
type input "24/09/2025 11:15"
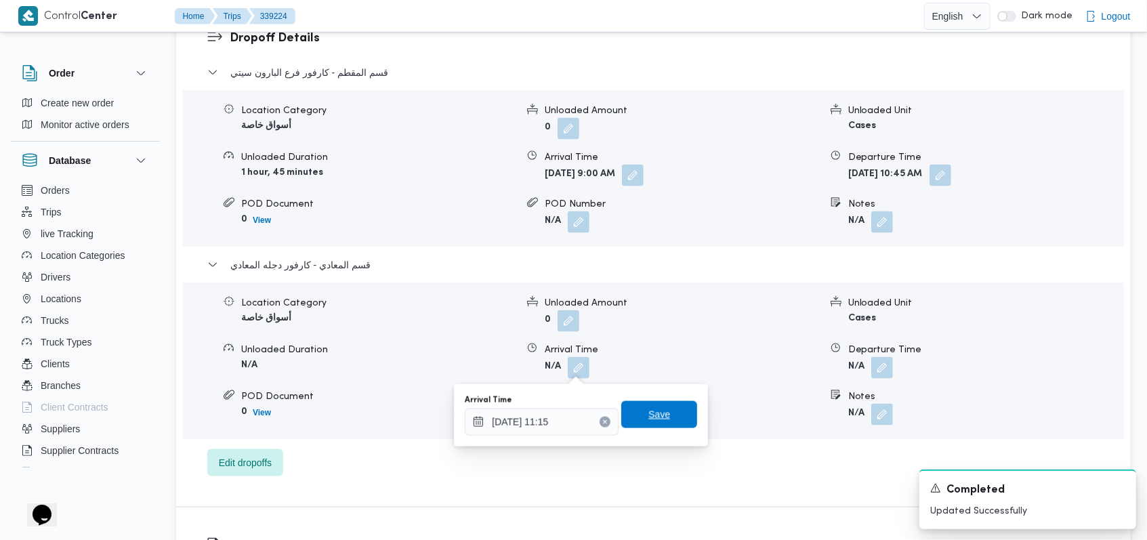
click at [462, 370] on span "Save" at bounding box center [659, 414] width 76 height 27
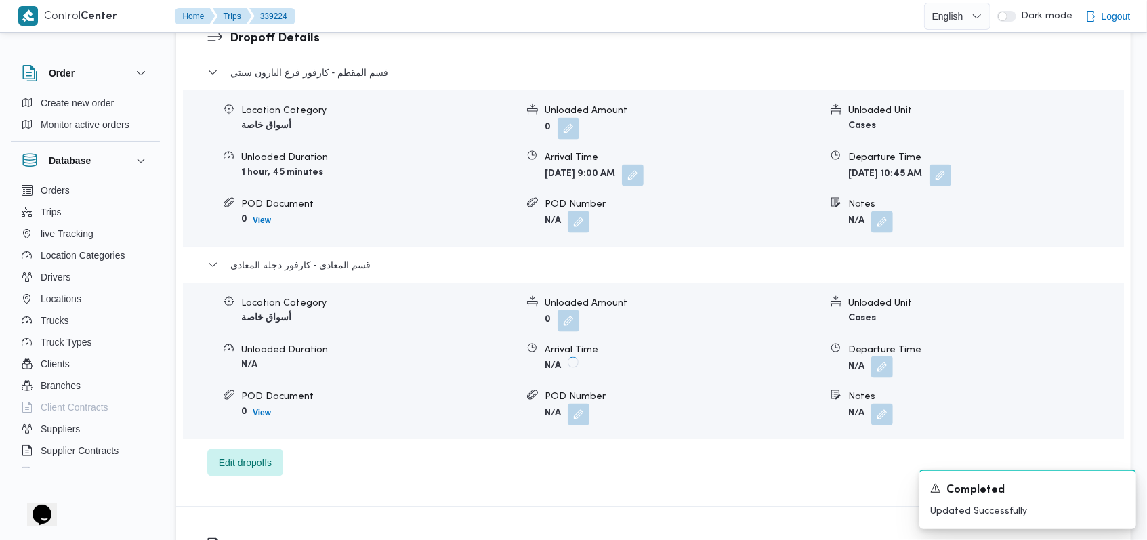
click at [462, 368] on button "button" at bounding box center [882, 367] width 22 height 22
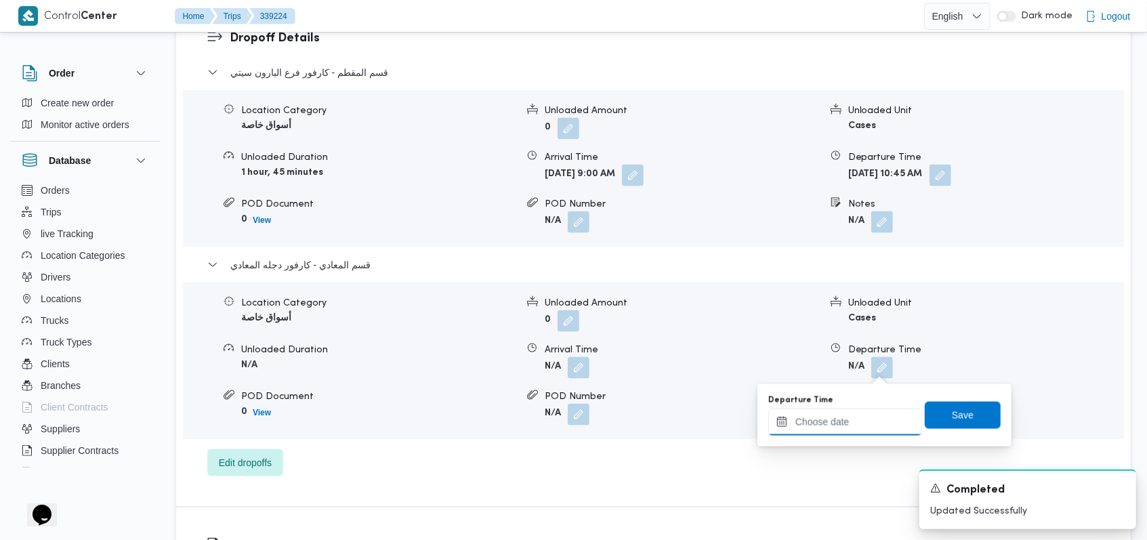
click at [462, 370] on input "Departure Time" at bounding box center [845, 421] width 154 height 27
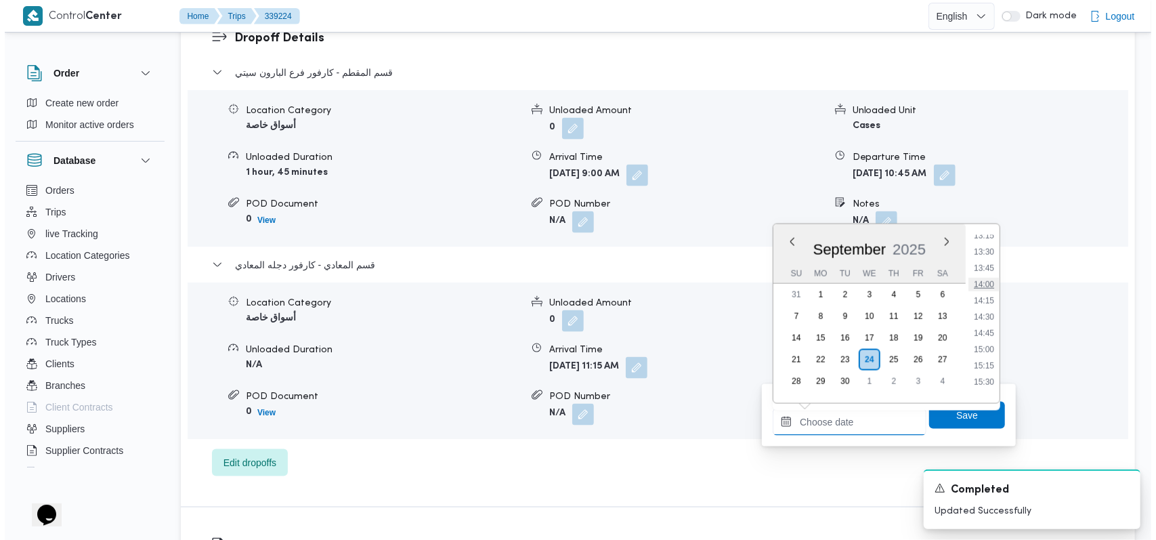
scroll to position [777, 0]
click at [462, 249] on li "12:00" at bounding box center [979, 245] width 31 height 14
type input "24/09/2025 12:00"
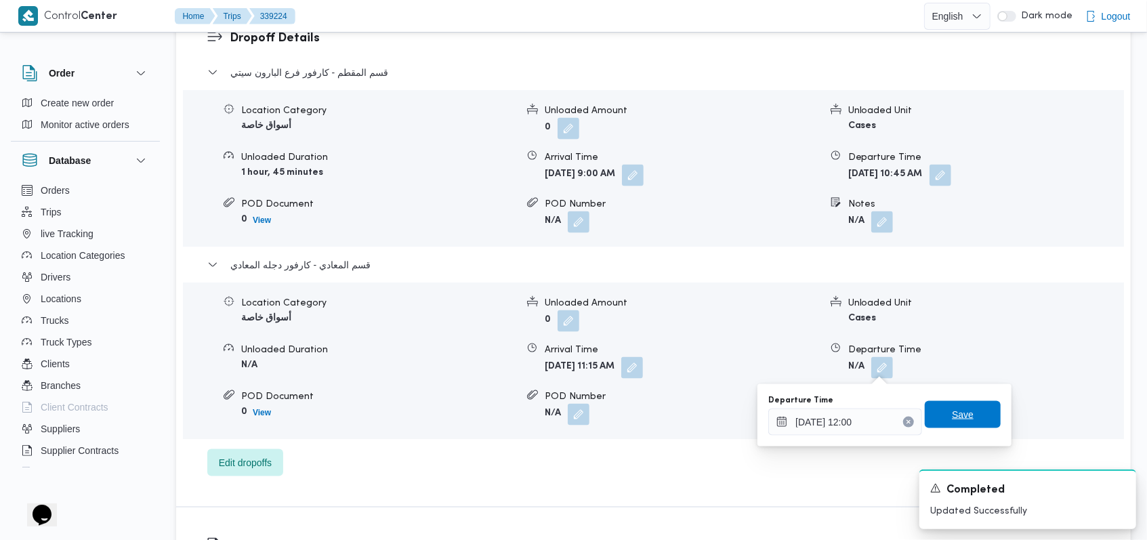
click at [462, 370] on span "Save" at bounding box center [962, 414] width 76 height 27
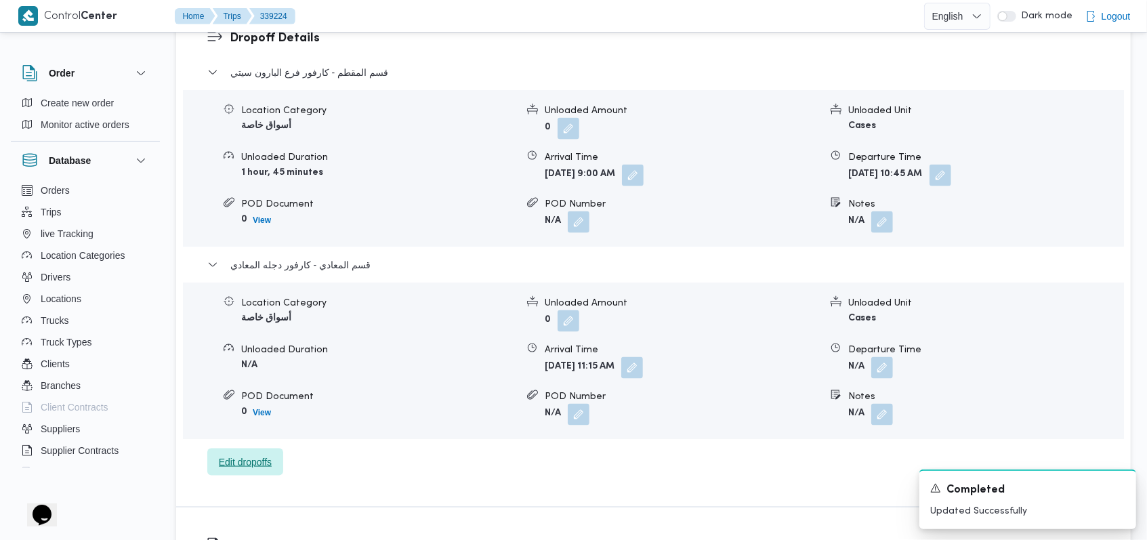
click at [242, 370] on span "Edit dropoffs" at bounding box center [245, 462] width 53 height 16
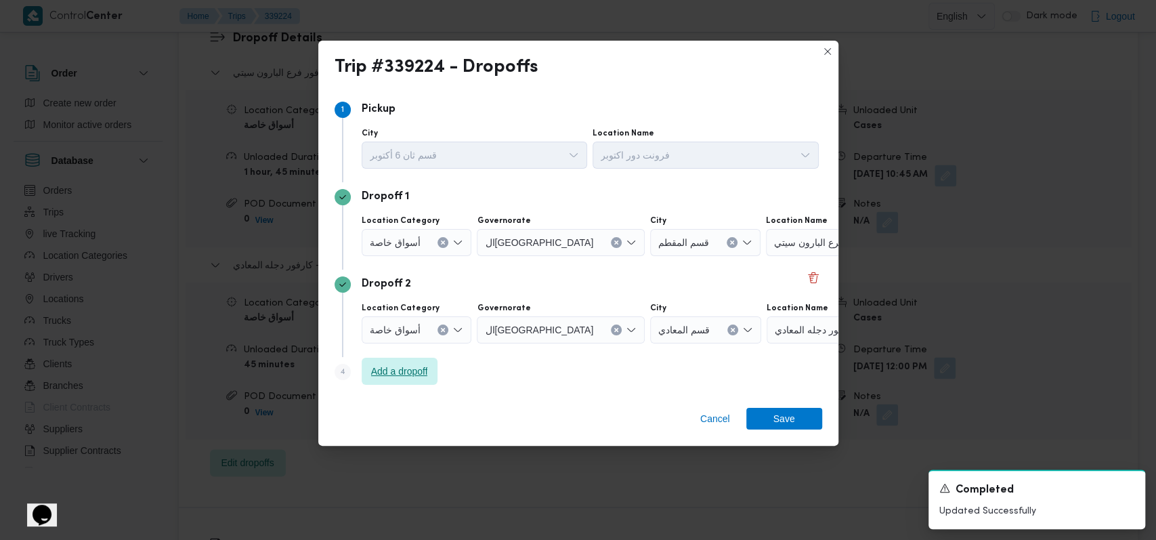
click at [413, 370] on span "Add a dropoff" at bounding box center [399, 371] width 57 height 16
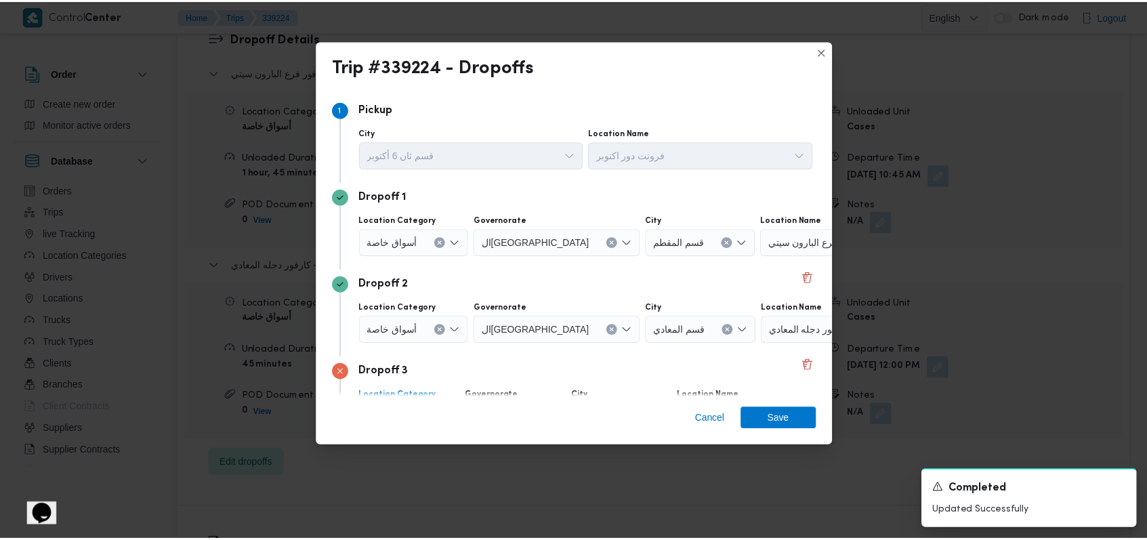
scroll to position [87, 0]
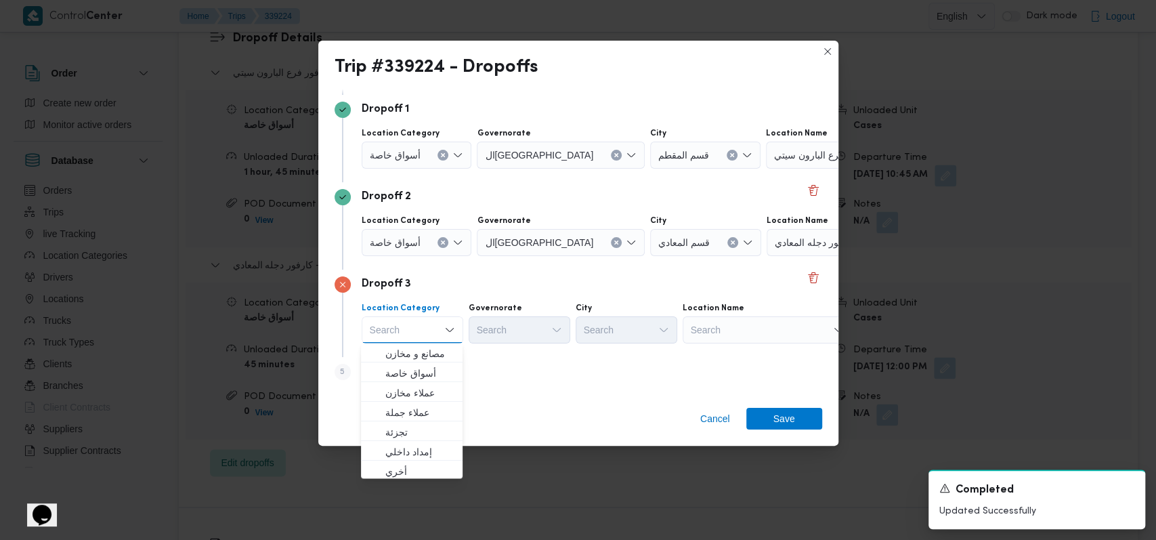
click at [462, 337] on div "Search" at bounding box center [767, 329] width 169 height 27
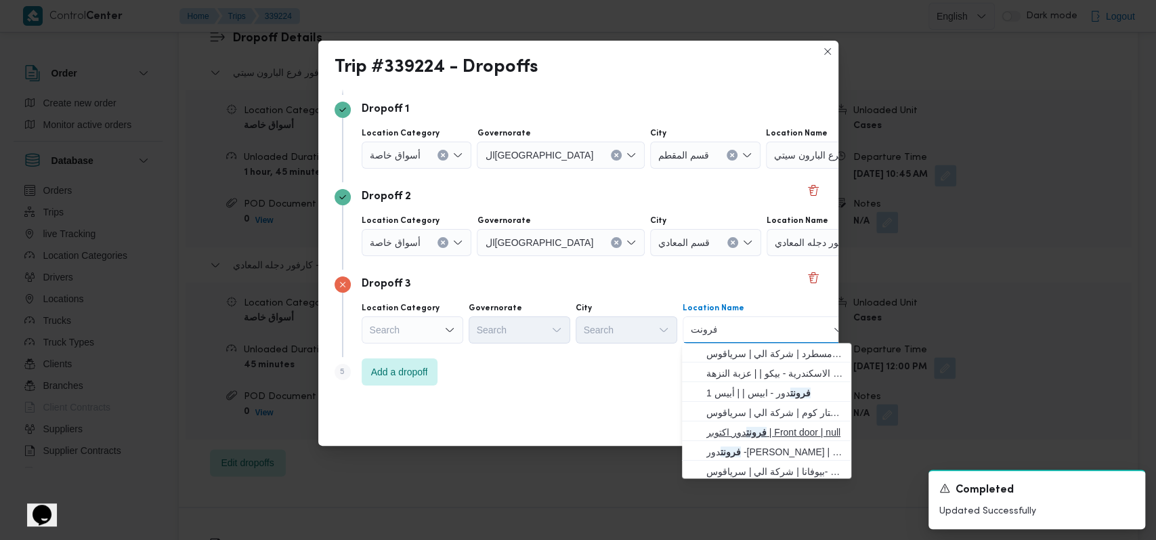
type input "فرونت"
click at [462, 370] on span "فرونت دور اكتوبر | Front door | null" at bounding box center [774, 432] width 137 height 16
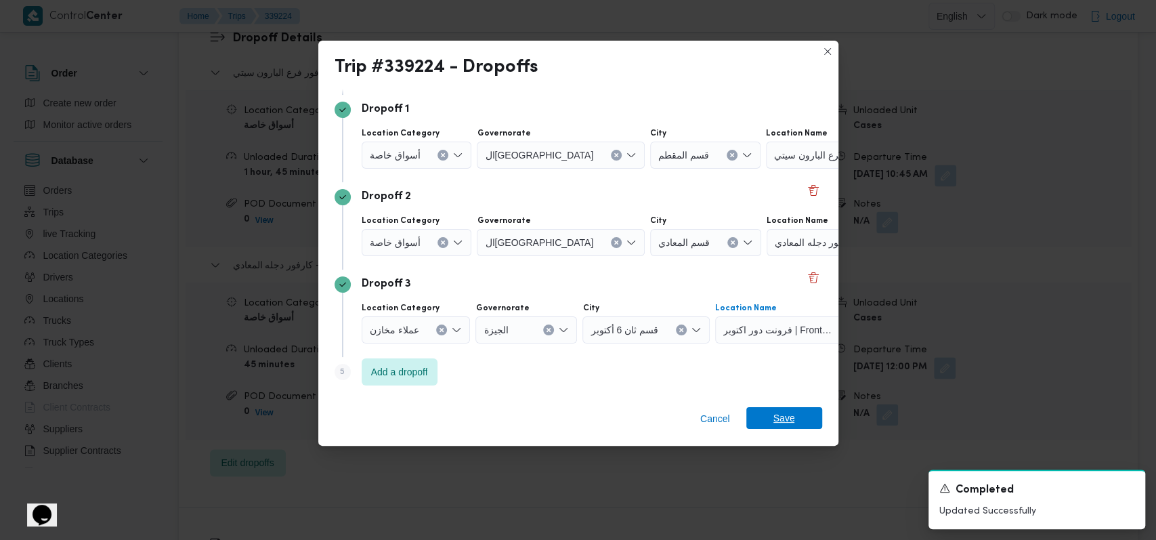
click at [462, 370] on span "Save" at bounding box center [784, 418] width 76 height 22
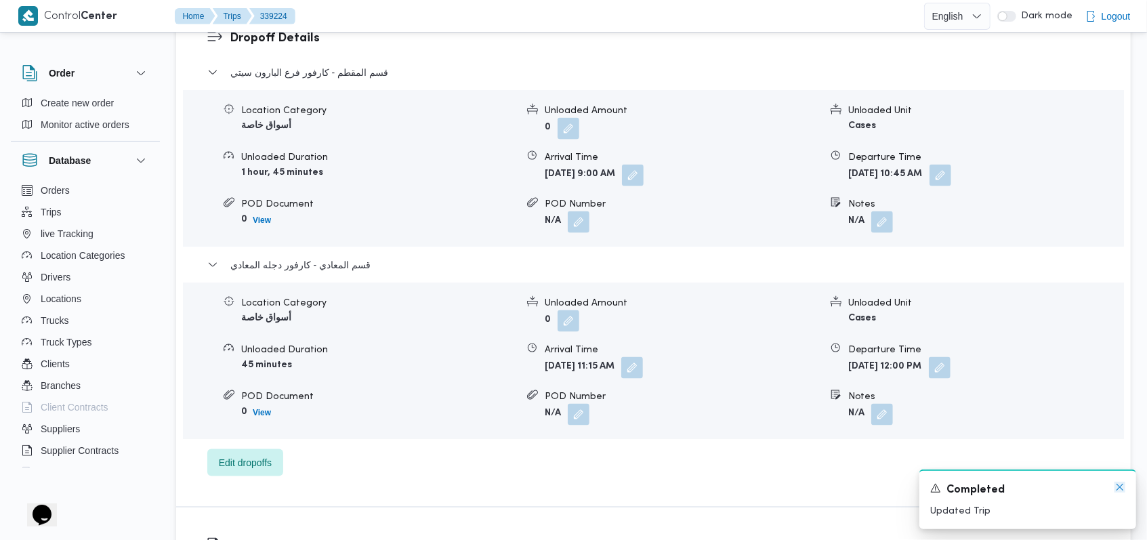
click at [462, 370] on icon "Dismiss toast" at bounding box center [1119, 487] width 11 height 11
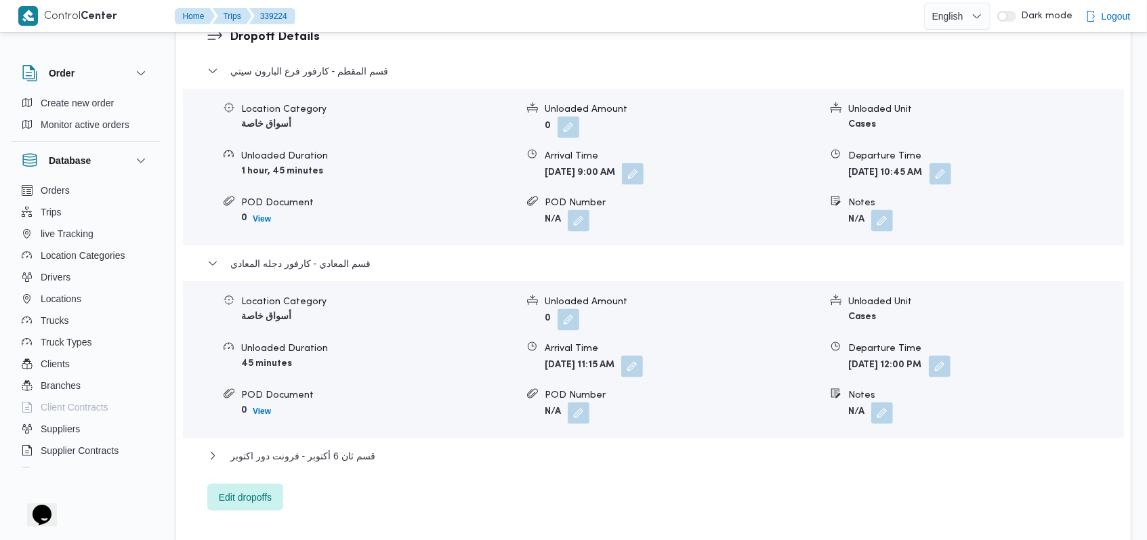
scroll to position [1445, 0]
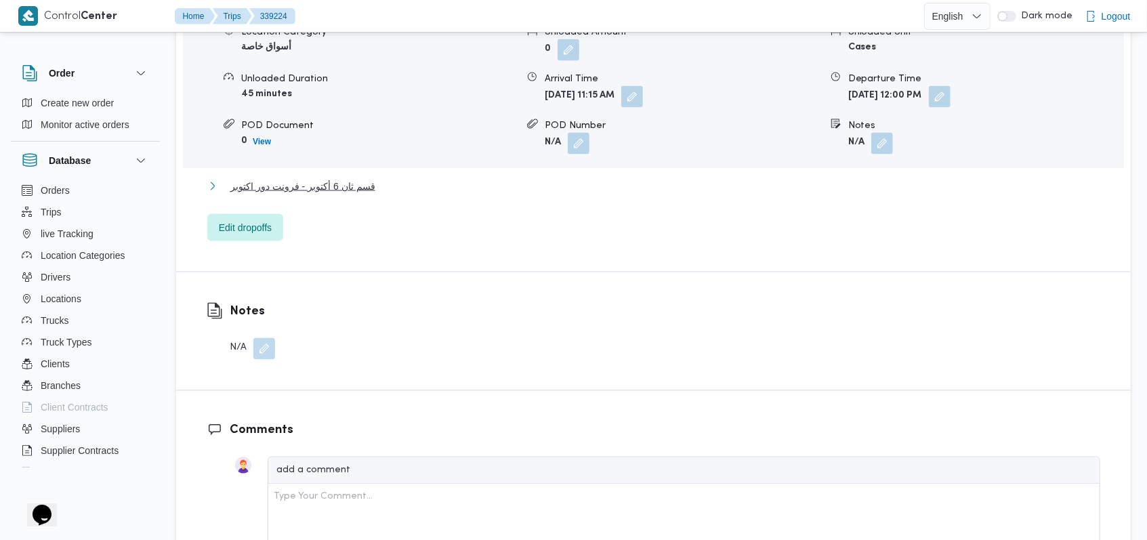
click at [462, 186] on button "قسم ثان 6 أكتوبر - فرونت دور اكتوبر" at bounding box center [653, 186] width 893 height 16
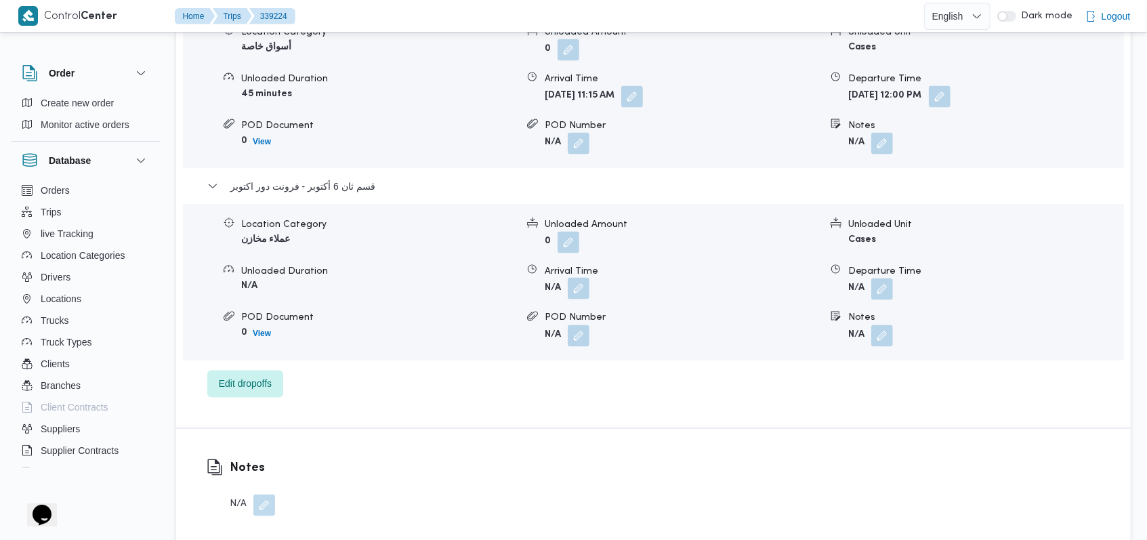
click at [462, 284] on button "button" at bounding box center [579, 289] width 22 height 22
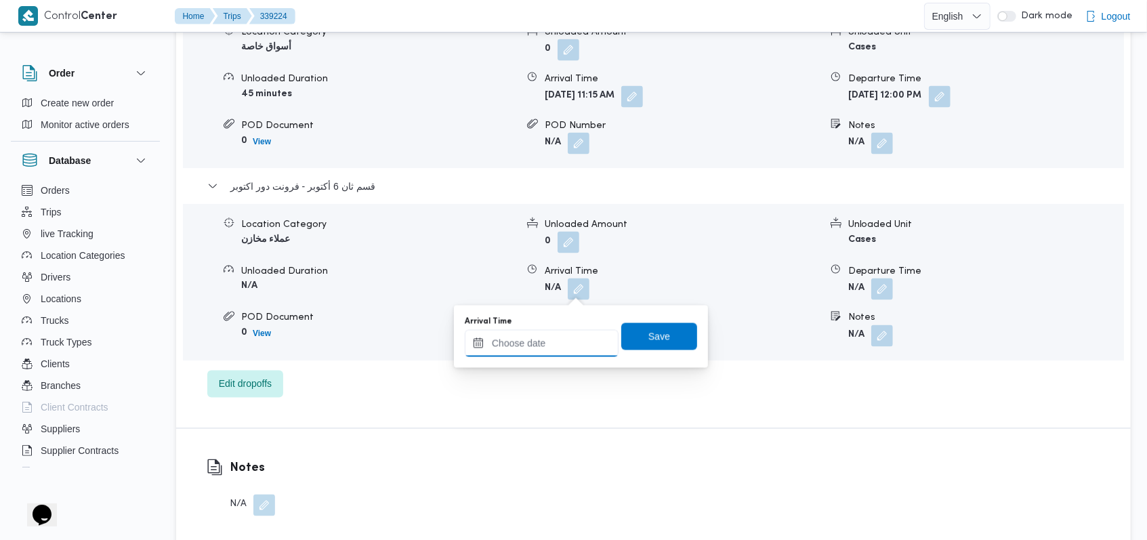
click at [462, 346] on input "Arrival Time" at bounding box center [542, 343] width 154 height 27
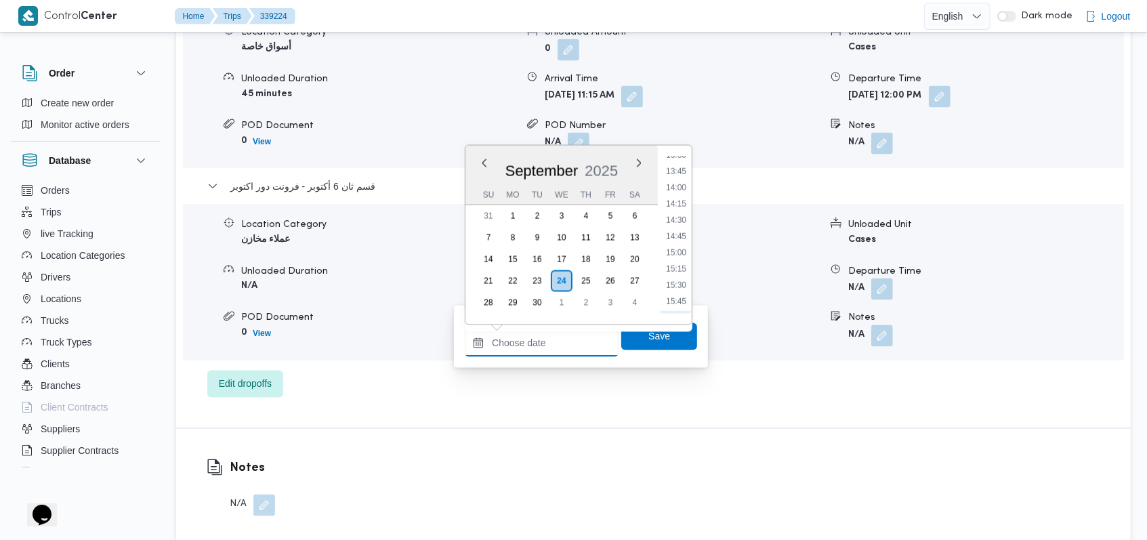
scroll to position [777, 0]
click at [462, 214] on li "12:45" at bounding box center [675, 215] width 31 height 14
type input "24/09/2025 12:45"
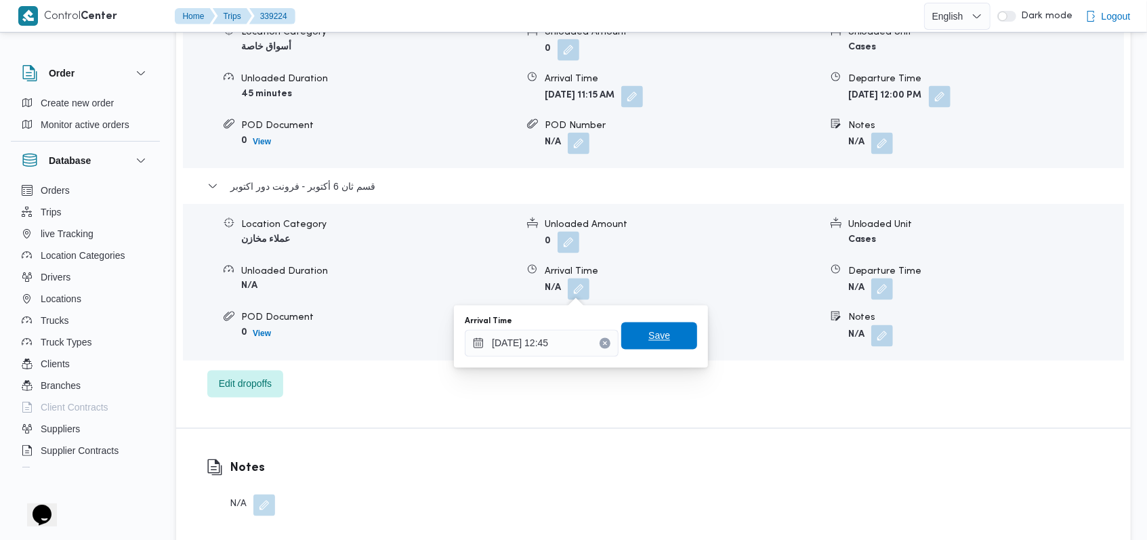
click at [462, 341] on span "Save" at bounding box center [659, 335] width 76 height 27
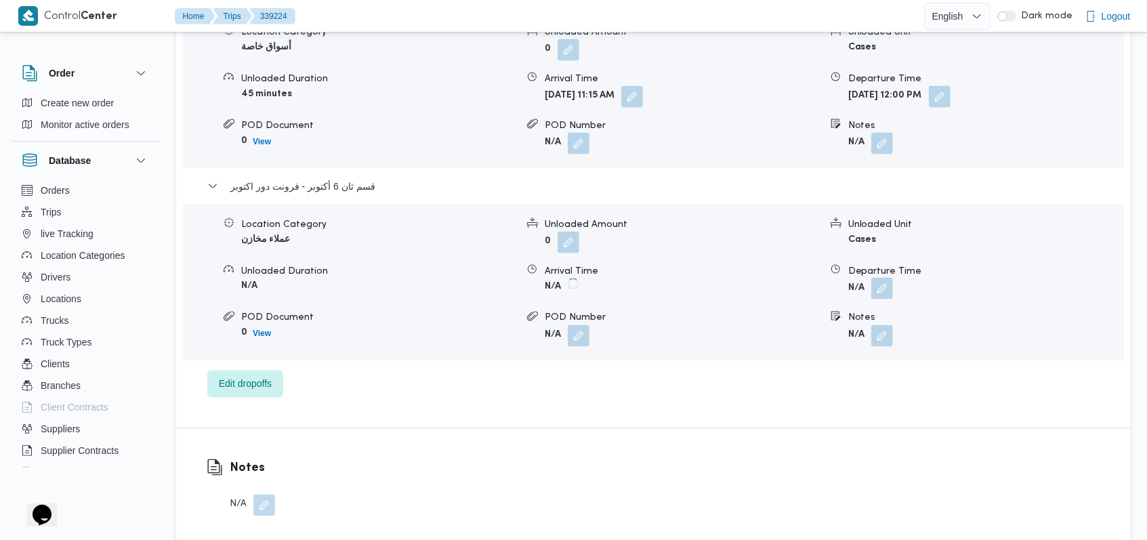
click at [462, 287] on button "button" at bounding box center [882, 289] width 22 height 22
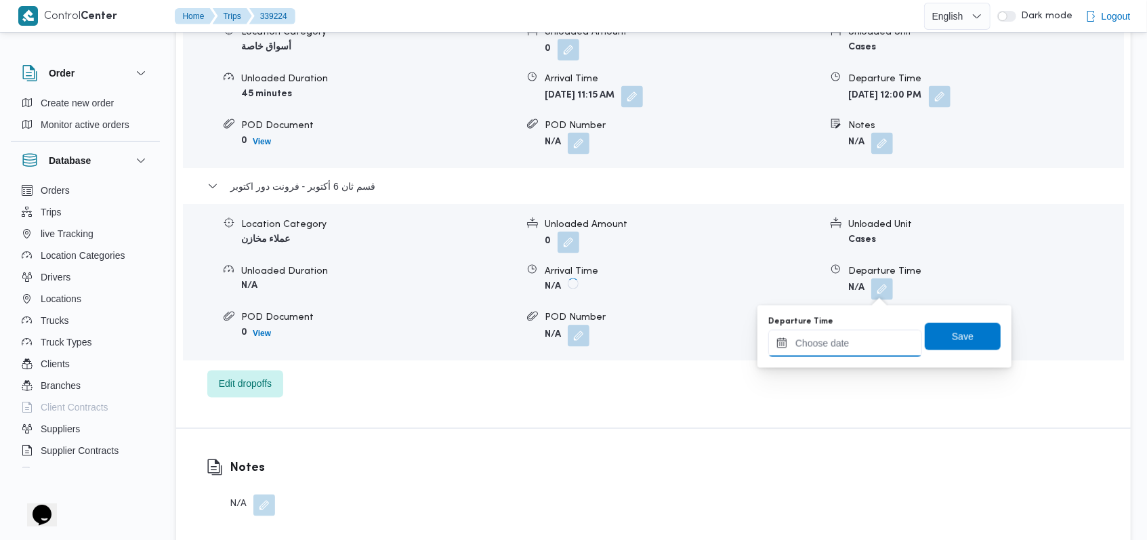
click at [462, 342] on input "Departure Time" at bounding box center [845, 343] width 154 height 27
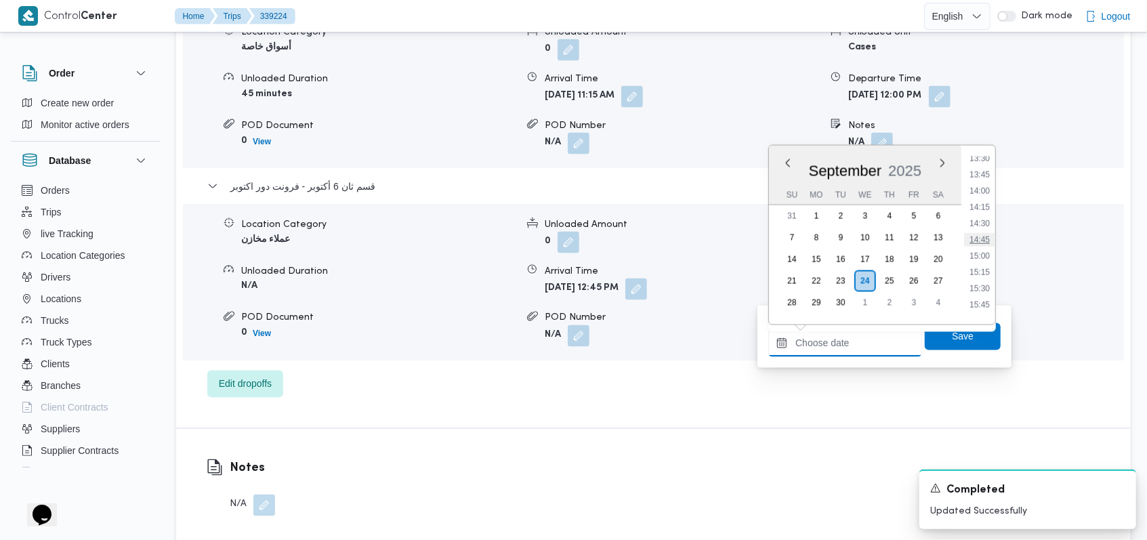
scroll to position [868, 0]
click at [462, 285] on li "15:15" at bounding box center [979, 287] width 31 height 14
type input "24/09/2025 15:15"
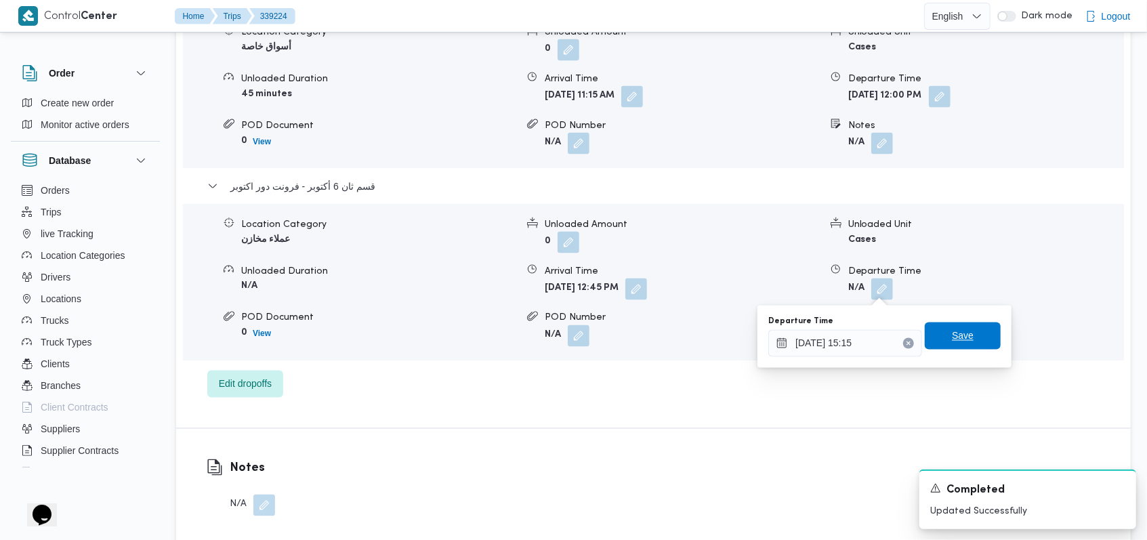
click at [462, 341] on span "Save" at bounding box center [962, 336] width 22 height 16
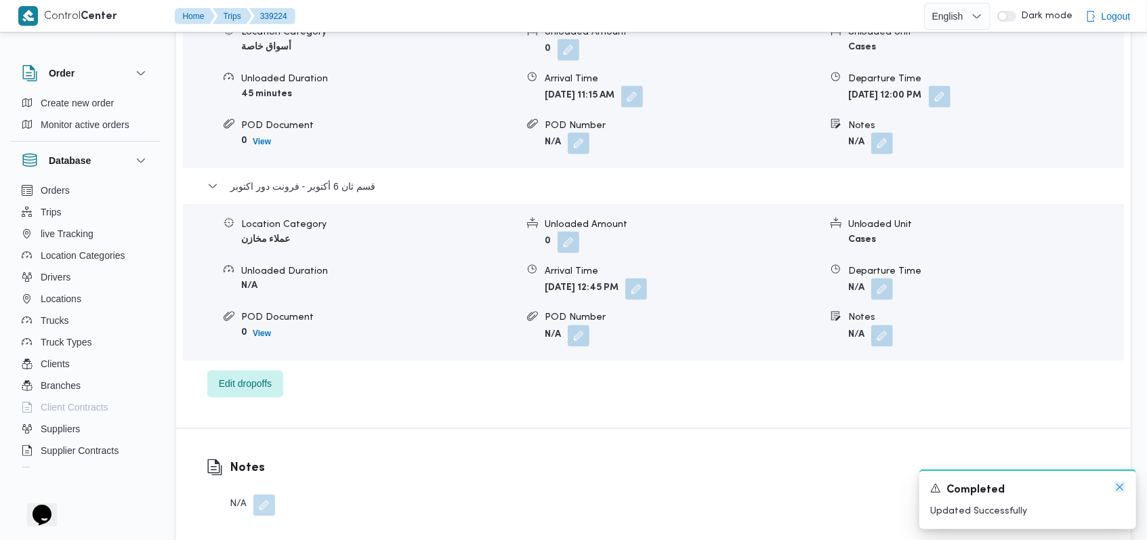
click at [462, 370] on icon "Dismiss toast" at bounding box center [1119, 487] width 11 height 11
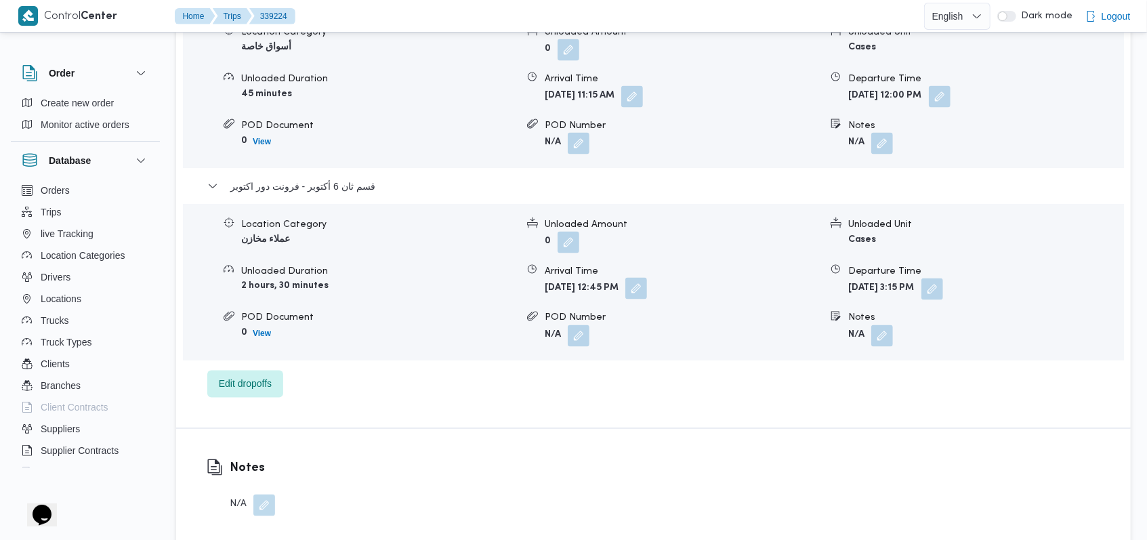
click at [462, 287] on button "button" at bounding box center [636, 289] width 22 height 22
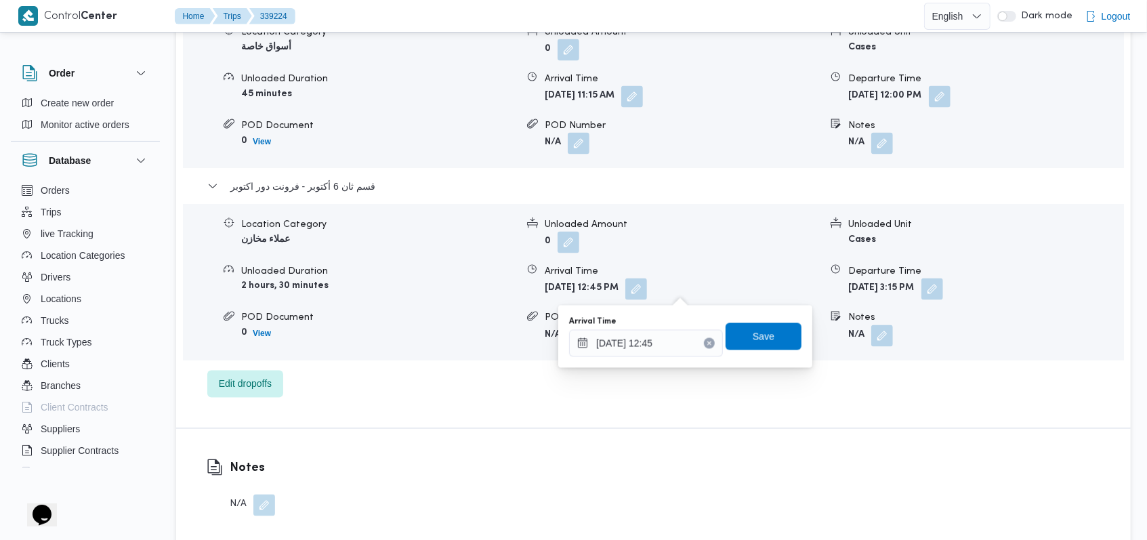
click at [462, 360] on div "You are in a dialog. To close this dialog, hit escape. Arrival Time 24/09/2025 …" at bounding box center [685, 336] width 254 height 62
click at [462, 350] on input "24/09/2025 12:45" at bounding box center [646, 343] width 154 height 27
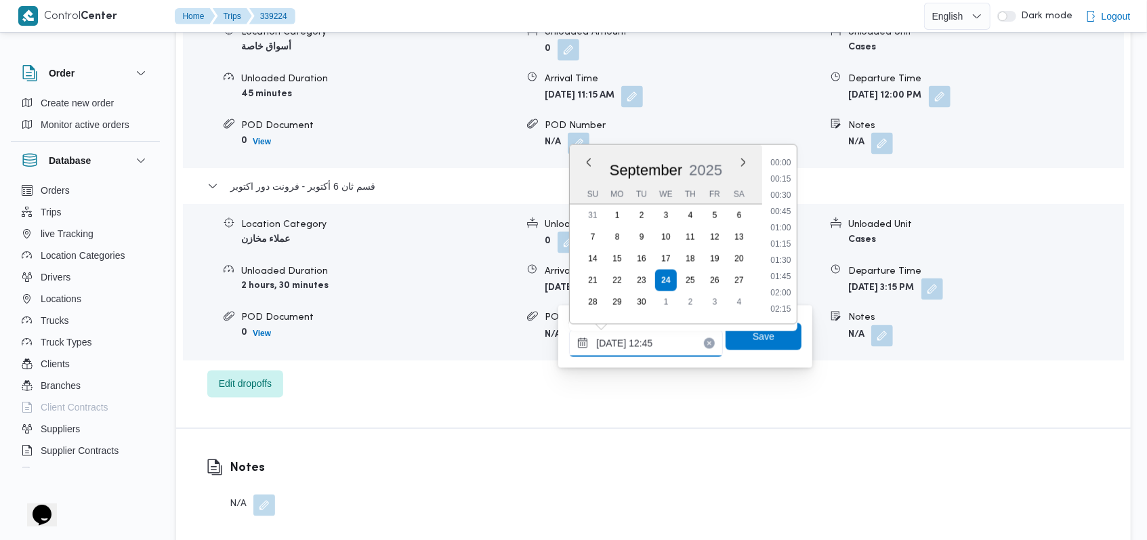
scroll to position [747, 0]
click at [462, 266] on li "13:00" at bounding box center [780, 261] width 31 height 14
type input "24/09/2025 13:00"
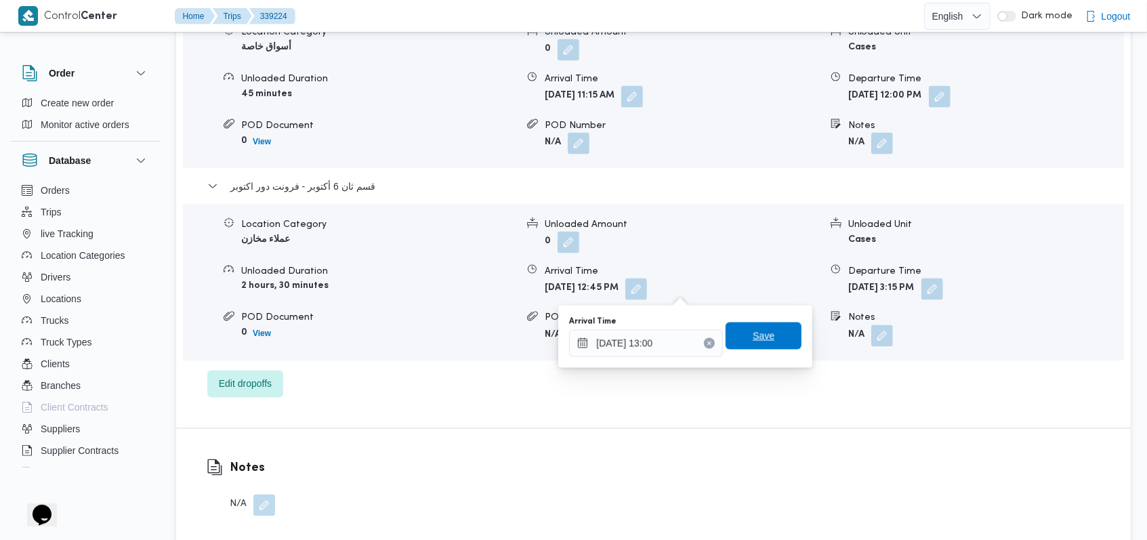
click at [462, 334] on span "Save" at bounding box center [763, 335] width 76 height 27
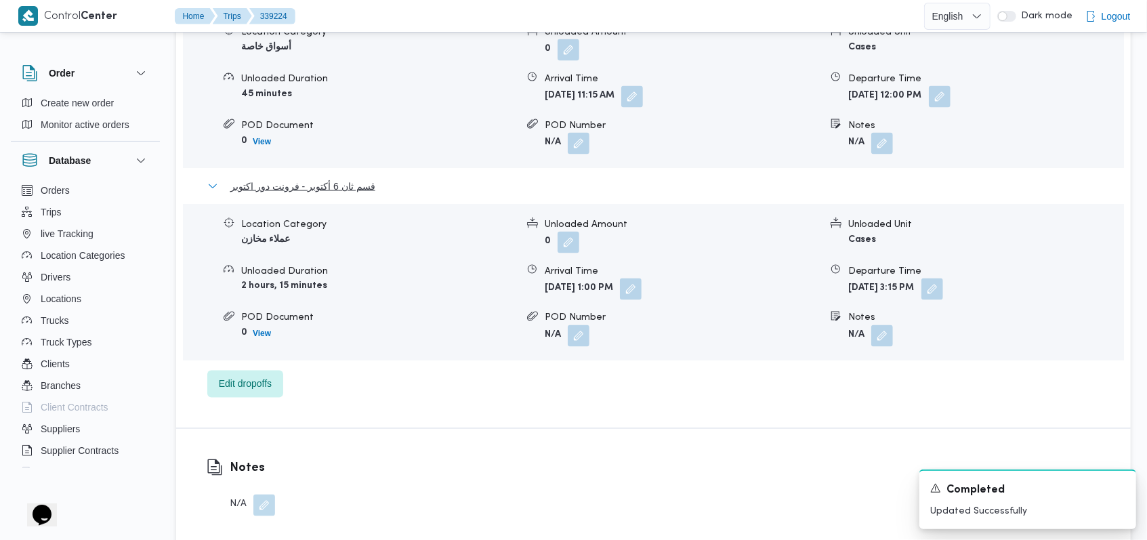
click at [332, 186] on span "قسم ثان 6 أكتوبر - فرونت دور اكتوبر" at bounding box center [302, 186] width 145 height 16
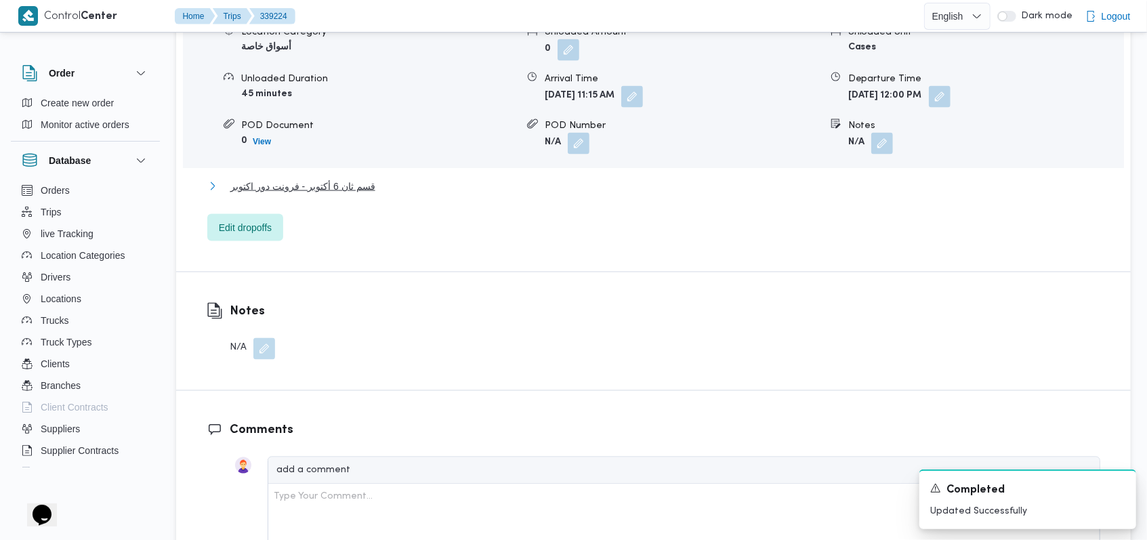
scroll to position [1354, 0]
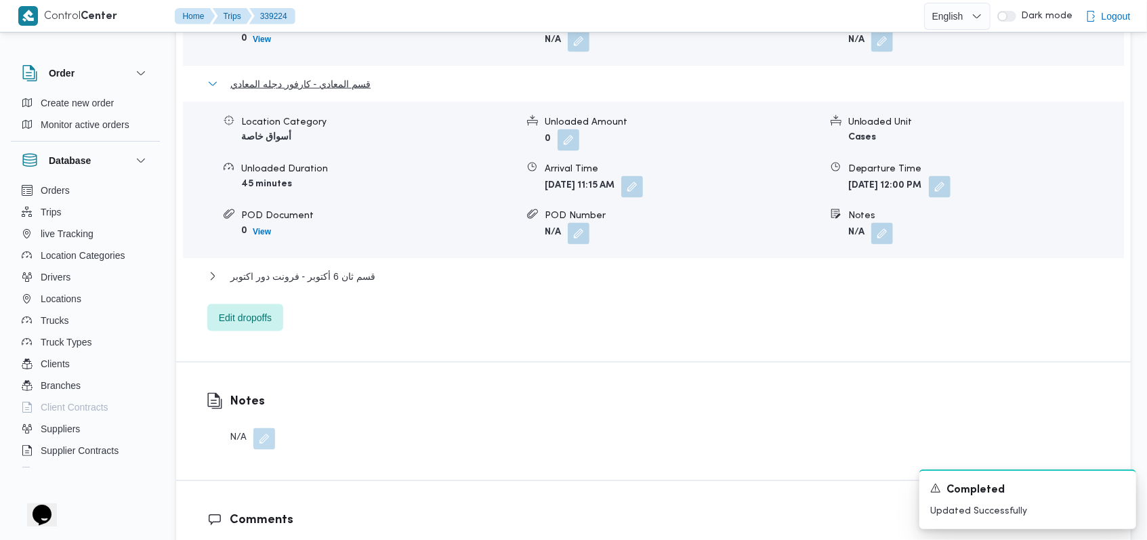
click at [319, 88] on span "قسم المعادي - كارفور دجله المعادي" at bounding box center [300, 84] width 140 height 16
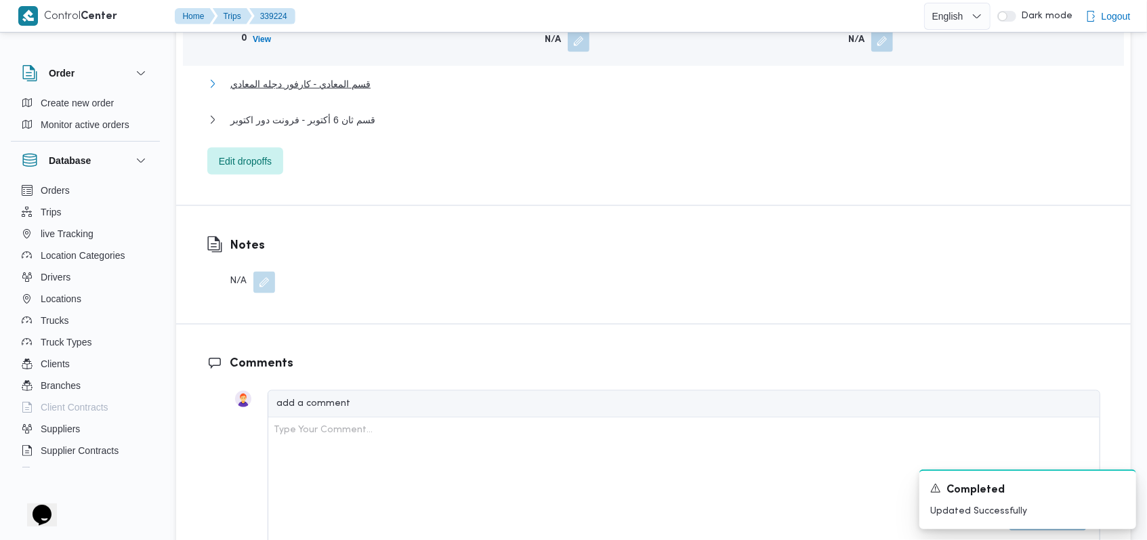
scroll to position [1174, 0]
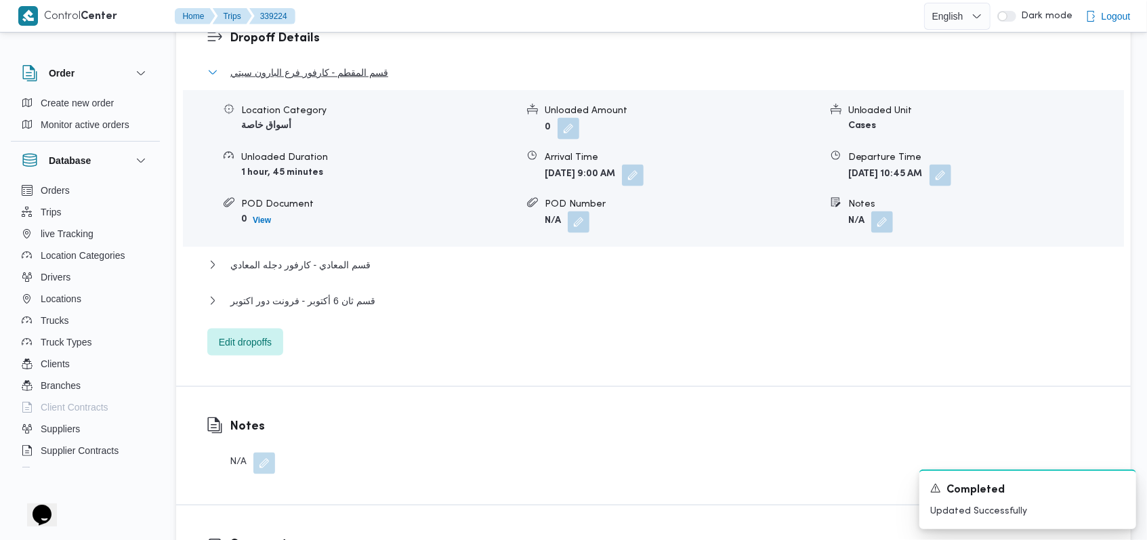
click at [325, 77] on span "قسم المقطم - كارفور فرع البارون سيتي" at bounding box center [309, 72] width 158 height 16
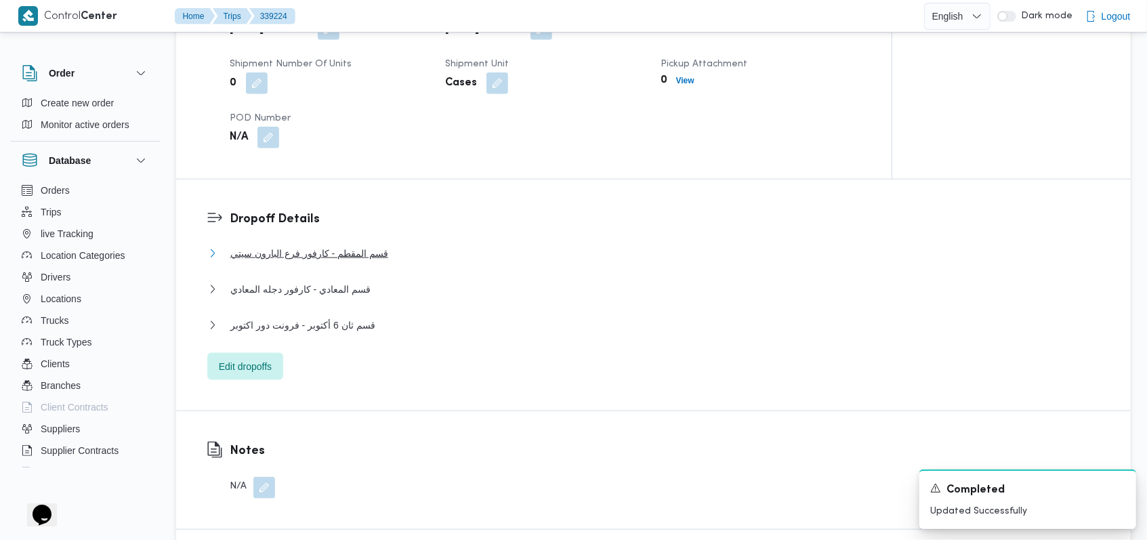
scroll to position [632, 0]
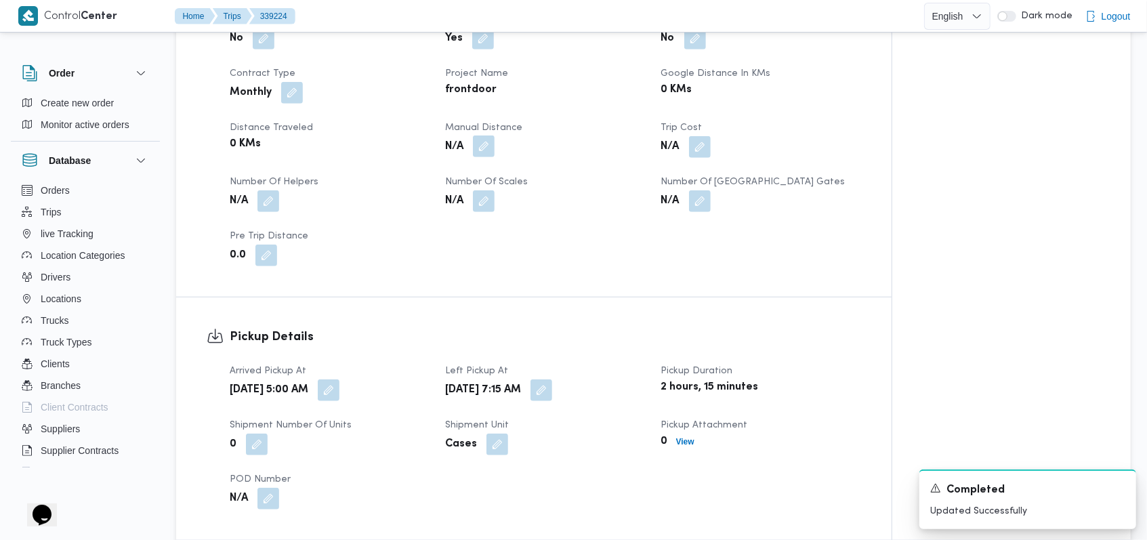
click at [462, 142] on button "button" at bounding box center [484, 146] width 22 height 22
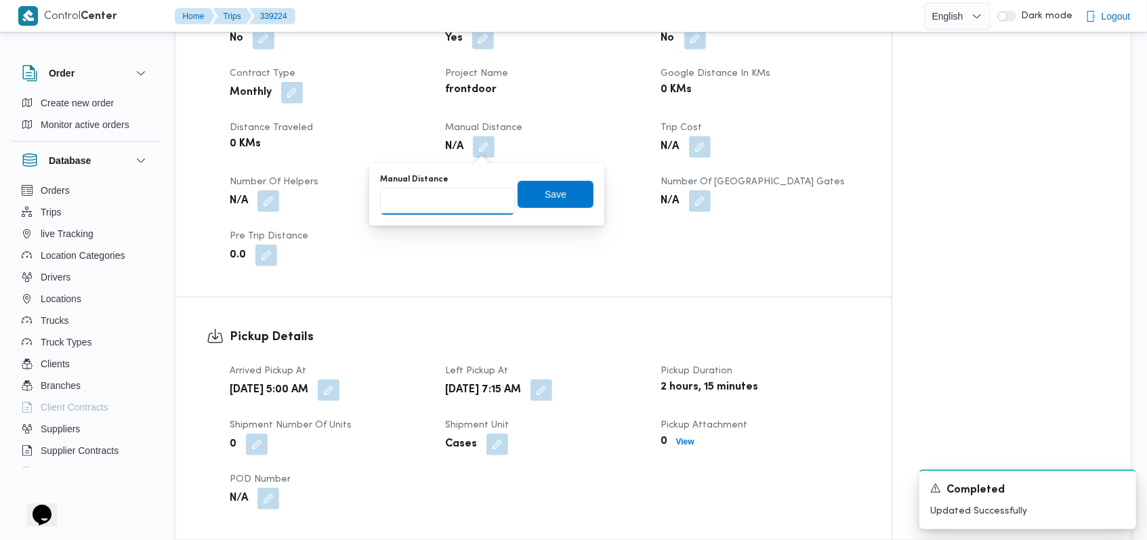
click at [447, 207] on input "Manual Distance" at bounding box center [447, 201] width 135 height 27
type input "127"
click at [462, 204] on span "Save" at bounding box center [555, 194] width 76 height 27
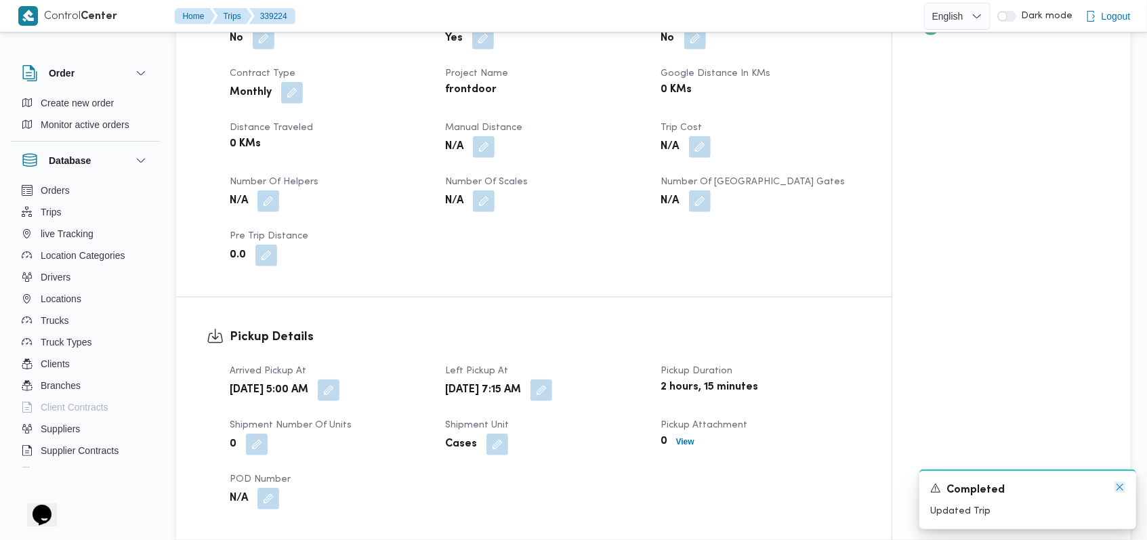
click at [462, 370] on icon "Dismiss toast" at bounding box center [1119, 487] width 11 height 11
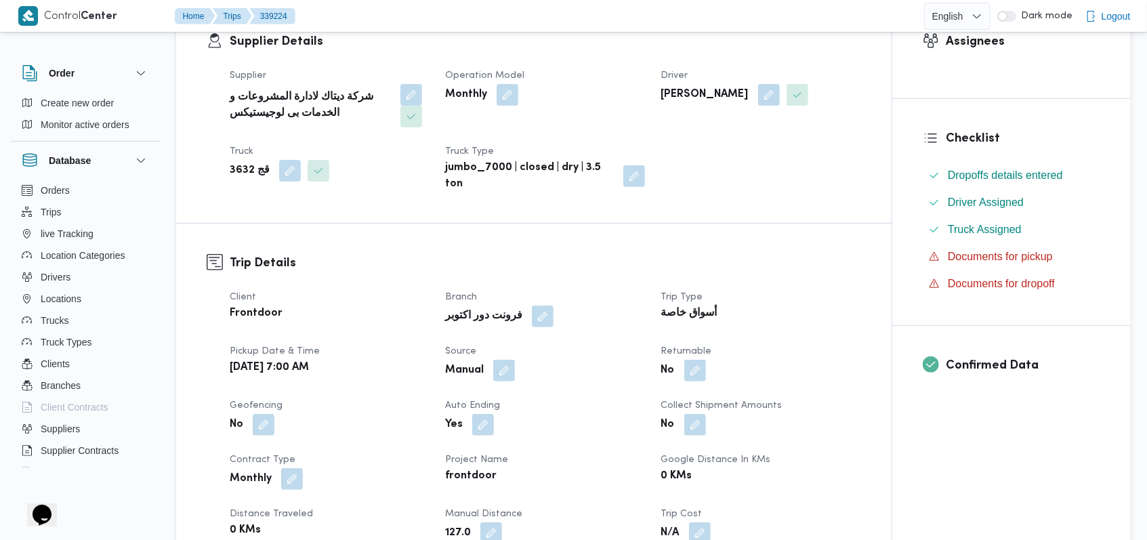
scroll to position [0, 0]
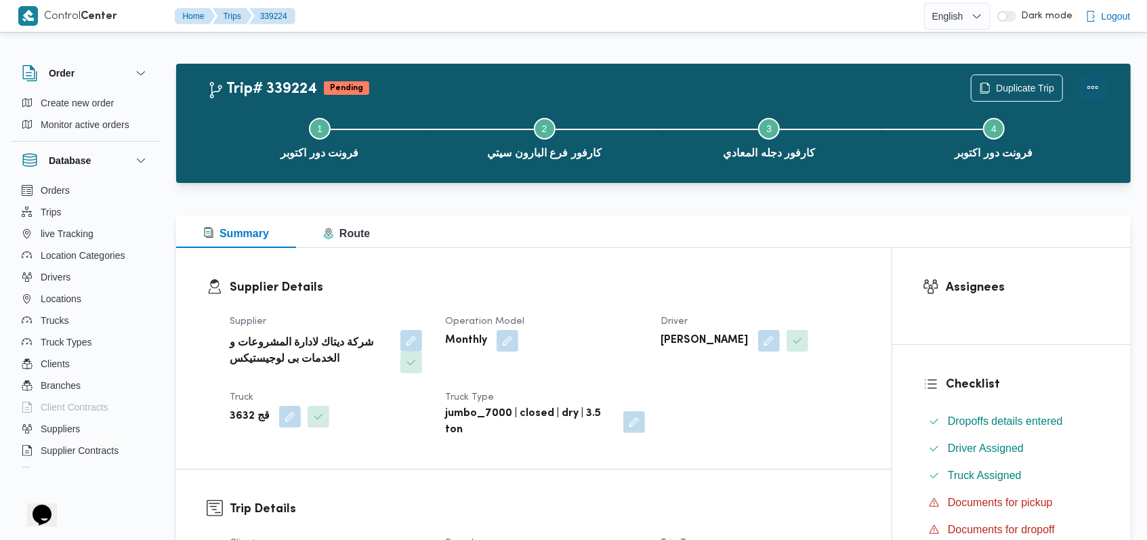
click at [462, 87] on button "Actions" at bounding box center [1092, 87] width 27 height 27
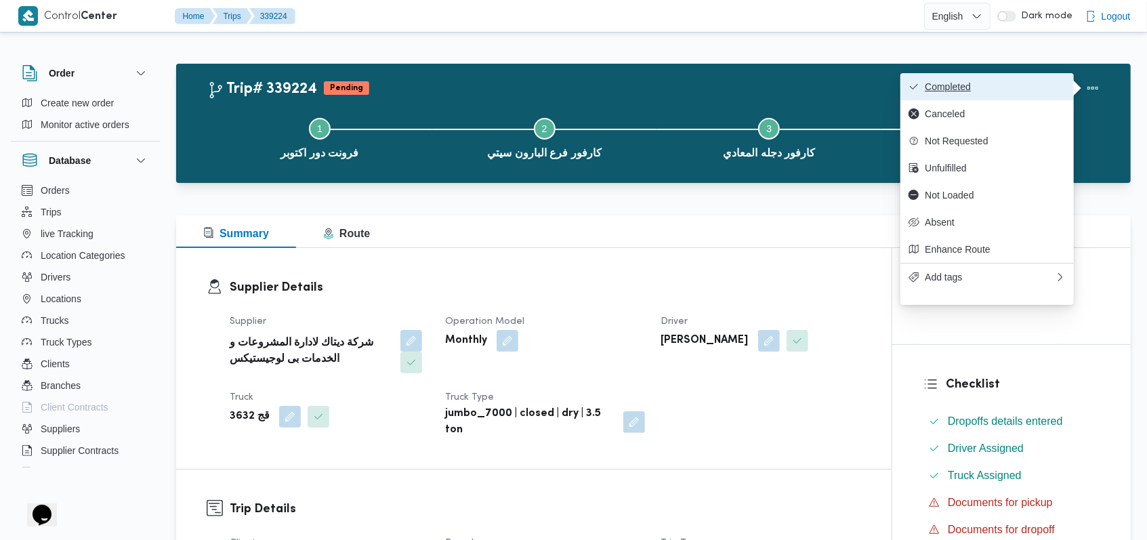
click at [462, 81] on span "Completed" at bounding box center [994, 86] width 141 height 11
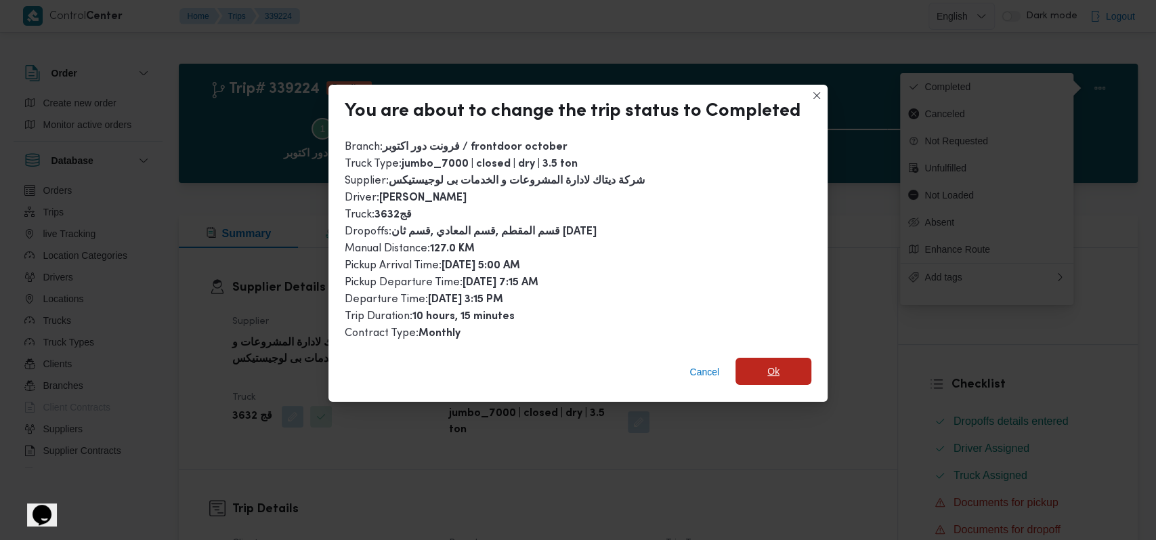
click at [462, 370] on span "Ok" at bounding box center [773, 371] width 76 height 27
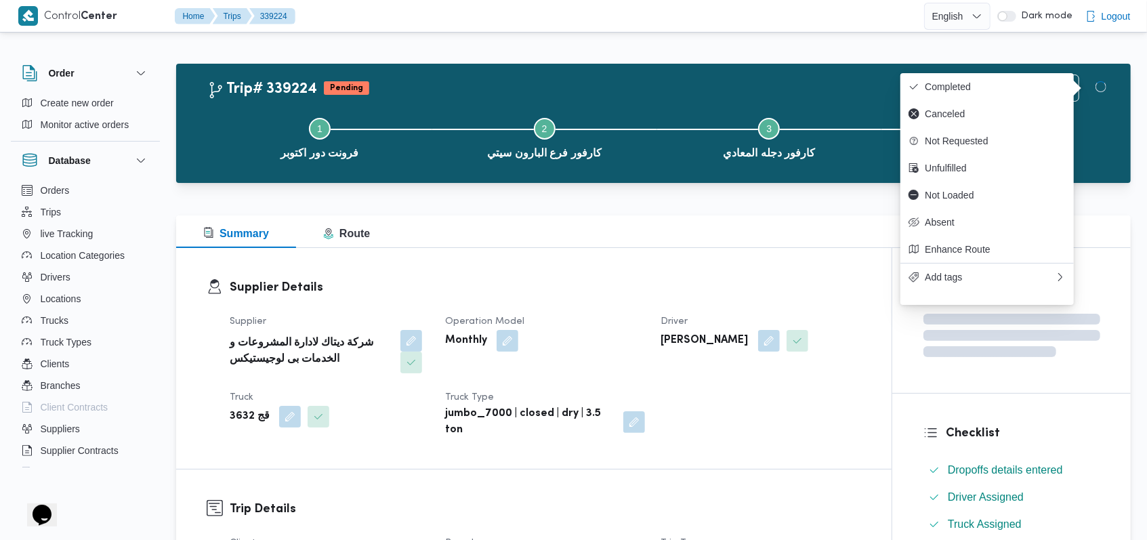
click at [462, 291] on h3 "Supplier Details" at bounding box center [545, 287] width 631 height 18
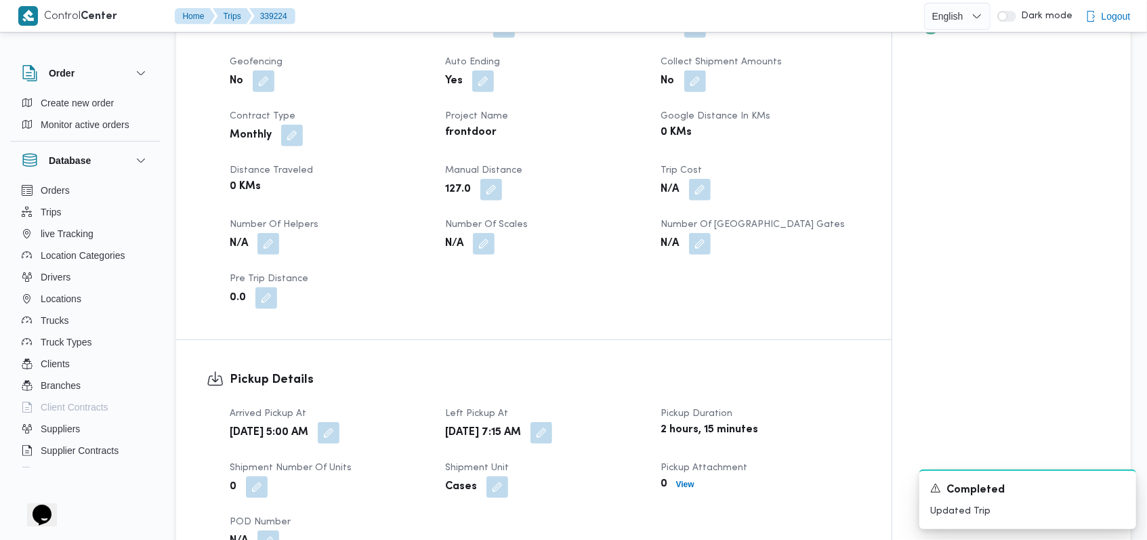
scroll to position [632, 0]
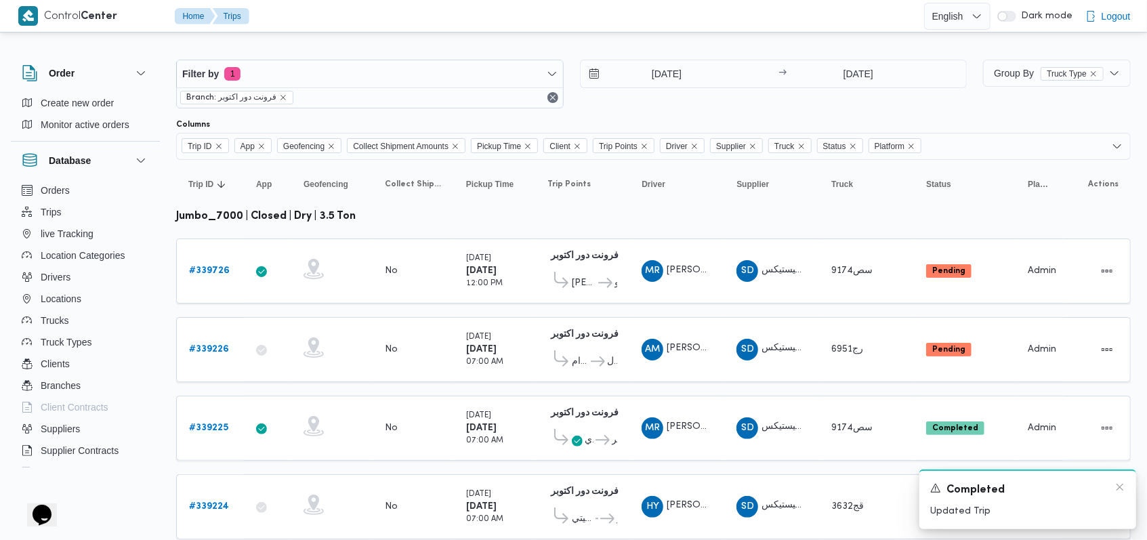
scroll to position [43, 0]
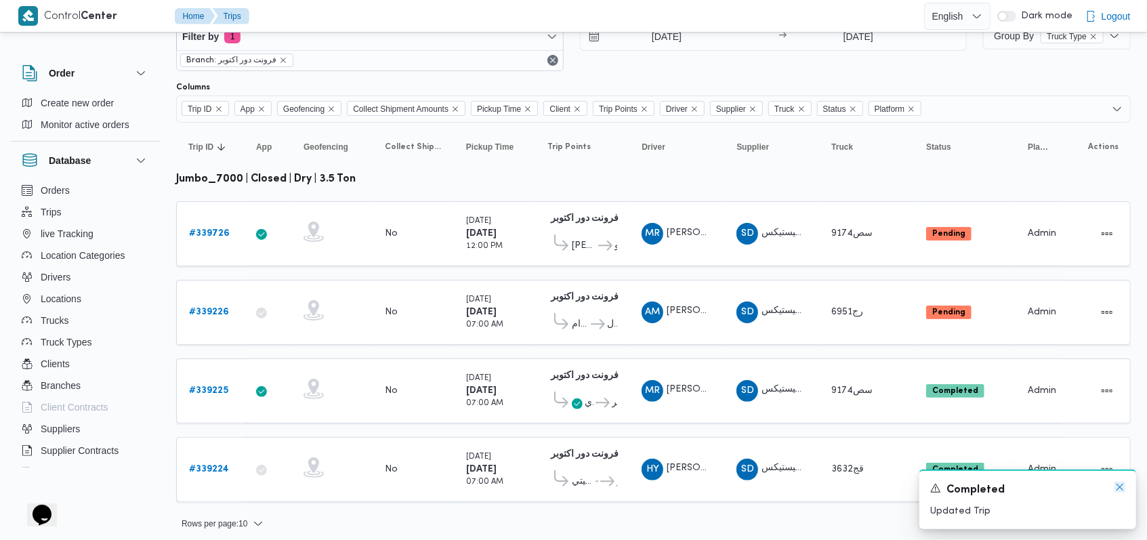
click at [462, 370] on icon "Dismiss toast" at bounding box center [1119, 487] width 11 height 11
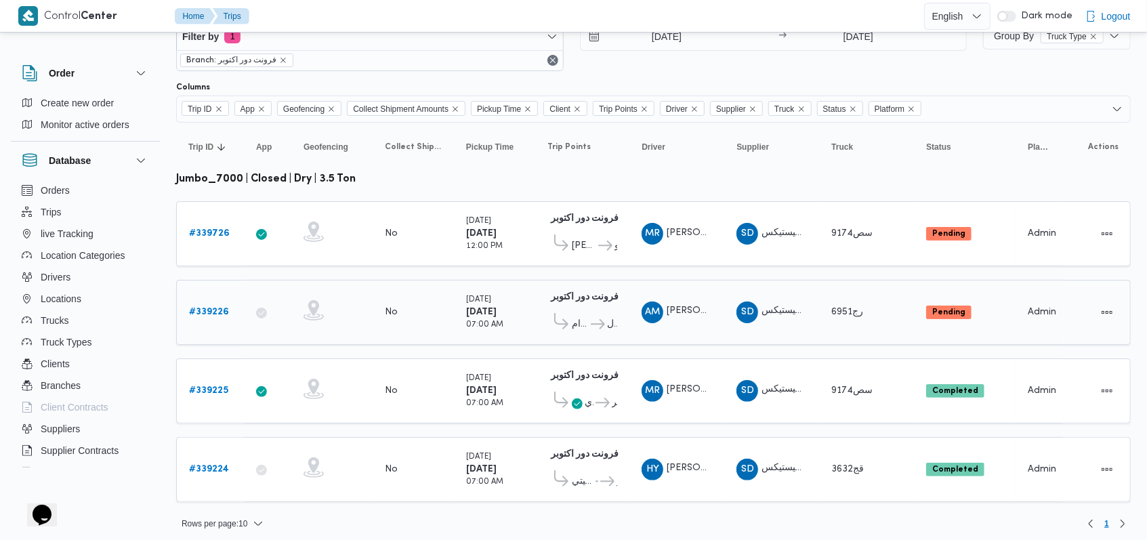
click at [210, 307] on b "# 339226" at bounding box center [209, 311] width 40 height 9
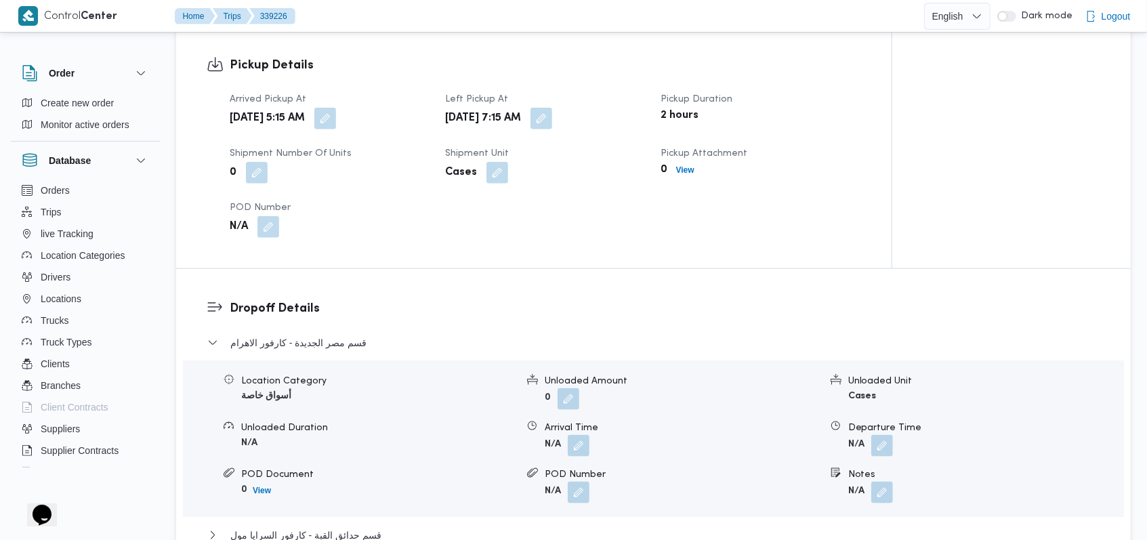
scroll to position [903, 0]
click at [462, 370] on button "button" at bounding box center [579, 446] width 22 height 22
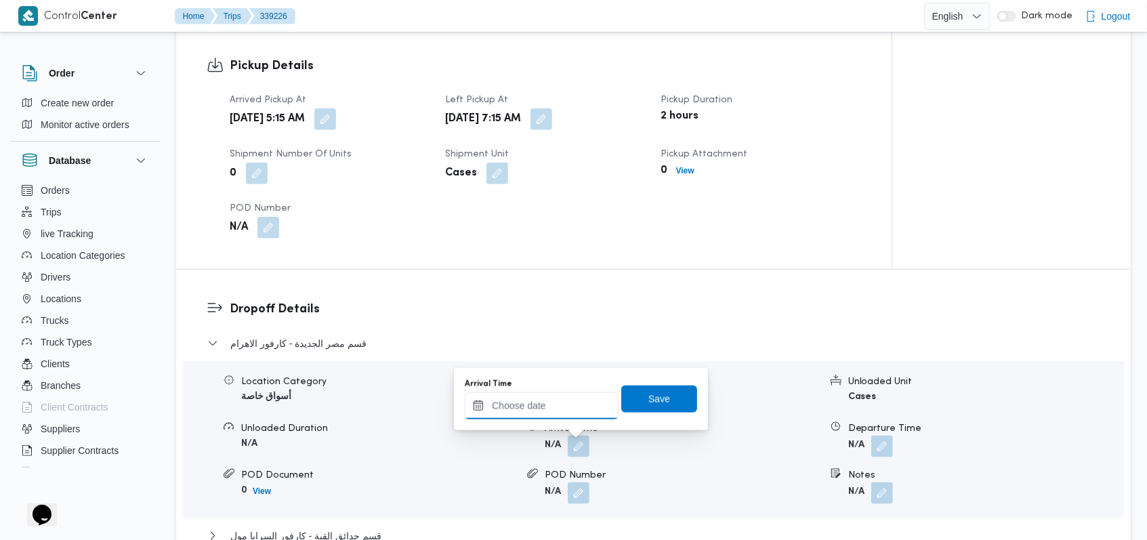
click at [462, 370] on input "Arrival Time" at bounding box center [542, 405] width 154 height 27
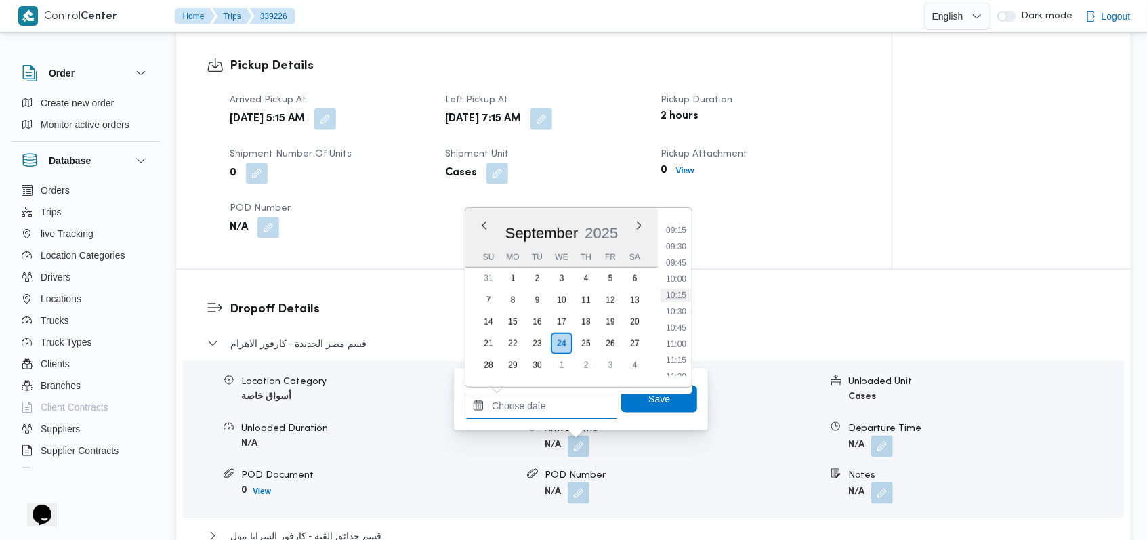
scroll to position [507, 0]
click at [462, 299] on li "09:00" at bounding box center [675, 304] width 31 height 14
type input "24/09/2025 09:00"
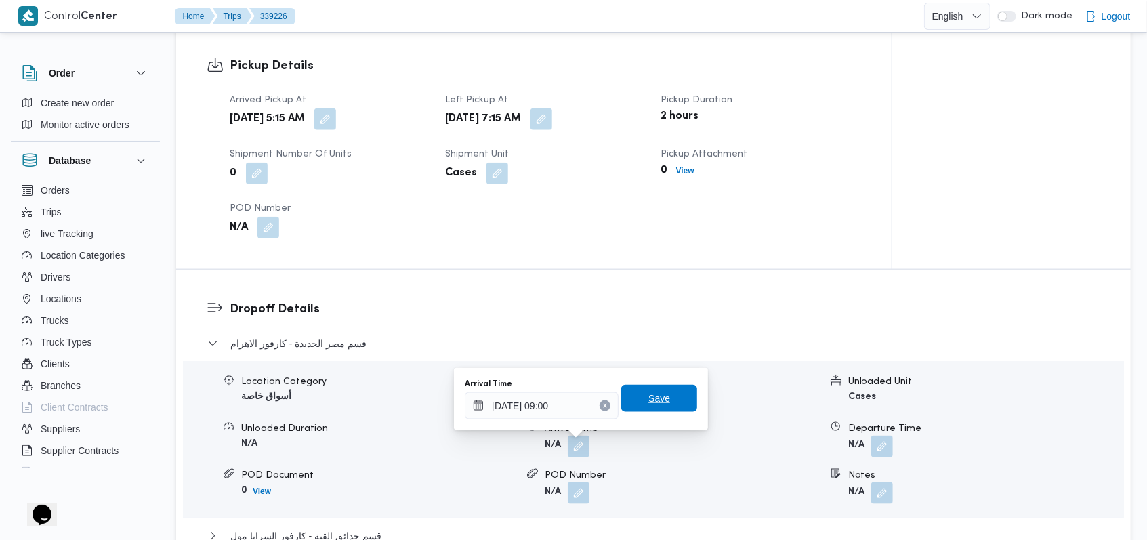
click at [462, 370] on span "Save" at bounding box center [659, 398] width 76 height 27
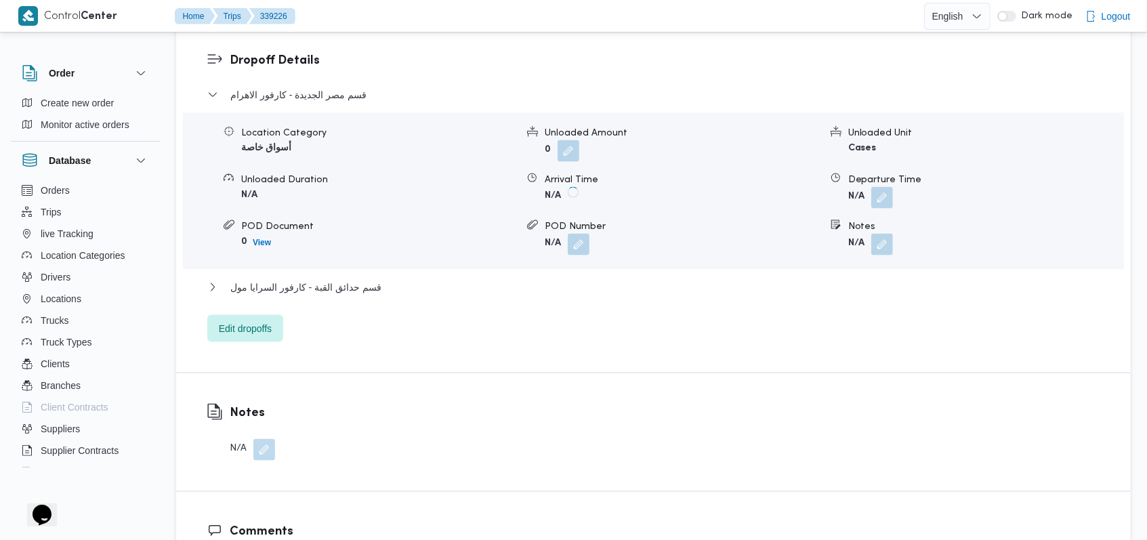
scroll to position [1174, 0]
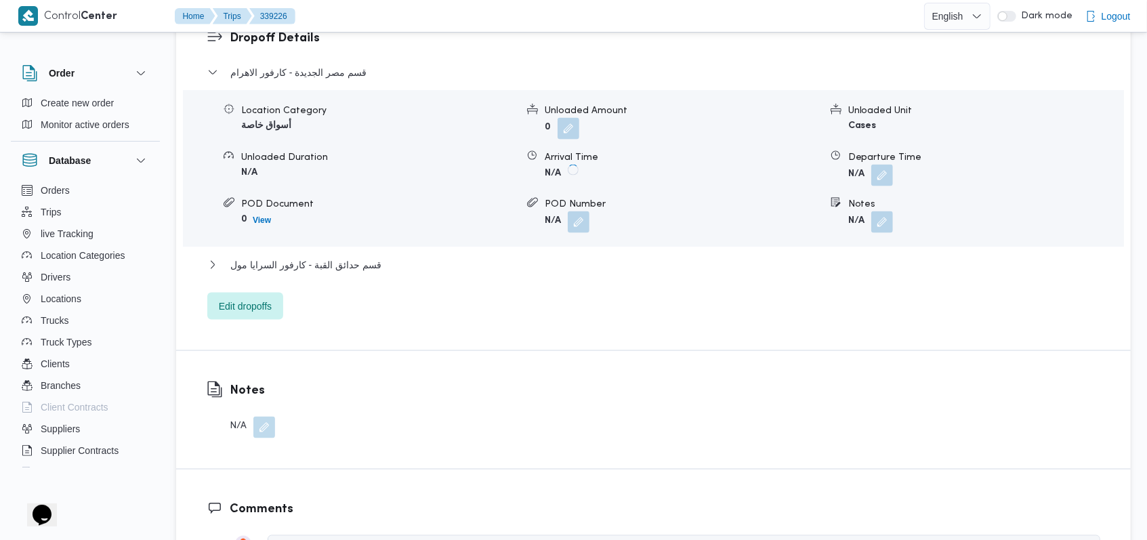
click at [462, 188] on div "Location Category أسواق خاصة Unloaded Amount 0 Unloaded Unit Cases Unloaded Dur…" at bounding box center [652, 168] width 951 height 154
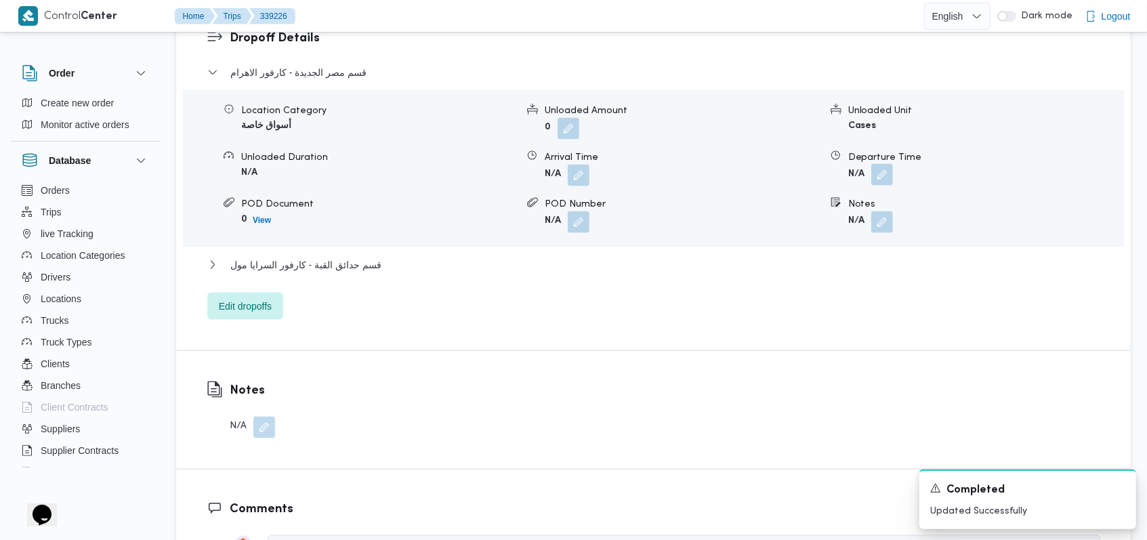
click at [462, 181] on button "button" at bounding box center [882, 175] width 22 height 22
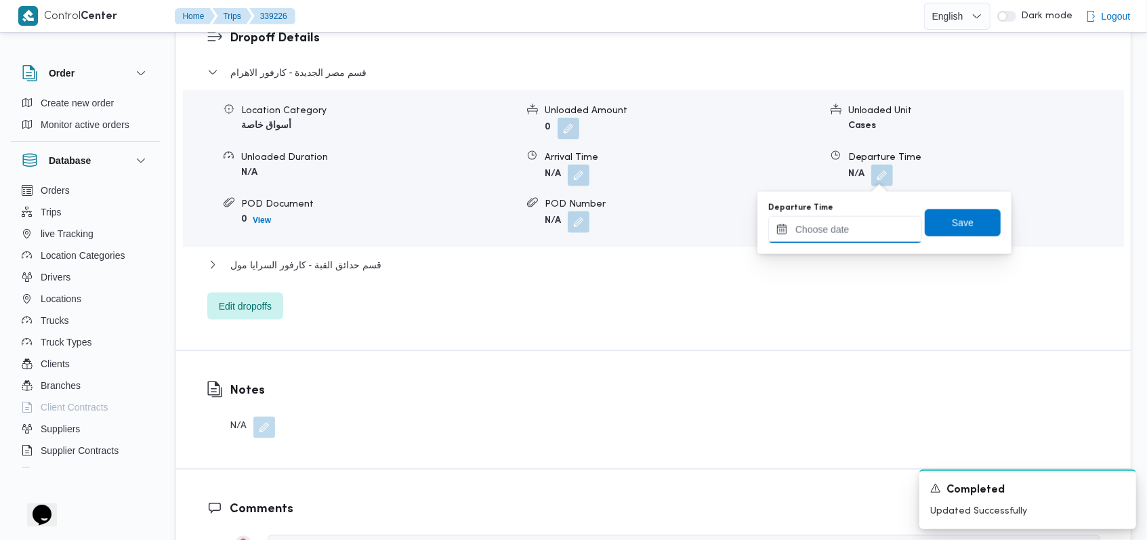
click at [462, 227] on input "Departure Time" at bounding box center [845, 229] width 154 height 27
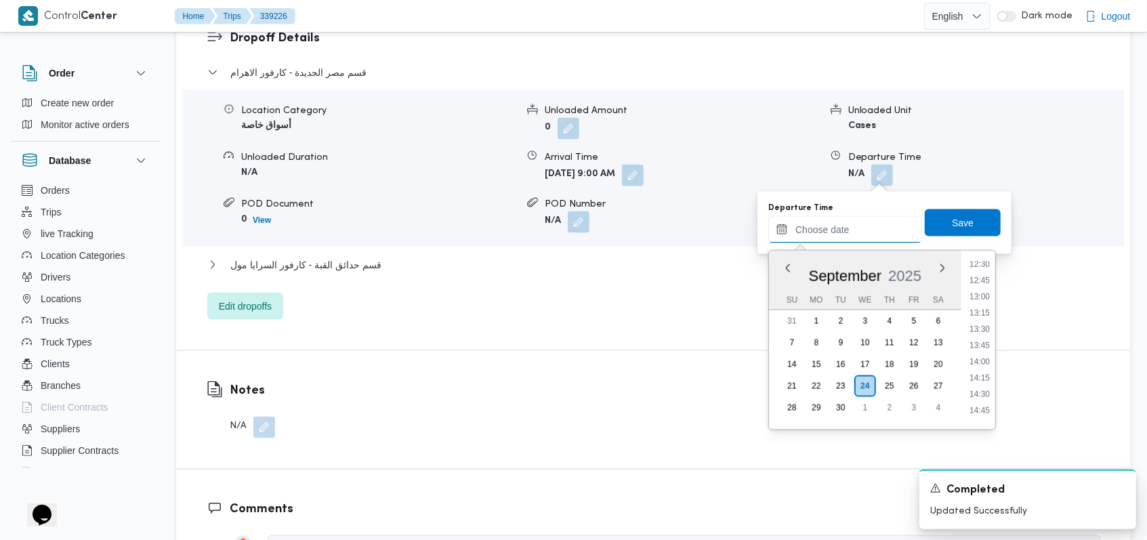
scroll to position [687, 0]
click at [462, 282] on li "10:45" at bounding box center [979, 280] width 31 height 14
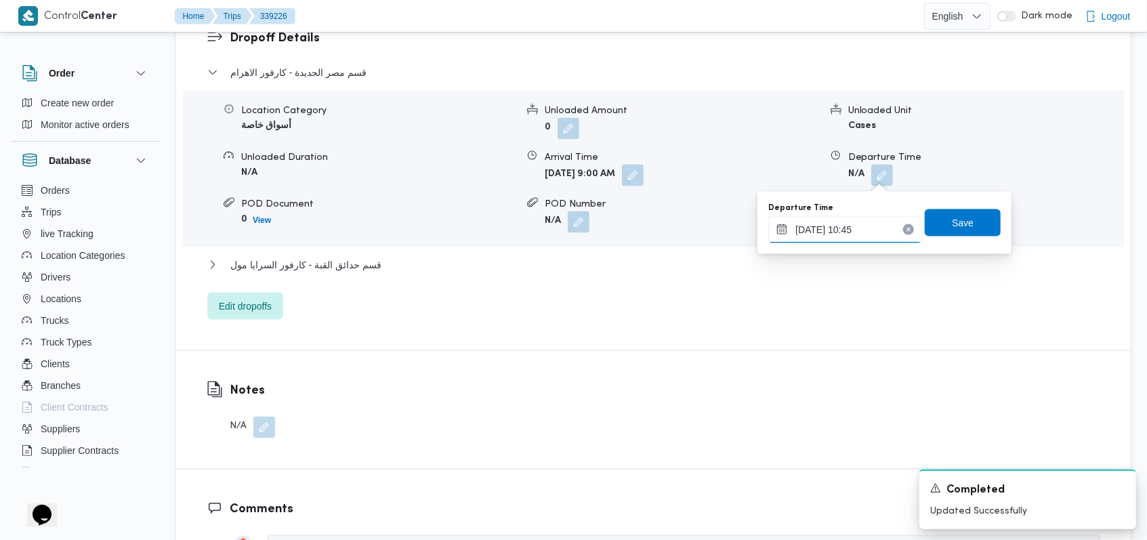
click at [462, 225] on input "24/09/2025 10:45" at bounding box center [845, 229] width 154 height 27
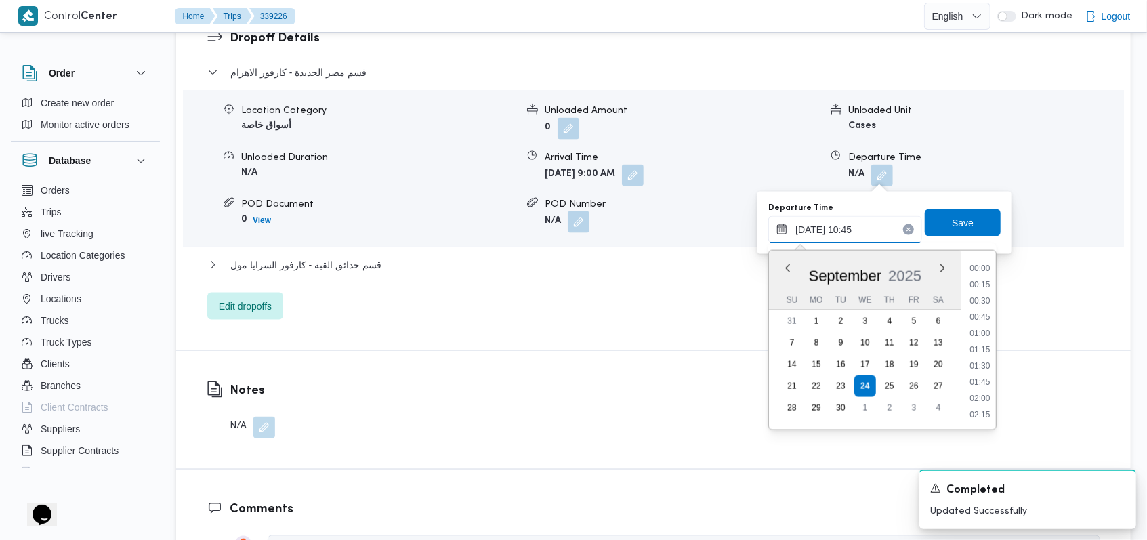
scroll to position [617, 0]
click at [462, 330] on li "10:30" at bounding box center [979, 334] width 31 height 14
type input "24/09/2025 10:30"
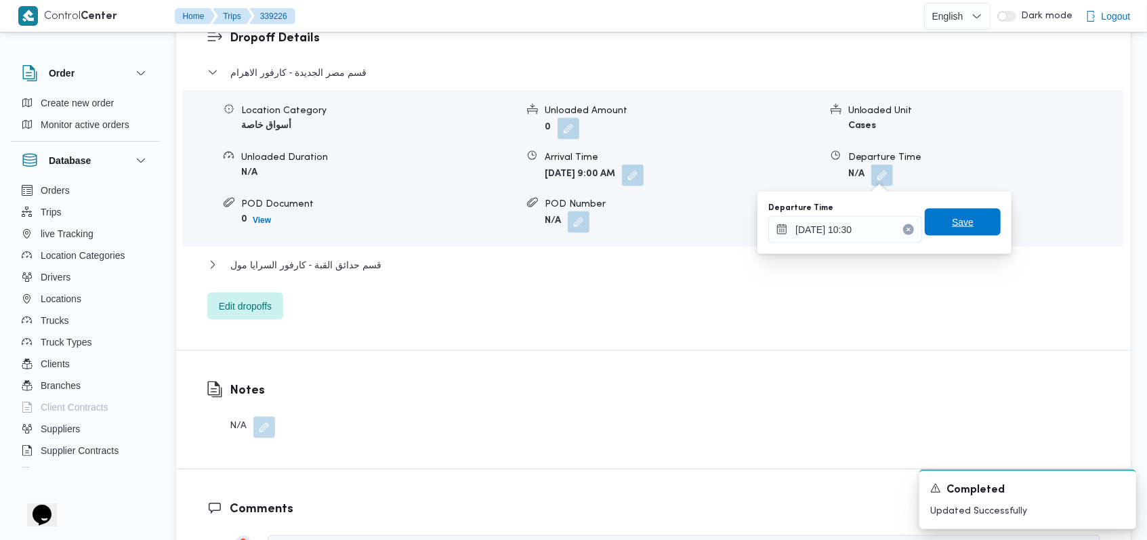
click at [462, 229] on span "Save" at bounding box center [962, 222] width 76 height 27
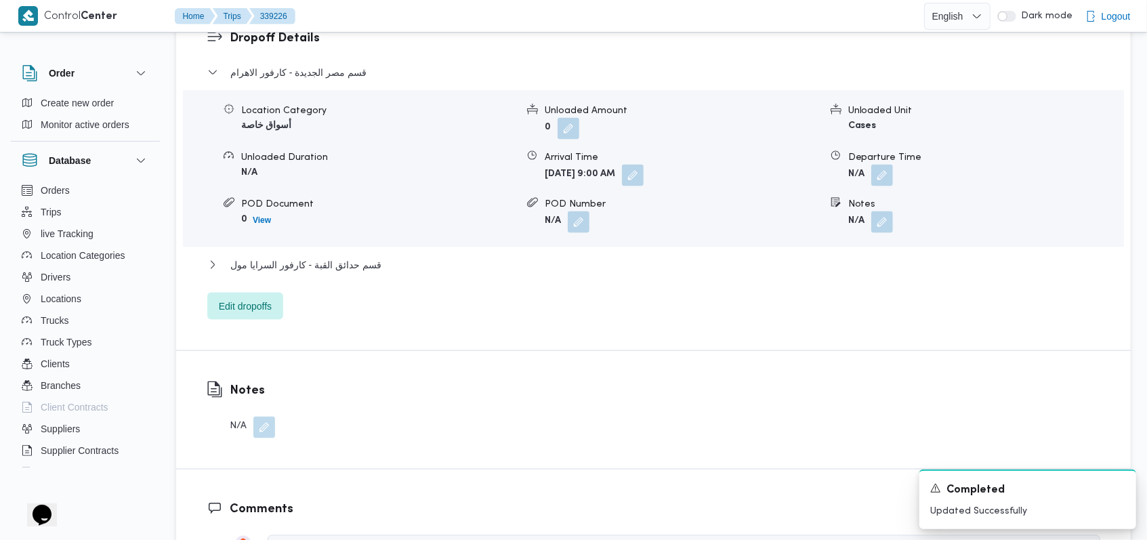
click at [419, 254] on div "قسم مصر الجديدة - كارفور الاهرام Location Category أسواق خاصة Unloaded Amount 0…" at bounding box center [653, 191] width 893 height 255
click at [410, 262] on button "قسم حدائق القبة - كارفور السرايا مول" at bounding box center [653, 265] width 893 height 16
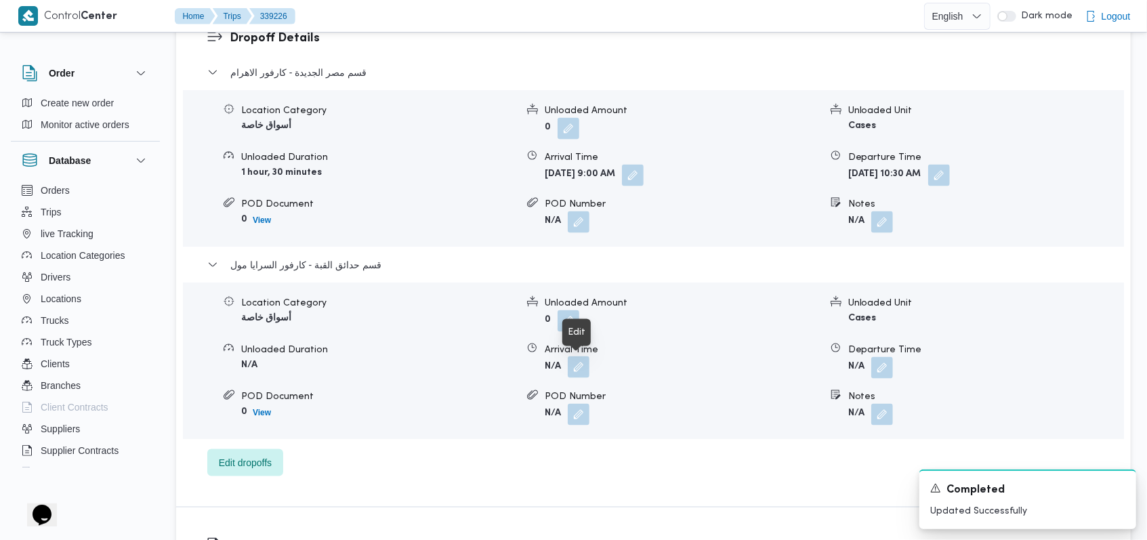
click at [462, 368] on button "button" at bounding box center [579, 367] width 22 height 22
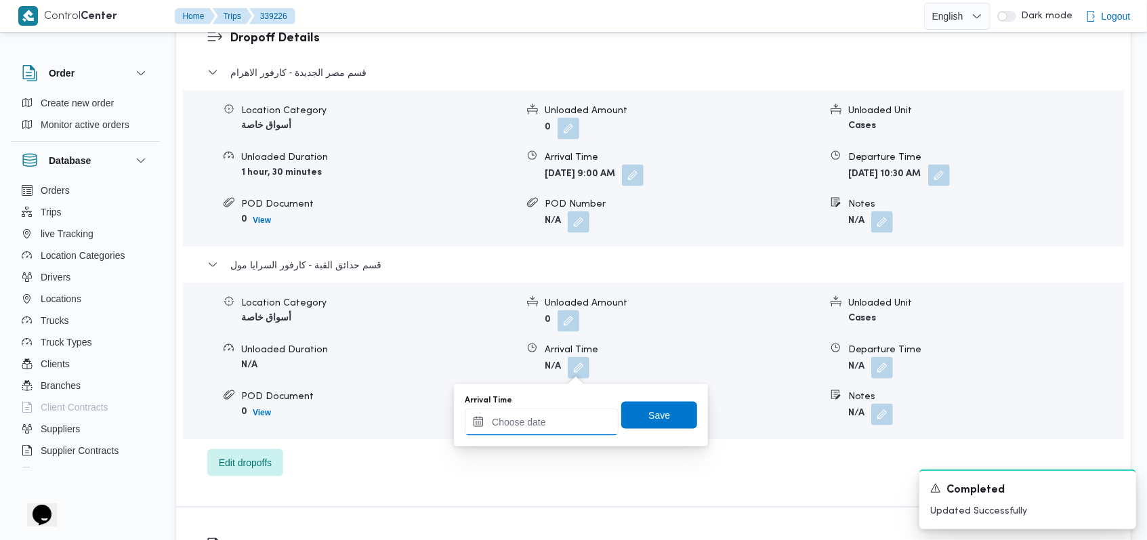
click at [462, 370] on input "Arrival Time" at bounding box center [542, 421] width 154 height 27
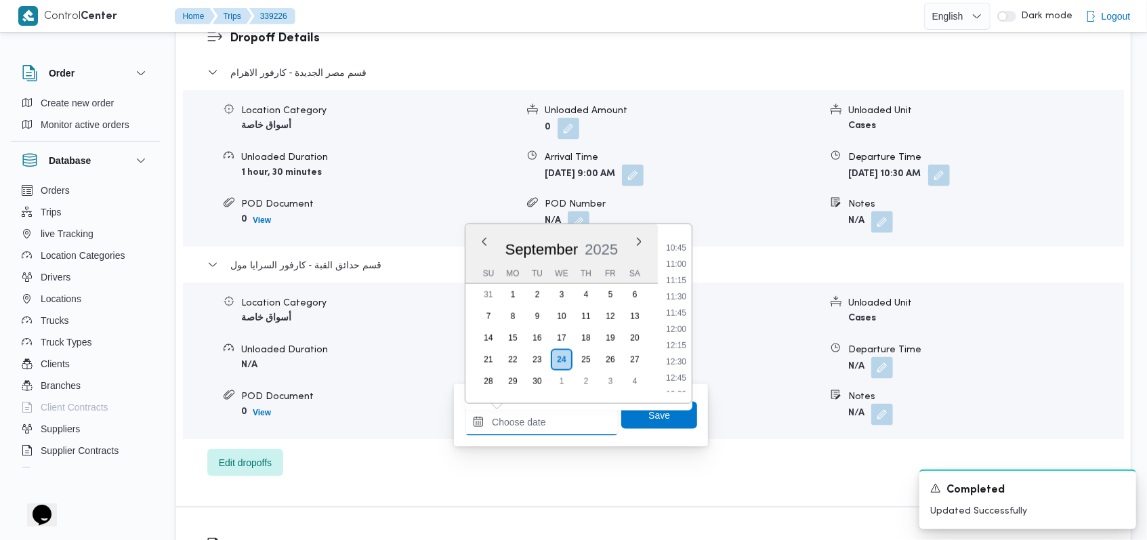
scroll to position [687, 0]
click at [462, 289] on li "11:15" at bounding box center [675, 286] width 31 height 14
type input "24/09/2025 11:15"
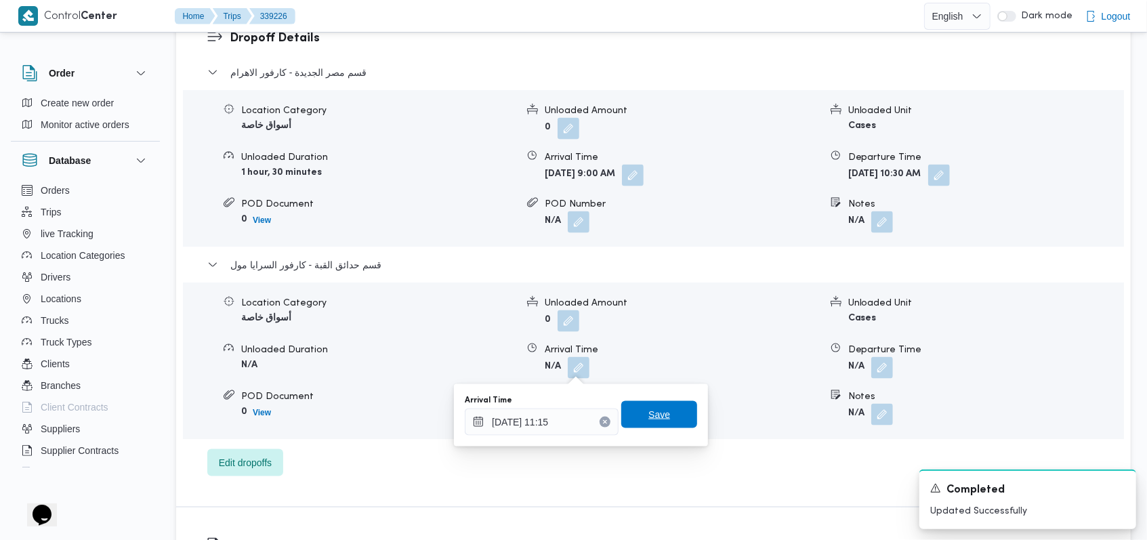
click at [462, 370] on span "Save" at bounding box center [659, 414] width 76 height 27
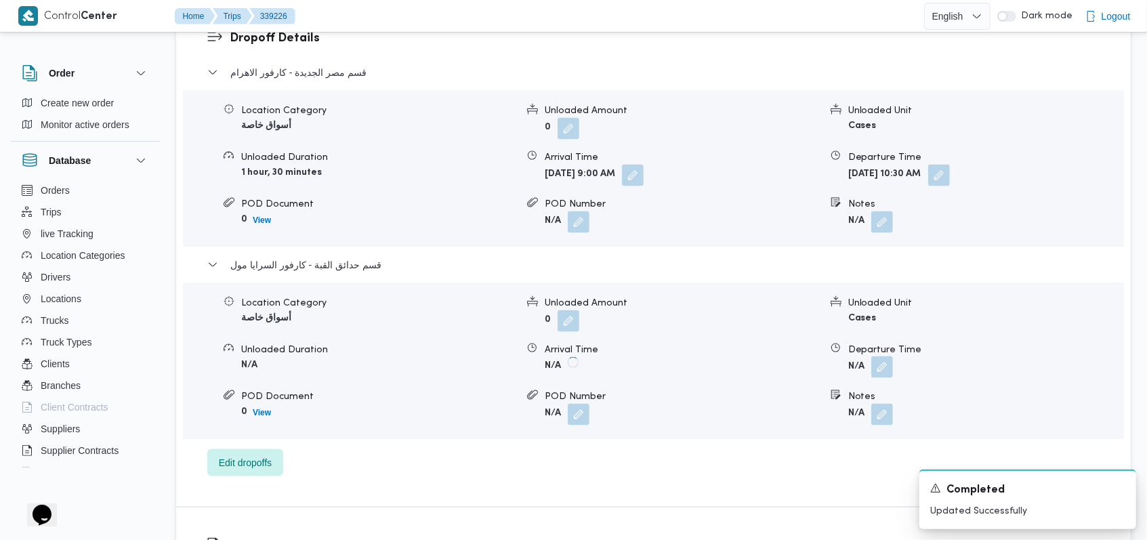
click at [462, 368] on button "button" at bounding box center [882, 367] width 22 height 22
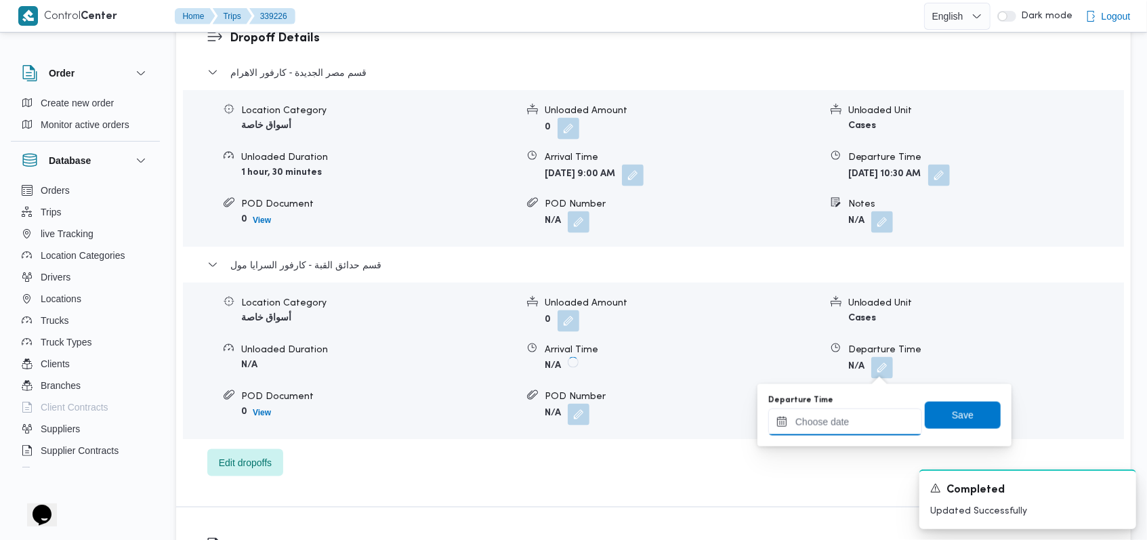
click at [462, 370] on input "Departure Time" at bounding box center [845, 421] width 154 height 27
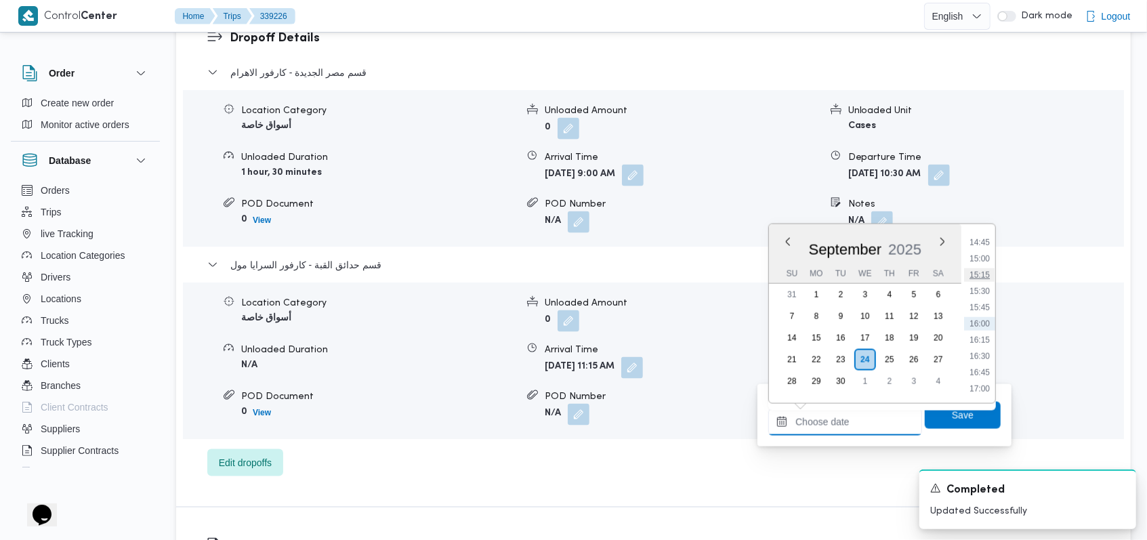
scroll to position [868, 0]
click at [462, 278] on li "14:00" at bounding box center [979, 285] width 31 height 14
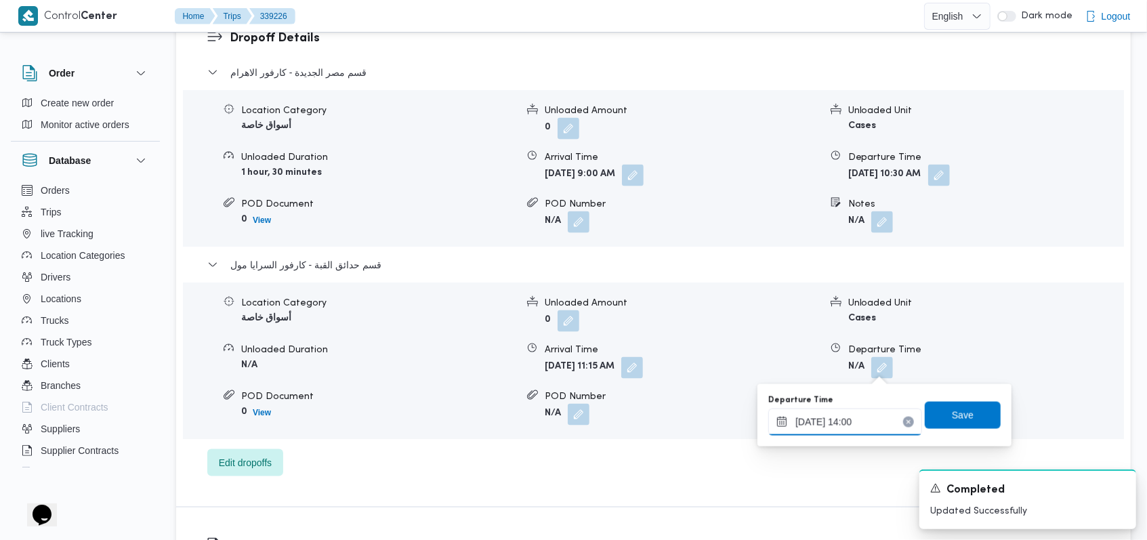
click at [462, 370] on input "24/09/2025 14:00" at bounding box center [845, 421] width 154 height 27
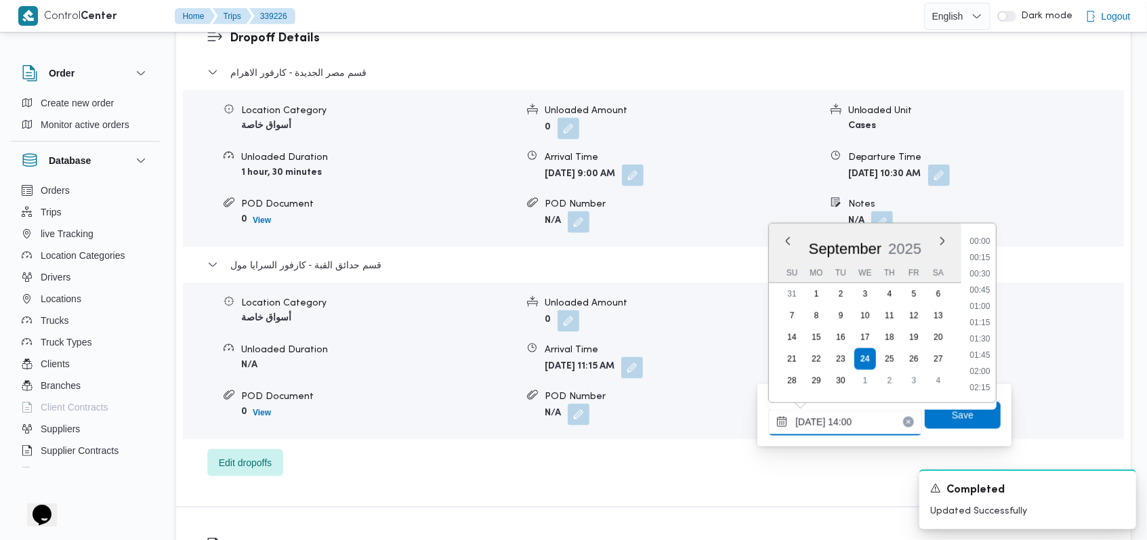
scroll to position [828, 0]
click at [462, 357] on li "14:30" at bounding box center [979, 356] width 31 height 14
type input "24/09/2025 14:30"
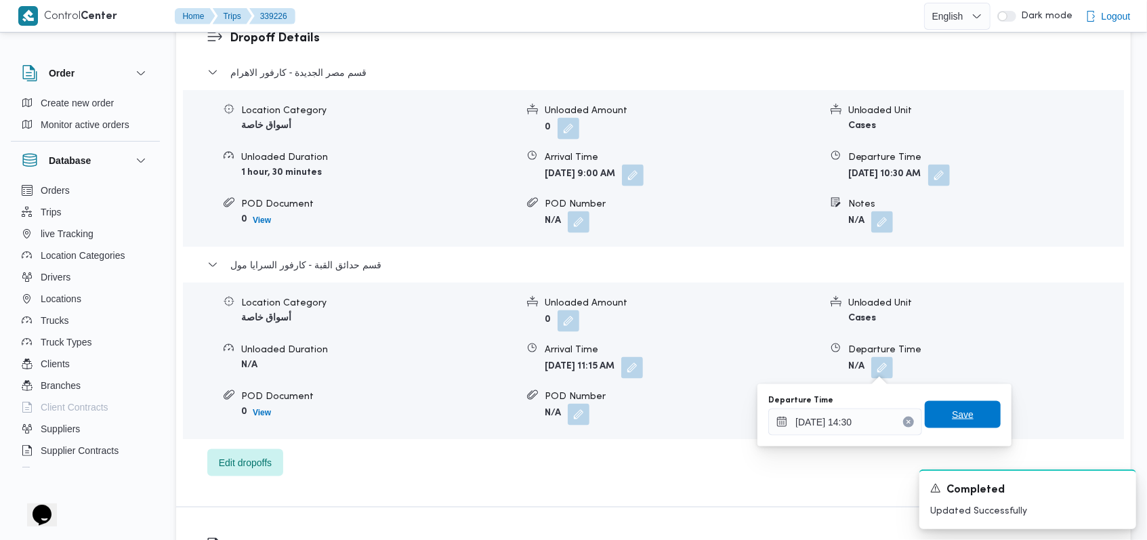
click at [462, 370] on span "Save" at bounding box center [962, 414] width 76 height 27
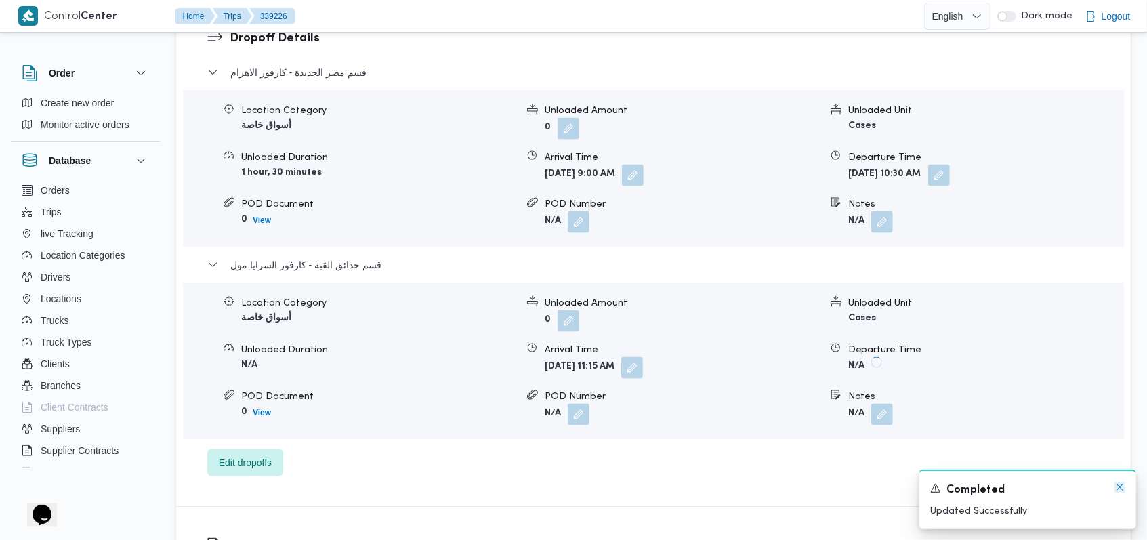
click at [462, 370] on icon "Dismiss toast" at bounding box center [1119, 487] width 7 height 7
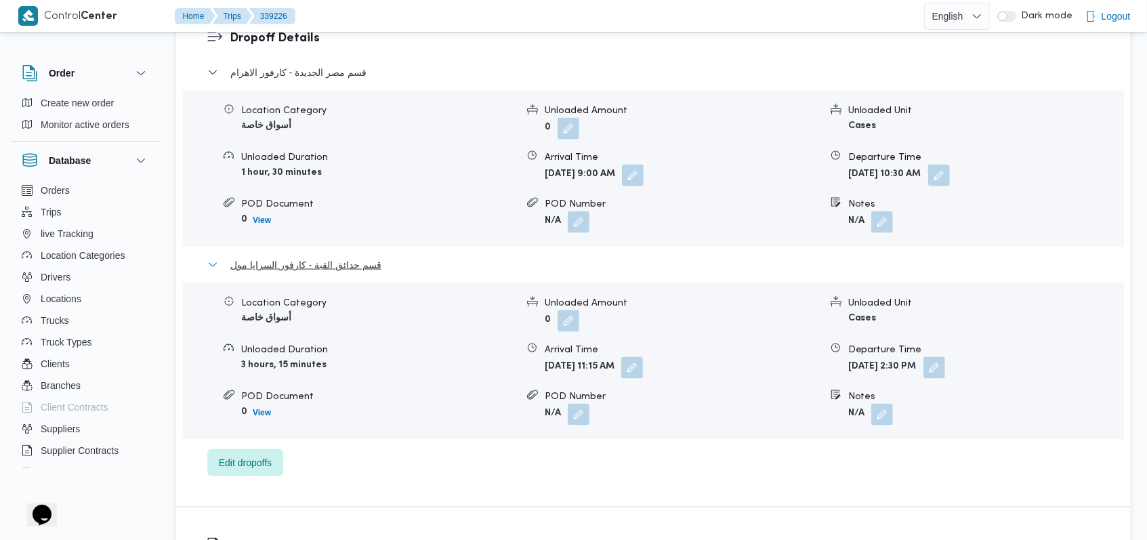
click at [356, 272] on span "قسم حدائق القبة - كارفور السرايا مول" at bounding box center [305, 265] width 151 height 16
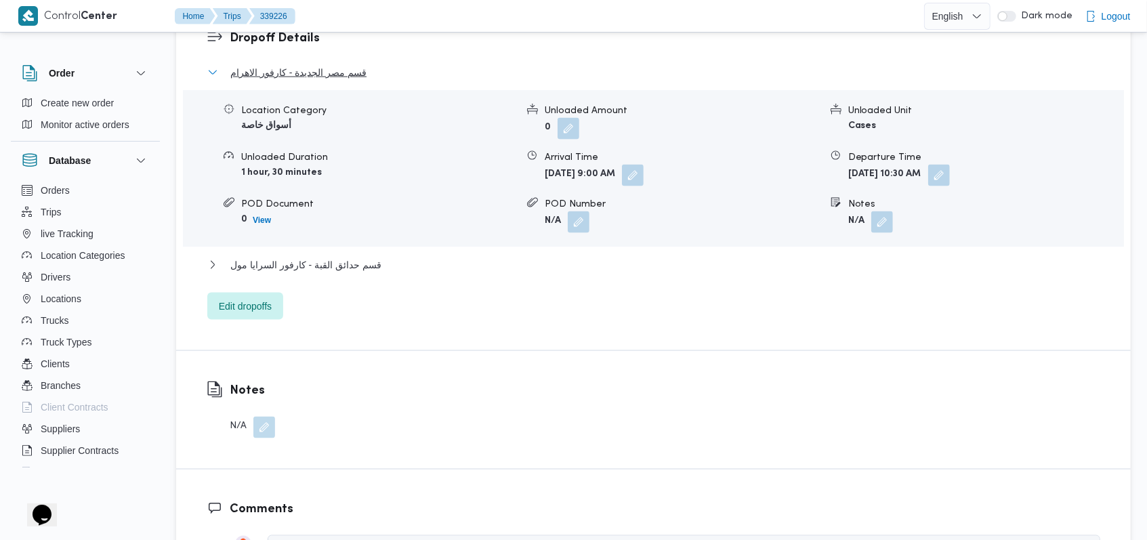
click at [336, 79] on span "قسم مصر الجديدة - كارفور الاهرام" at bounding box center [298, 72] width 136 height 16
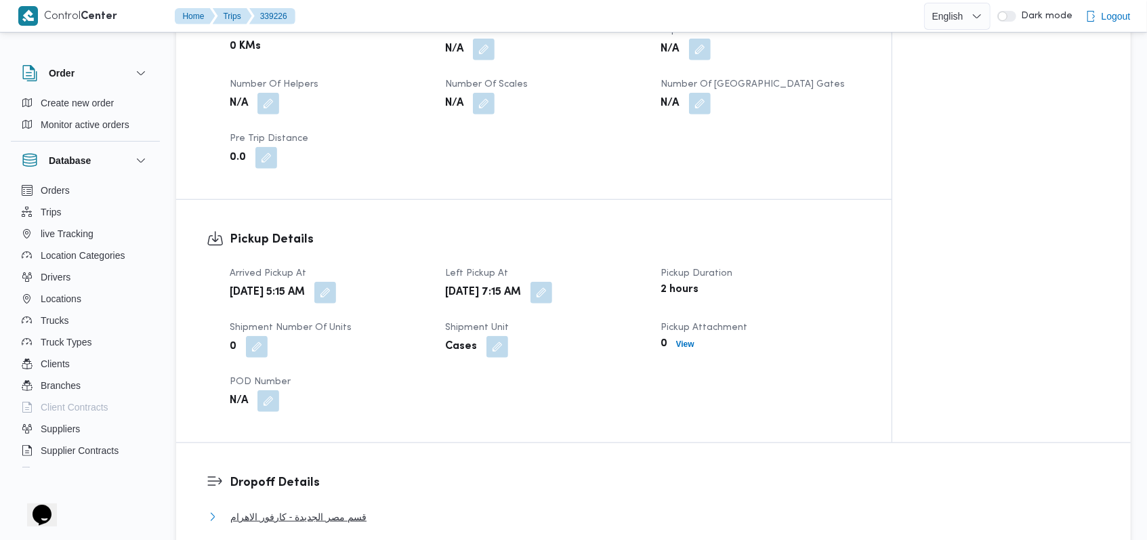
scroll to position [542, 0]
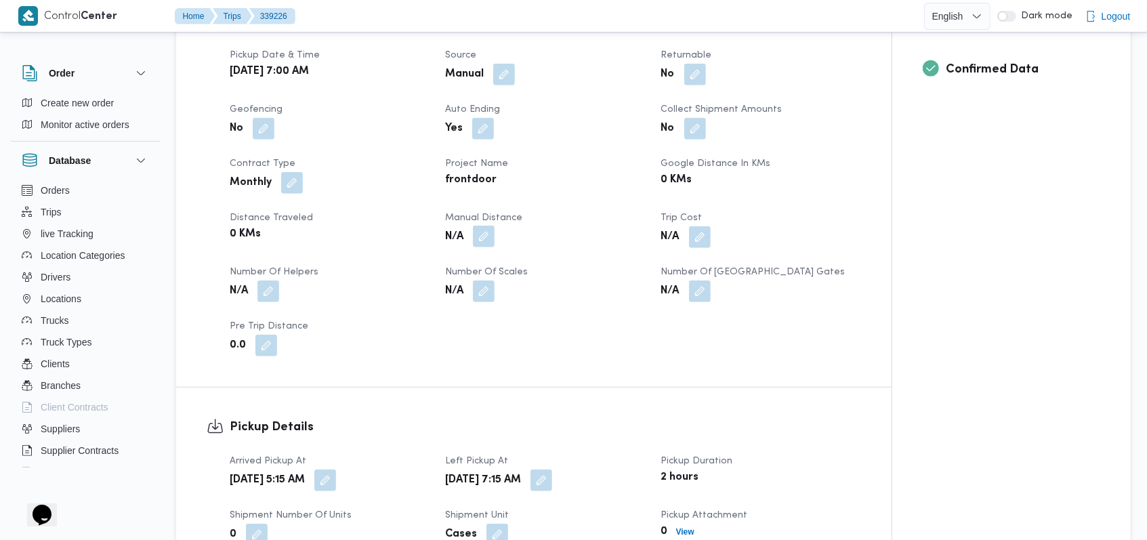
click at [462, 241] on button "button" at bounding box center [484, 237] width 22 height 22
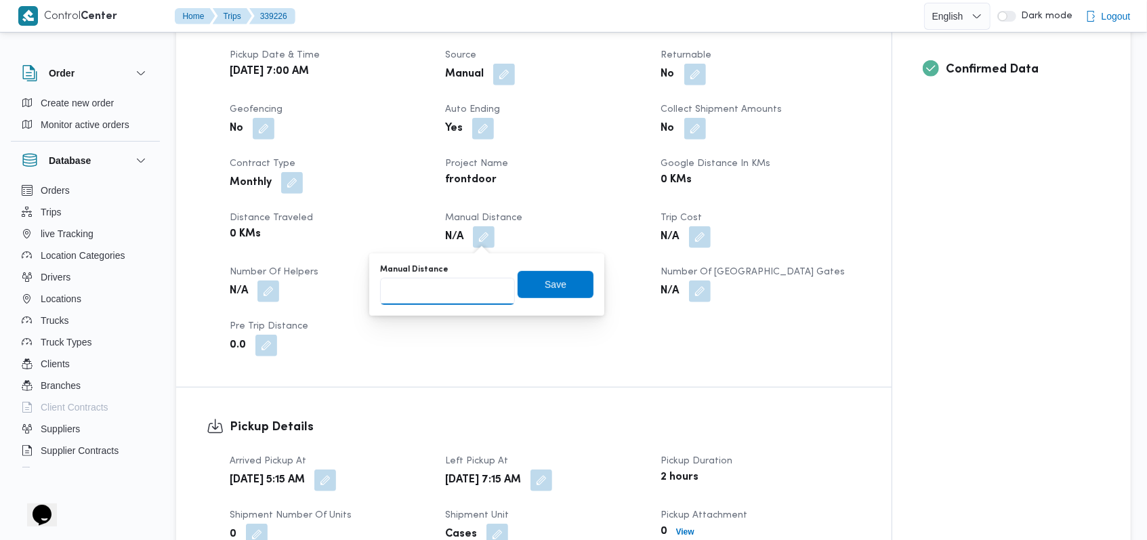
click at [437, 301] on input "Manual Distance" at bounding box center [447, 291] width 135 height 27
type input "130"
click at [462, 282] on span "Save" at bounding box center [555, 284] width 22 height 16
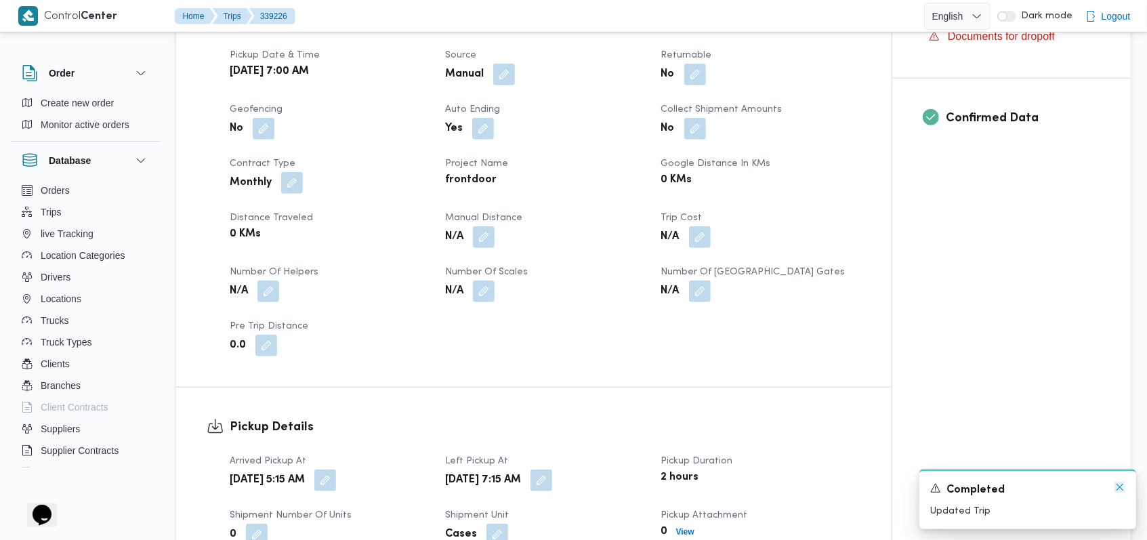
click at [462, 370] on icon "Dismiss toast" at bounding box center [1119, 487] width 11 height 11
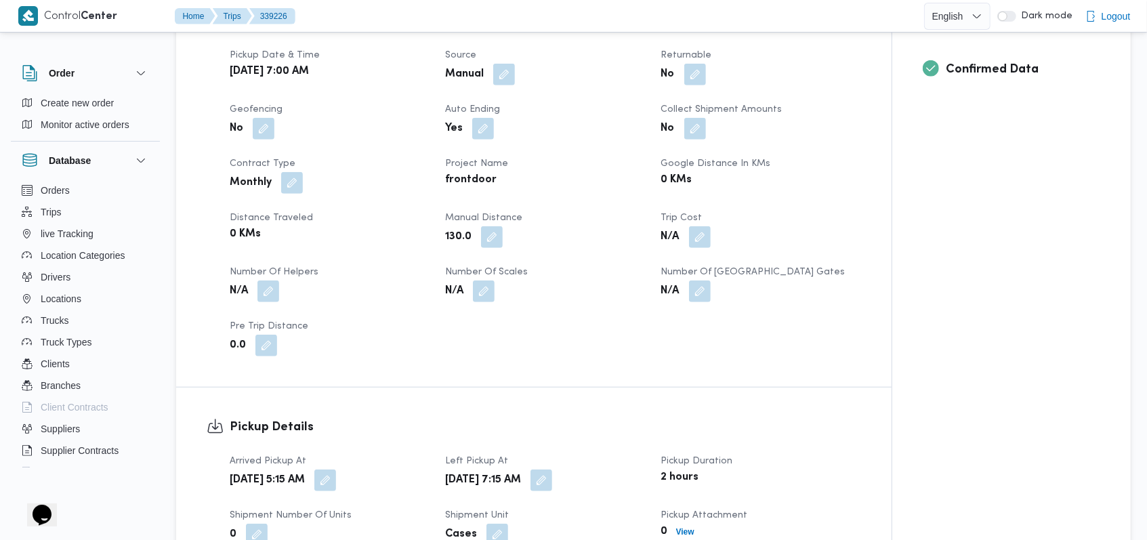
scroll to position [0, 0]
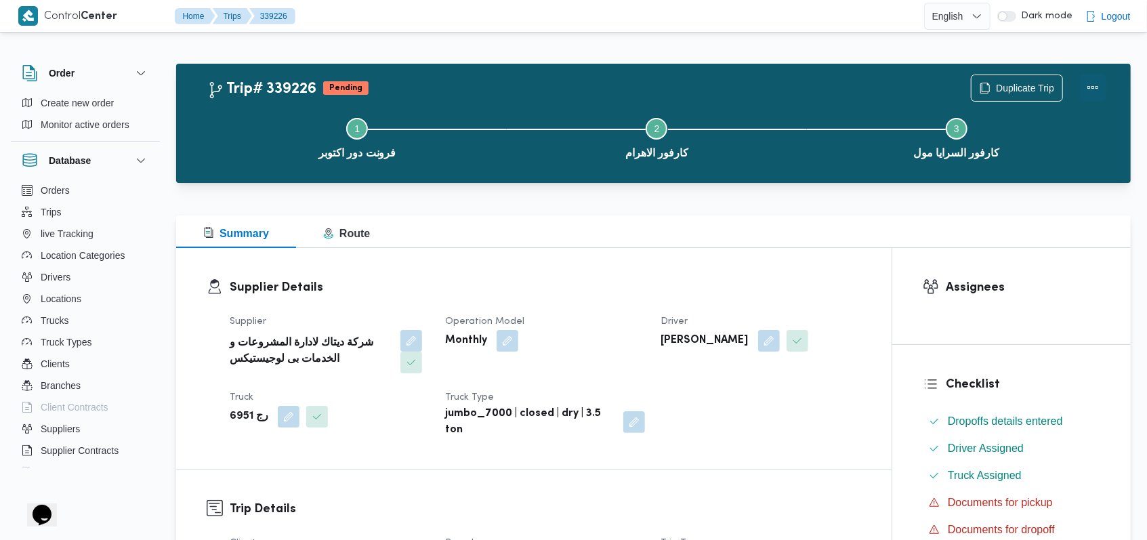
click at [462, 85] on button "Actions" at bounding box center [1092, 87] width 27 height 27
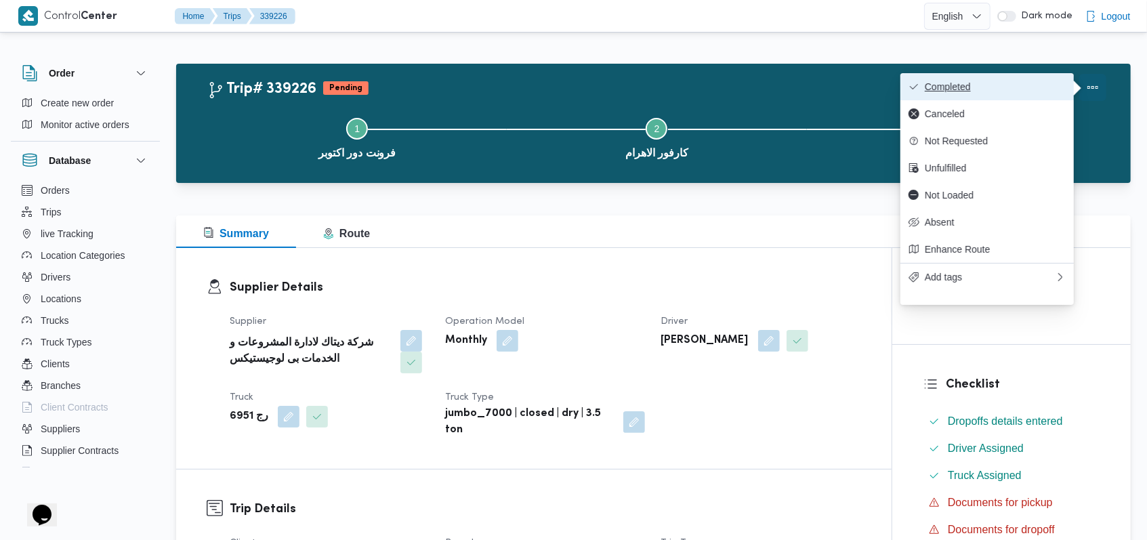
click at [462, 82] on span "Completed" at bounding box center [994, 86] width 141 height 11
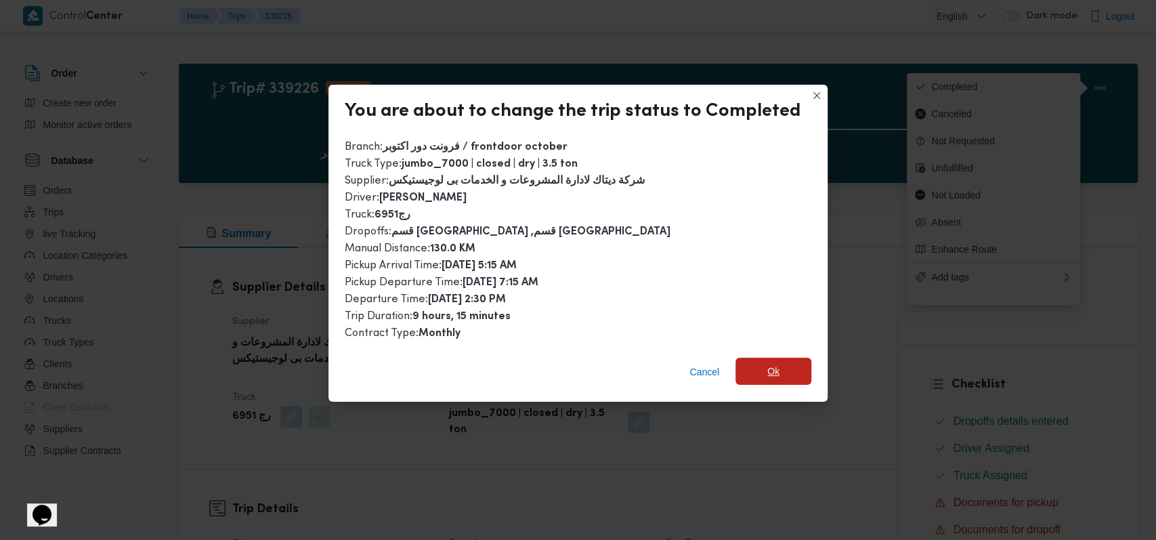
click at [462, 370] on span "Ok" at bounding box center [773, 371] width 12 height 16
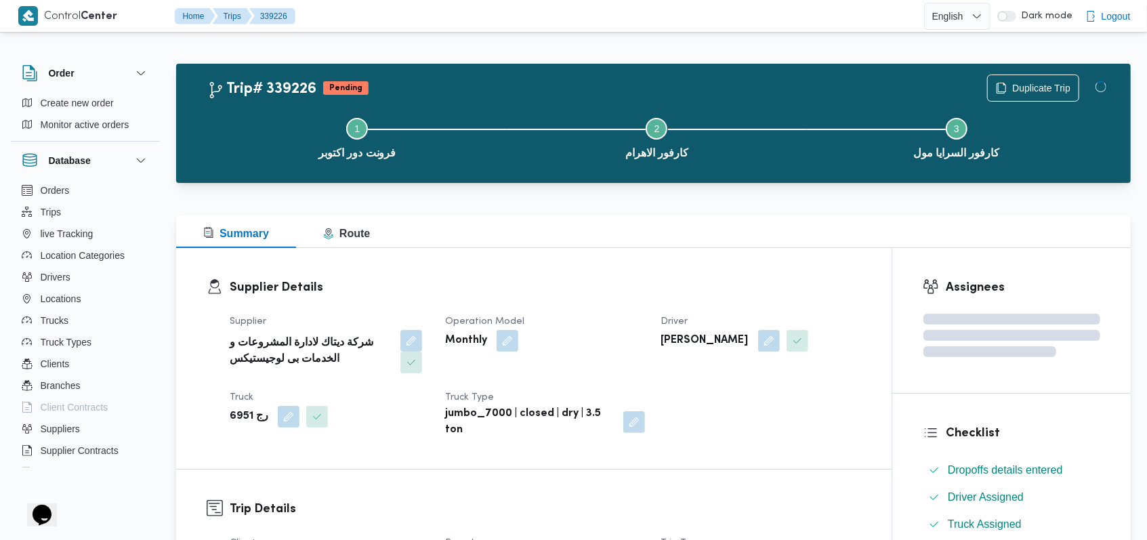
click at [462, 301] on dl "Supplier Details Supplier شركة ديتاك لادارة المشروعات و الخدمات بى لوجيستيكس Op…" at bounding box center [545, 358] width 631 height 160
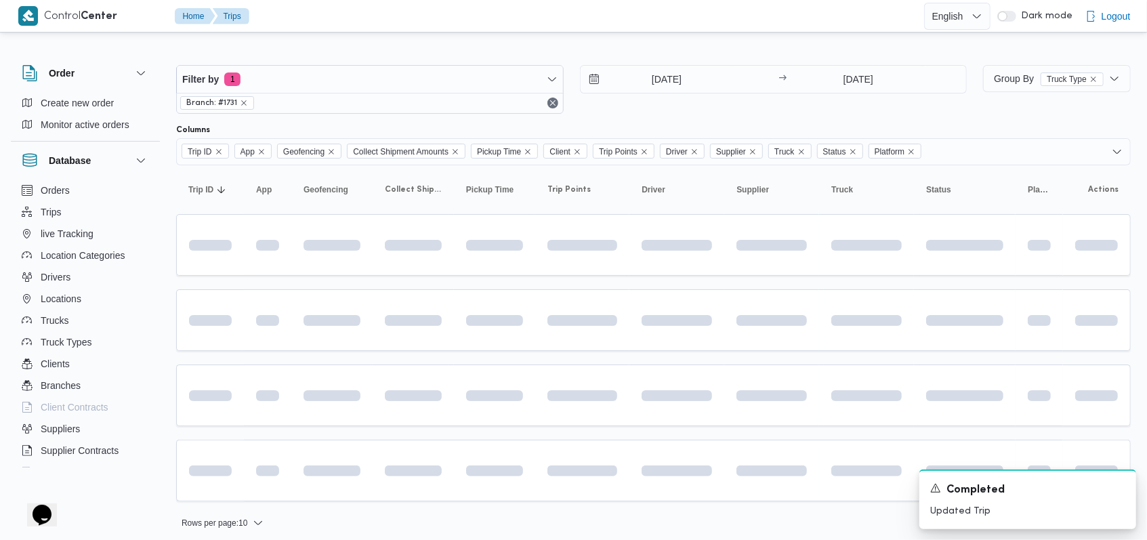
scroll to position [5, 0]
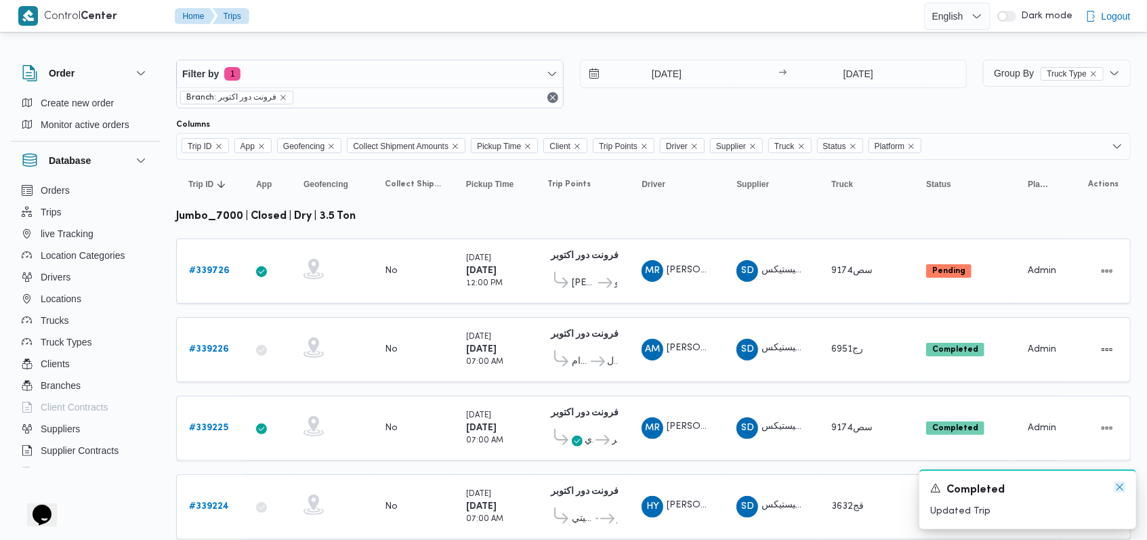
click at [462, 370] on icon "Dismiss toast" at bounding box center [1119, 487] width 11 height 11
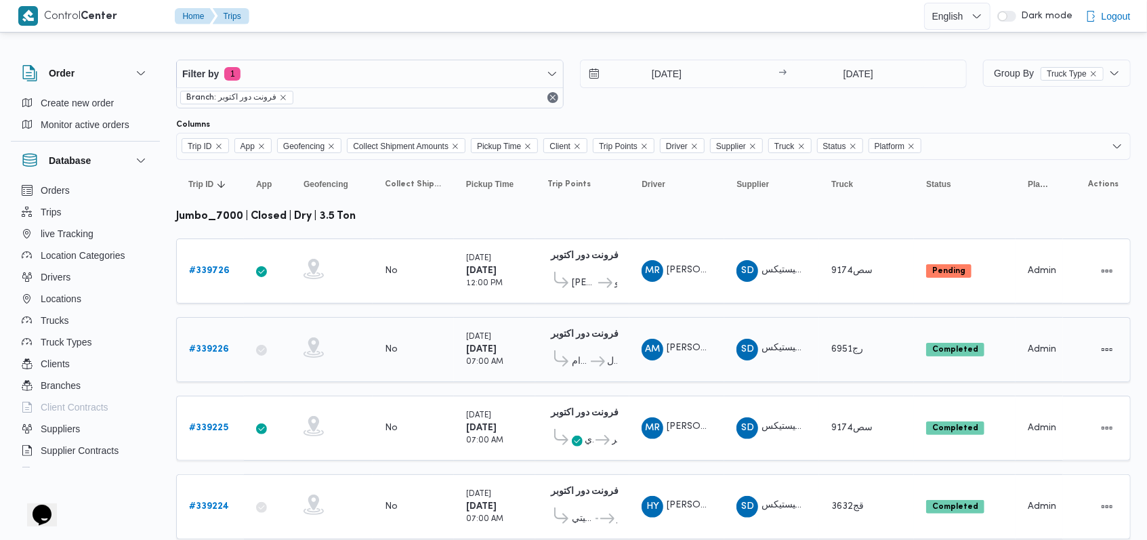
click at [228, 348] on div "# 339226" at bounding box center [211, 349] width 54 height 27
click at [217, 346] on b "# 339226" at bounding box center [209, 349] width 40 height 9
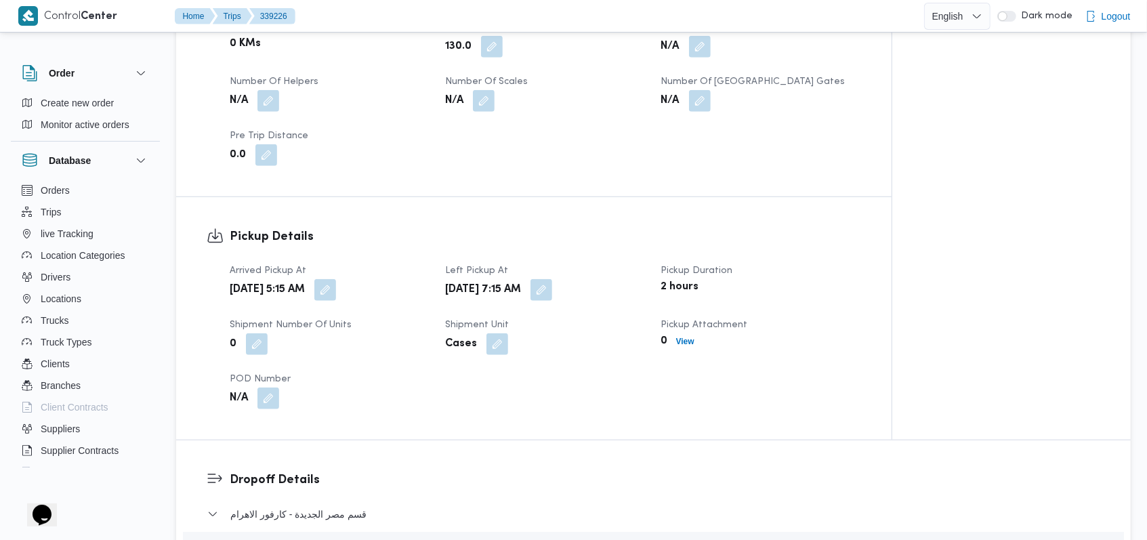
scroll to position [727, 0]
click at [462, 339] on b "View" at bounding box center [685, 340] width 18 height 9
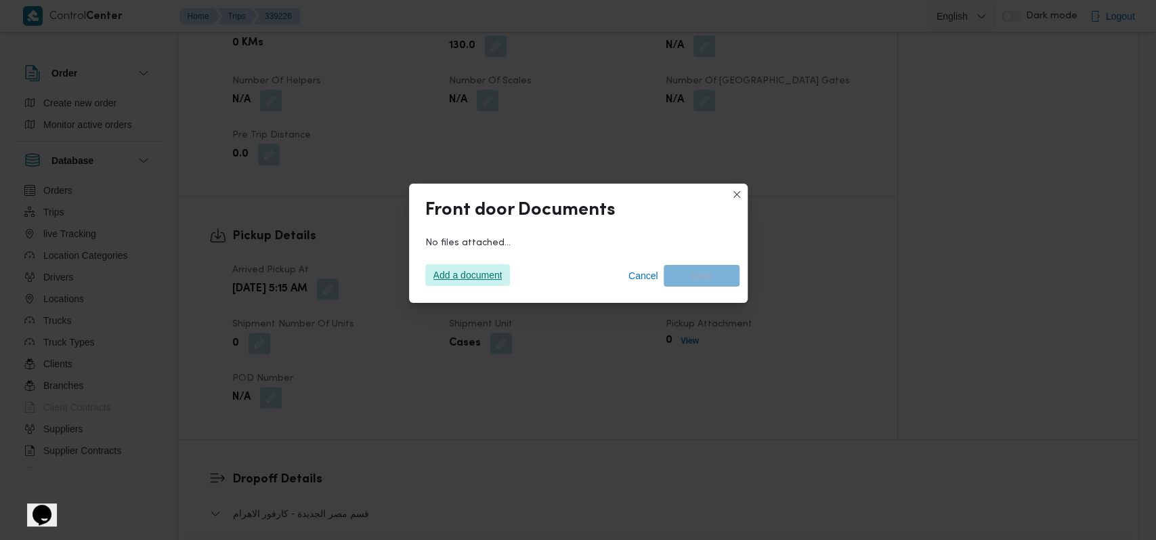
click at [455, 274] on span "Add a document" at bounding box center [467, 275] width 69 height 22
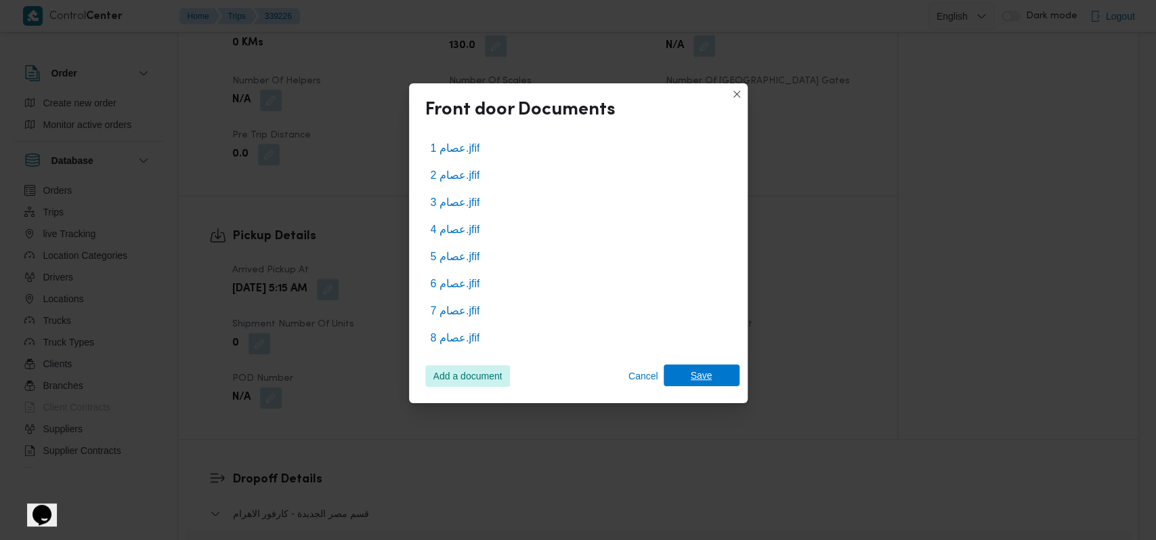
click at [462, 367] on span "Save" at bounding box center [702, 375] width 22 height 22
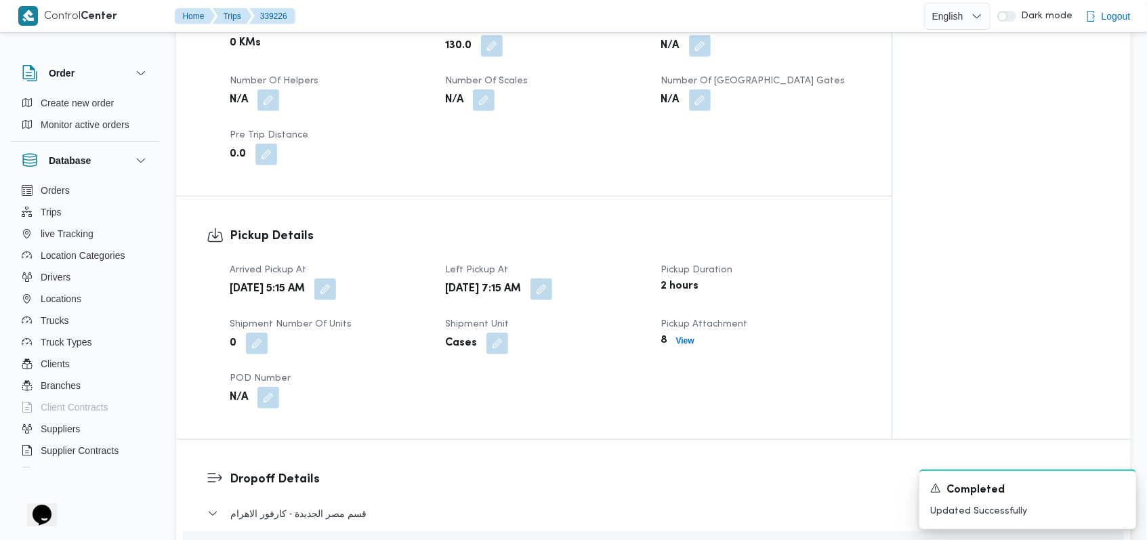
click at [462, 321] on dt "Pickup Attachment" at bounding box center [760, 324] width 199 height 16
click at [462, 370] on icon "Dismiss toast" at bounding box center [1119, 487] width 11 height 11
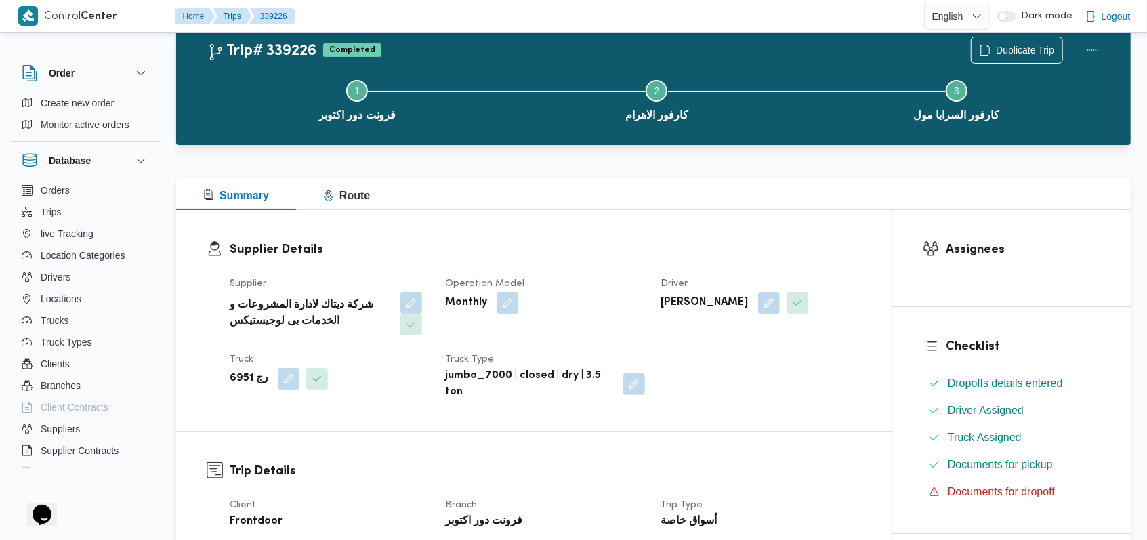
scroll to position [0, 0]
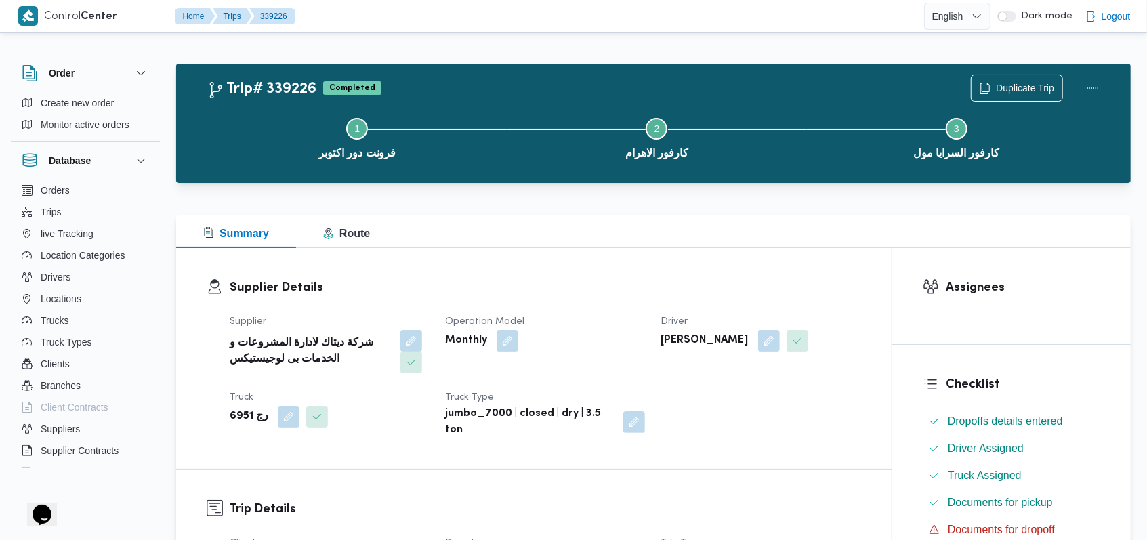
click at [462, 327] on dt "Operation Model" at bounding box center [544, 322] width 199 height 16
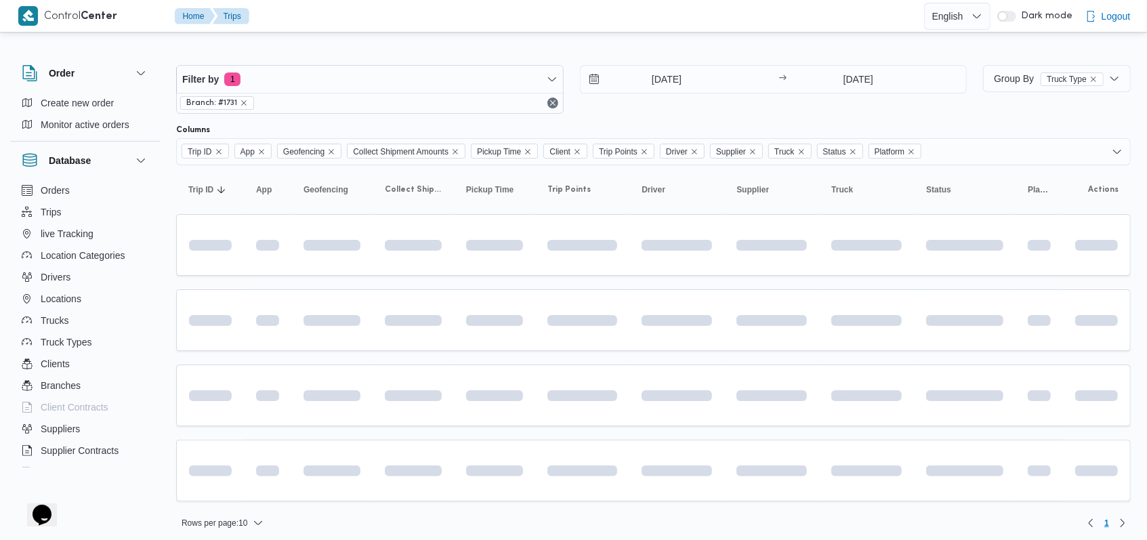
scroll to position [5, 0]
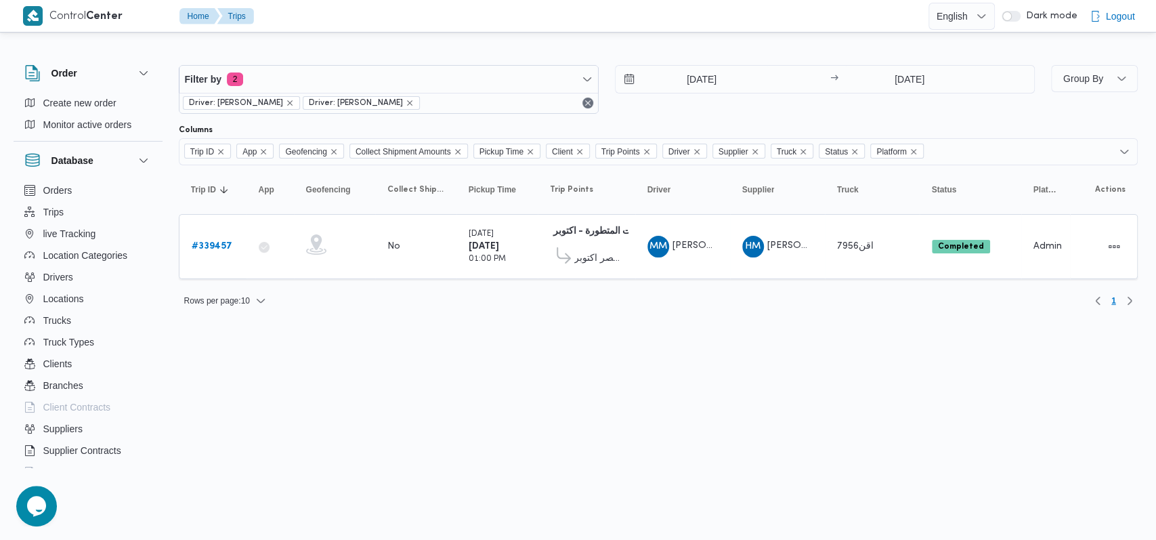
drag, startPoint x: 739, startPoint y: 112, endPoint x: 869, endPoint y: 104, distance: 130.2
click at [739, 112] on div "23/9/2025 → 23/9/2025" at bounding box center [825, 89] width 420 height 49
click at [878, 91] on input "23/9/2025" at bounding box center [909, 79] width 135 height 27
click at [693, 112] on div "23/9/2025 → 23/9/2025" at bounding box center [825, 89] width 420 height 49
click at [701, 84] on input "23/9/2025" at bounding box center [693, 79] width 154 height 27
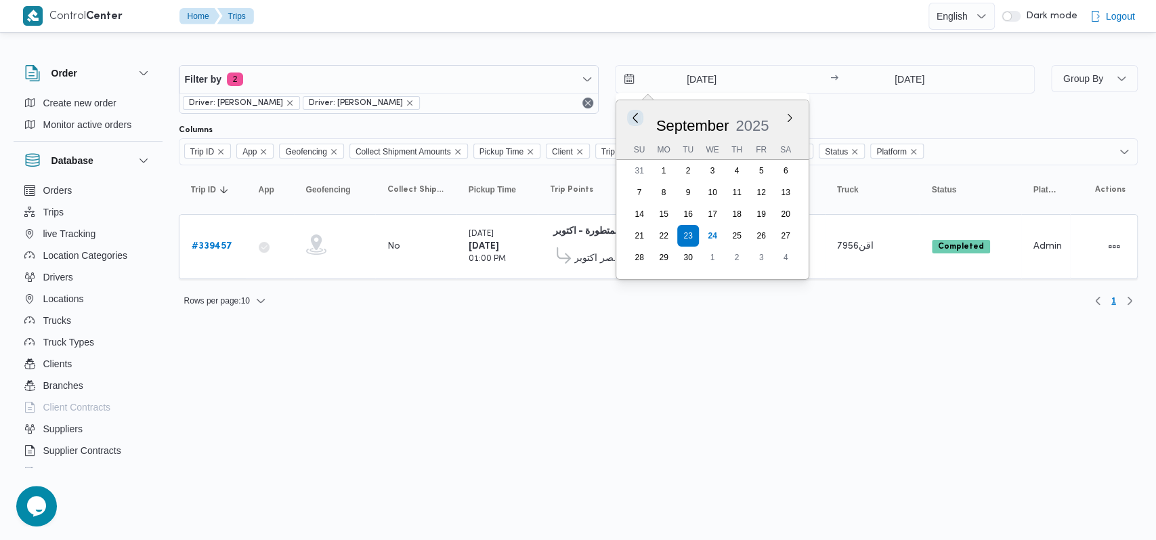
click at [633, 116] on button "Previous Month" at bounding box center [634, 117] width 13 height 13
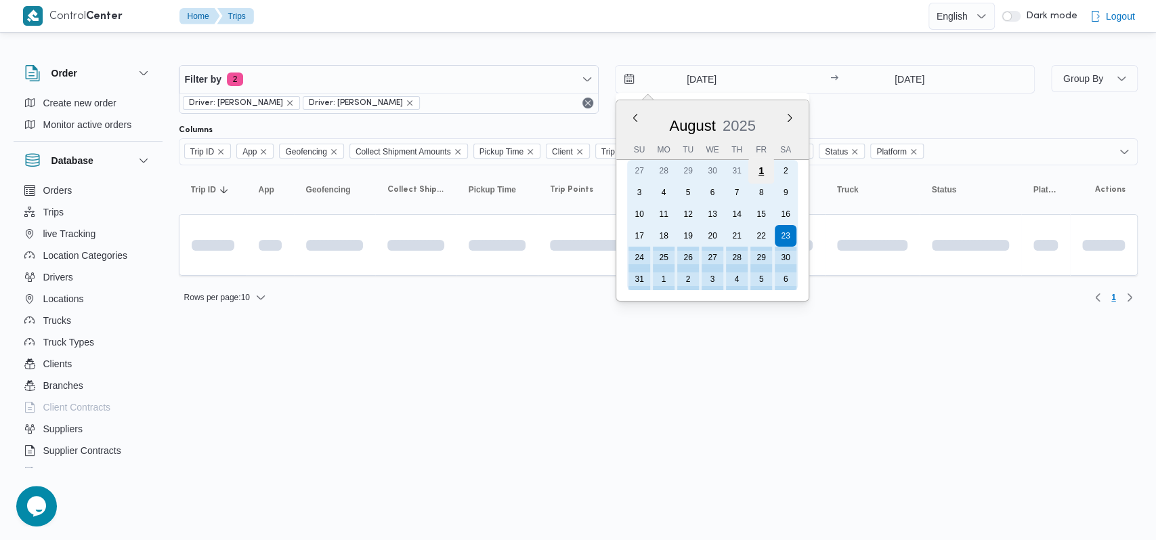
click at [764, 174] on div "1" at bounding box center [761, 171] width 26 height 26
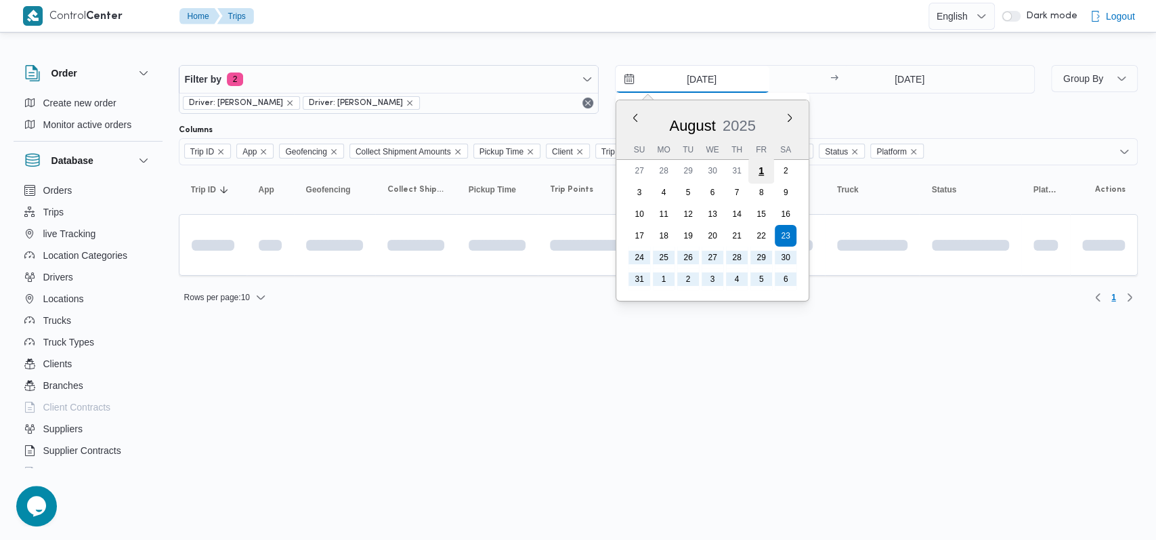
type input "1/8/2025"
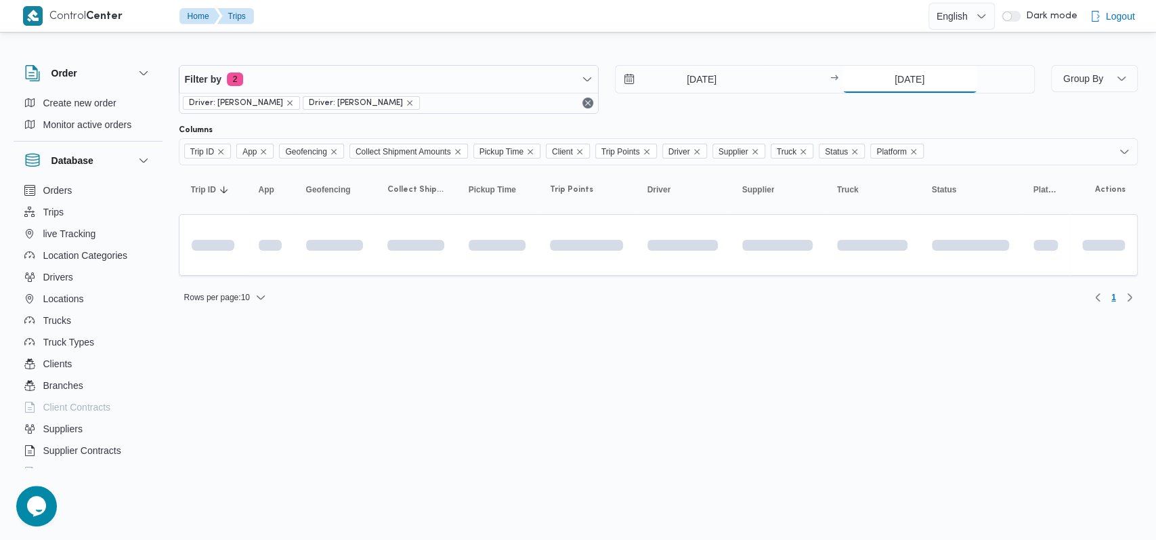
click at [882, 91] on input "23/9/2025" at bounding box center [909, 79] width 135 height 27
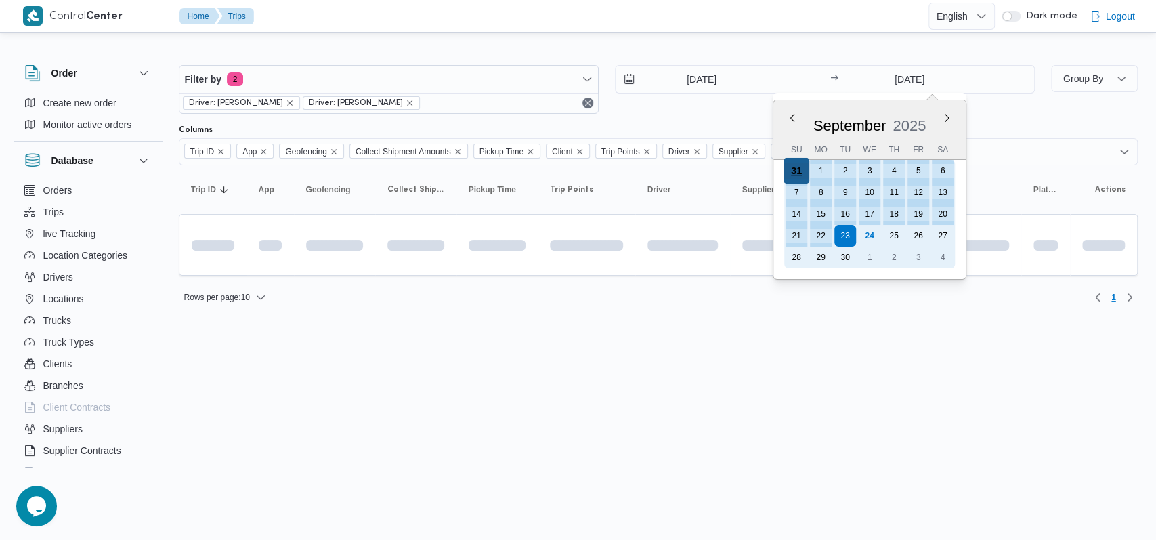
click at [794, 174] on div "31" at bounding box center [796, 171] width 26 height 26
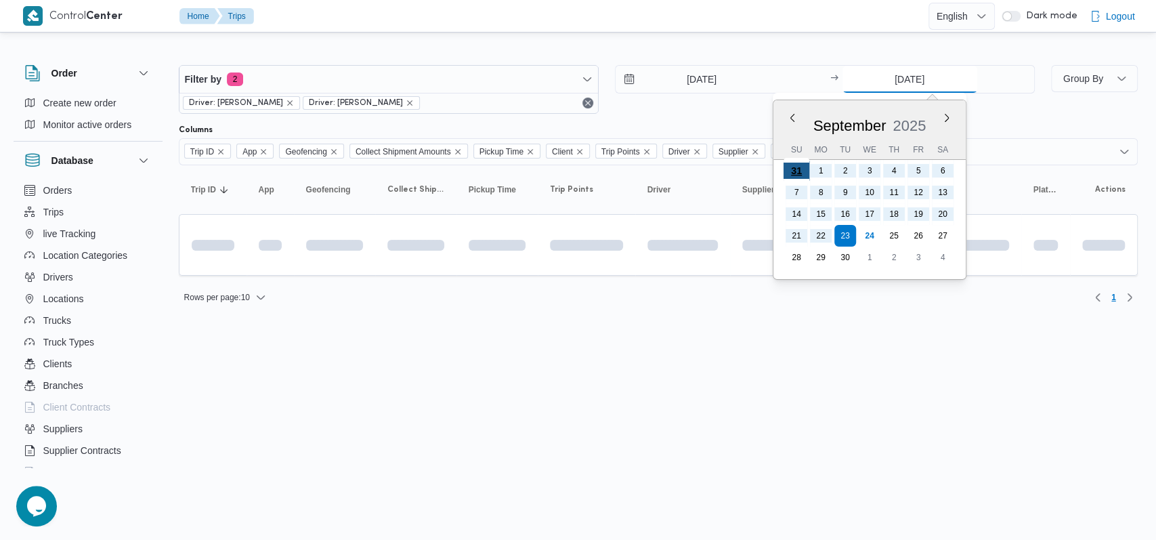
type input "31/8/2025"
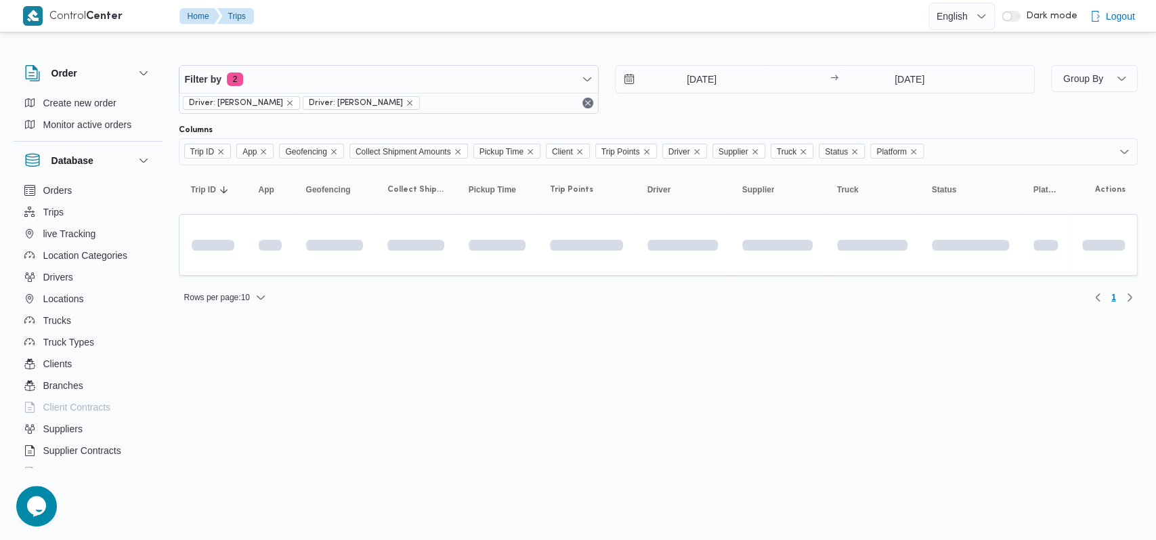
click at [744, 100] on div "1/8/2025 → 31/8/2025" at bounding box center [825, 89] width 420 height 49
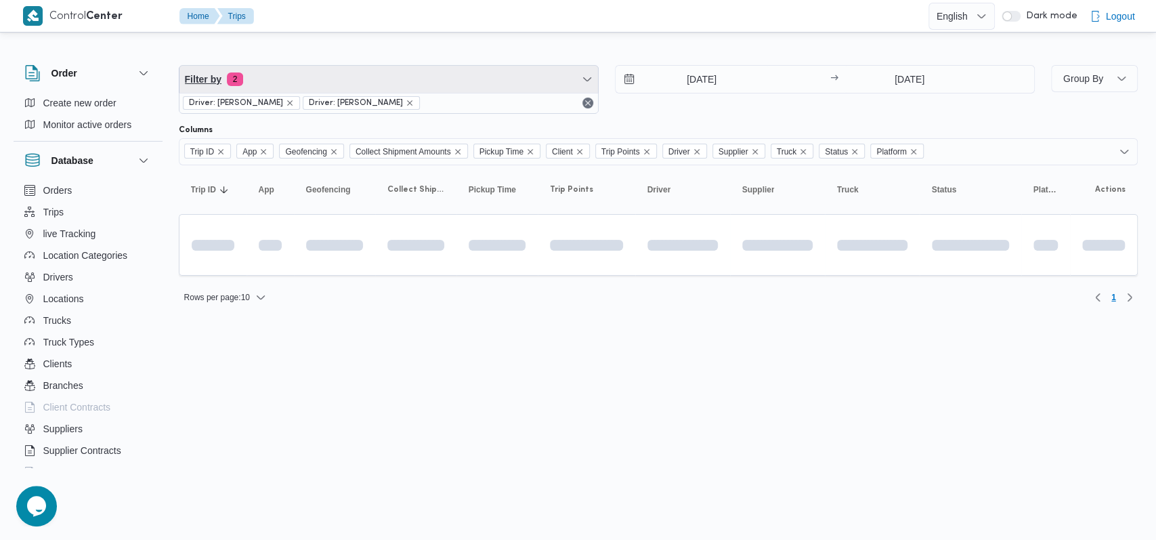
click at [440, 74] on span "Filter by 2" at bounding box center [388, 79] width 419 height 27
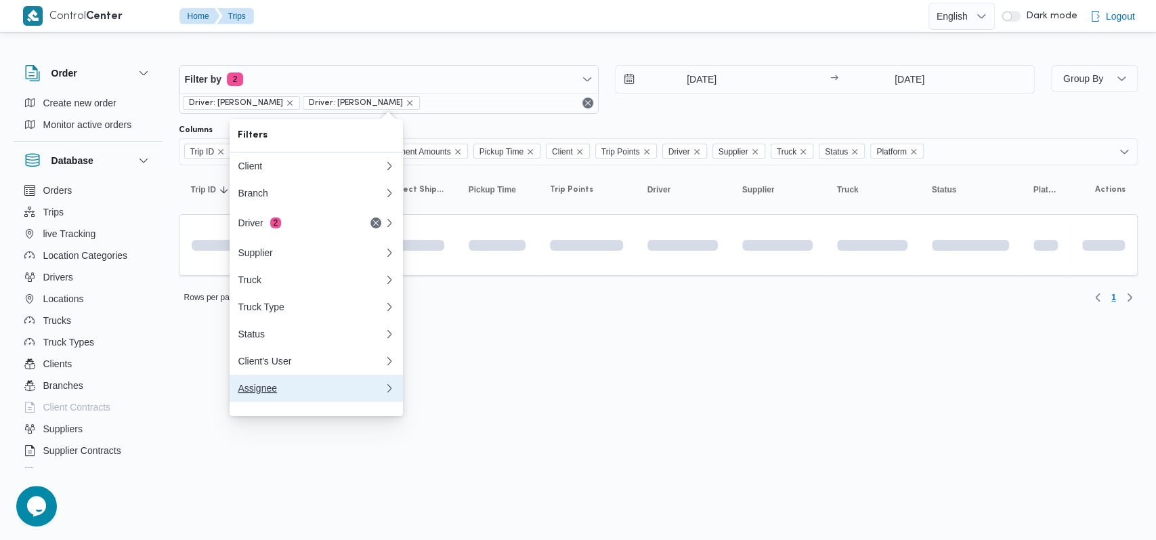
click at [298, 393] on div "Assignee" at bounding box center [311, 388] width 146 height 11
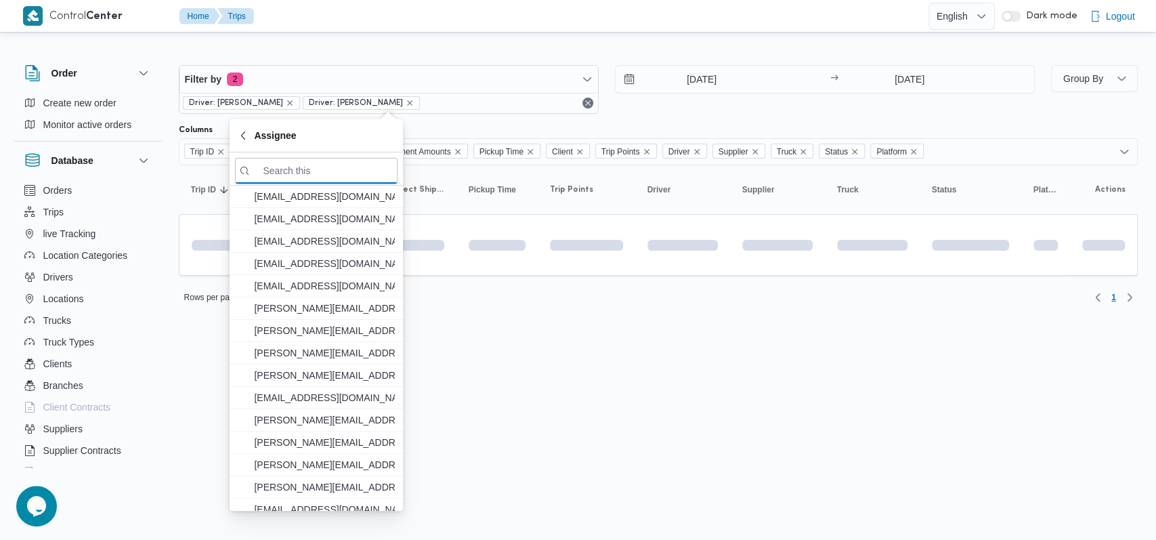
click at [784, 338] on html "Control Center Home Trips English عربي Dark mode Logout Order Create new order …" at bounding box center [578, 270] width 1156 height 540
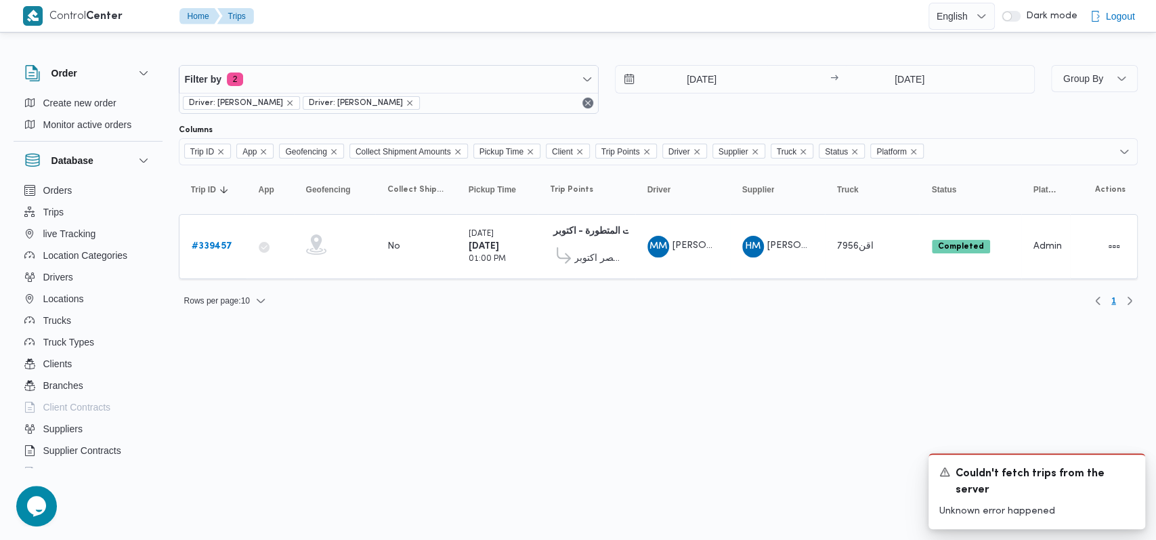
click at [693, 329] on html "Control Center Home Trips English عربي Dark mode Logout Order Create new order …" at bounding box center [578, 270] width 1156 height 540
click at [1127, 473] on icon "Dismiss toast" at bounding box center [1129, 470] width 7 height 7
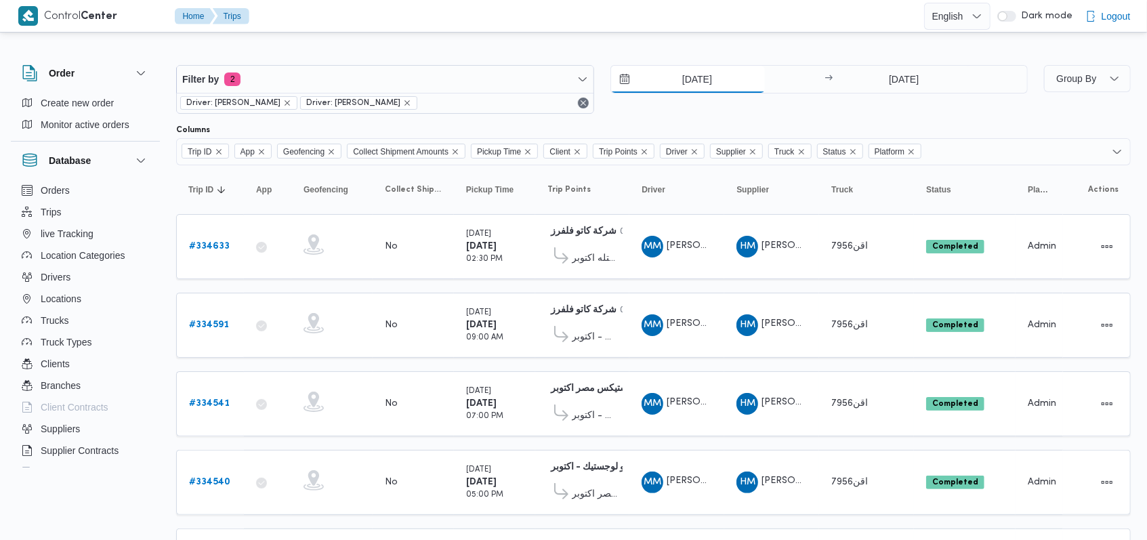
click at [695, 83] on input "[DATE]" at bounding box center [688, 79] width 154 height 27
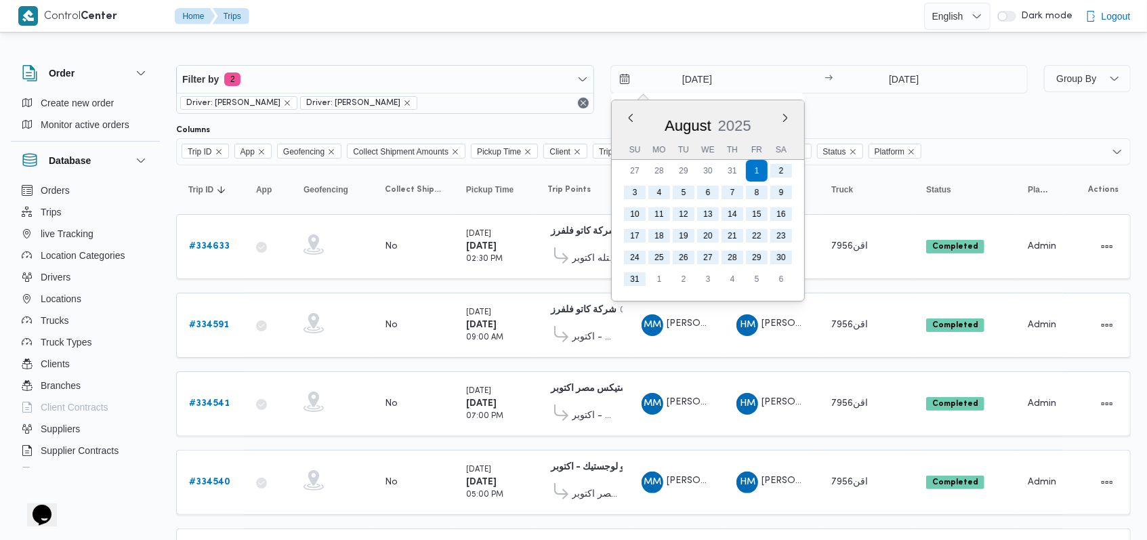
click at [837, 98] on div "1/8/2025 Previous Month Next month August 2025 August 2025 Su Mo Tu We Th Fr Sa…" at bounding box center [819, 89] width 418 height 49
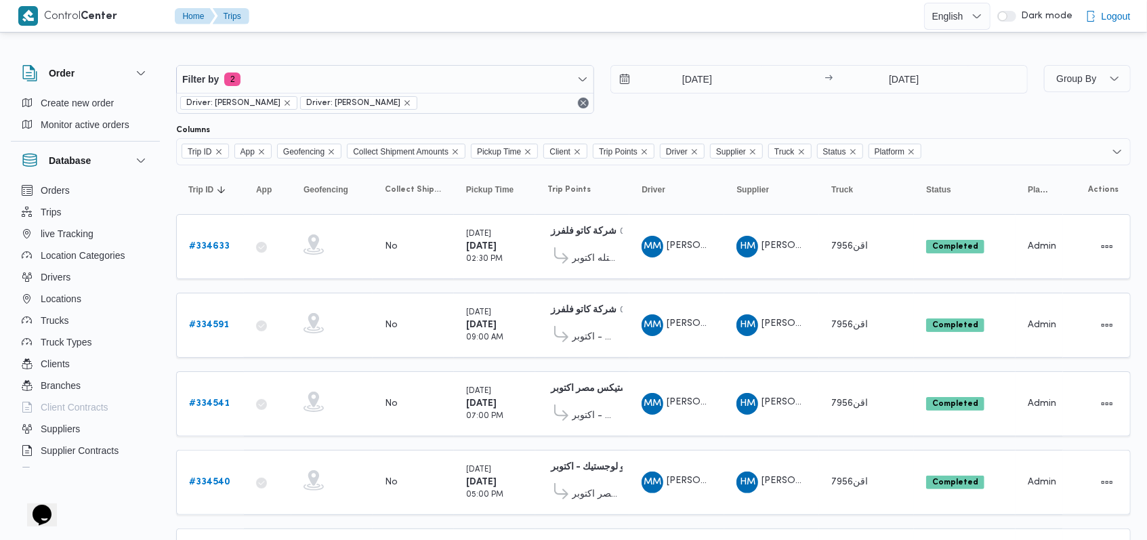
scroll to position [473, 0]
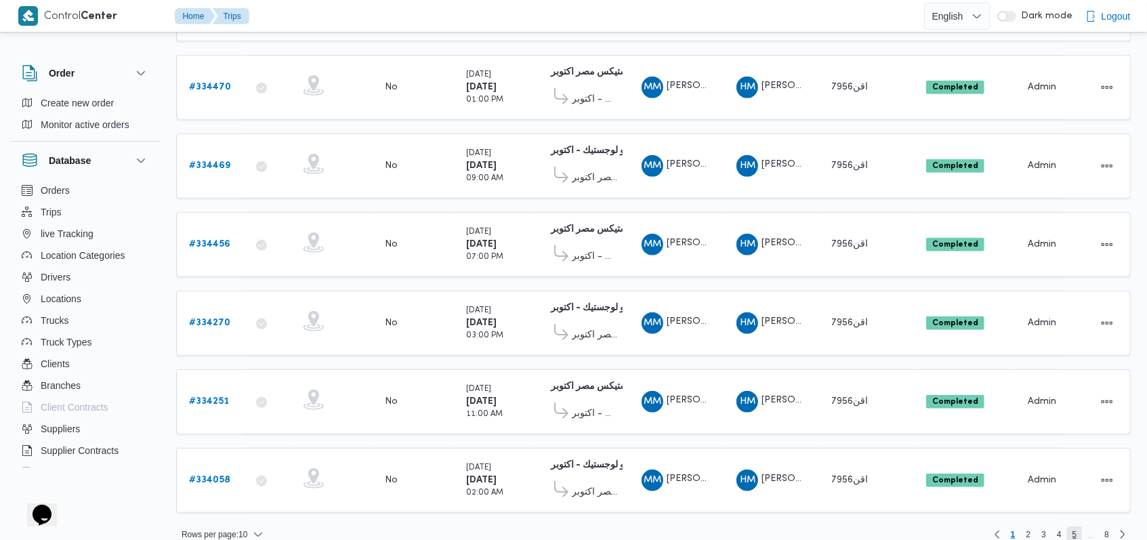
click at [1069, 526] on span "5" at bounding box center [1075, 534] width 16 height 16
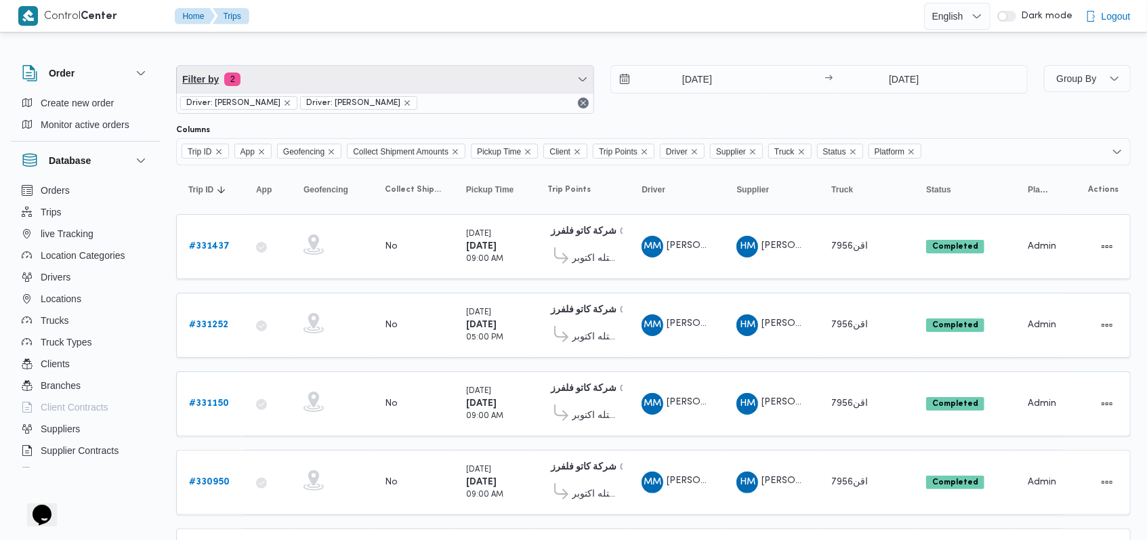
click at [434, 74] on span "Filter by 2" at bounding box center [385, 79] width 416 height 27
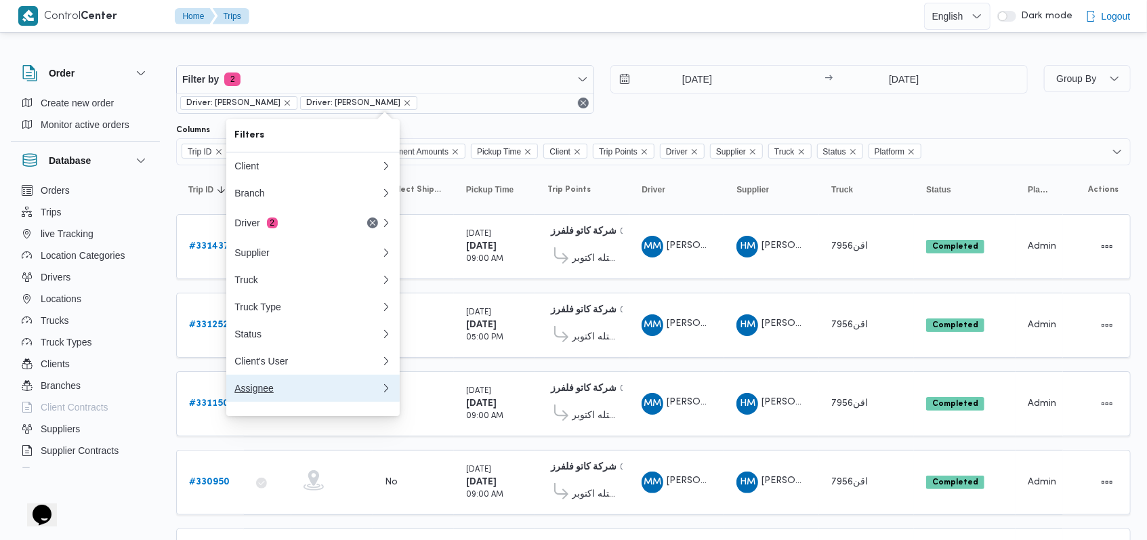
click at [288, 393] on div "Assignee" at bounding box center [307, 388] width 146 height 11
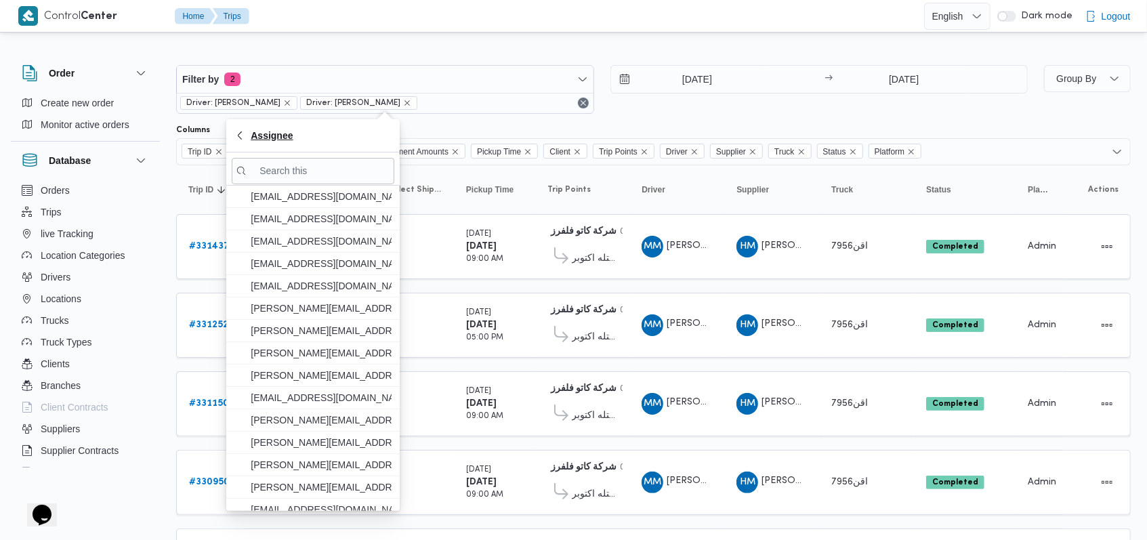
click at [242, 139] on icon "button" at bounding box center [239, 135] width 11 height 11
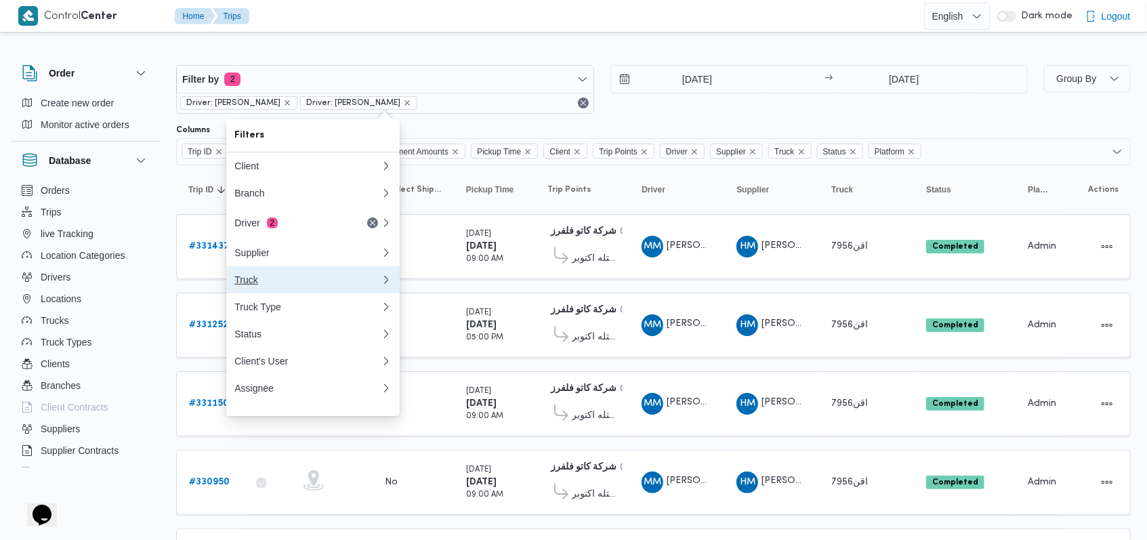
click at [284, 293] on button "Truck" at bounding box center [312, 279] width 173 height 27
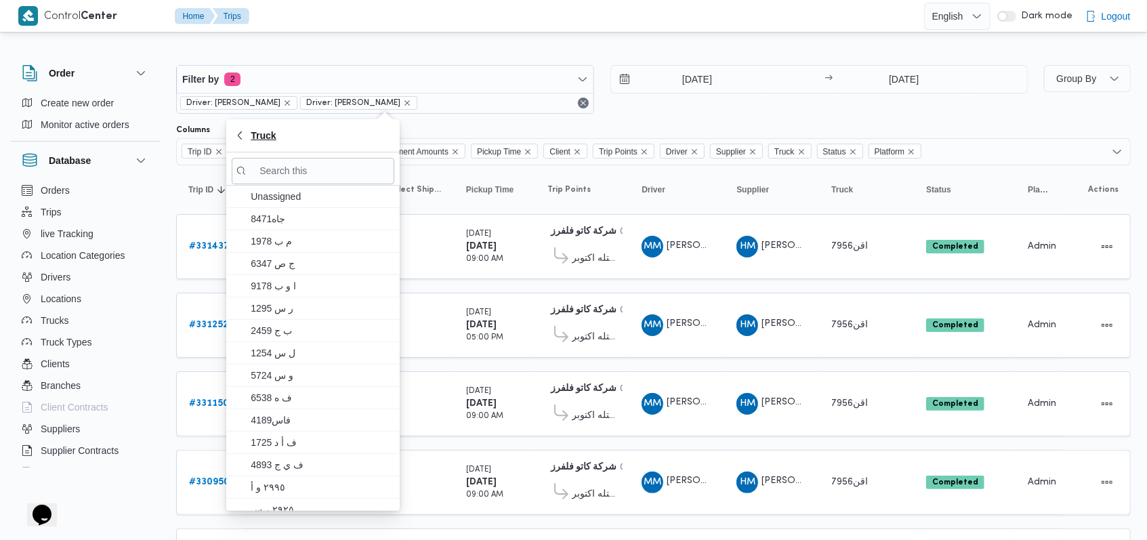
click at [247, 143] on span "Truck" at bounding box center [312, 135] width 157 height 16
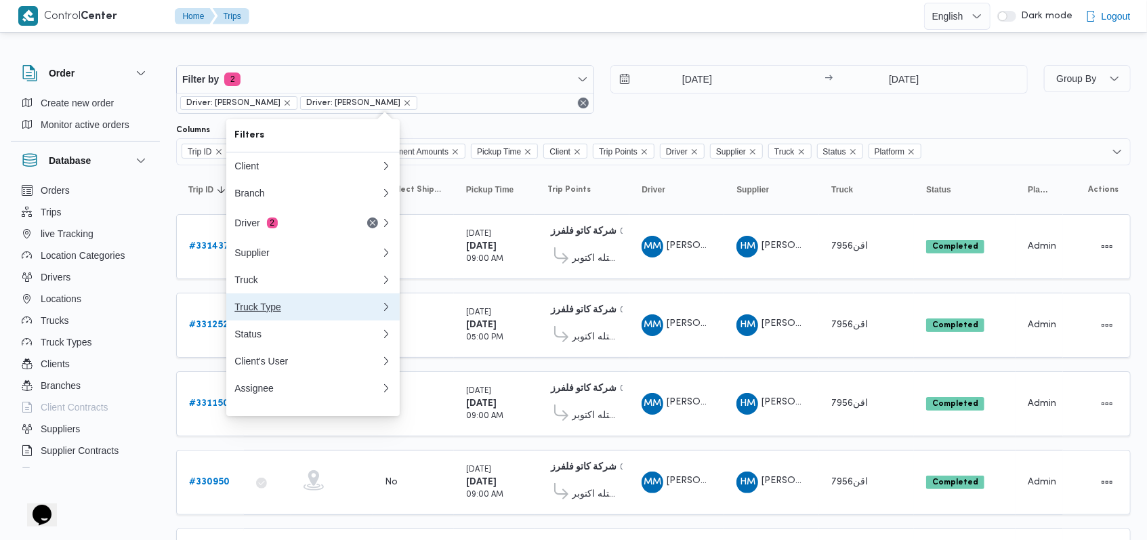
click at [269, 312] on div "Truck Type" at bounding box center [307, 306] width 146 height 11
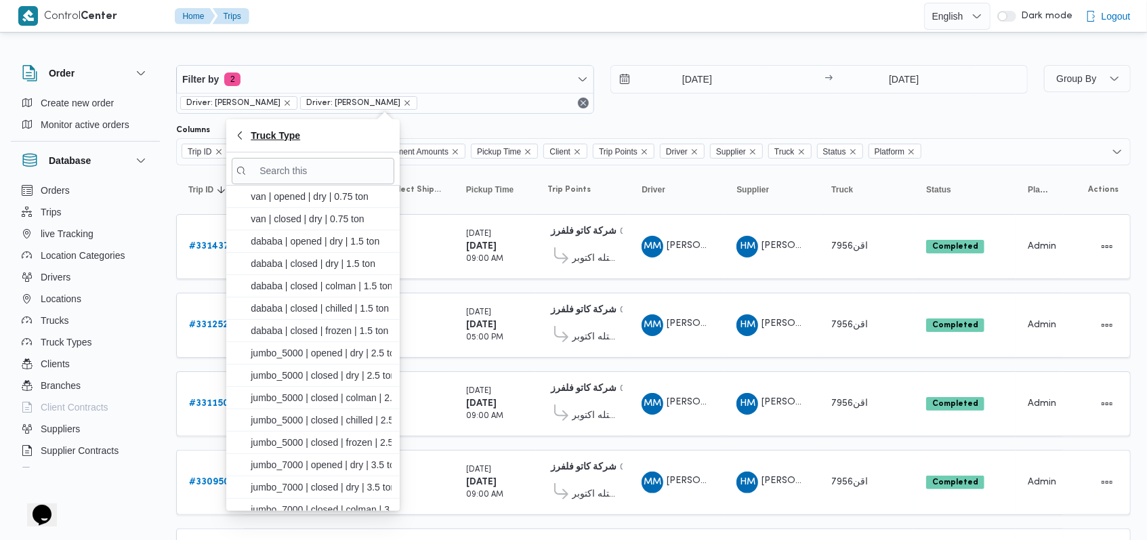
click at [236, 127] on span "Truck Type" at bounding box center [312, 135] width 157 height 16
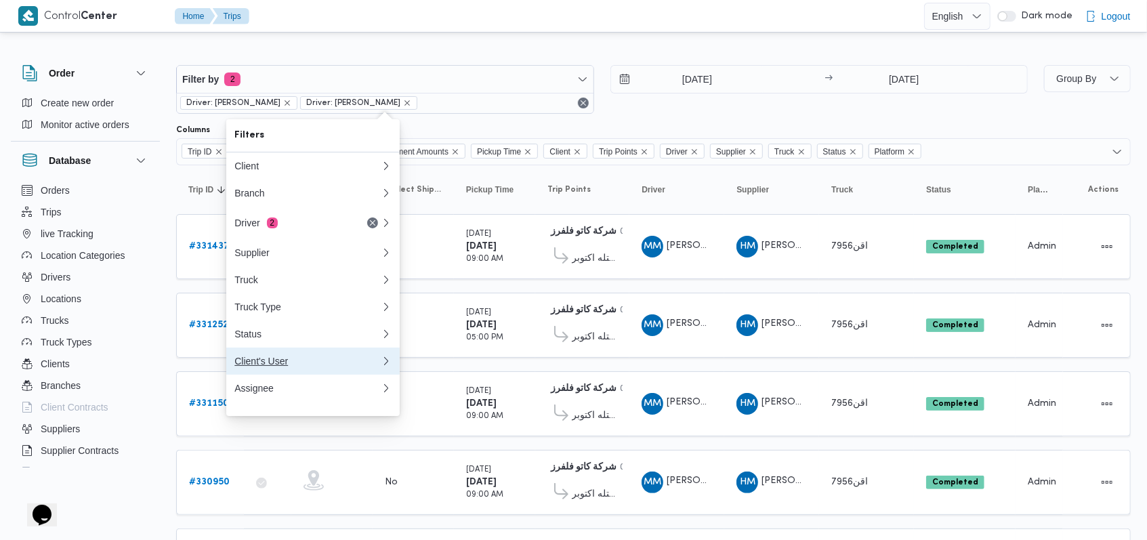
click at [265, 366] on div "Client's User" at bounding box center [307, 361] width 146 height 11
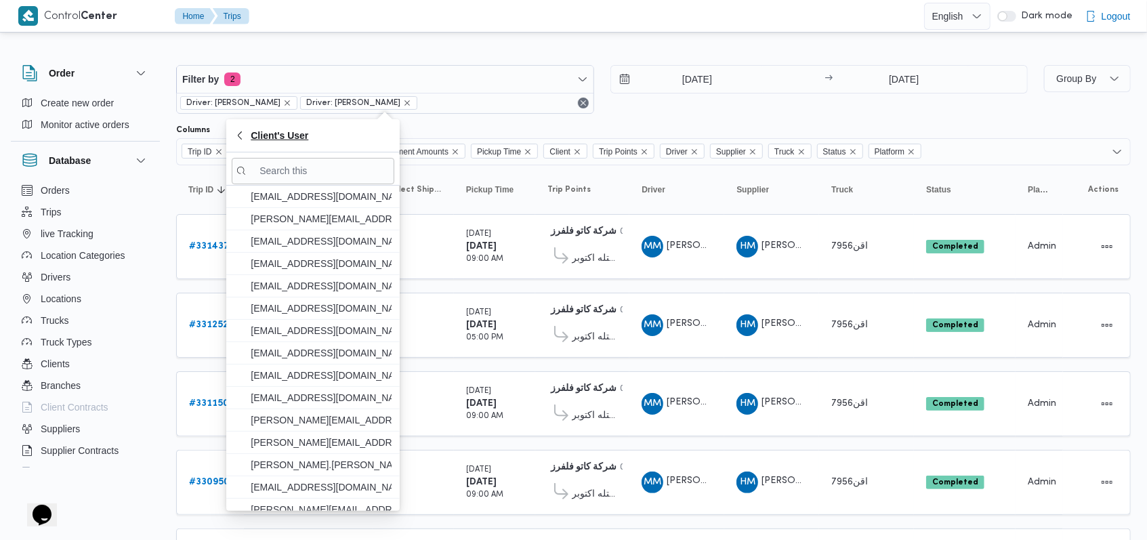
click at [238, 127] on span "Client's User" at bounding box center [312, 135] width 157 height 16
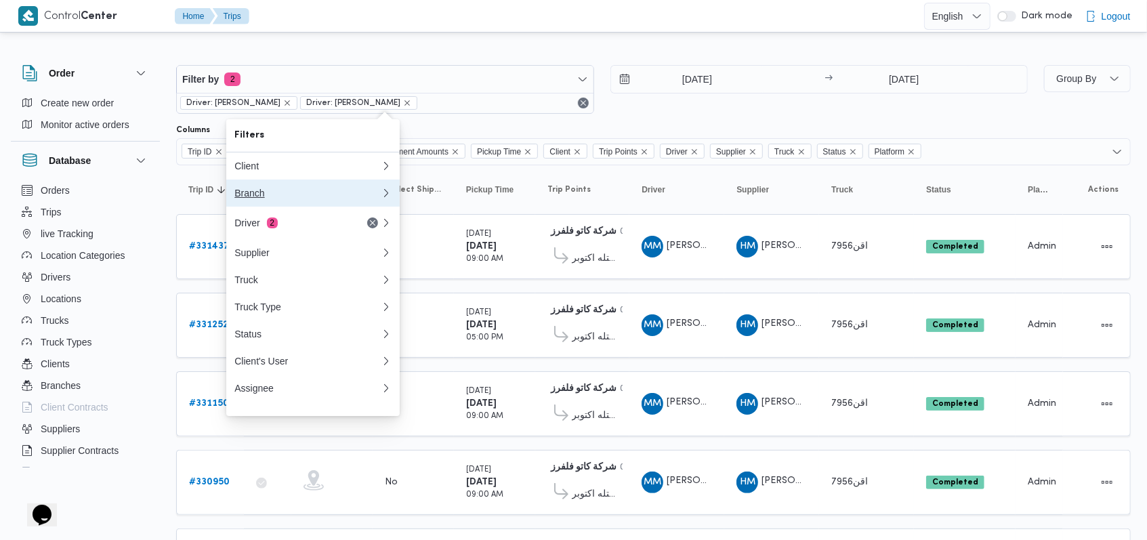
click at [282, 202] on button "Branch" at bounding box center [312, 192] width 173 height 27
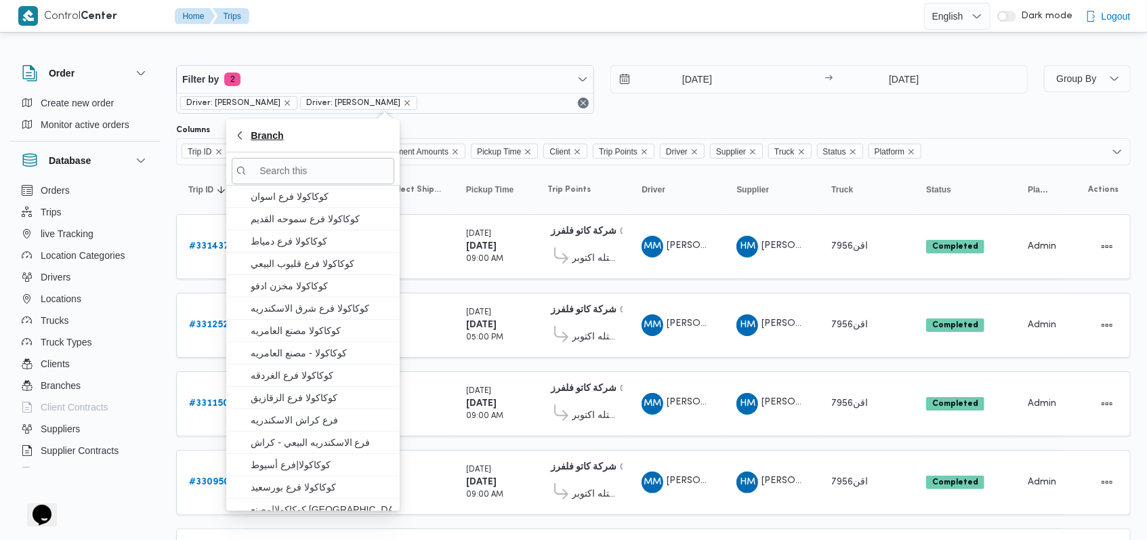
click at [239, 136] on icon "button" at bounding box center [240, 135] width 4 height 8
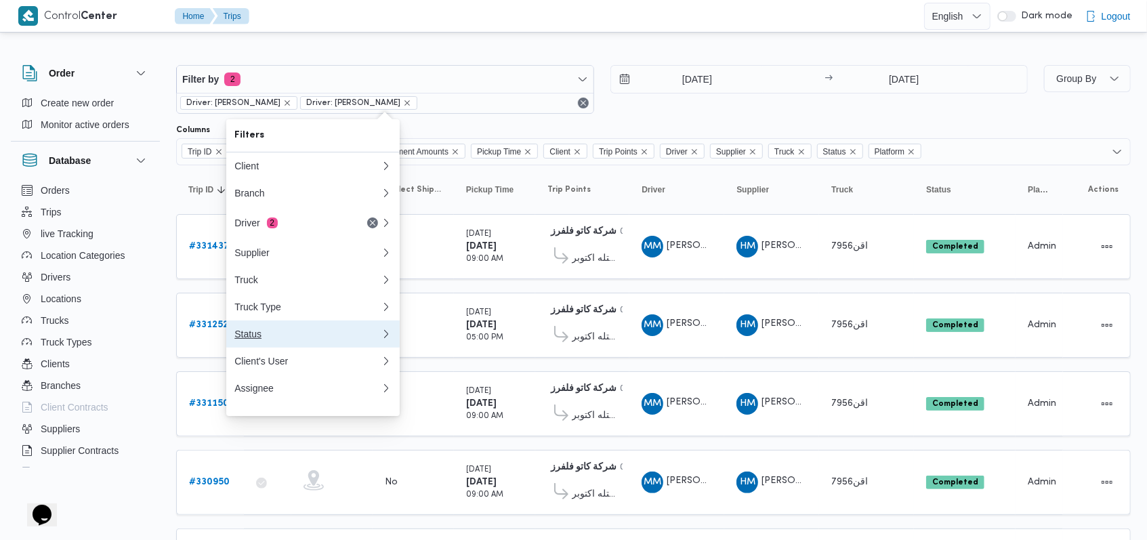
click at [274, 339] on div "Status" at bounding box center [307, 333] width 146 height 11
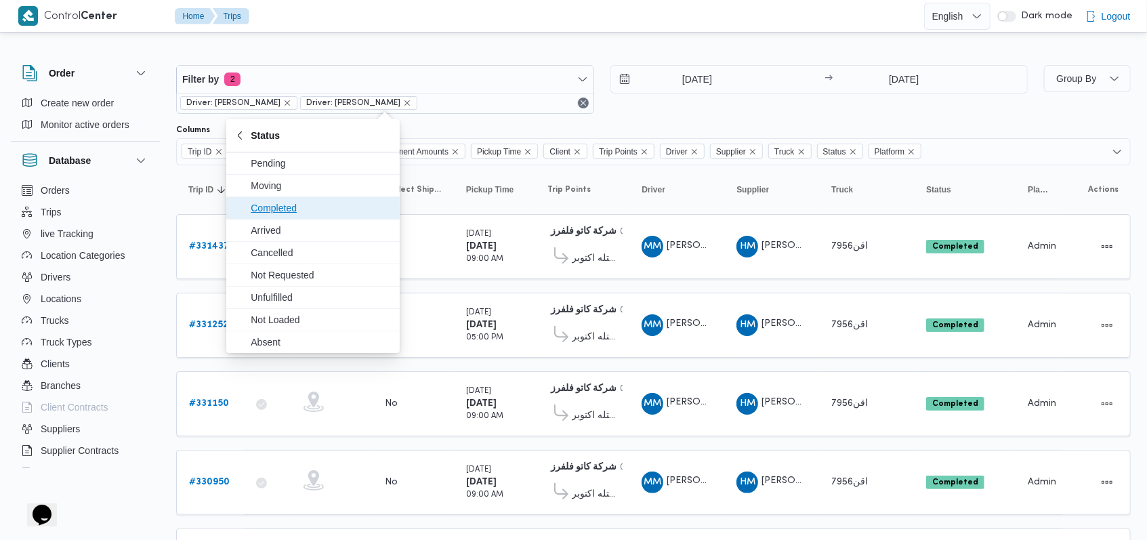
click at [303, 205] on span "Completed" at bounding box center [321, 208] width 141 height 16
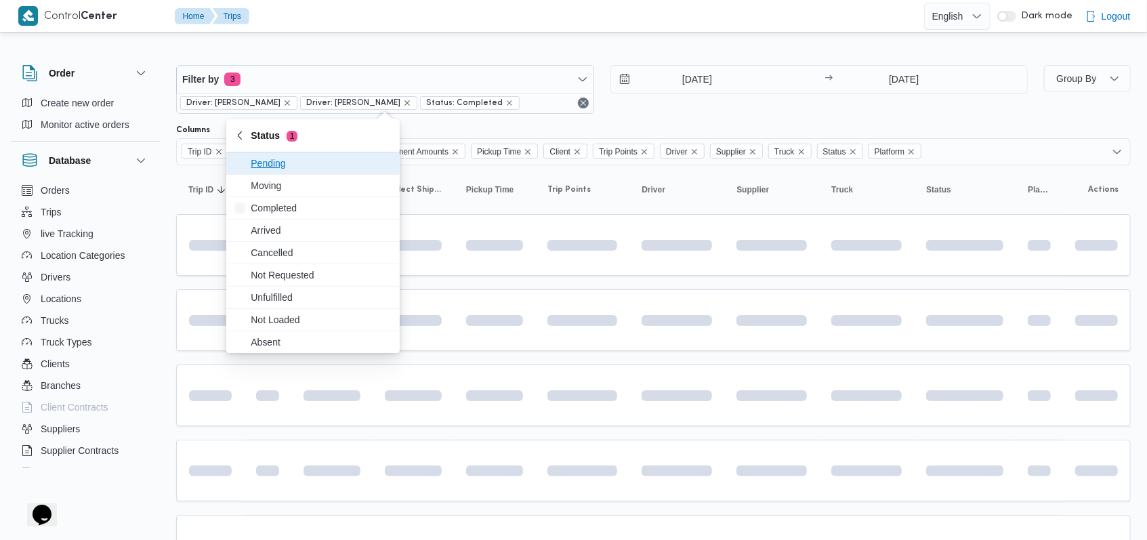
click at [648, 113] on div "Filter by 3 Driver: محمد مروان دياب Driver: محمد مروان دياب Status: Completed 1…" at bounding box center [602, 89] width 868 height 65
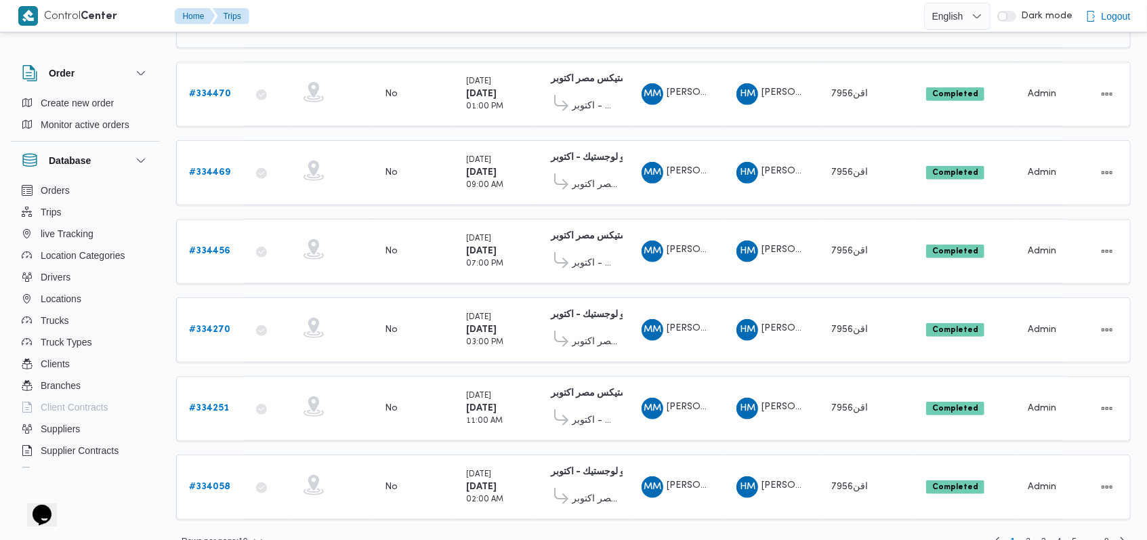
scroll to position [473, 0]
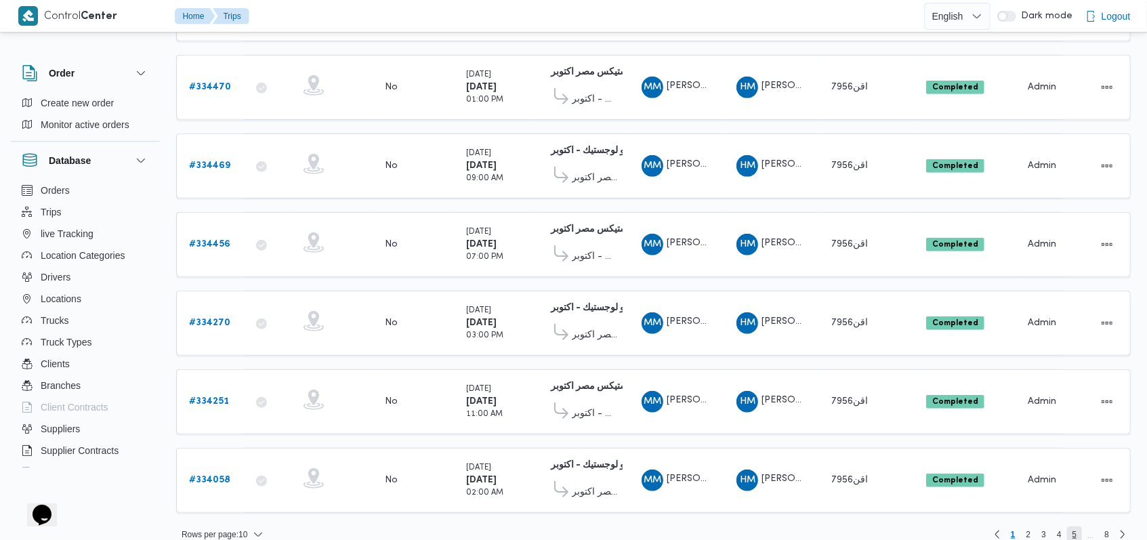
click at [1071, 526] on span "5" at bounding box center [1075, 534] width 16 height 16
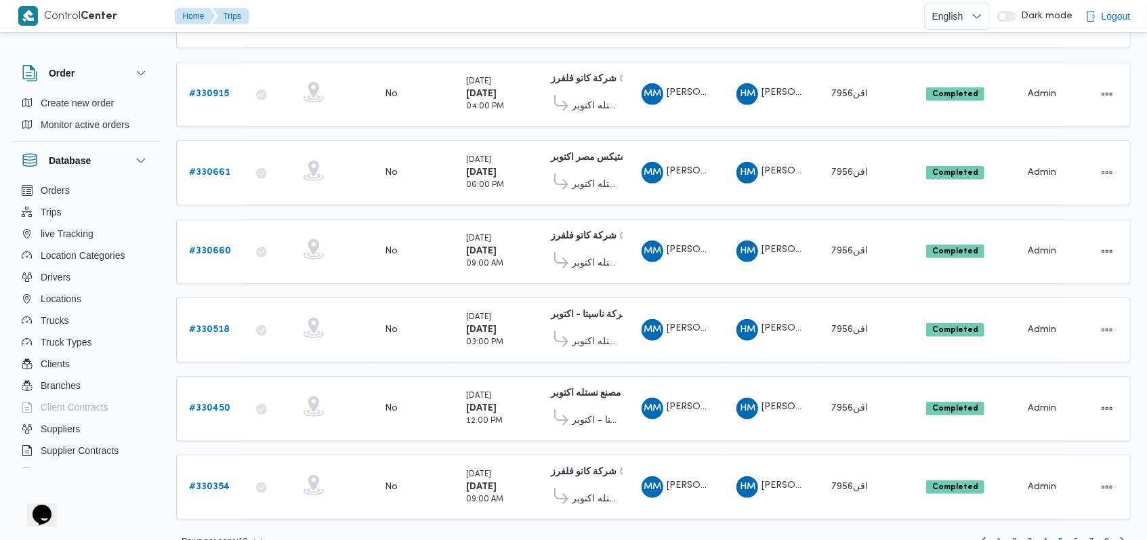
scroll to position [473, 0]
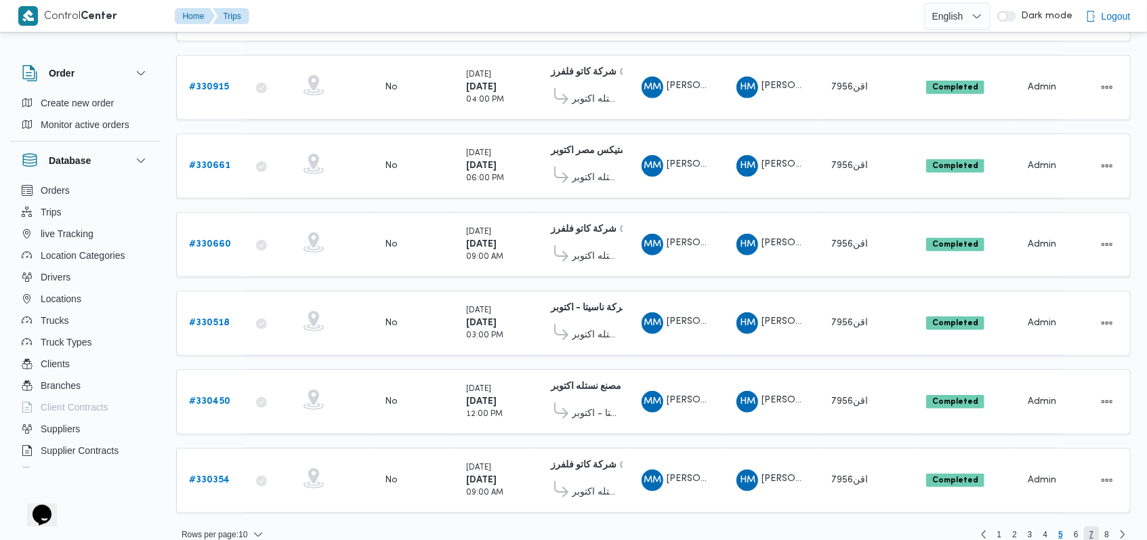
click at [1091, 526] on span "7" at bounding box center [1091, 534] width 5 height 16
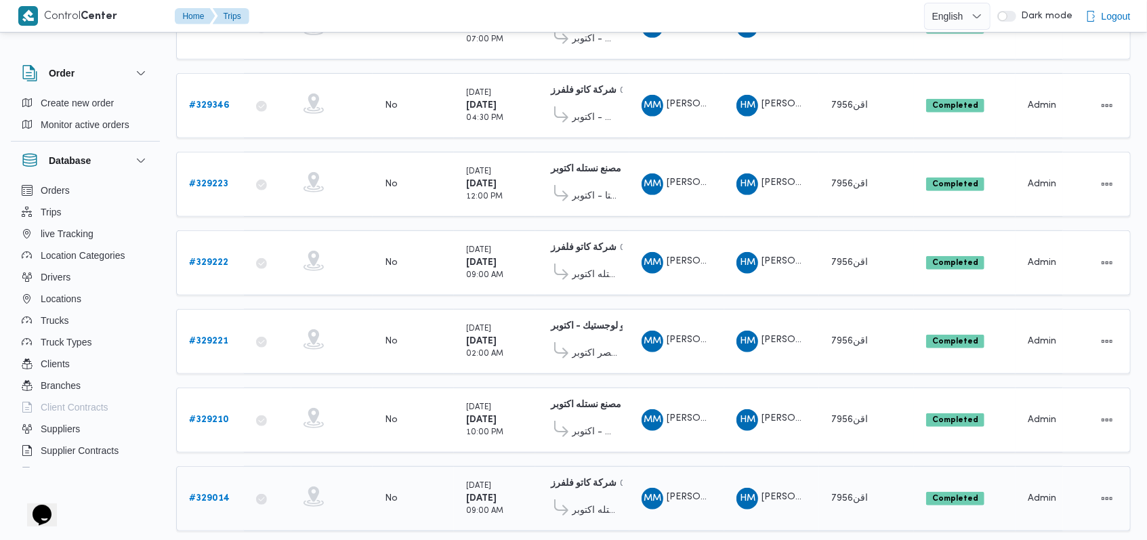
scroll to position [473, 0]
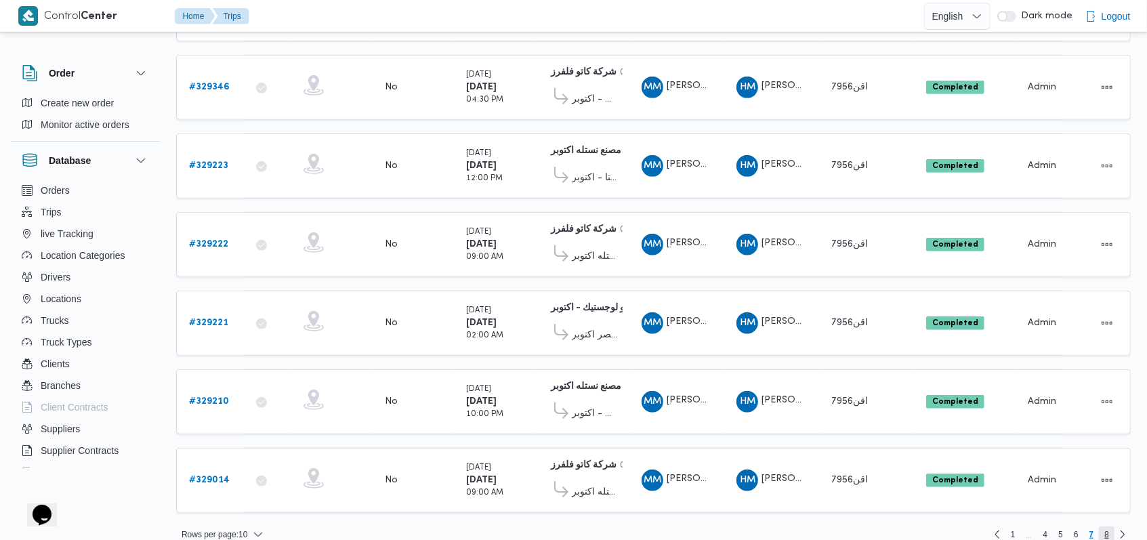
click at [1109, 526] on span "8" at bounding box center [1106, 534] width 16 height 16
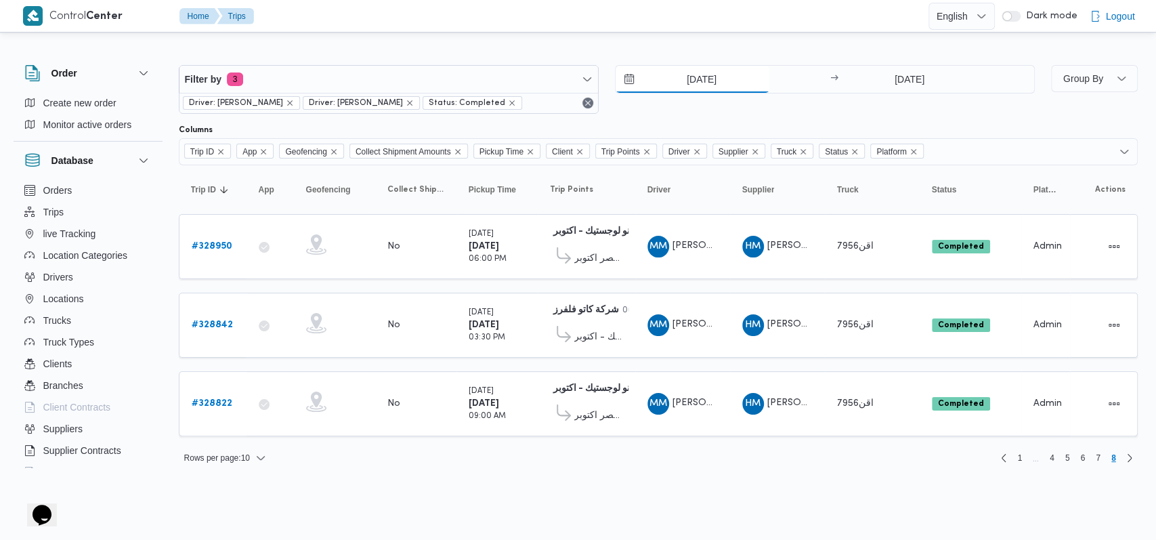
click at [708, 89] on input "1/8/2025" at bounding box center [693, 79] width 154 height 27
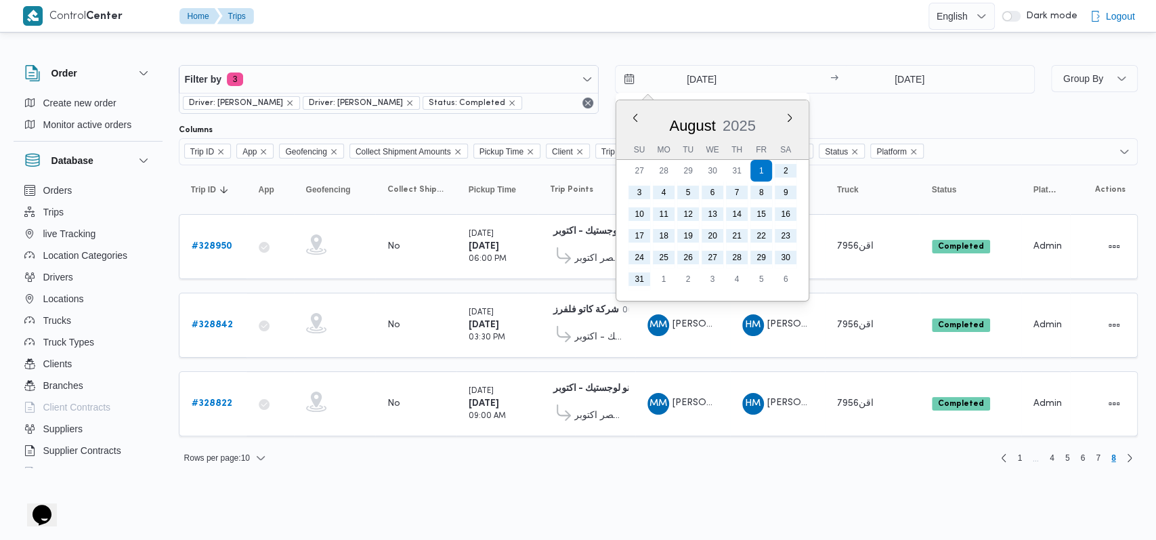
click at [821, 112] on div "1/8/2025 Previous Month Next month August 2025 August 2025 Su Mo Tu We Th Fr Sa…" at bounding box center [825, 89] width 420 height 49
